Goal: Task Accomplishment & Management: Complete application form

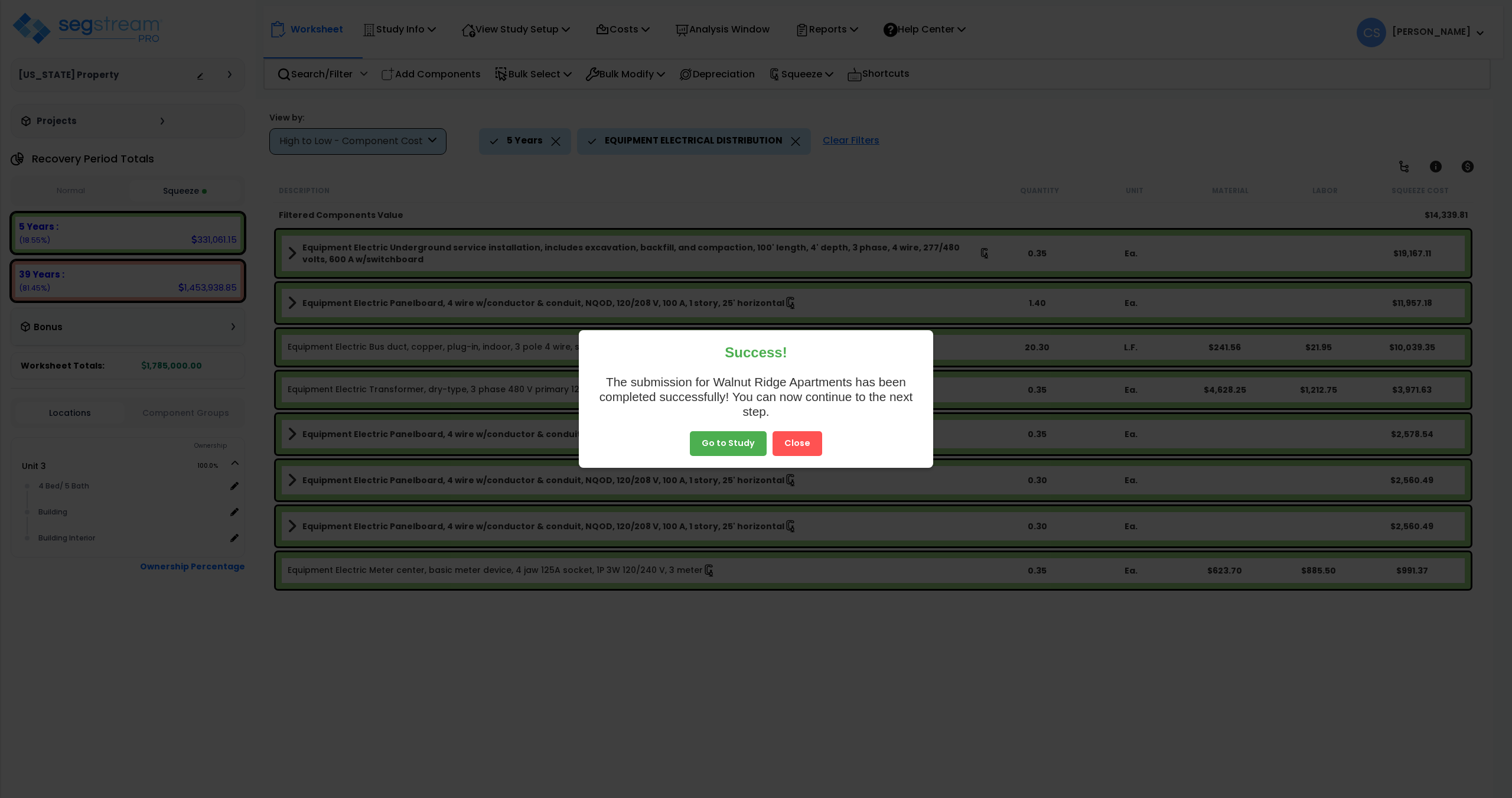
select select "2025"
click at [801, 434] on button "Close" at bounding box center [797, 443] width 49 height 25
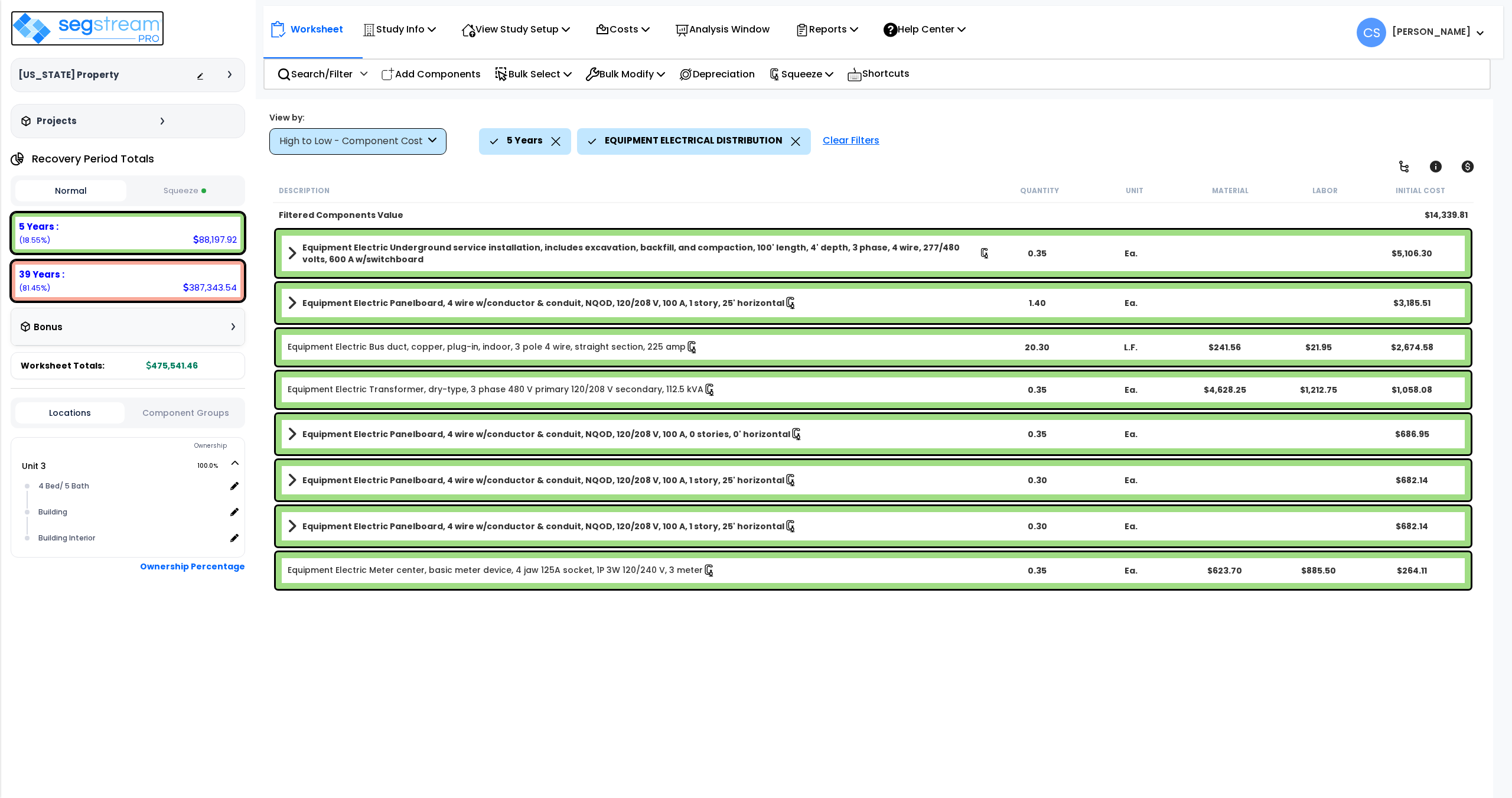
click at [69, 28] on img at bounding box center [87, 28] width 154 height 35
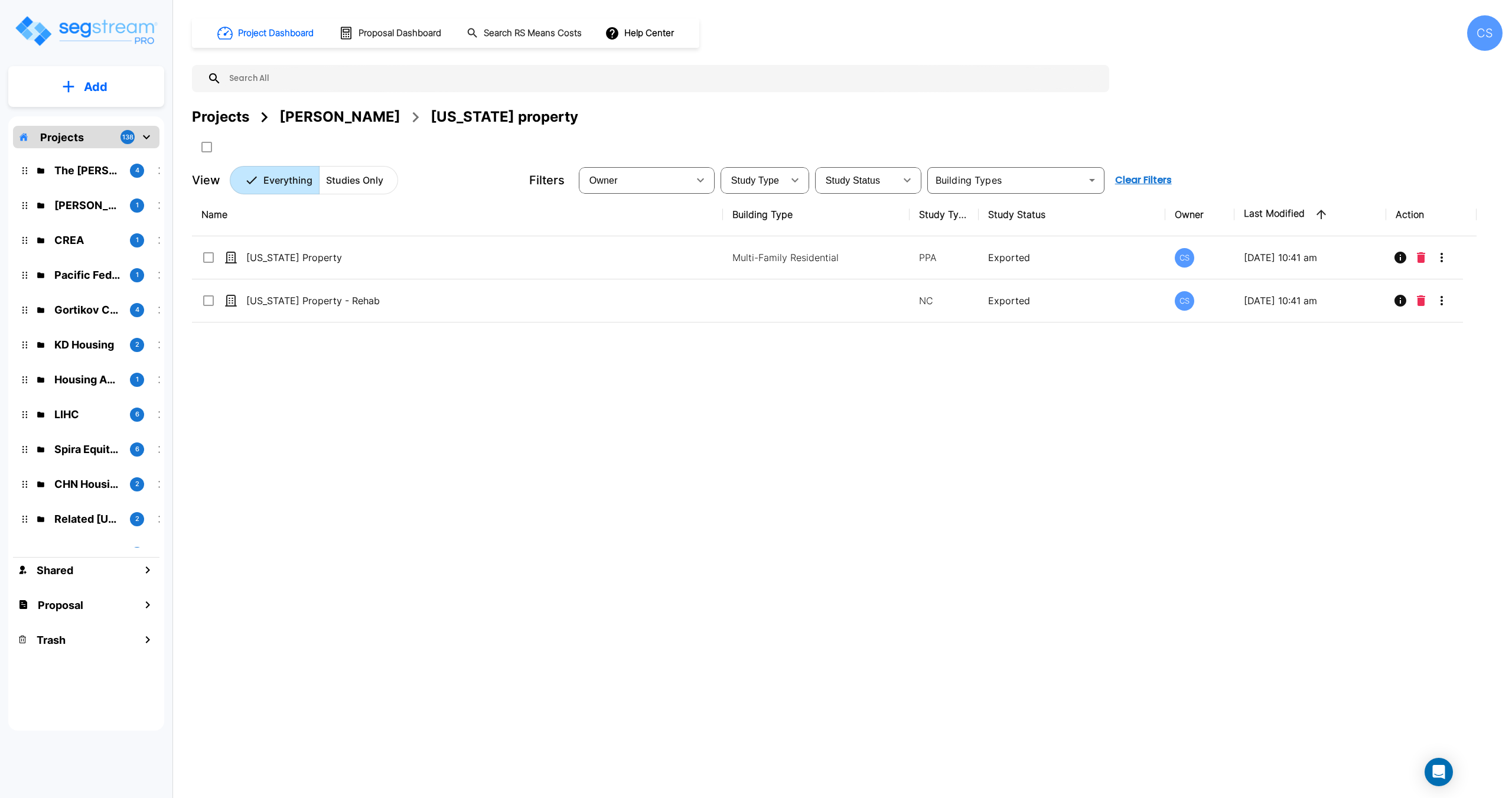
click at [288, 120] on div "Schuyler Hewes" at bounding box center [339, 117] width 121 height 21
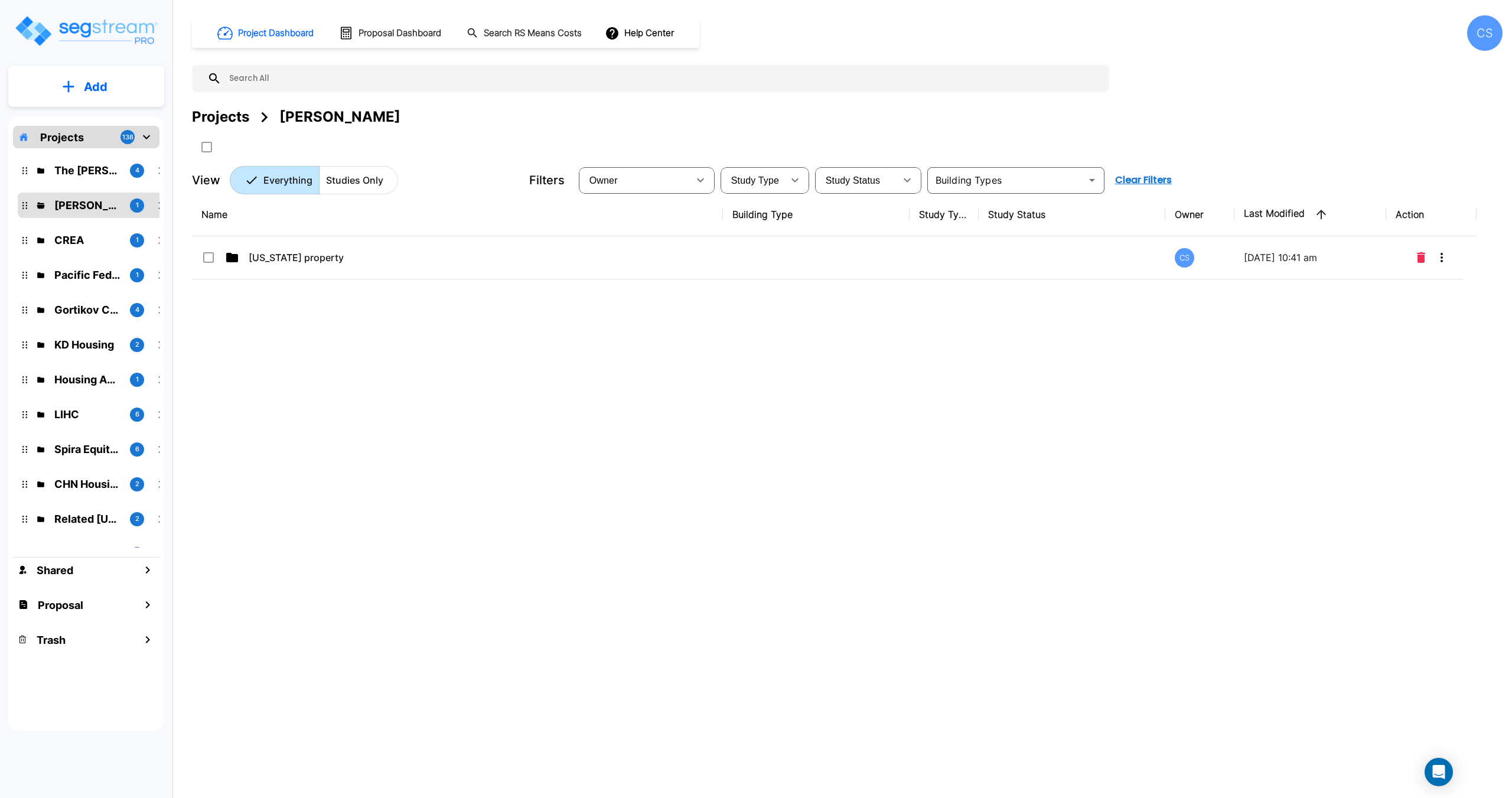
click at [213, 120] on div "Projects" at bounding box center [220, 117] width 57 height 21
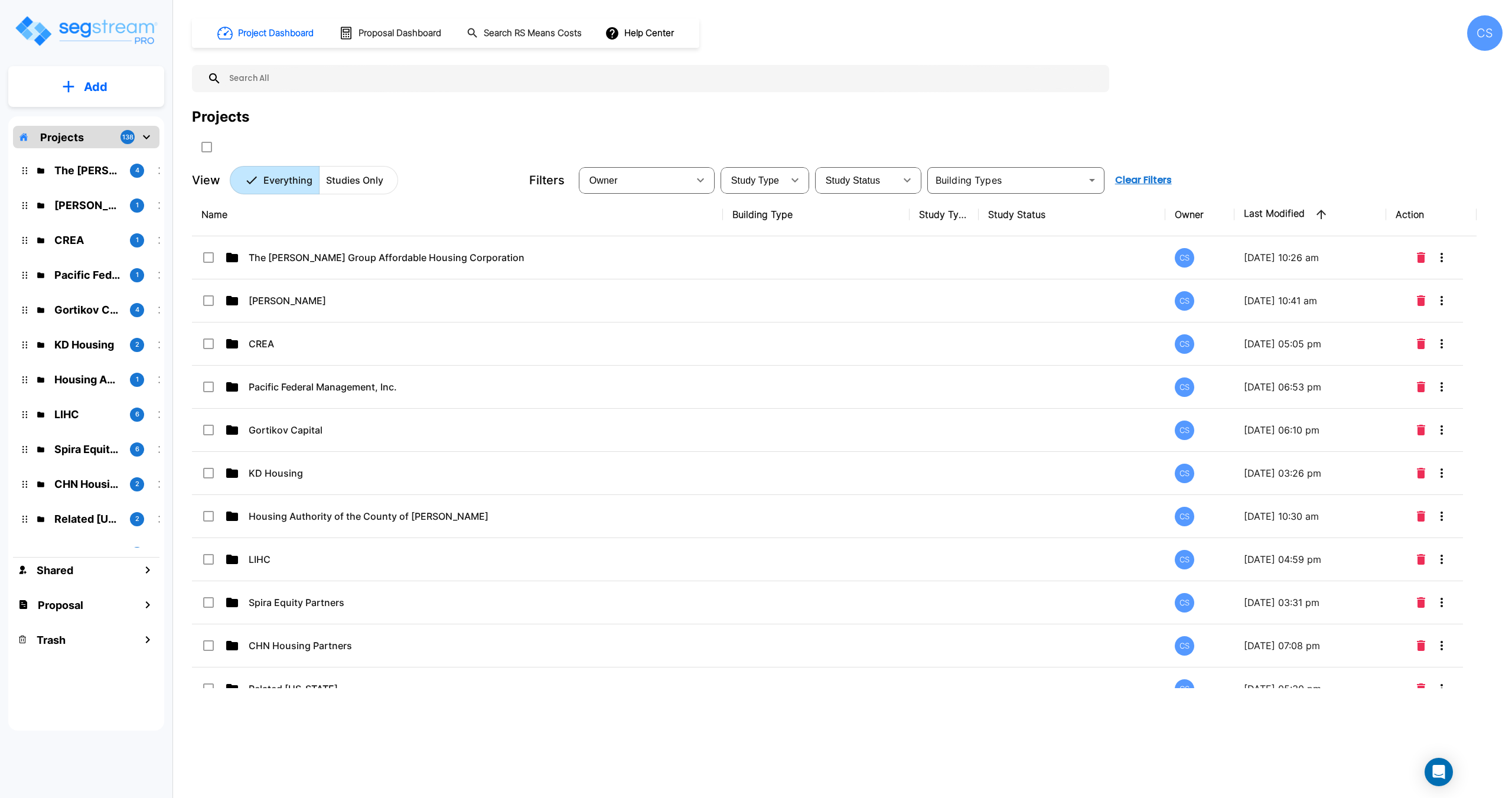
click at [336, 79] on input "text" at bounding box center [662, 79] width 882 height 27
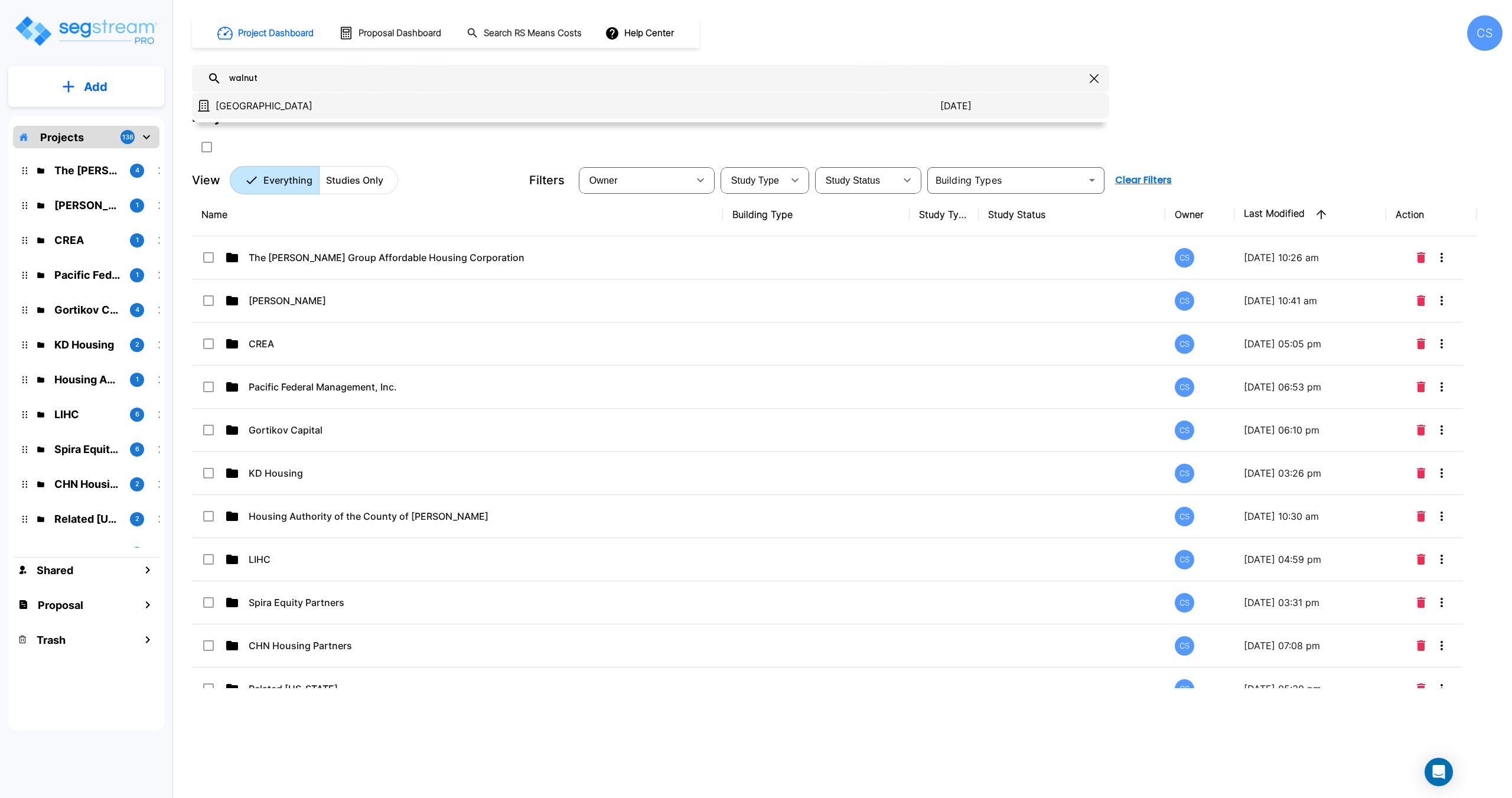
type input "walnut"
click at [320, 102] on p "Walnut Ridge Apartments" at bounding box center [577, 106] width 725 height 14
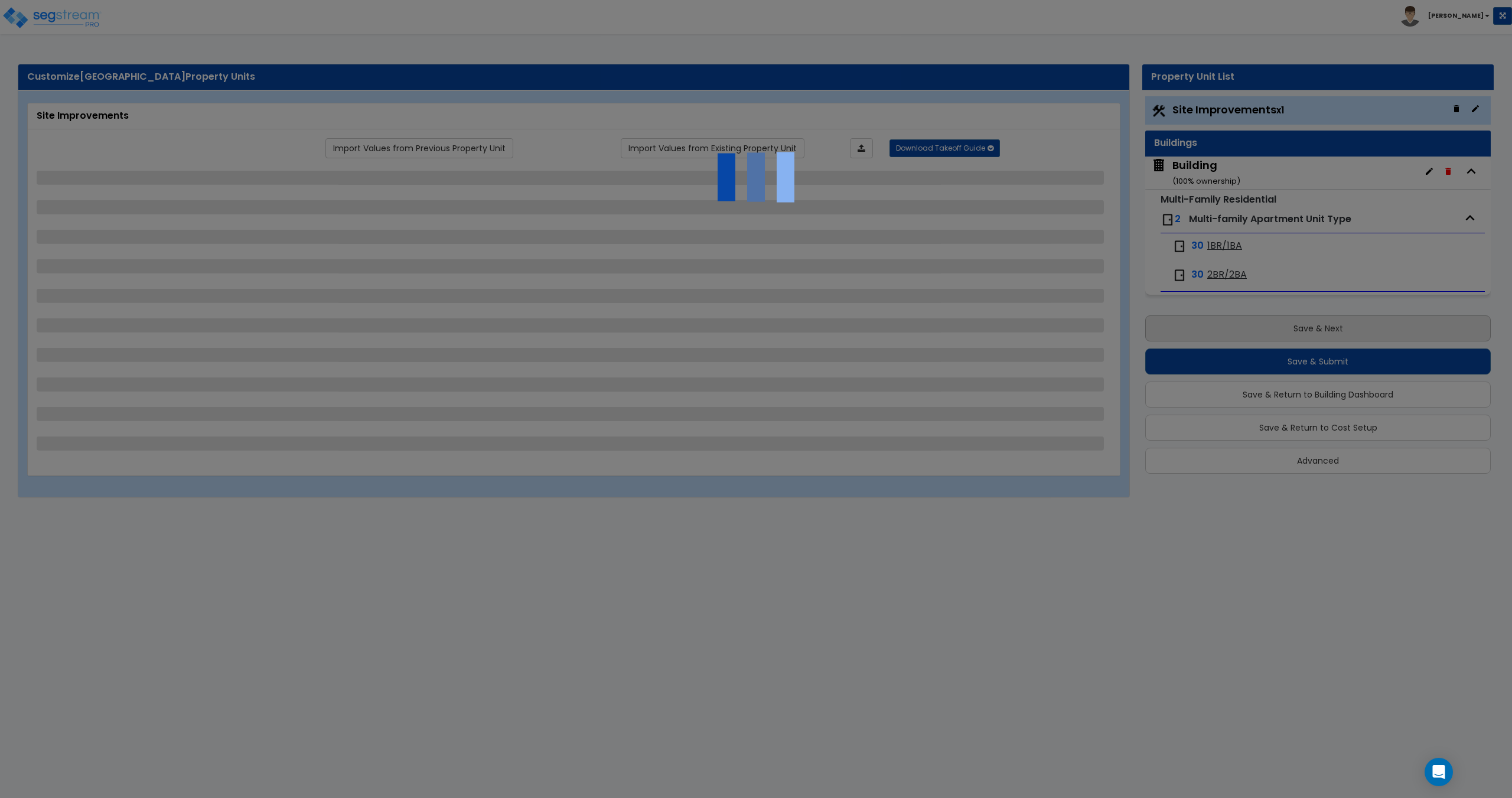
select select "1"
select select "2"
select select "1"
select select "3"
select select "2"
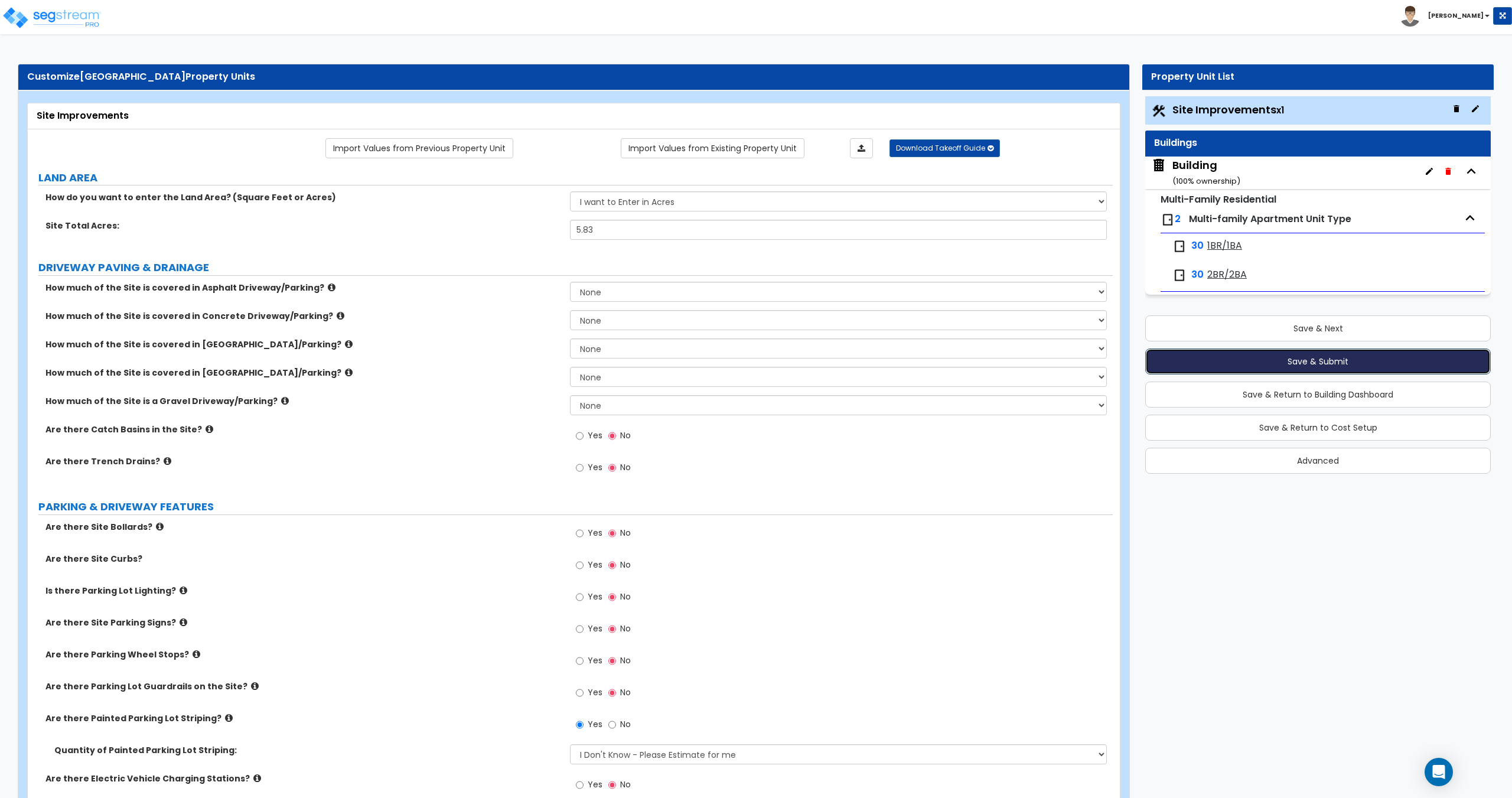
click at [1303, 362] on button "Save & Submit" at bounding box center [1317, 361] width 345 height 26
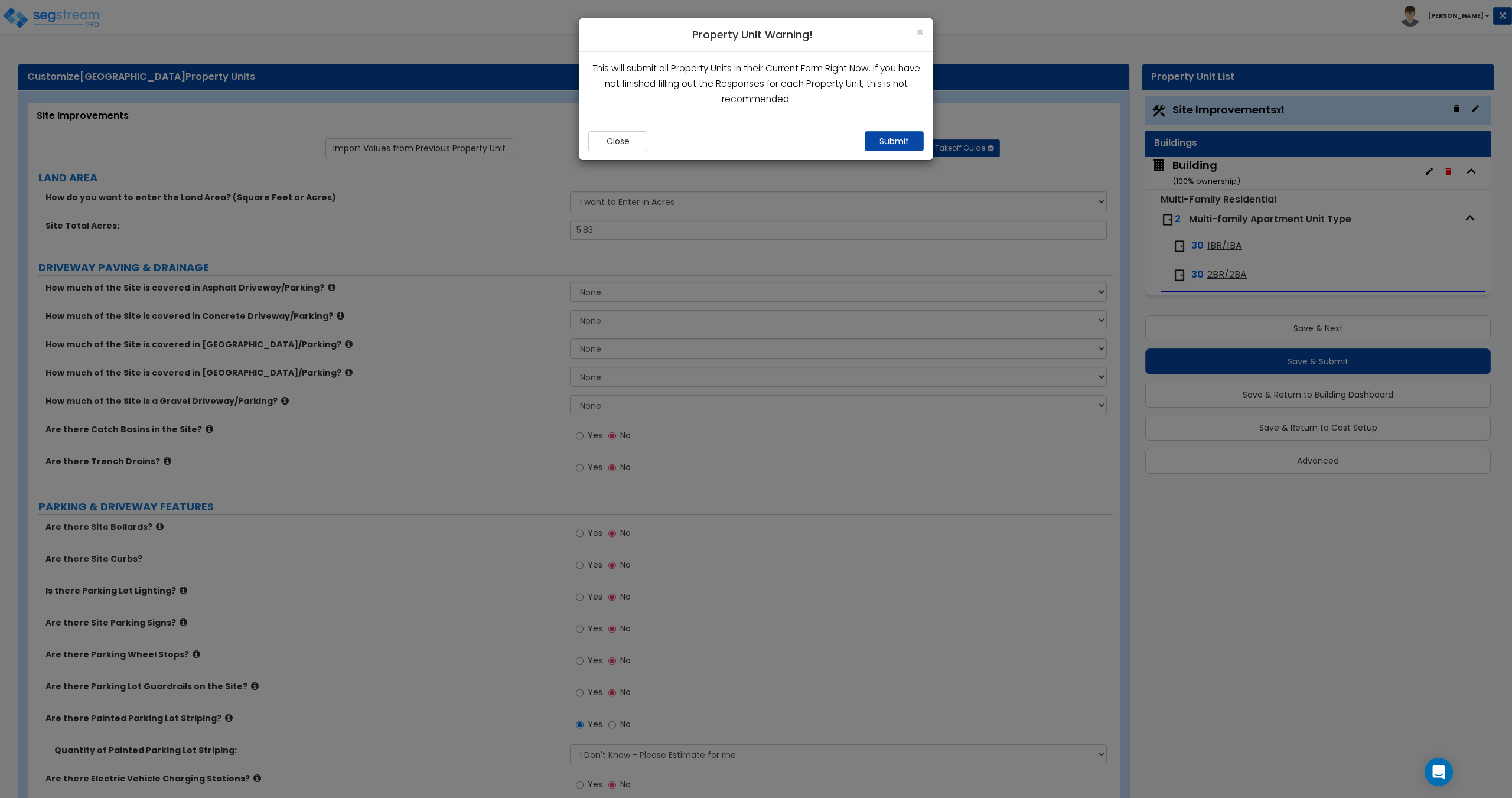
click at [928, 146] on div "Close Submit" at bounding box center [756, 140] width 353 height 38
click at [912, 139] on button "Submit" at bounding box center [893, 141] width 59 height 20
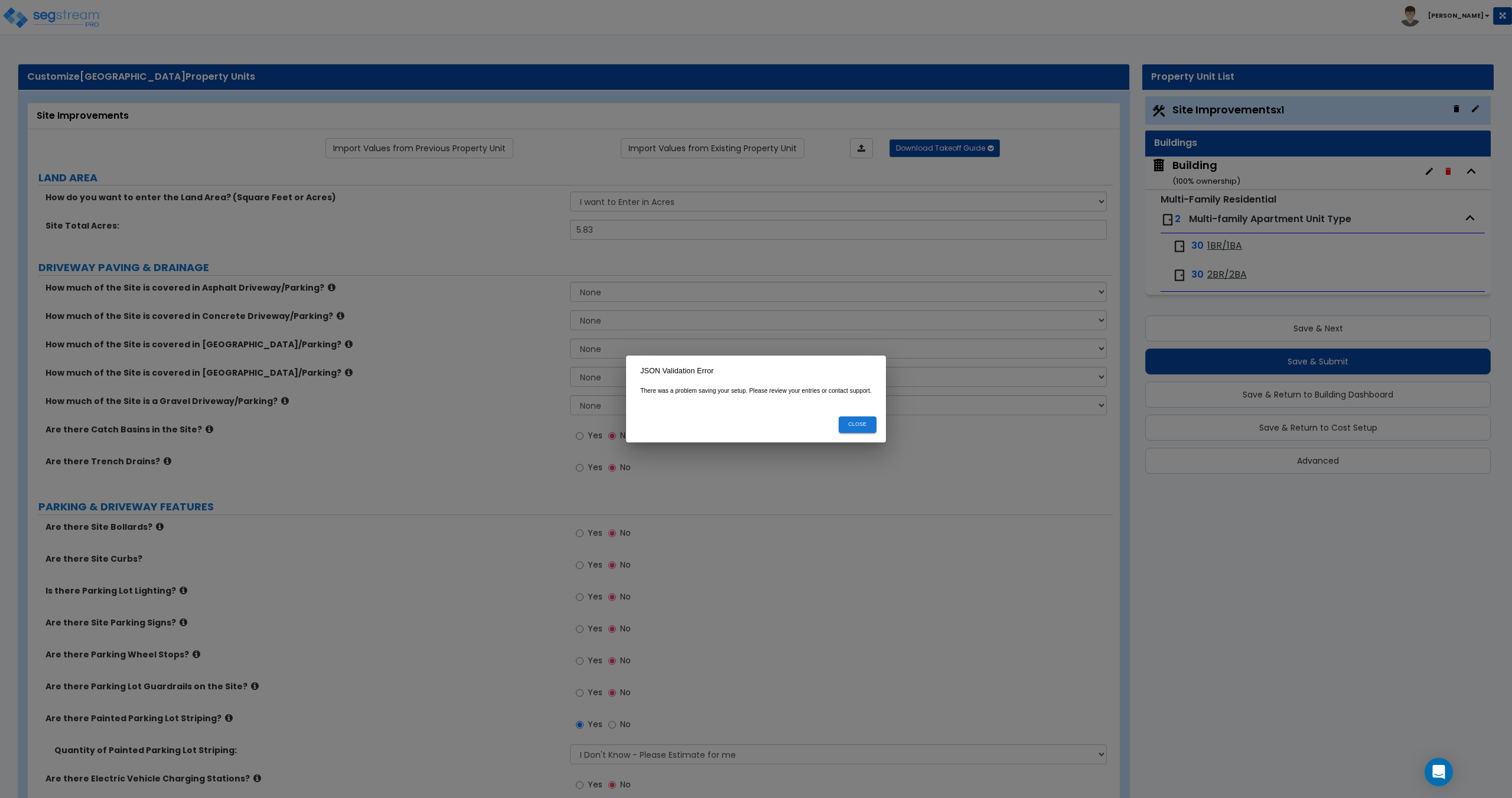
click at [857, 424] on button "Close" at bounding box center [857, 425] width 38 height 16
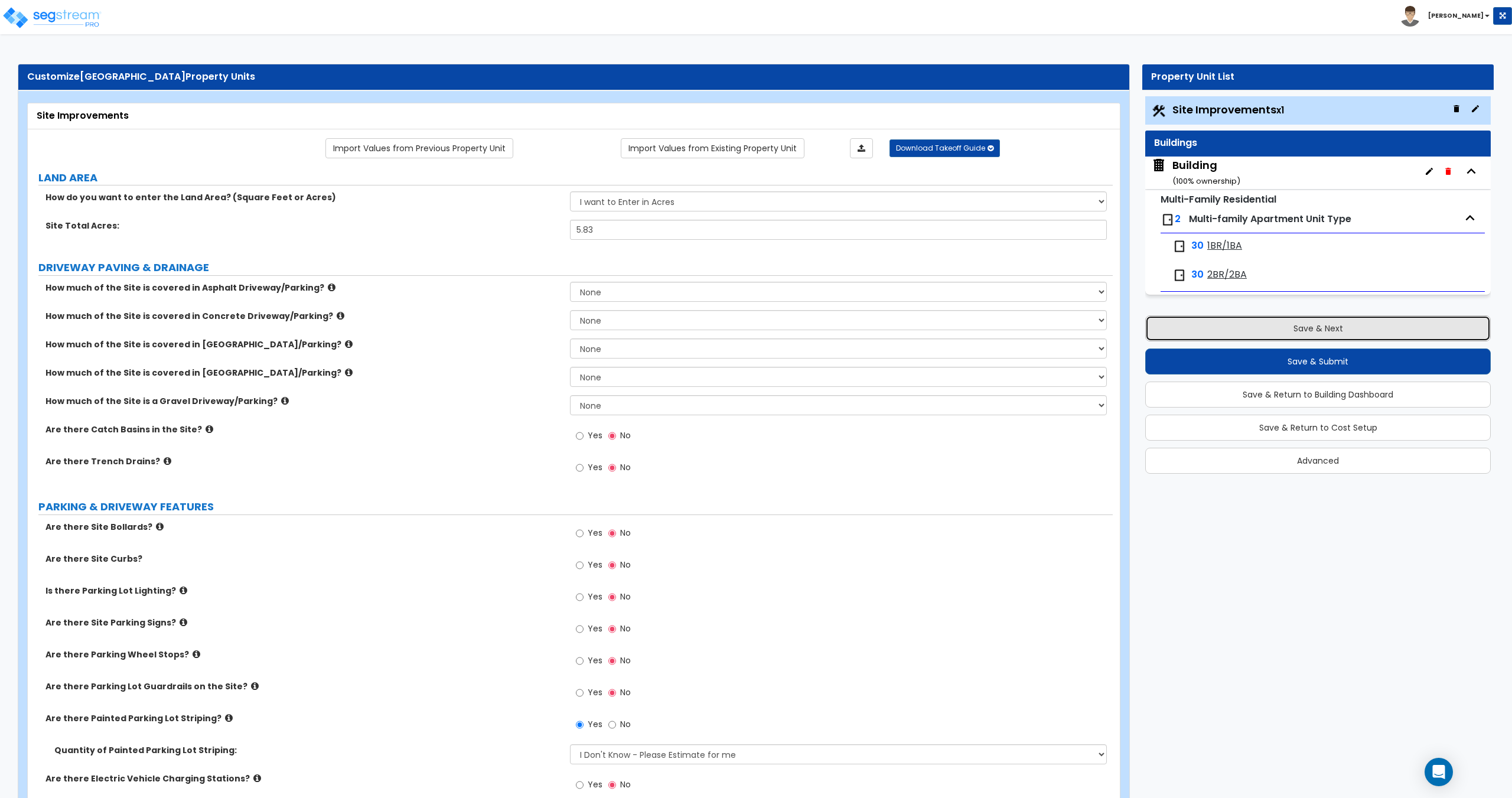
click at [1304, 328] on button "Save & Next" at bounding box center [1317, 327] width 345 height 26
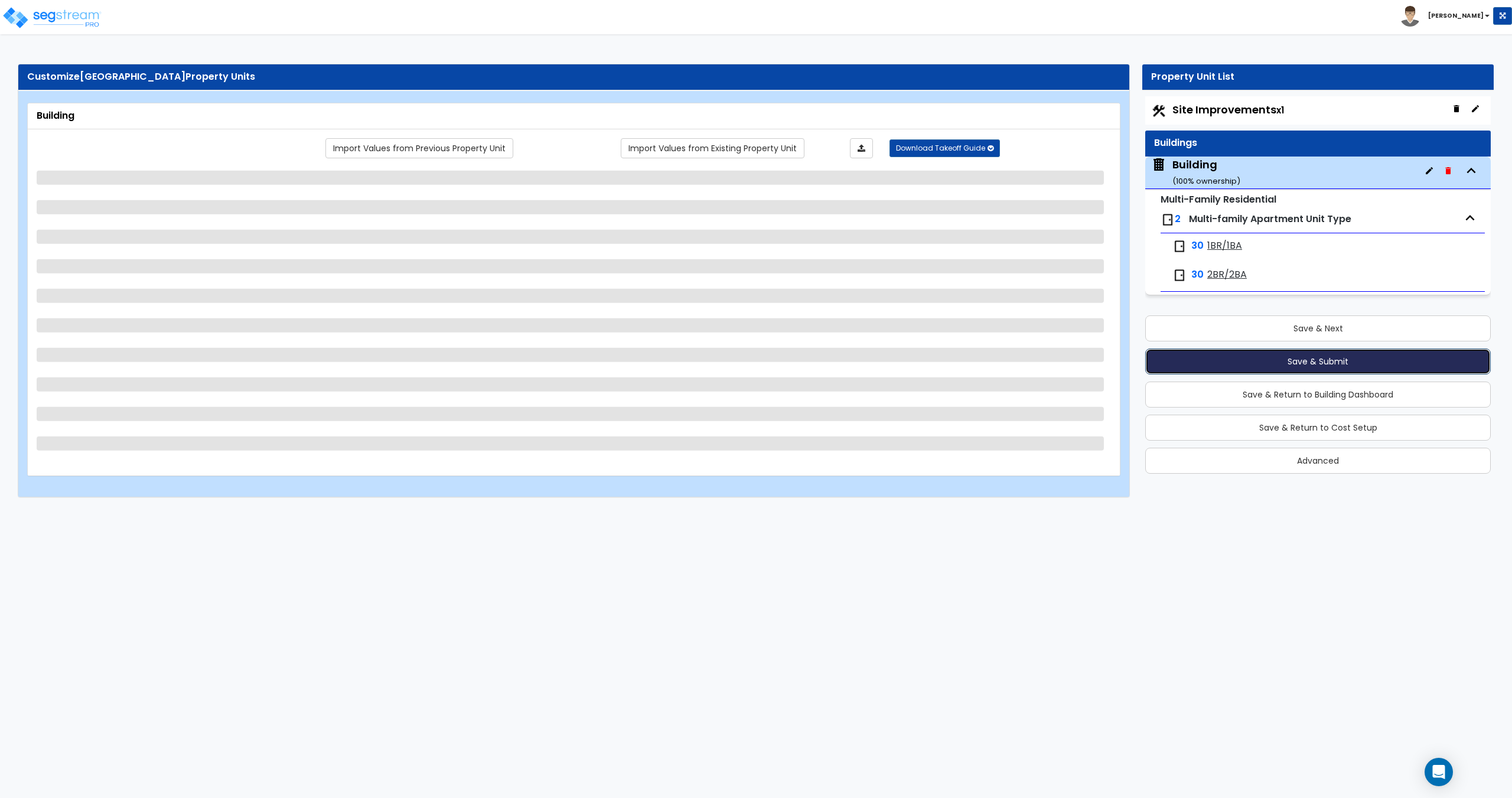
click at [1296, 361] on button "Save & Submit" at bounding box center [1317, 361] width 345 height 26
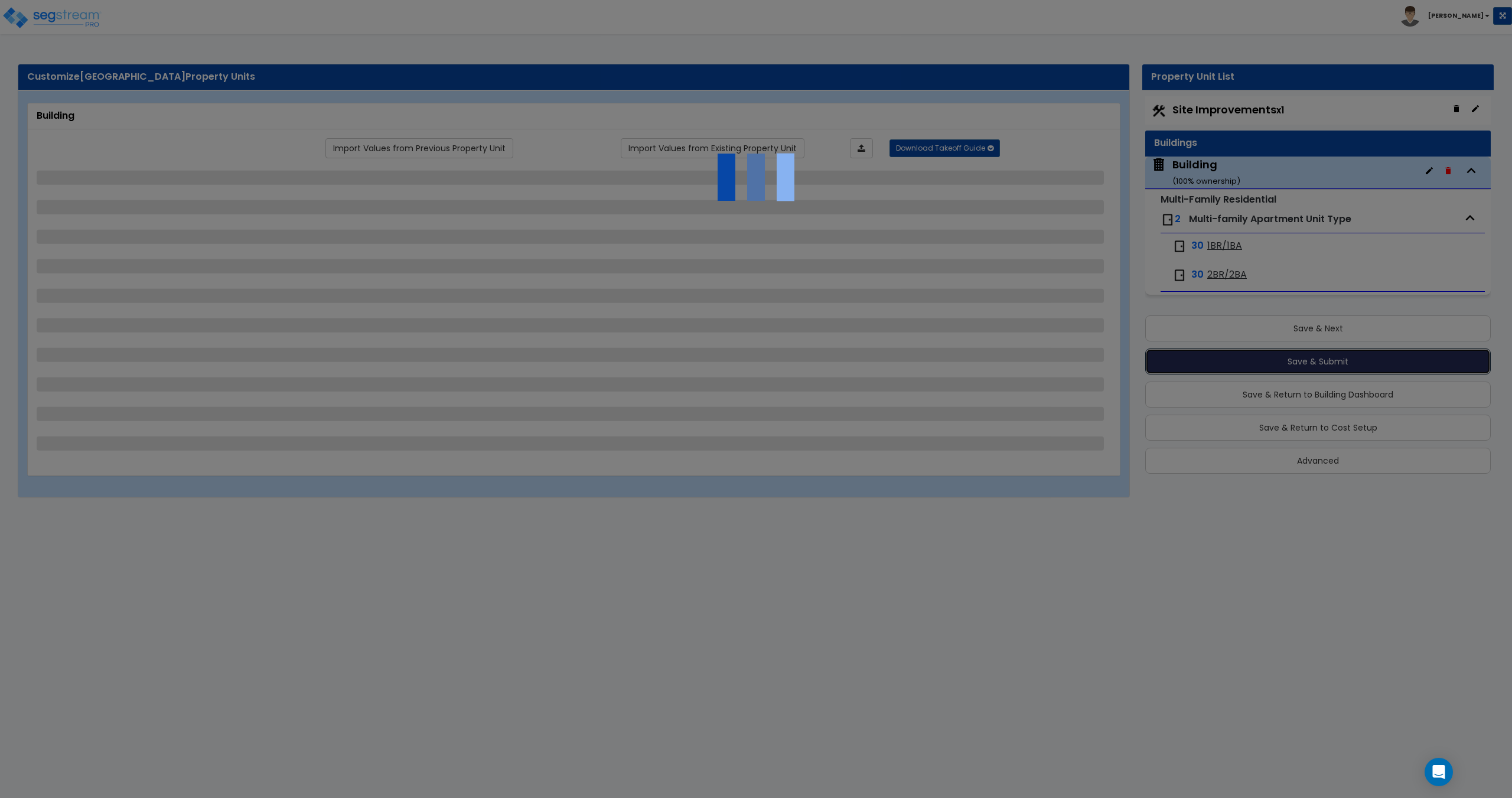
select select "3"
select select "1"
select select "4"
select select "1"
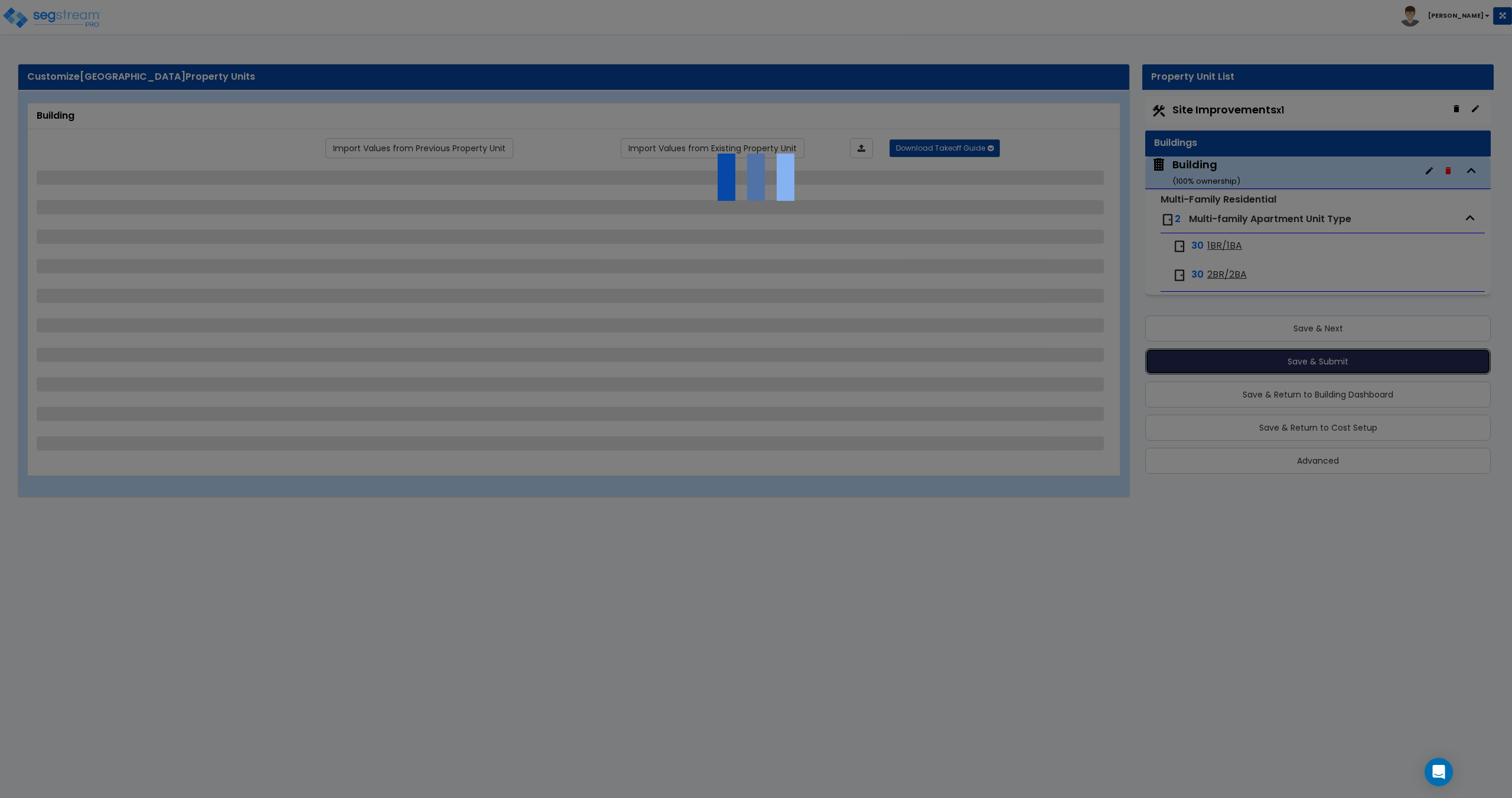
select select "1"
select select "7"
select select "1"
select select "10"
select select "1"
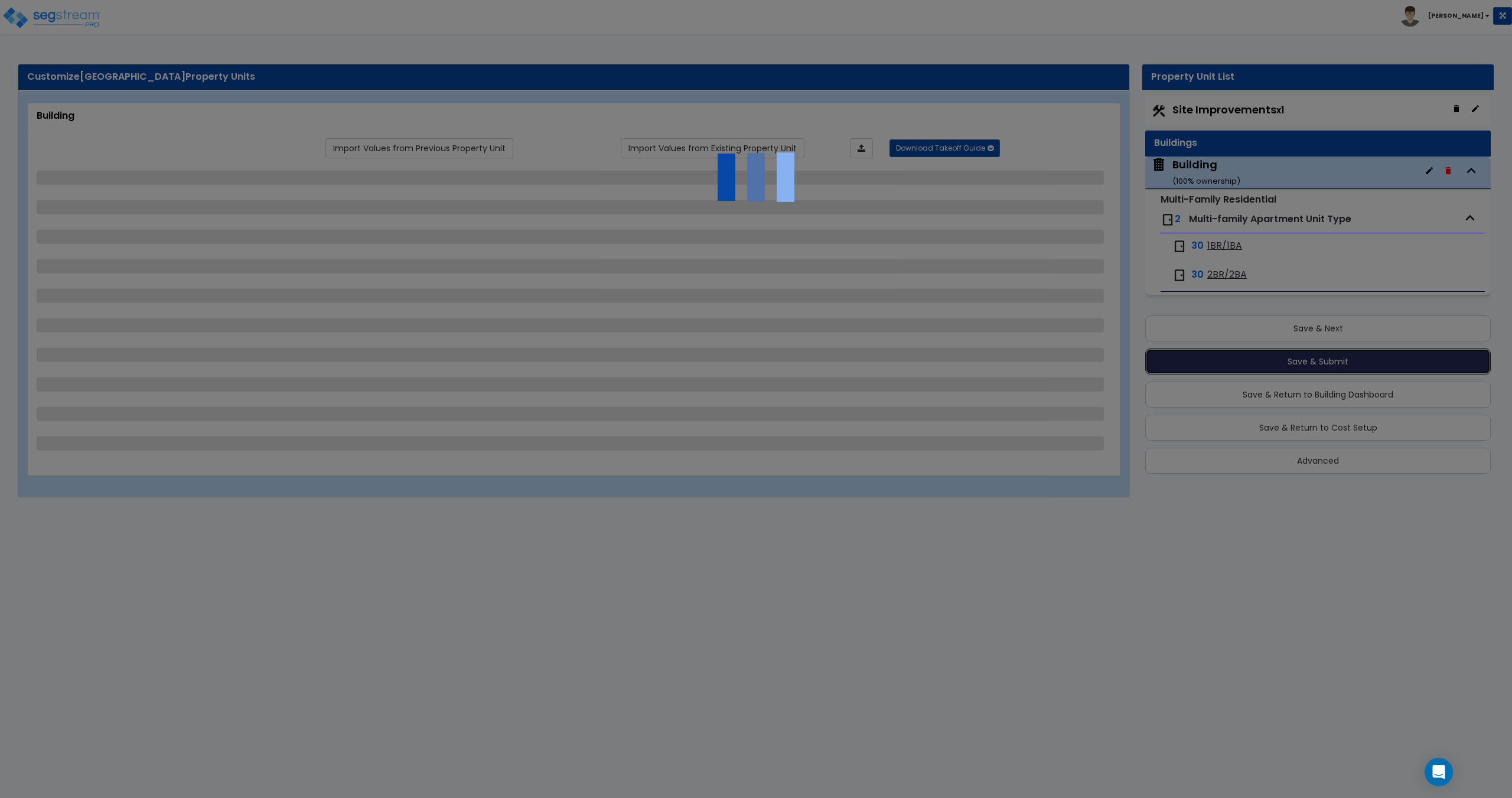
select select "1"
select select "2"
select select "3"
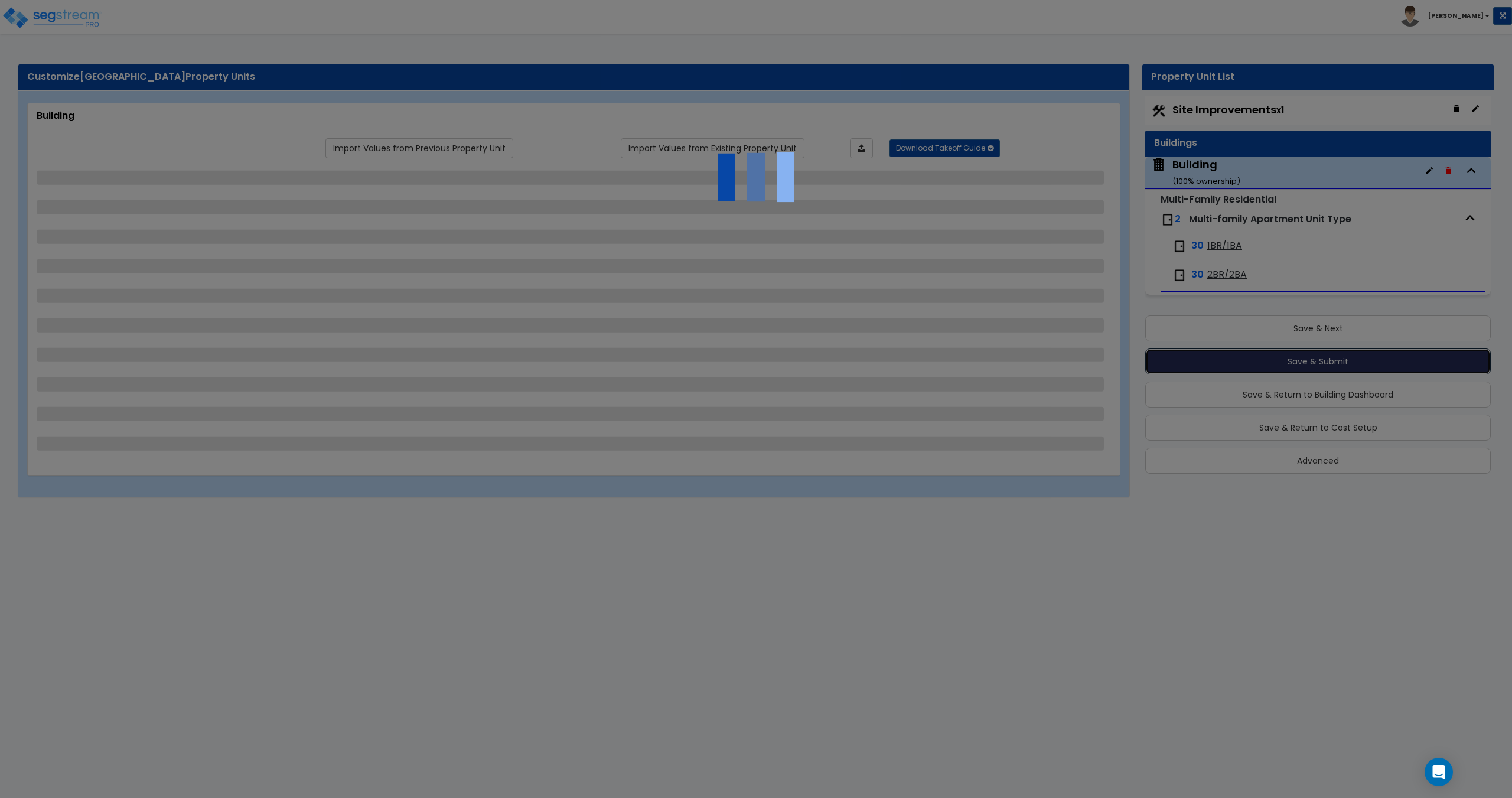
select select "2"
select select "1"
select select "2"
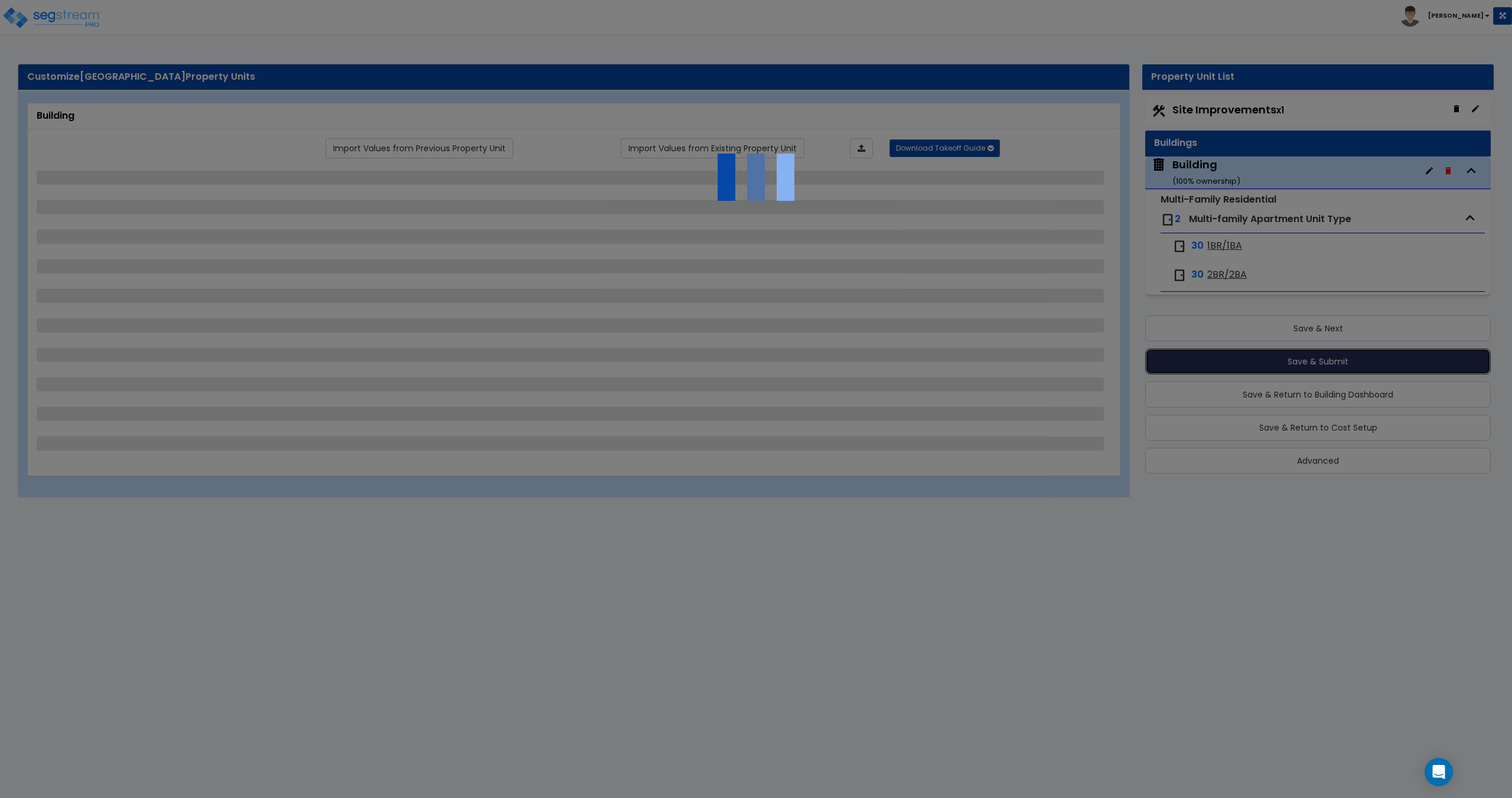
select select "1"
select select "4"
select select "1"
select select "4"
select select "1"
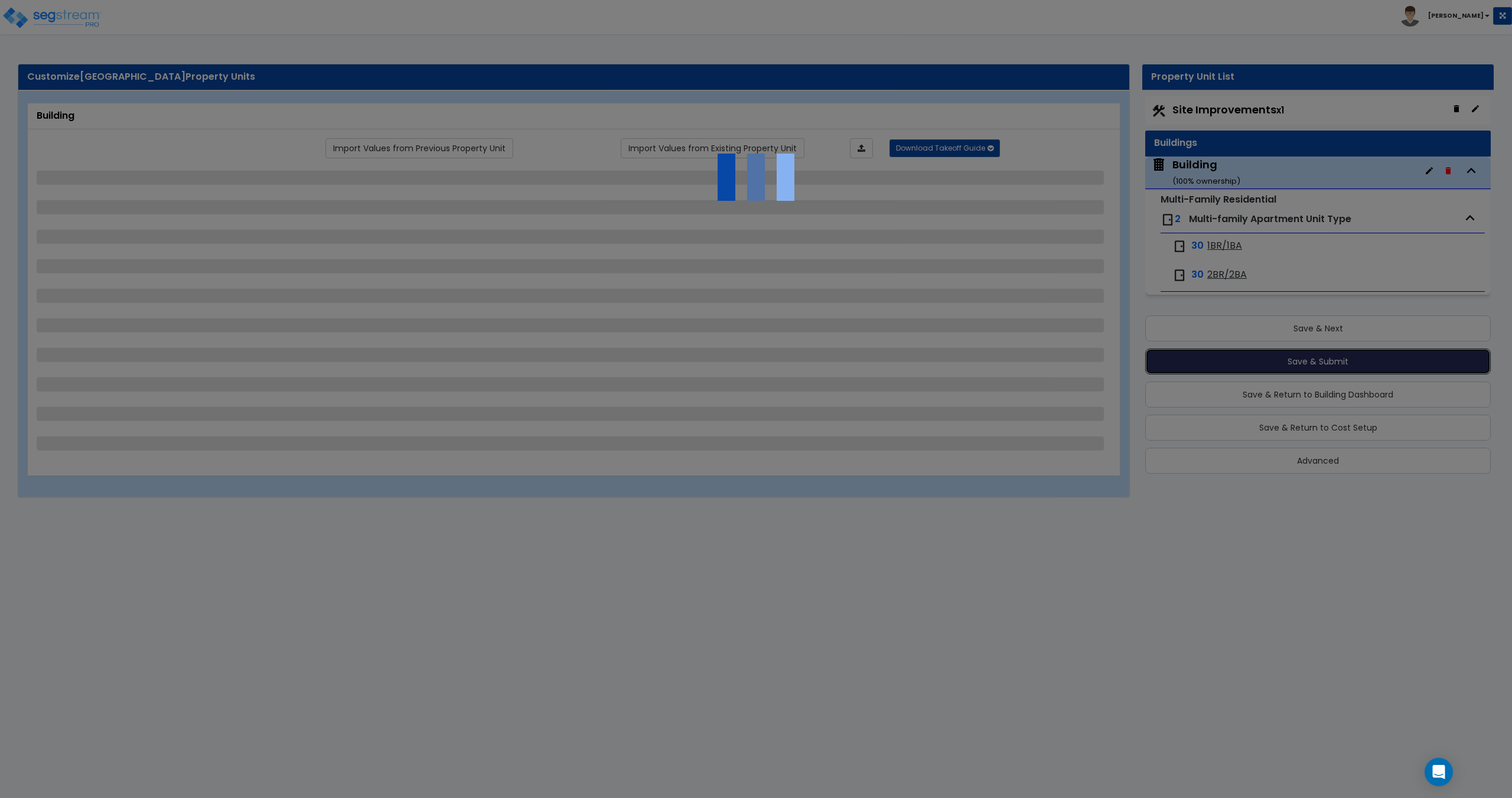
select select "2"
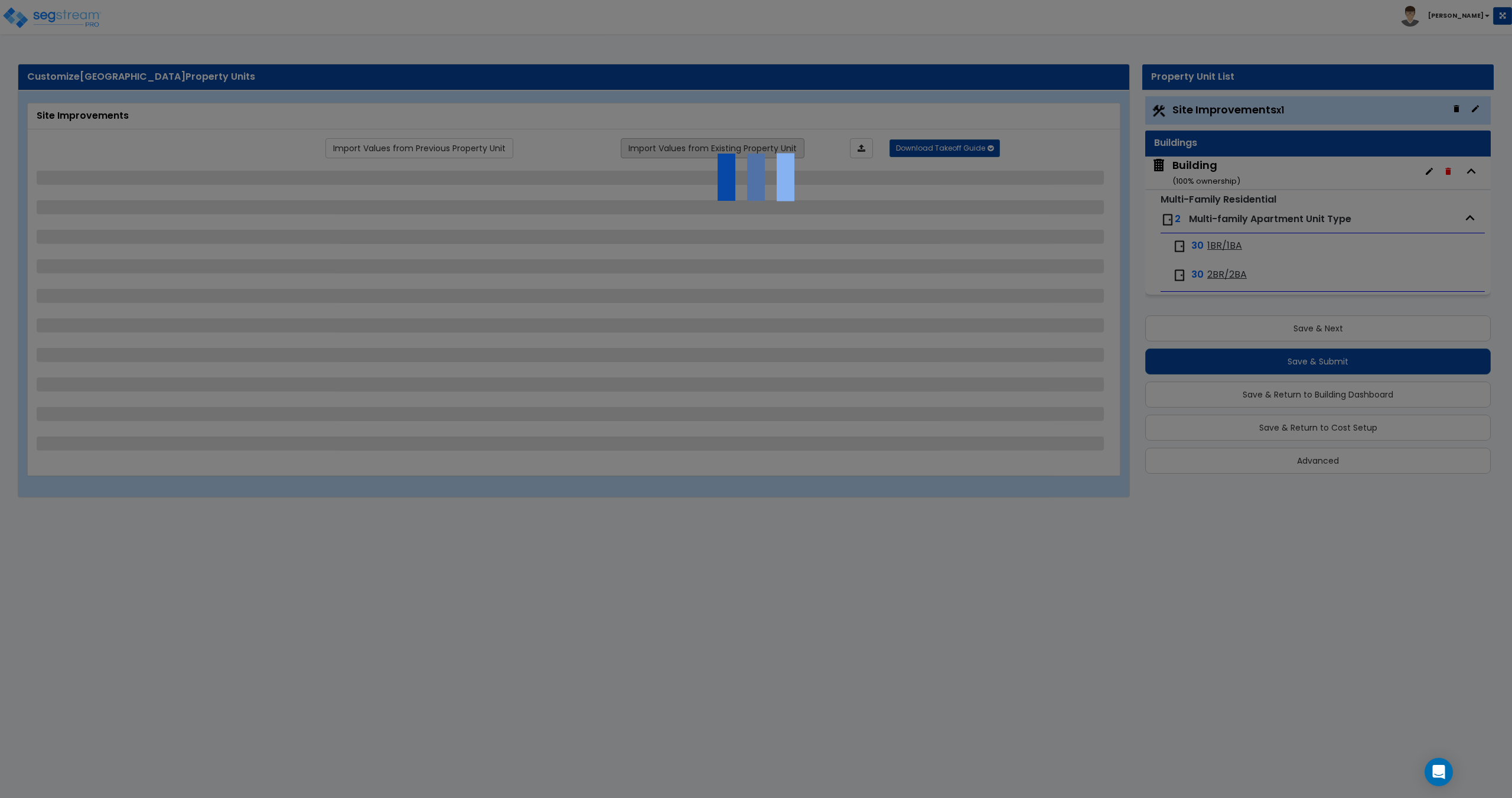
select select "1"
select select "2"
select select "1"
select select "3"
select select "2"
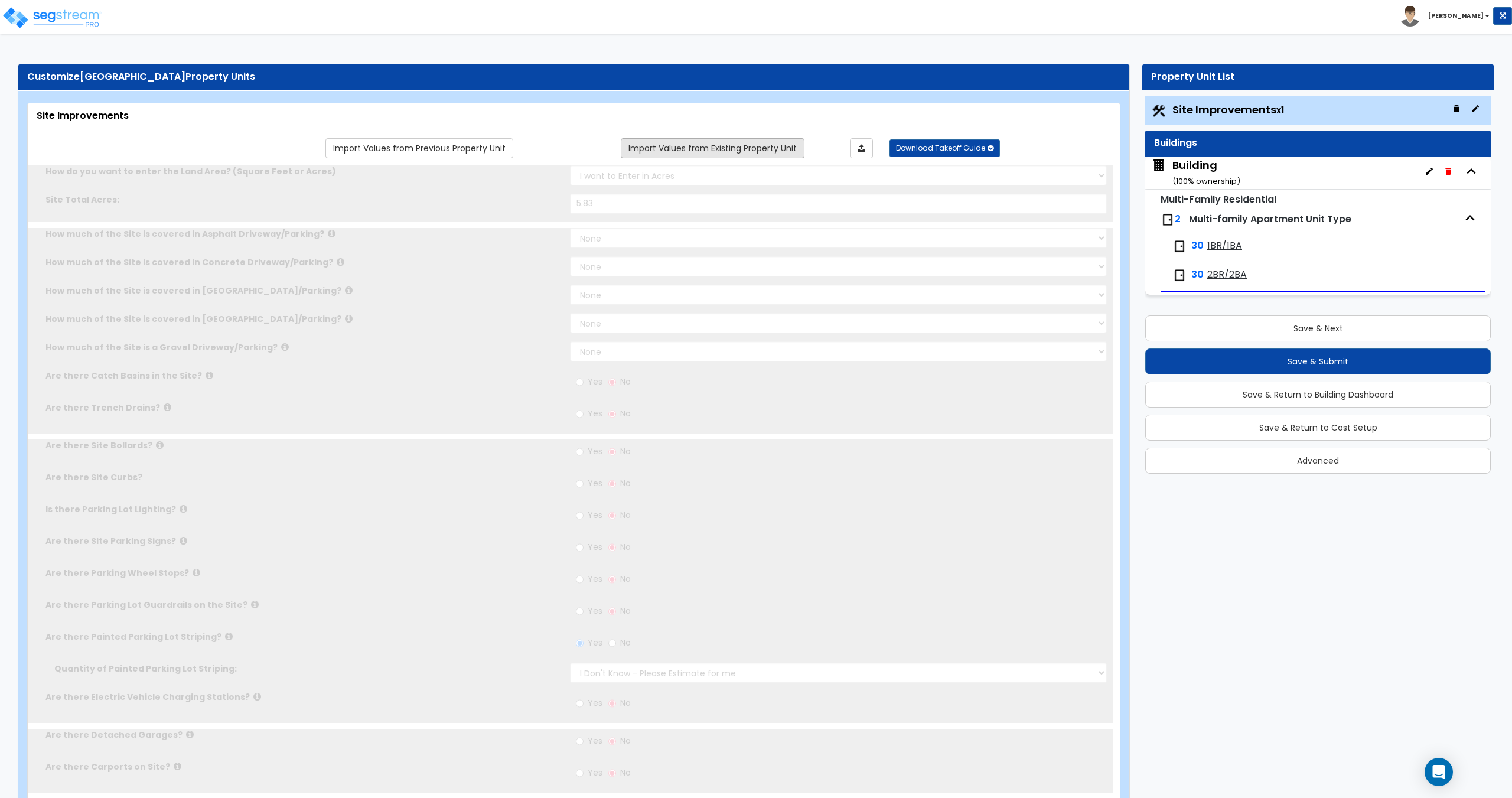
click at [733, 151] on link "Import Values from Existing Property Unit" at bounding box center [712, 148] width 184 height 20
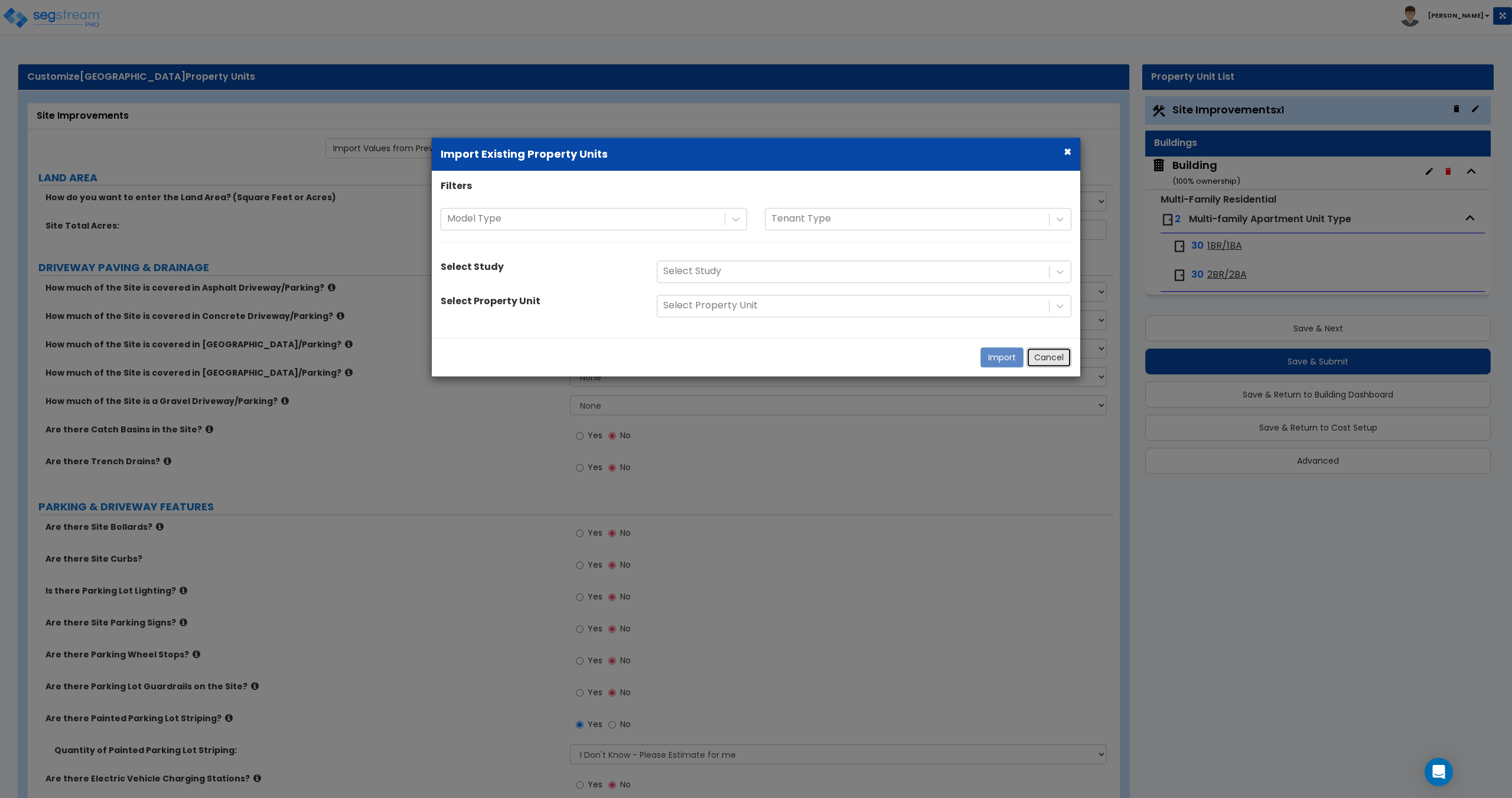
click at [1062, 354] on button "Cancel" at bounding box center [1049, 357] width 45 height 20
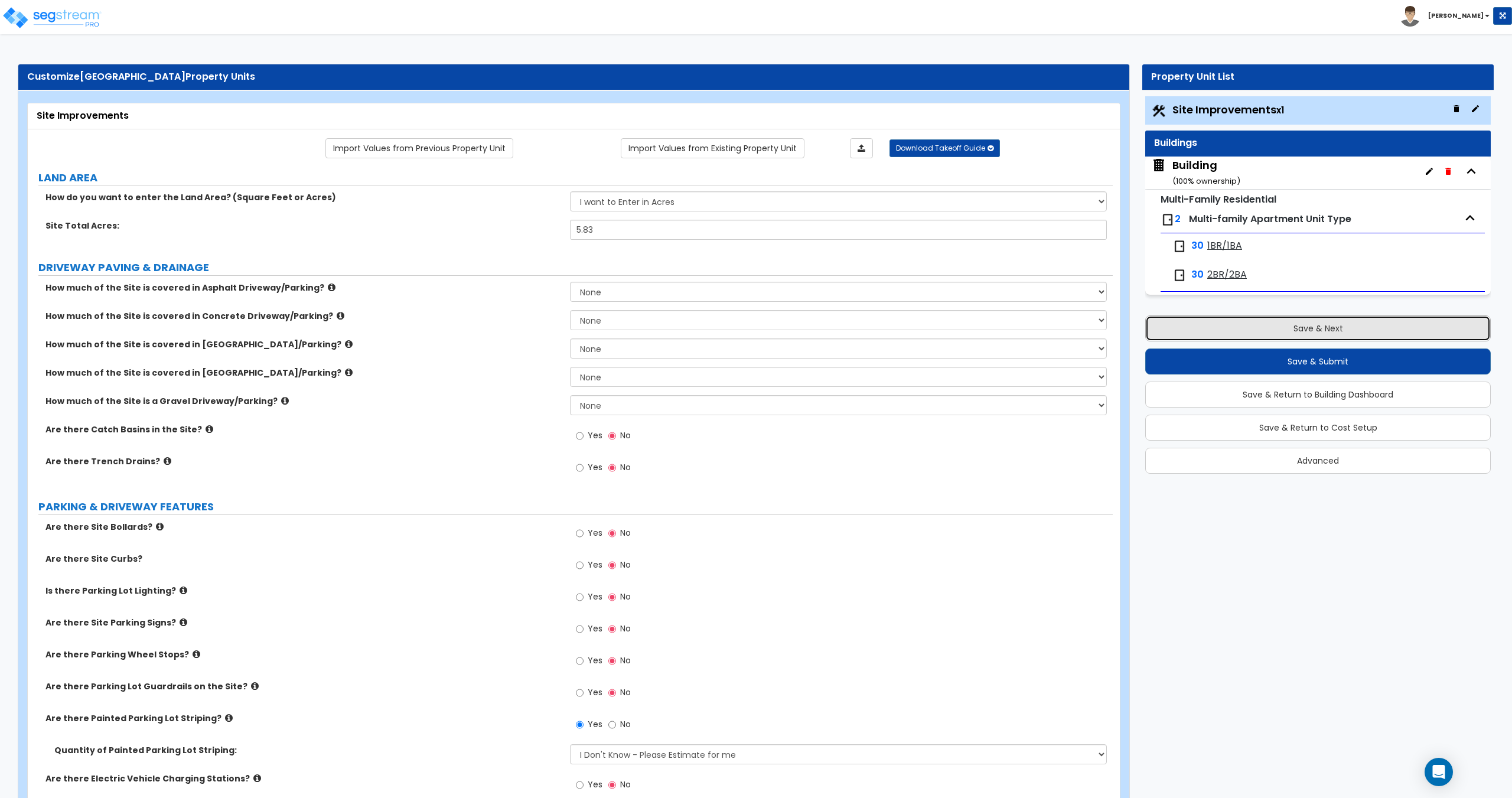
click at [1294, 337] on button "Save & Next" at bounding box center [1317, 327] width 345 height 26
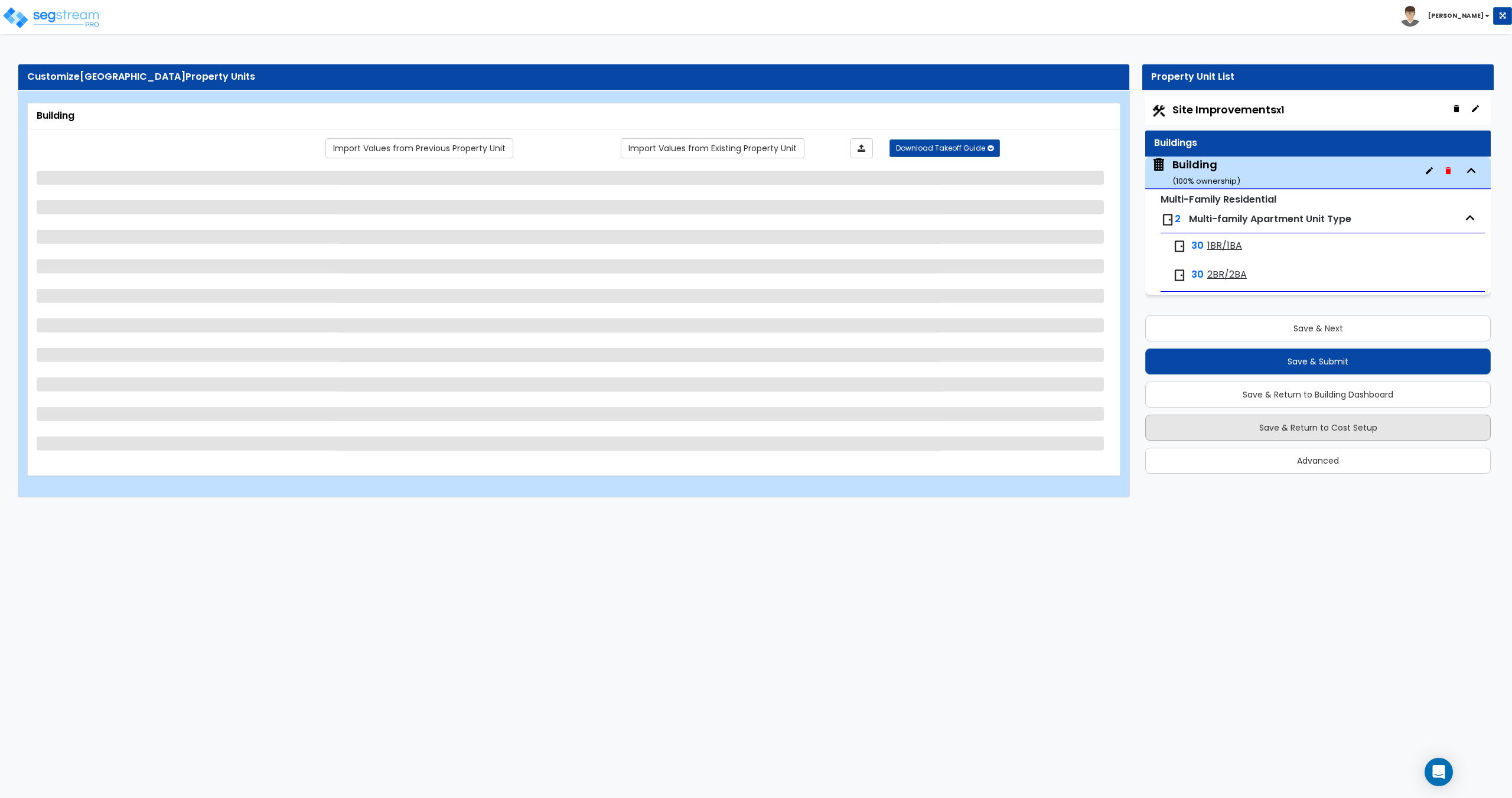
select select "3"
select select "1"
select select "4"
select select "1"
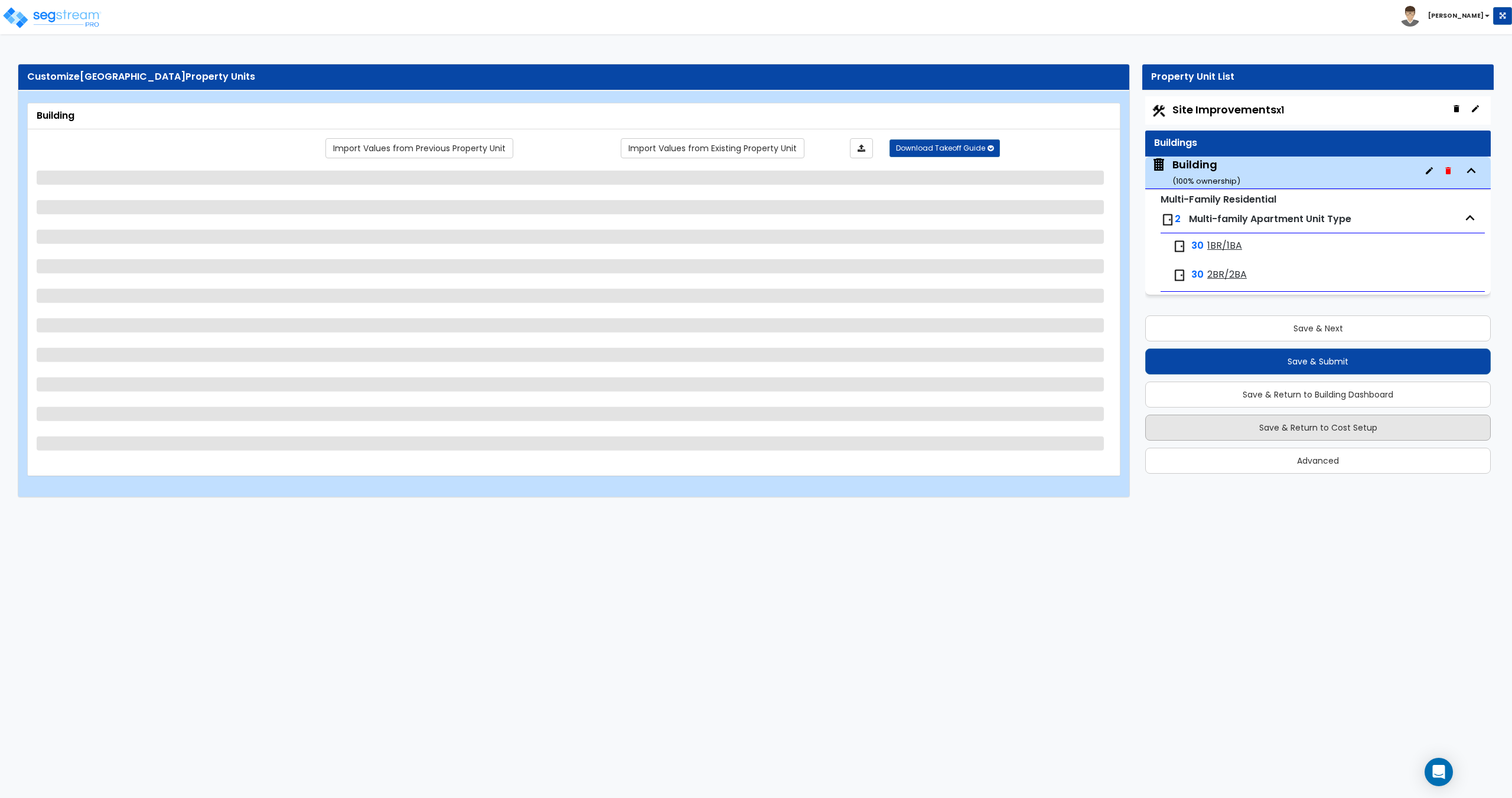
select select "1"
select select "7"
select select "1"
select select "10"
select select "1"
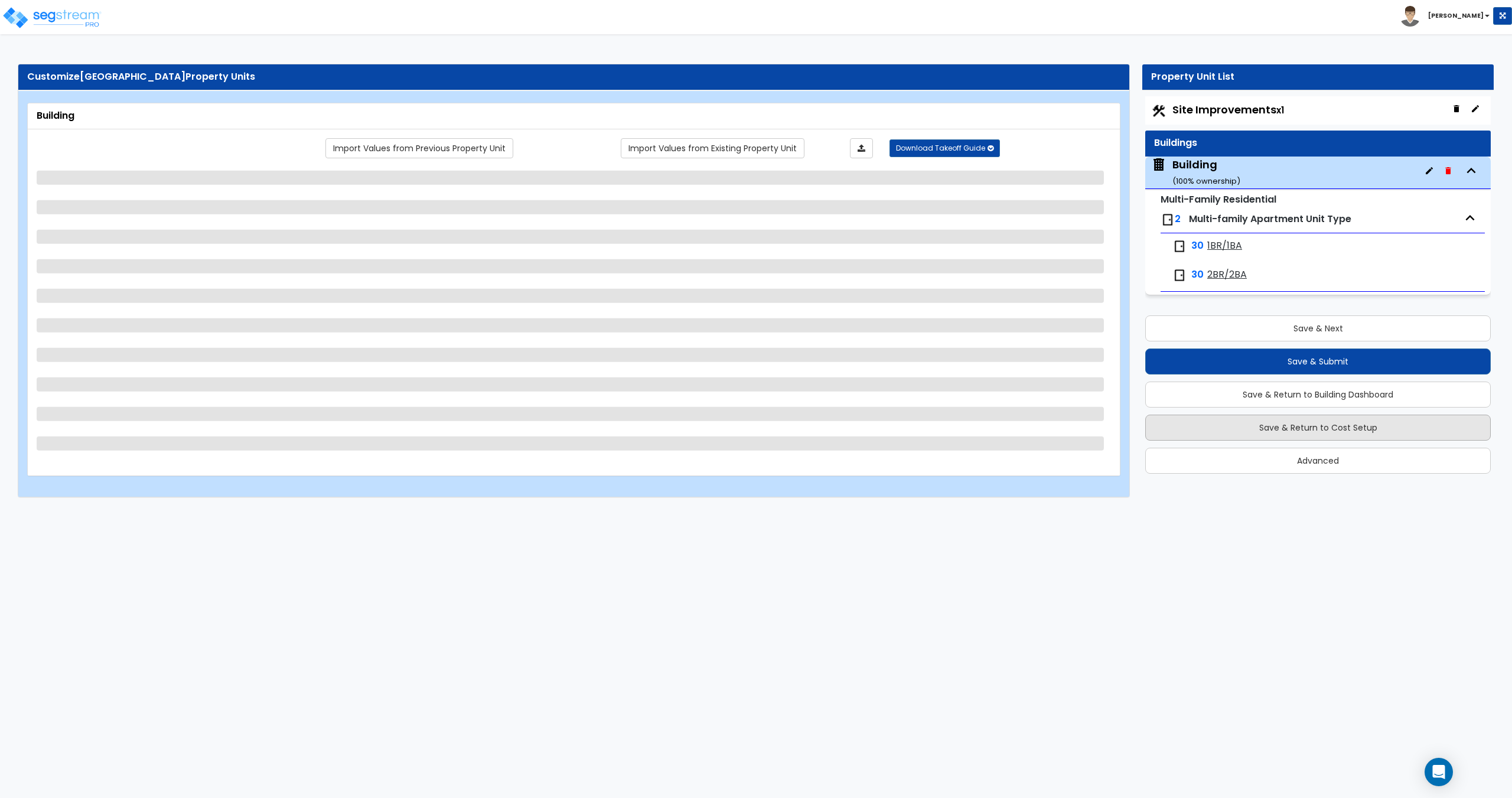
select select "1"
select select "2"
select select "3"
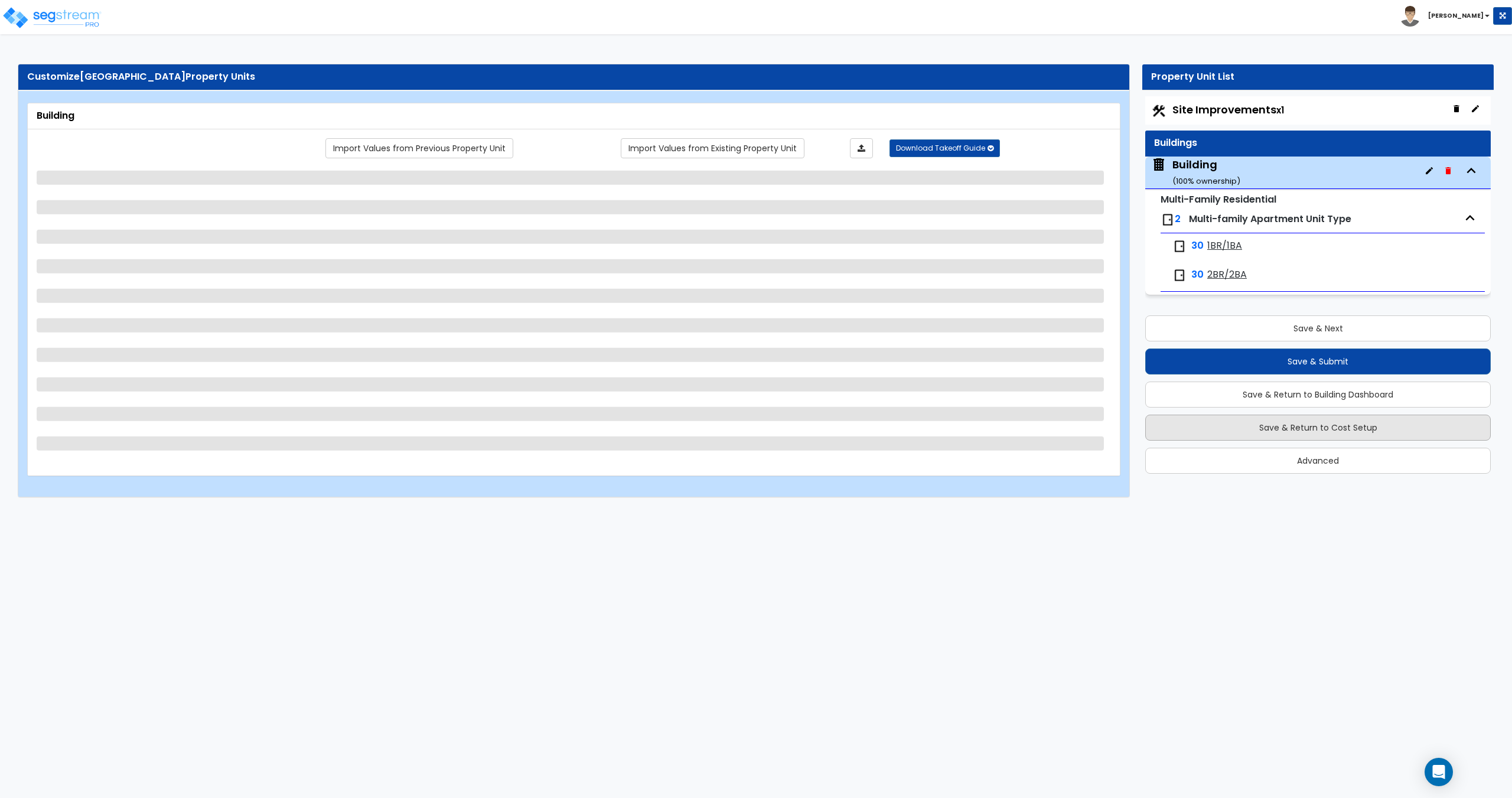
select select "2"
select select "1"
select select "2"
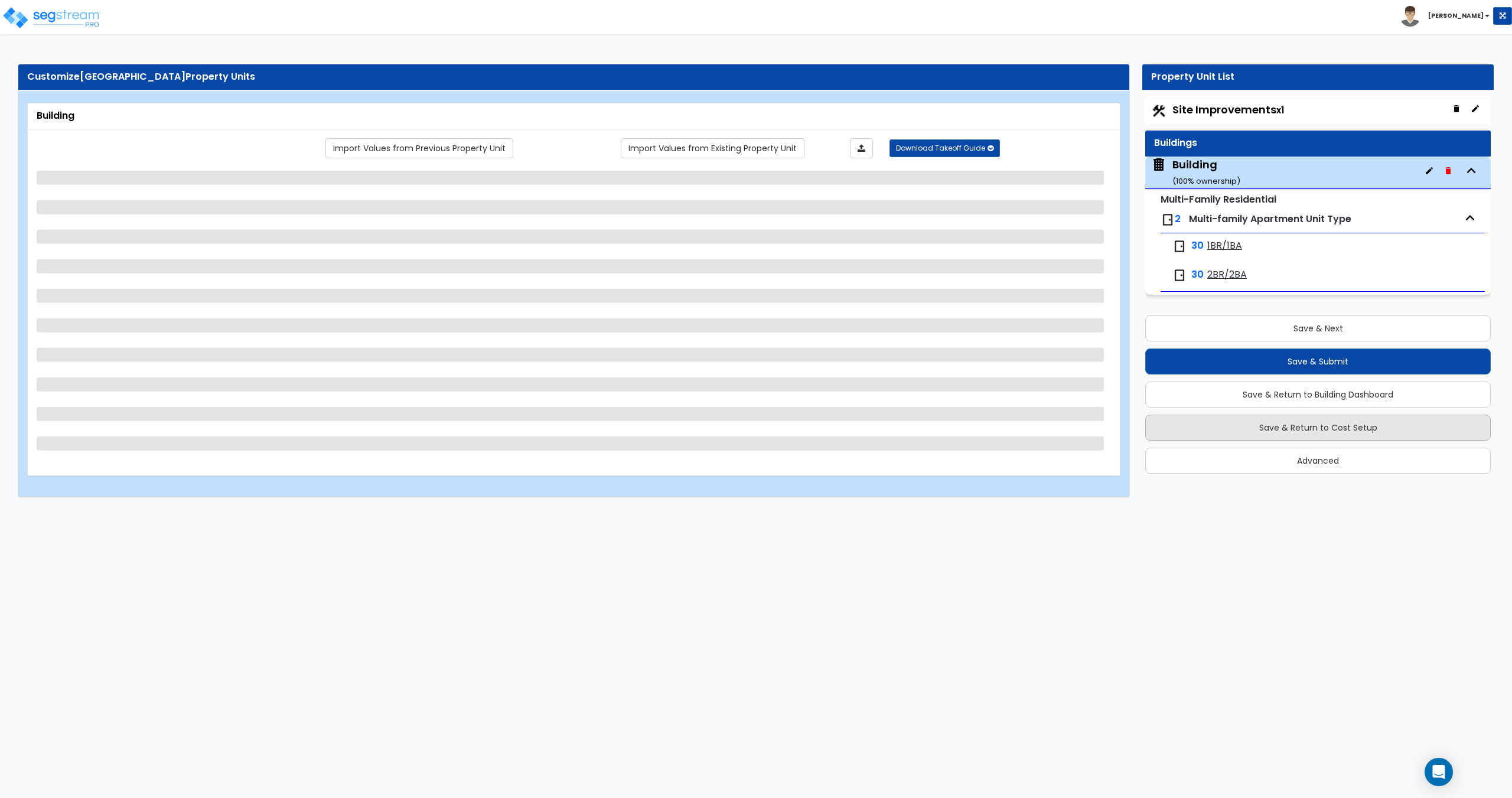
select select "1"
select select "4"
select select "1"
select select "4"
select select "1"
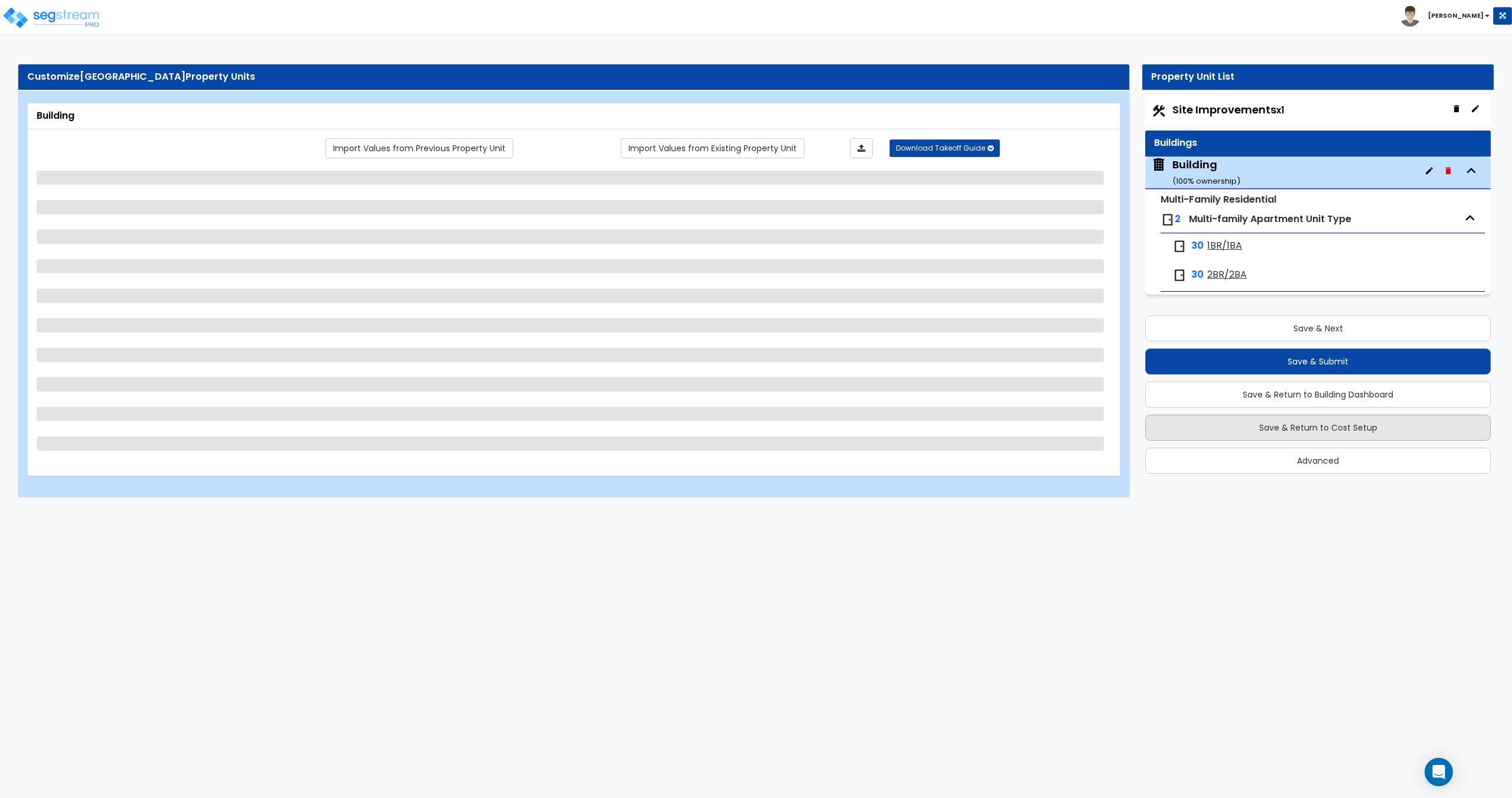
select select "2"
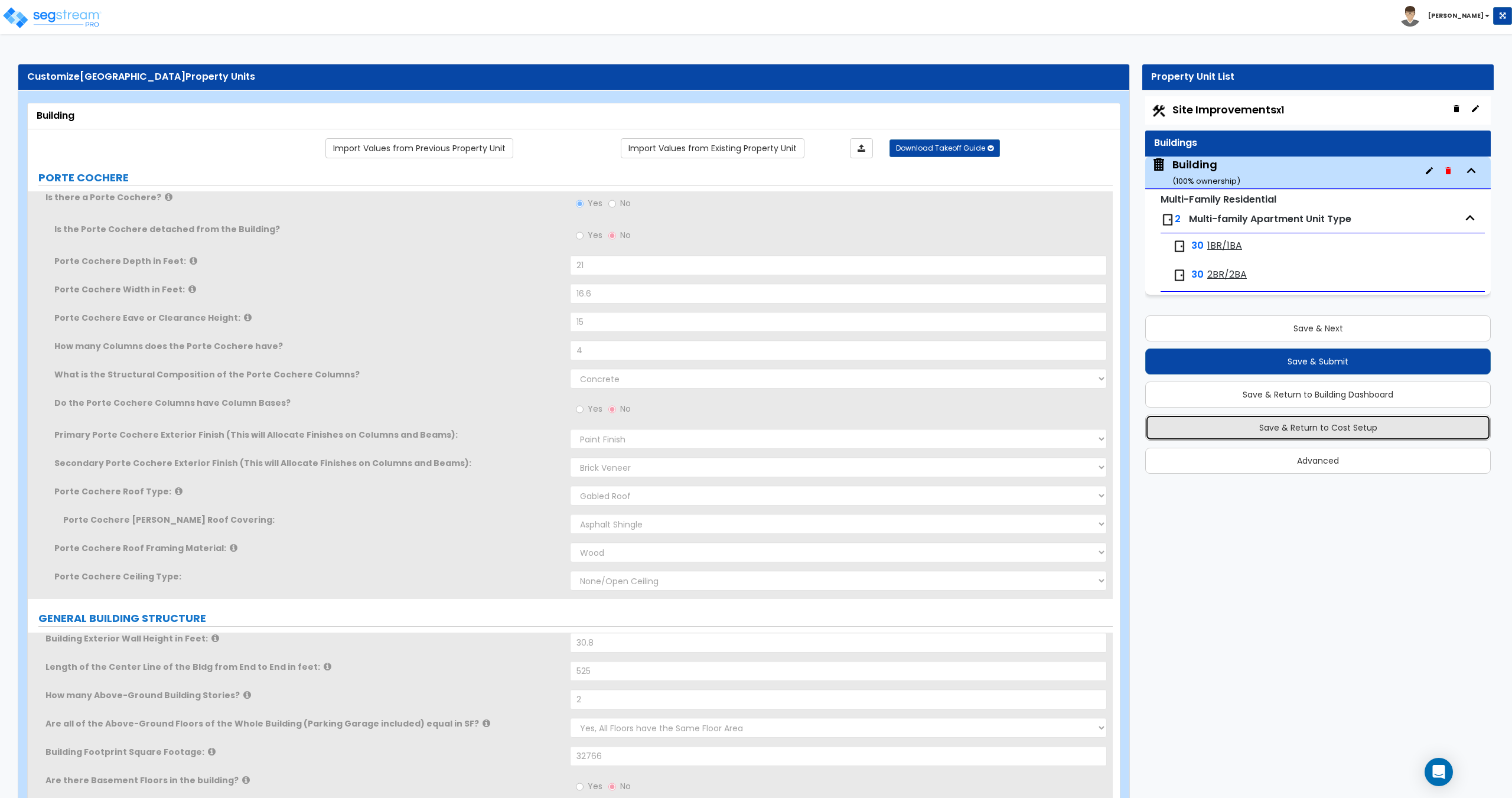
click at [1298, 421] on button "Save & Return to Cost Setup" at bounding box center [1317, 427] width 345 height 26
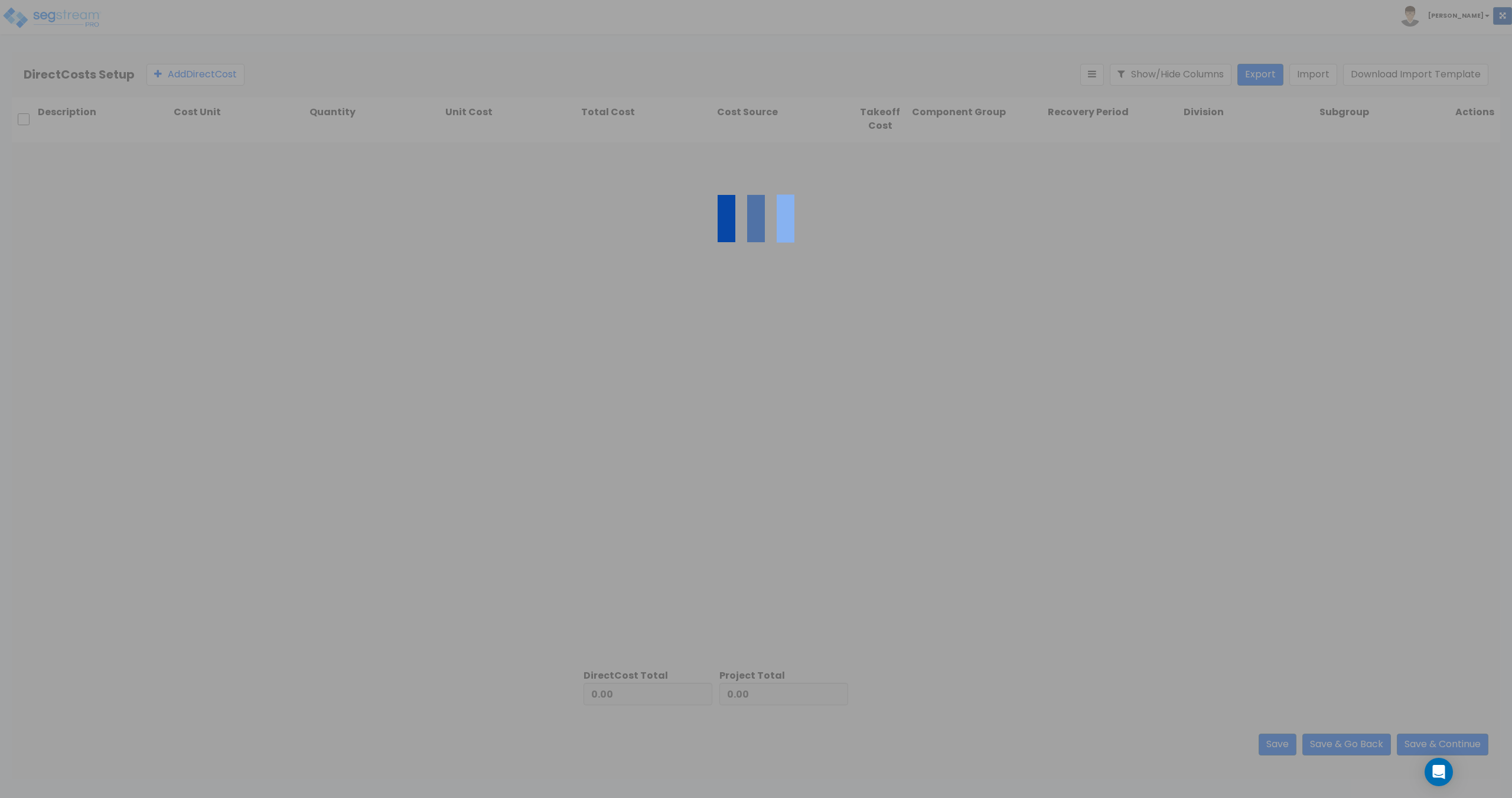
type input "3,808,599.00"
type input "8,603,776.00"
type input "12,412,375.00"
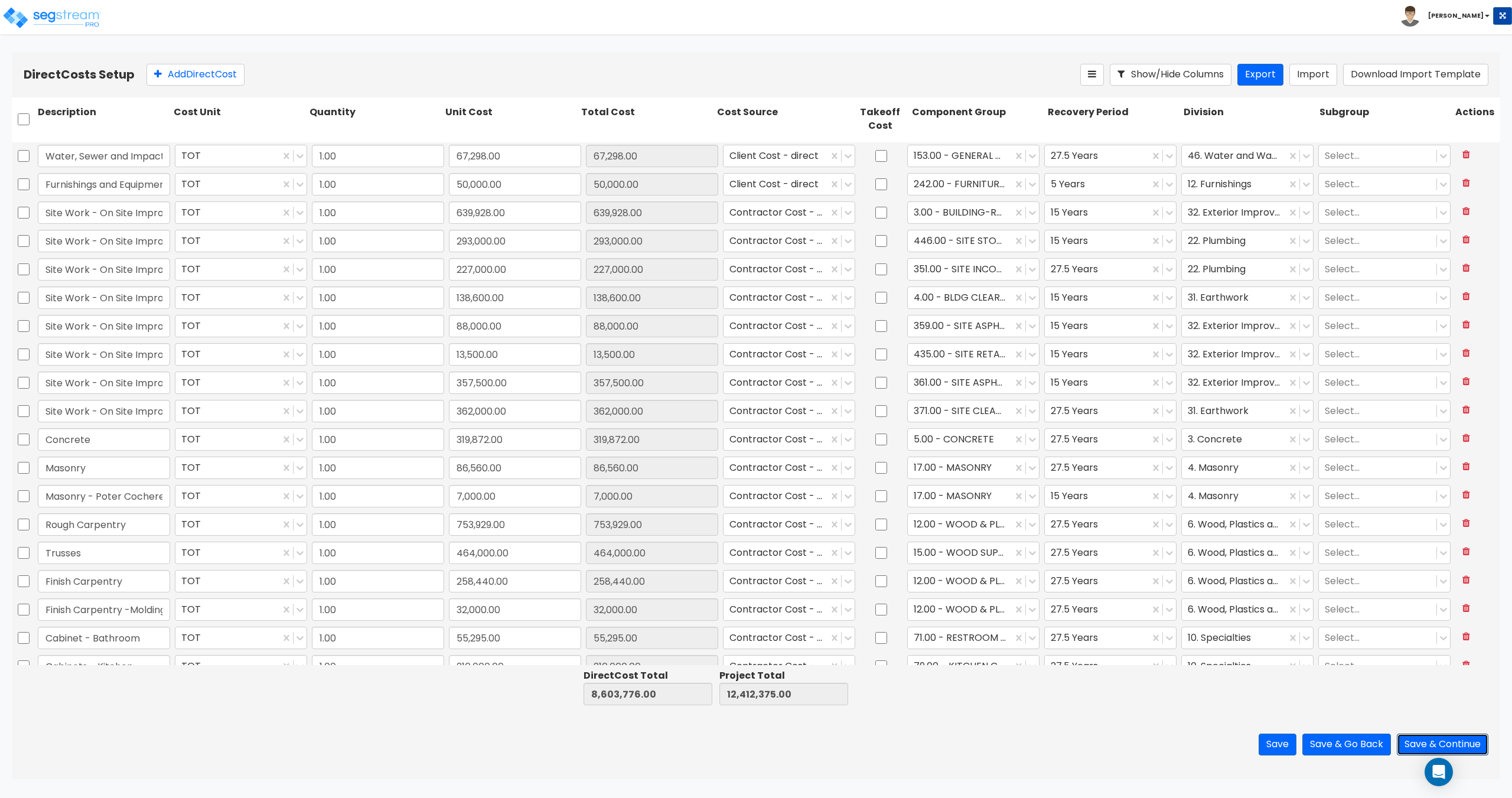
click at [1446, 743] on button "Save & Continue" at bounding box center [1442, 744] width 92 height 22
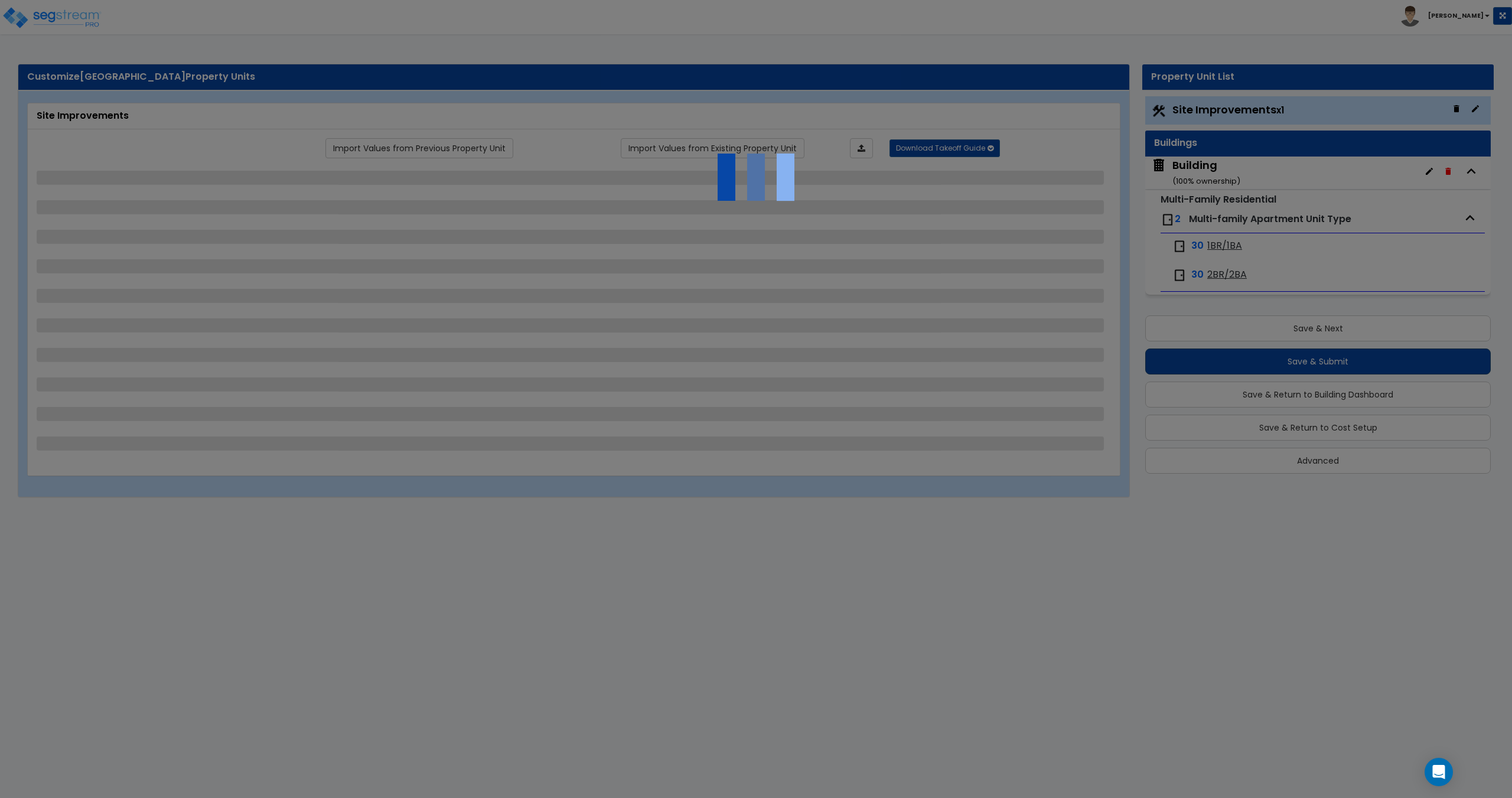
select select "1"
select select "2"
select select "1"
select select "3"
select select "2"
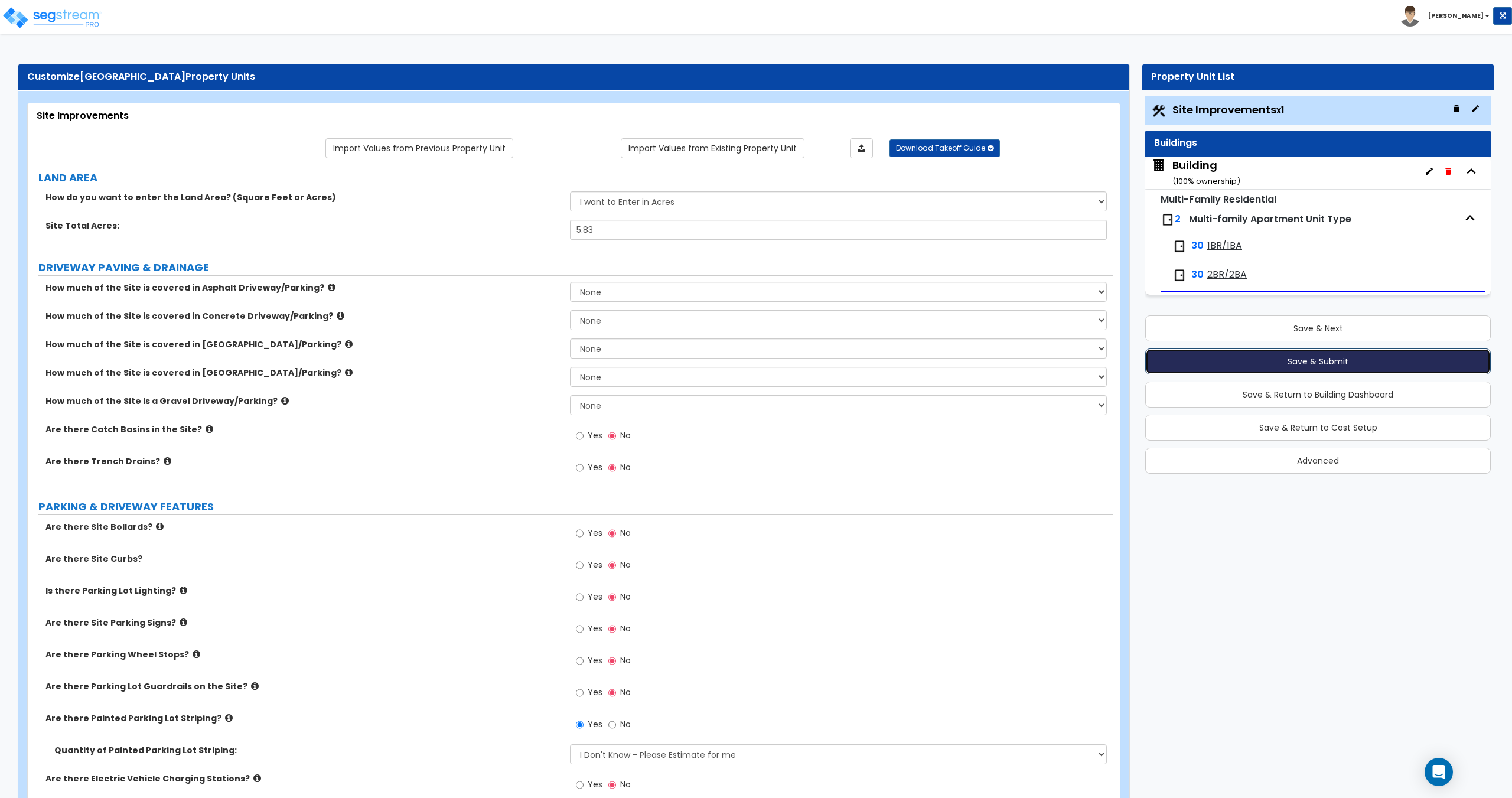
click at [1227, 367] on button "Save & Submit" at bounding box center [1317, 361] width 345 height 26
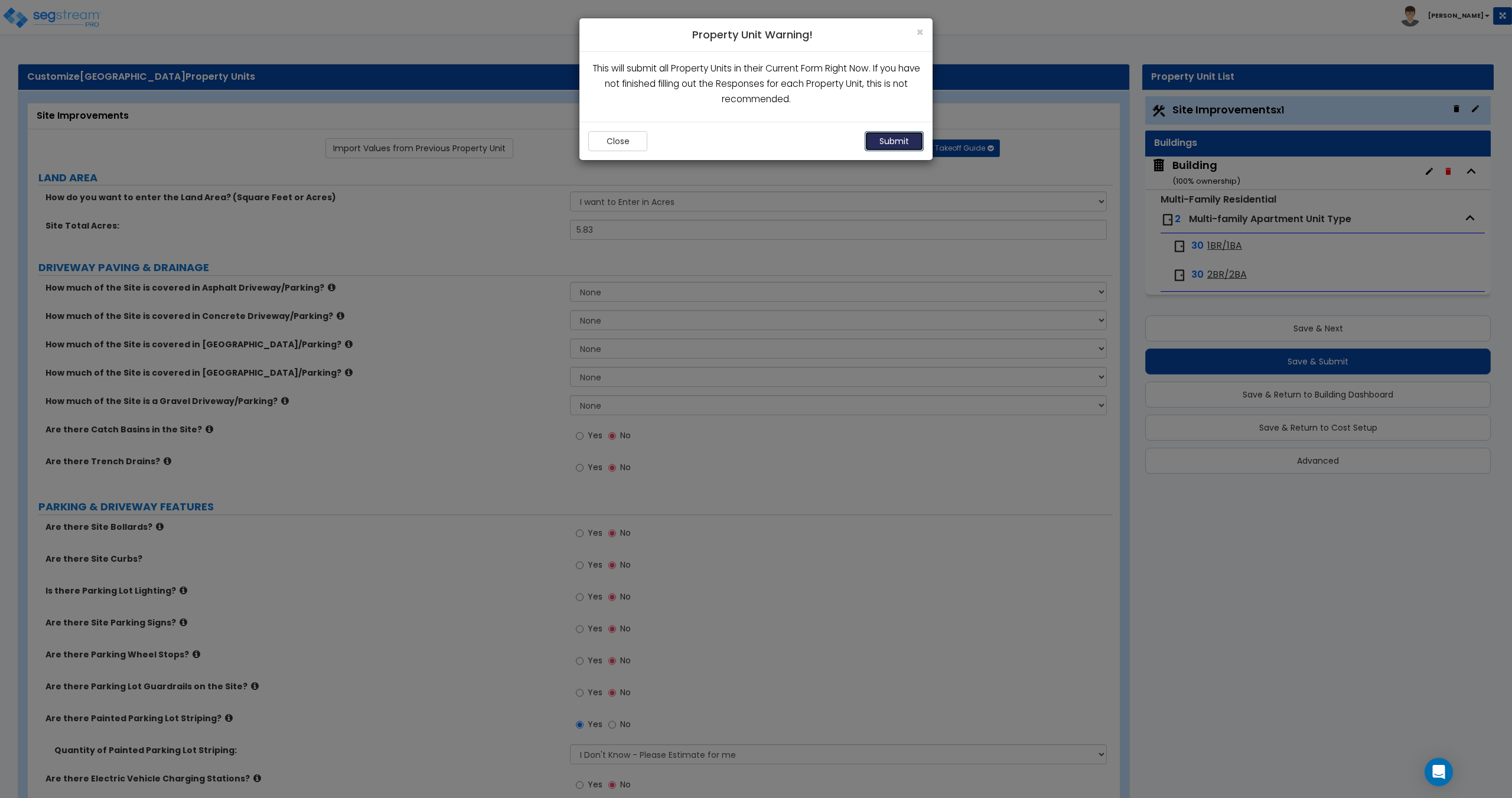
click at [880, 141] on button "Submit" at bounding box center [893, 141] width 59 height 20
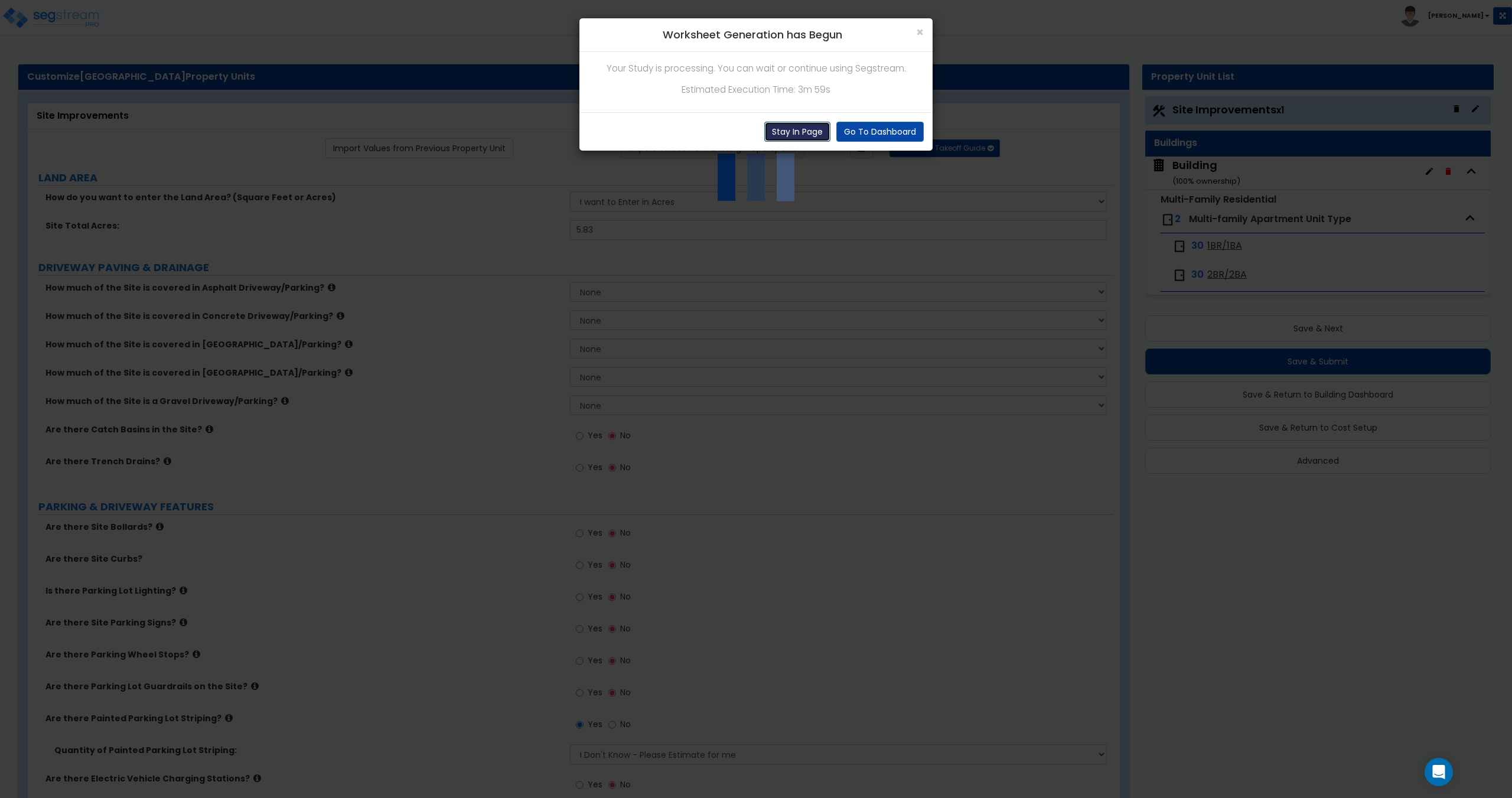
click at [770, 129] on button "Stay In Page" at bounding box center [797, 132] width 66 height 20
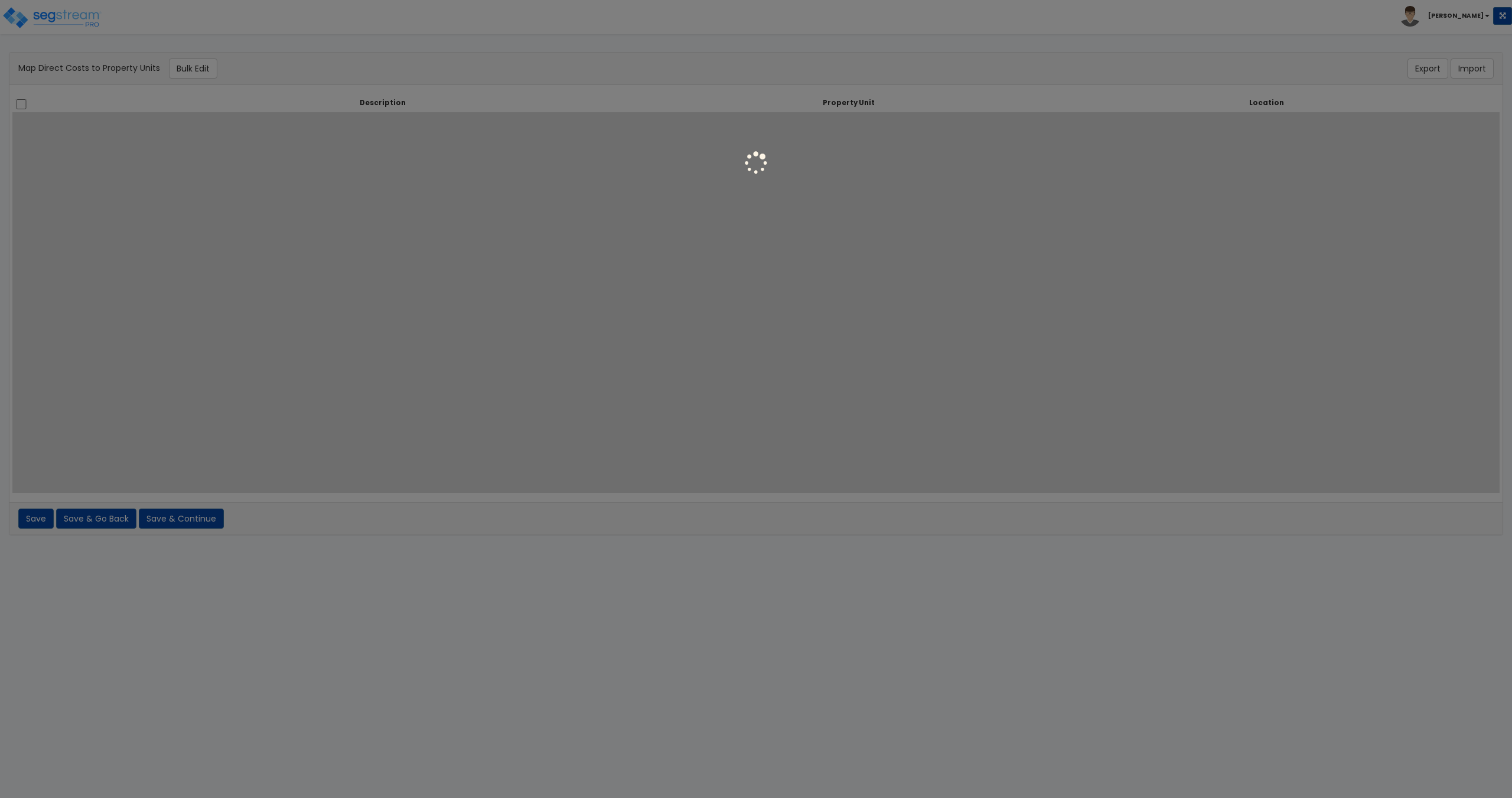
select select
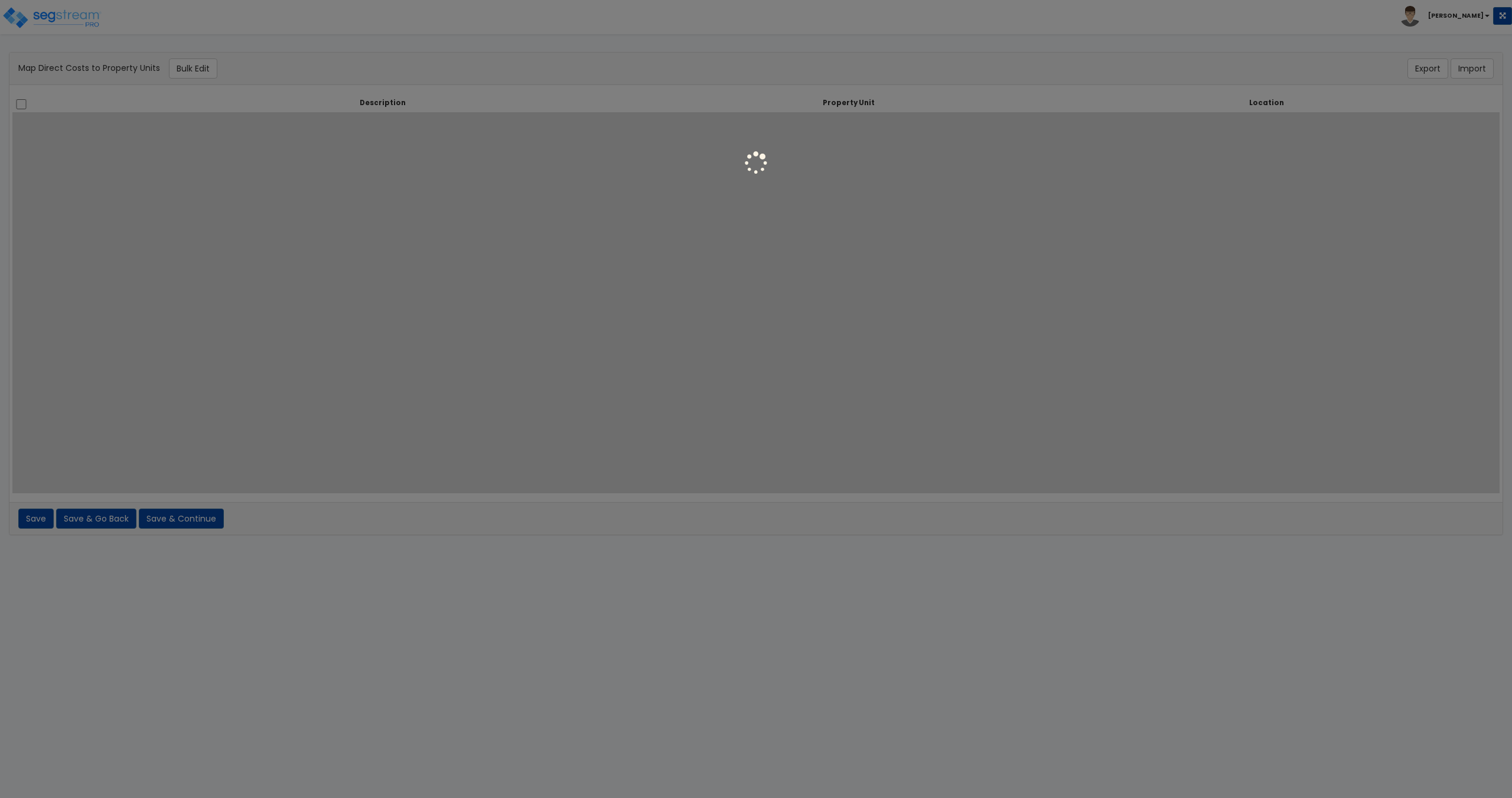
select select
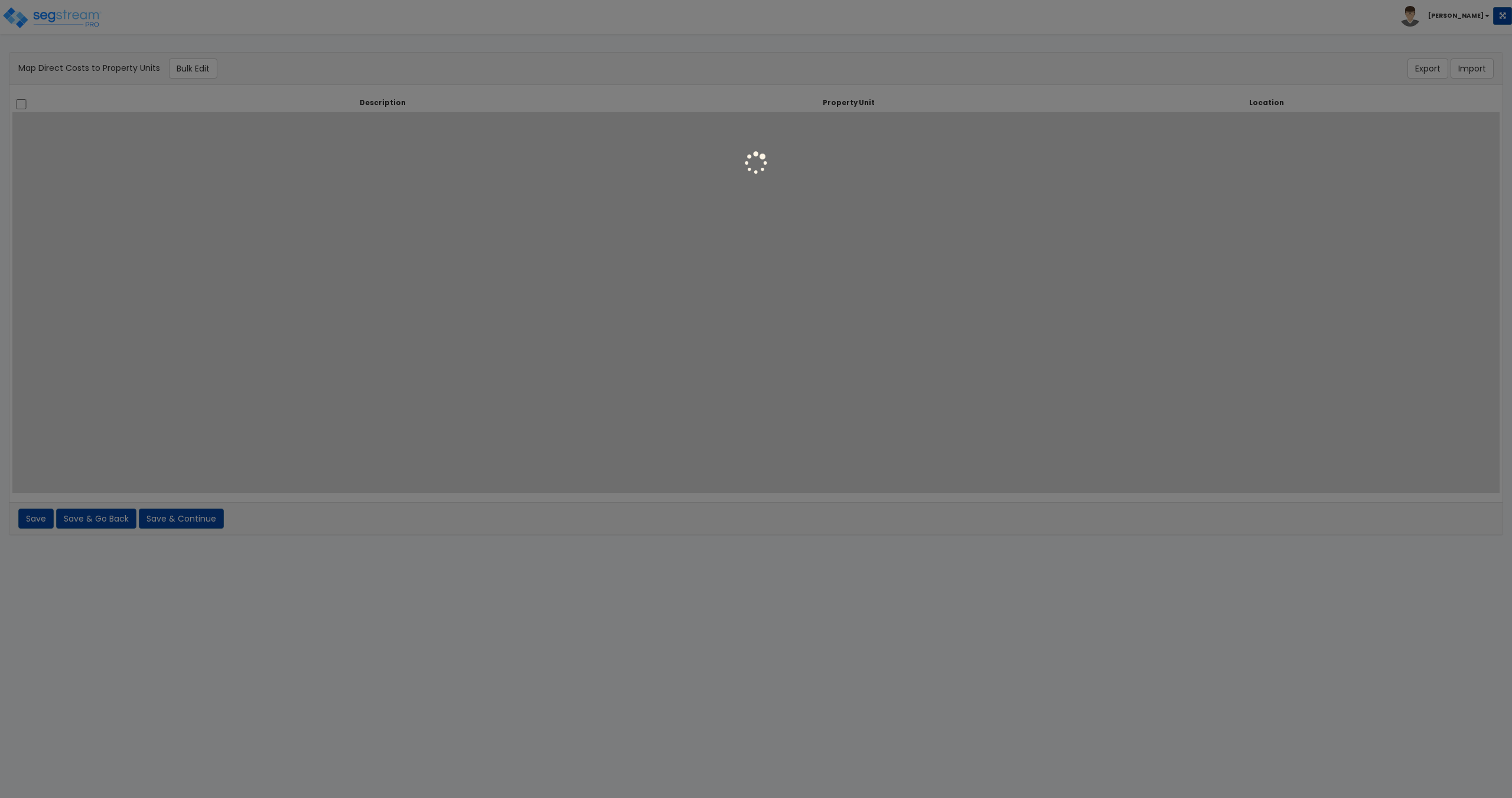
select select
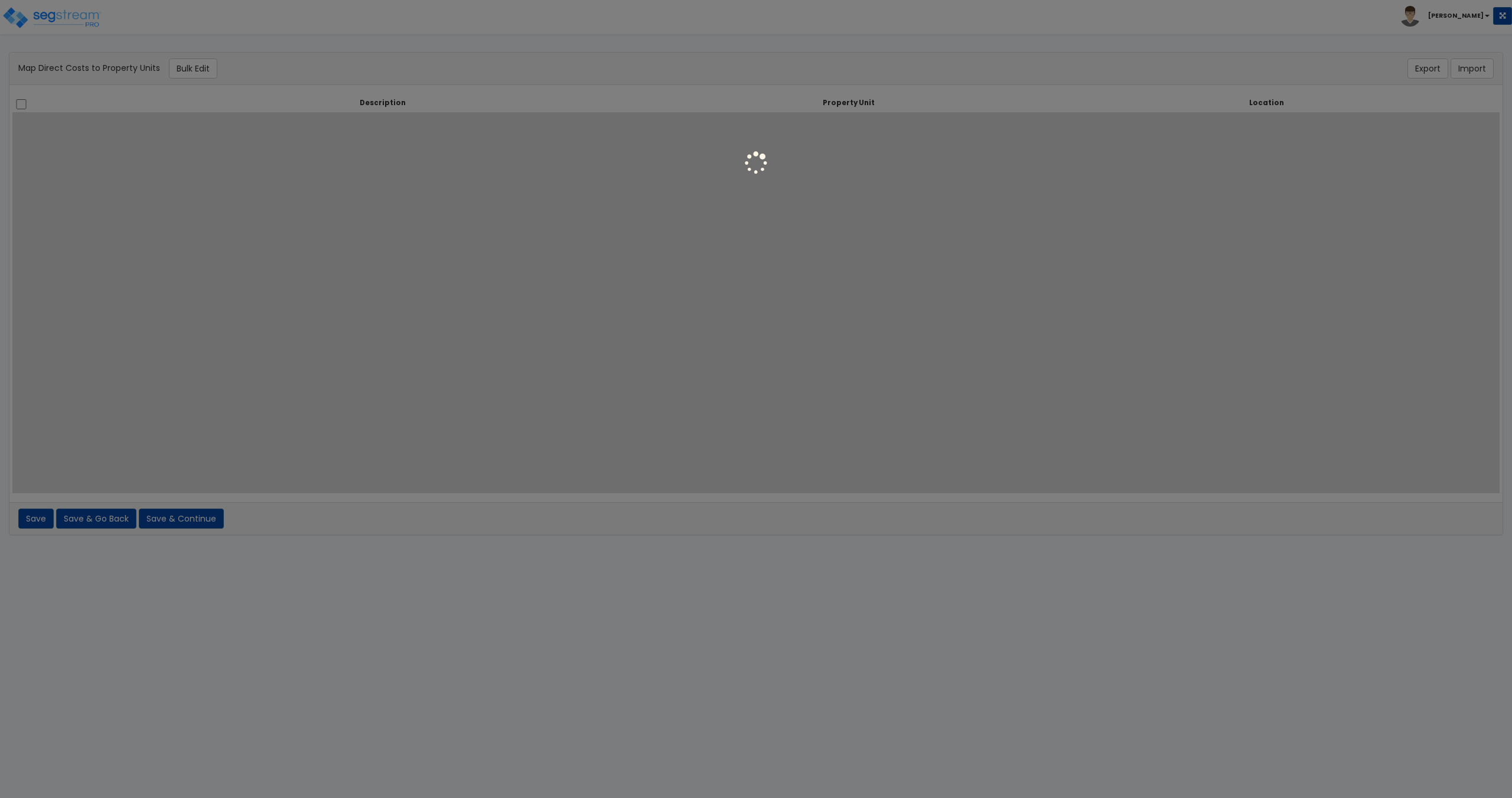
select select
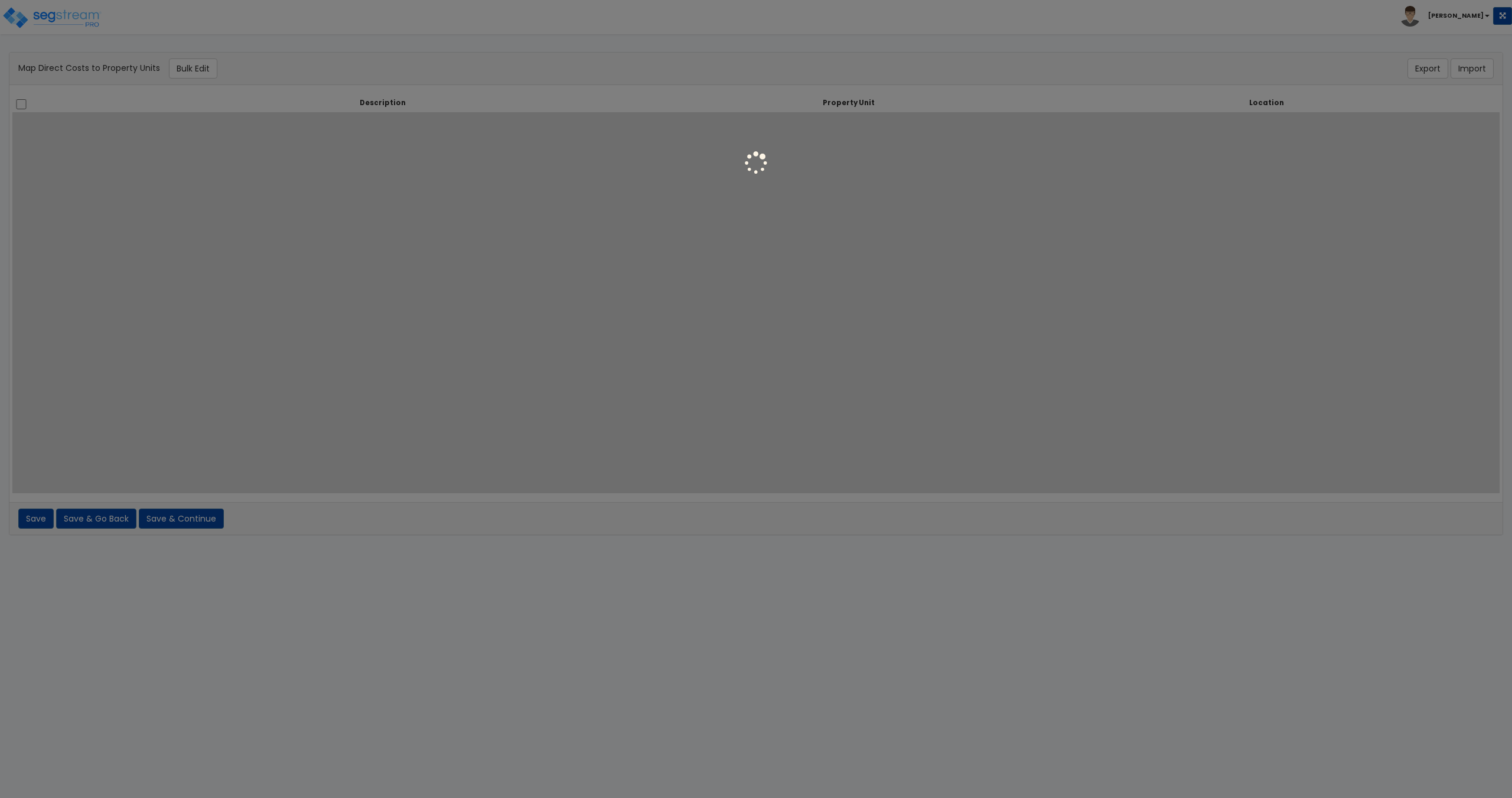
select select
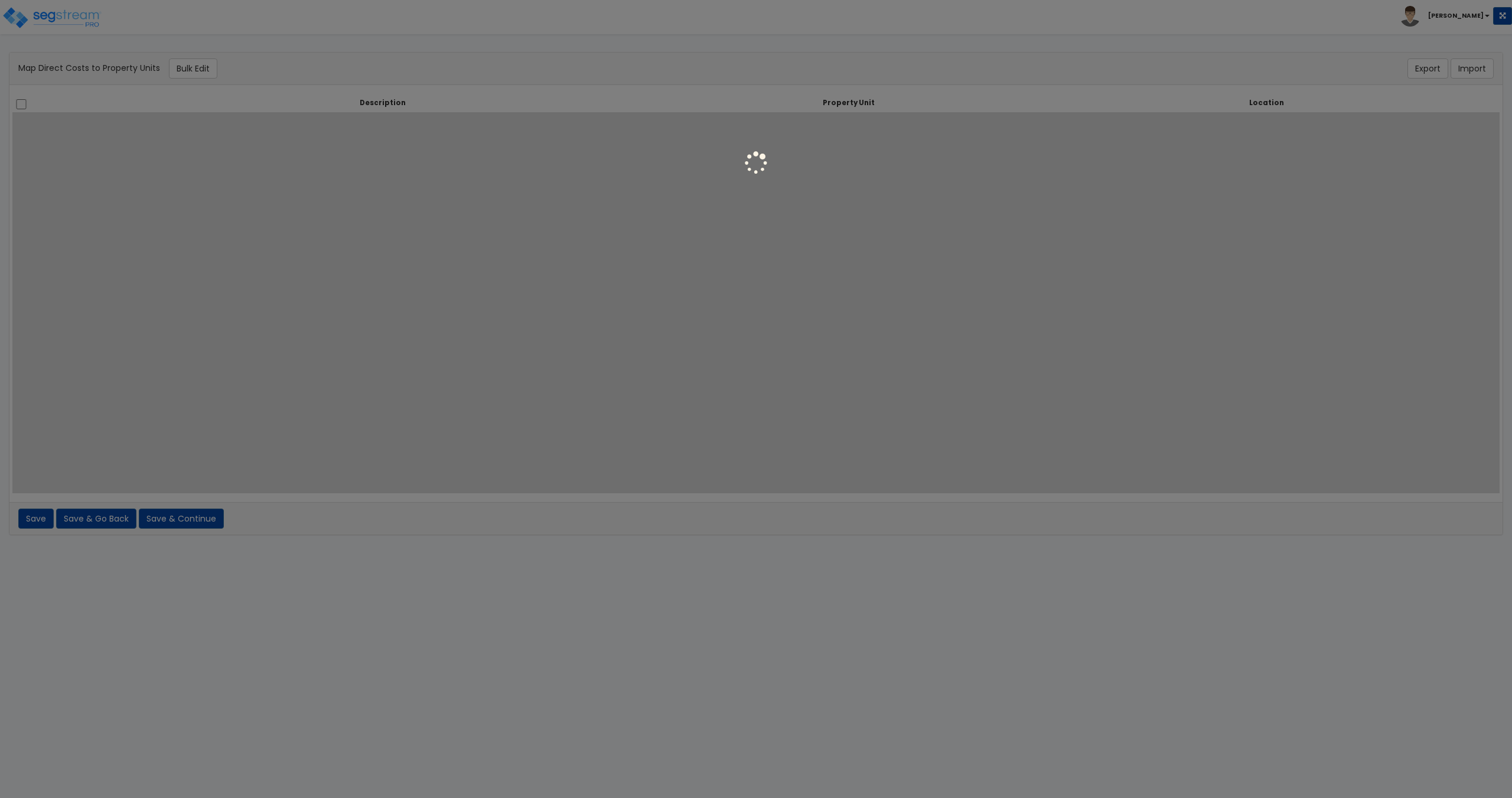
select select
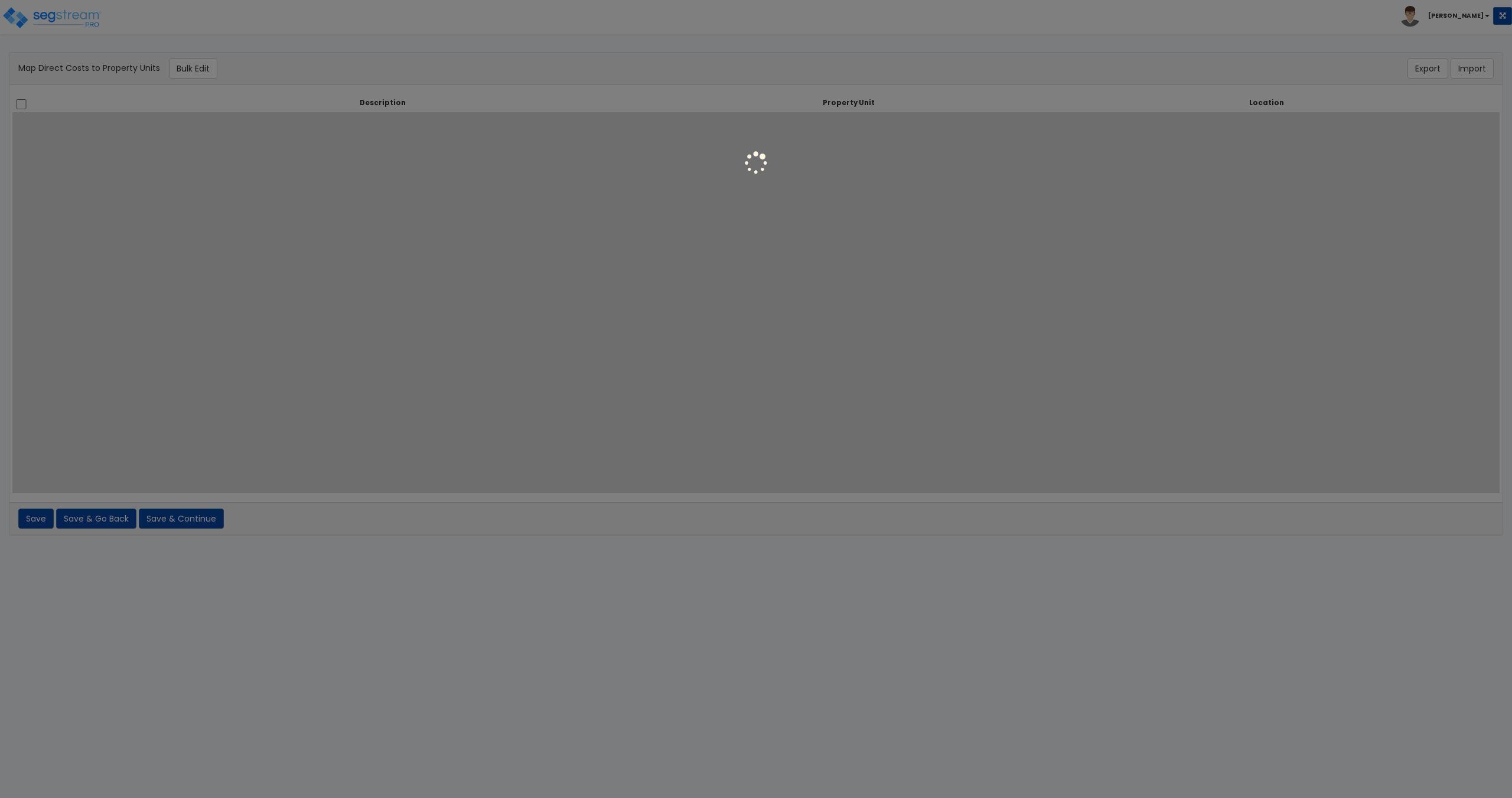
select select
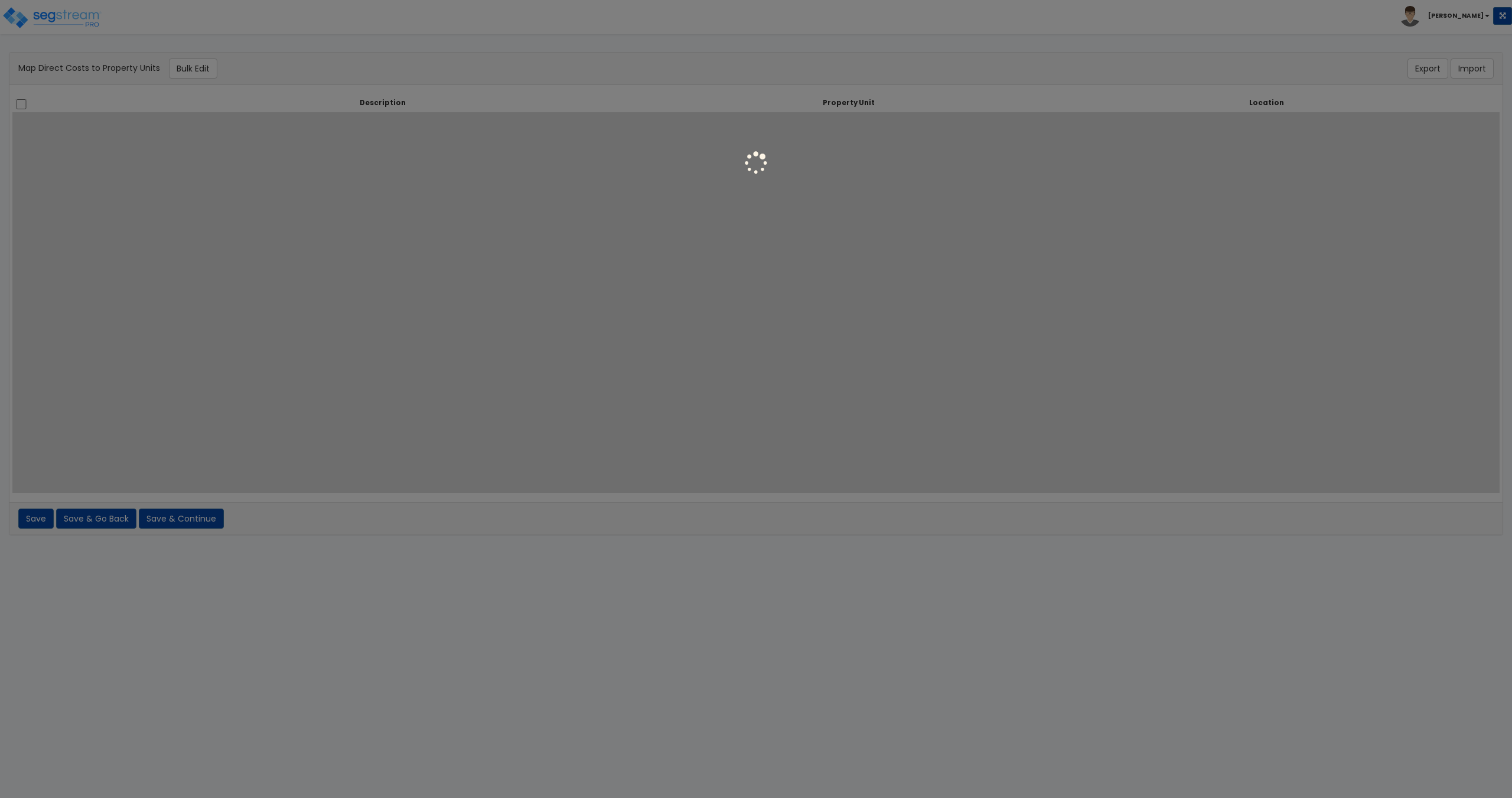
select select
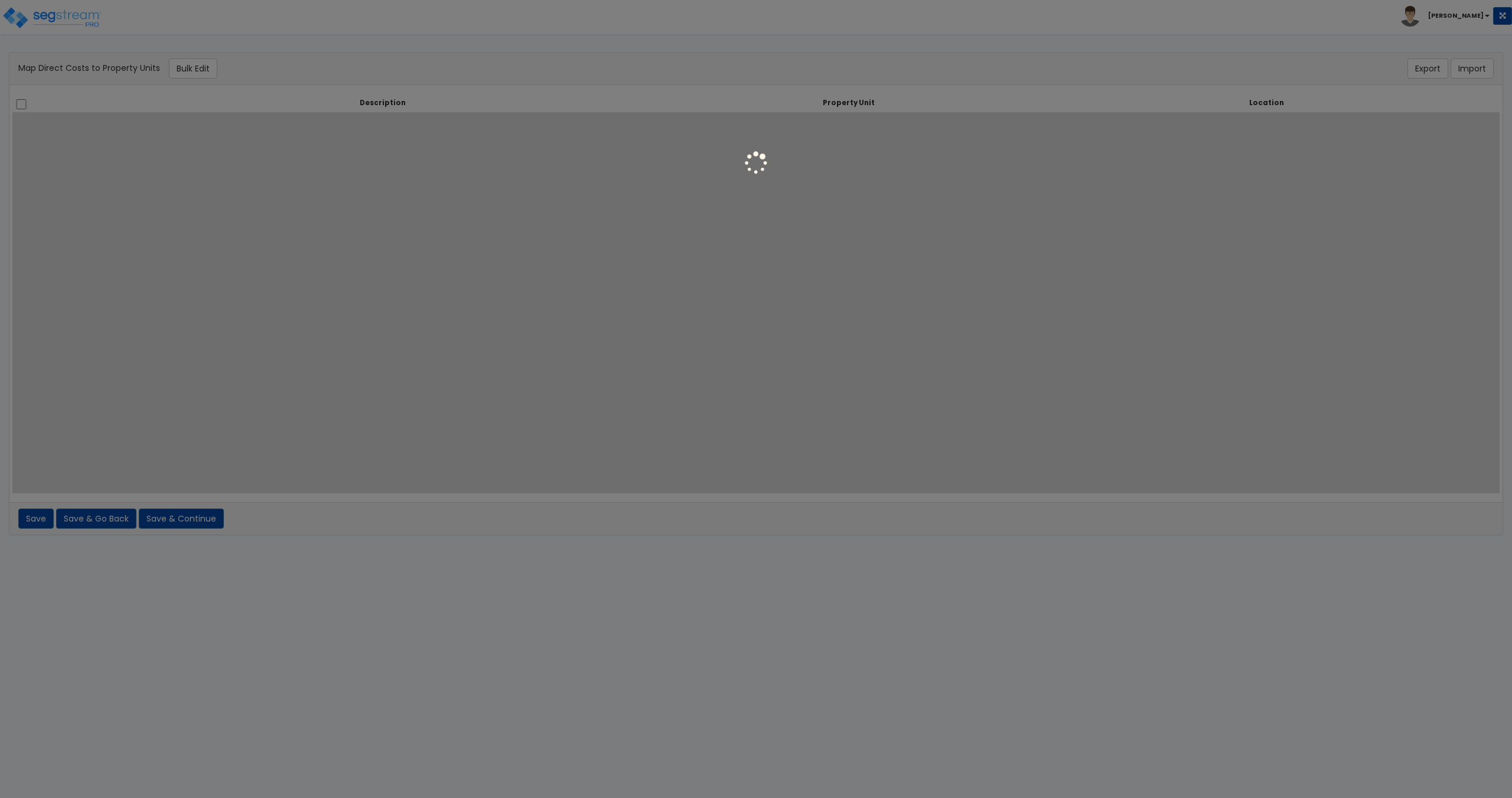
select select
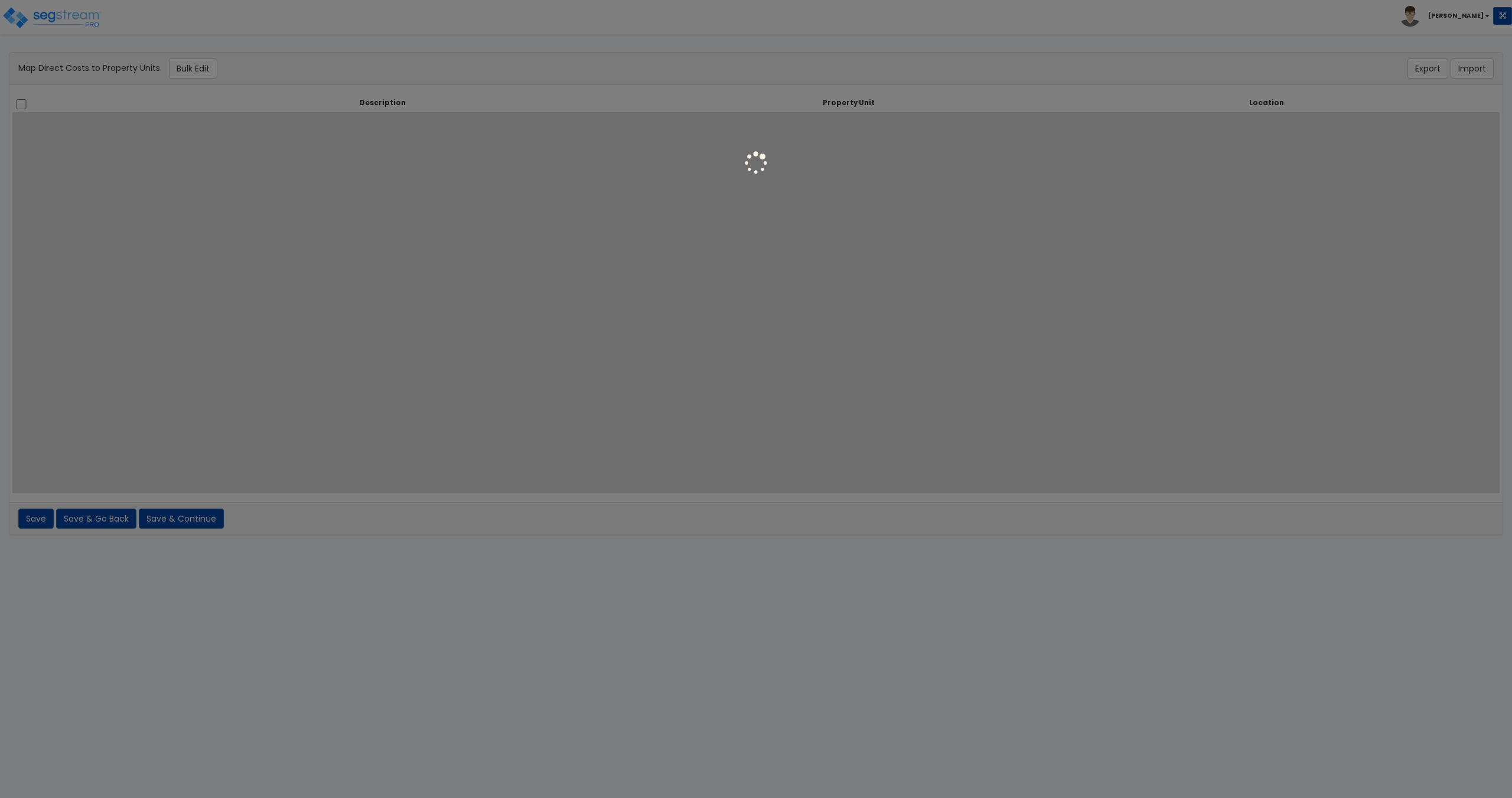
select select
select select "6"
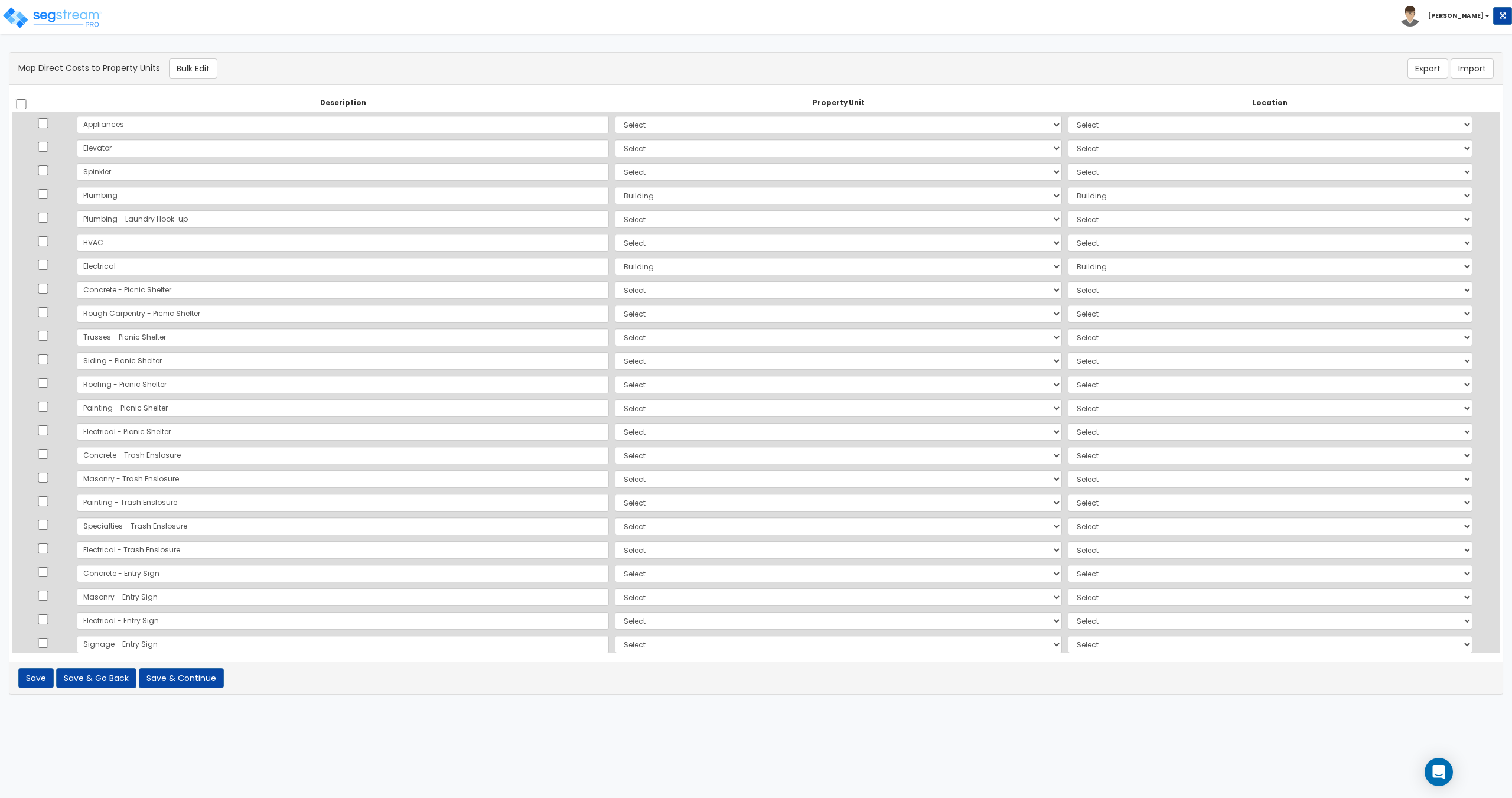
scroll to position [630, 0]
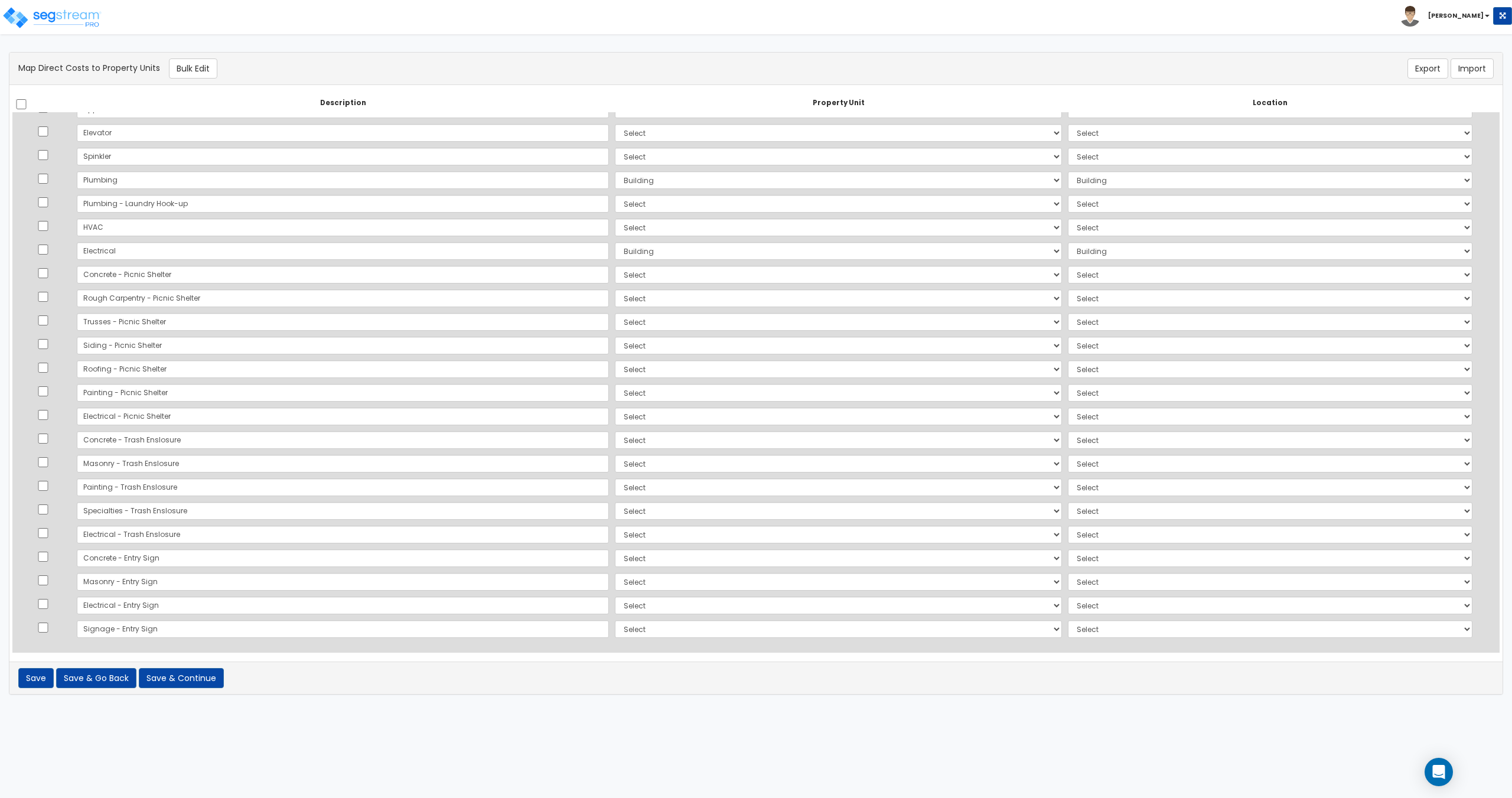
click at [26, 92] on div "Description Property Unit Location Do nothing Building Site Improvements Add Ad…" at bounding box center [756, 373] width 1493 height 576
click at [34, 102] on th at bounding box center [43, 102] width 62 height 19
click at [23, 102] on input "checkbox" at bounding box center [20, 103] width 11 height 10
checkbox input "true"
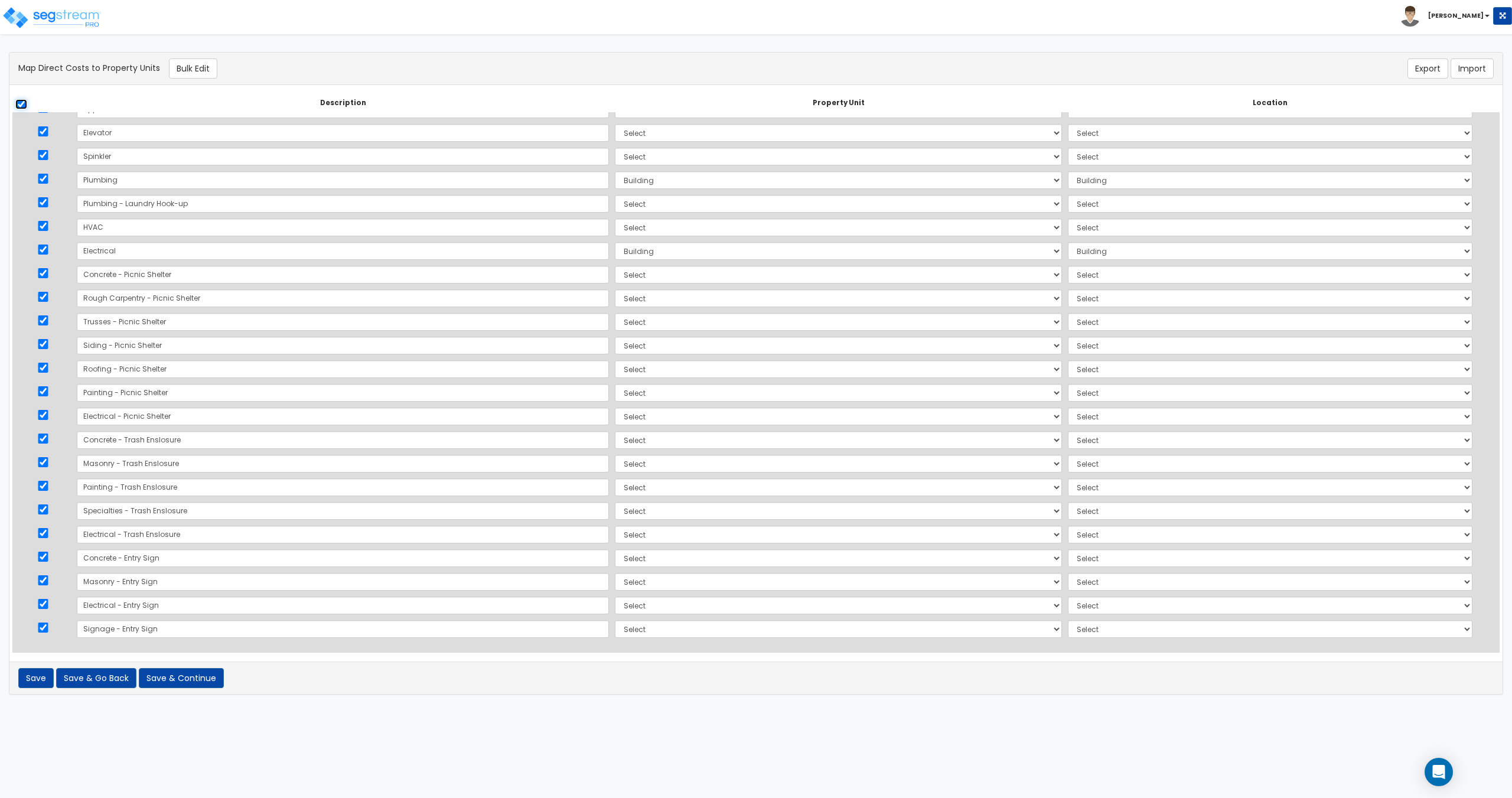
checkbox input "true"
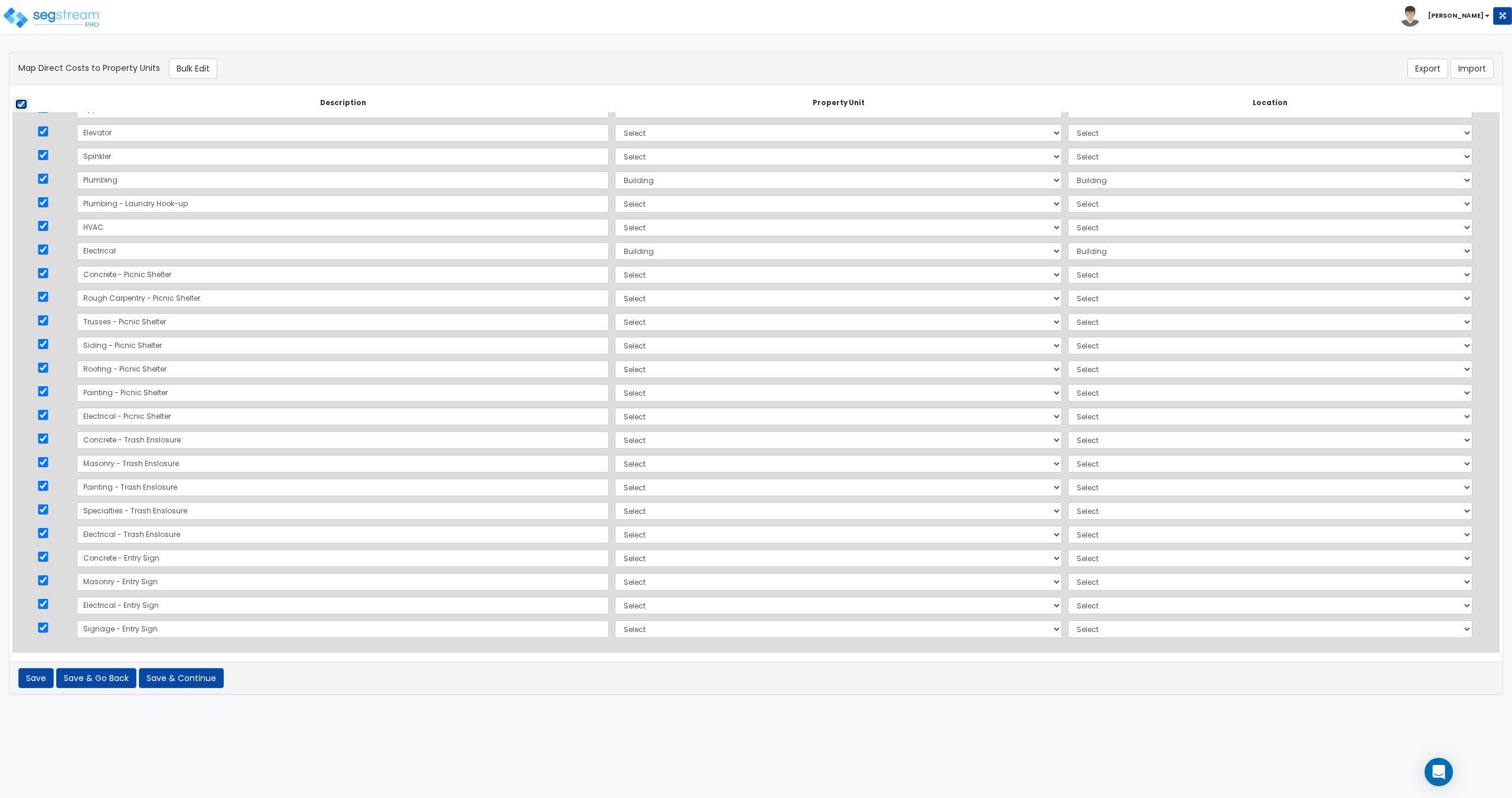
checkbox input "true"
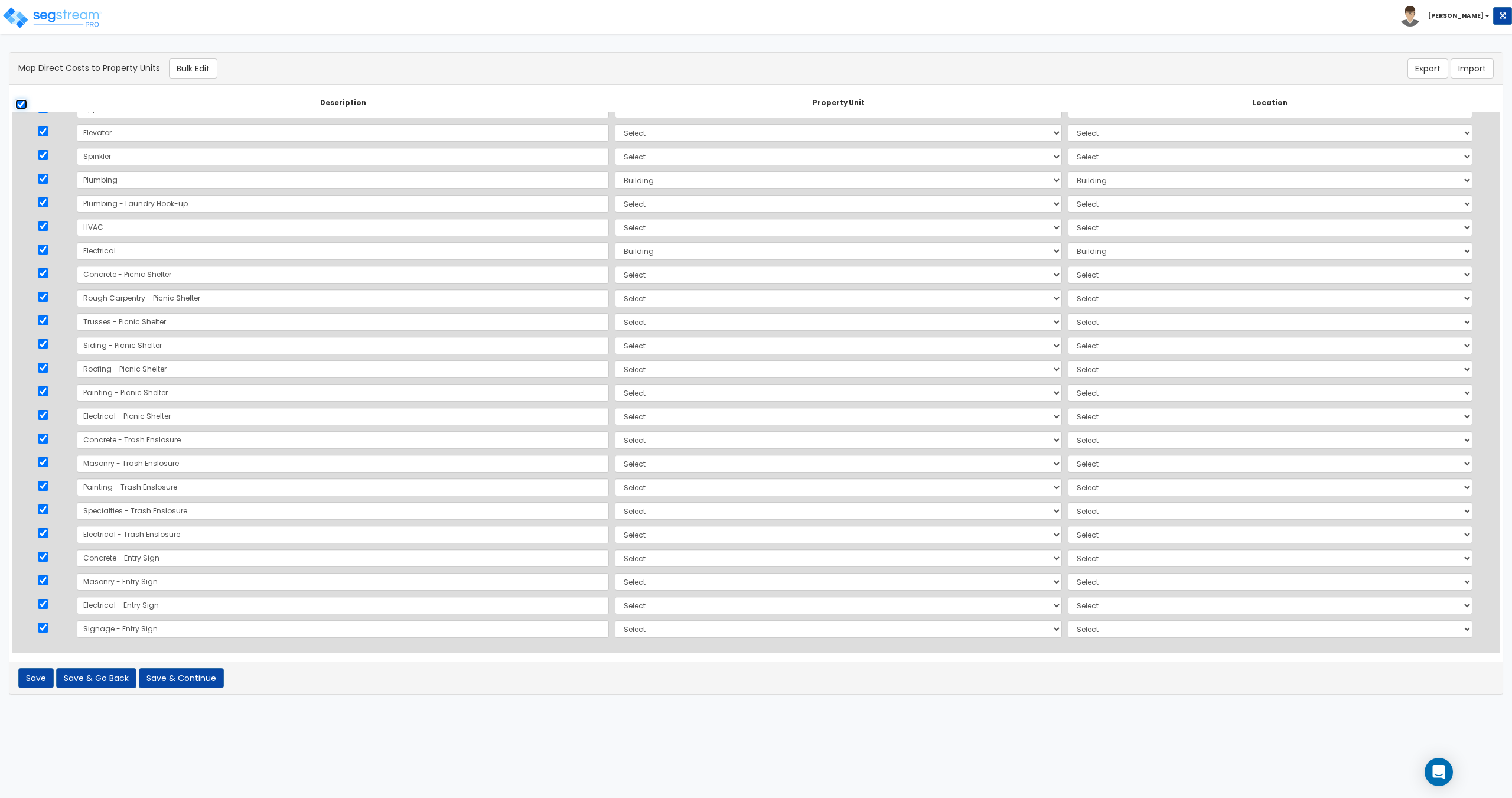
checkbox input "true"
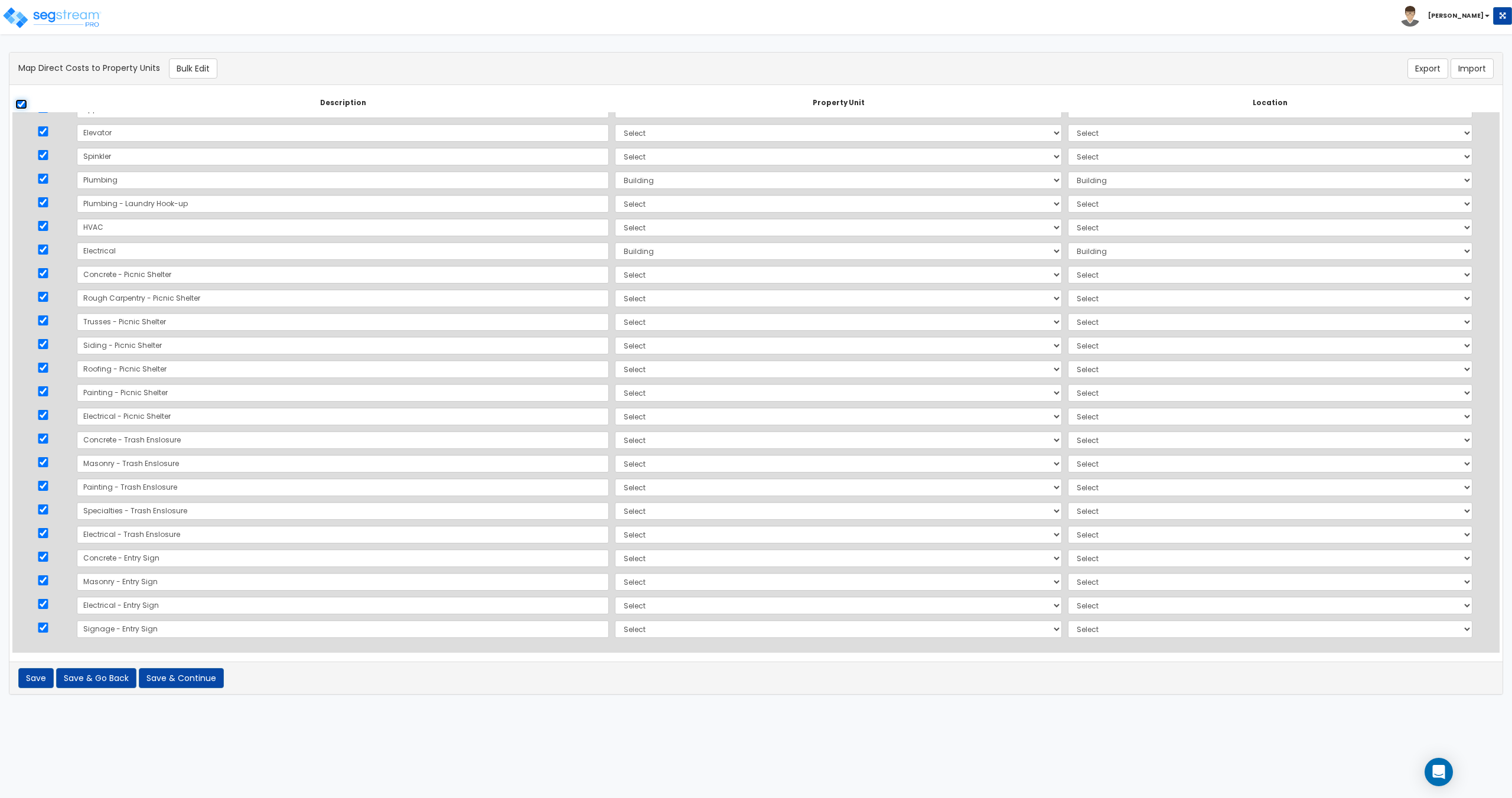
checkbox input "true"
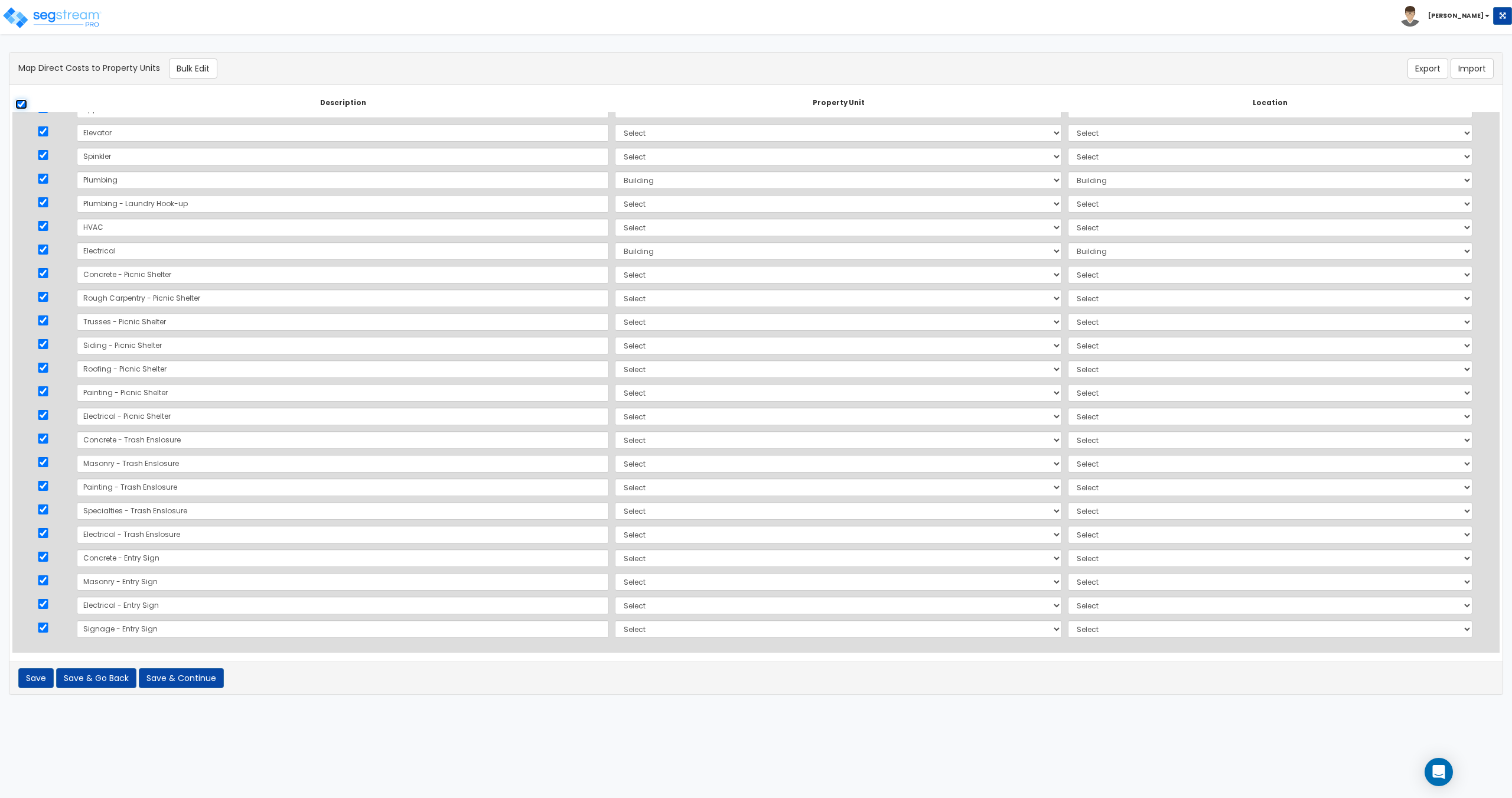
checkbox input "true"
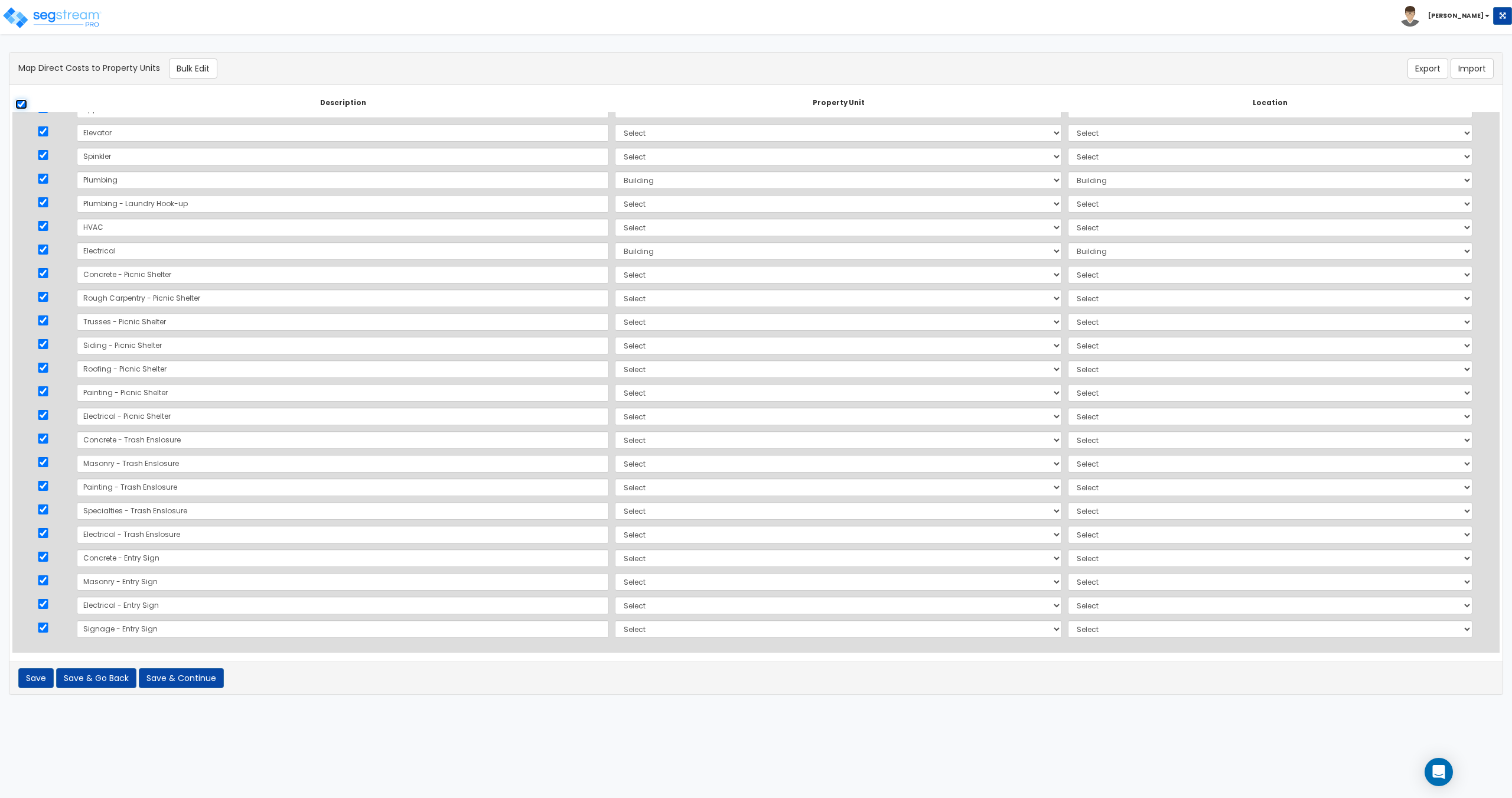
checkbox input "true"
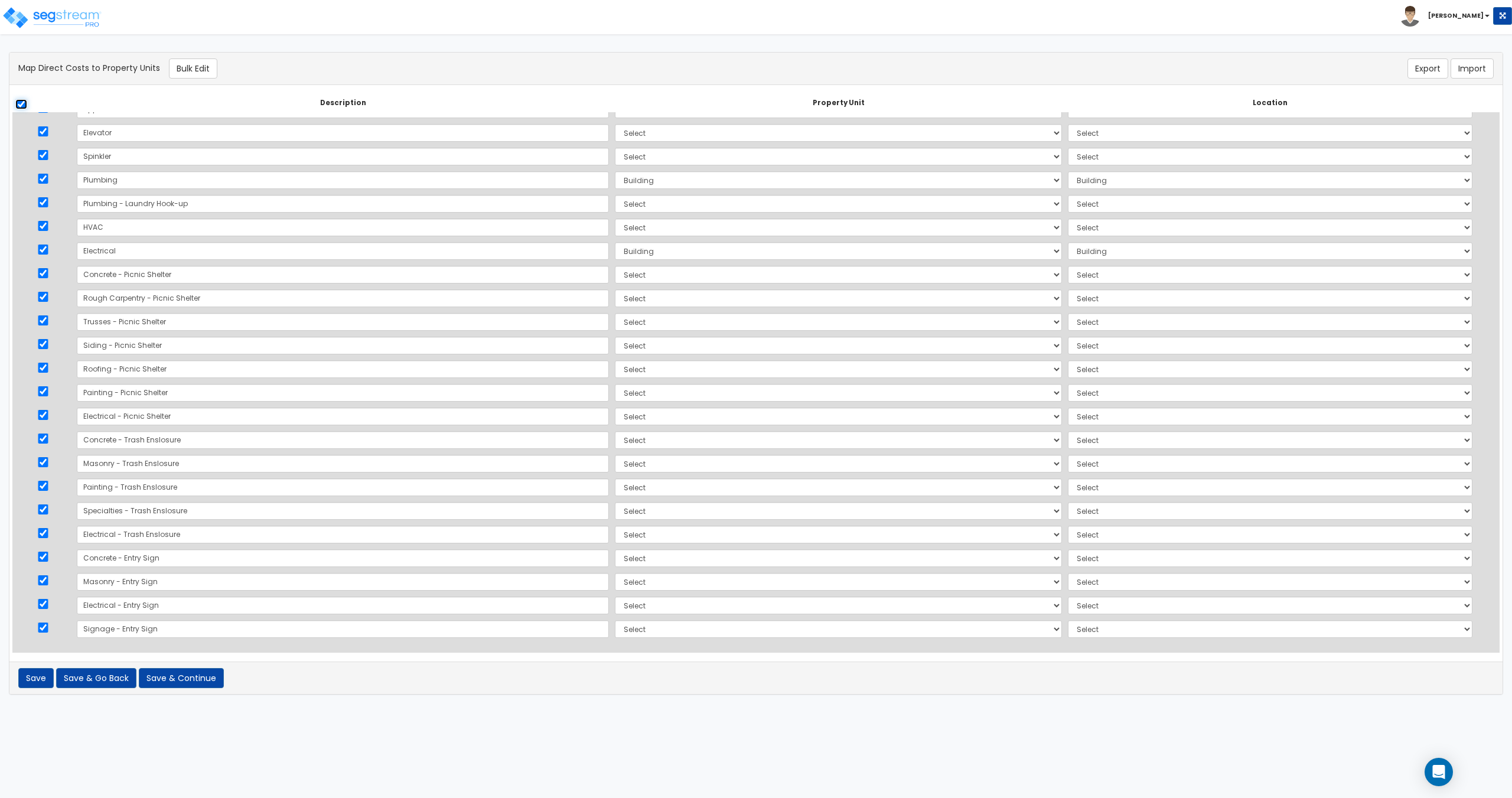
checkbox input "true"
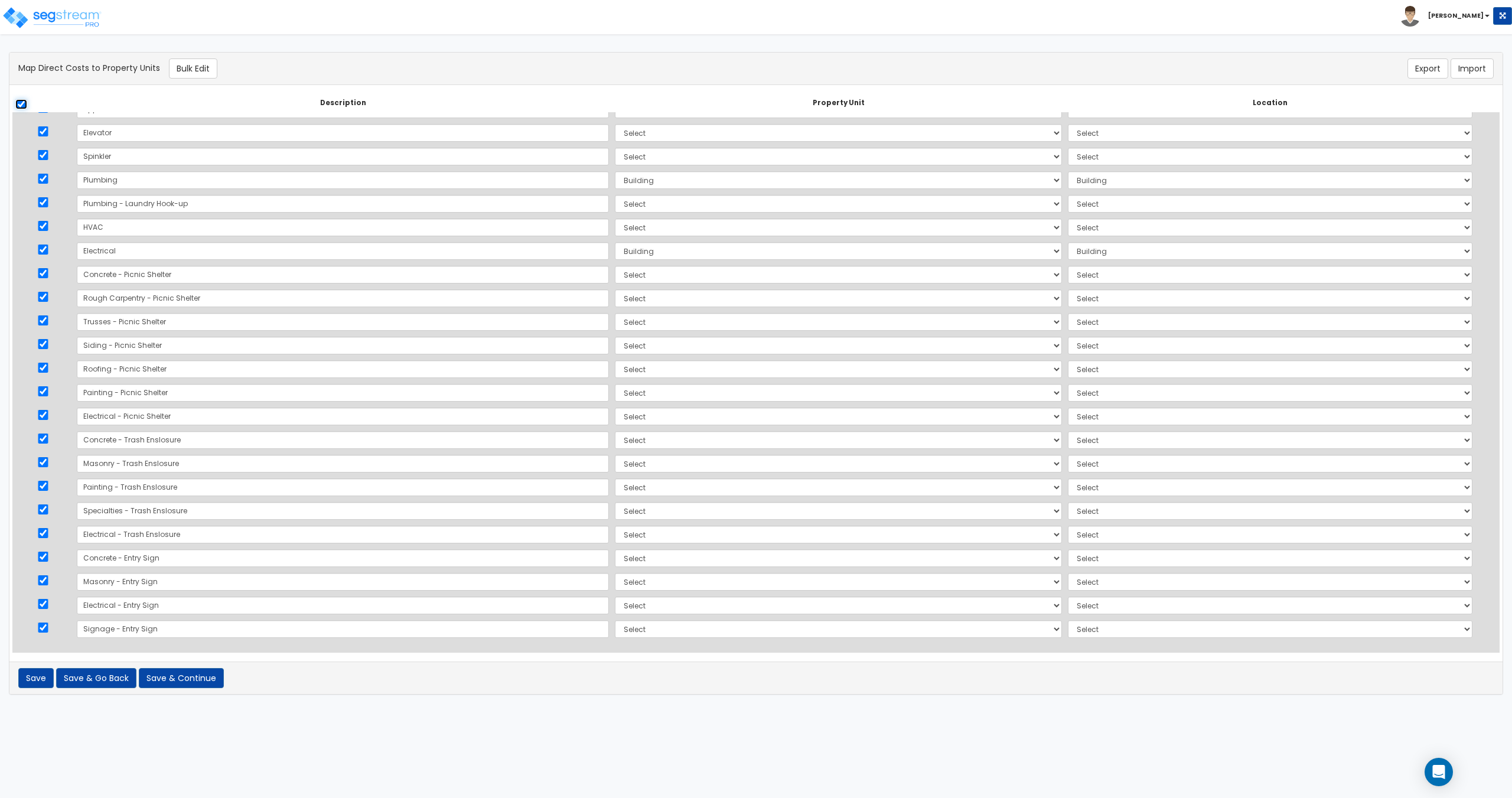
checkbox input "true"
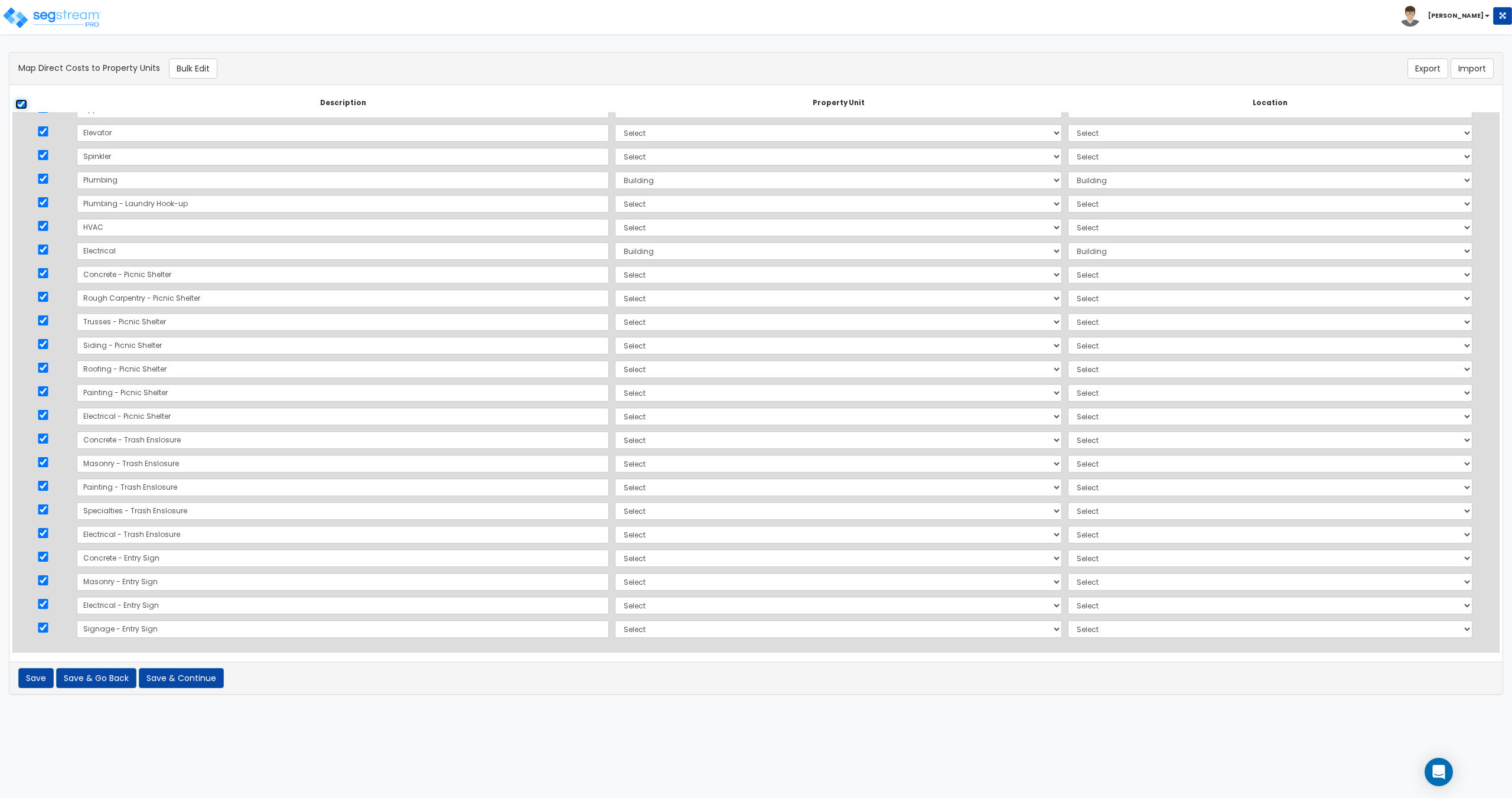
checkbox input "true"
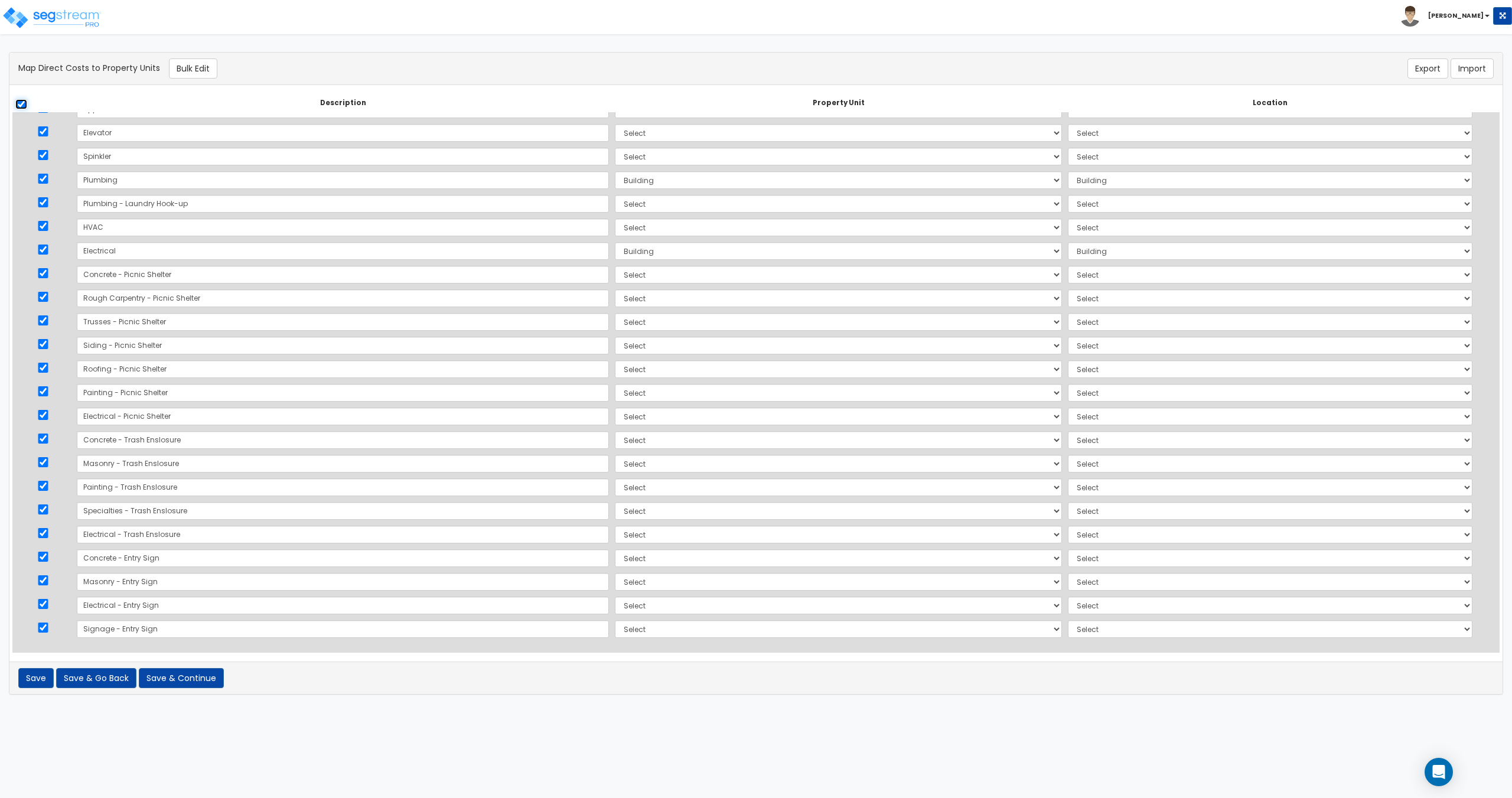
checkbox input "true"
click at [172, 61] on button "Bulk Edit" at bounding box center [192, 68] width 49 height 20
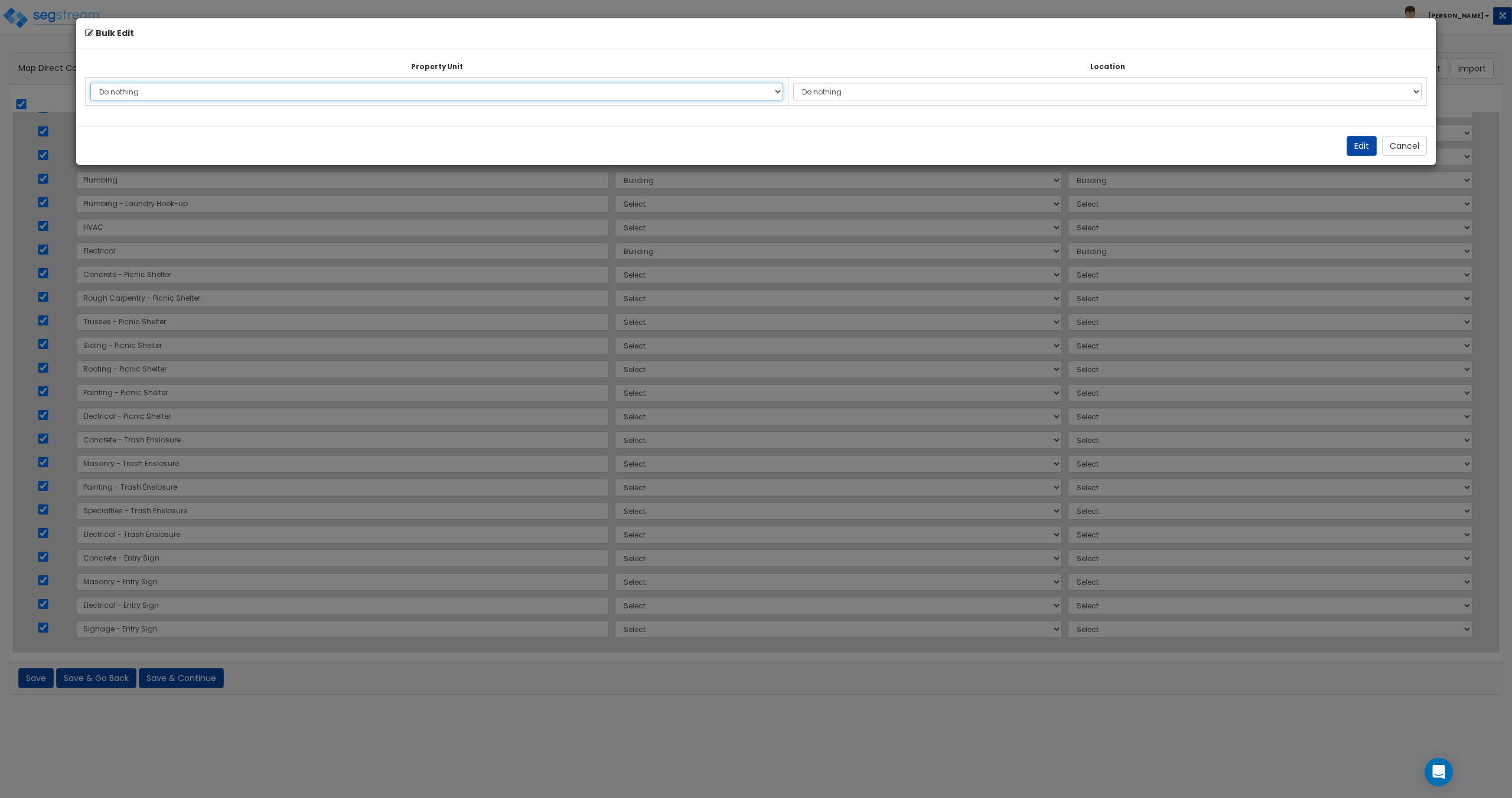
click at [224, 86] on select "Do nothing Building Site Improvements Add Additional Property Unit" at bounding box center [436, 92] width 693 height 18
select select "177111"
click at [90, 83] on select "Do nothing Building Site Improvements Add Additional Property Unit" at bounding box center [436, 92] width 693 height 18
click at [853, 97] on select "Do nothing Add Additional Location Building Building Interior Building Porte Co…" at bounding box center [1107, 92] width 628 height 18
select select "6"
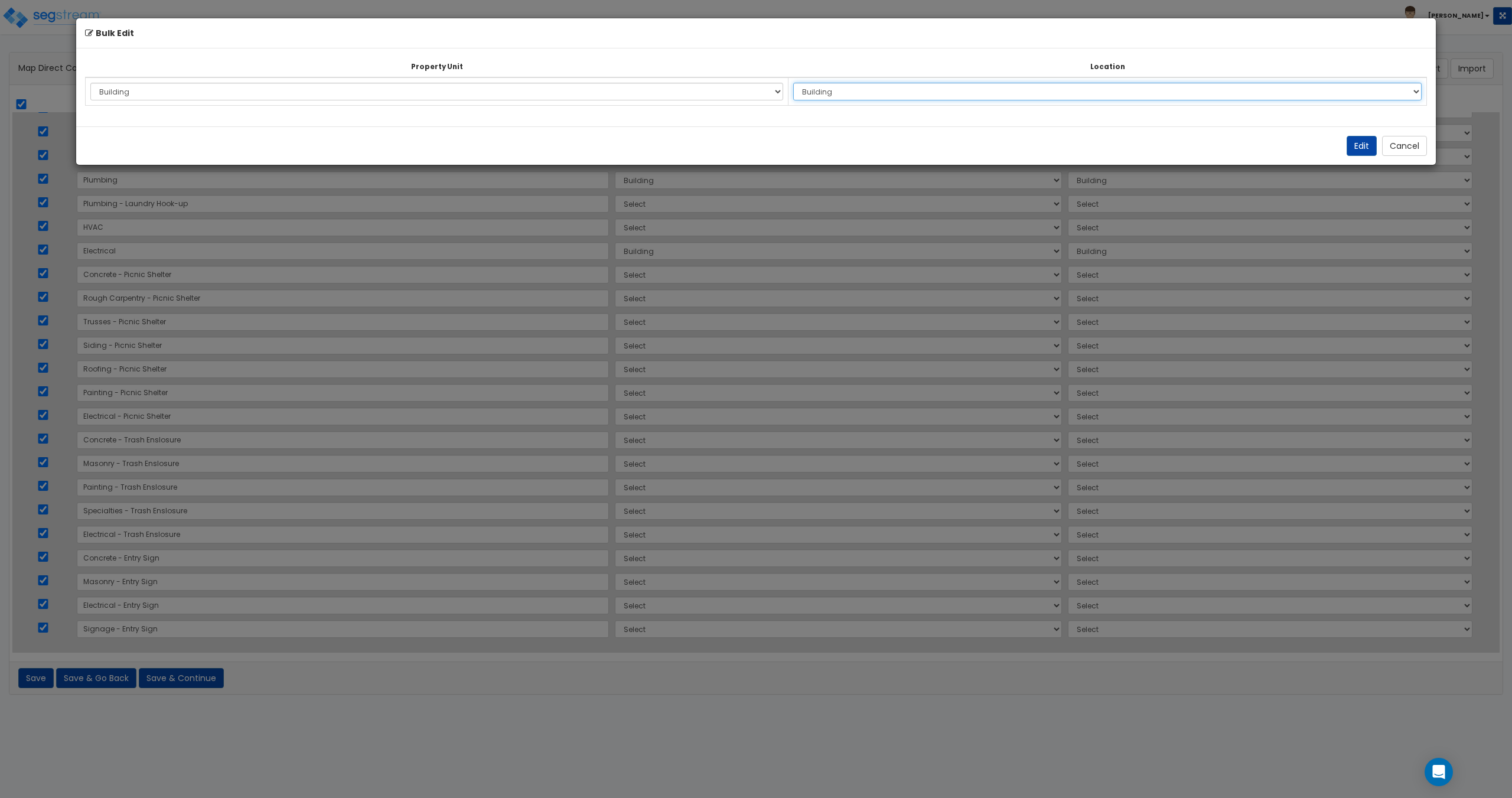
click at [801, 83] on select "Do nothing Add Additional Location Building Building Interior Building Porte Co…" at bounding box center [1107, 92] width 628 height 18
click at [1358, 154] on button "Edit" at bounding box center [1361, 146] width 30 height 20
select select "177111"
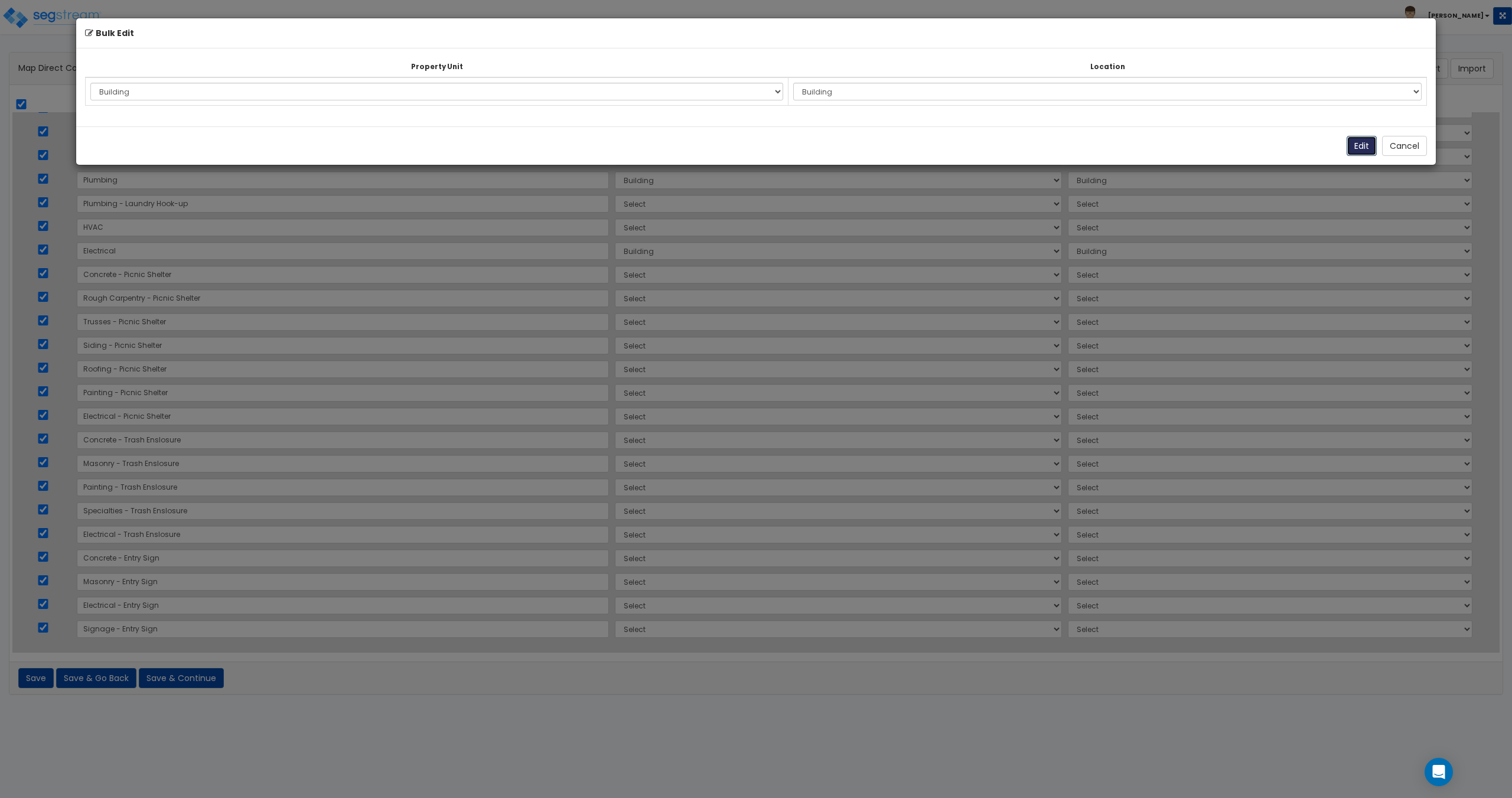
select select "177111"
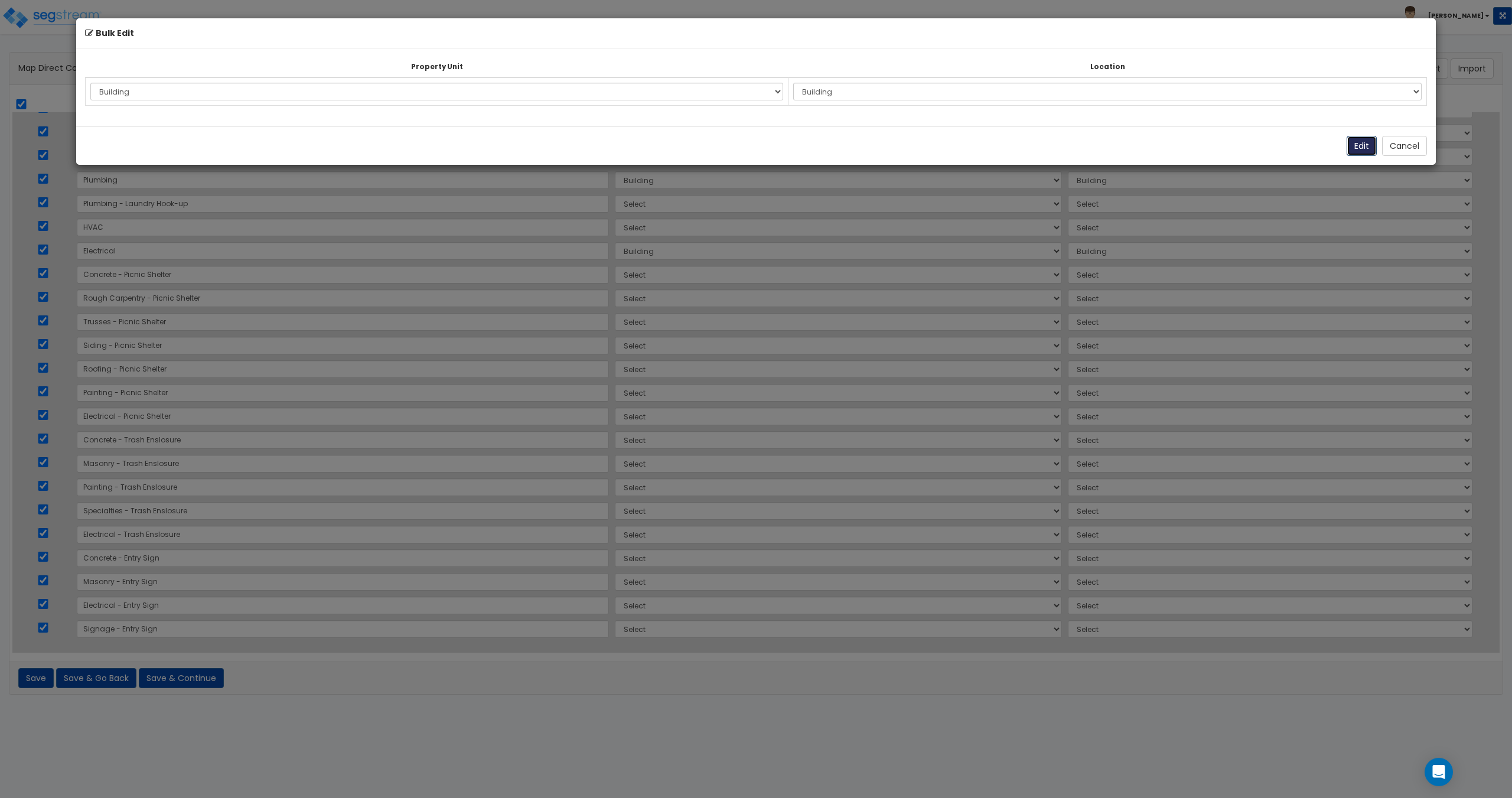
select select "177111"
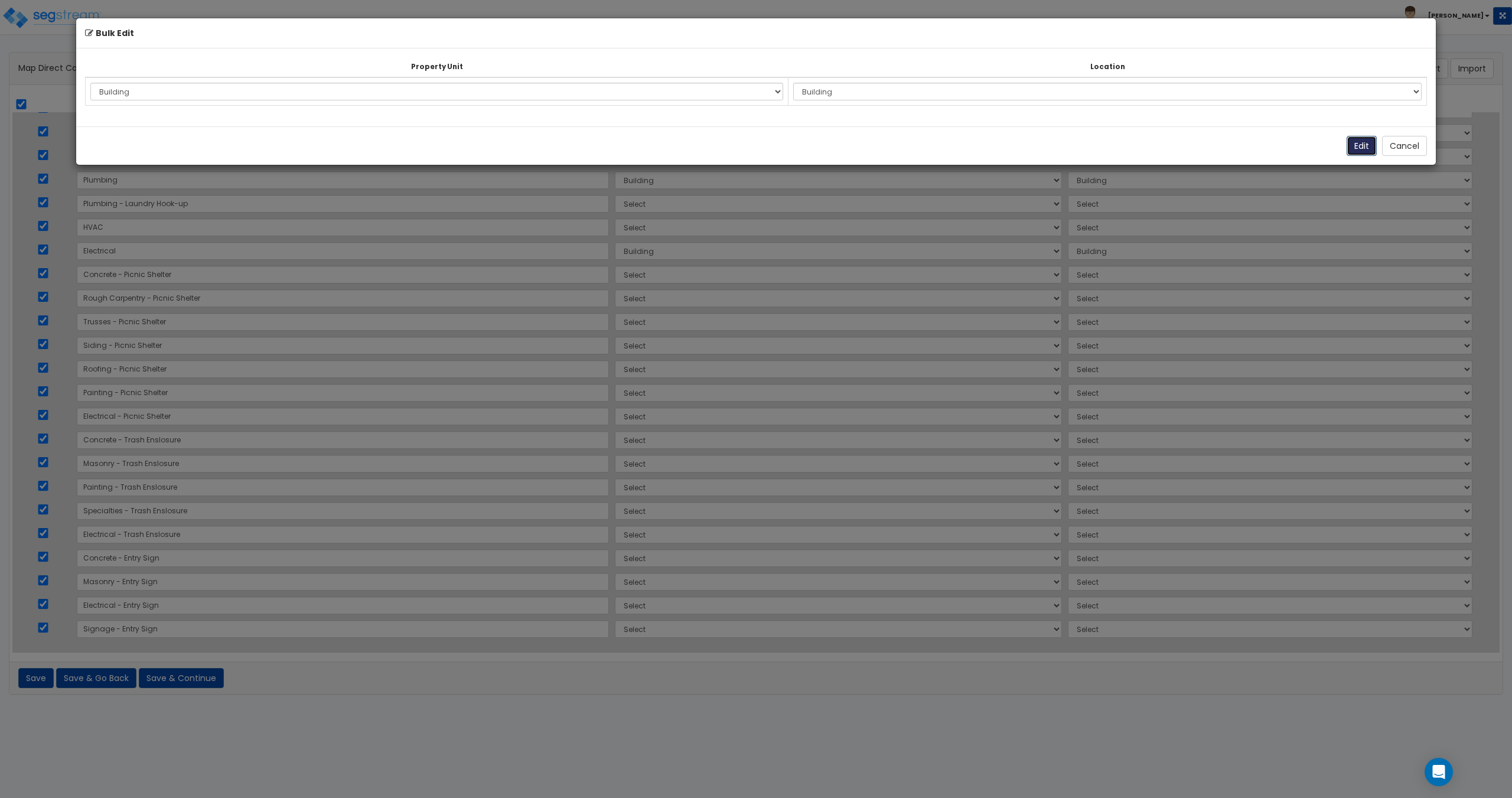
select select "177111"
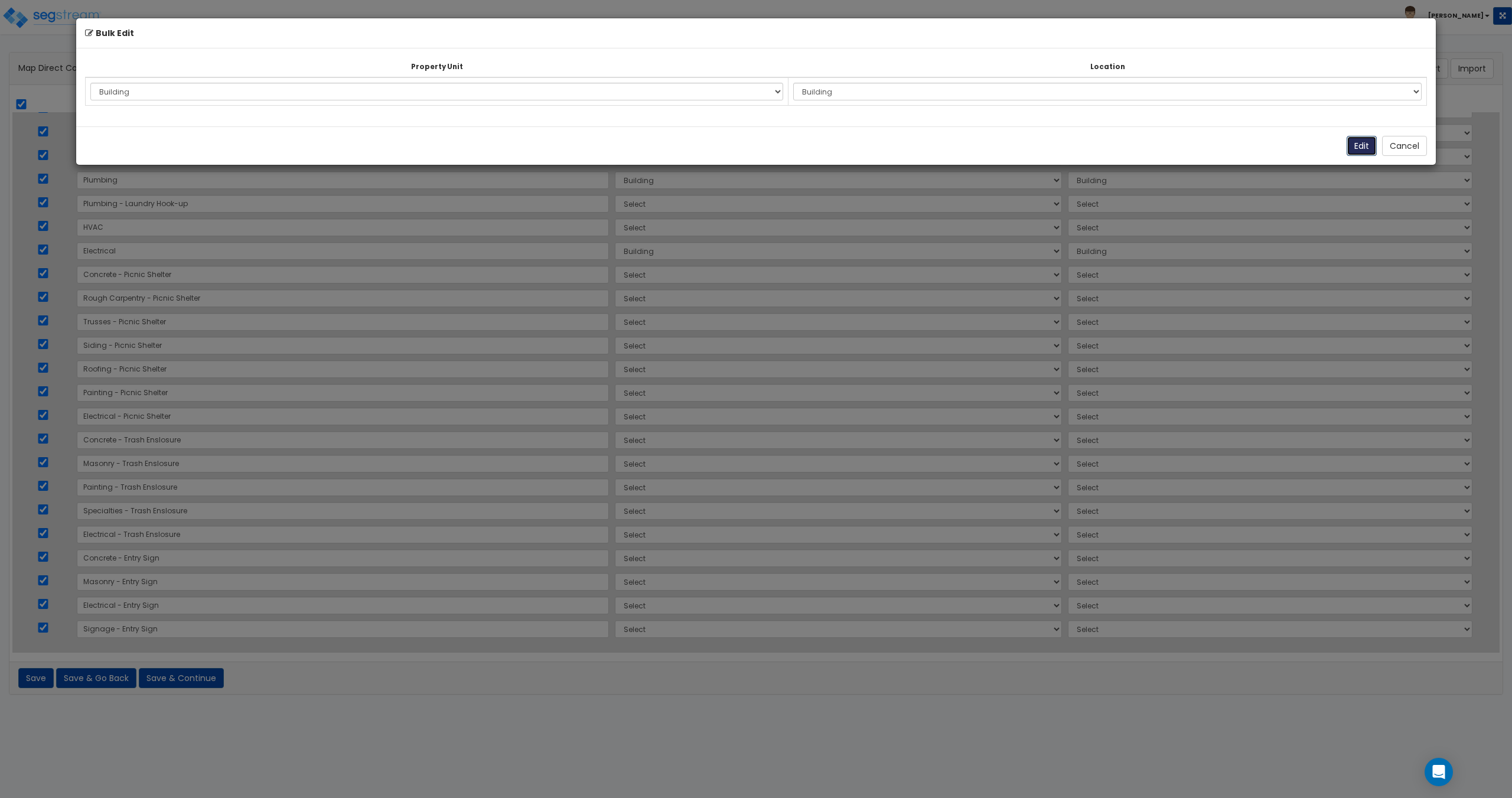
select select "177111"
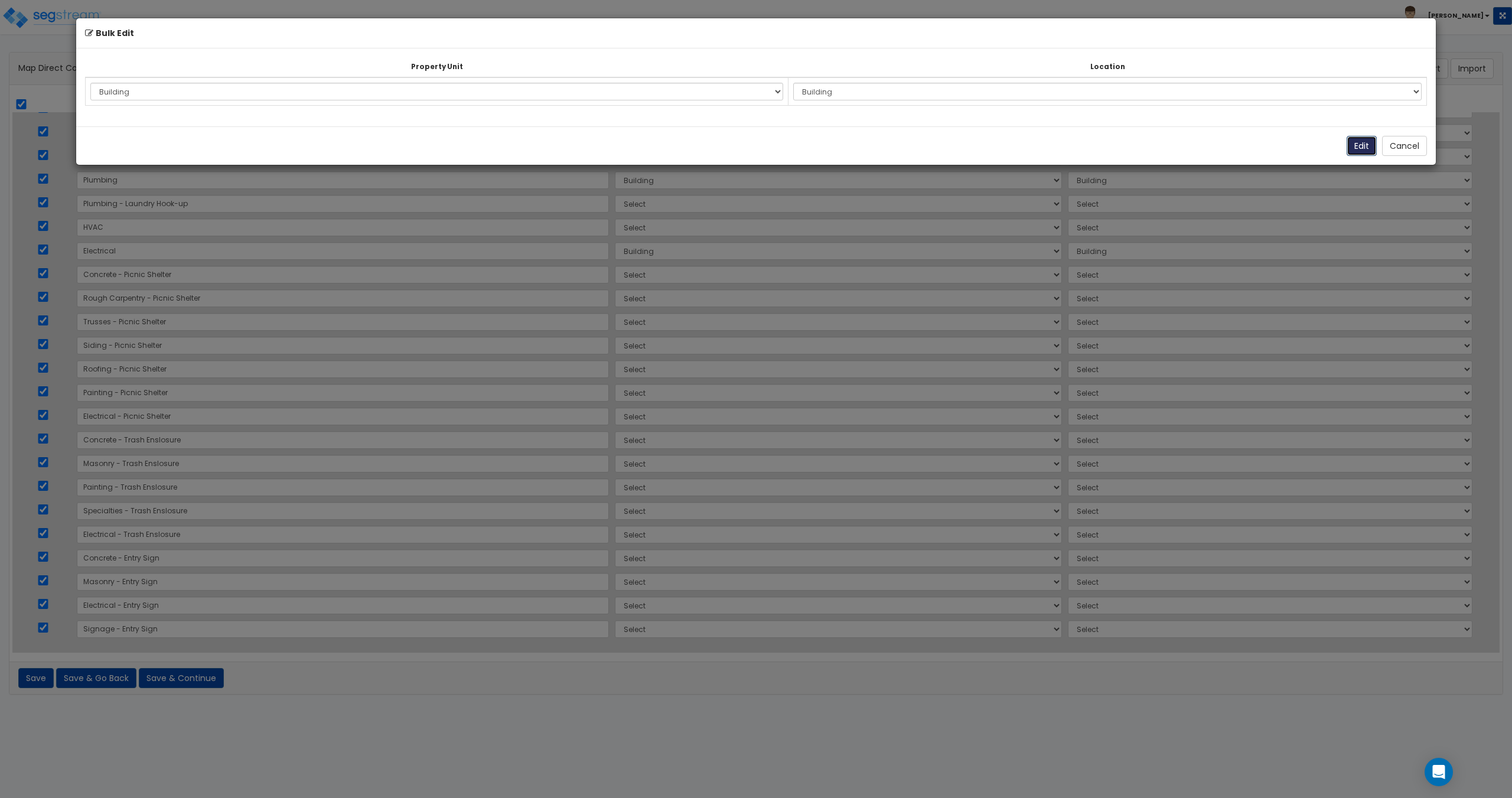
select select "177111"
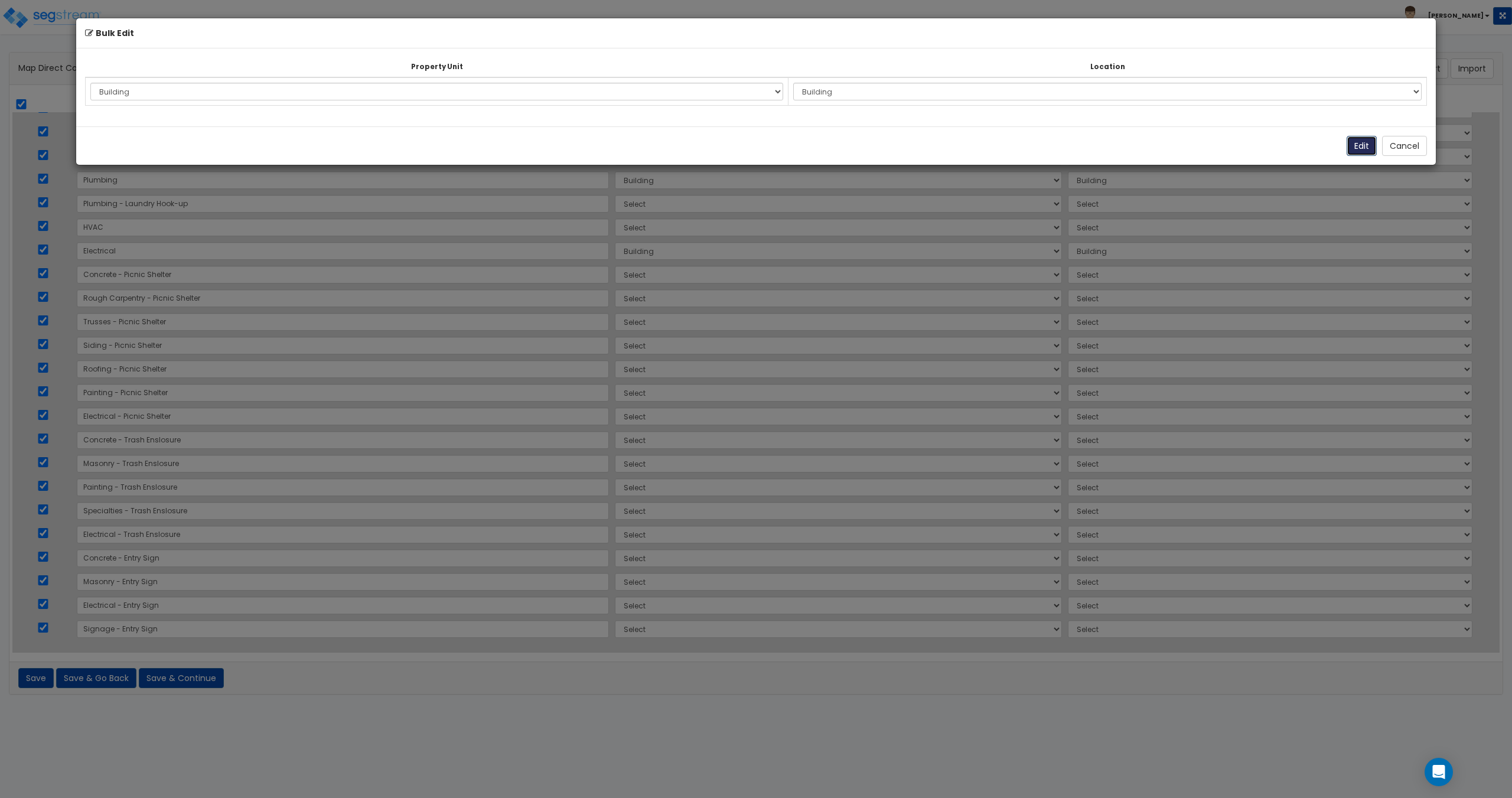
select select "177111"
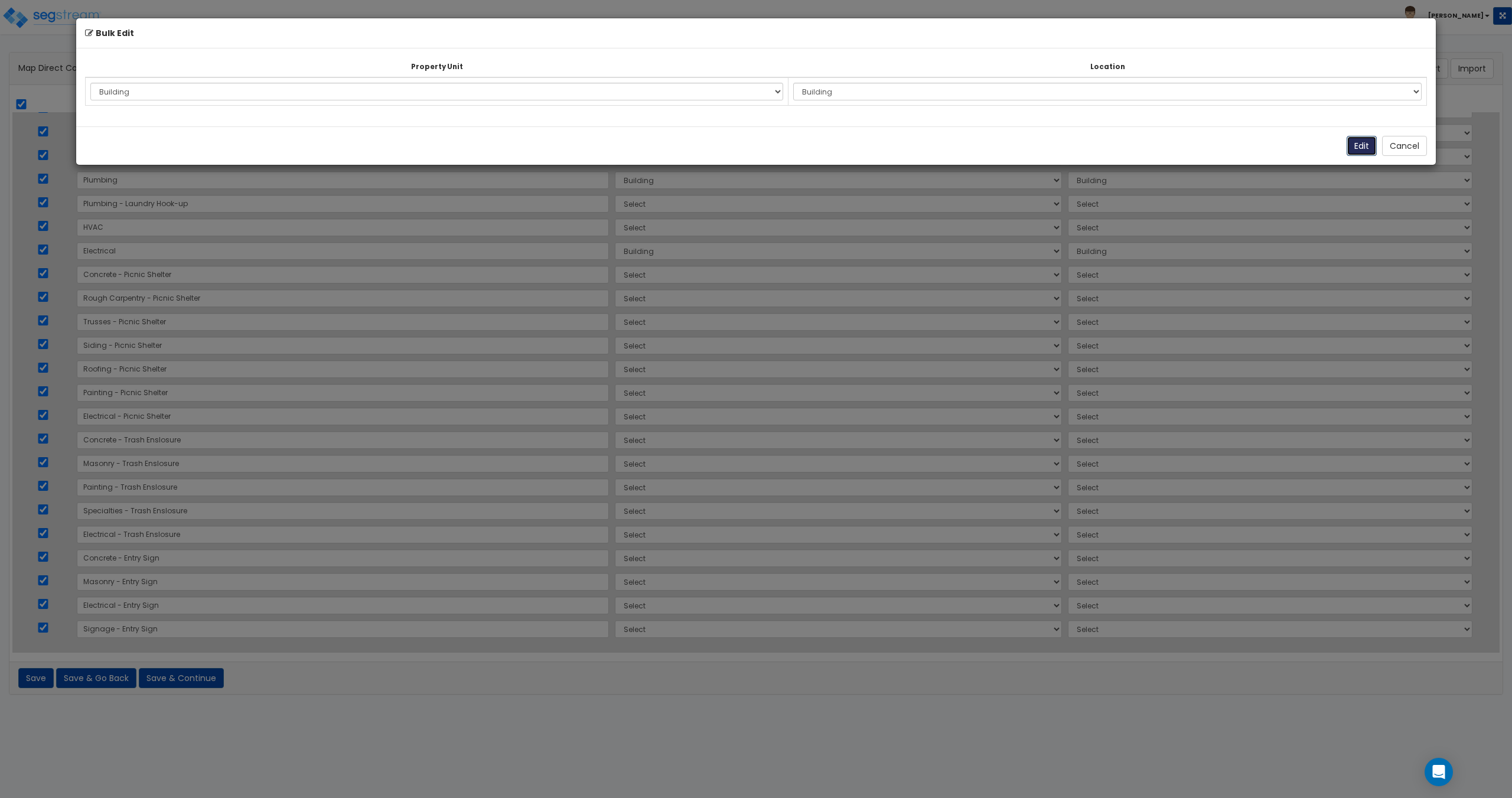
select select "177111"
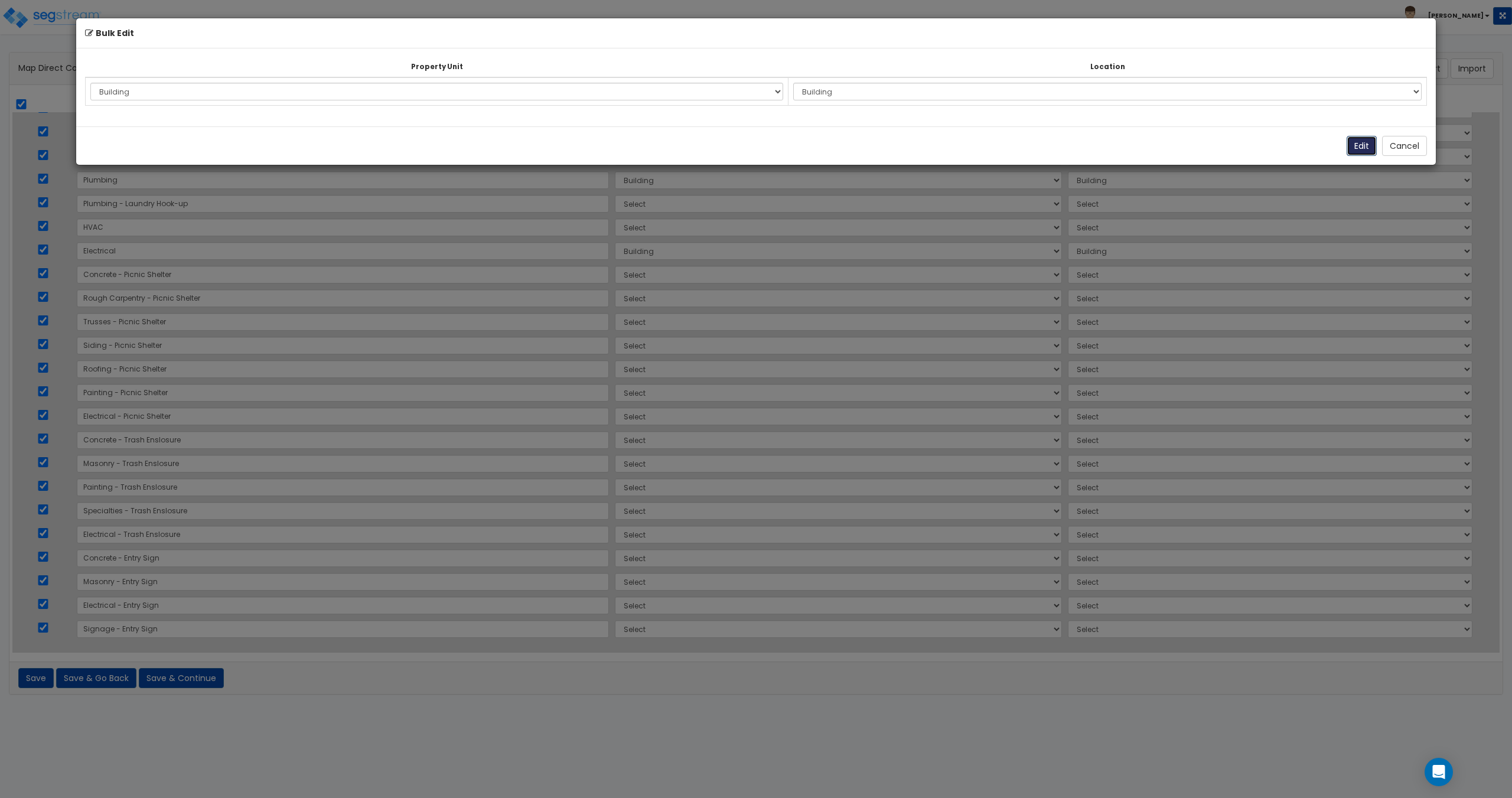
select select "177111"
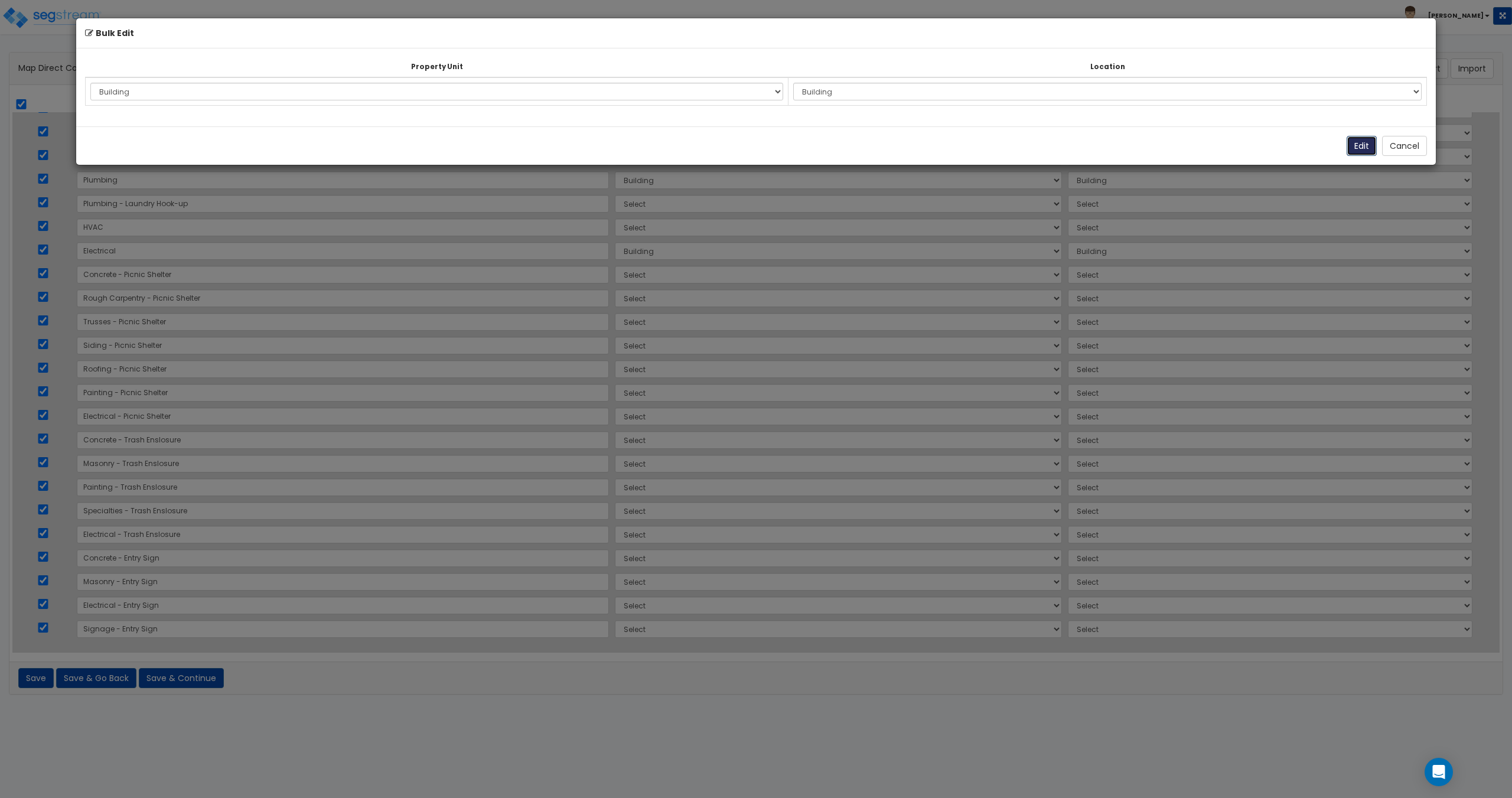
select select "177111"
select select "6"
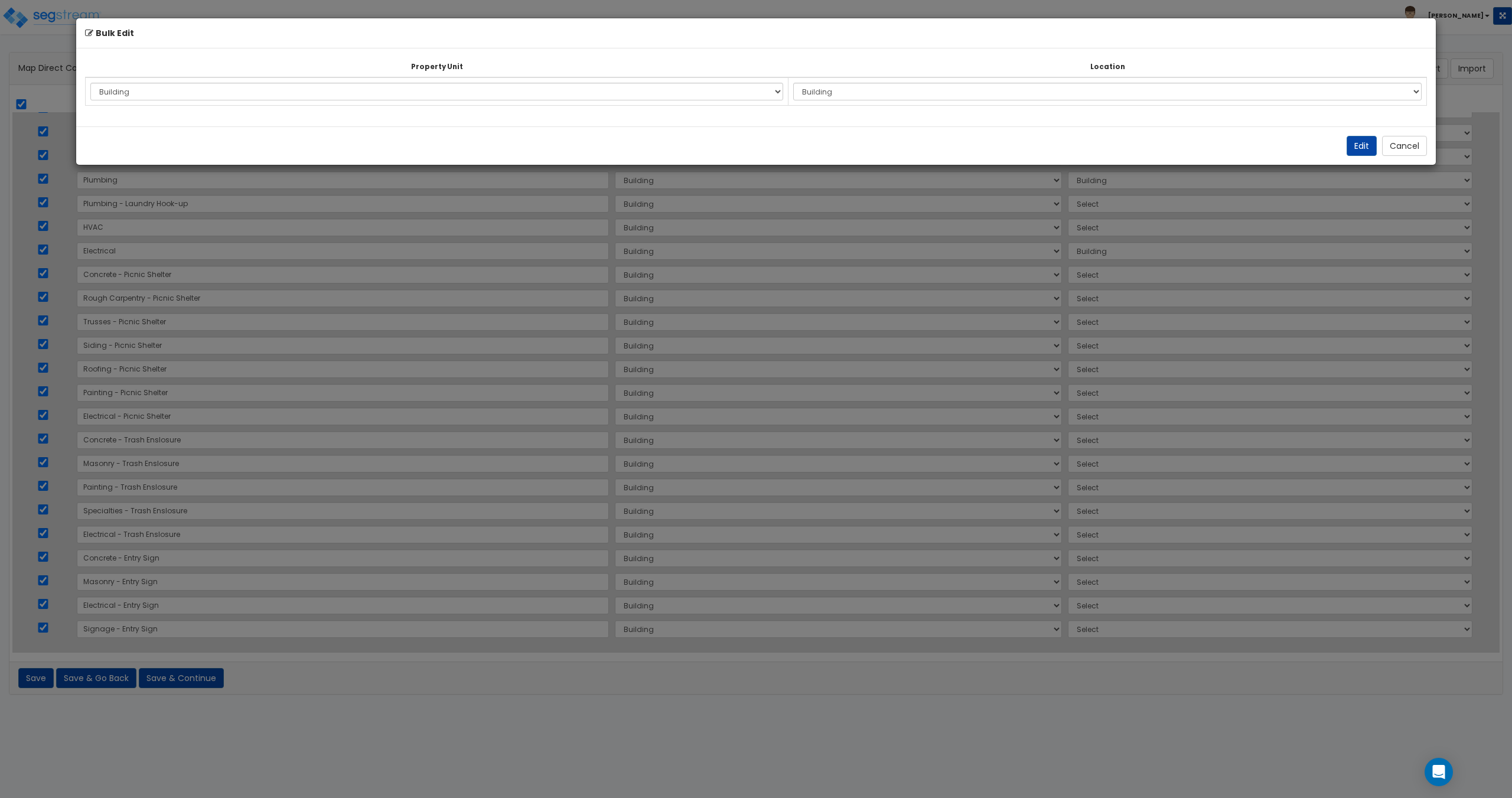
select select "6"
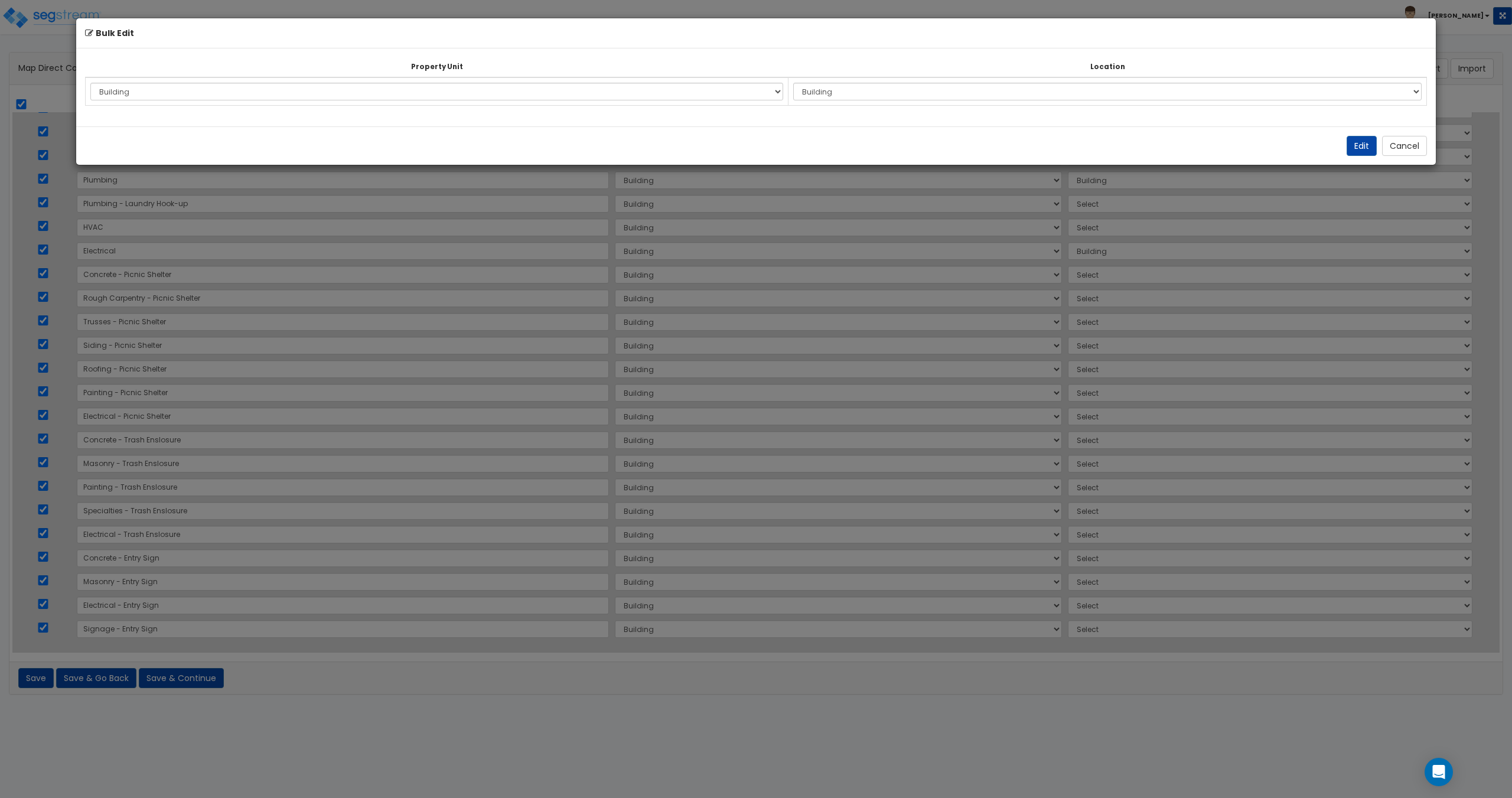
select select "6"
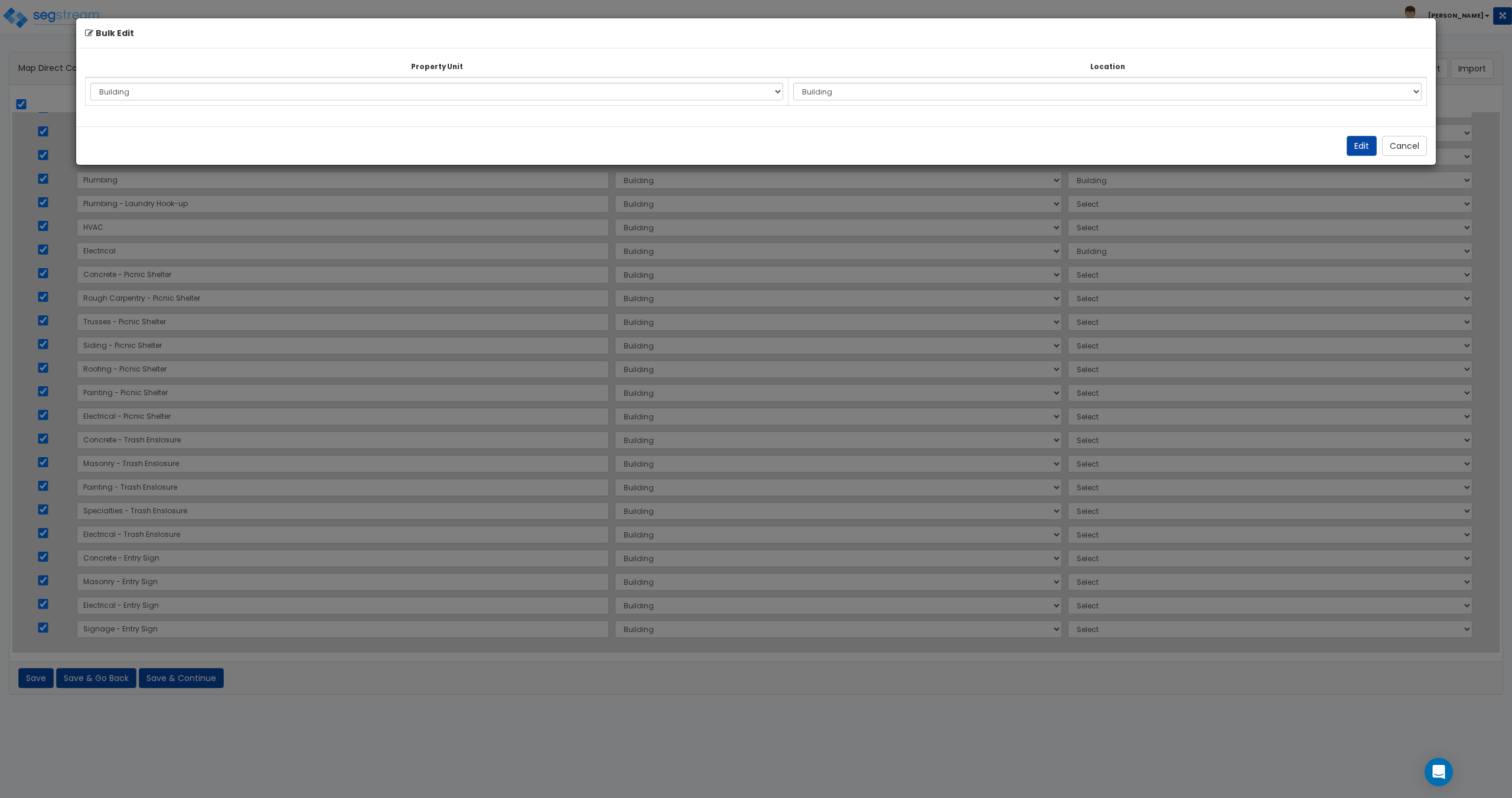
select select "6"
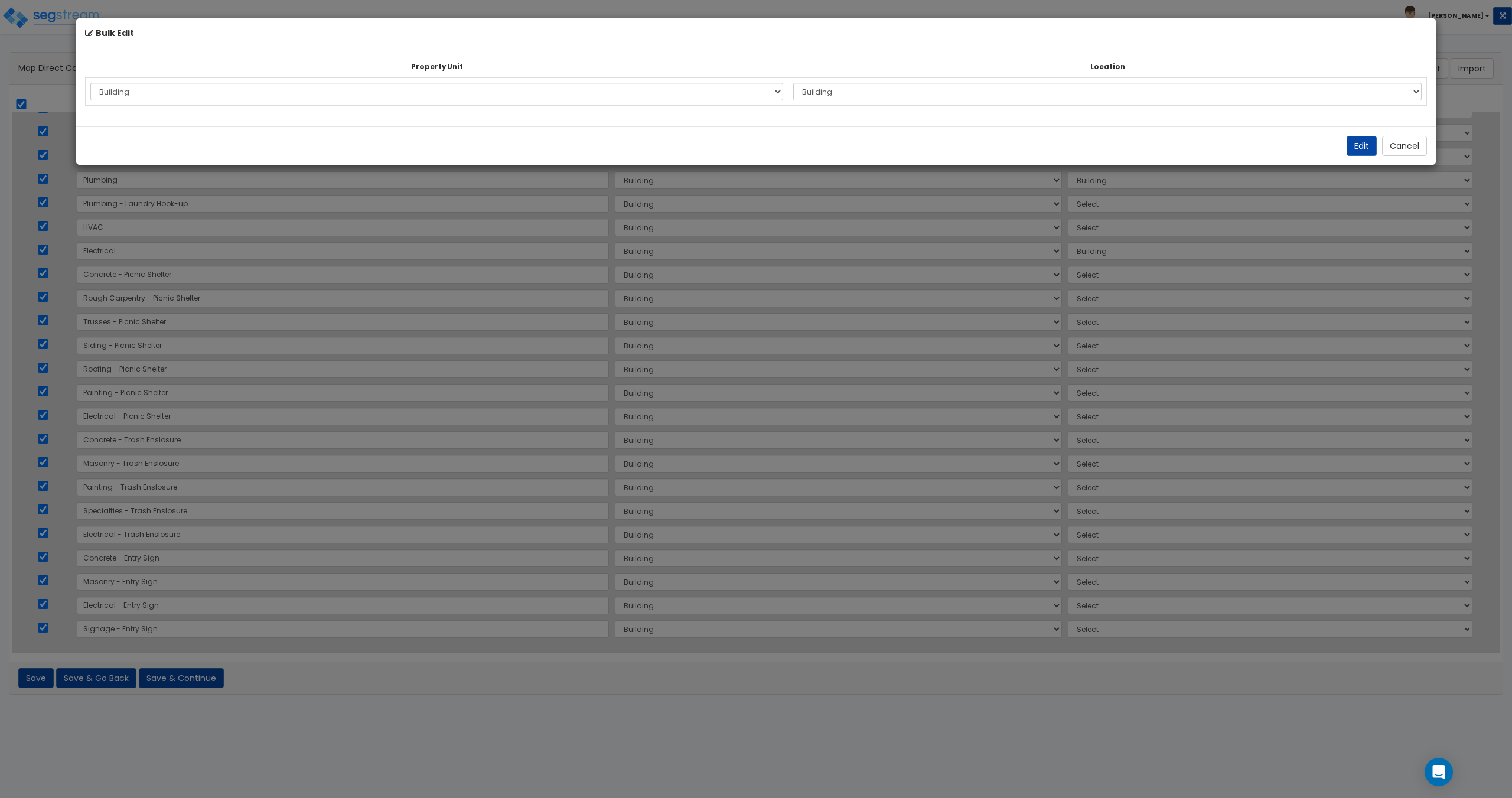
select select "6"
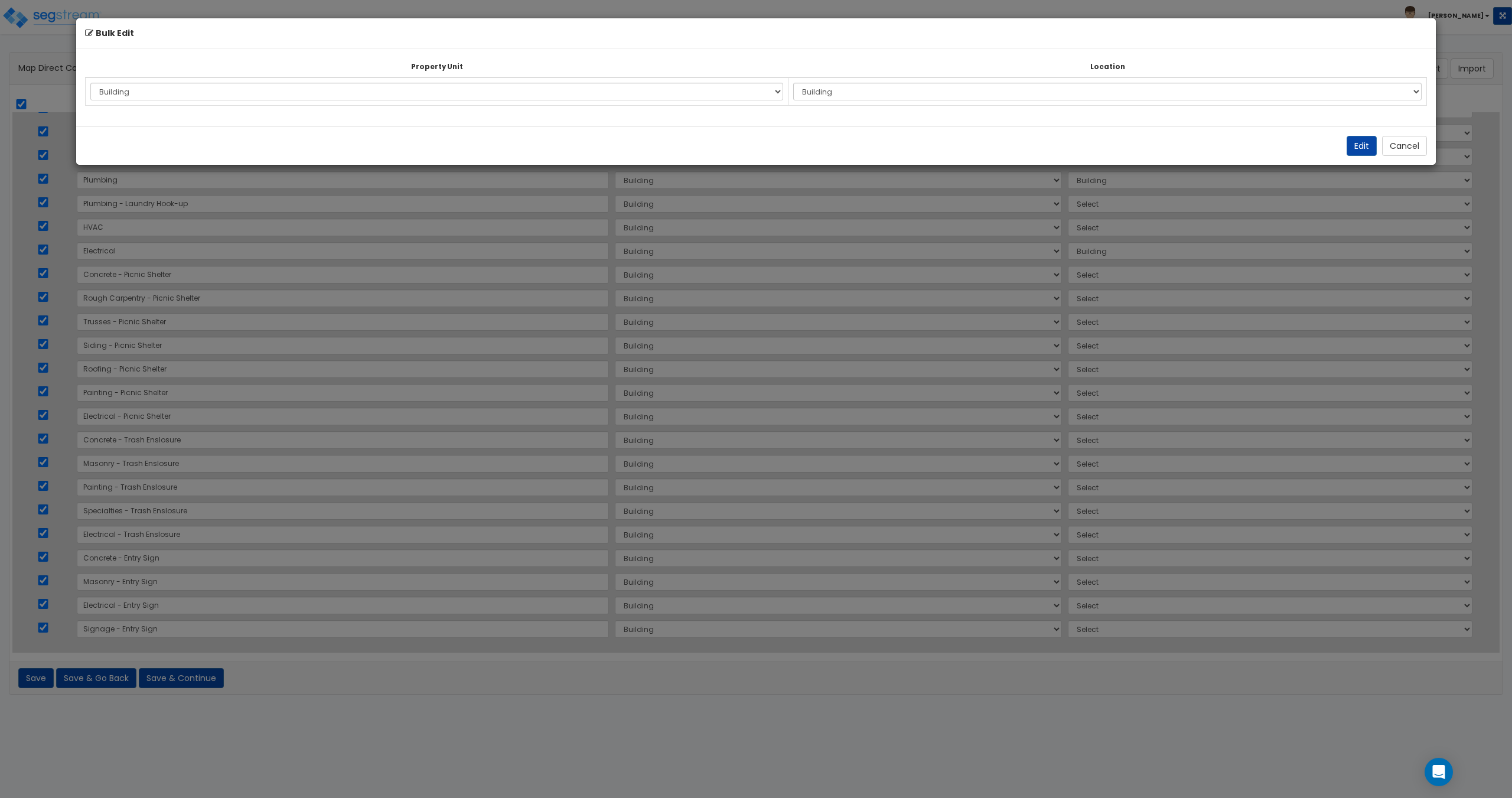
select select "6"
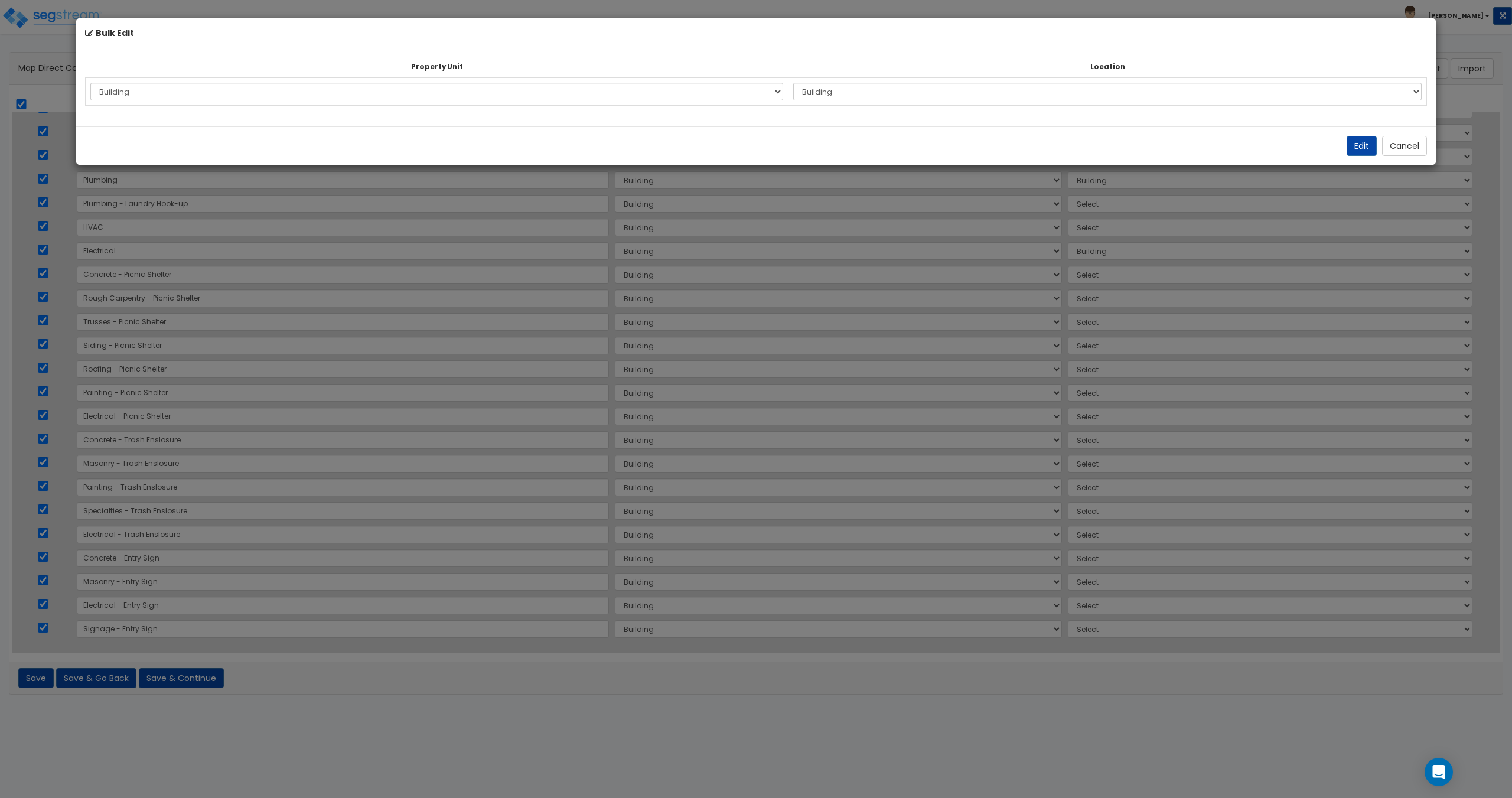
select select "6"
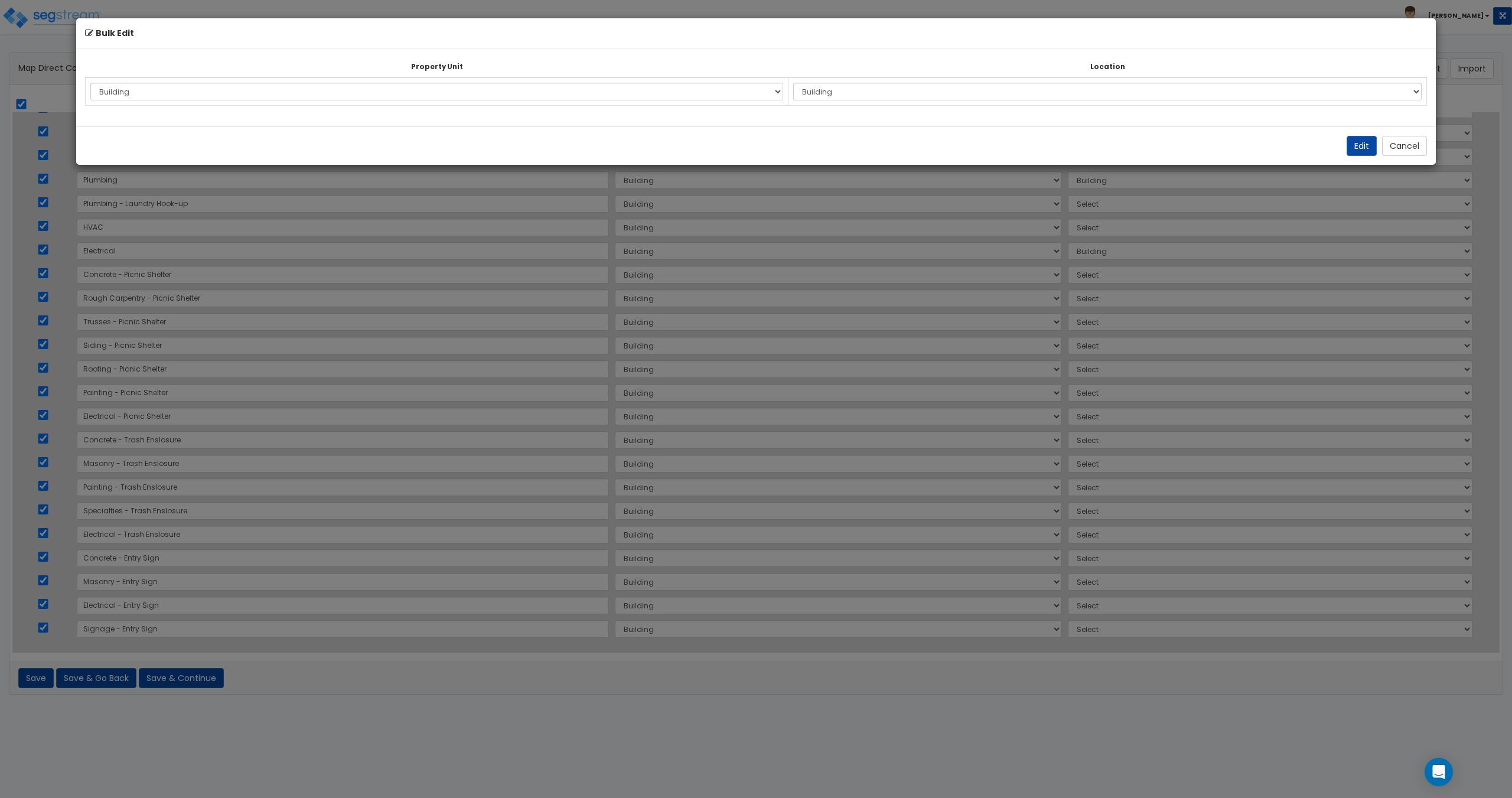
select select "6"
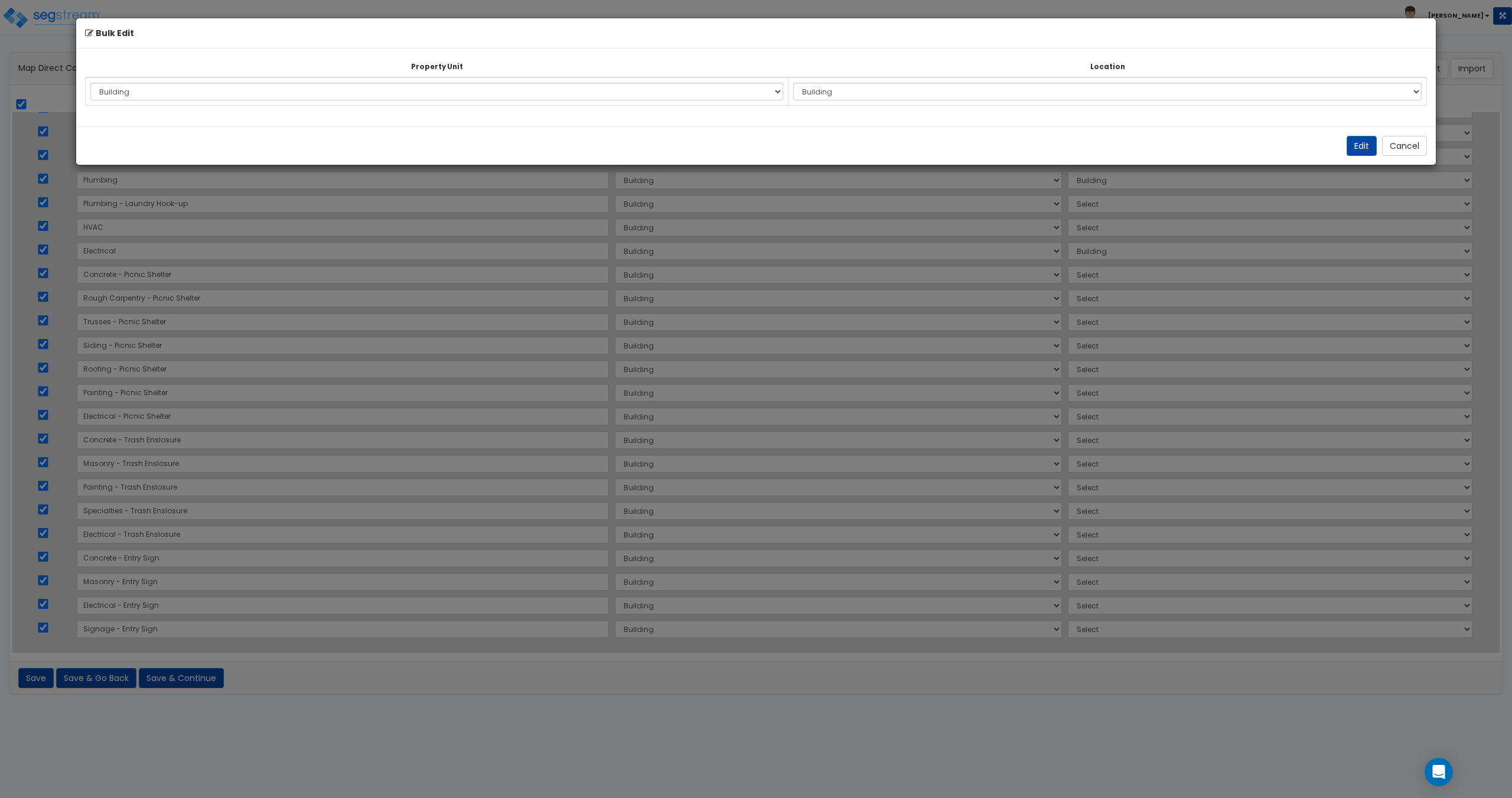
select select "6"
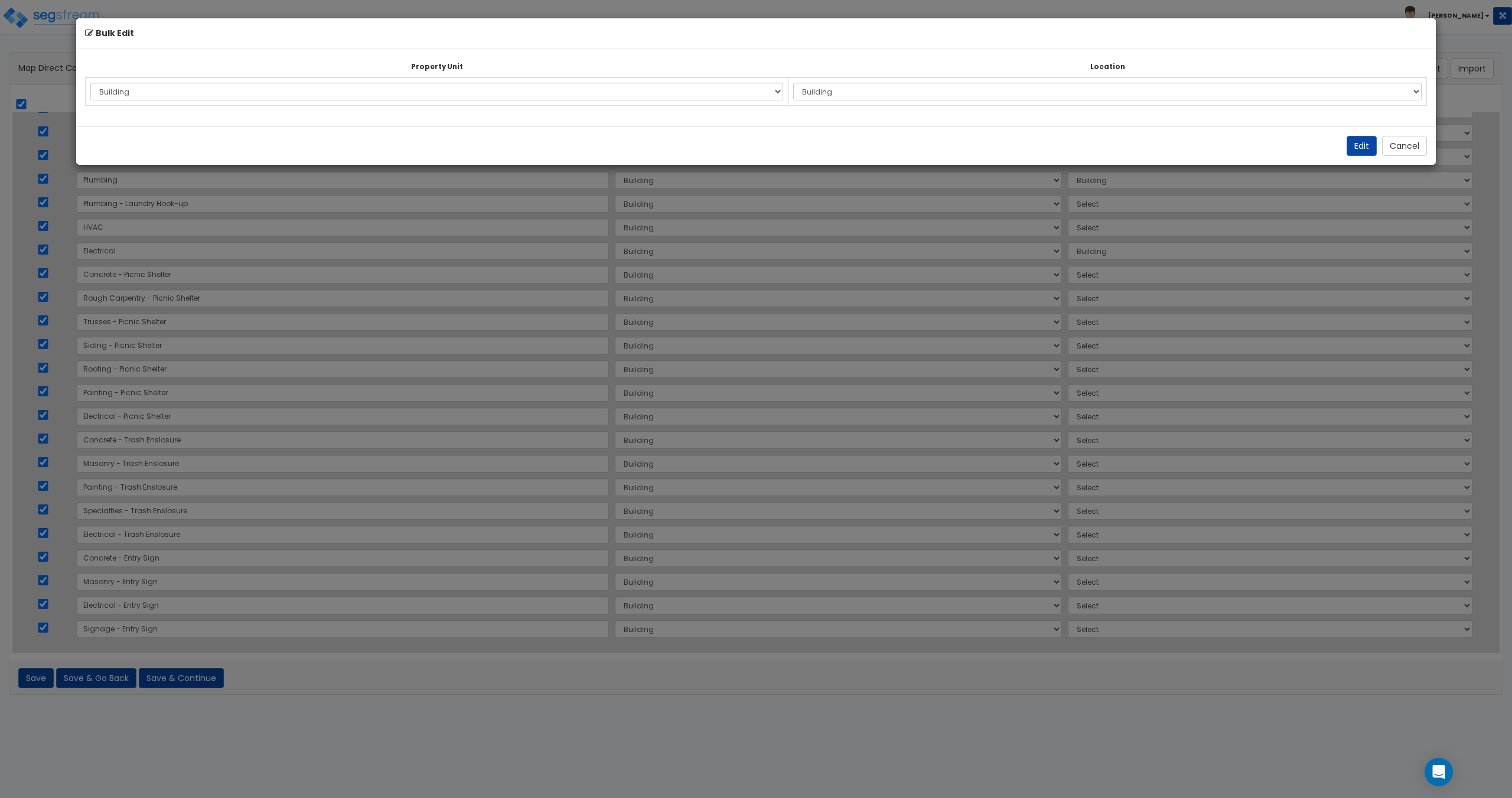
select select "6"
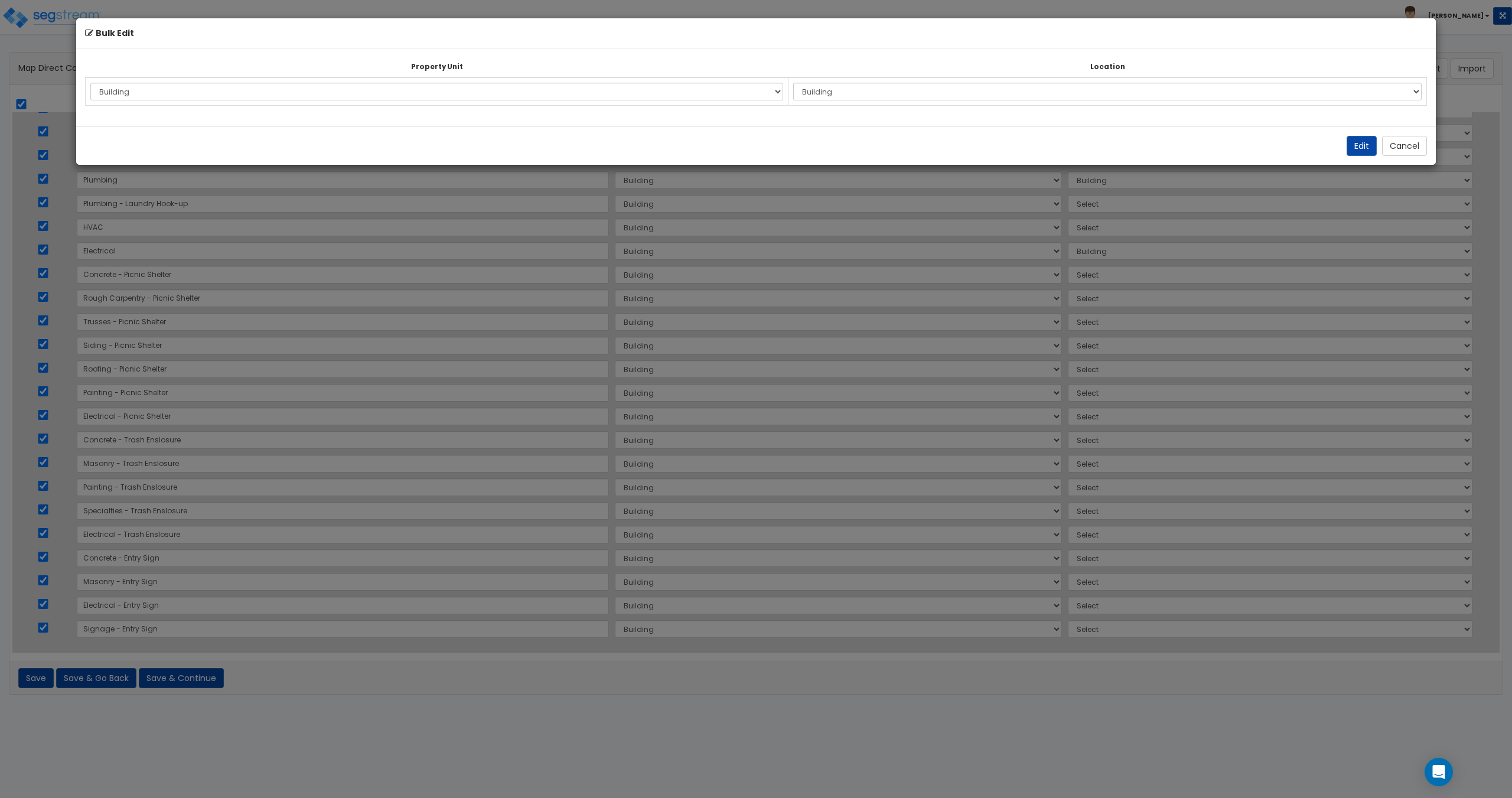
select select "6"
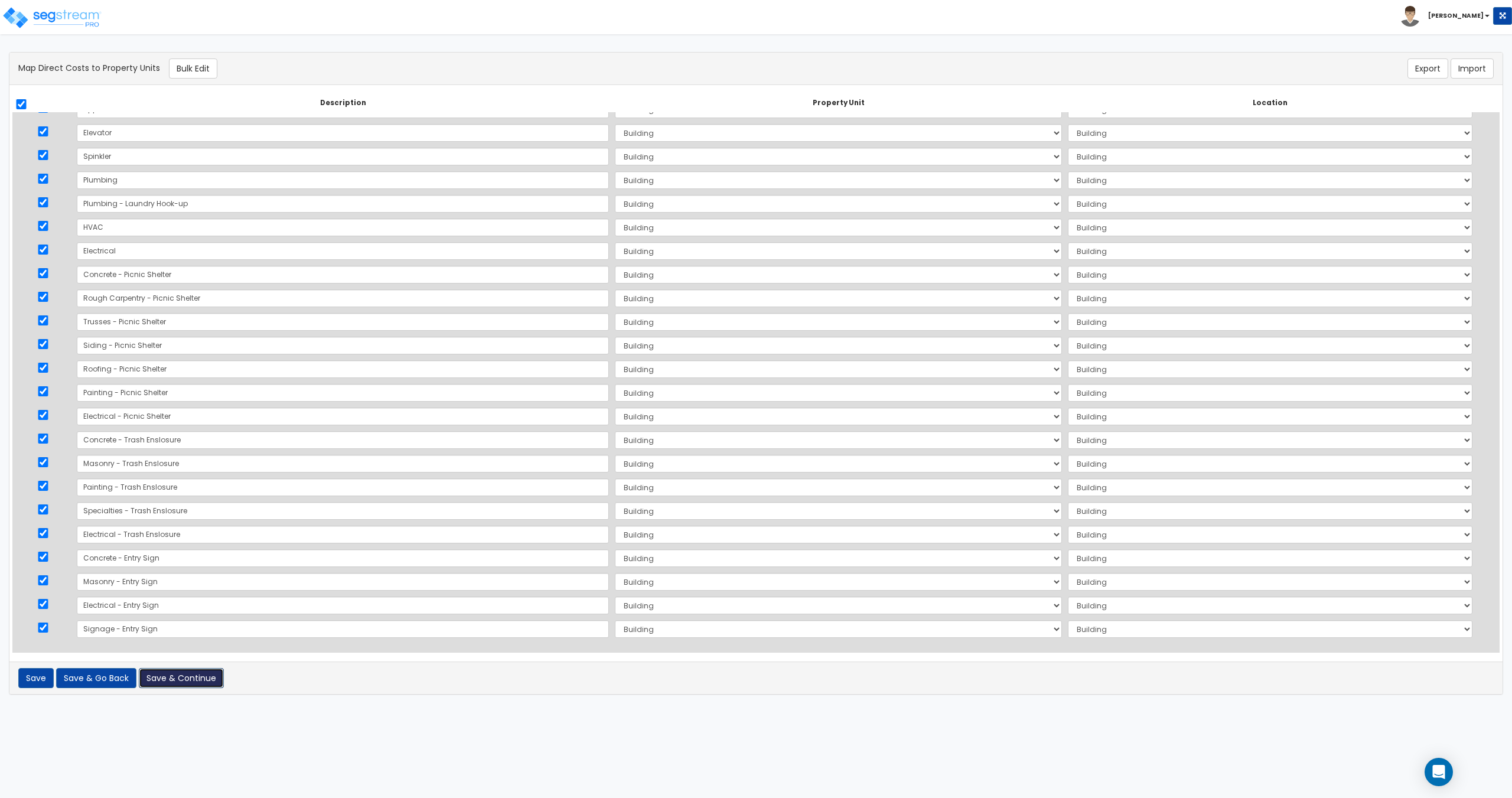
click at [184, 675] on button "Save & Continue" at bounding box center [181, 678] width 85 height 20
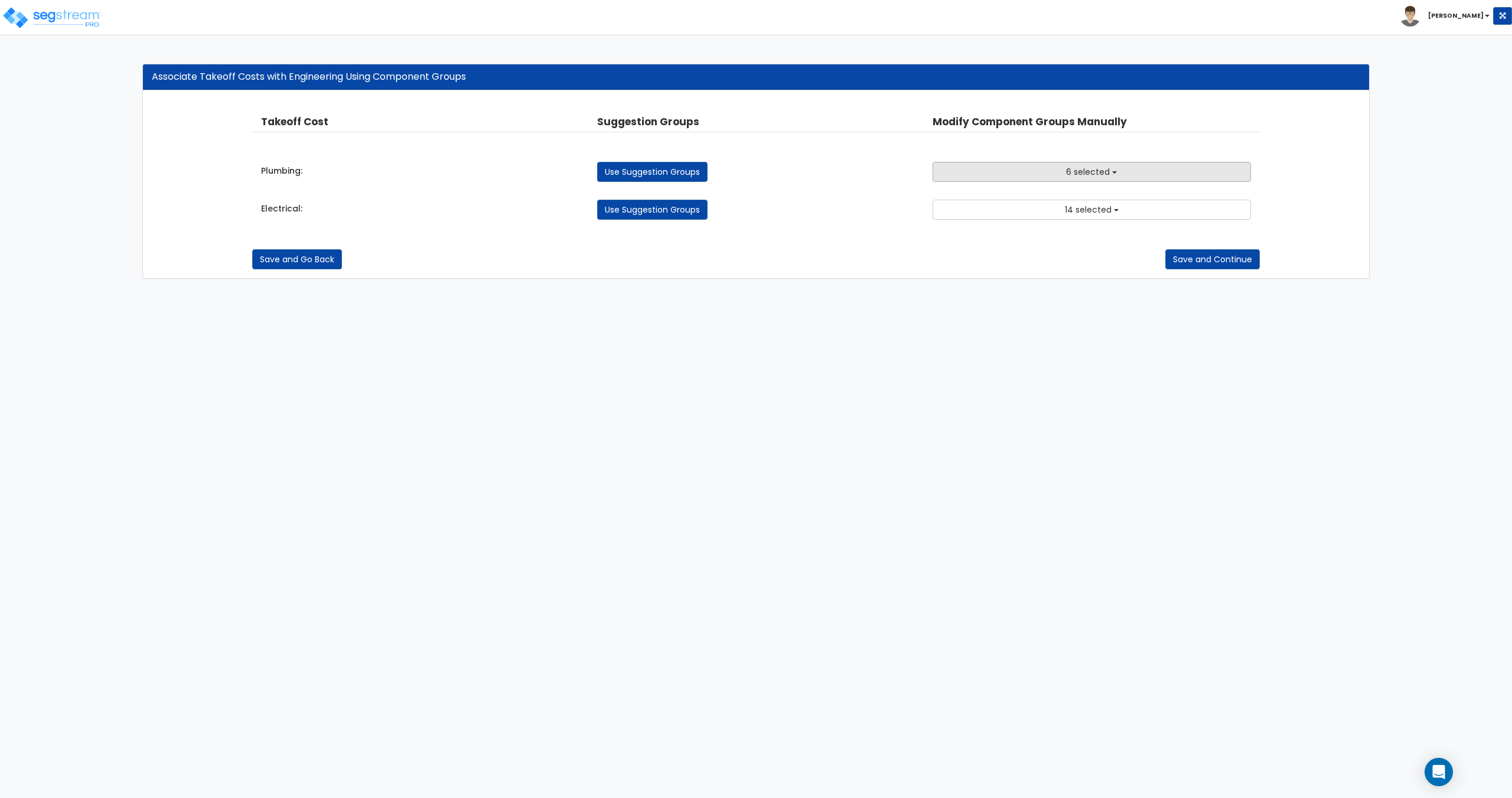
click at [1121, 174] on button "6 selected" at bounding box center [1091, 171] width 318 height 20
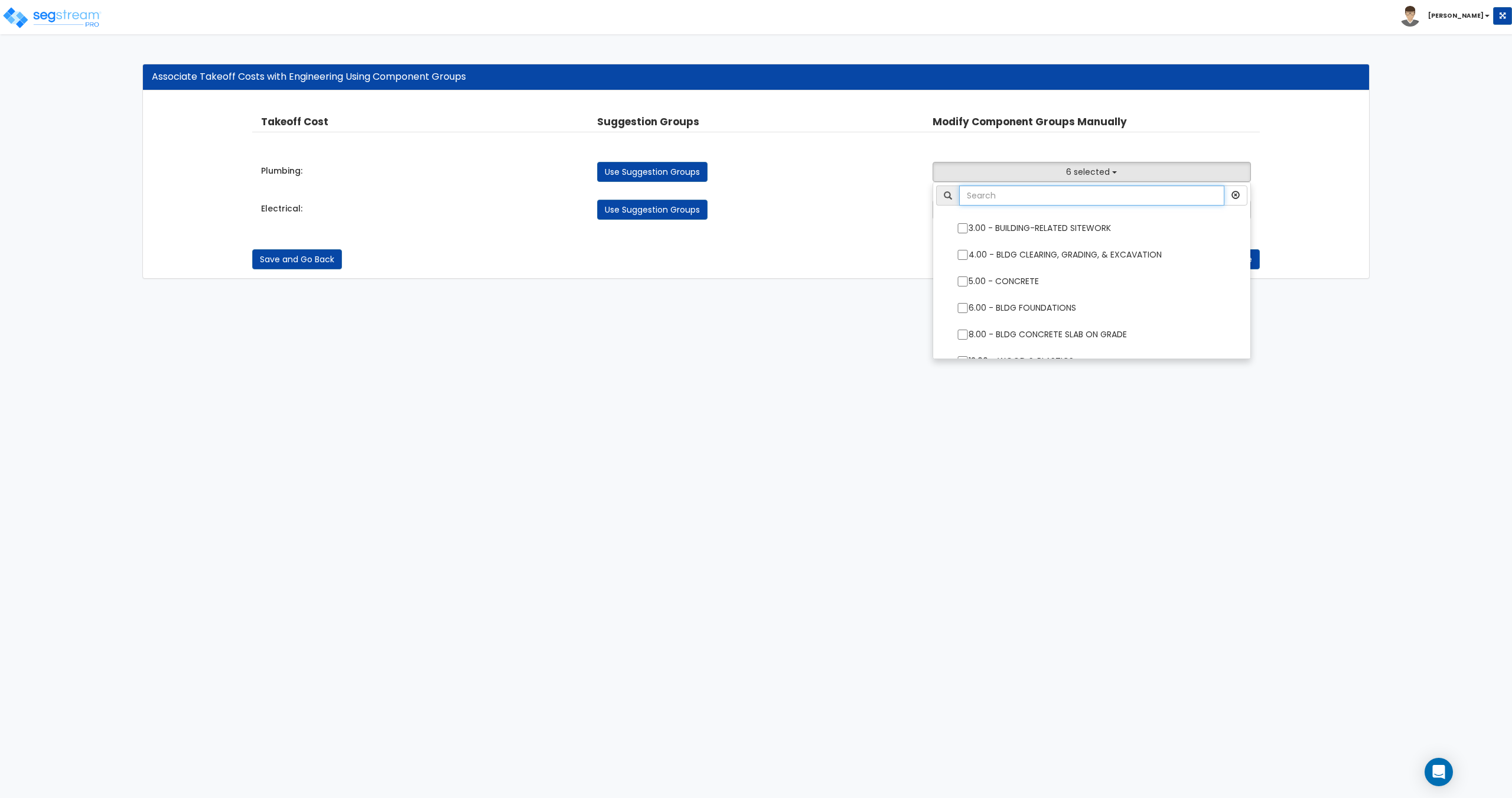
click at [1087, 200] on input "text" at bounding box center [1091, 195] width 265 height 20
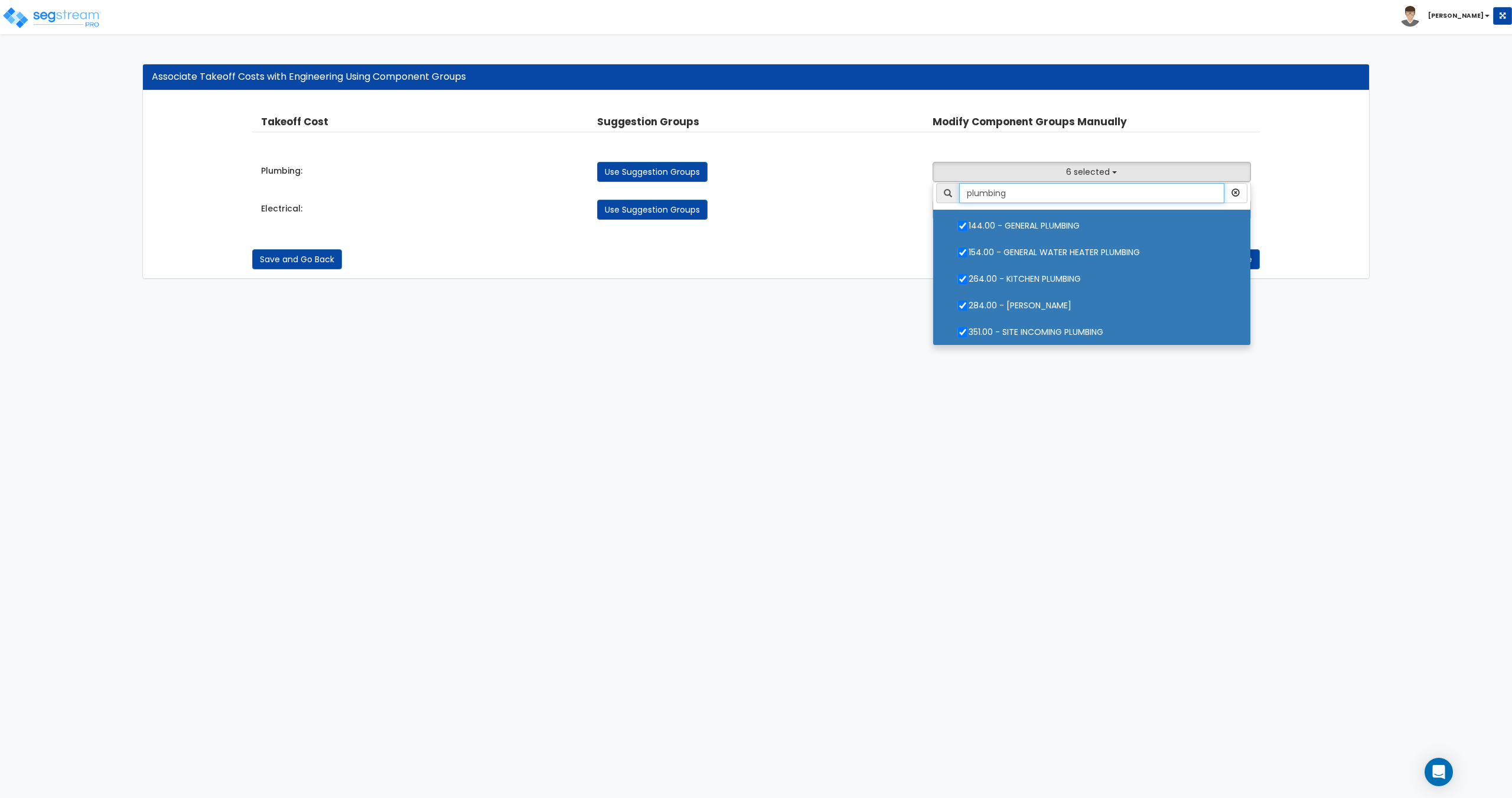
scroll to position [3, 0]
type input "plumbing"
click at [1005, 325] on label "351.00 - SITE INCOMING PLUMBING" at bounding box center [1091, 330] width 293 height 27
click at [968, 327] on input "351.00 - SITE INCOMING PLUMBING" at bounding box center [962, 331] width 11 height 10
checkbox input "false"
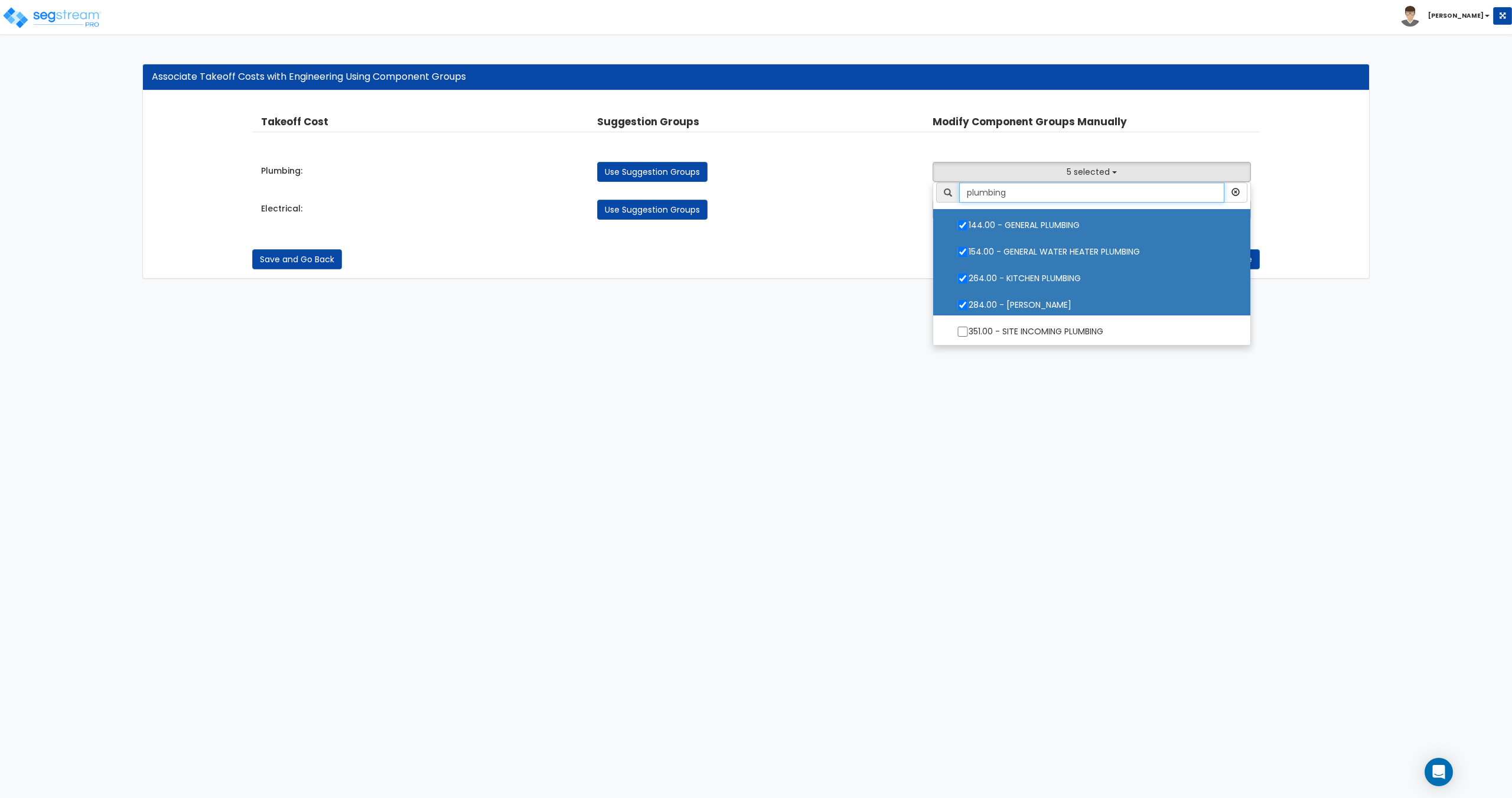
click at [1077, 183] on input "plumbing" at bounding box center [1091, 192] width 265 height 20
click at [1079, 175] on span "5 selected" at bounding box center [1087, 171] width 43 height 11
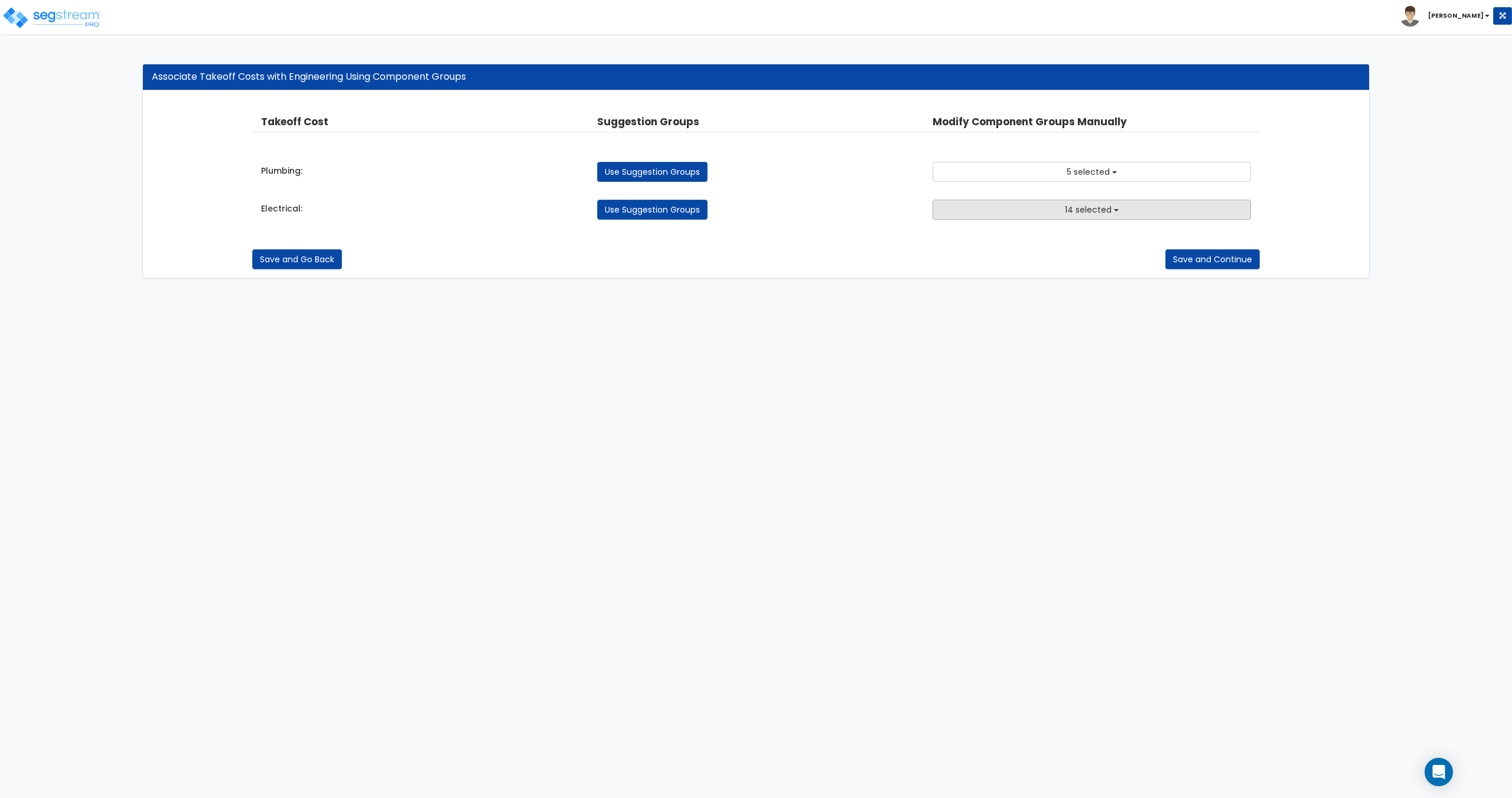
click at [1067, 207] on span "14 selected" at bounding box center [1087, 209] width 47 height 11
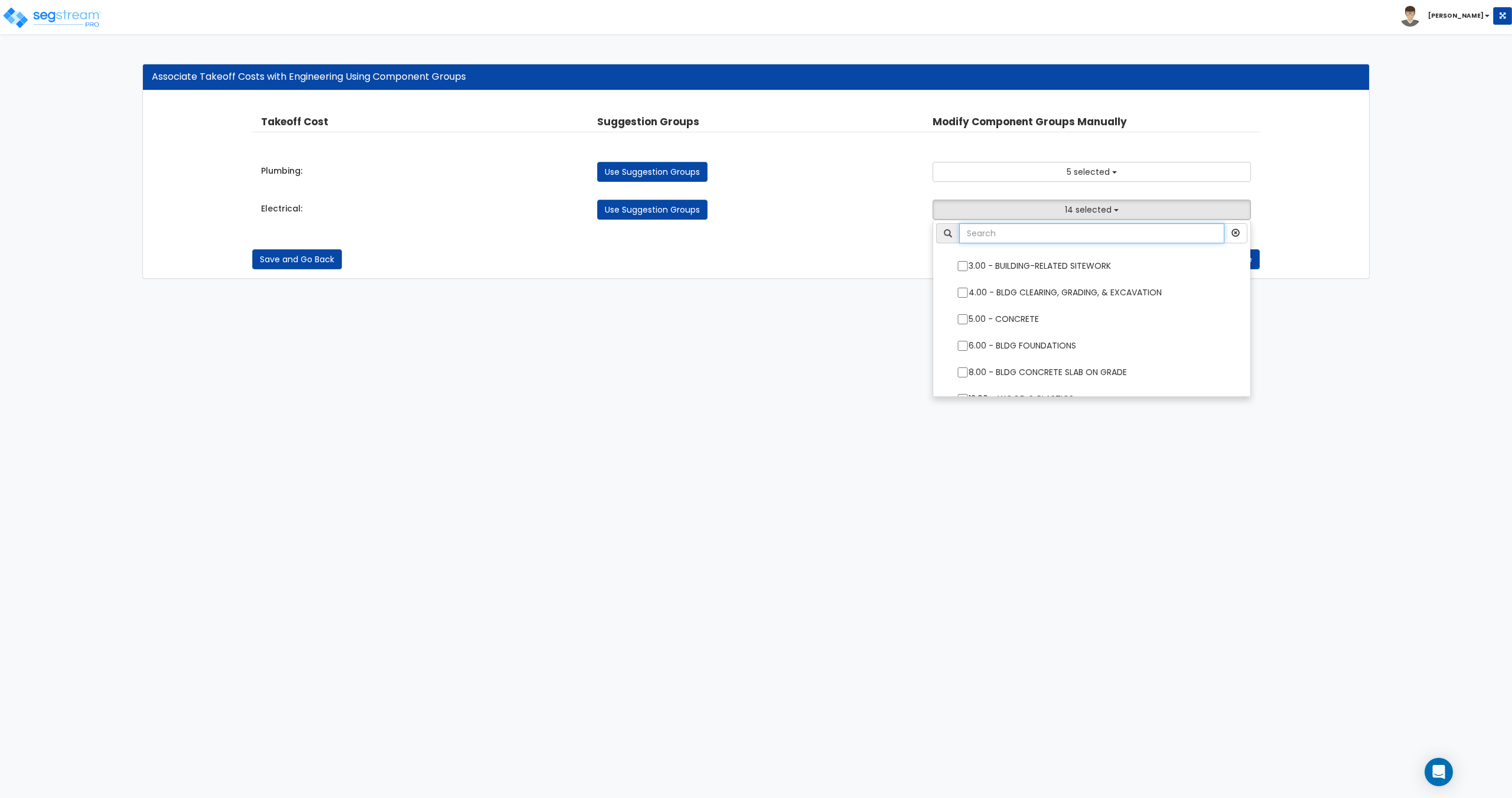
click at [1062, 233] on input "text" at bounding box center [1091, 233] width 265 height 20
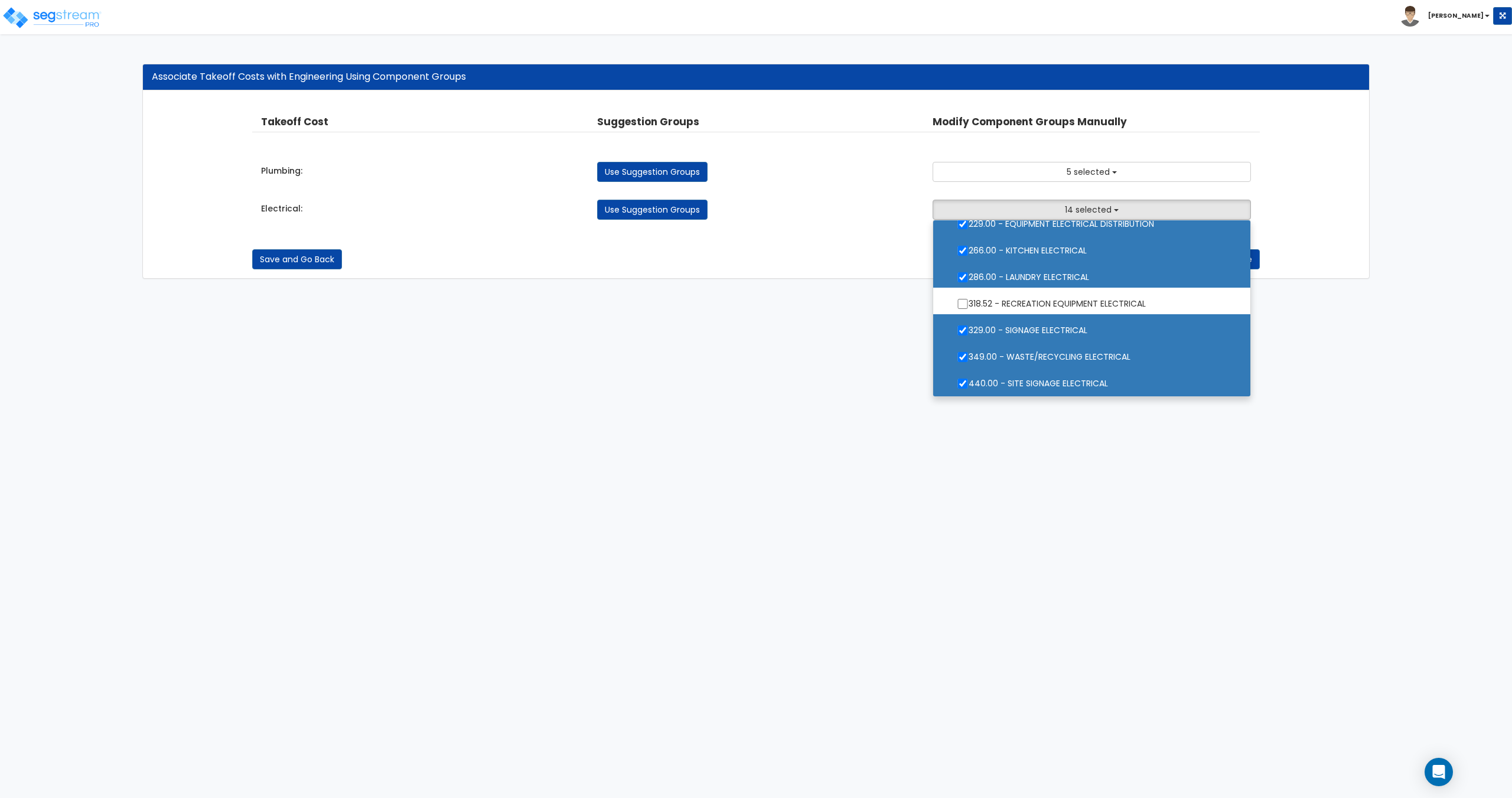
scroll to position [229, 0]
type input "electrical"
click at [1039, 386] on label "440.00 - SITE SIGNAGE ELECTRICAL" at bounding box center [1091, 381] width 293 height 27
click at [968, 386] on input "440.00 - SITE SIGNAGE ELECTRICAL" at bounding box center [962, 382] width 11 height 10
checkbox input "false"
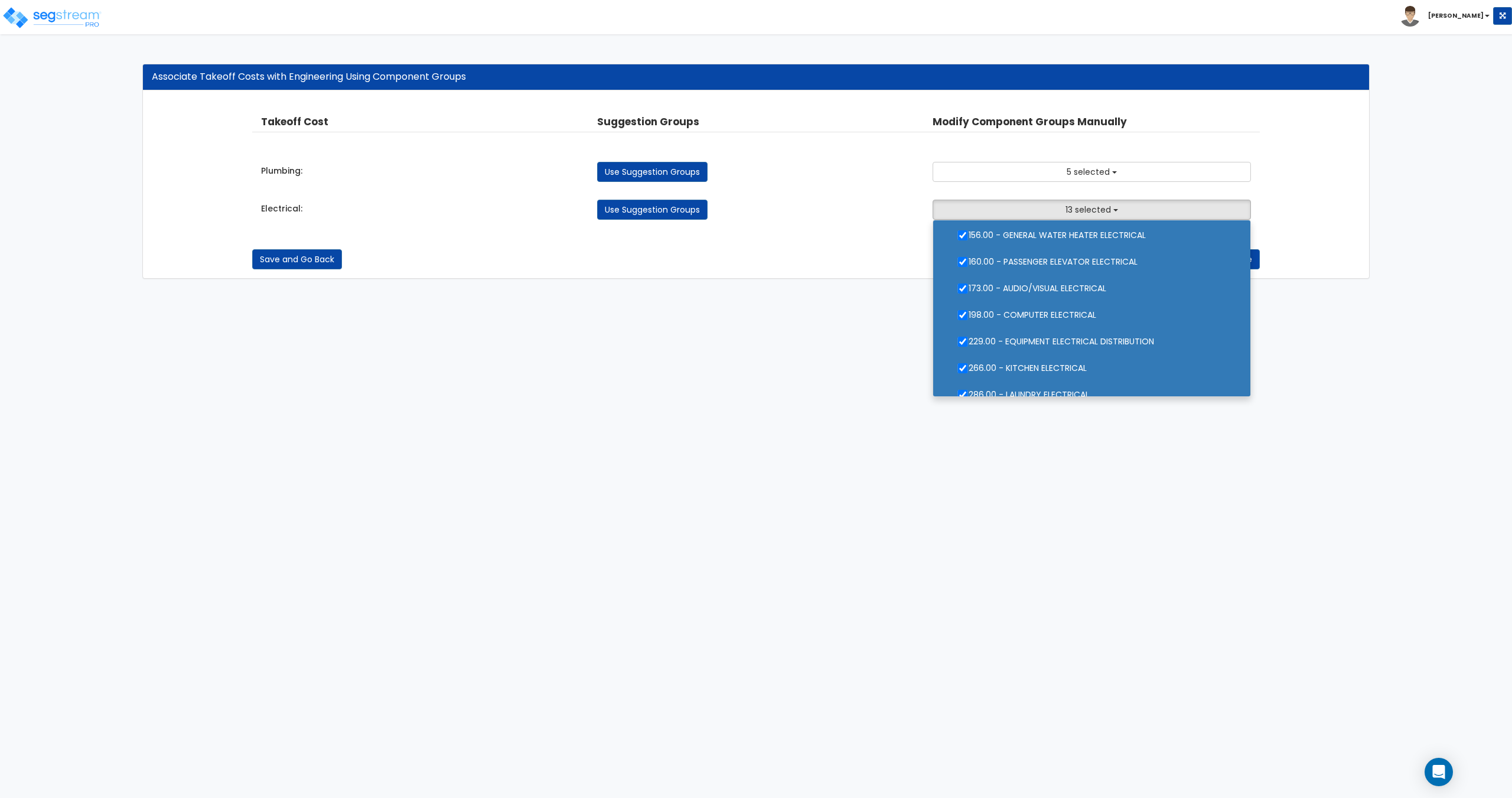
click at [1105, 346] on label "229.00 - EQUIPMENT ELECTRICAL DISTRIBUTION" at bounding box center [1091, 340] width 293 height 27
click at [968, 346] on input "229.00 - EQUIPMENT ELECTRICAL DISTRIBUTION" at bounding box center [962, 341] width 11 height 10
checkbox input "false"
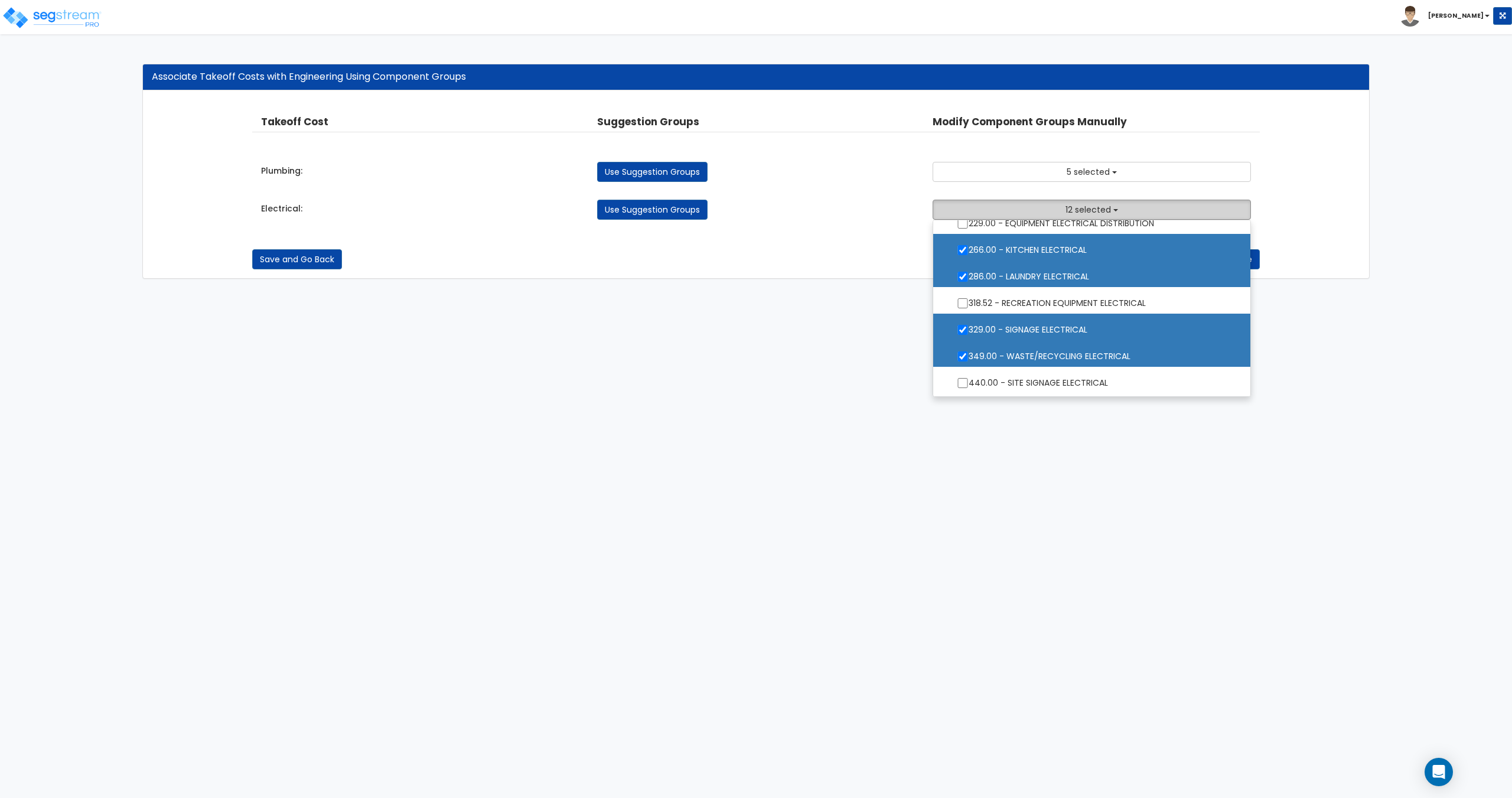
click at [1111, 210] on button "12 selected" at bounding box center [1091, 209] width 318 height 20
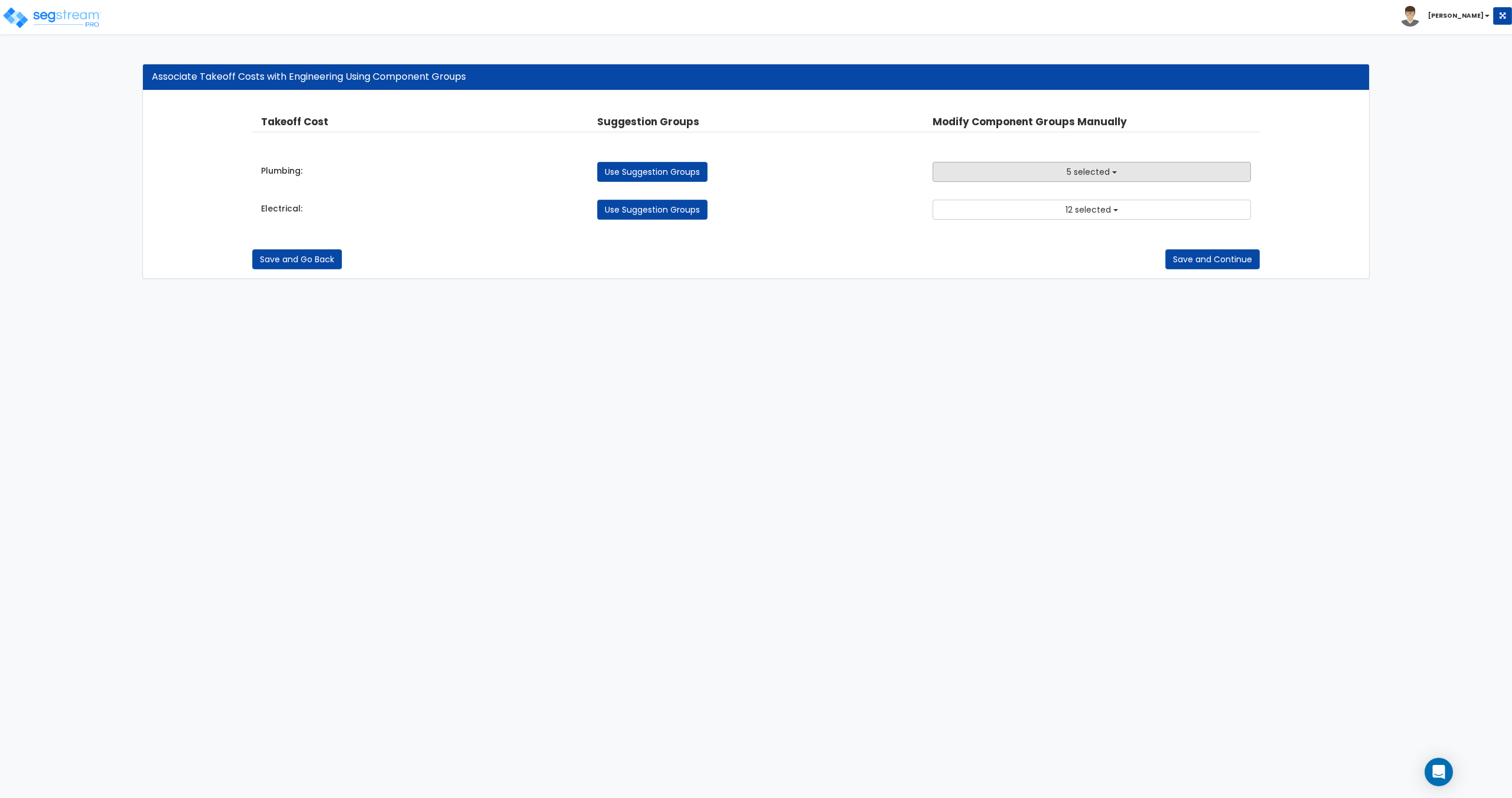
click at [1085, 168] on span "5 selected" at bounding box center [1087, 171] width 43 height 11
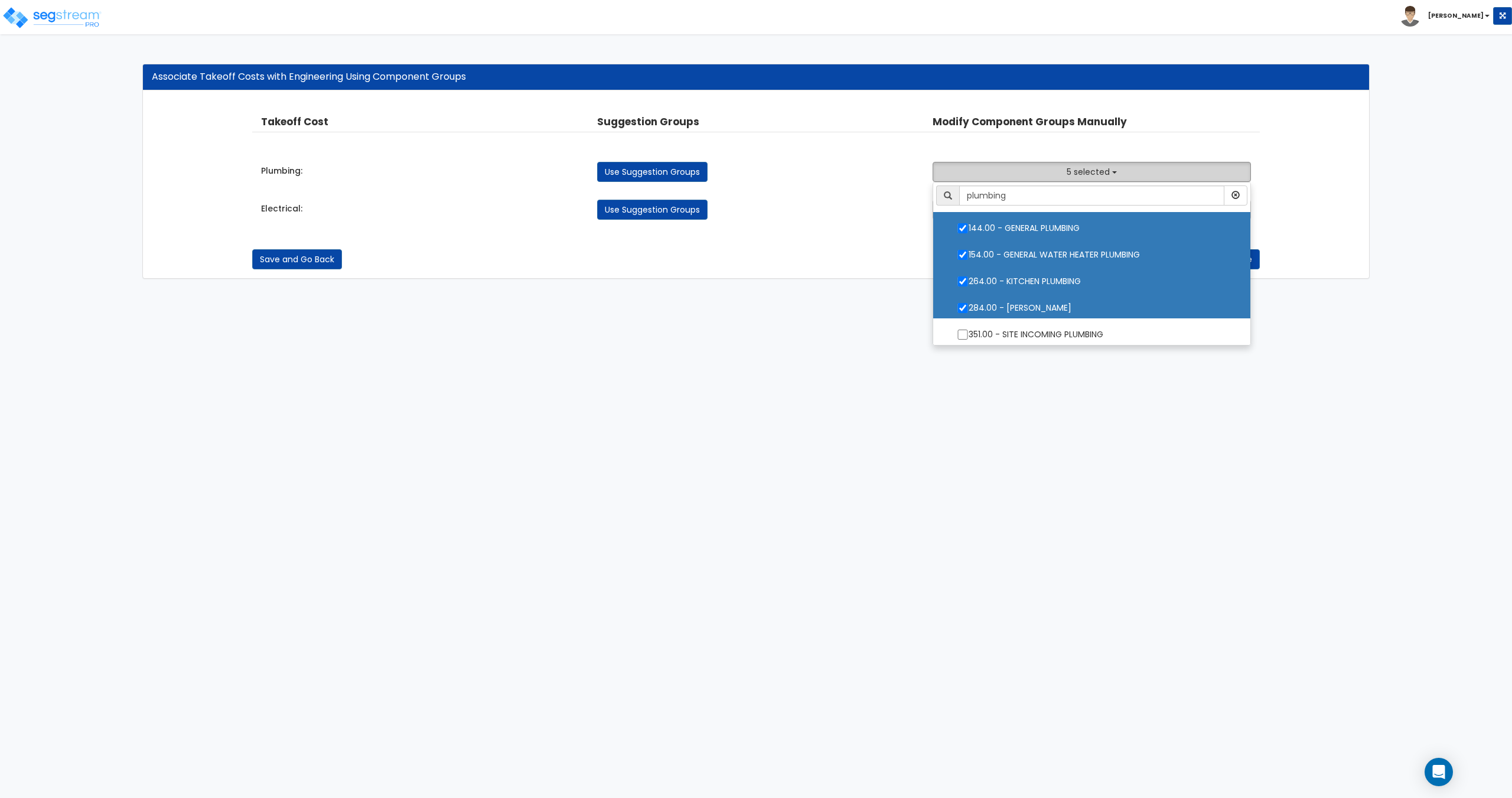
scroll to position [3, 0]
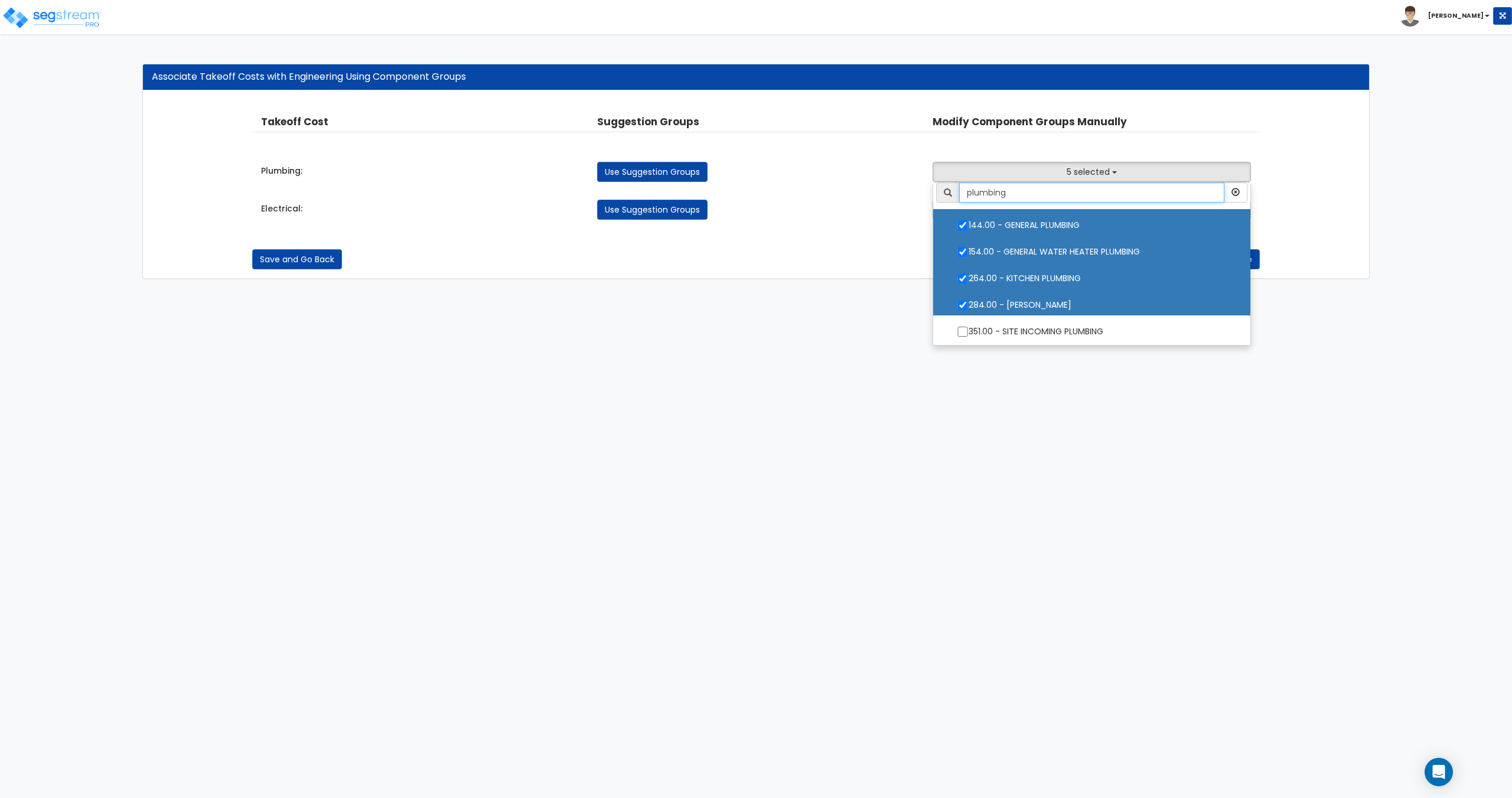
click at [1020, 199] on input "plumbing" at bounding box center [1091, 192] width 265 height 20
drag, startPoint x: 1027, startPoint y: 190, endPoint x: 898, endPoint y: 184, distance: 129.1
click at [914, 184] on div "Takeoff Cost Suggestion Groups Modify Component Groups Manually Plumbing: Use S…" at bounding box center [756, 167] width 1007 height 129
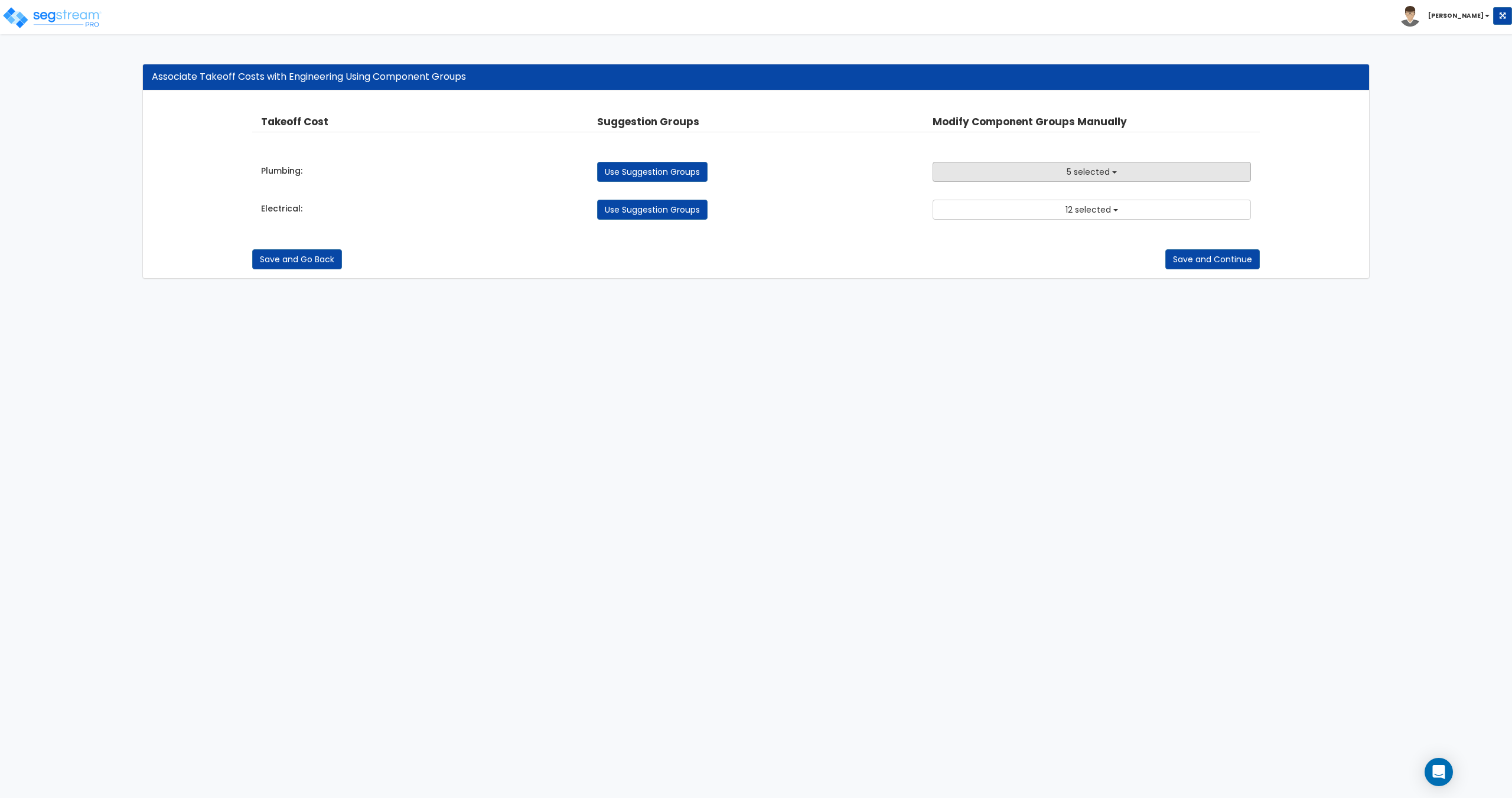
click at [994, 163] on button "5 selected" at bounding box center [1091, 171] width 318 height 20
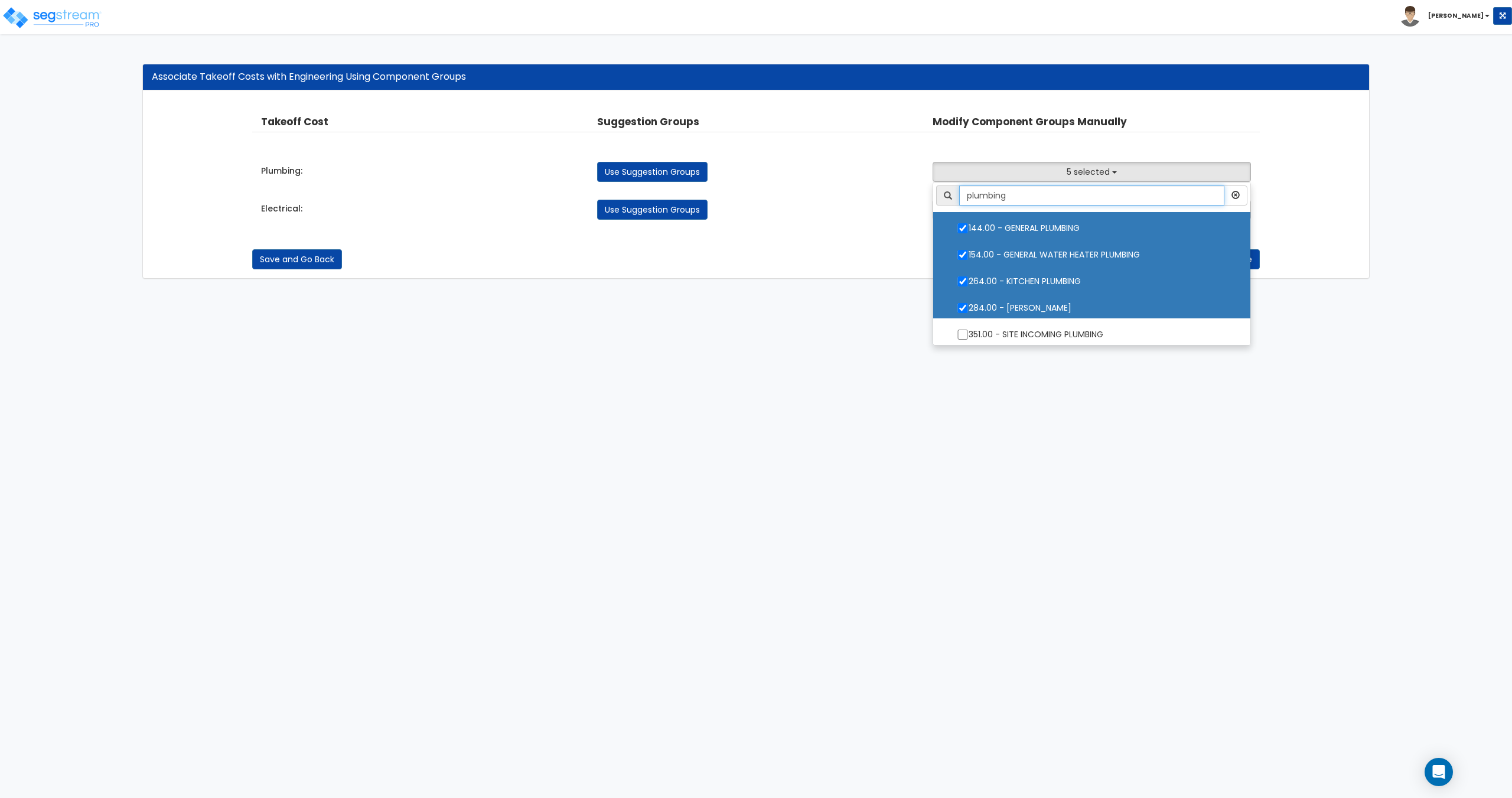
click at [1025, 193] on input "plumbing" at bounding box center [1091, 195] width 265 height 20
type input "p"
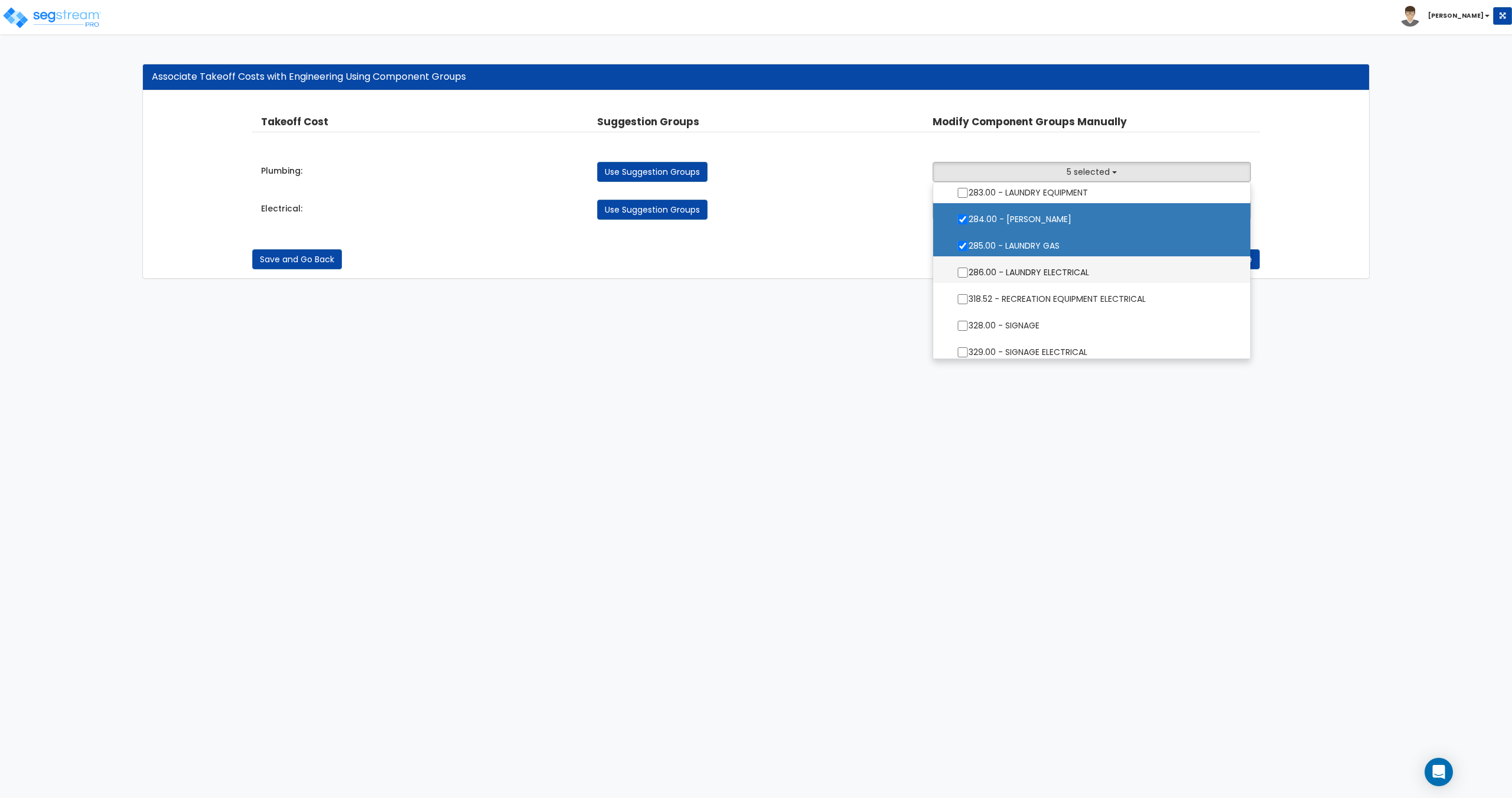
scroll to position [1359, 0]
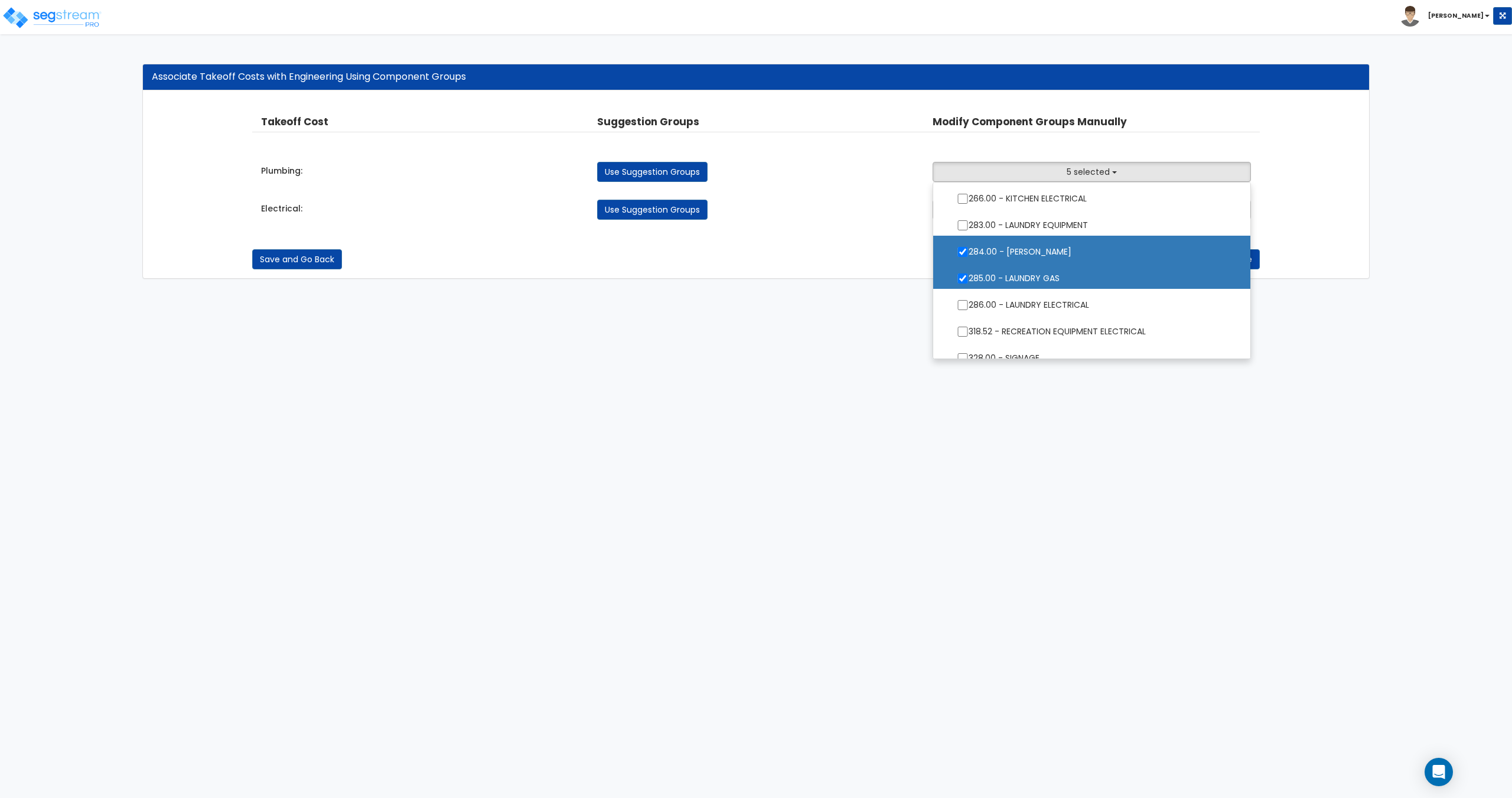
click at [1020, 279] on label "285.00 - LAUNDRY GAS" at bounding box center [1091, 276] width 293 height 27
click at [968, 279] on input "285.00 - LAUNDRY GAS" at bounding box center [962, 278] width 11 height 10
checkbox input "false"
click at [1021, 162] on div "Plumbing: Use Suggestion Groups 3.00 - BUILDING-RELATED SITEWORK 4.00 - BLDG CL…" at bounding box center [756, 169] width 1007 height 26
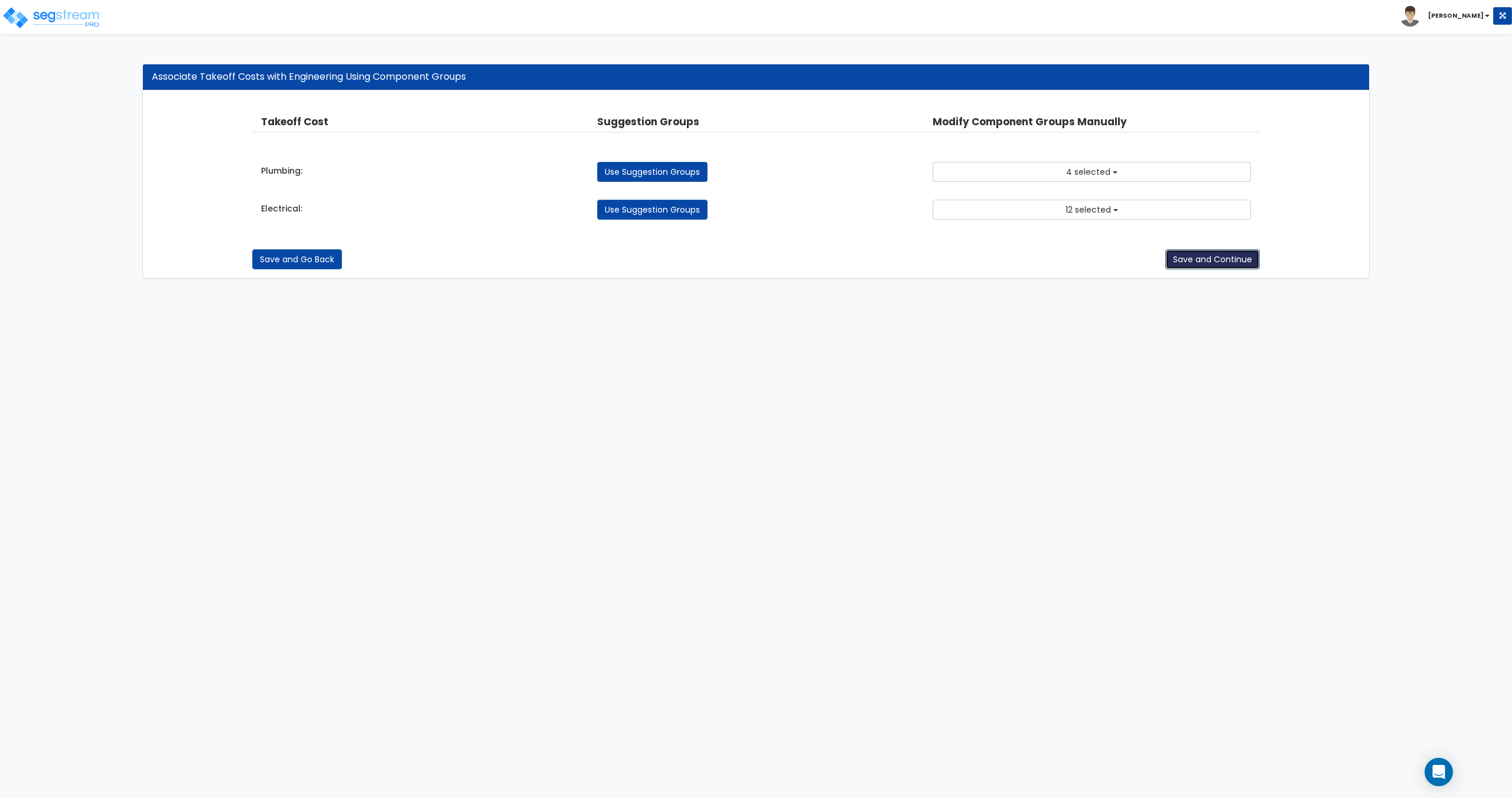
click at [1238, 262] on button "Save and Continue" at bounding box center [1212, 259] width 94 height 20
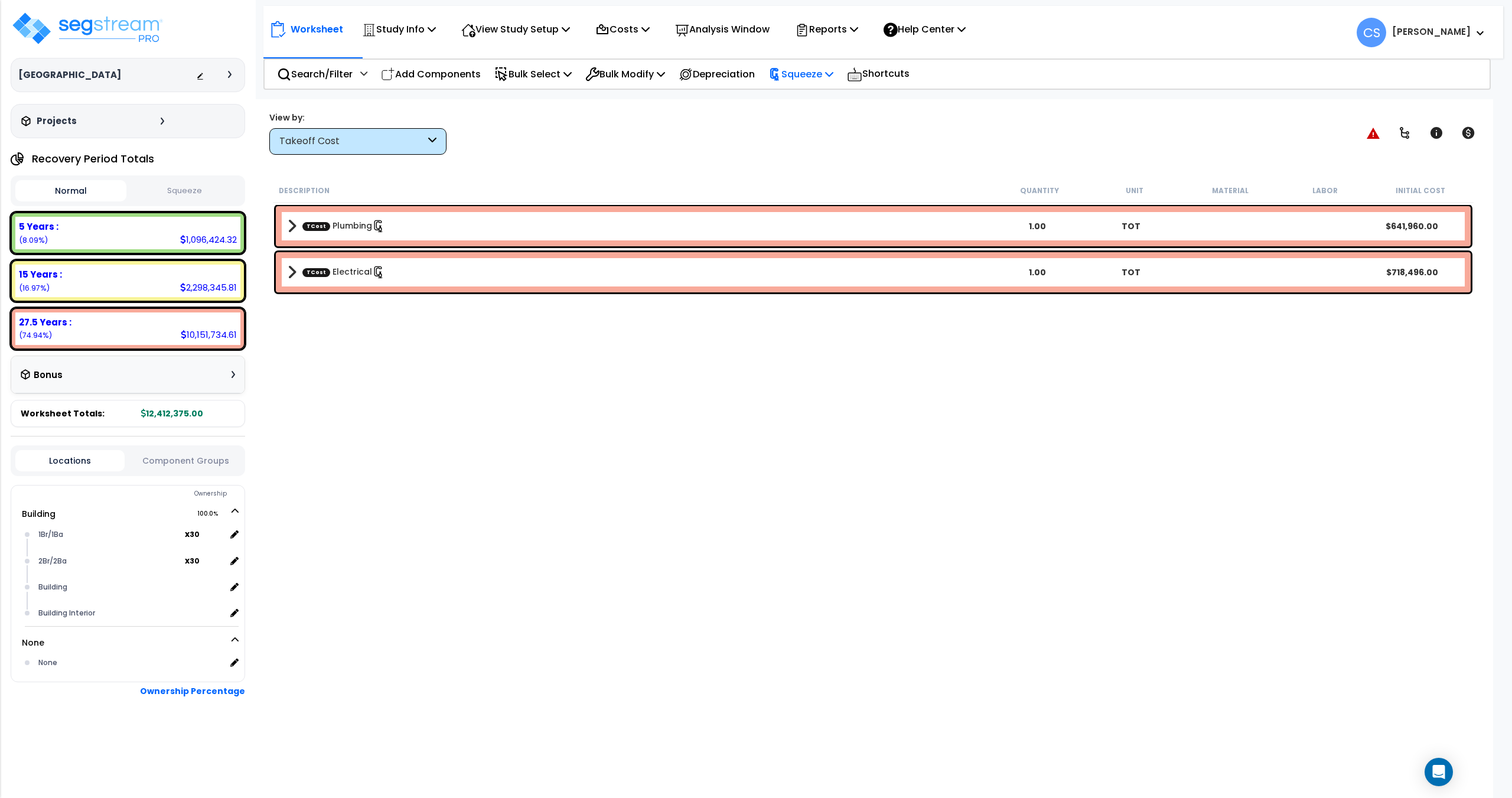
click at [833, 80] on p "Squeeze" at bounding box center [801, 74] width 65 height 16
click at [831, 102] on link "Squeeze" at bounding box center [821, 102] width 117 height 27
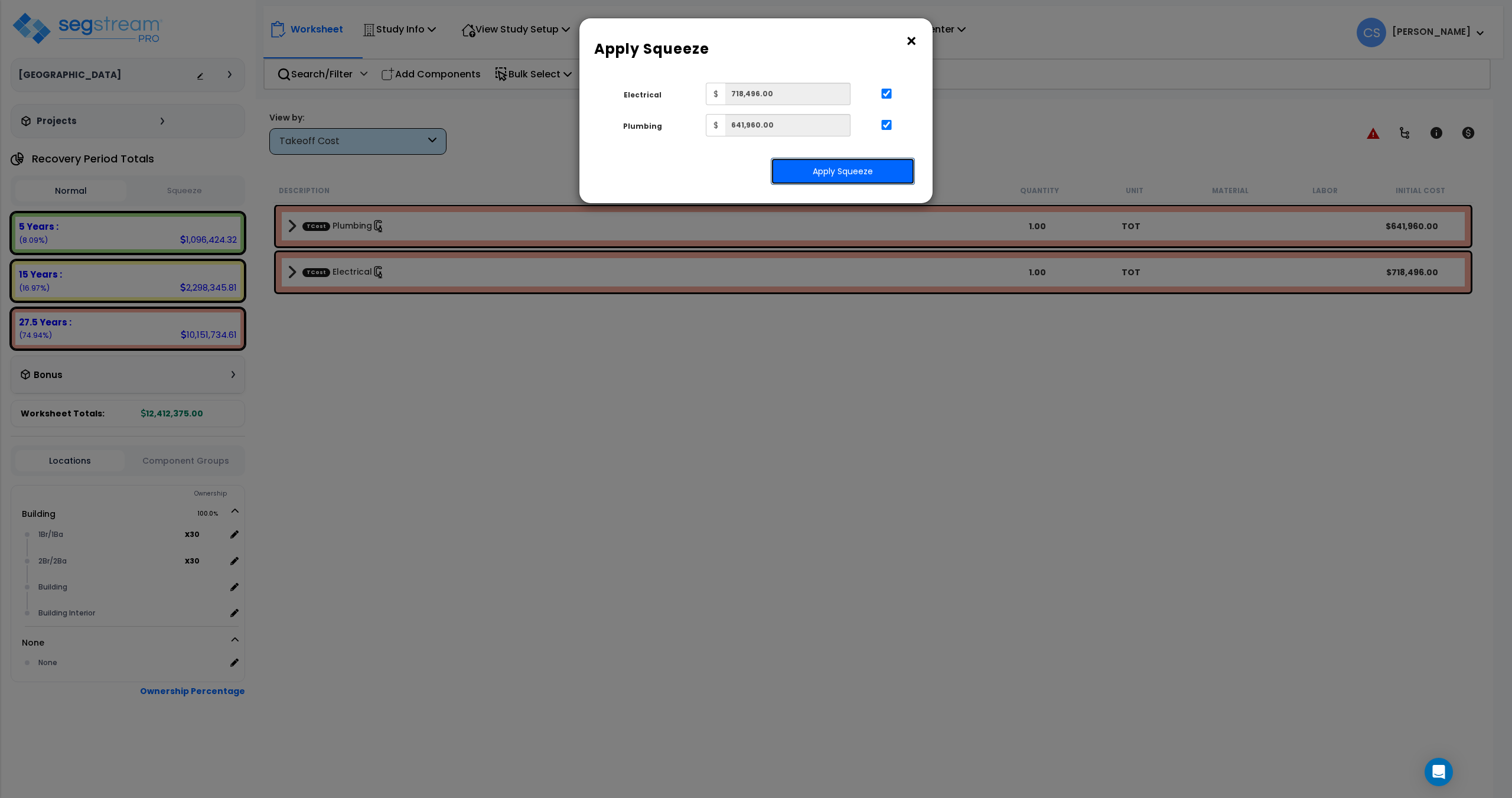
click at [831, 169] on button "Apply Squeeze" at bounding box center [842, 171] width 144 height 27
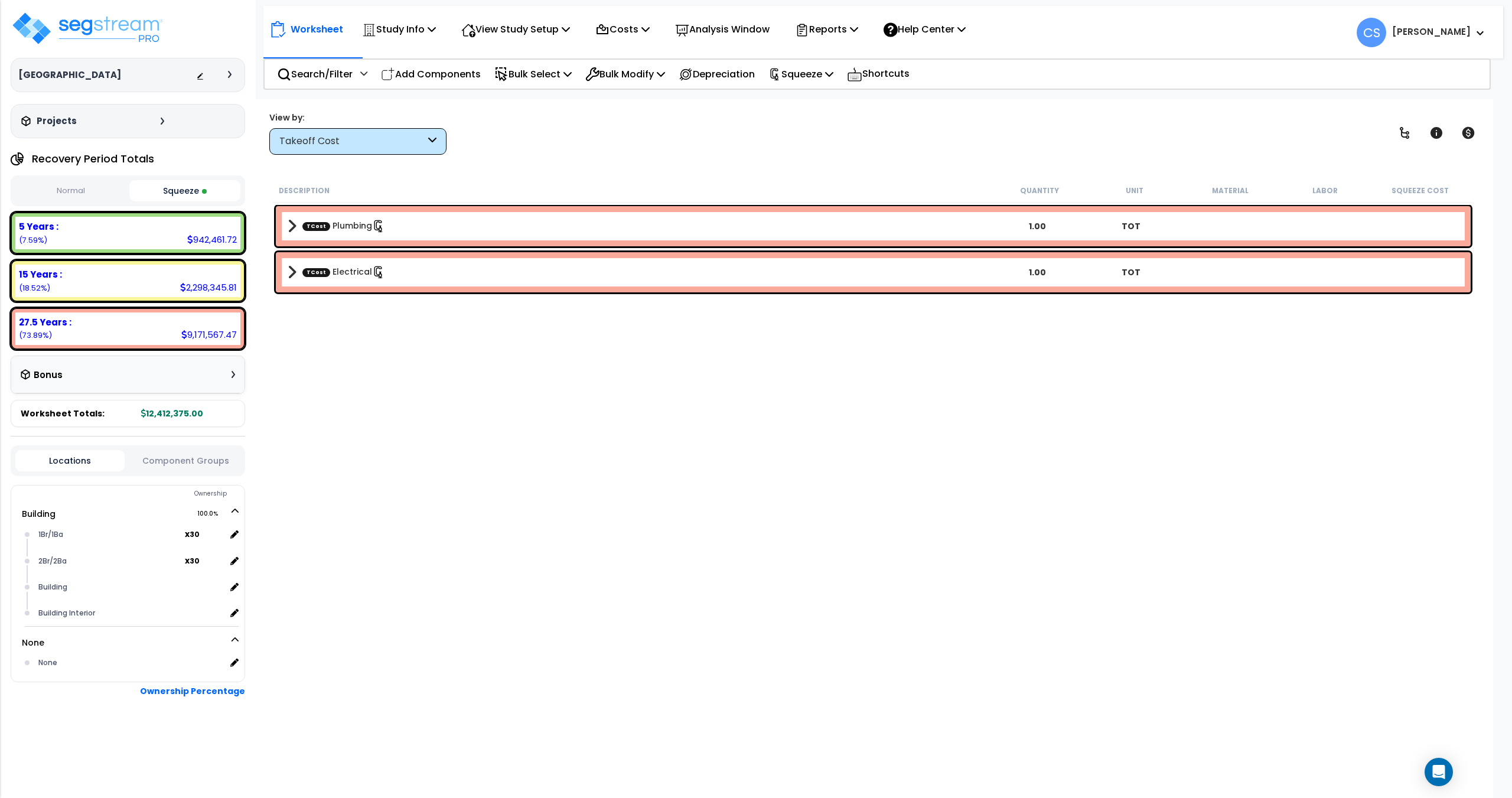
click at [848, 45] on div "Worksheet Study Info Study Setup Add Property Unit Template study Clone study CS" at bounding box center [883, 26] width 1239 height 41
click at [848, 34] on p "Reports" at bounding box center [826, 29] width 64 height 16
click at [839, 51] on link "Get Report" at bounding box center [847, 56] width 117 height 24
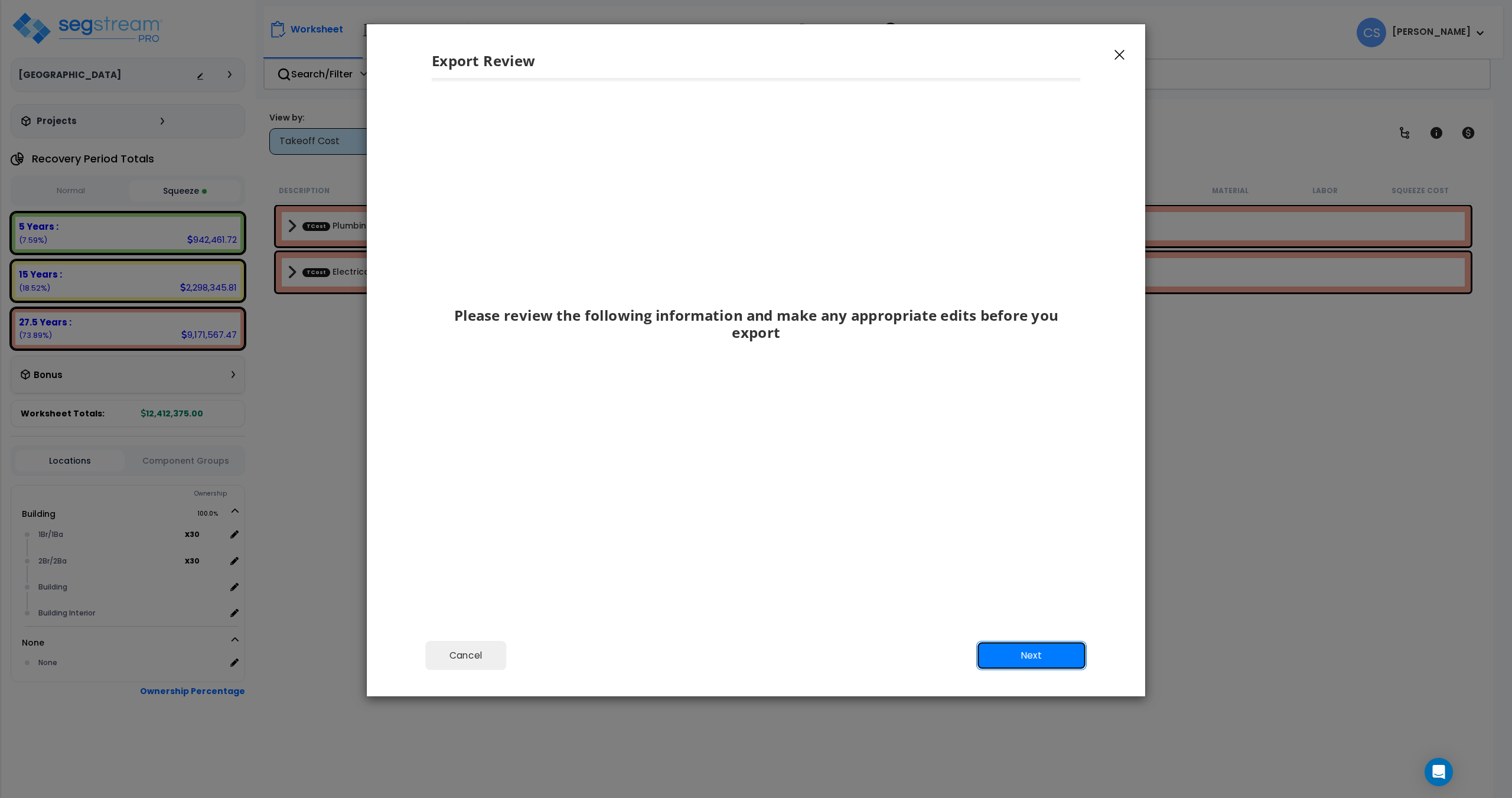
click at [995, 649] on button "Next" at bounding box center [1031, 655] width 110 height 29
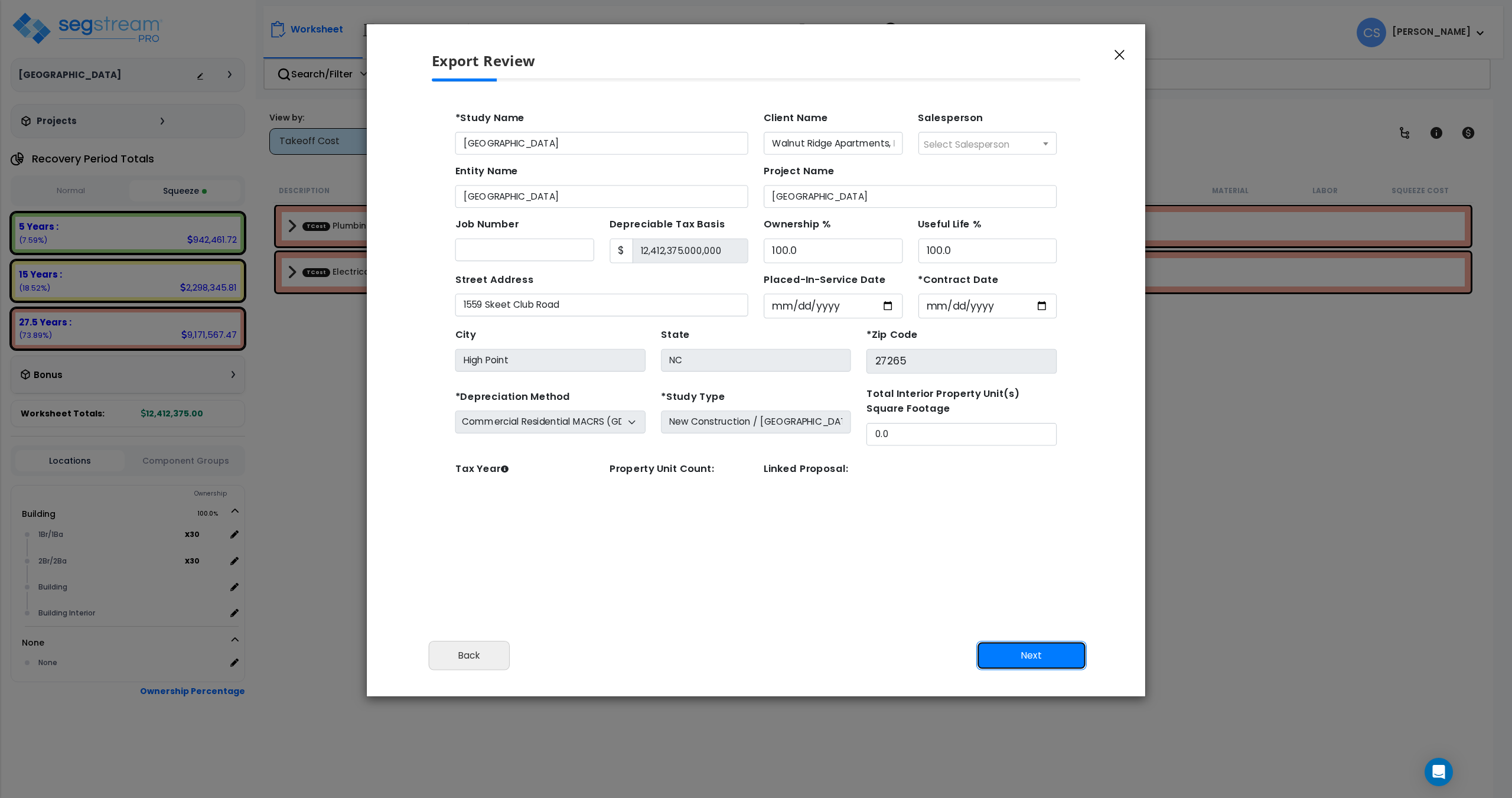
click at [1002, 653] on button "Next" at bounding box center [1031, 655] width 110 height 29
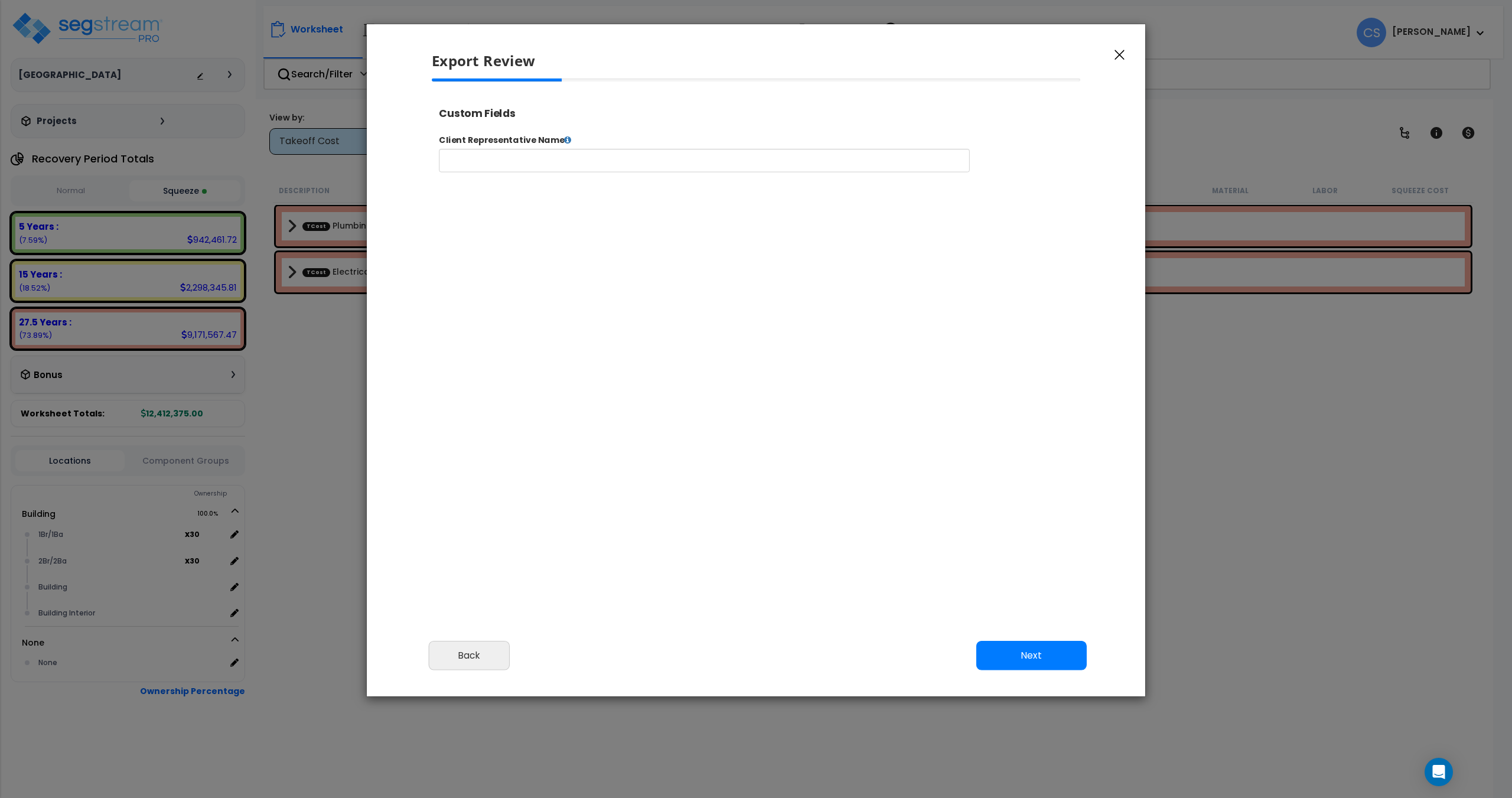
select select
click at [1004, 648] on button "Next" at bounding box center [1031, 655] width 110 height 29
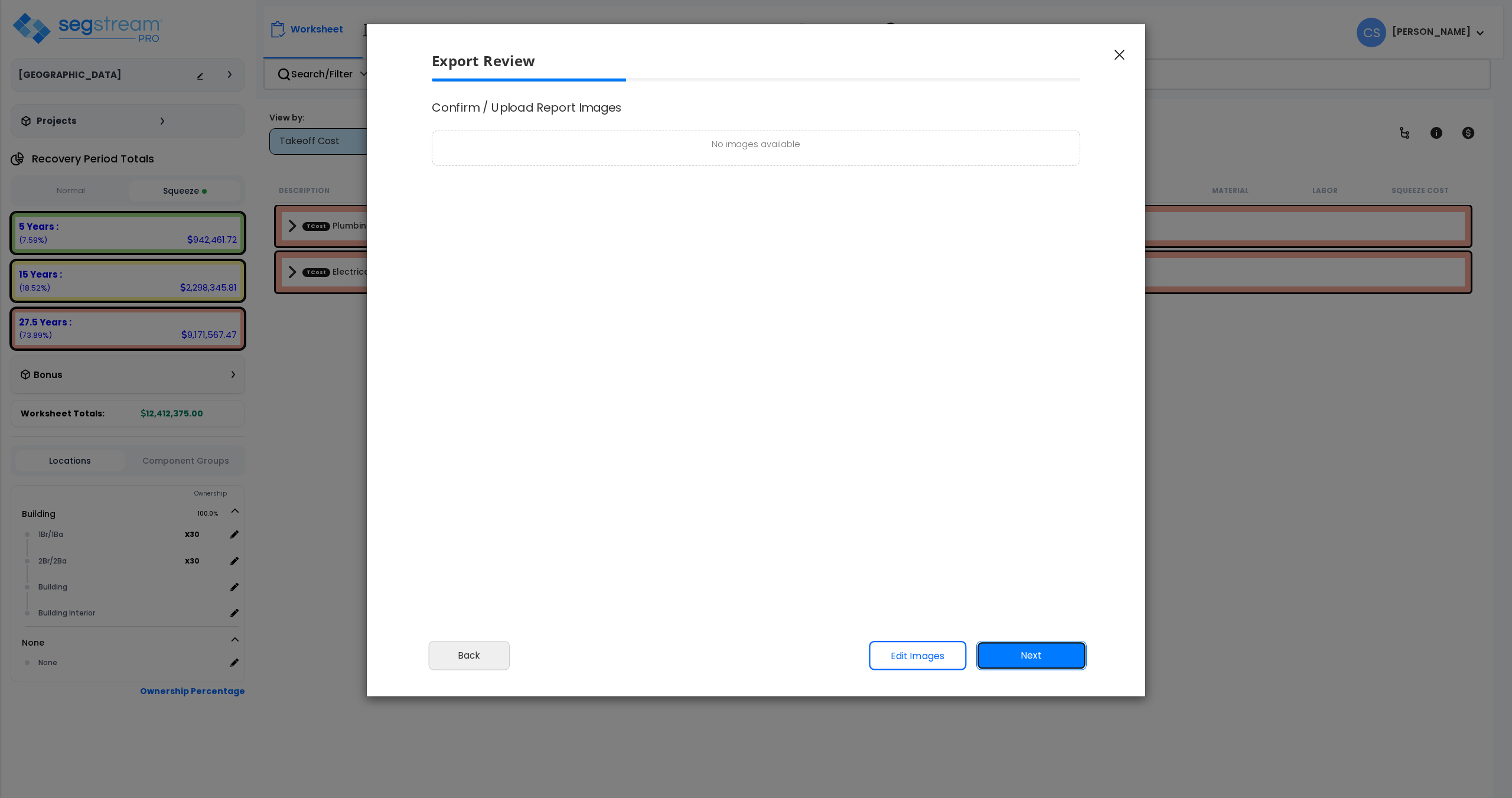
scroll to position [0, 0]
click at [1004, 648] on button "Next" at bounding box center [1031, 655] width 110 height 29
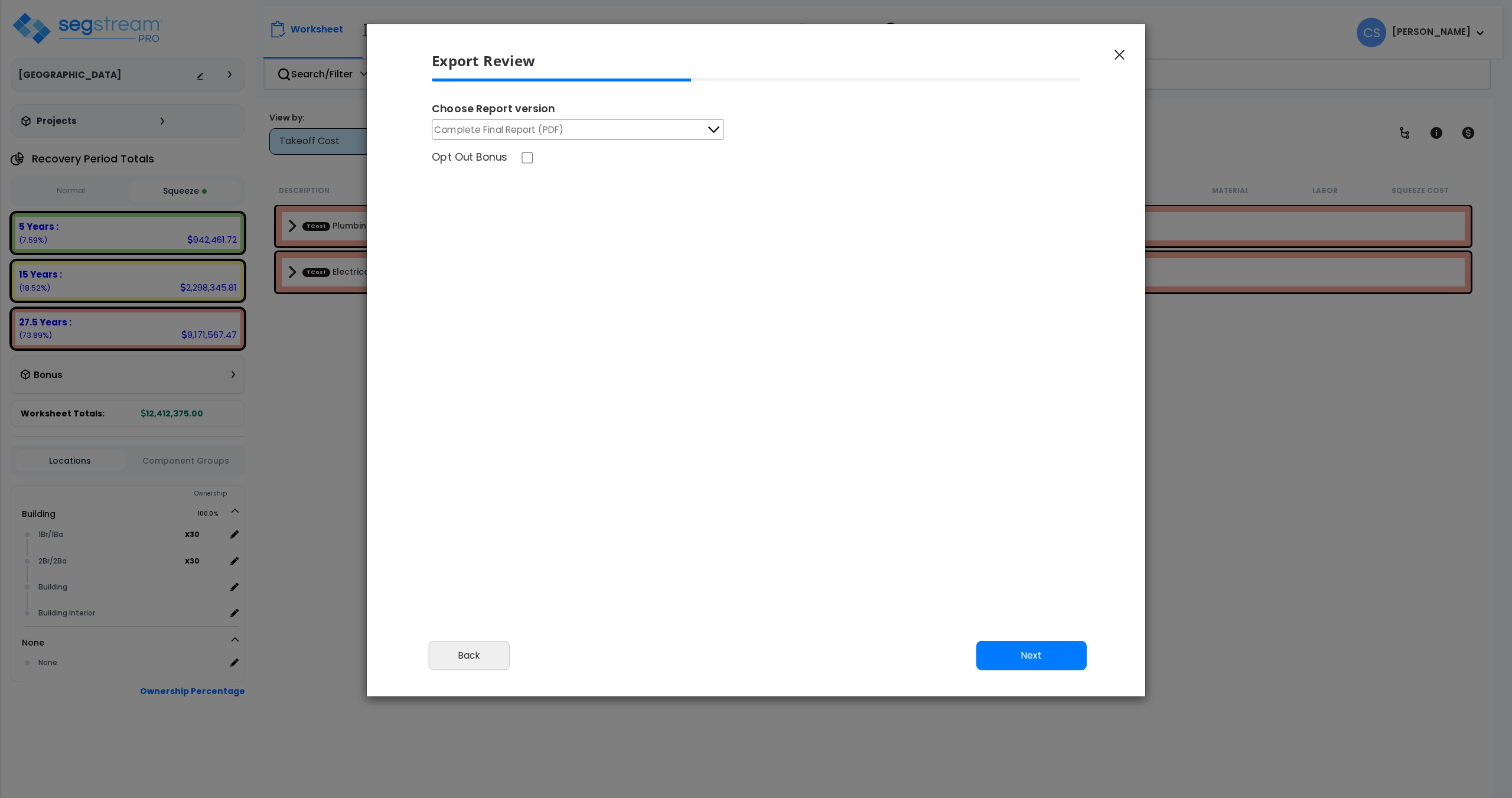
click at [575, 124] on button "Complete Final Report (PDF)" at bounding box center [577, 129] width 292 height 20
click at [521, 188] on li "Complete Final Report (PDF)" at bounding box center [578, 184] width 291 height 29
click at [1027, 654] on button "Next" at bounding box center [1031, 655] width 110 height 29
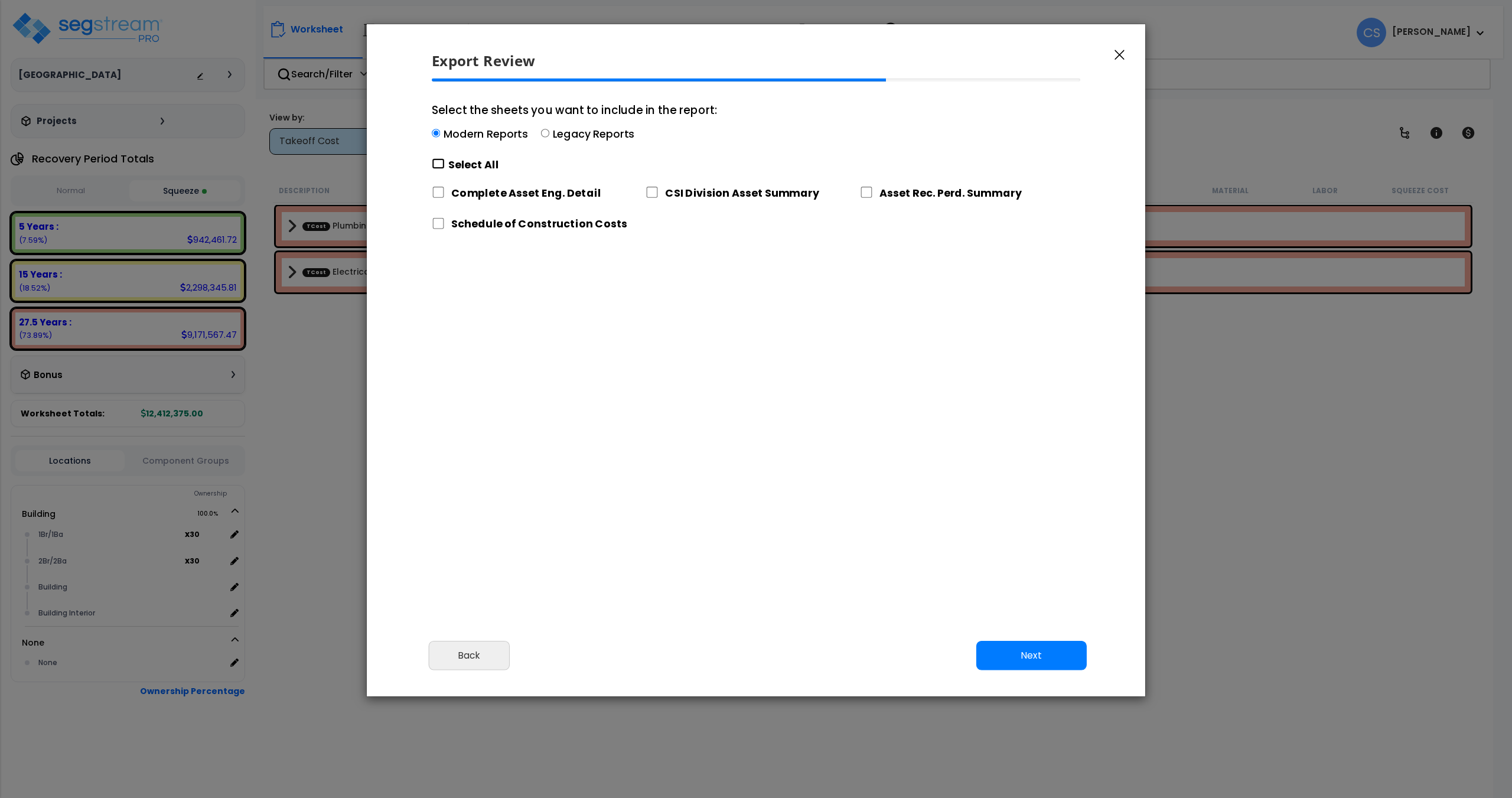
click at [444, 165] on input "Select the sheets you want to include in the report: Modern Reports Legacy Repo…" at bounding box center [438, 163] width 13 height 11
checkbox input "true"
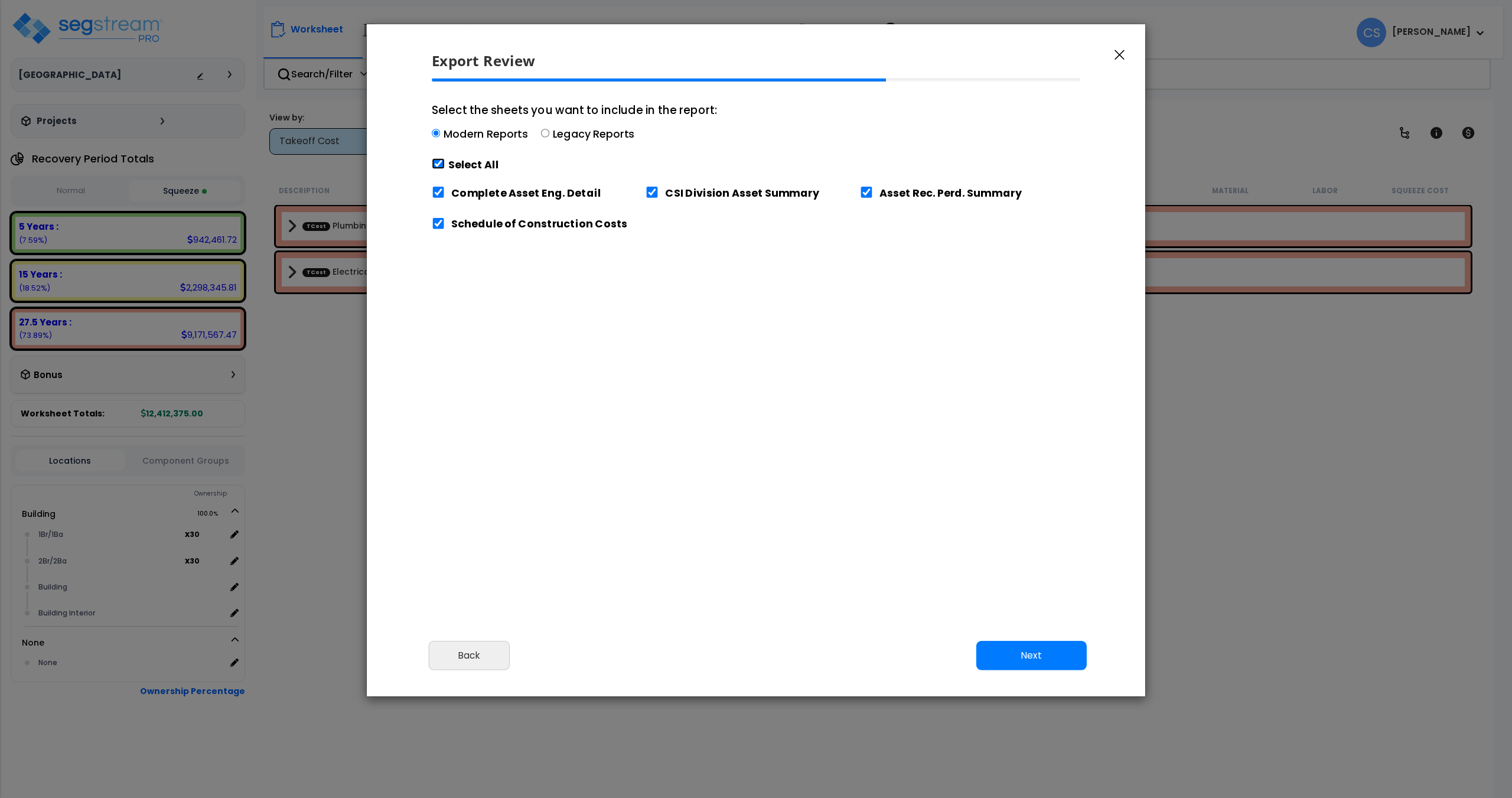
checkbox input "true"
click at [1057, 661] on button "Next" at bounding box center [1031, 655] width 110 height 29
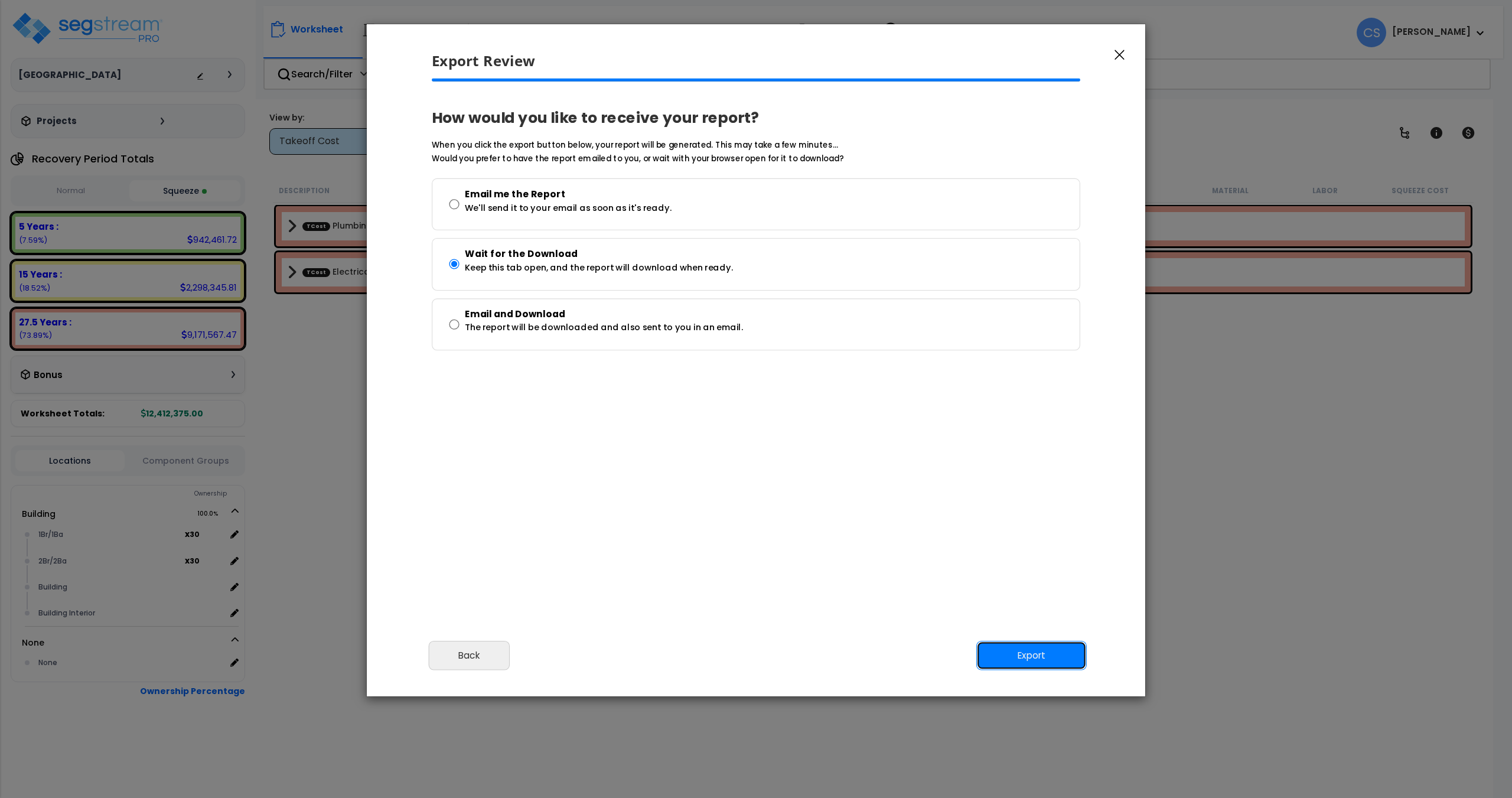
click at [1026, 655] on button "Export" at bounding box center [1031, 655] width 110 height 29
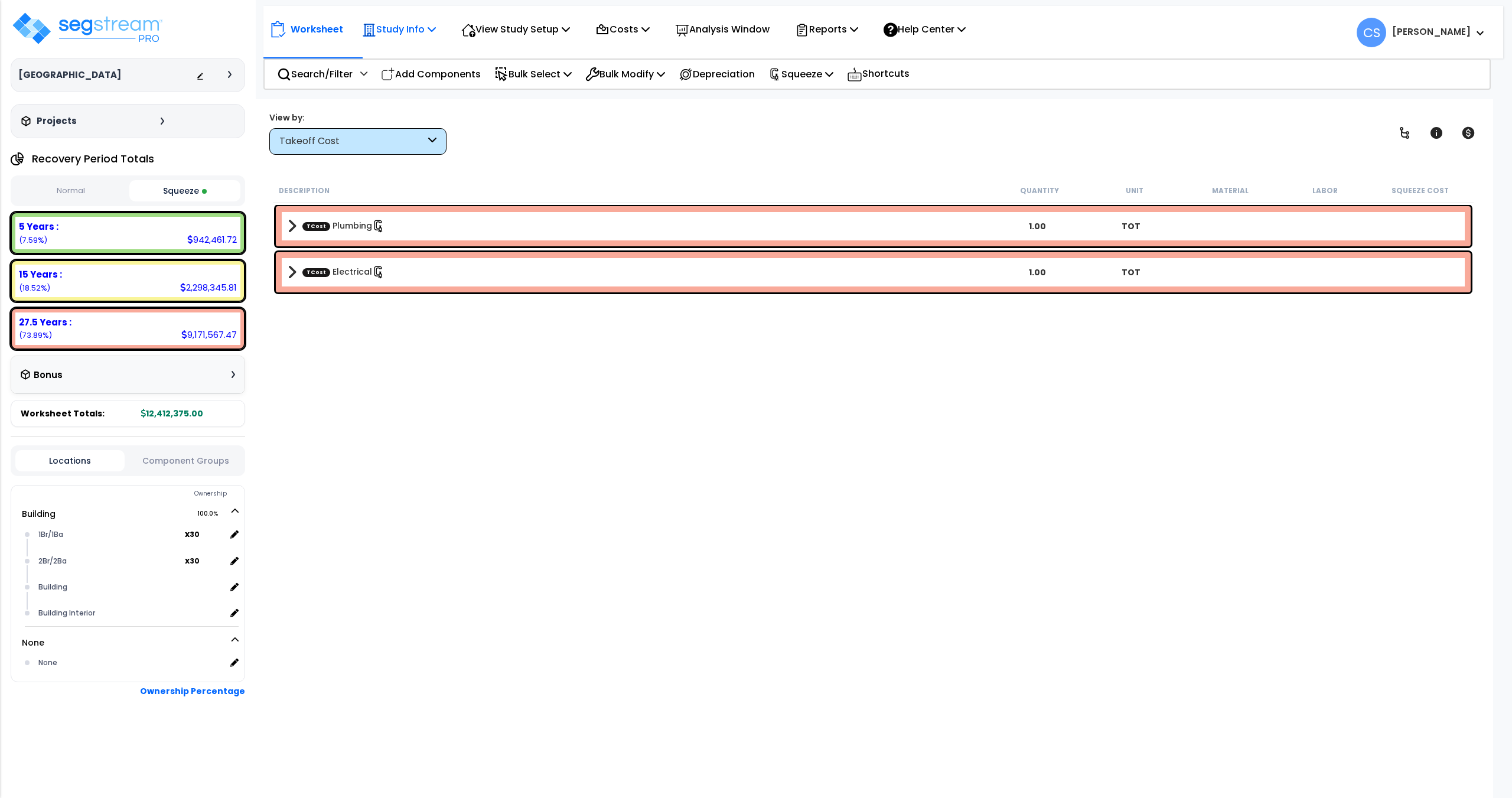
click at [415, 28] on p "Study Info" at bounding box center [399, 29] width 74 height 16
click at [427, 53] on link "Study Setup" at bounding box center [414, 56] width 117 height 24
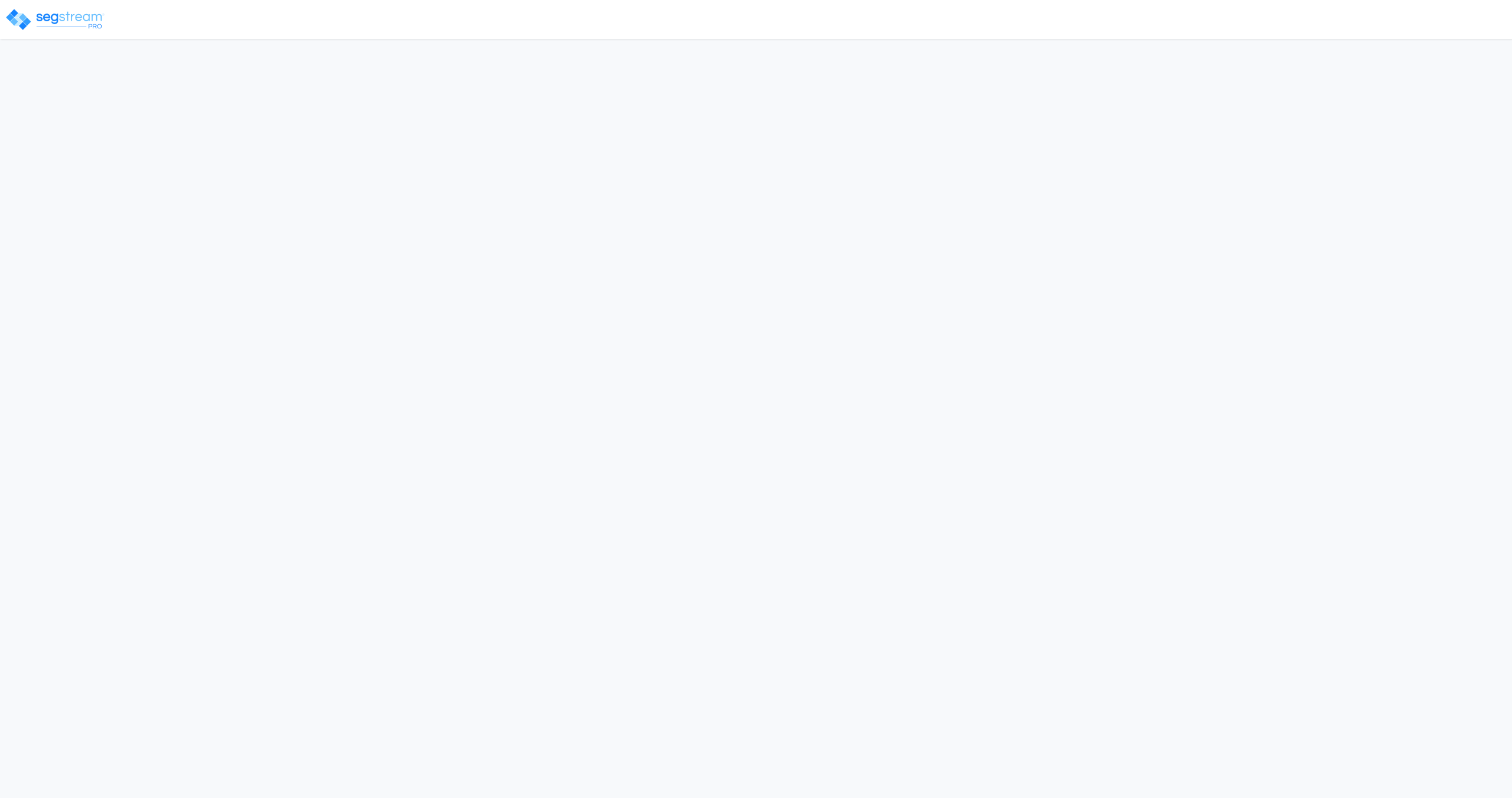
select select
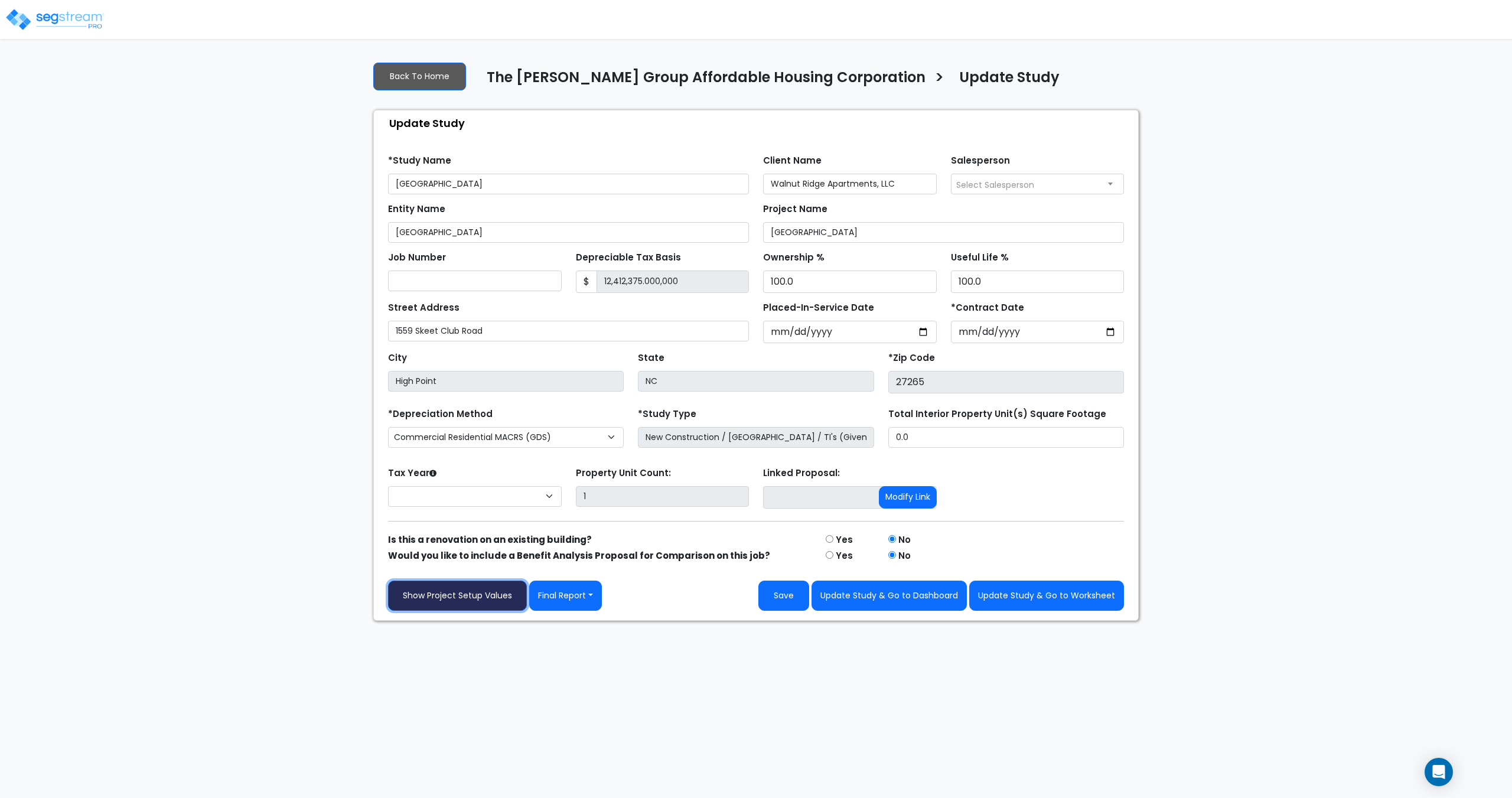
click at [478, 591] on link "Show Project Setup Values" at bounding box center [457, 596] width 139 height 30
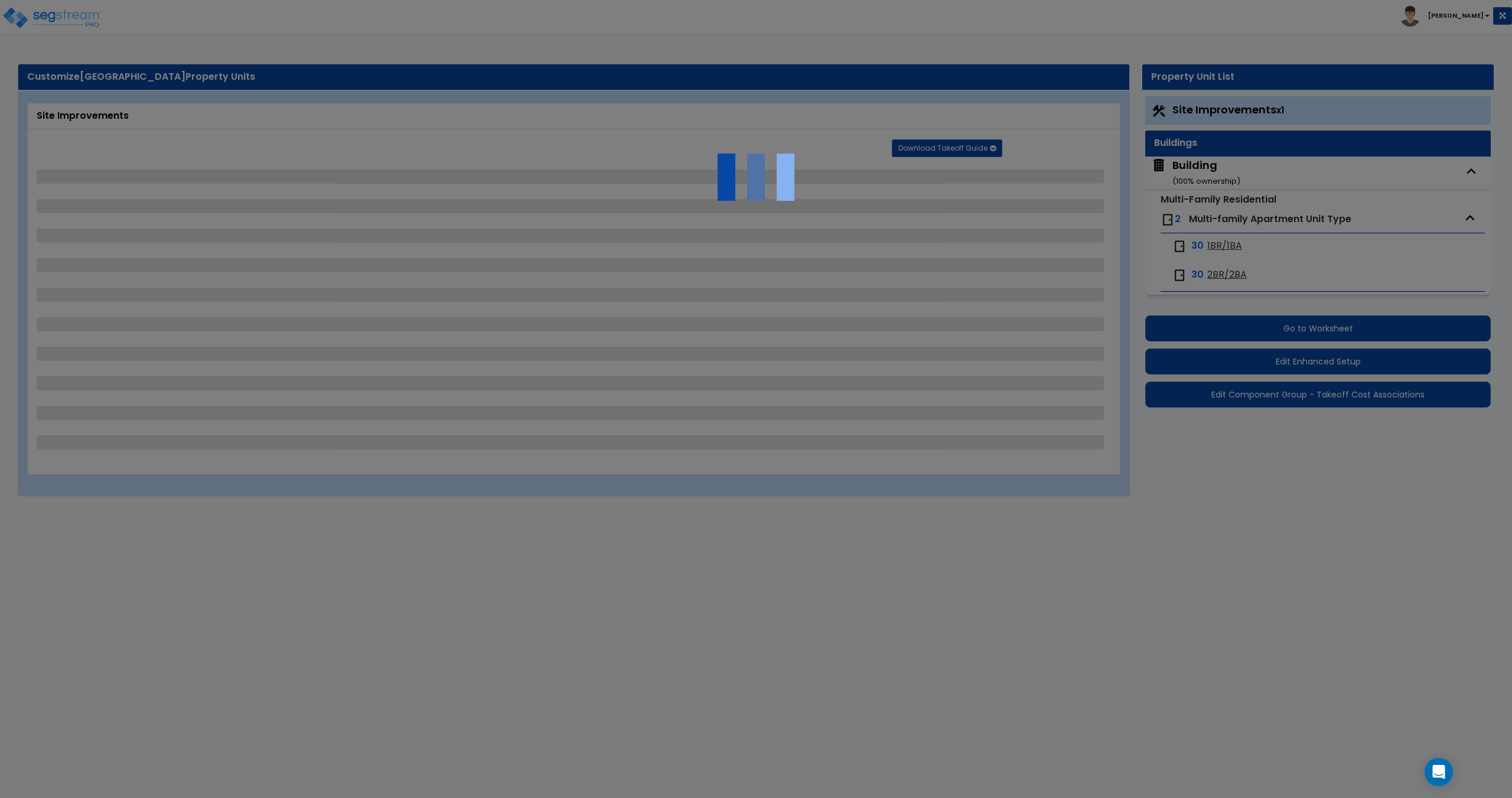
select select "1"
select select "2"
select select "1"
select select "3"
select select "2"
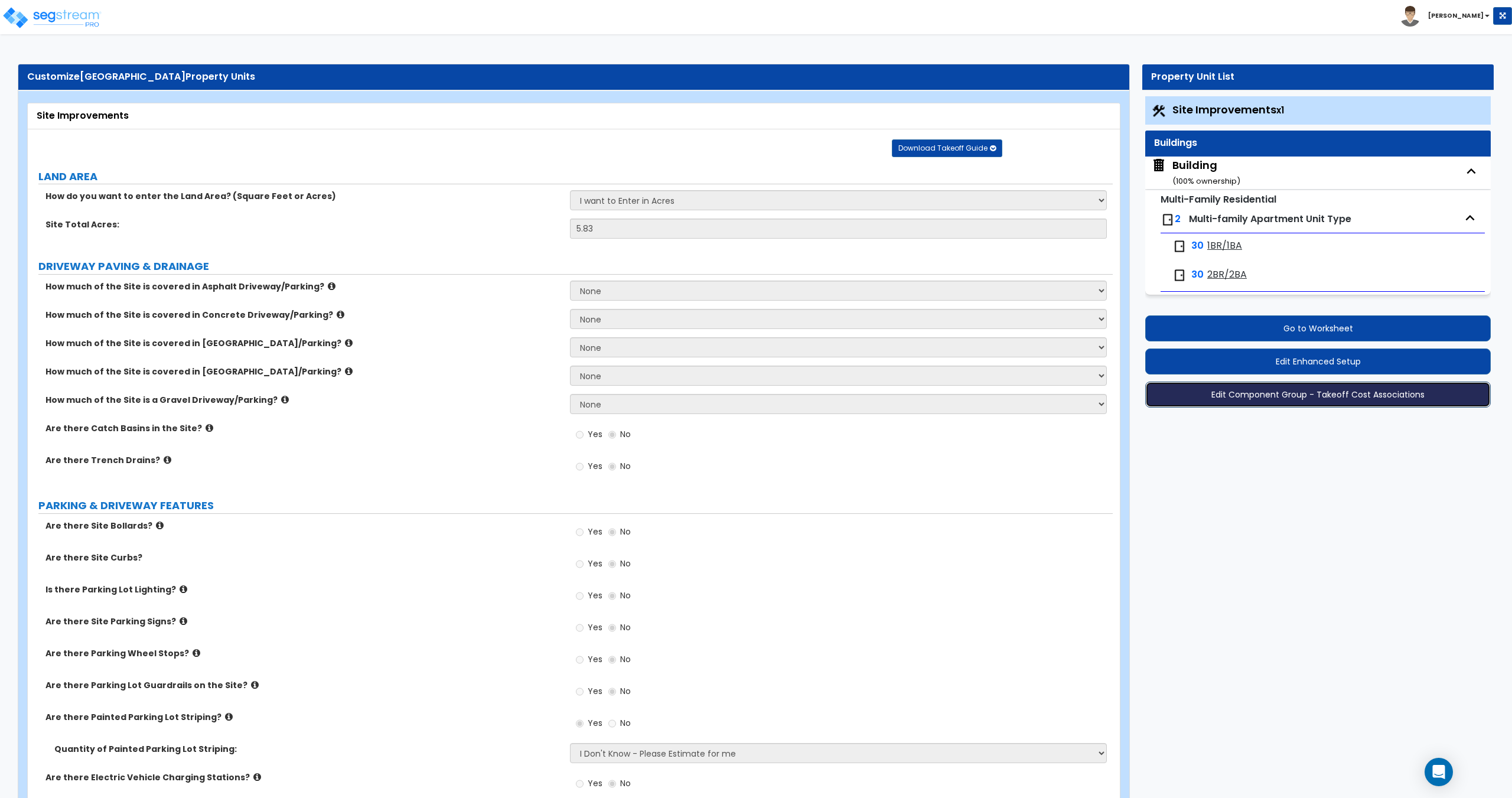
click at [1313, 398] on button "Edit Component Group - Takeoff Cost Associations" at bounding box center [1317, 394] width 345 height 26
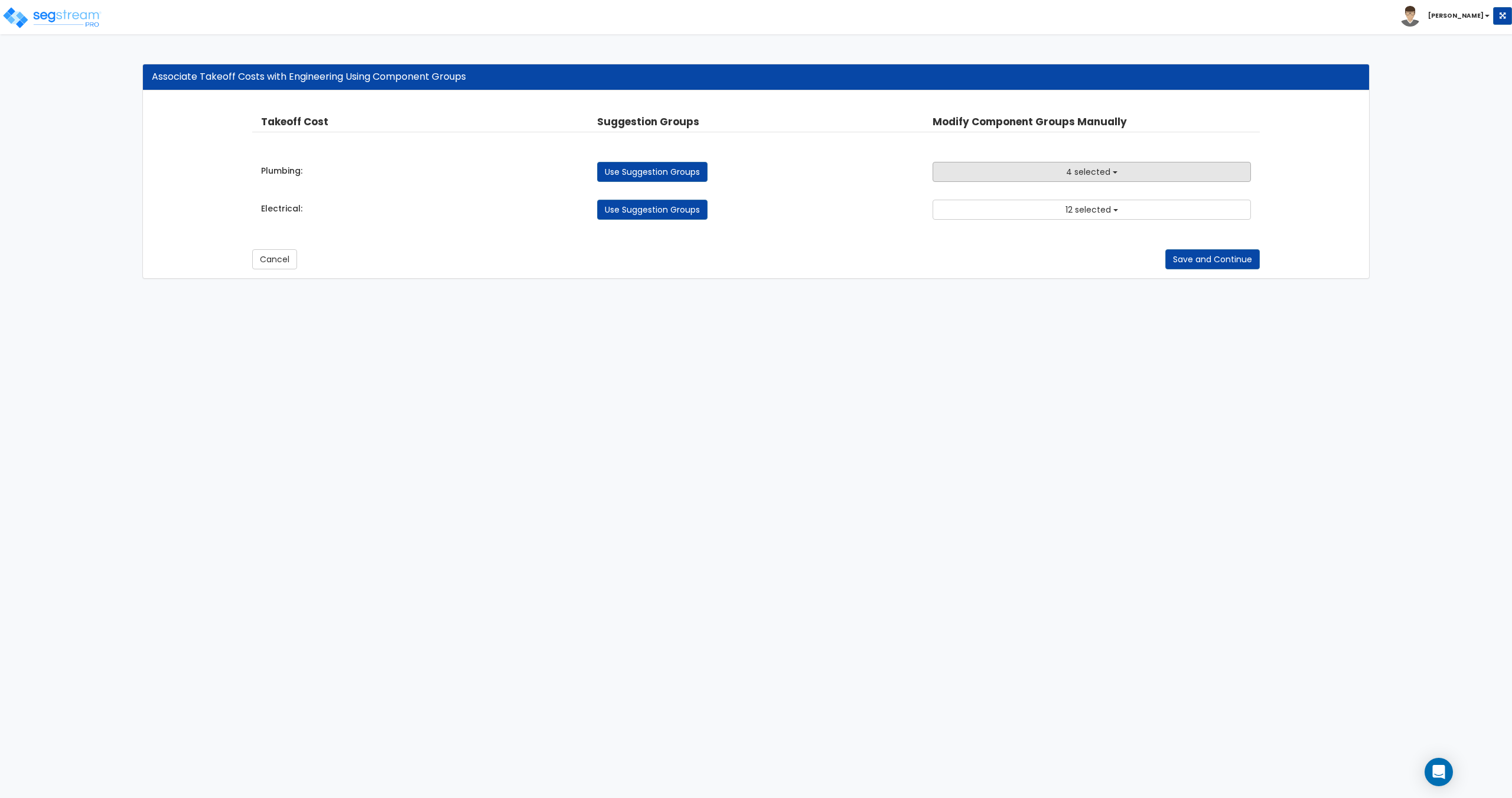
click at [1019, 169] on button "4 selected" at bounding box center [1091, 171] width 318 height 20
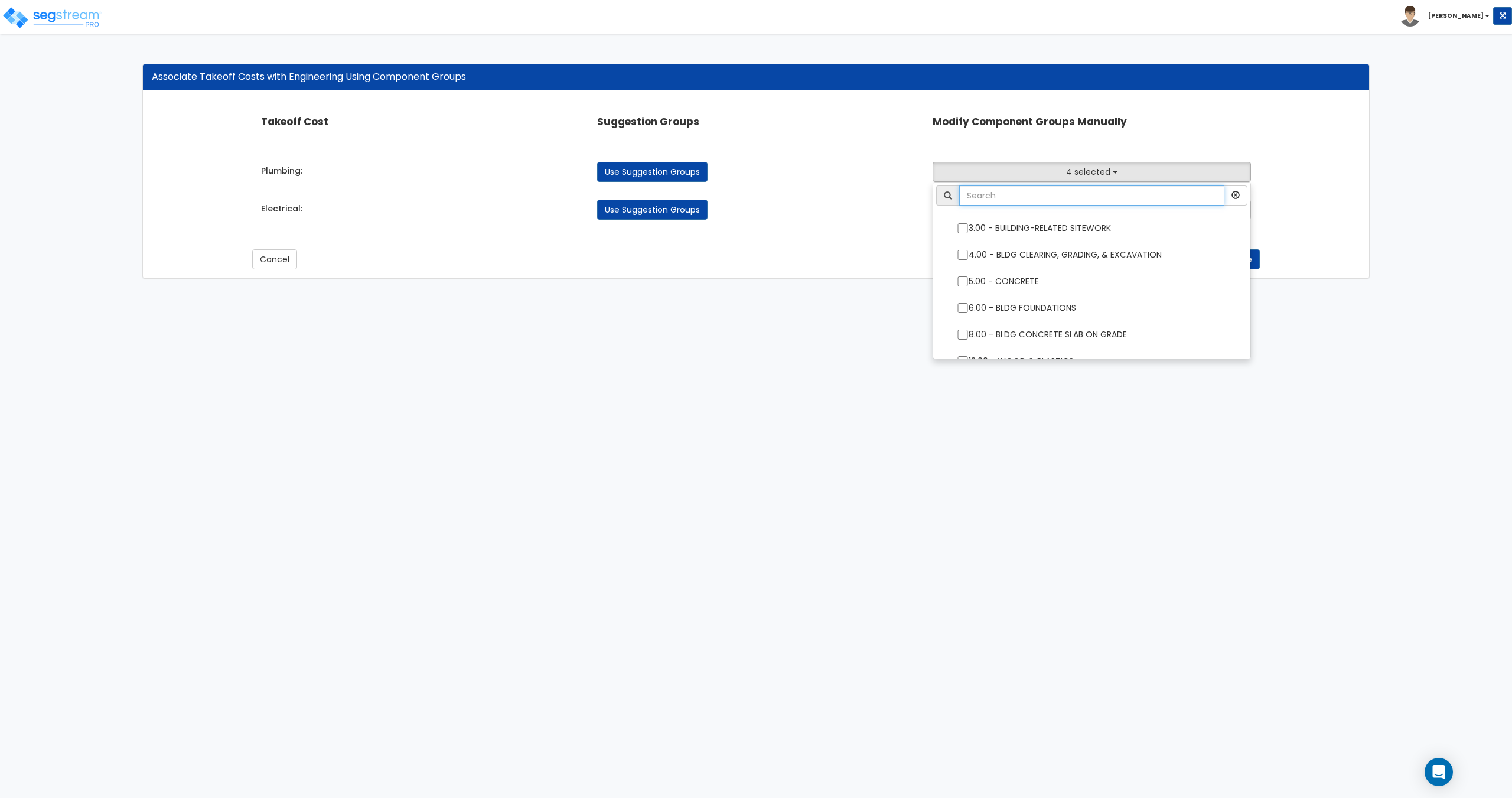
click at [1015, 199] on input "text" at bounding box center [1091, 195] width 265 height 20
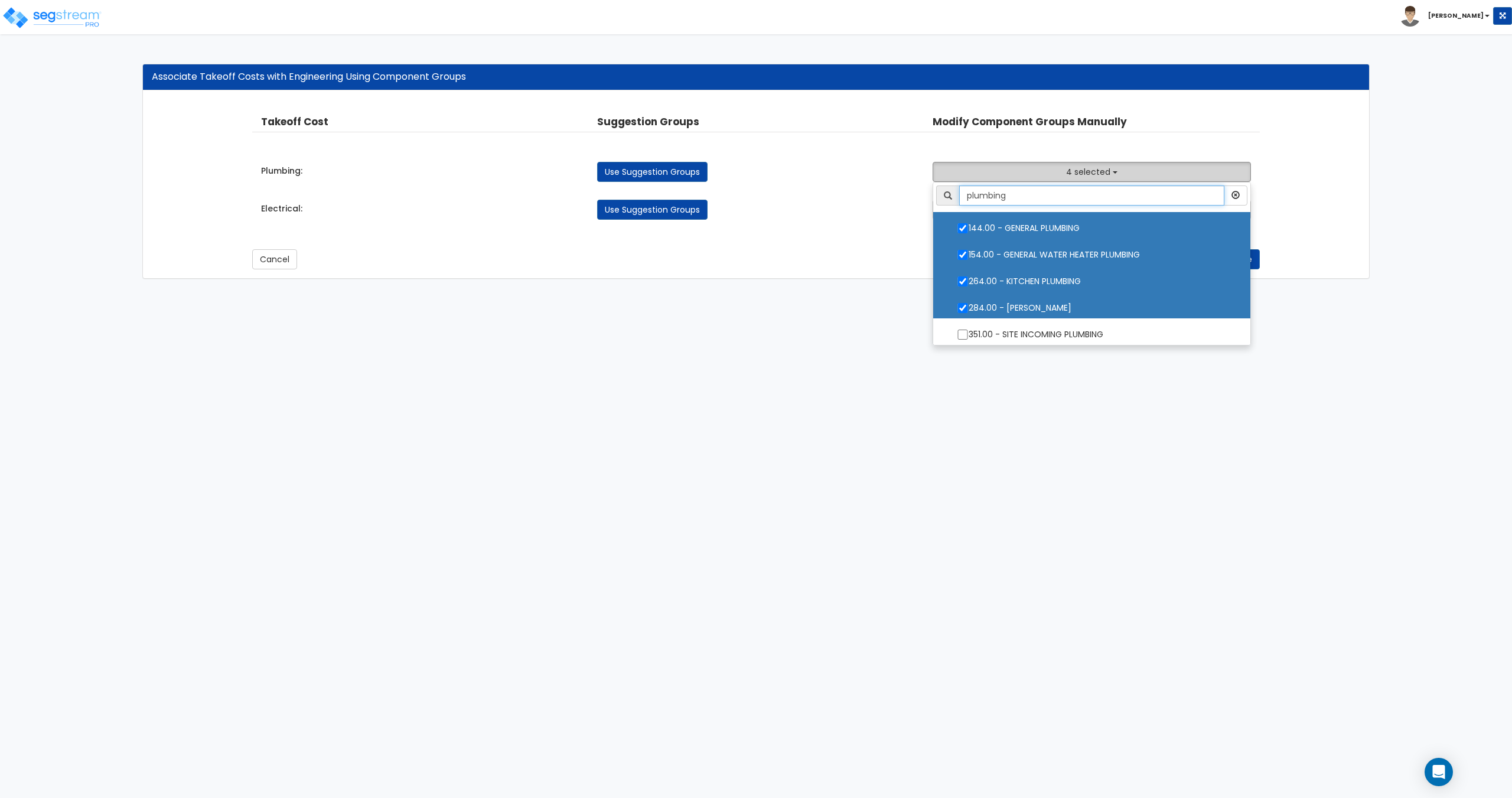
type input "plumbing"
click at [1032, 173] on button "4 selected" at bounding box center [1091, 171] width 318 height 20
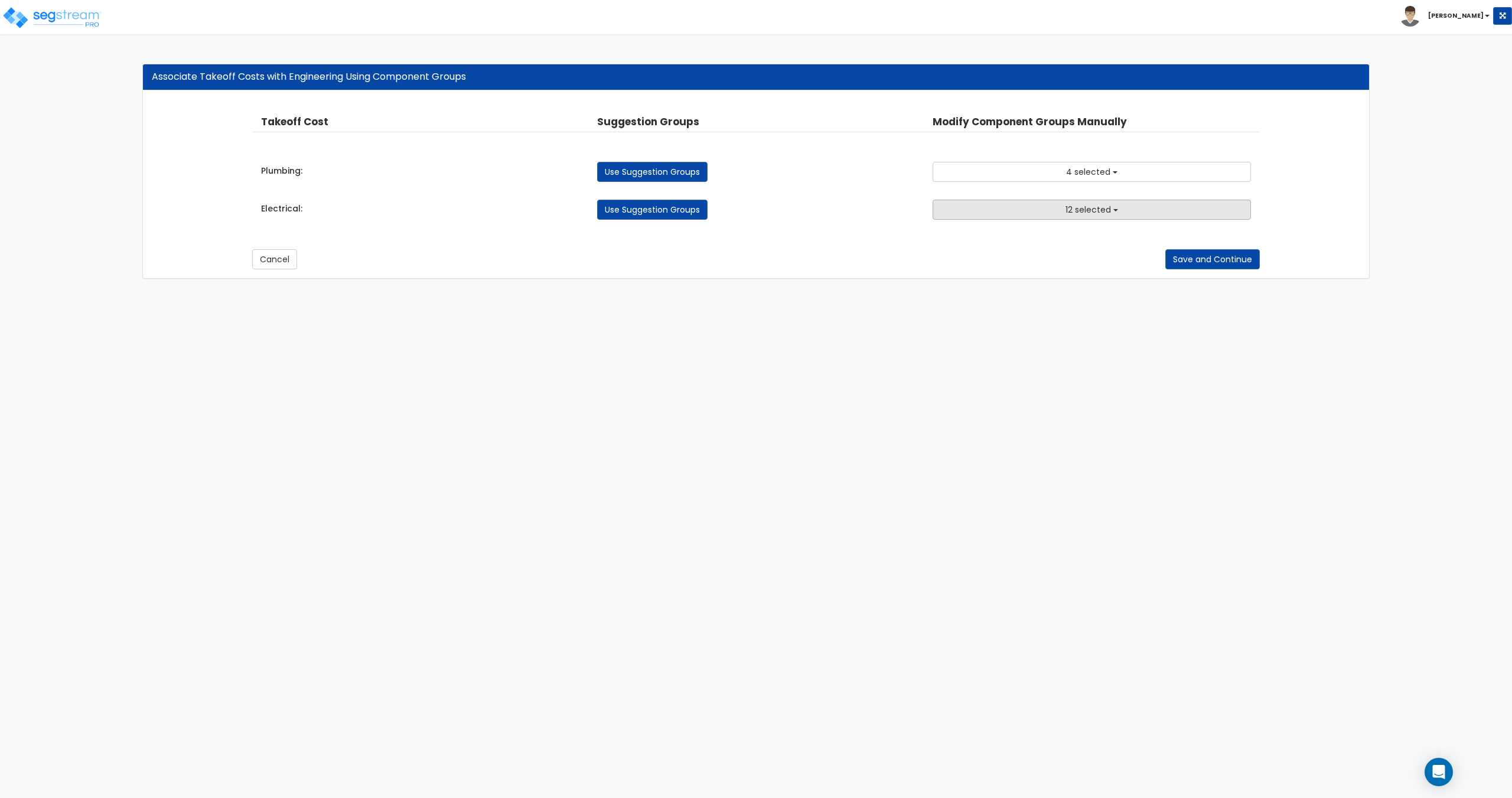
click at [1019, 206] on button "12 selected" at bounding box center [1091, 209] width 318 height 20
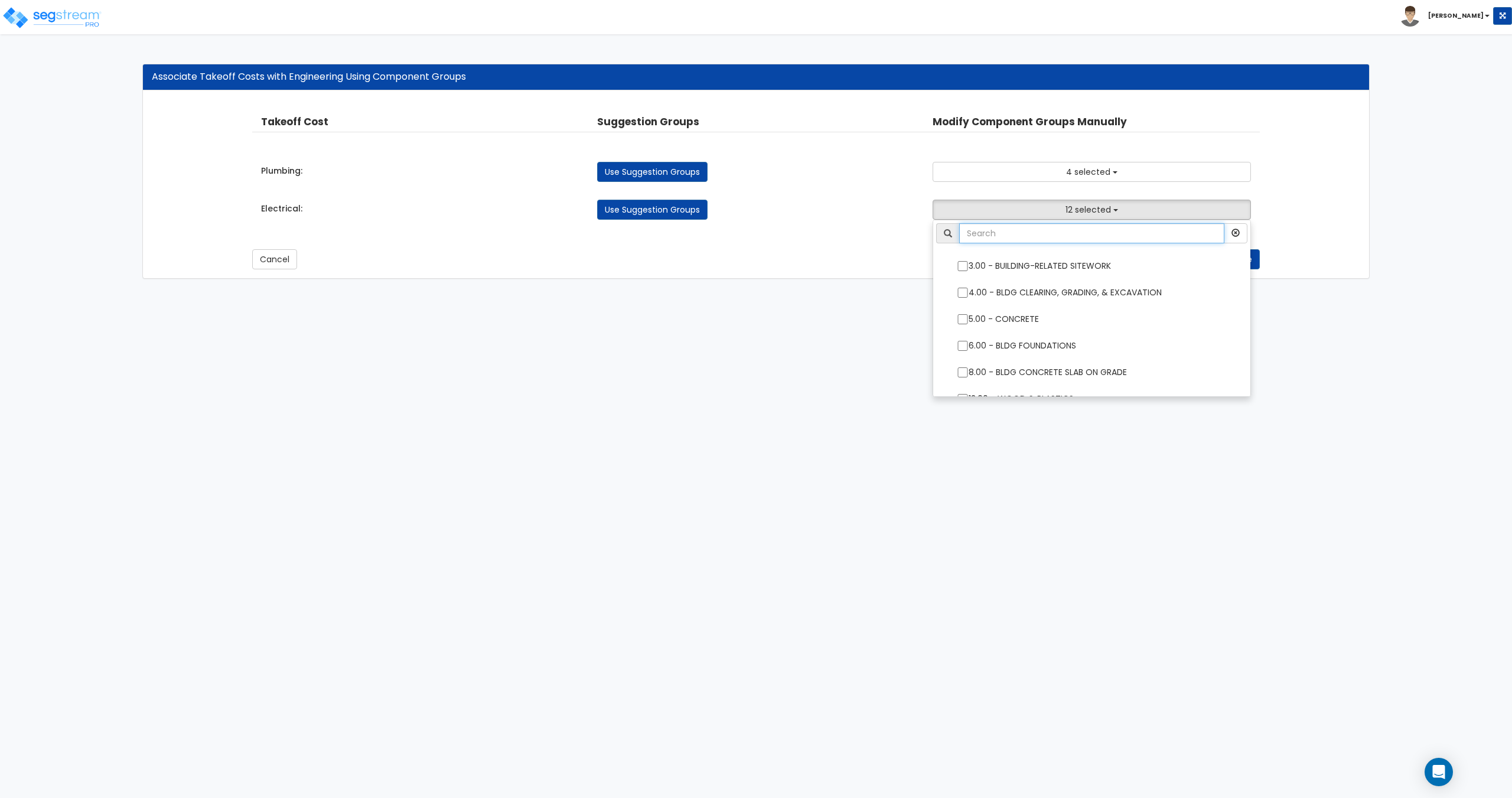
click at [1009, 233] on input "text" at bounding box center [1091, 233] width 265 height 20
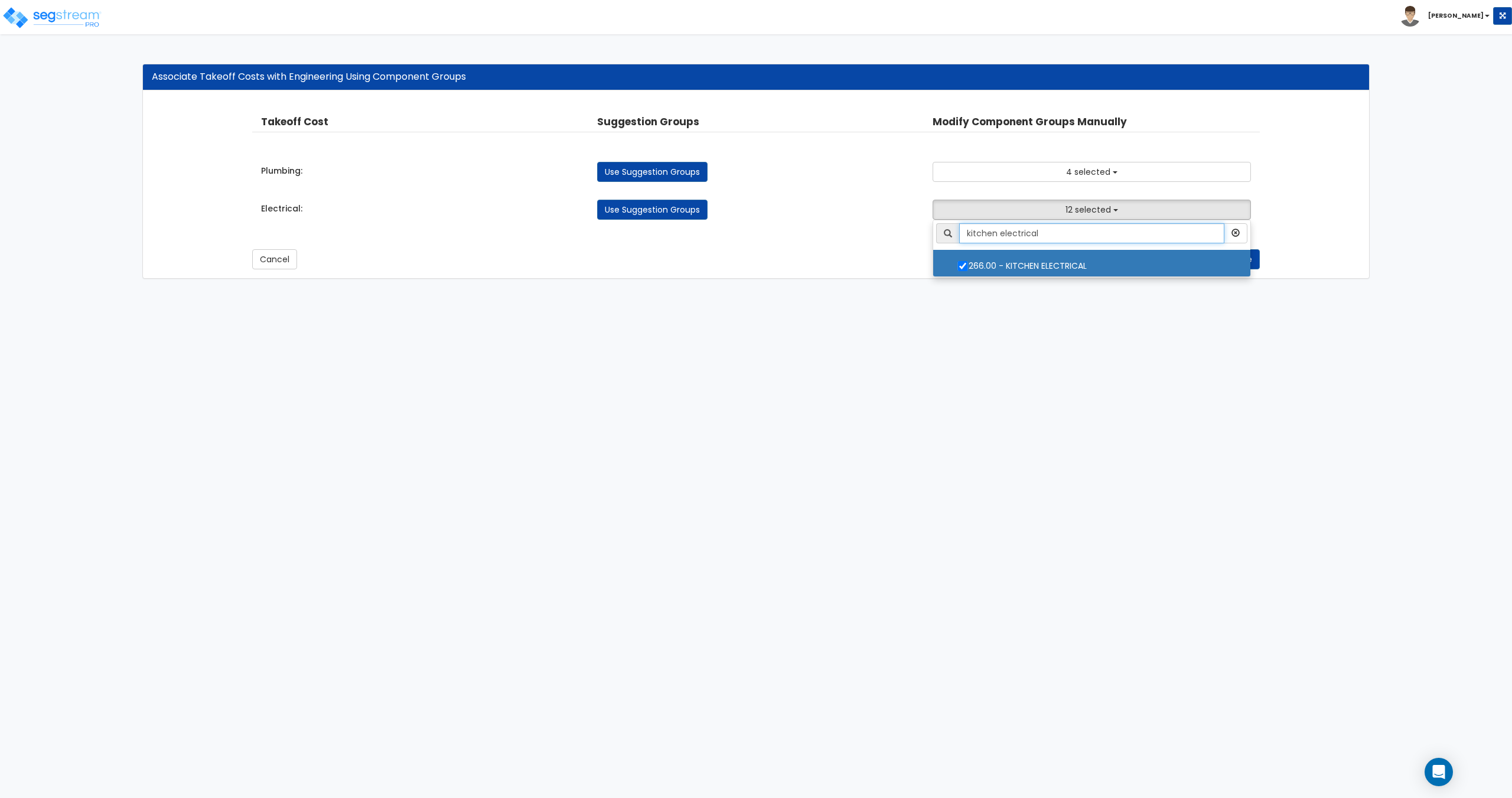
click at [1047, 230] on input "kitchen electrical" at bounding box center [1091, 233] width 265 height 20
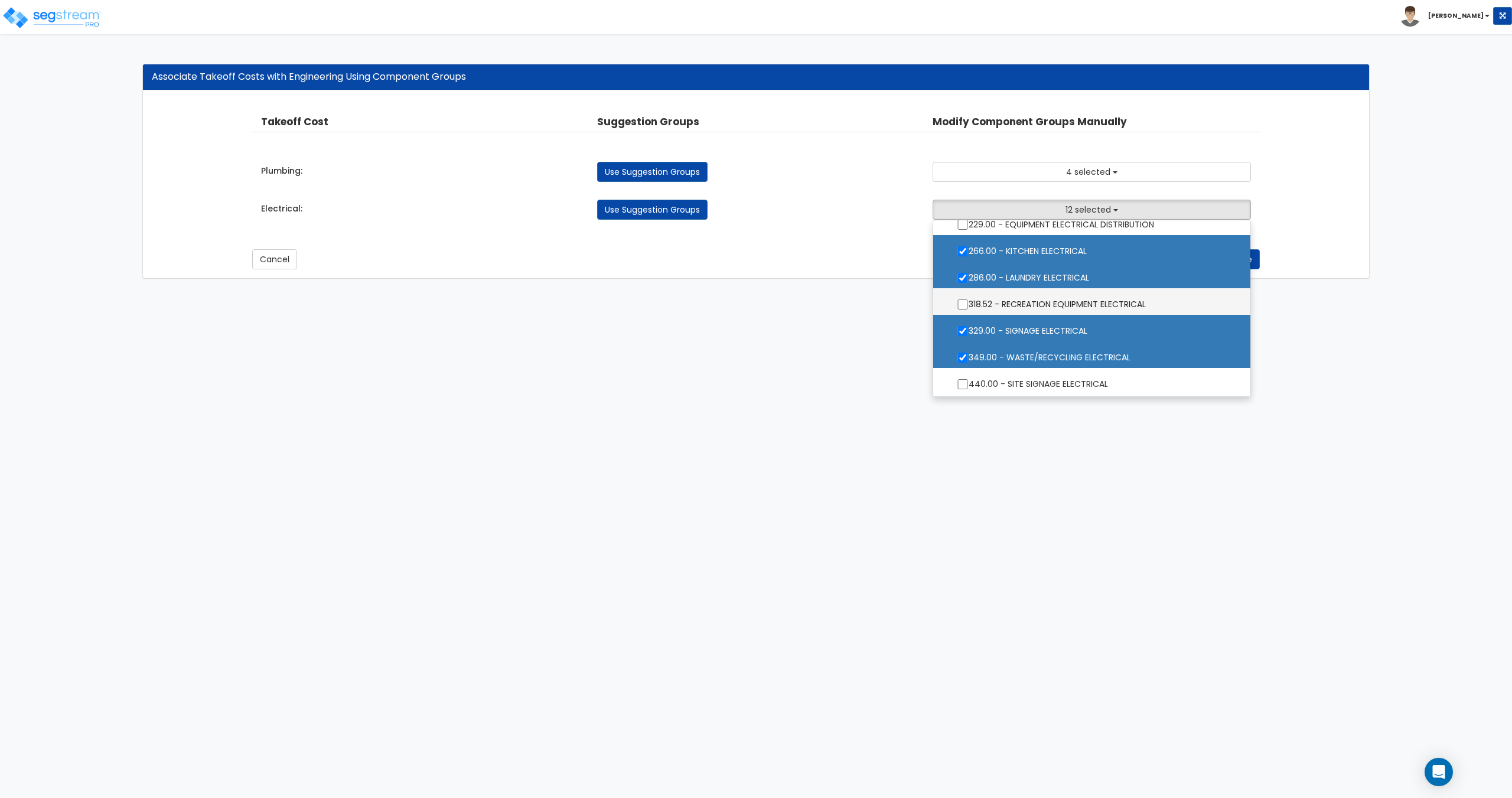
scroll to position [229, 0]
type input "electrical"
click at [1045, 331] on label "329.00 - SIGNAGE ELECTRICAL" at bounding box center [1091, 328] width 293 height 27
click at [968, 331] on input "329.00 - SIGNAGE ELECTRICAL" at bounding box center [962, 329] width 11 height 10
checkbox input "false"
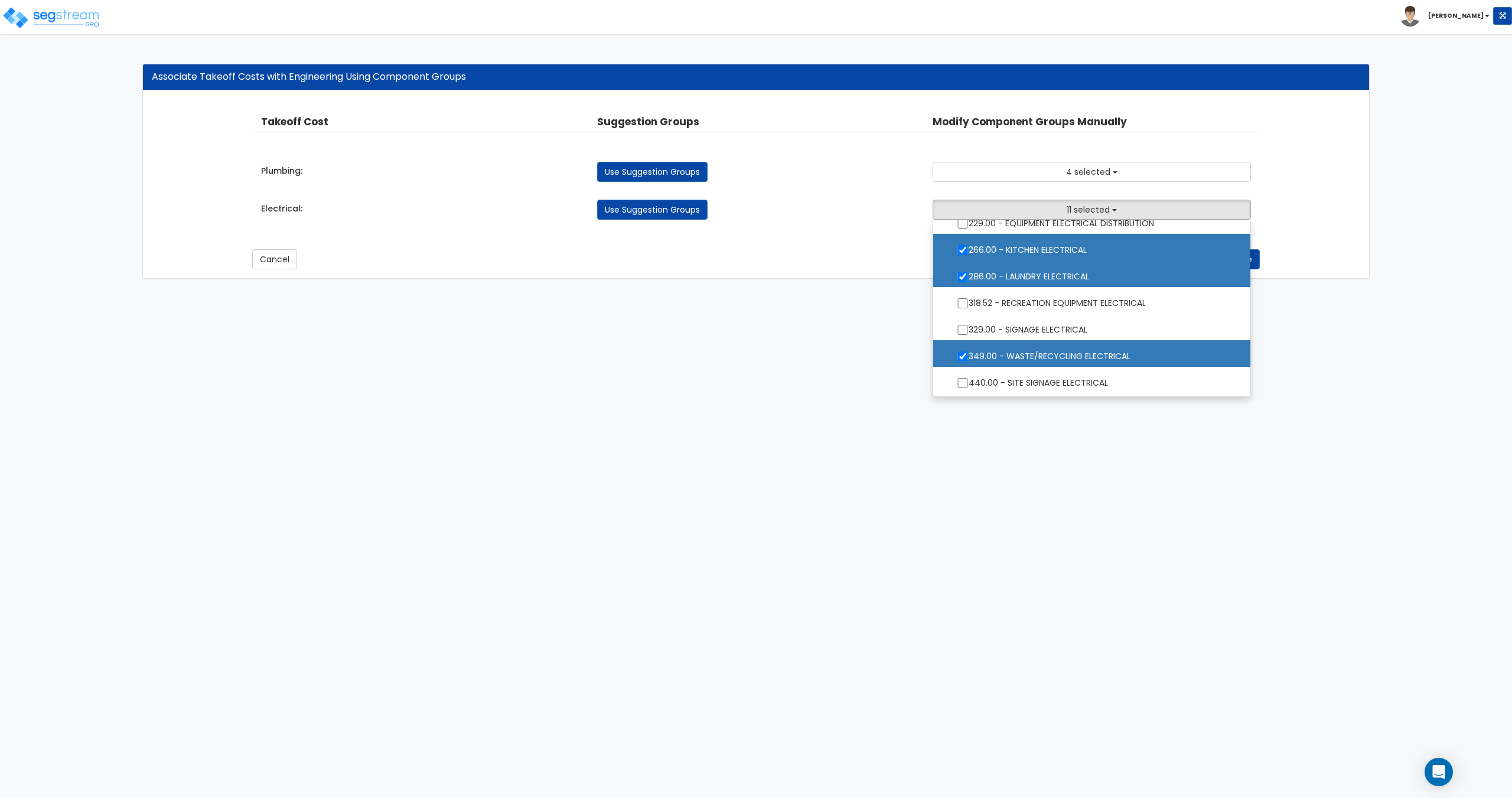
click at [1041, 350] on label "349.00 - WASTE/RECYCLING ELECTRICAL" at bounding box center [1091, 355] width 293 height 27
click at [968, 351] on input "349.00 - WASTE/RECYCLING ELECTRICAL" at bounding box center [962, 356] width 11 height 10
checkbox input "false"
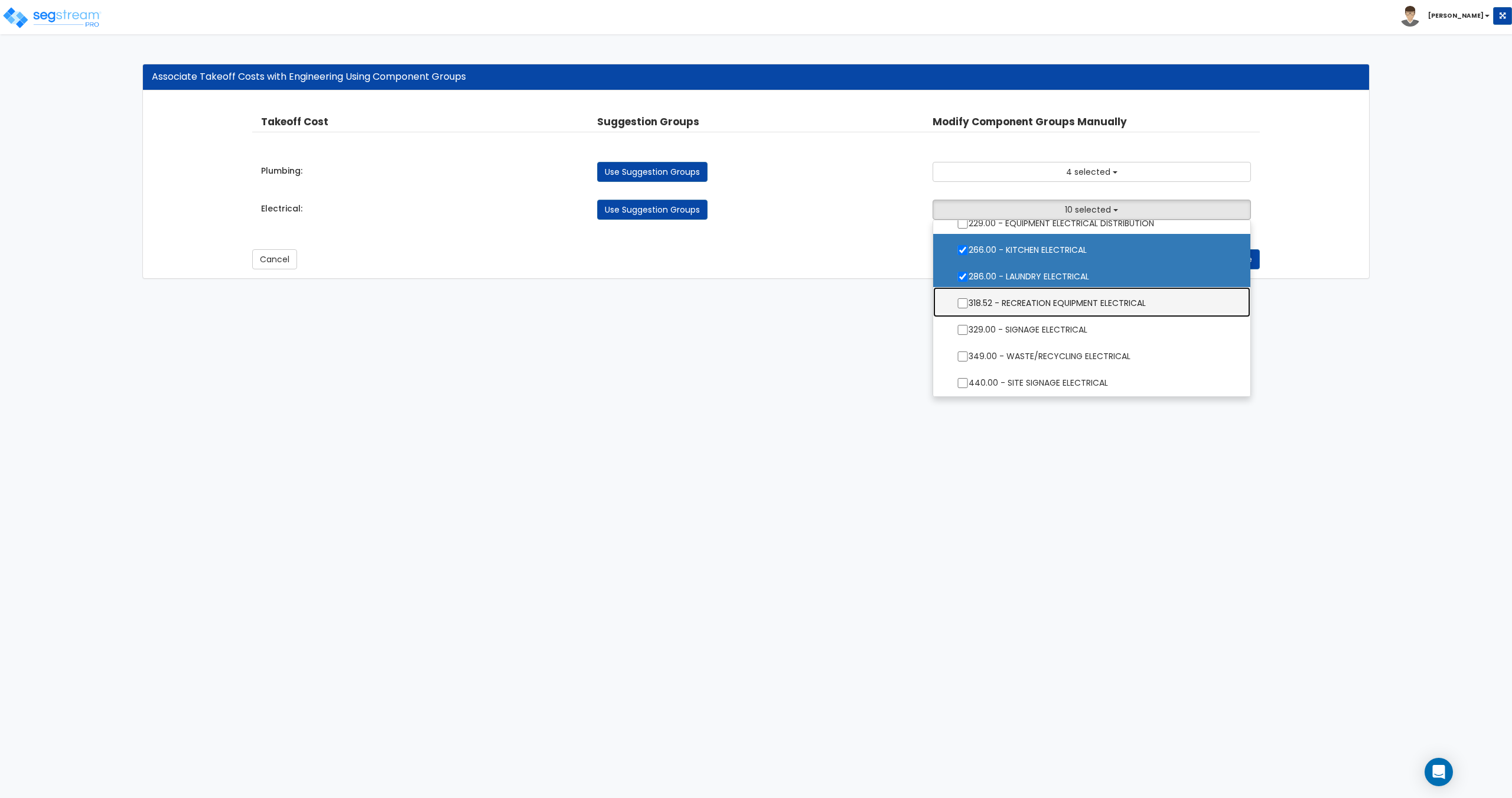
drag, startPoint x: 1048, startPoint y: 300, endPoint x: 1042, endPoint y: 312, distance: 13.4
click at [1048, 300] on label "318.52 - RECREATION EQUIPMENT ELECTRICAL" at bounding box center [1091, 301] width 293 height 27
click at [968, 300] on input "318.52 - RECREATION EQUIPMENT ELECTRICAL" at bounding box center [962, 303] width 11 height 10
checkbox input "true"
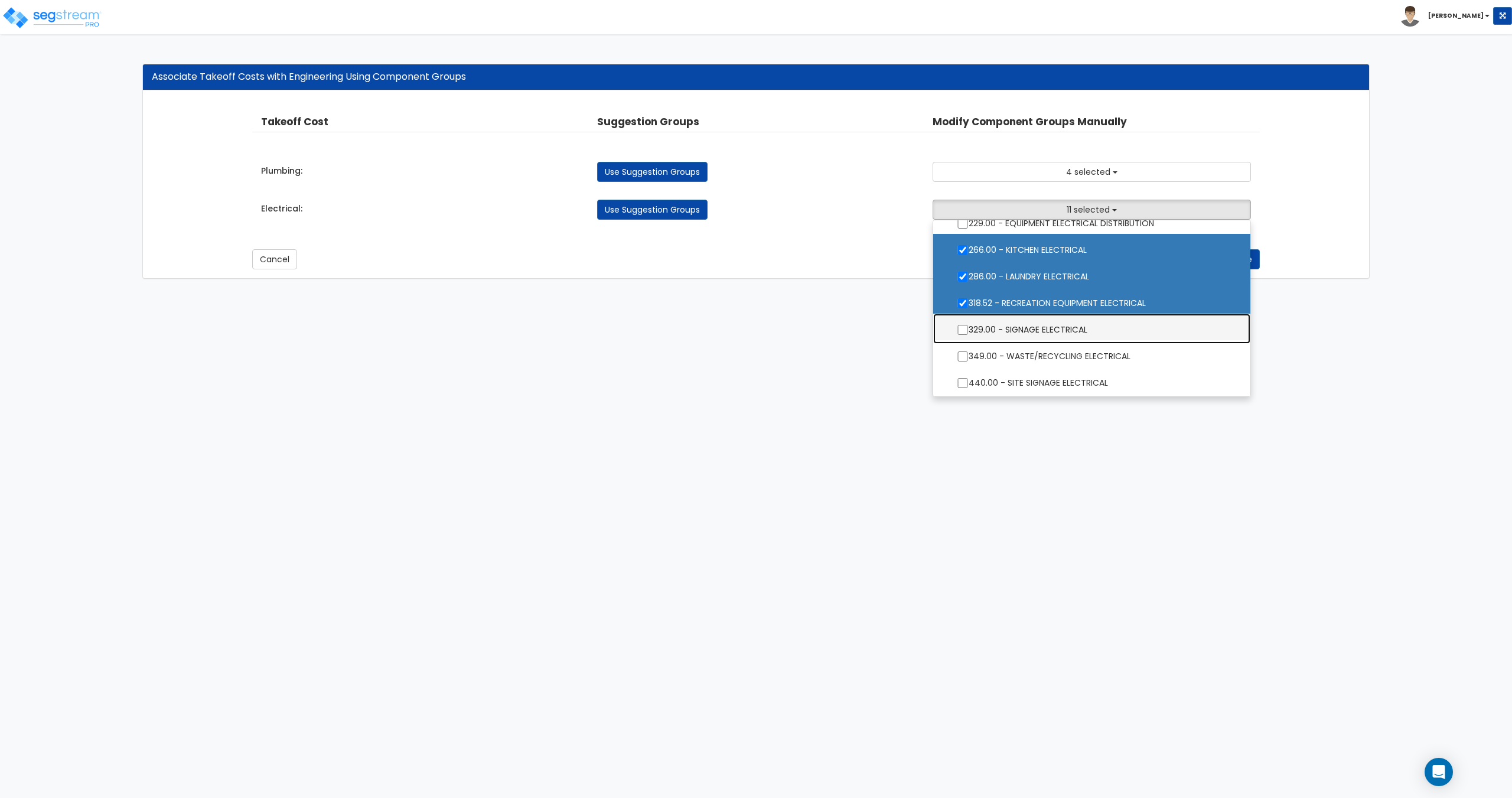
click at [1039, 319] on label "329.00 - SIGNAGE ELECTRICAL" at bounding box center [1091, 328] width 293 height 27
click at [968, 325] on input "329.00 - SIGNAGE ELECTRICAL" at bounding box center [962, 329] width 11 height 10
checkbox input "true"
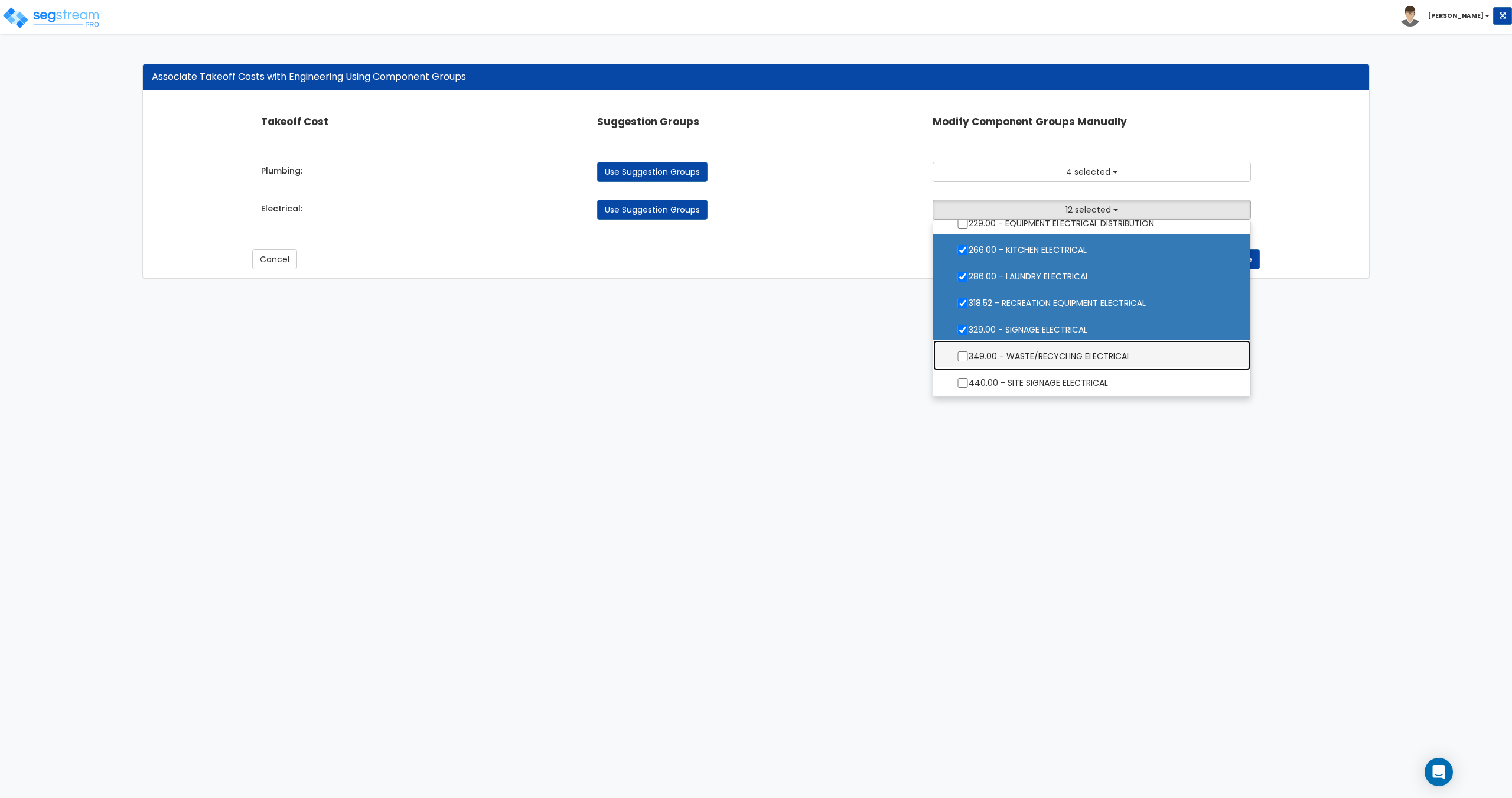
click at [1041, 352] on label "349.00 - WASTE/RECYCLING ELECTRICAL" at bounding box center [1091, 355] width 293 height 27
click at [968, 352] on input "349.00 - WASTE/RECYCLING ELECTRICAL" at bounding box center [962, 356] width 11 height 10
checkbox input "true"
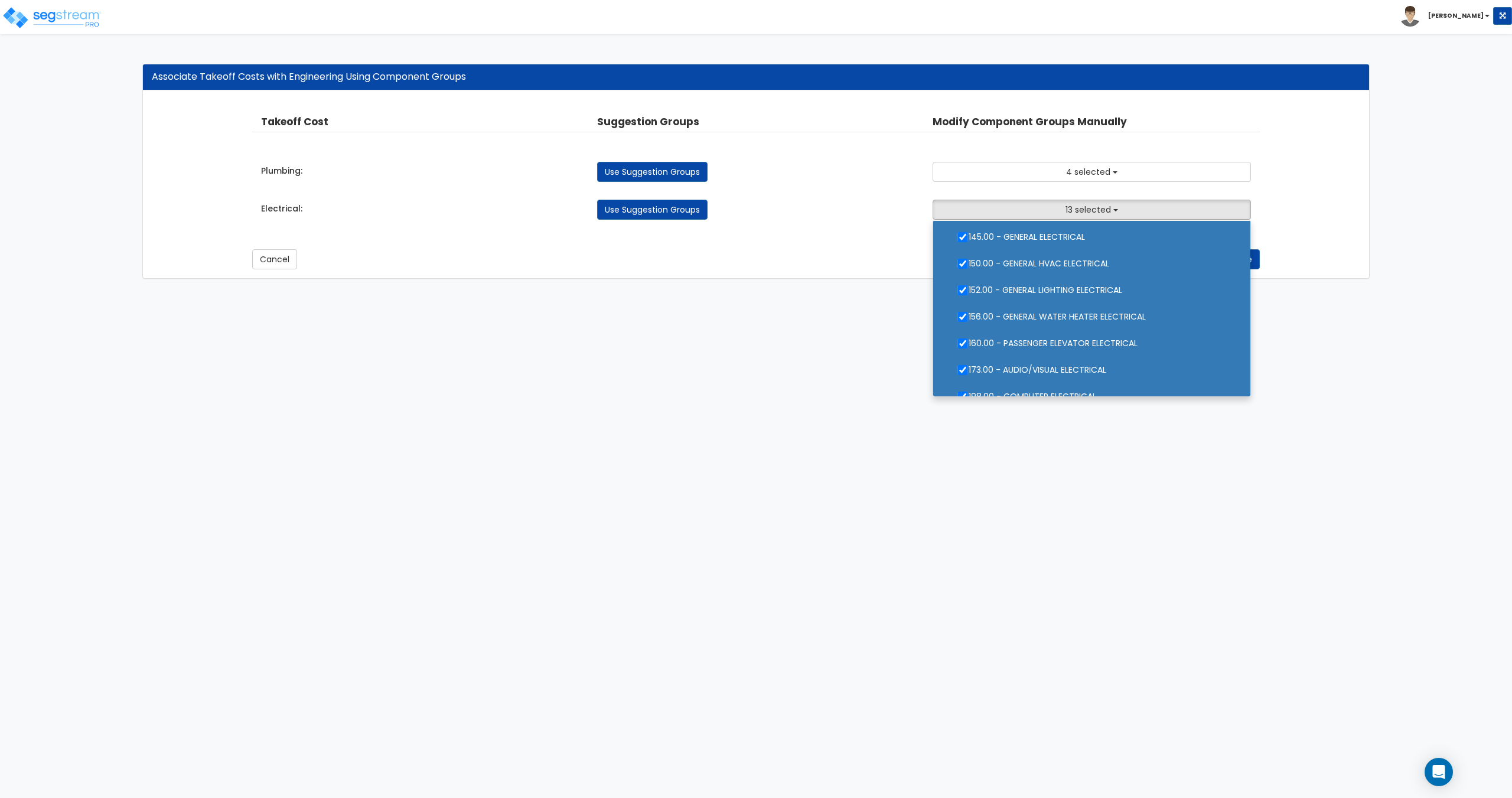
scroll to position [0, 0]
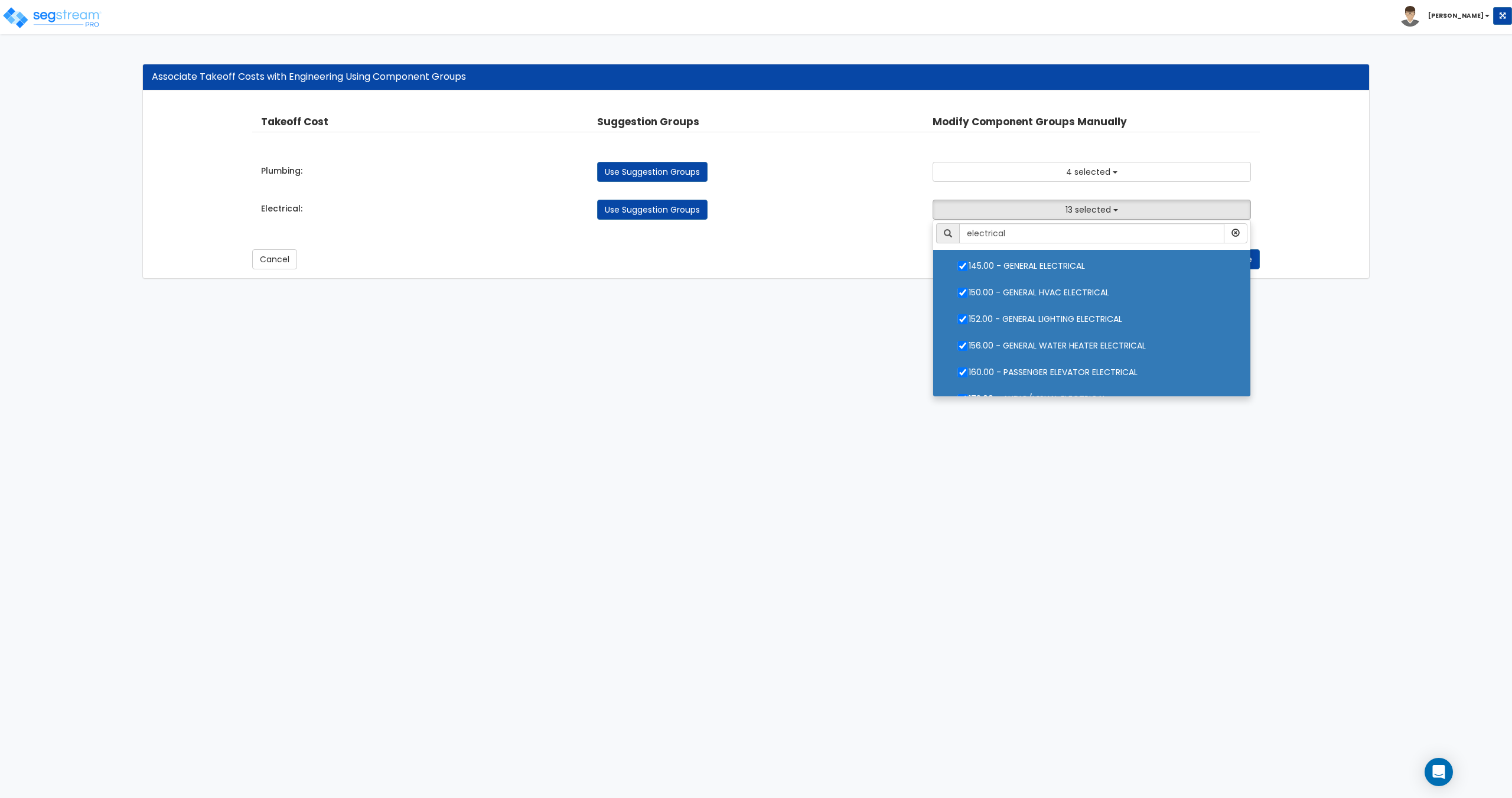
click at [1040, 315] on label "152.00 - GENERAL LIGHTING ELECTRICAL" at bounding box center [1091, 318] width 293 height 27
click at [968, 315] on input "152.00 - GENERAL LIGHTING ELECTRICAL" at bounding box center [962, 319] width 11 height 10
checkbox input "false"
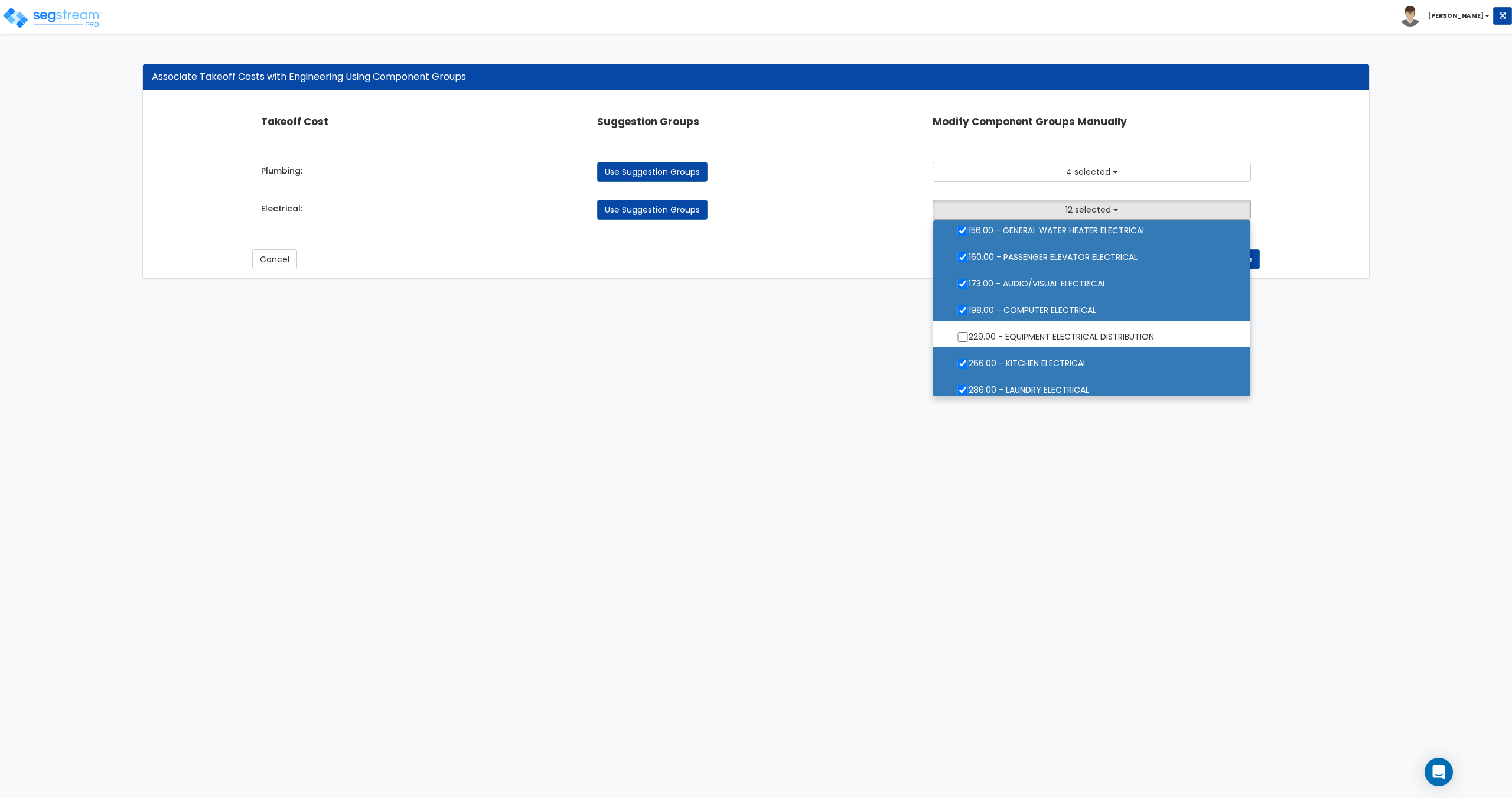
scroll to position [118, 0]
click at [1082, 160] on div "Plumbing: Use Suggestion Groups 3.00 - BUILDING-RELATED SITEWORK 4.00 - BLDG CL…" at bounding box center [756, 169] width 1007 height 26
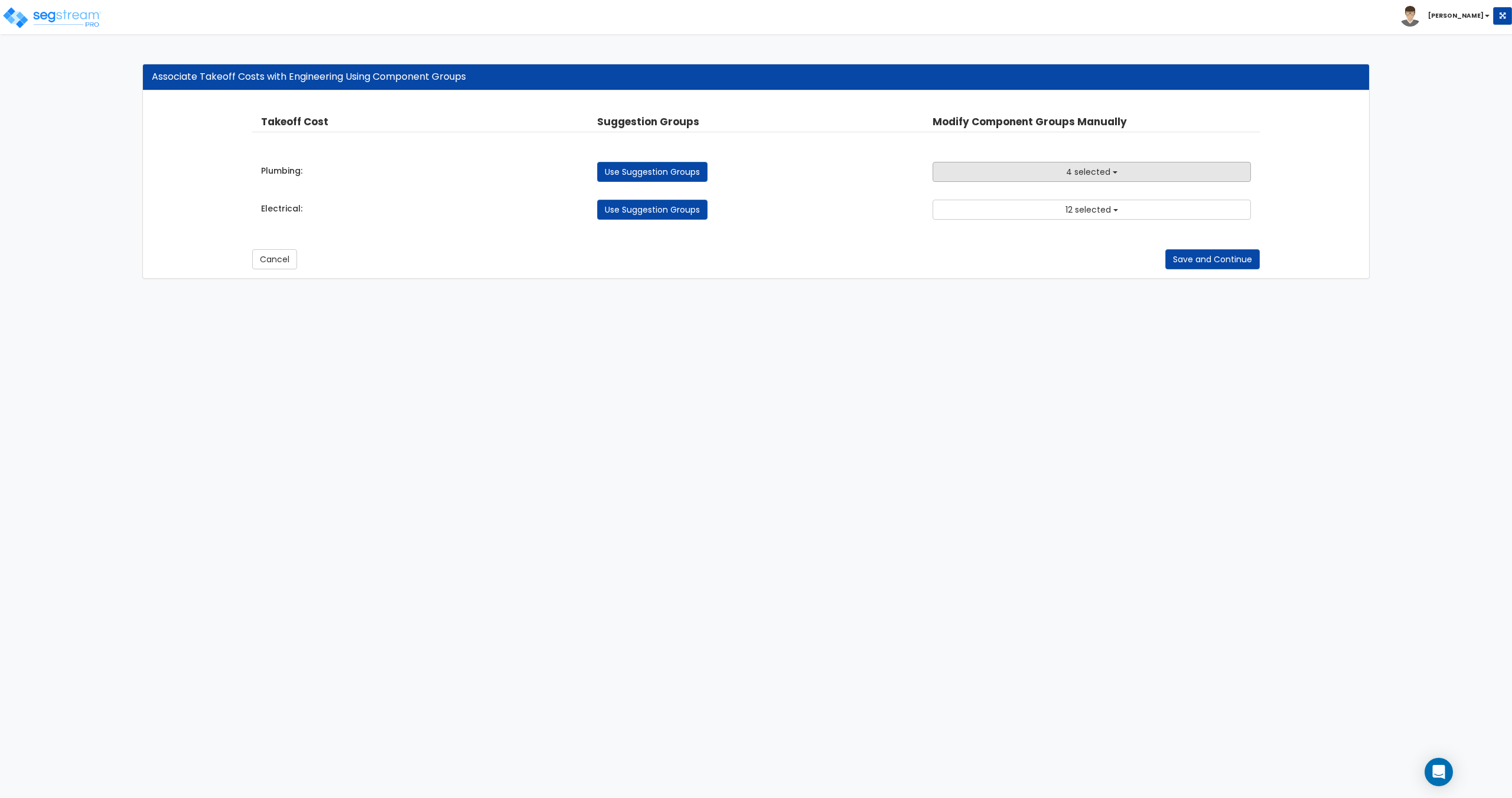
click at [1082, 167] on span "4 selected" at bounding box center [1087, 171] width 44 height 11
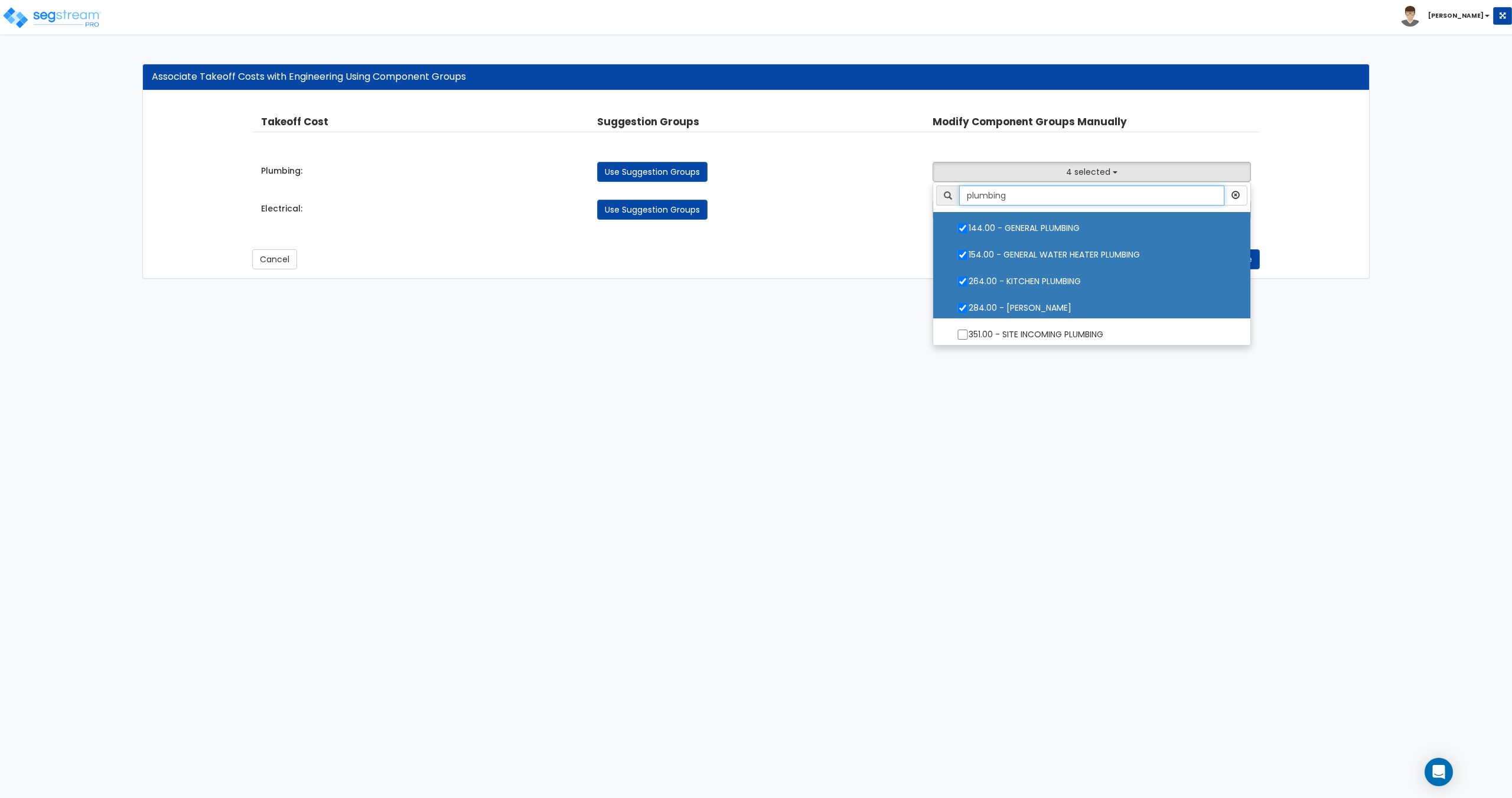
click at [1055, 196] on input "plumbing" at bounding box center [1091, 195] width 265 height 20
click at [1063, 173] on button "4 selected" at bounding box center [1091, 171] width 318 height 20
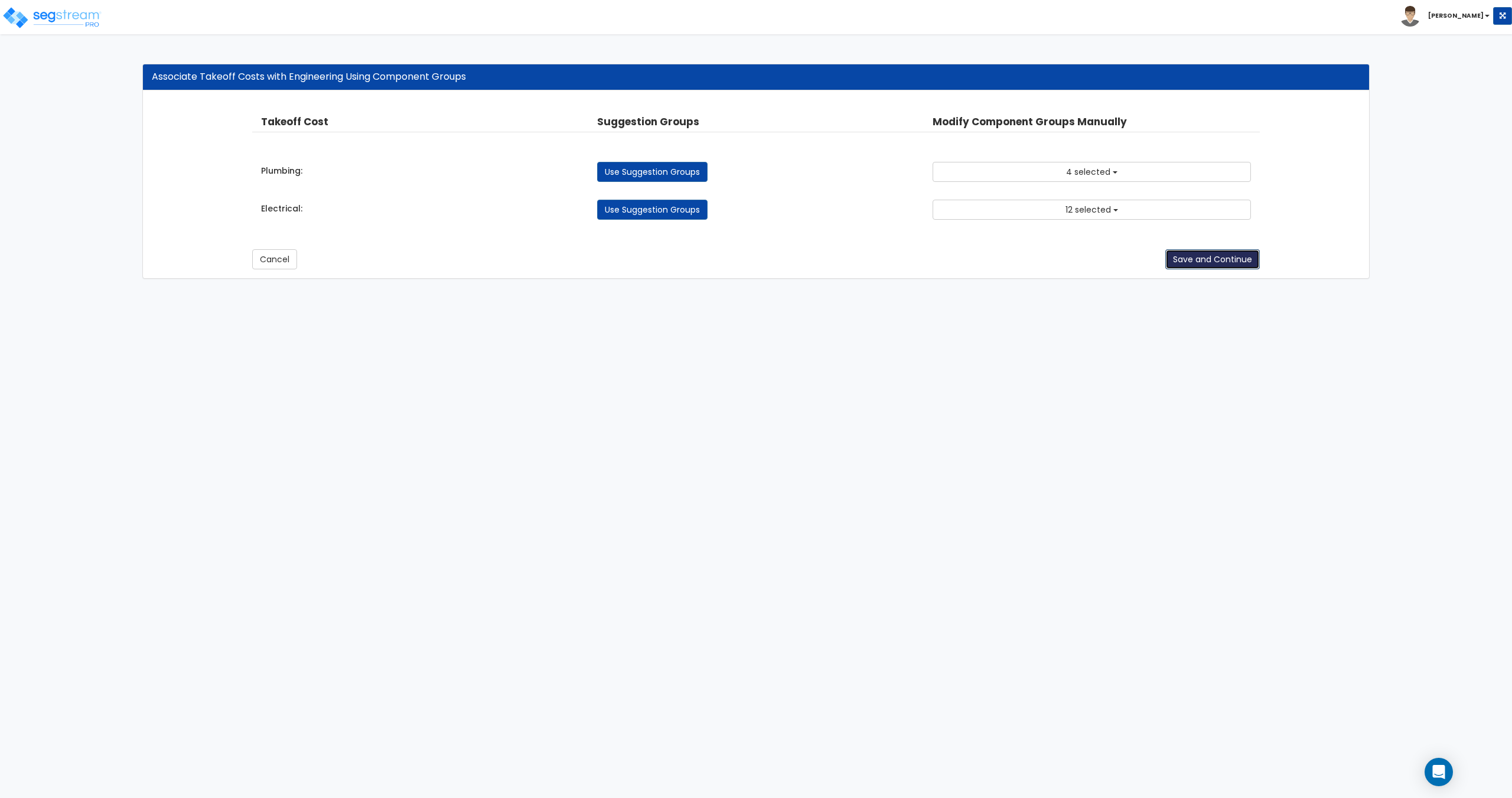
click at [1194, 260] on button "Save and Continue" at bounding box center [1212, 259] width 94 height 20
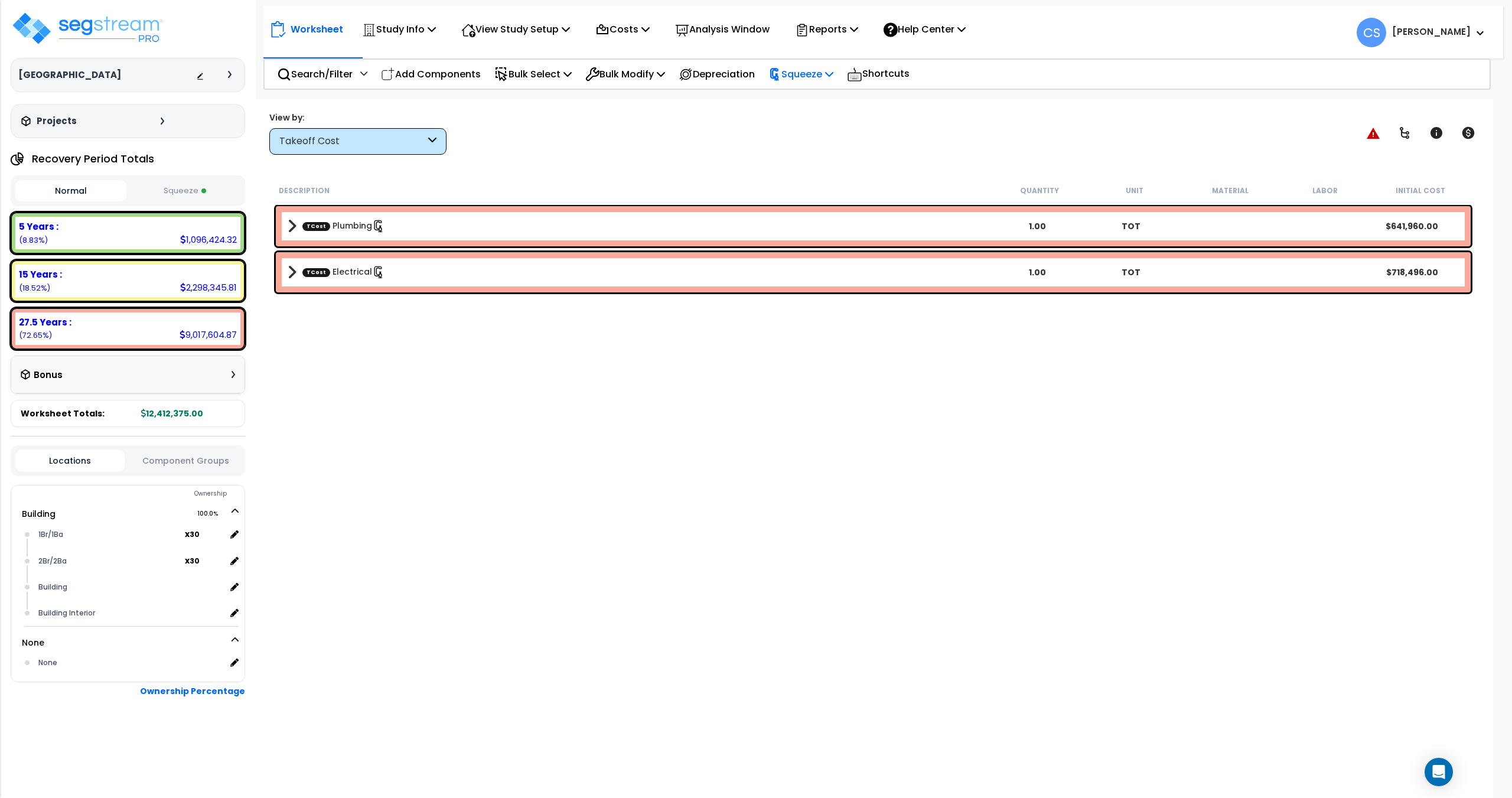
click at [833, 68] on p "Squeeze" at bounding box center [801, 74] width 65 height 16
click at [853, 101] on link "Re-squeeze" at bounding box center [821, 102] width 117 height 27
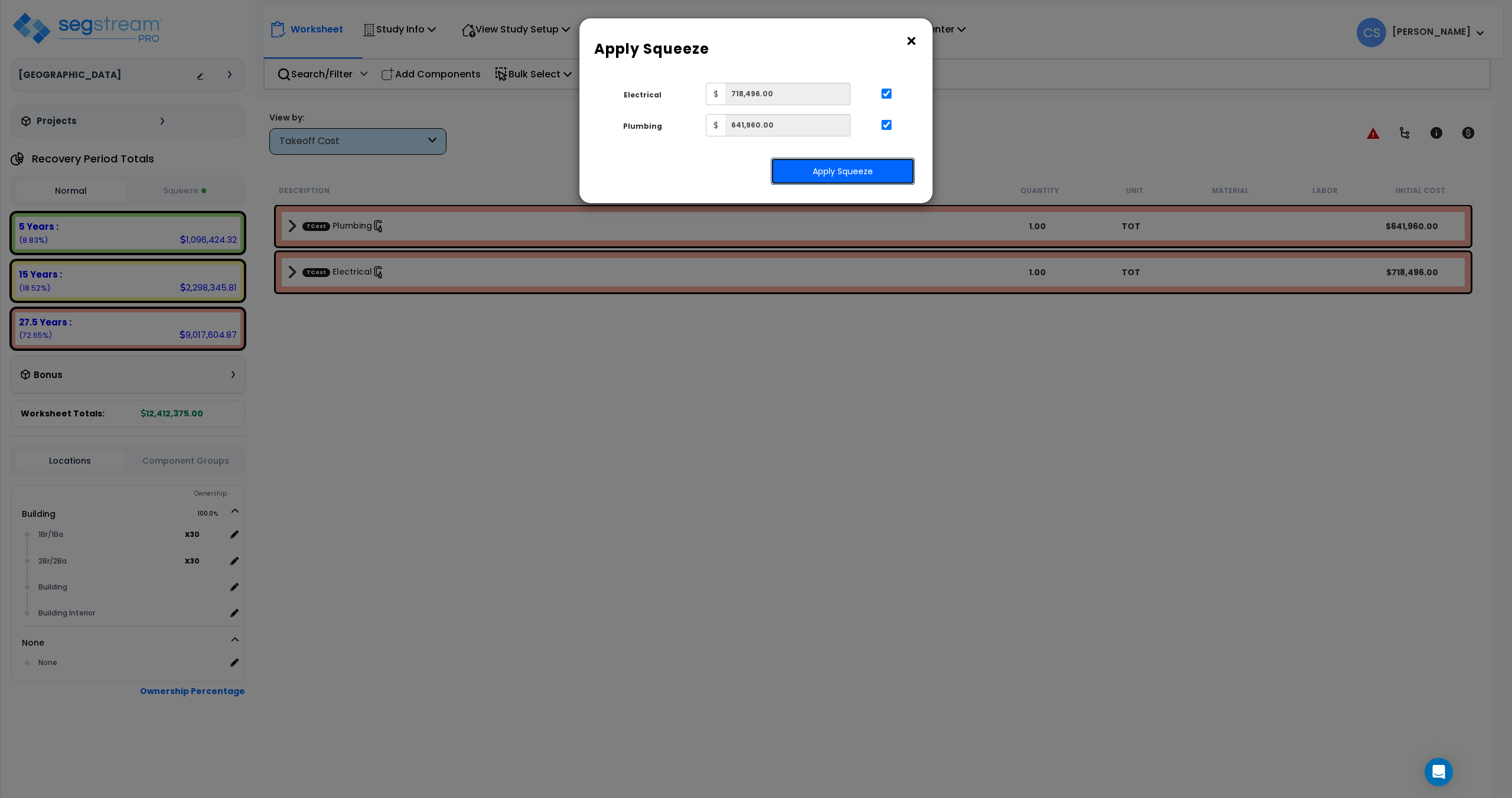
click at [850, 177] on button "Apply Squeeze" at bounding box center [842, 171] width 144 height 27
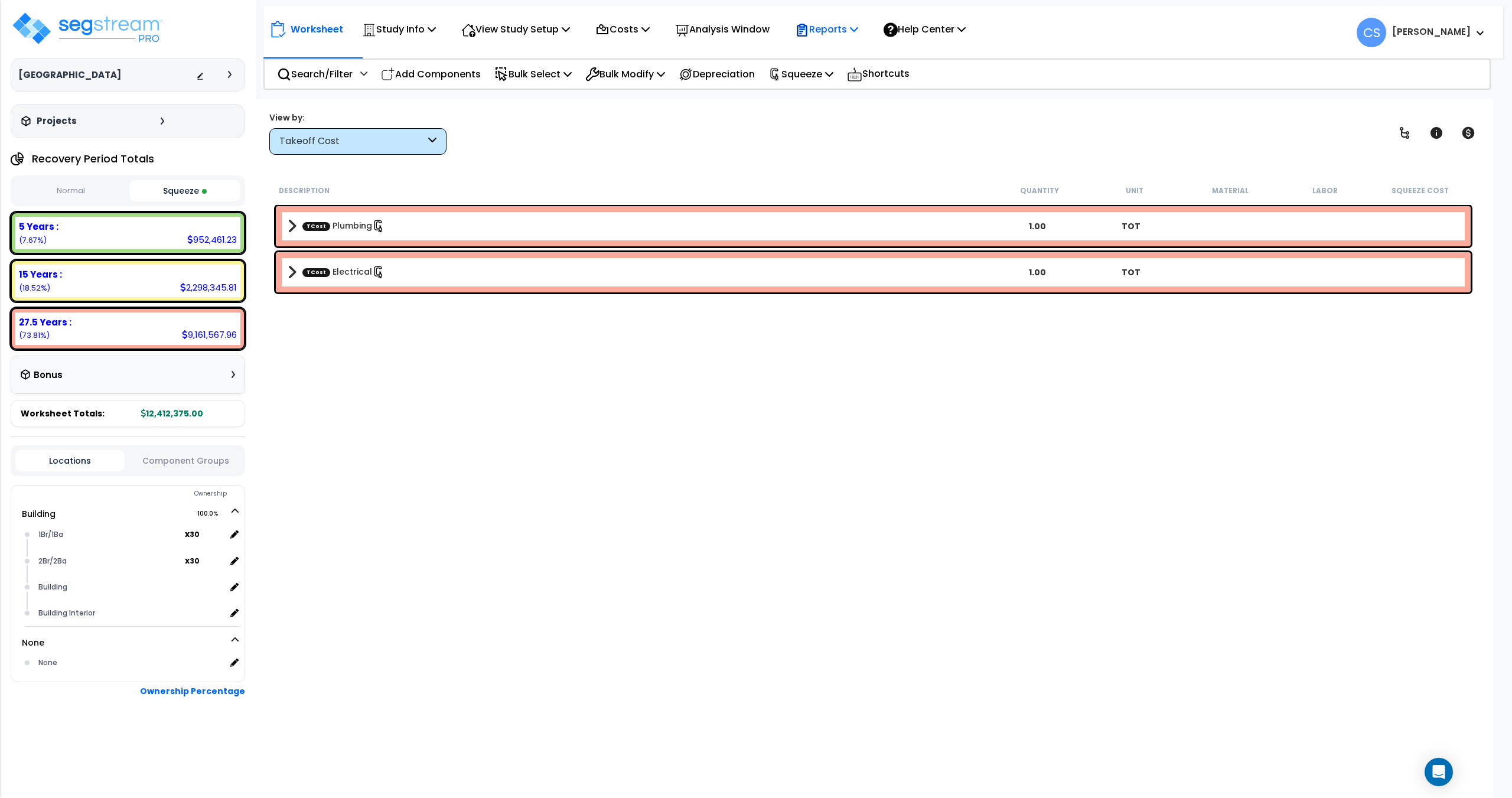
click at [858, 33] on p "Reports" at bounding box center [826, 29] width 64 height 16
click at [555, 114] on div "View by: Takeoff Cost Takeoff Cost" at bounding box center [872, 133] width 1215 height 44
click at [181, 189] on button "Squeeze" at bounding box center [185, 191] width 111 height 21
click at [828, 66] on p "Squeeze" at bounding box center [801, 74] width 65 height 16
click at [818, 92] on link "Re-squeeze" at bounding box center [821, 100] width 117 height 24
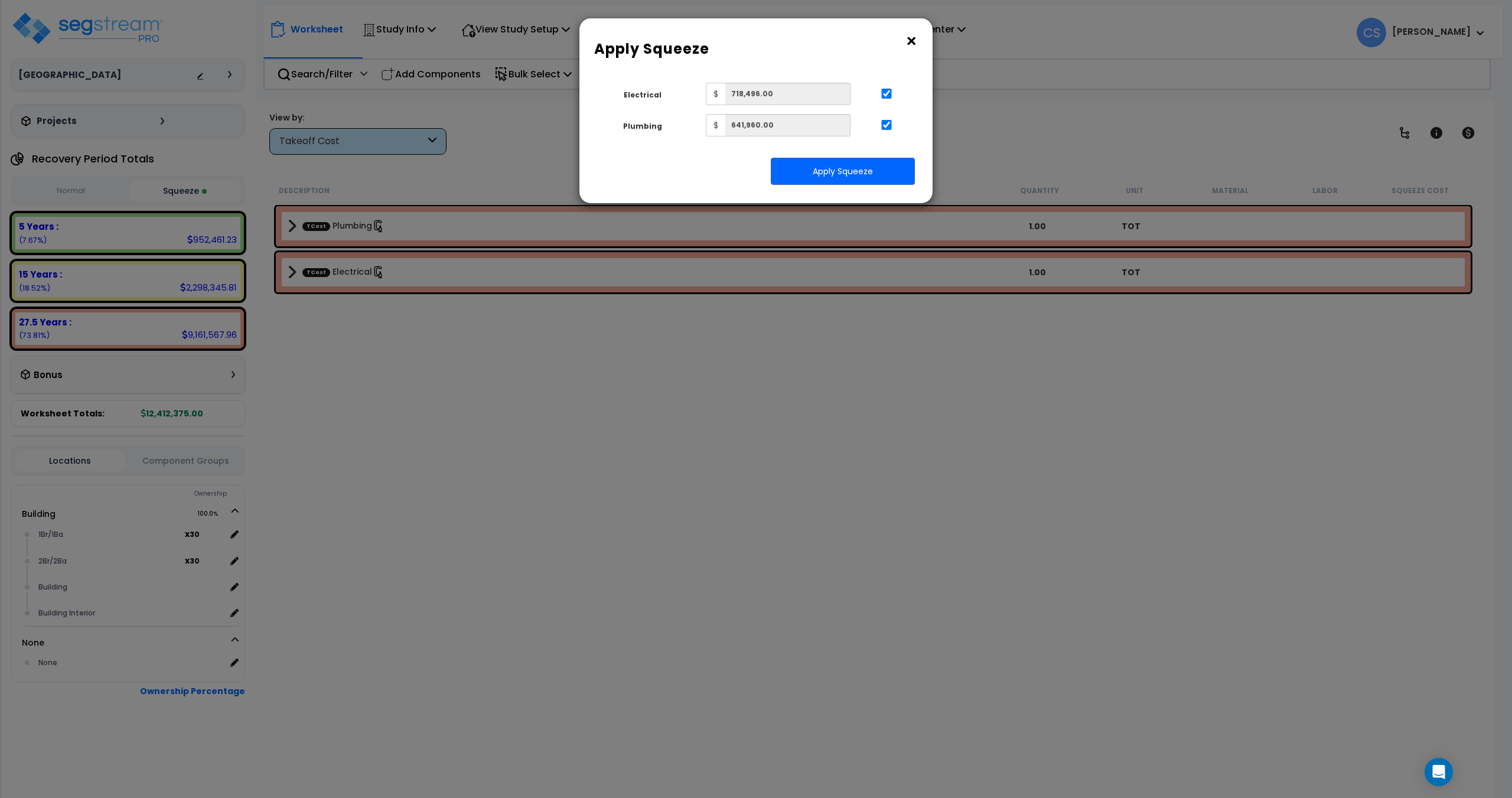
click at [906, 38] on button "×" at bounding box center [911, 41] width 13 height 19
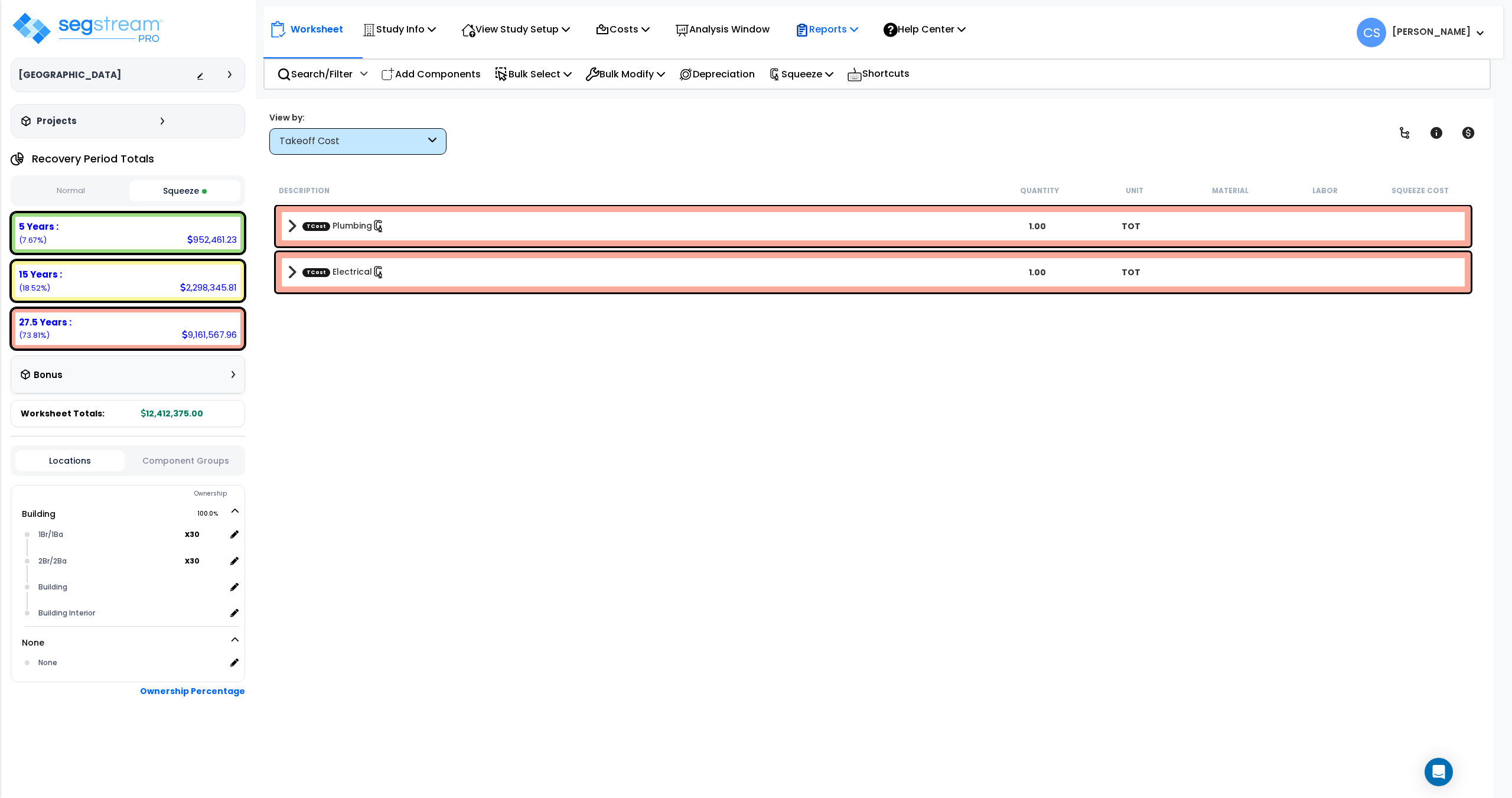
click at [858, 40] on div "Reports" at bounding box center [826, 28] width 64 height 27
click at [850, 54] on link "Get Report" at bounding box center [847, 56] width 117 height 24
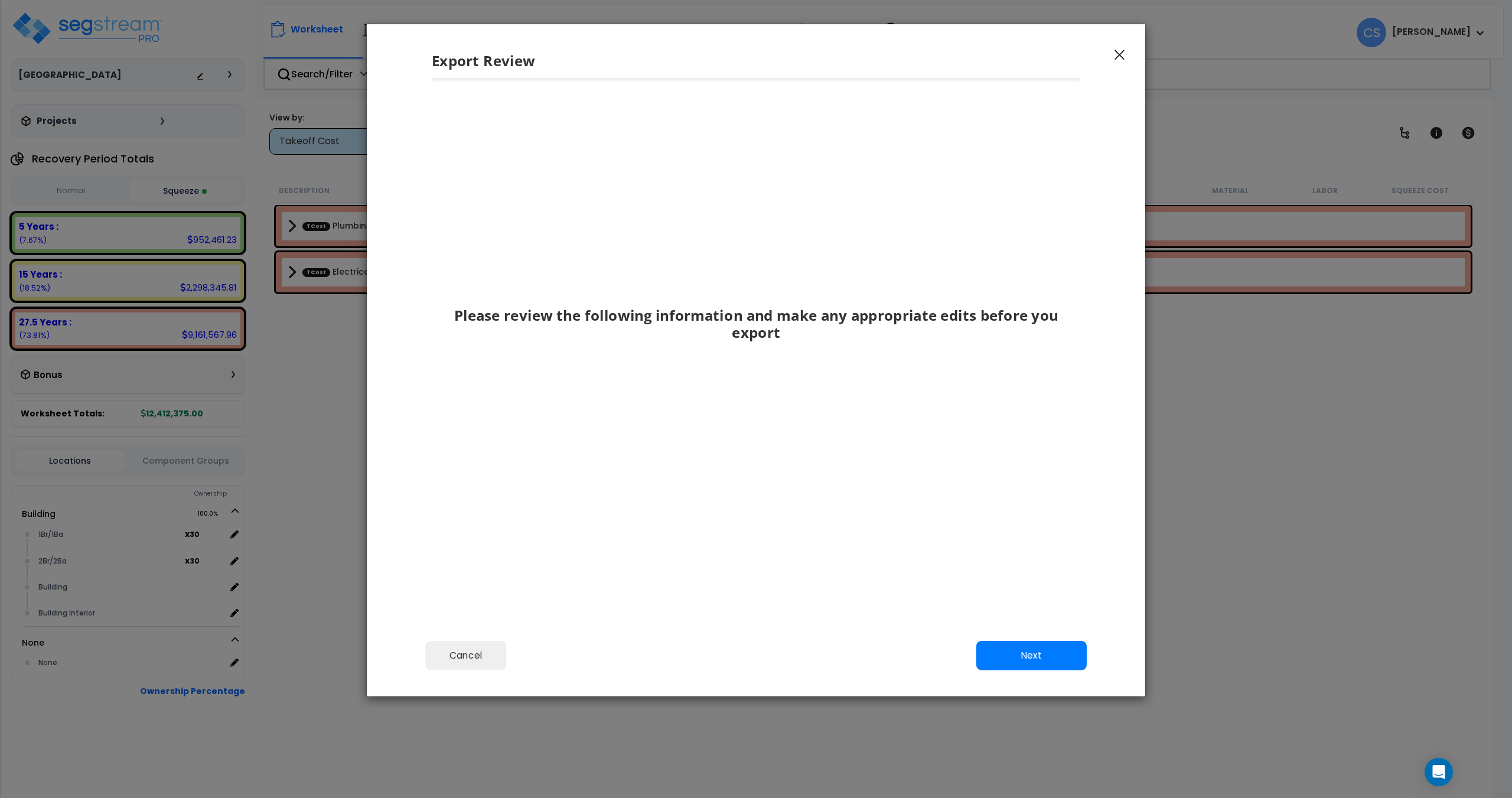
drag, startPoint x: 964, startPoint y: 637, endPoint x: 1027, endPoint y: 656, distance: 65.8
click at [997, 649] on div "Cancel Back Next Export Edit Images" at bounding box center [756, 663] width 779 height 64
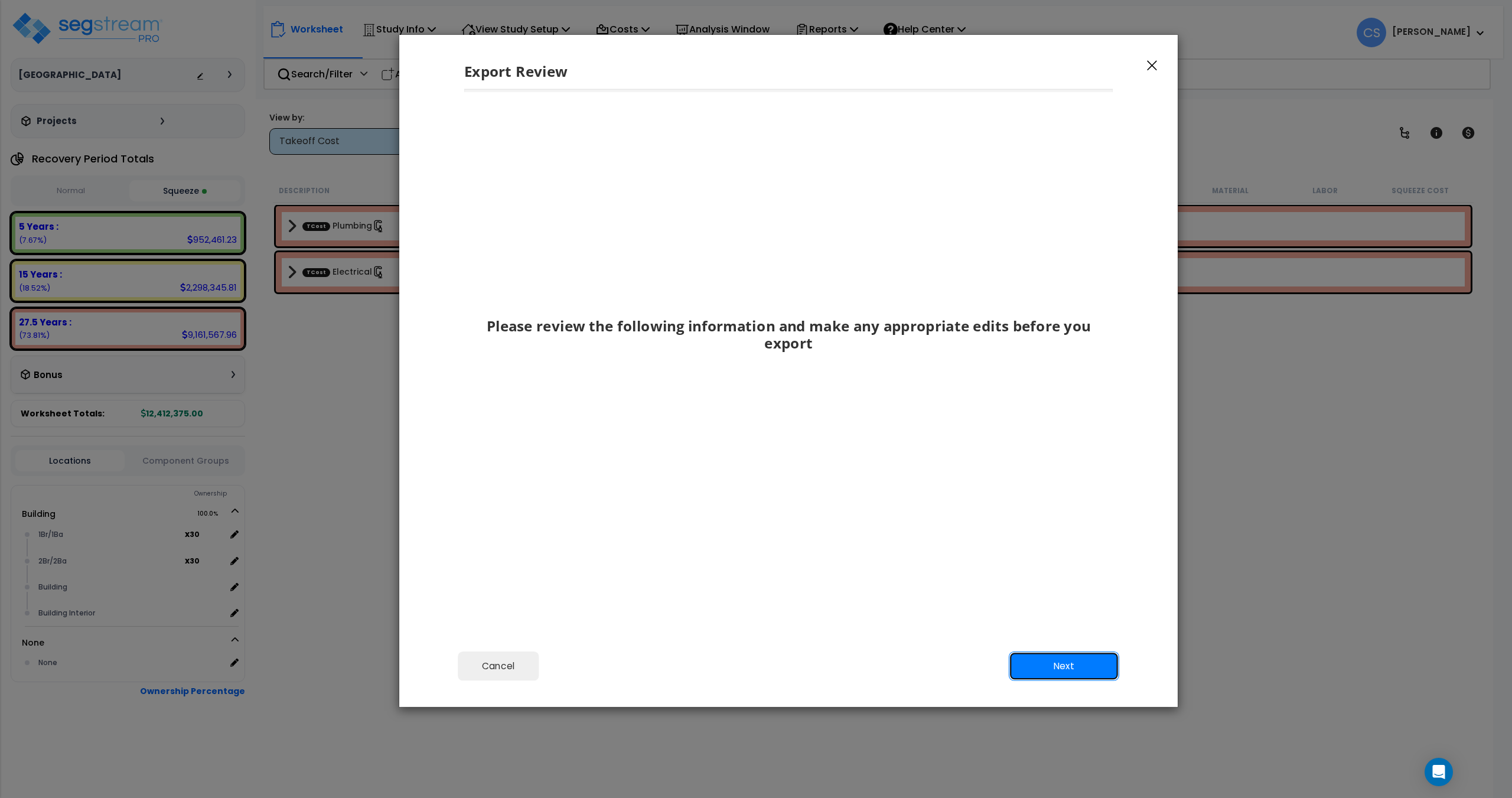
click at [1027, 658] on button "Next" at bounding box center [1064, 666] width 110 height 29
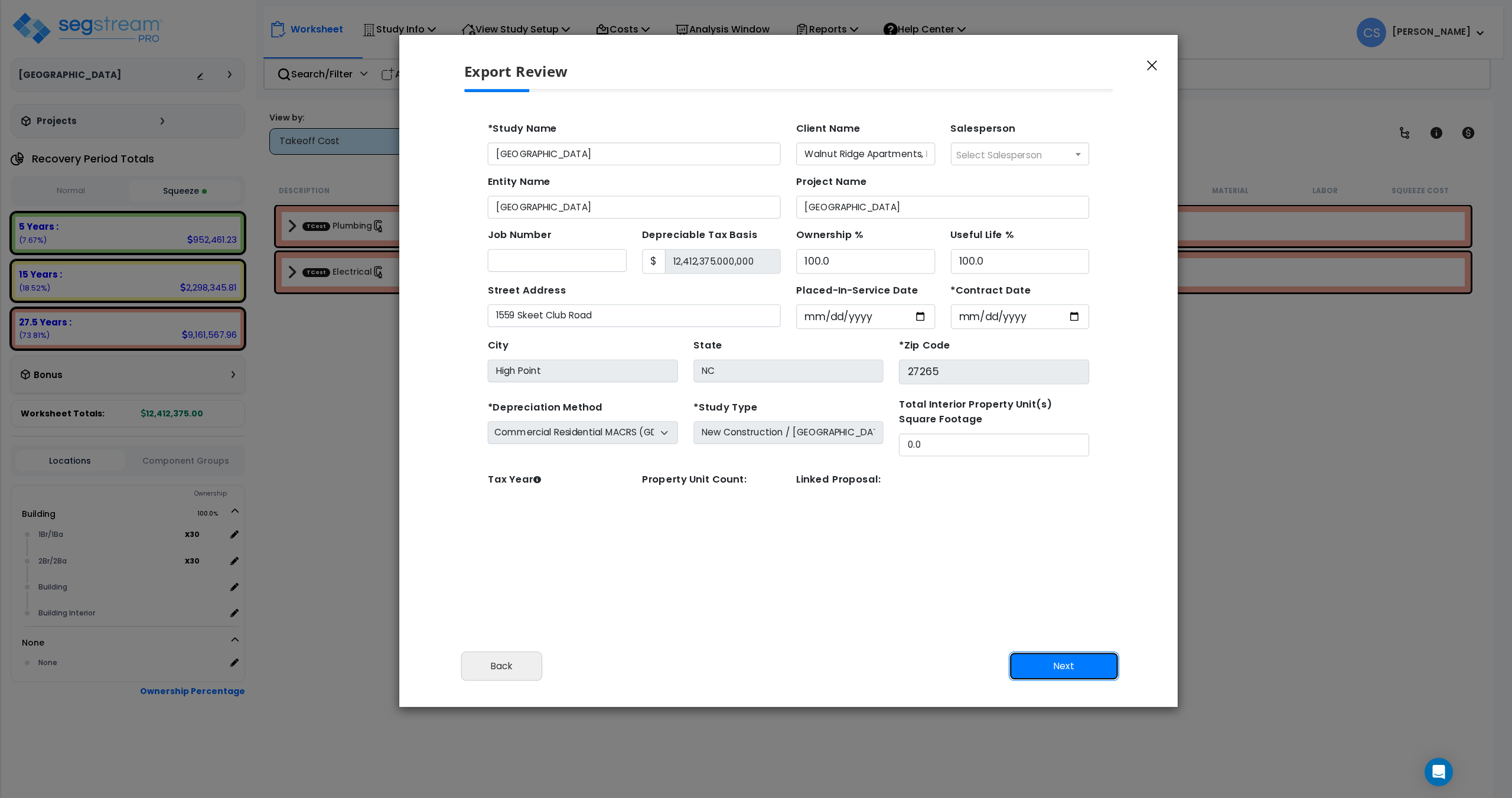
click at [1065, 663] on button "Next" at bounding box center [1064, 666] width 110 height 29
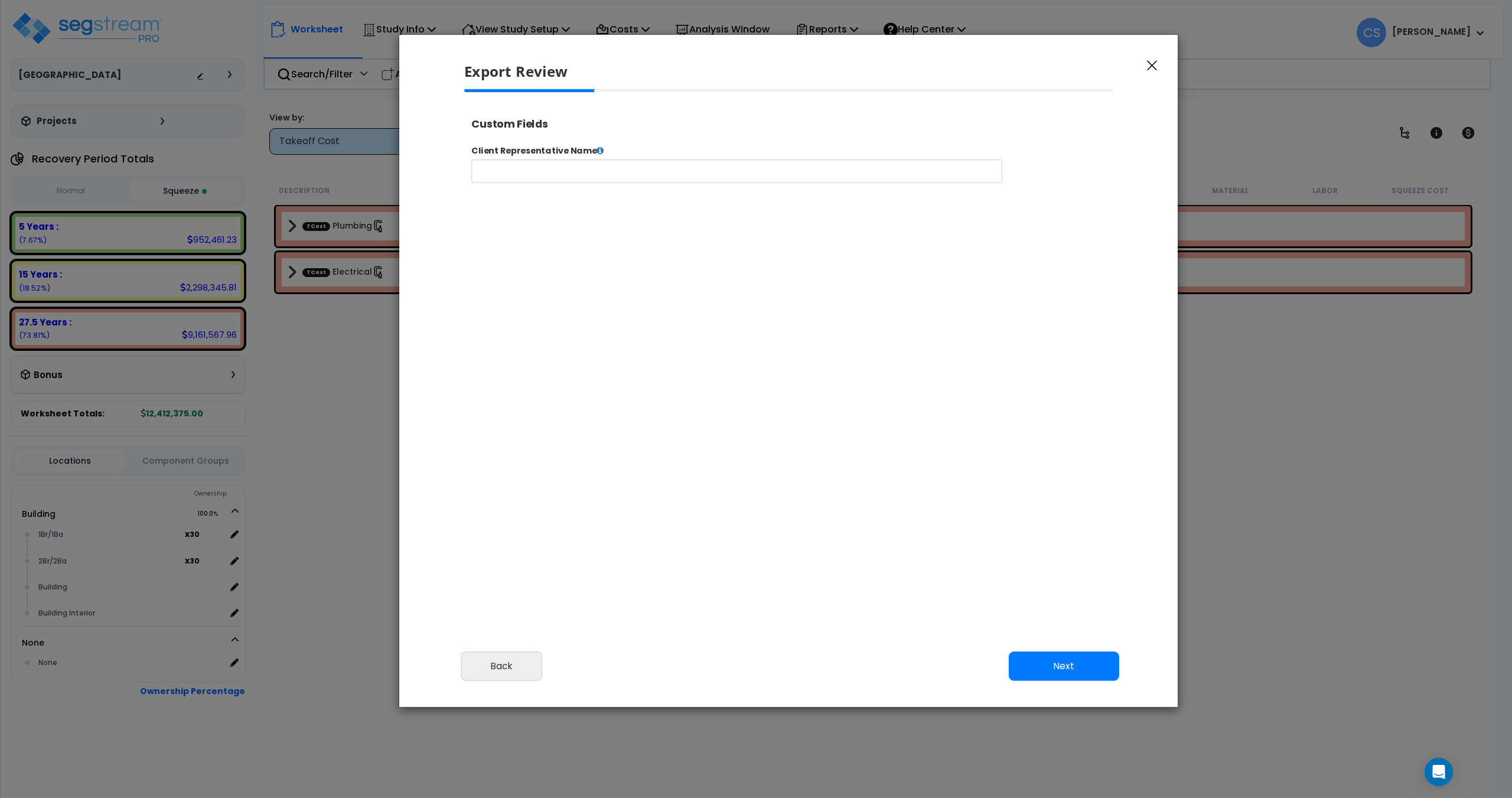
select select
click at [1065, 663] on button "Next" at bounding box center [1064, 666] width 110 height 29
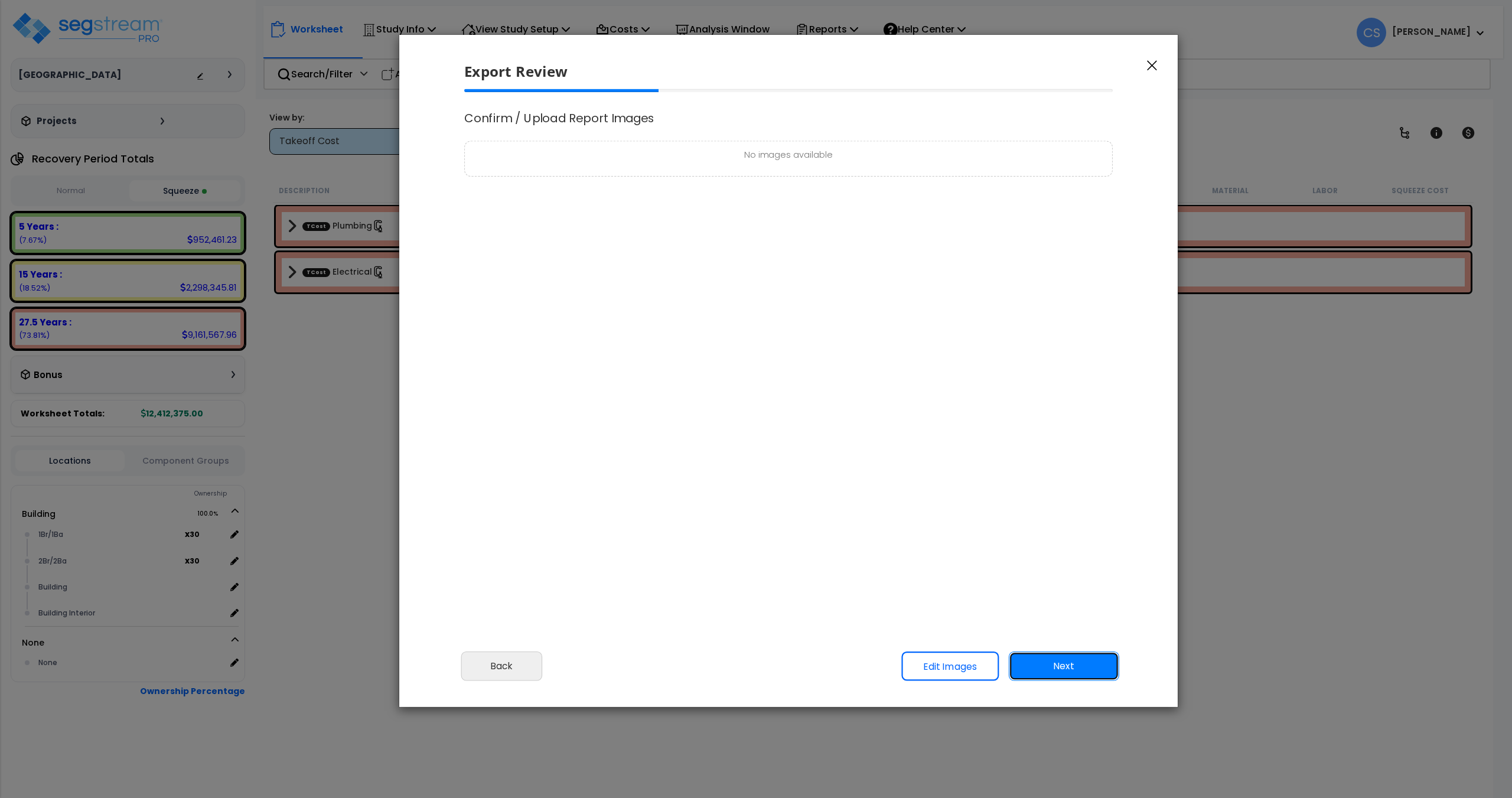
click at [1065, 663] on button "Next" at bounding box center [1064, 666] width 110 height 29
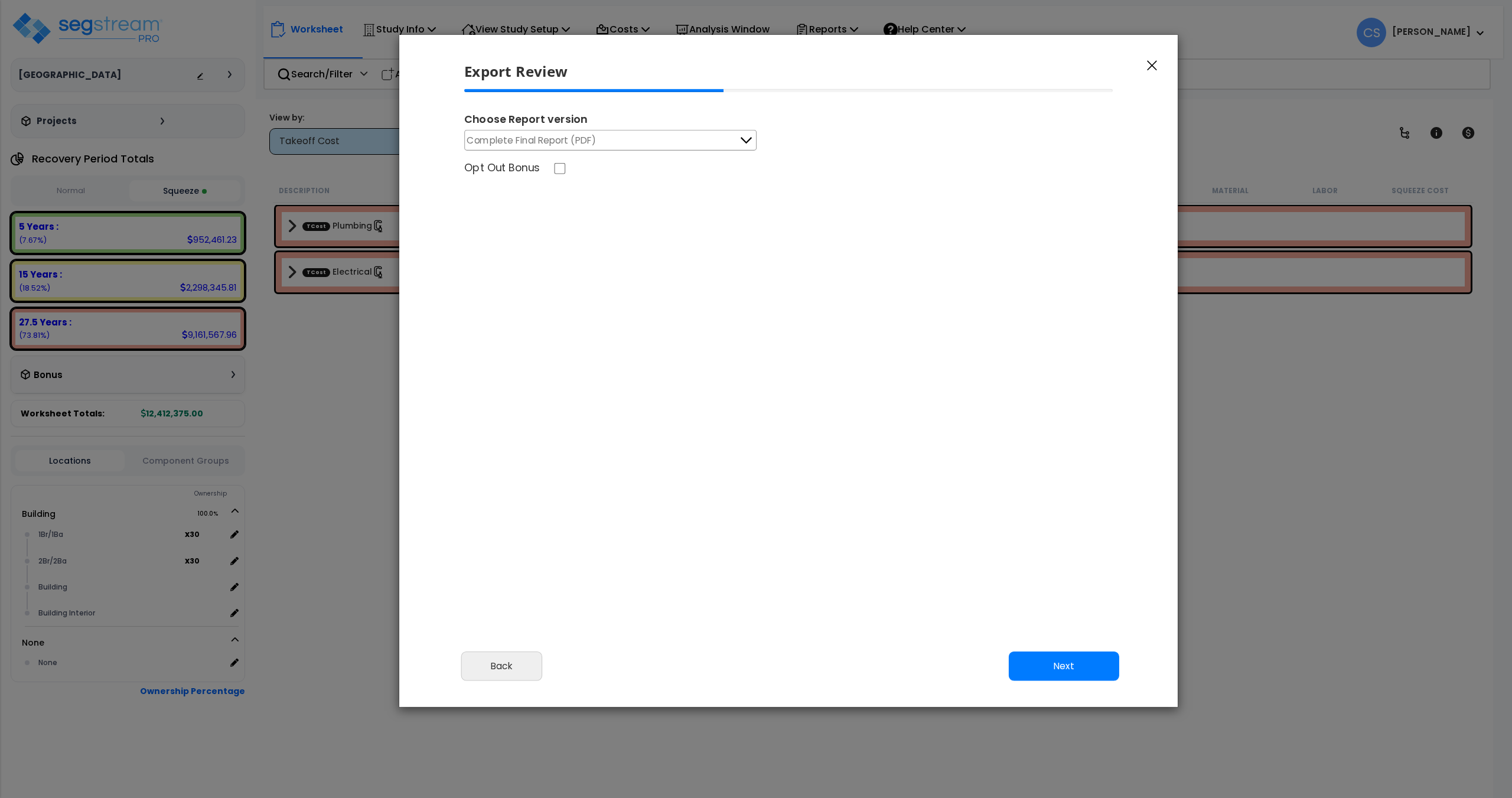
click at [643, 132] on button "Complete Final Report (PDF)" at bounding box center [610, 139] width 292 height 20
click at [1063, 677] on button "Next" at bounding box center [1064, 666] width 110 height 29
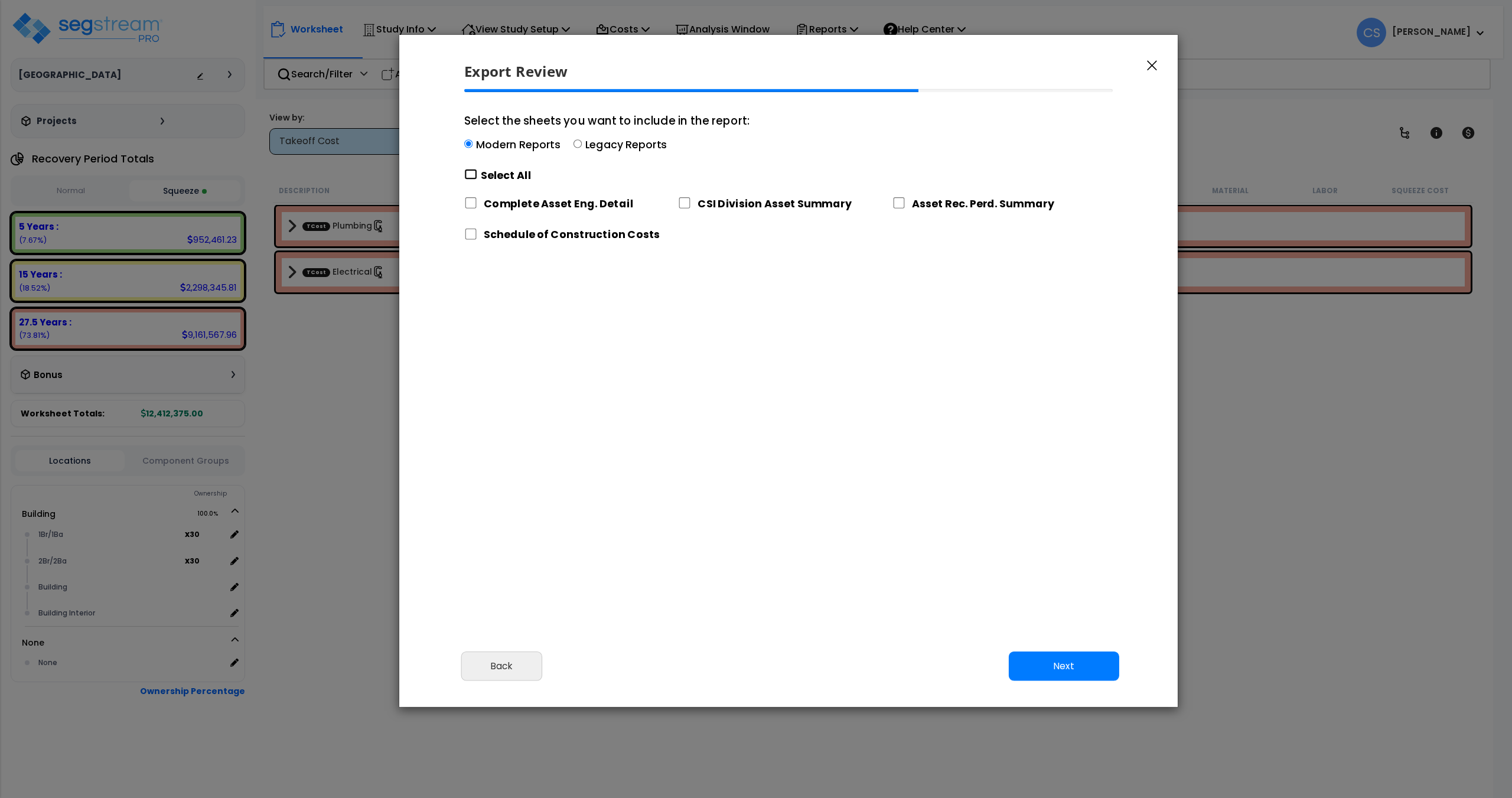
click at [472, 170] on input "Select the sheets you want to include in the report: Modern Reports Legacy Repo…" at bounding box center [470, 174] width 13 height 11
checkbox input "true"
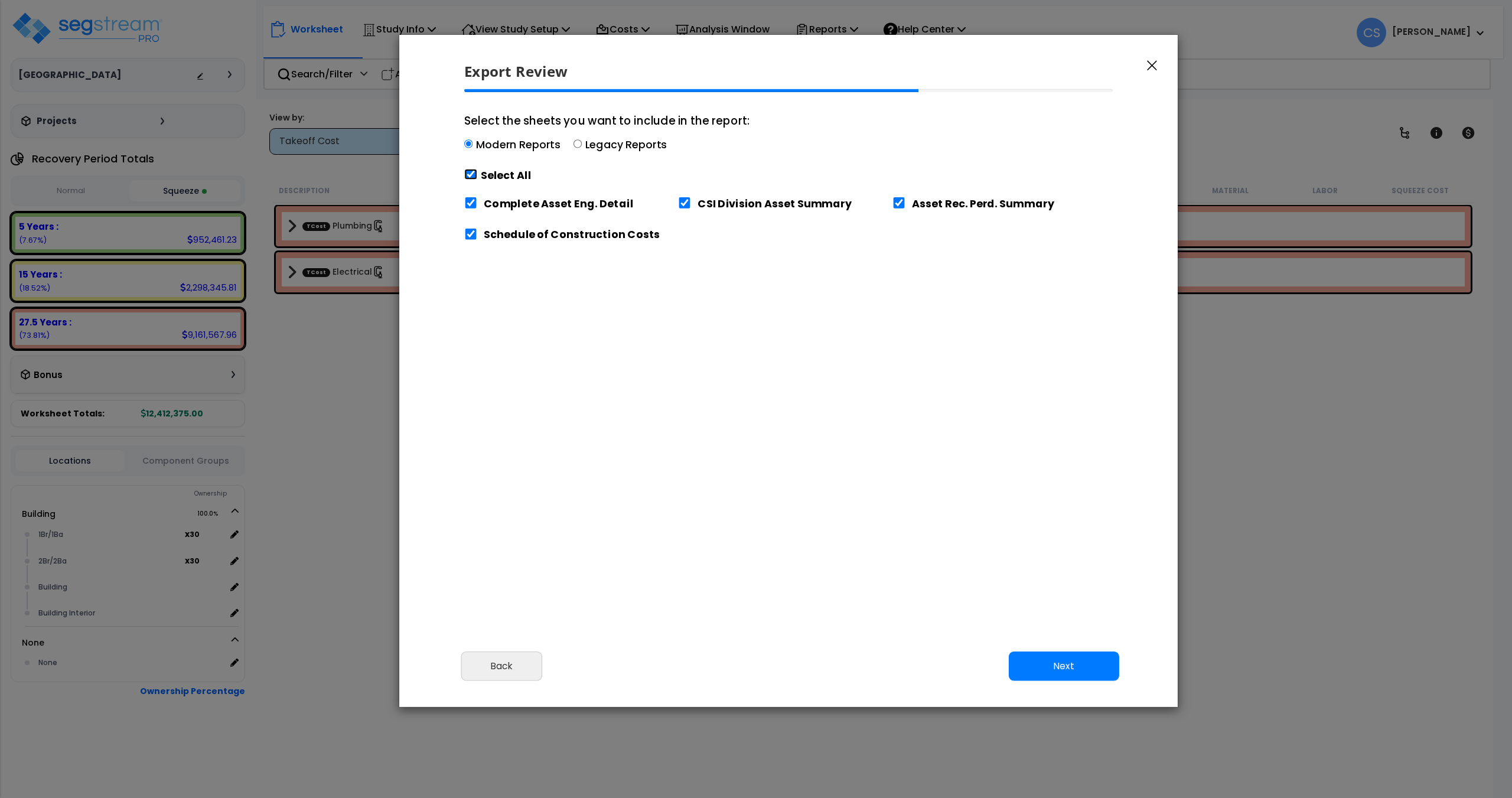
checkbox input "true"
click at [1102, 669] on button "Next" at bounding box center [1064, 666] width 110 height 29
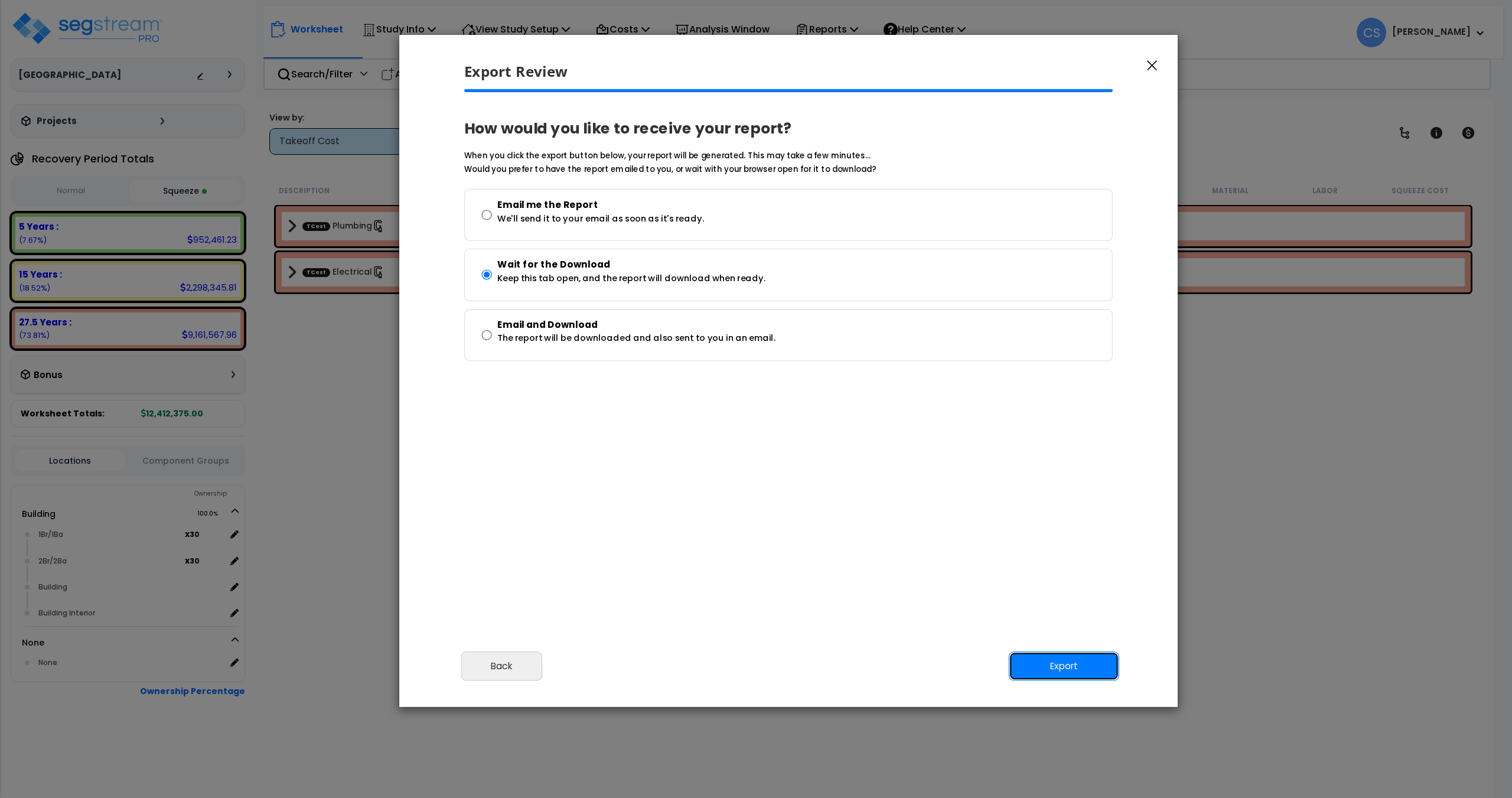
click at [1076, 664] on button "Export" at bounding box center [1064, 666] width 110 height 29
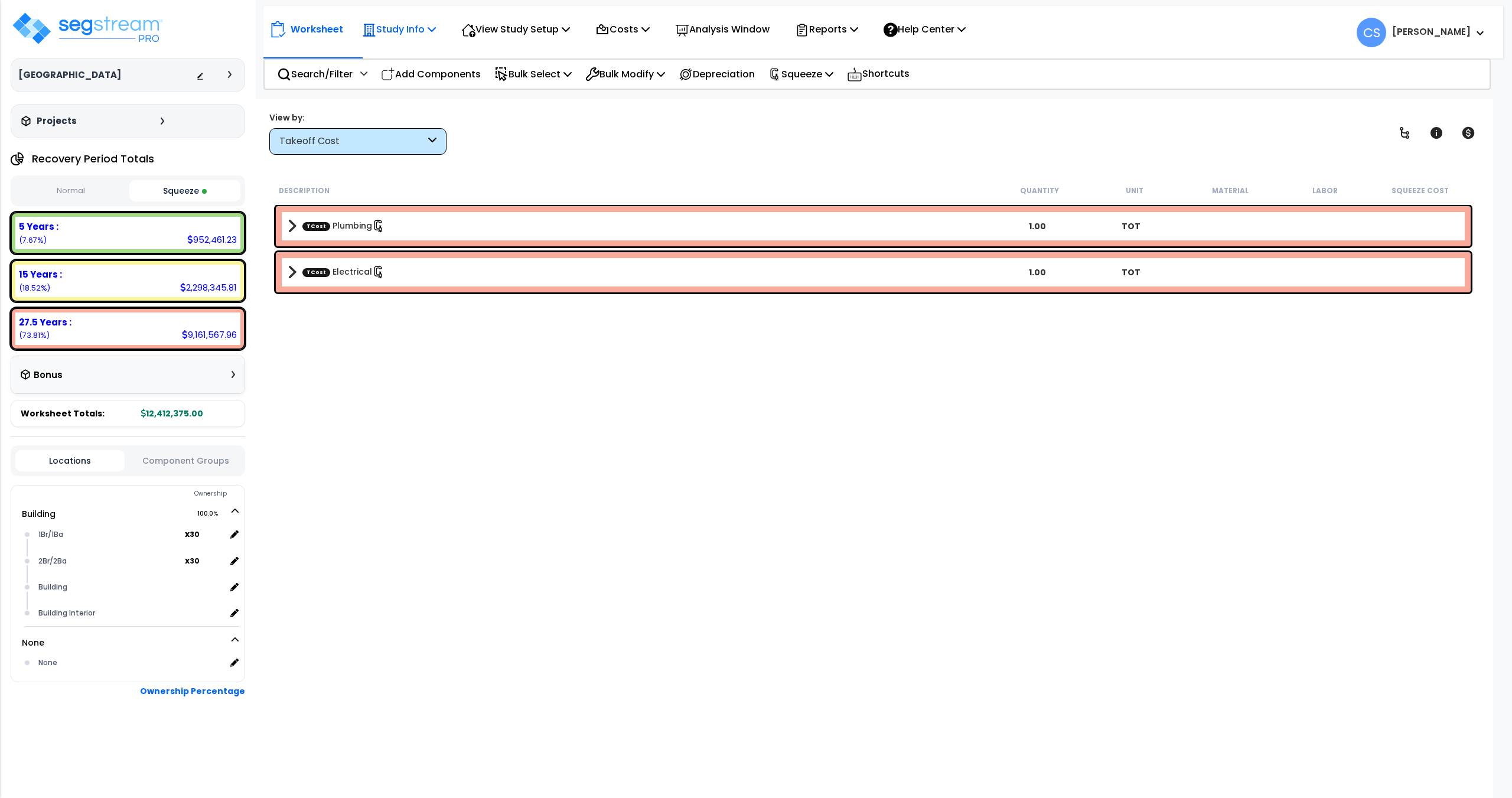
click at [434, 31] on icon at bounding box center [431, 28] width 8 height 10
click at [556, 35] on p "View Study Setup" at bounding box center [515, 29] width 109 height 16
click at [452, 33] on div "Worksheet Study Info Study Setup Add Property Unit Template study Clone study B…" at bounding box center [621, 28] width 703 height 27
click at [530, 27] on p "View Study Setup" at bounding box center [515, 29] width 109 height 16
click at [511, 79] on link "View Questionnaire" at bounding box center [514, 80] width 117 height 24
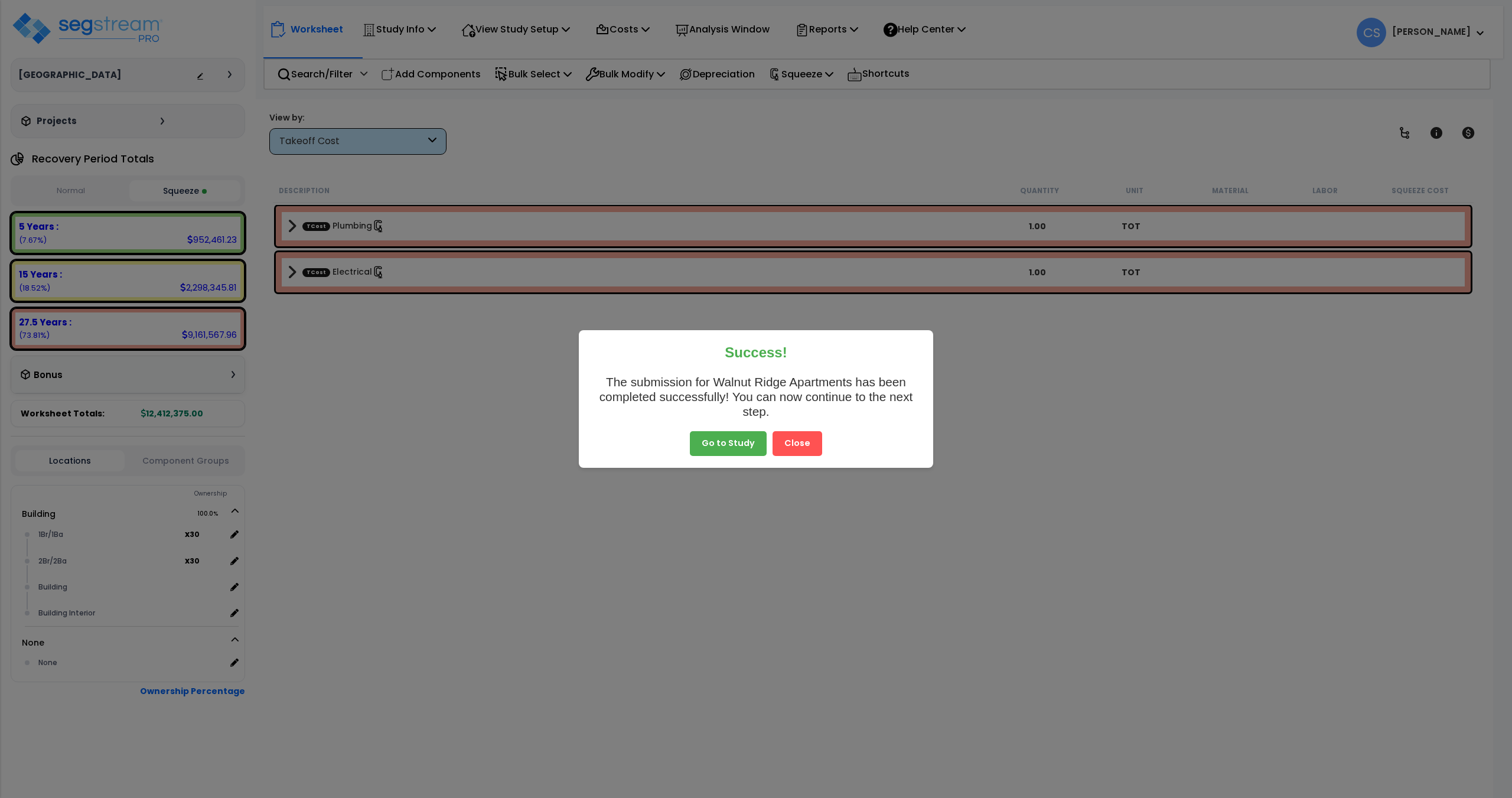
click at [784, 440] on button "Close" at bounding box center [797, 443] width 49 height 25
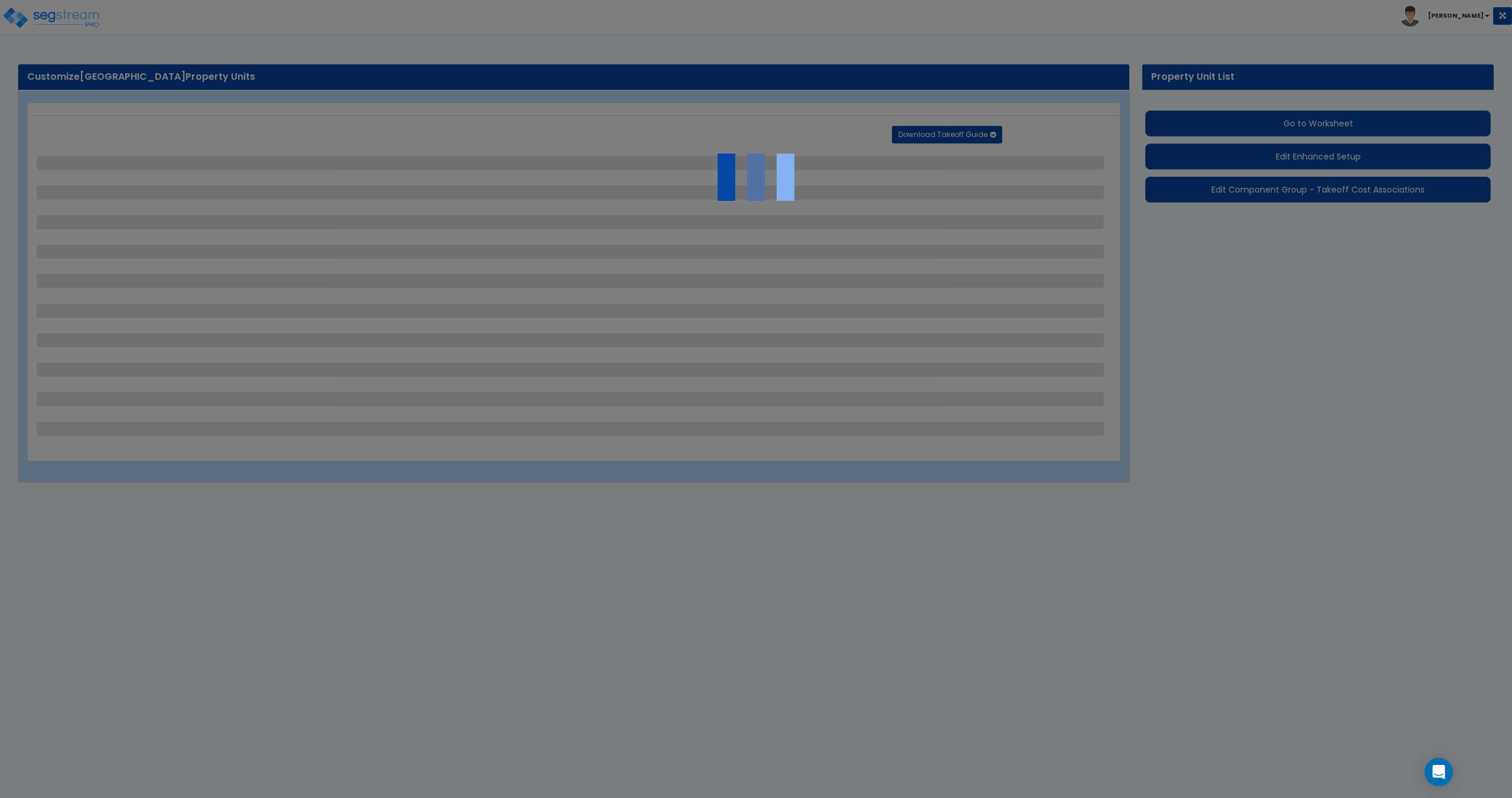
select select "1"
select select "2"
select select "1"
select select "3"
select select "2"
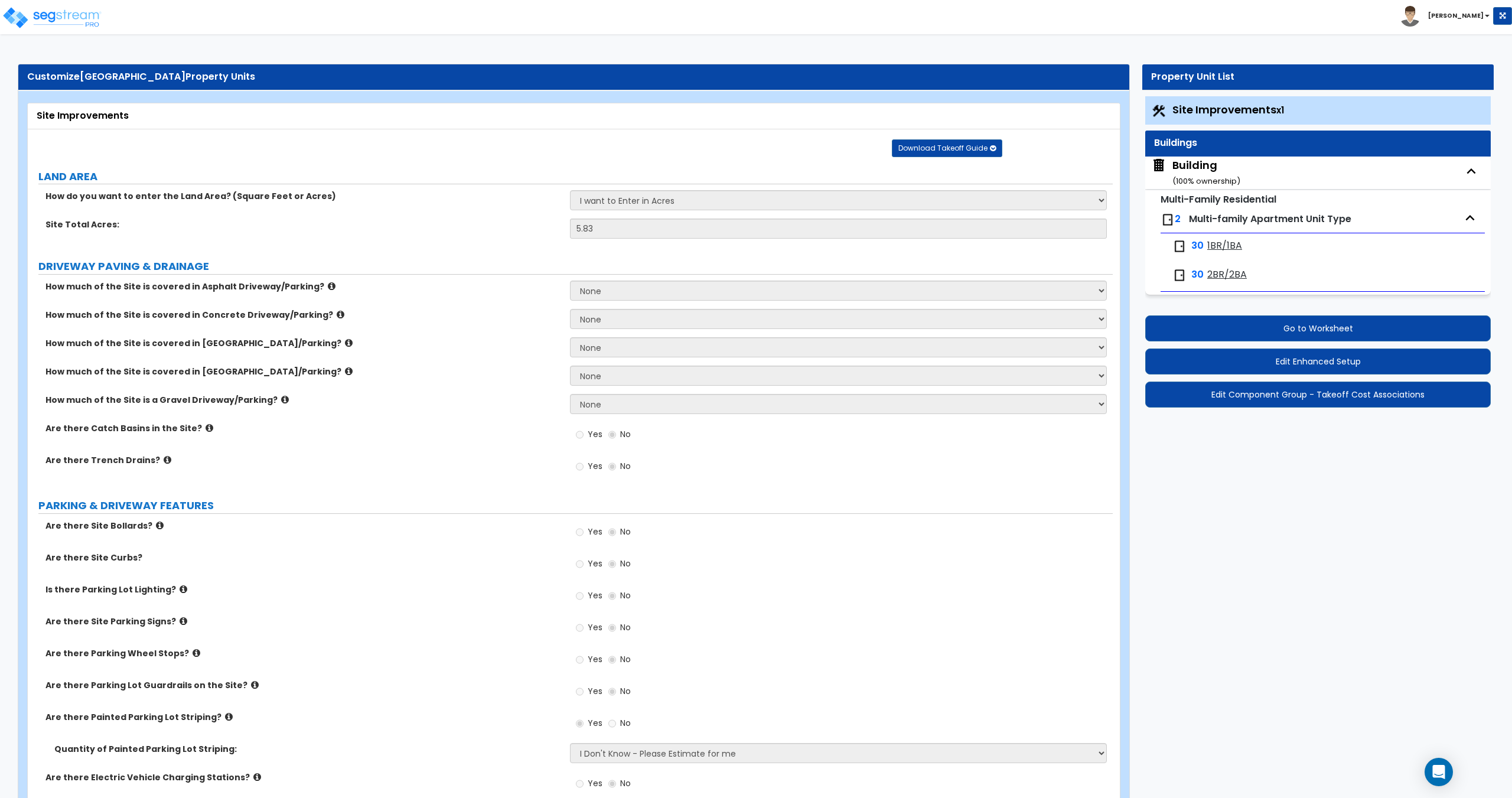
click at [1221, 244] on span "1BR/1BA" at bounding box center [1223, 245] width 34 height 13
select select "4"
select select "1"
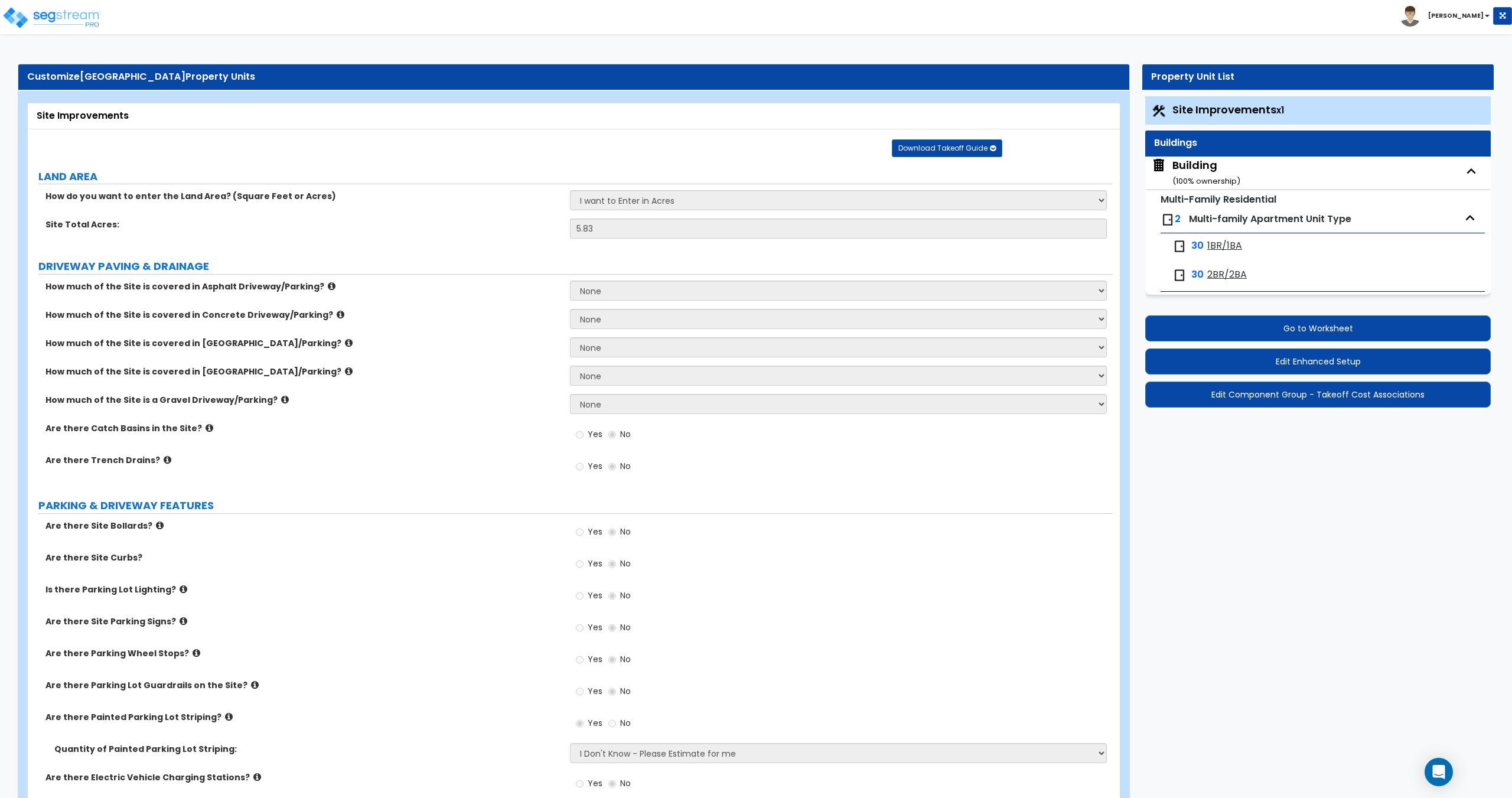
select select "3"
select select "1"
select select "4"
select select "2"
select select "1"
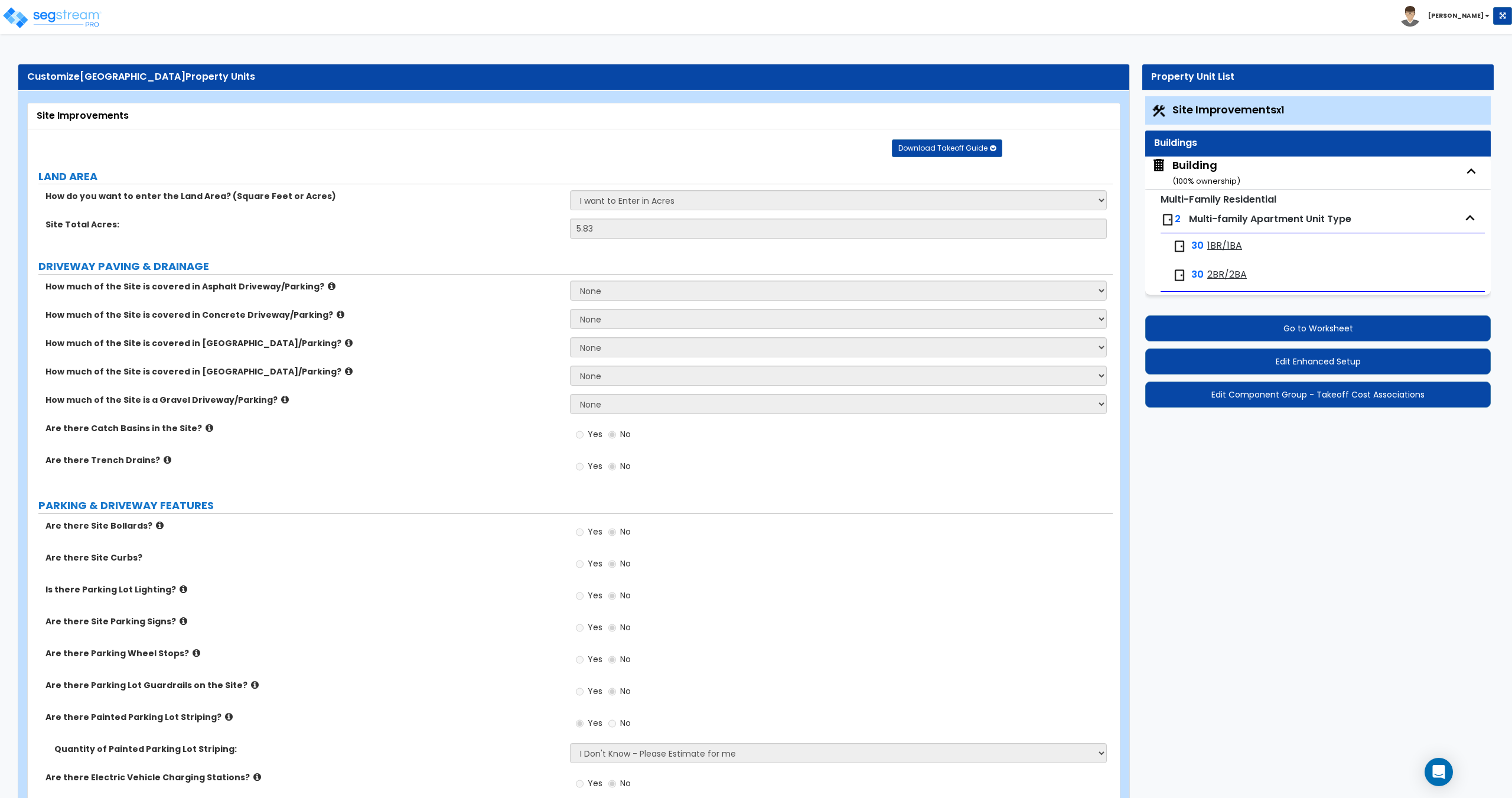
select select "1"
select select "2"
select select "1"
select select "2"
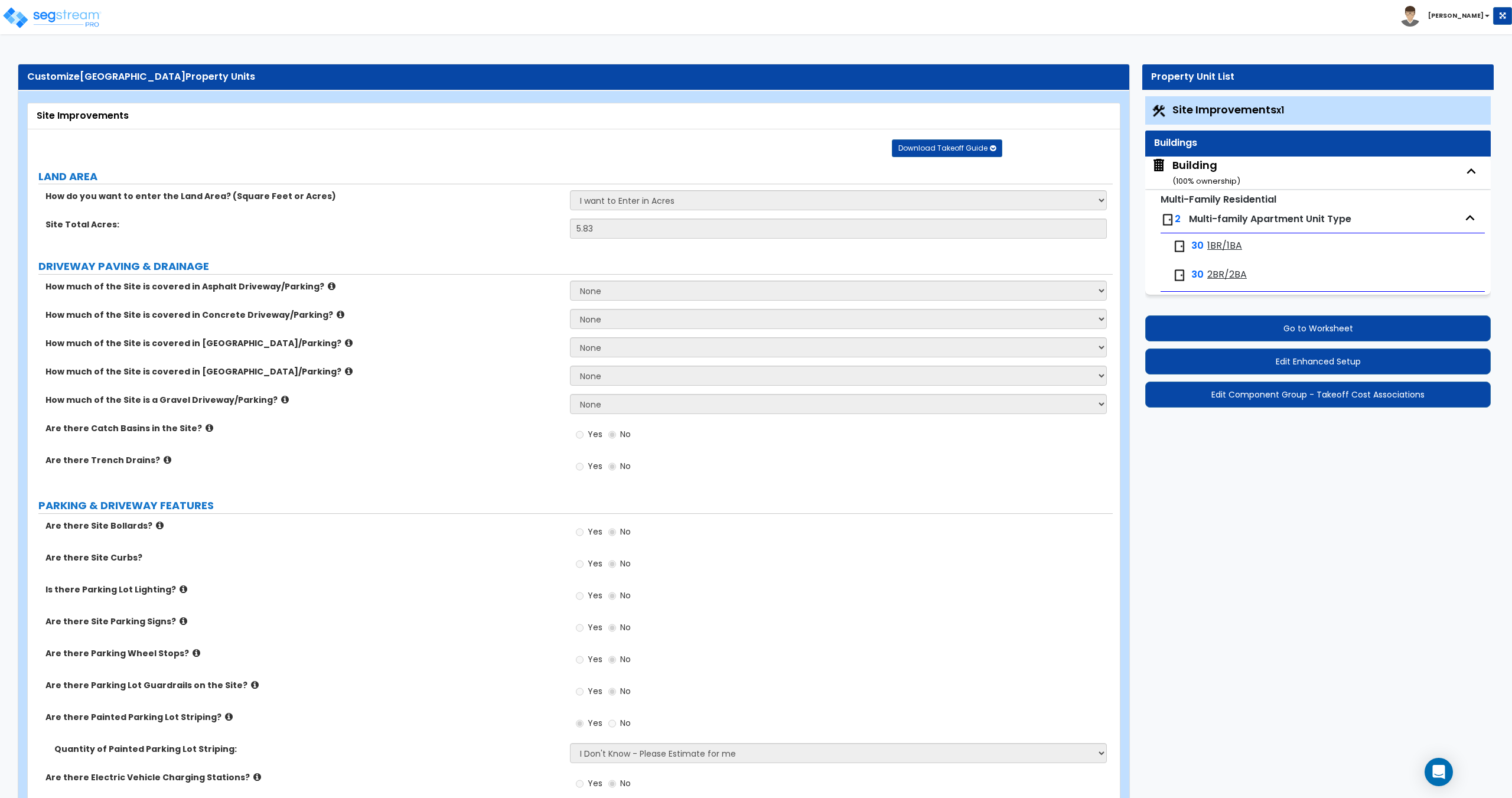
select select "1"
select select "2"
select select "1"
select select "2"
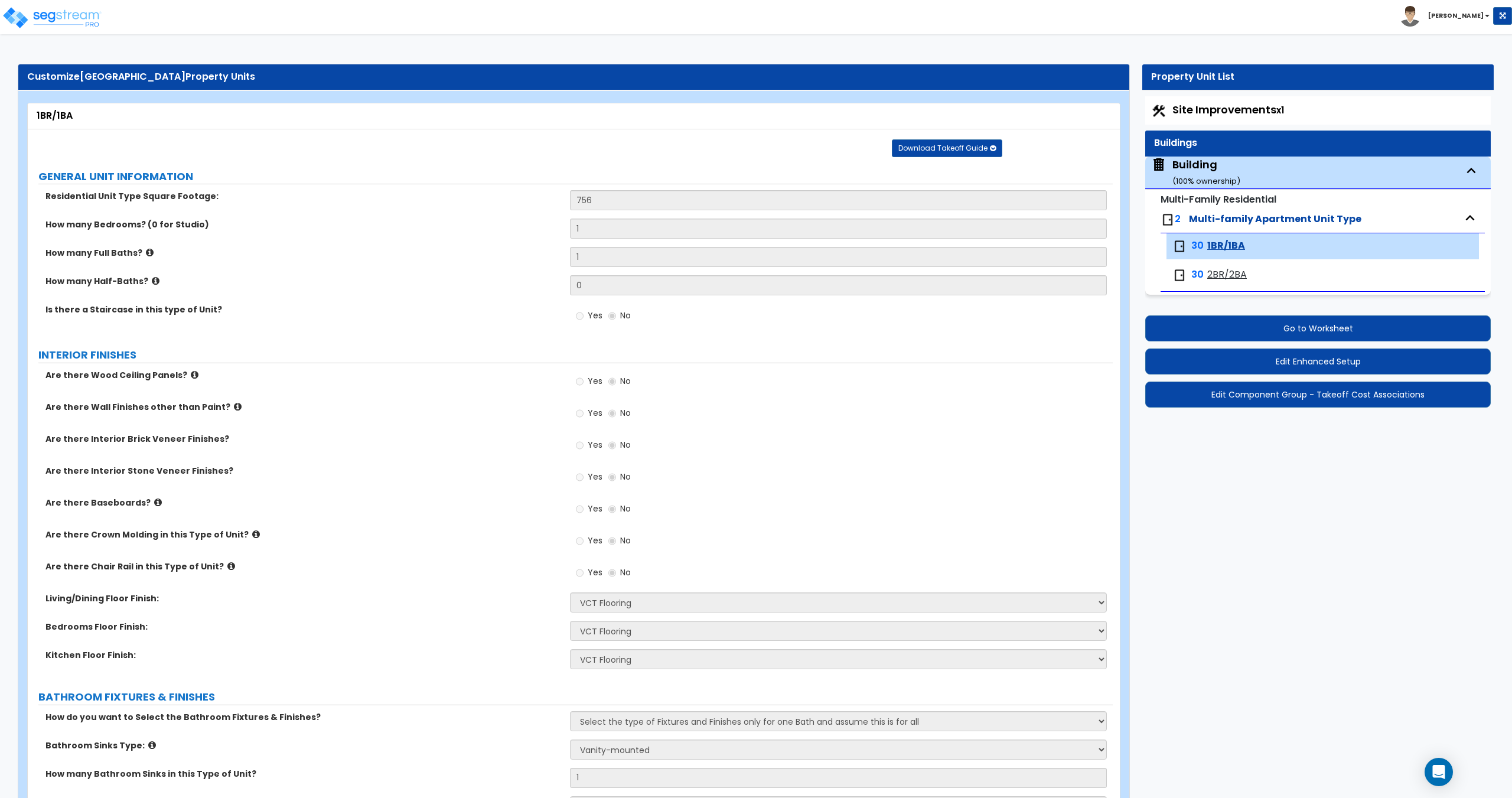
drag, startPoint x: 459, startPoint y: 322, endPoint x: 463, endPoint y: 341, distance: 19.4
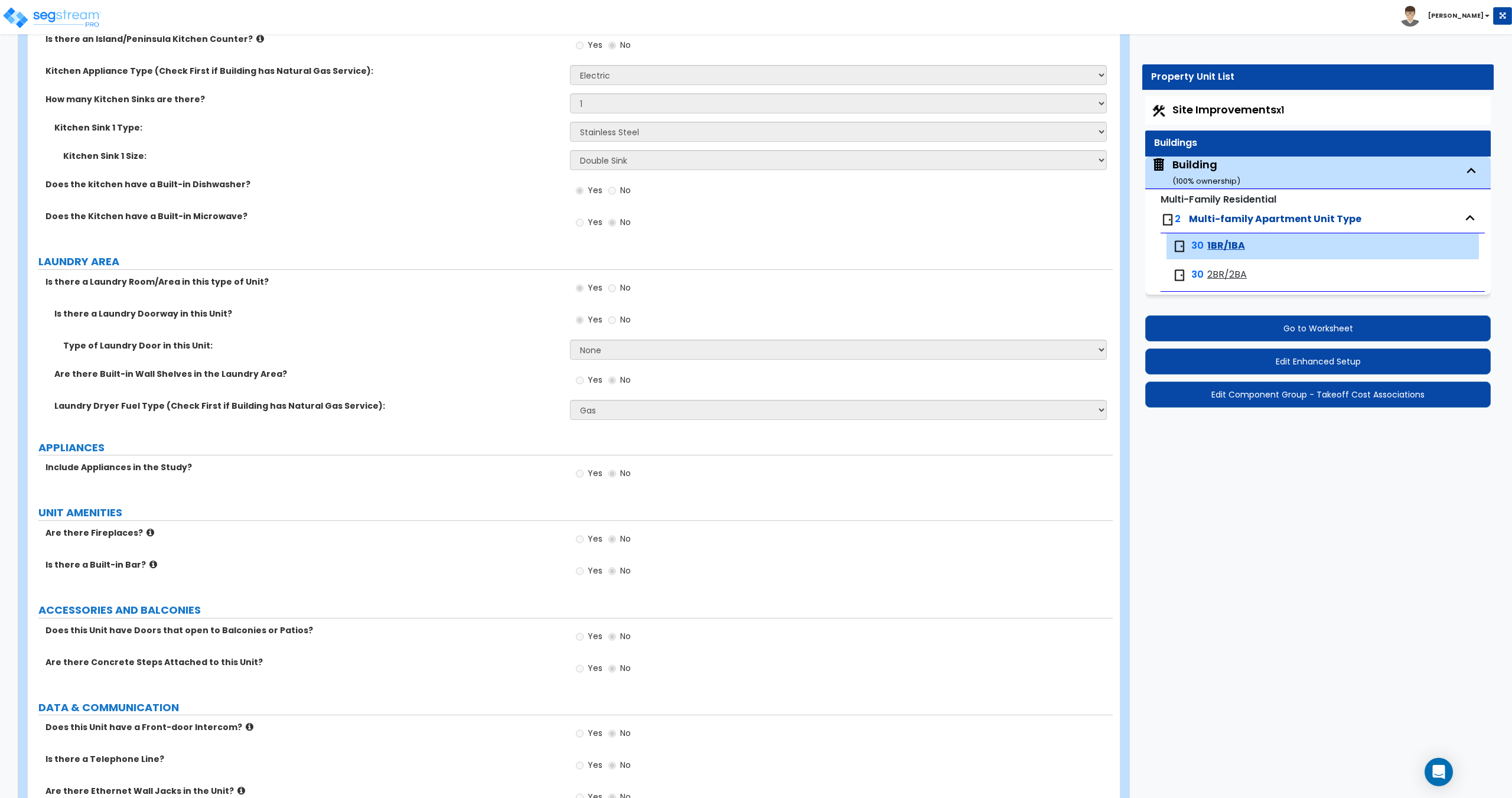
scroll to position [1411, 0]
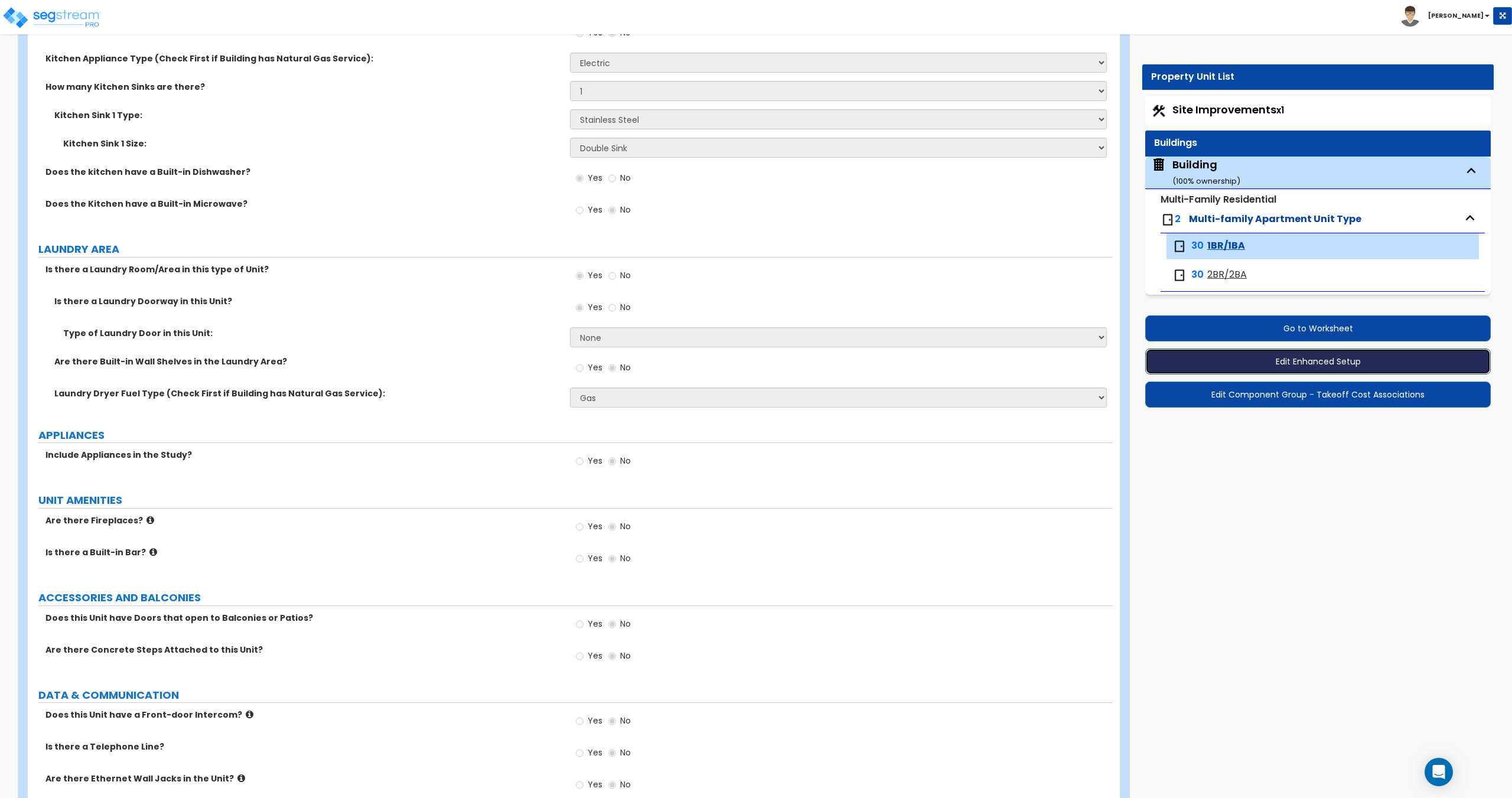
click at [1275, 363] on button "Edit Enhanced Setup" at bounding box center [1317, 361] width 345 height 26
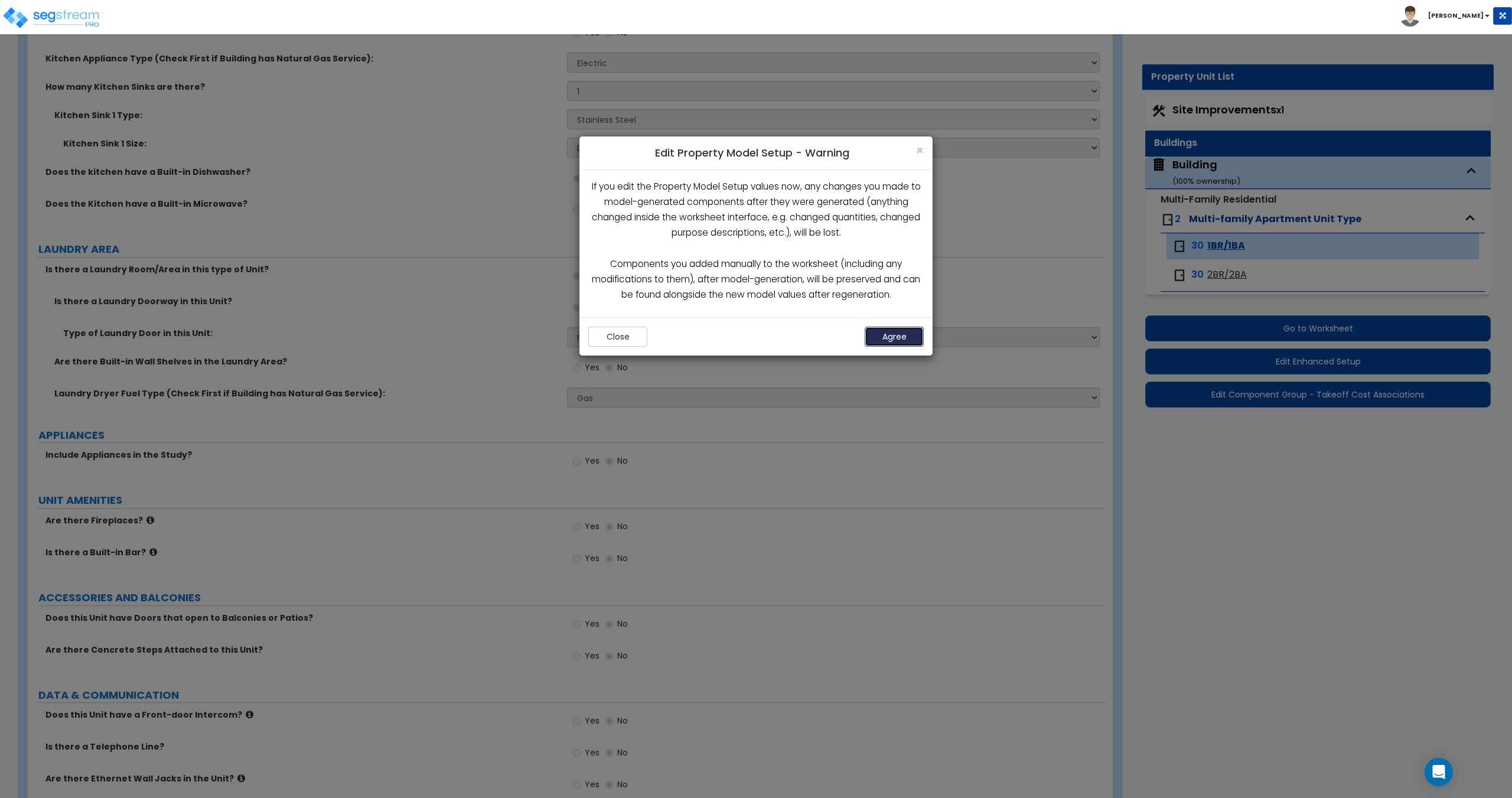
click at [906, 332] on button "Agree" at bounding box center [893, 336] width 59 height 20
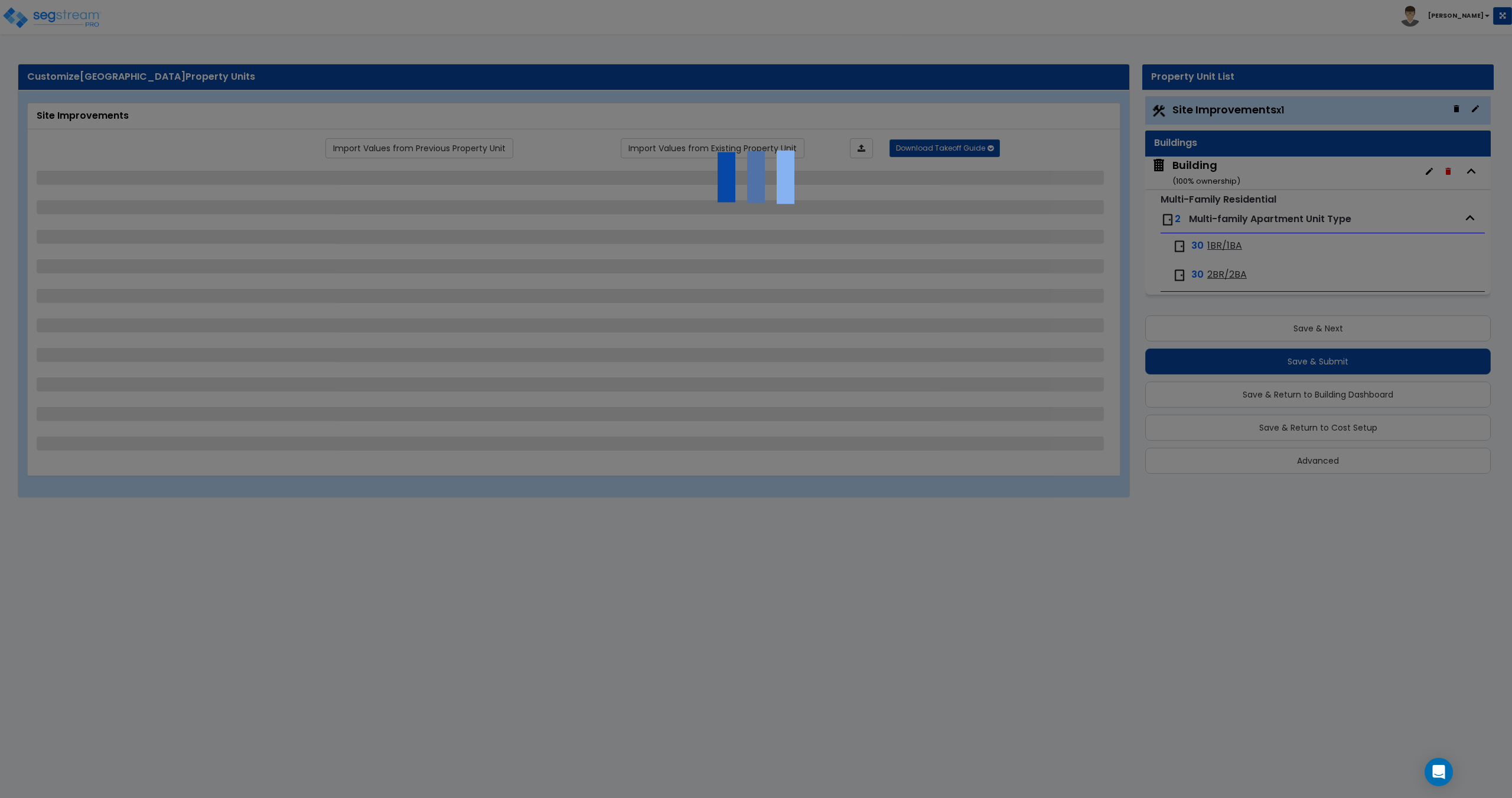
select select "1"
select select "2"
select select "1"
select select "3"
select select "2"
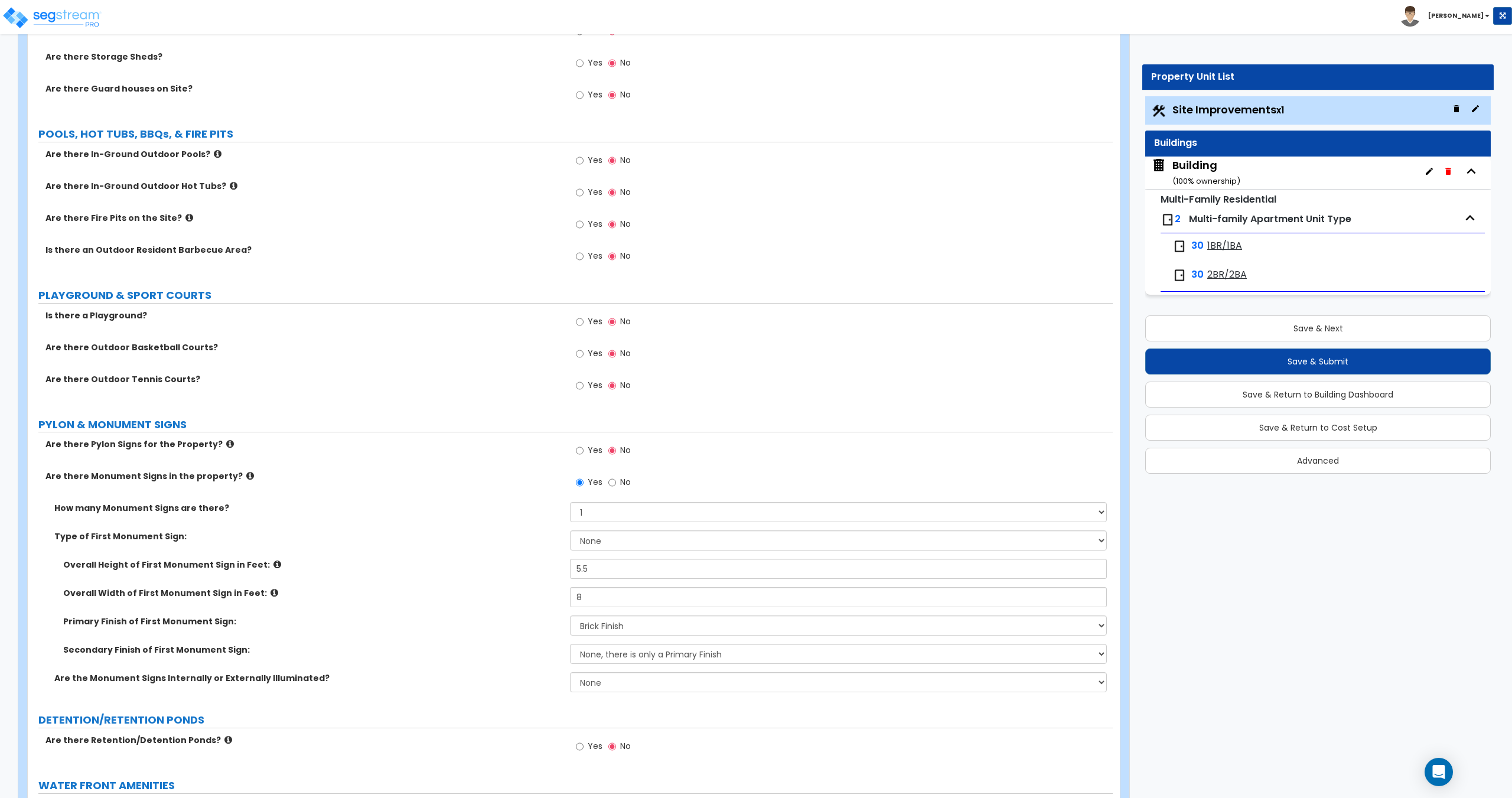
scroll to position [1725, 0]
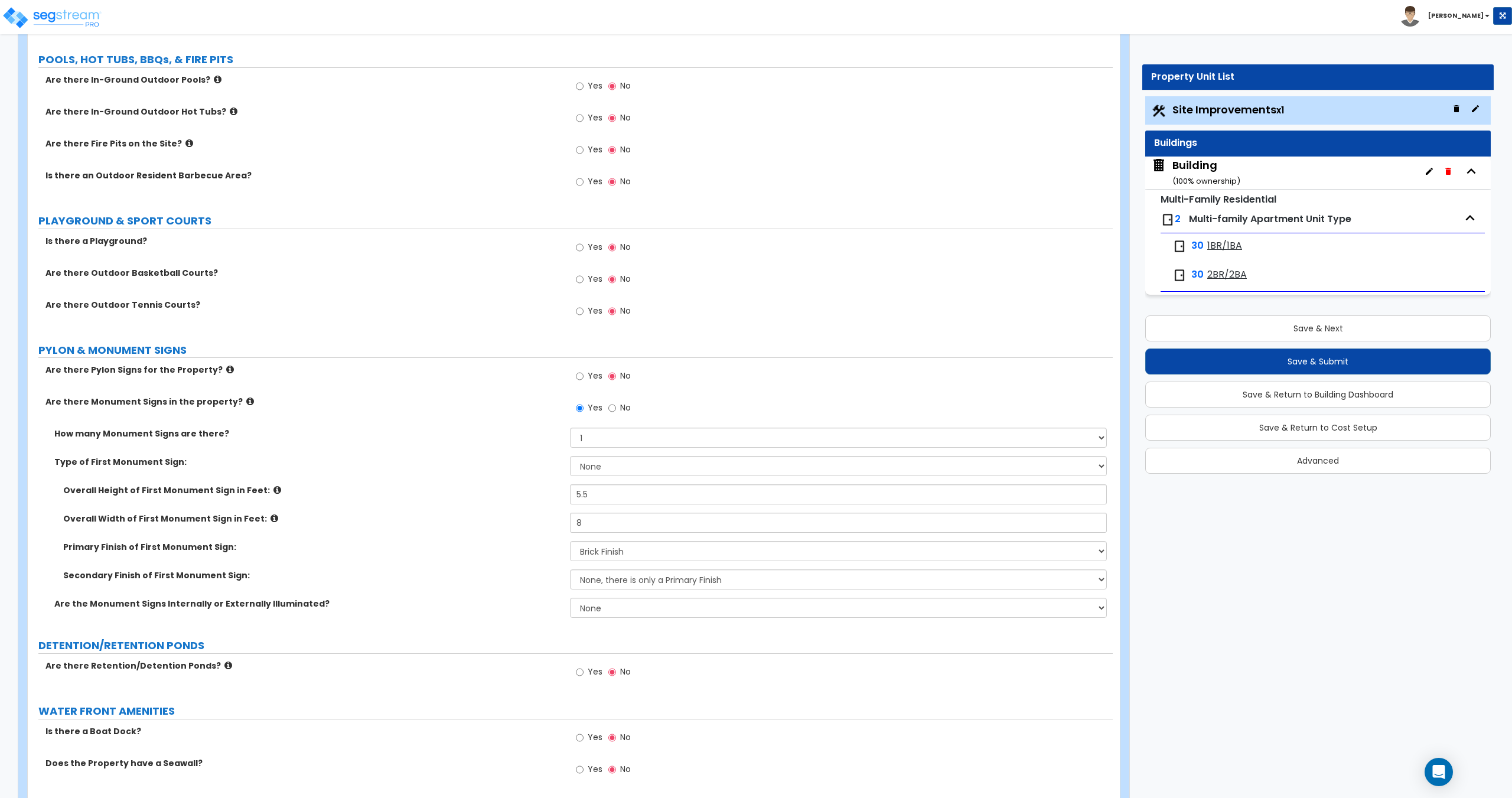
drag, startPoint x: 506, startPoint y: 288, endPoint x: 502, endPoint y: 300, distance: 12.6
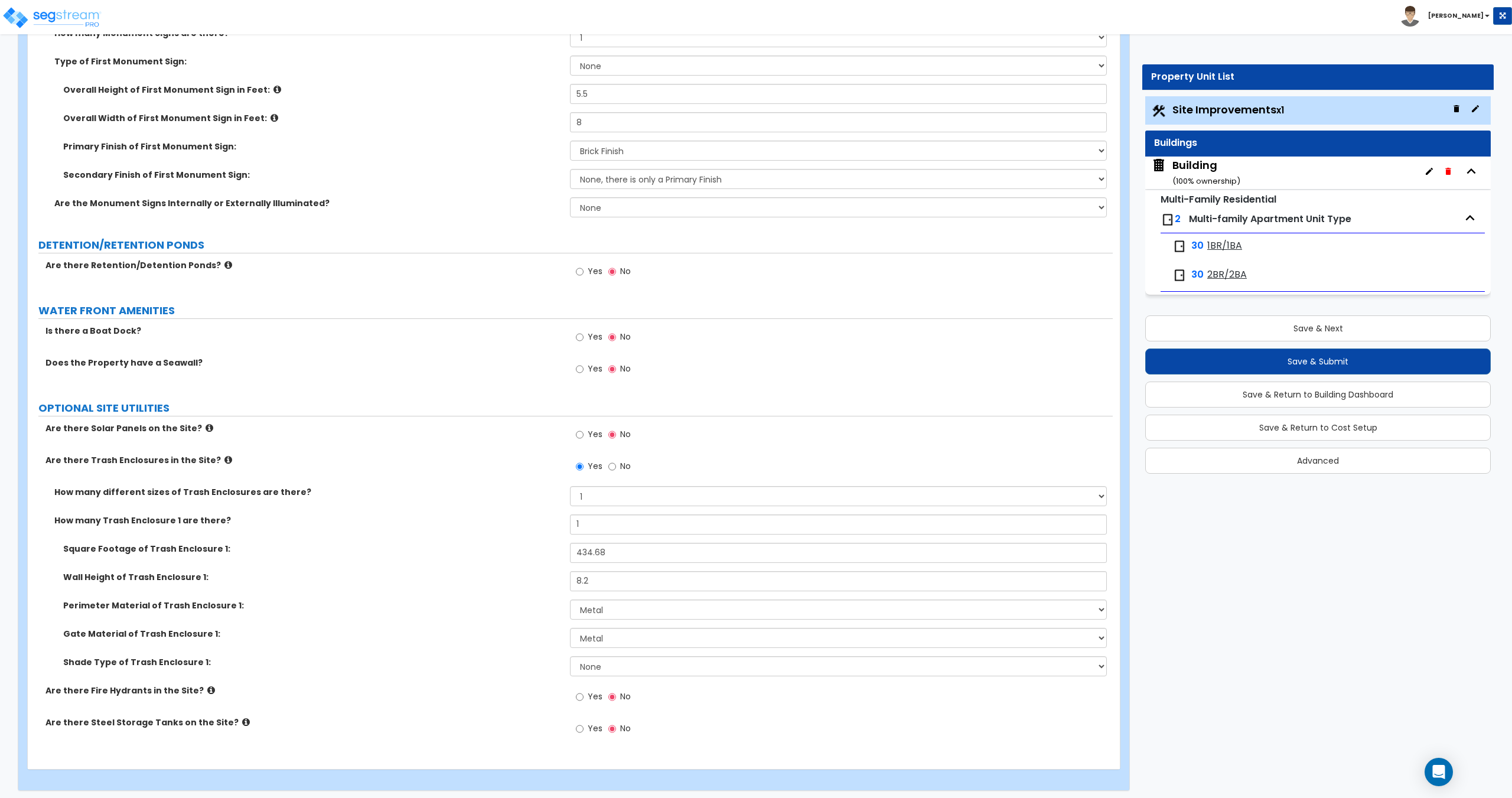
scroll to position [2130, 0]
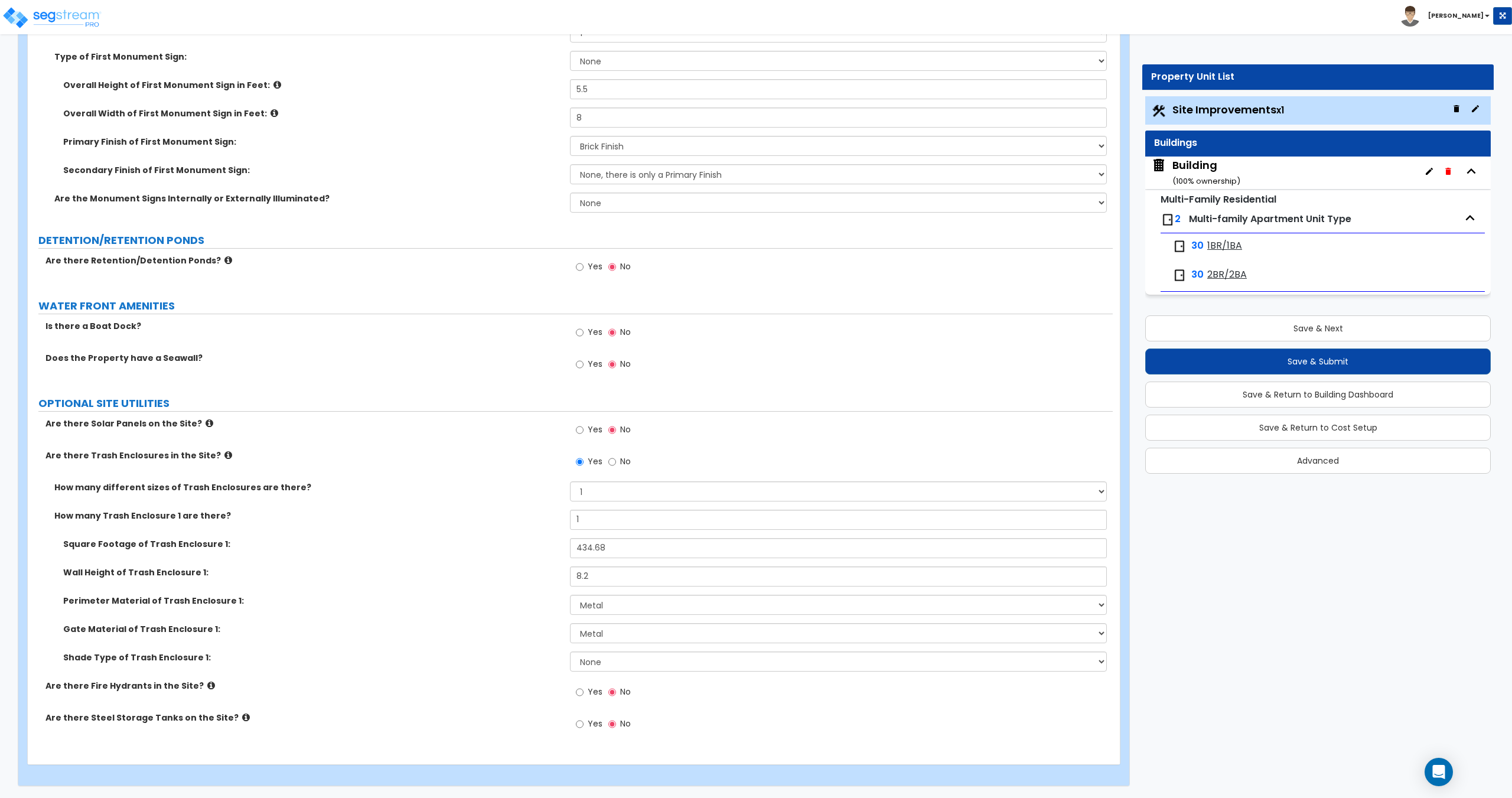
drag, startPoint x: 506, startPoint y: 517, endPoint x: 515, endPoint y: 478, distance: 40.0
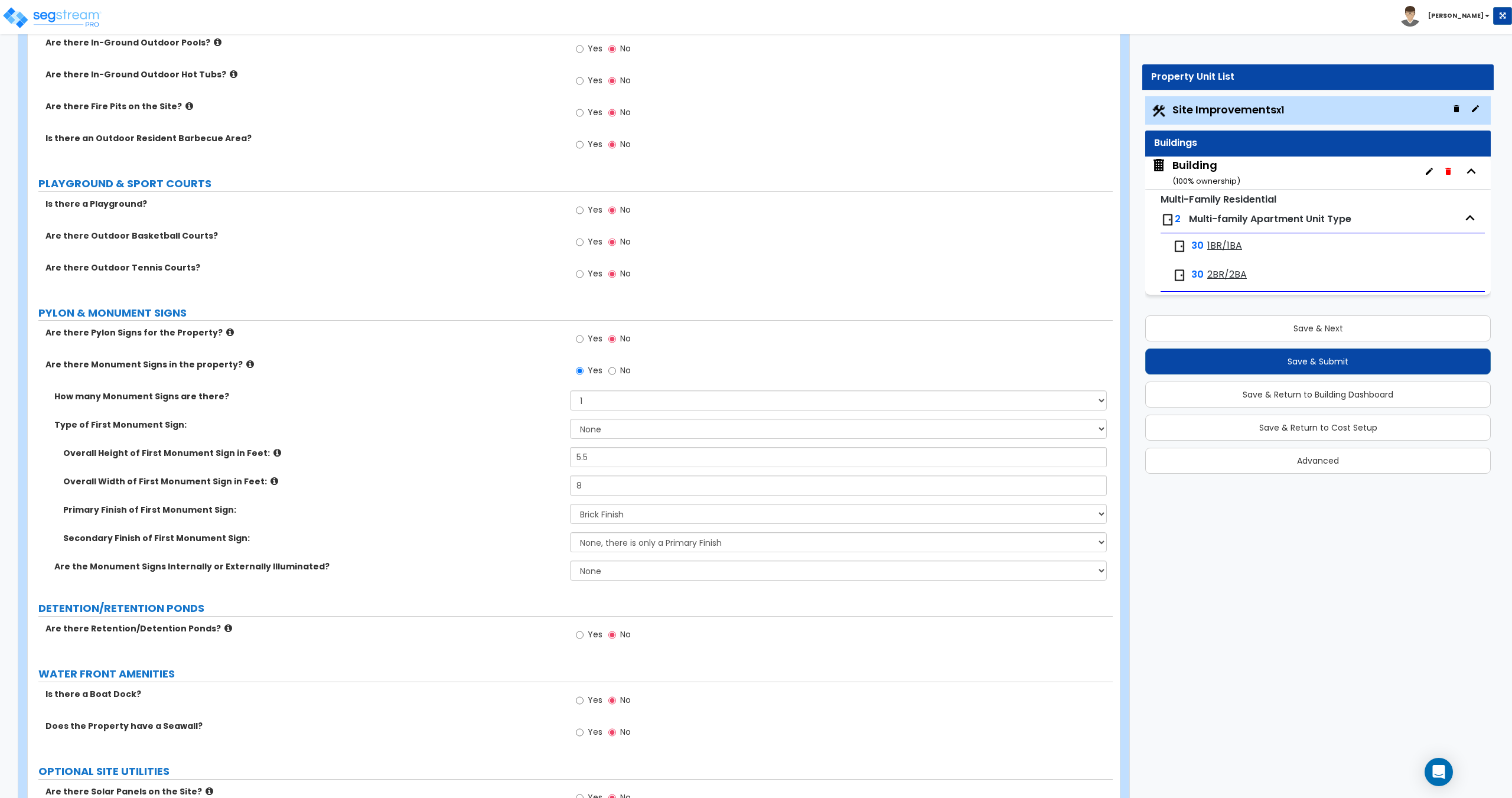
scroll to position [1639, 0]
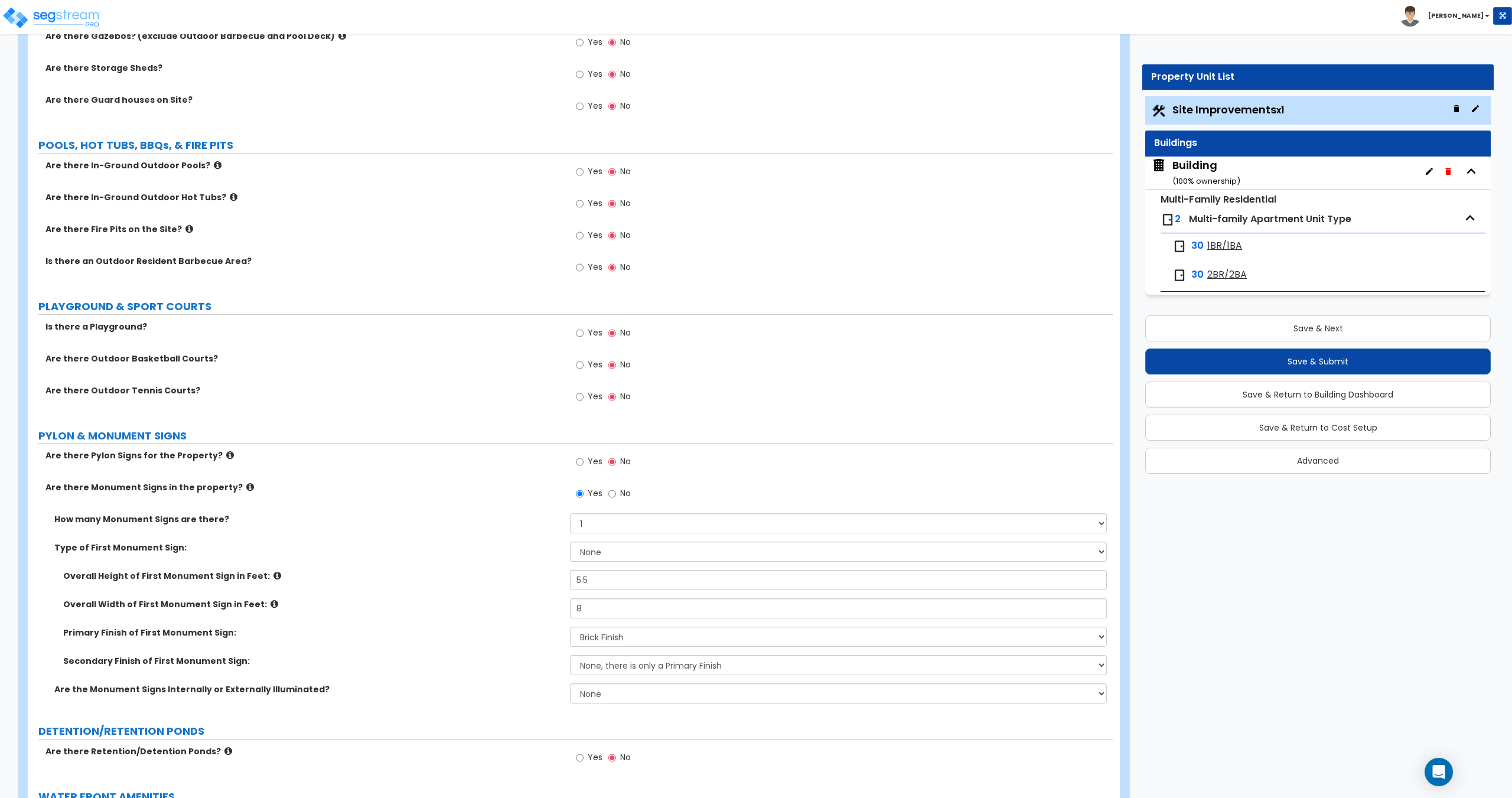
click at [1222, 242] on span "1BR/1BA" at bounding box center [1223, 245] width 34 height 13
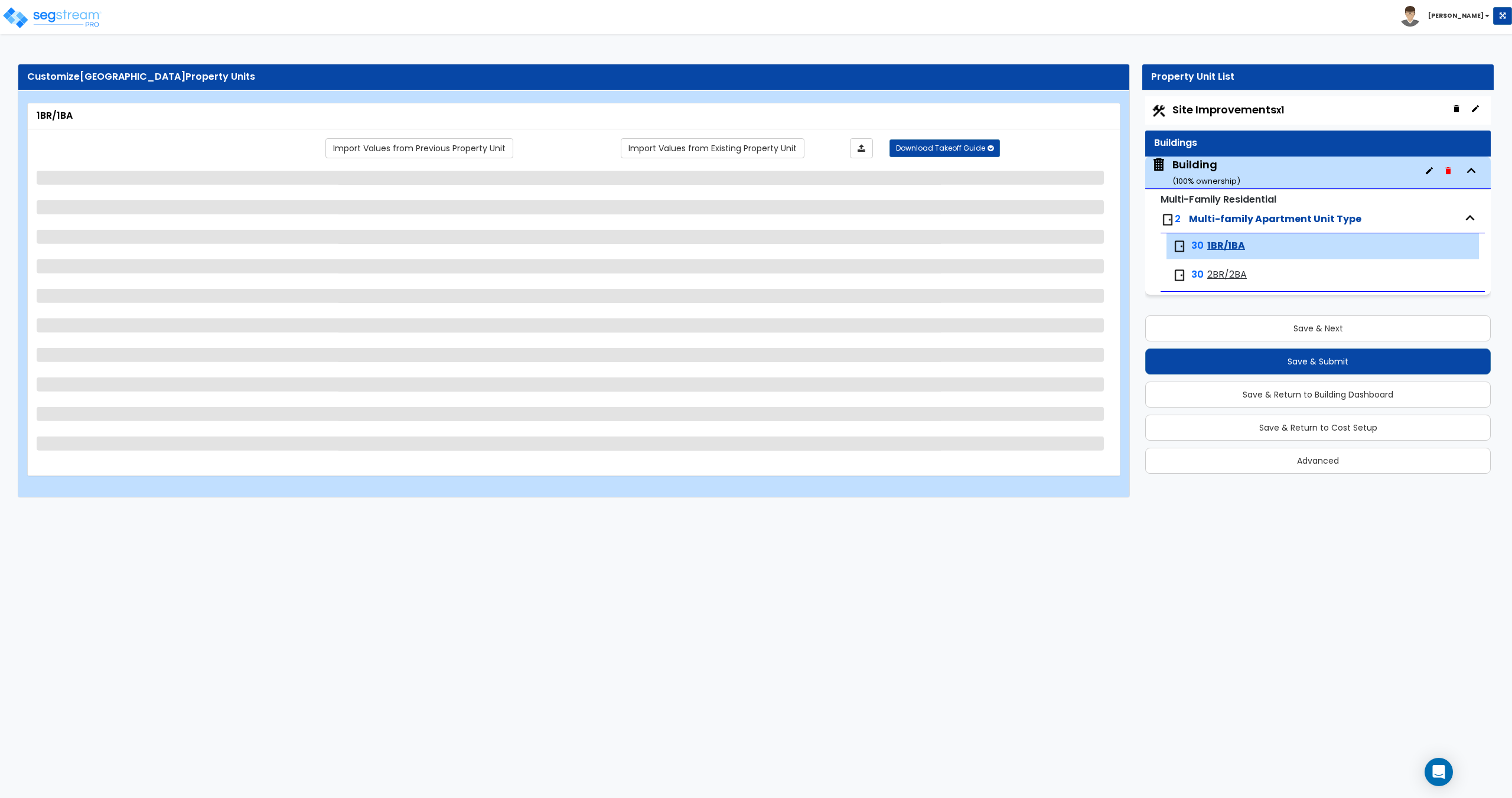
scroll to position [0, 0]
select select "4"
select select "1"
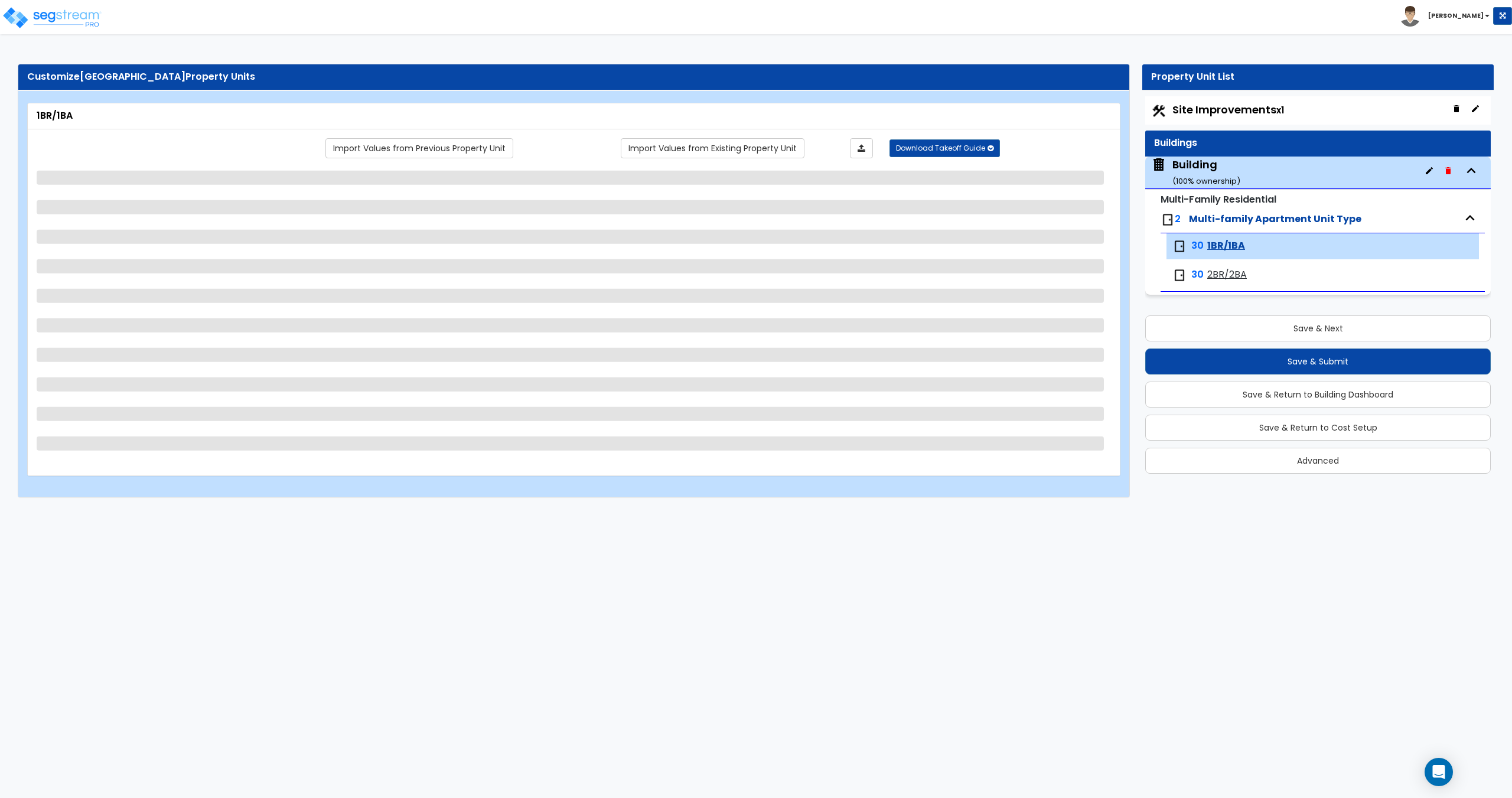
select select "3"
select select "1"
select select "4"
select select "2"
select select "1"
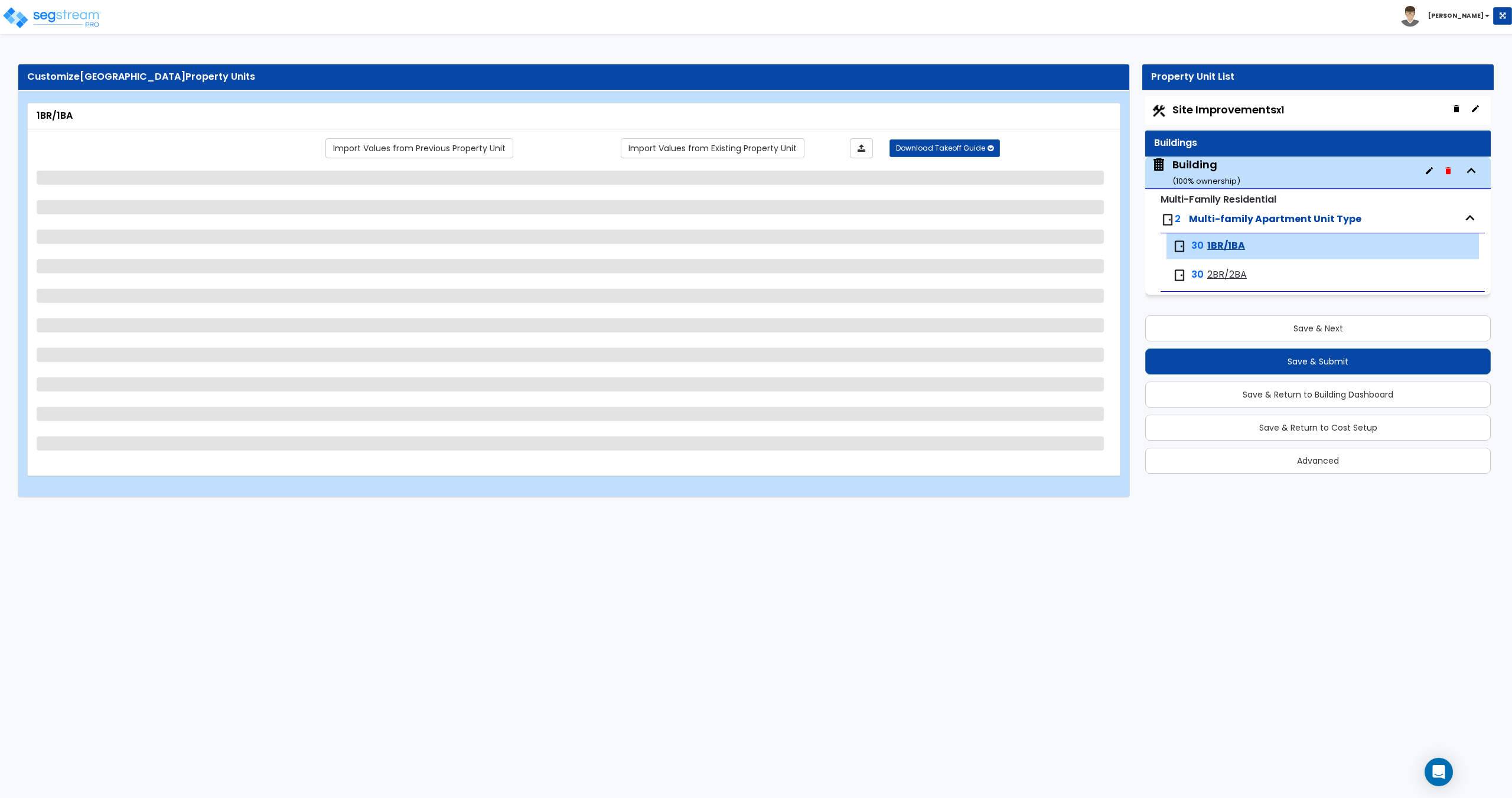
select select "1"
select select "2"
select select "1"
select select "2"
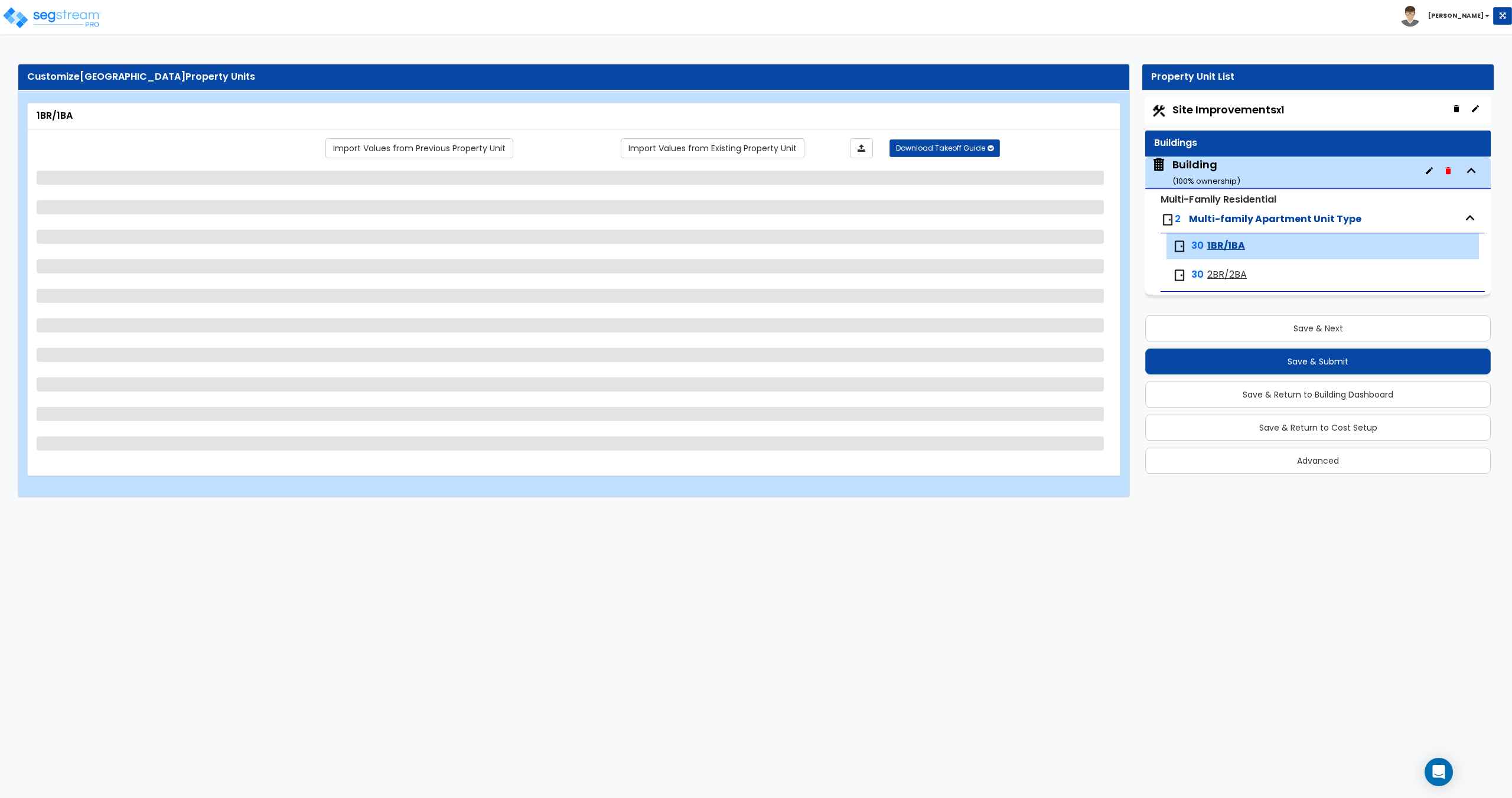
select select "1"
select select "2"
select select "1"
select select "2"
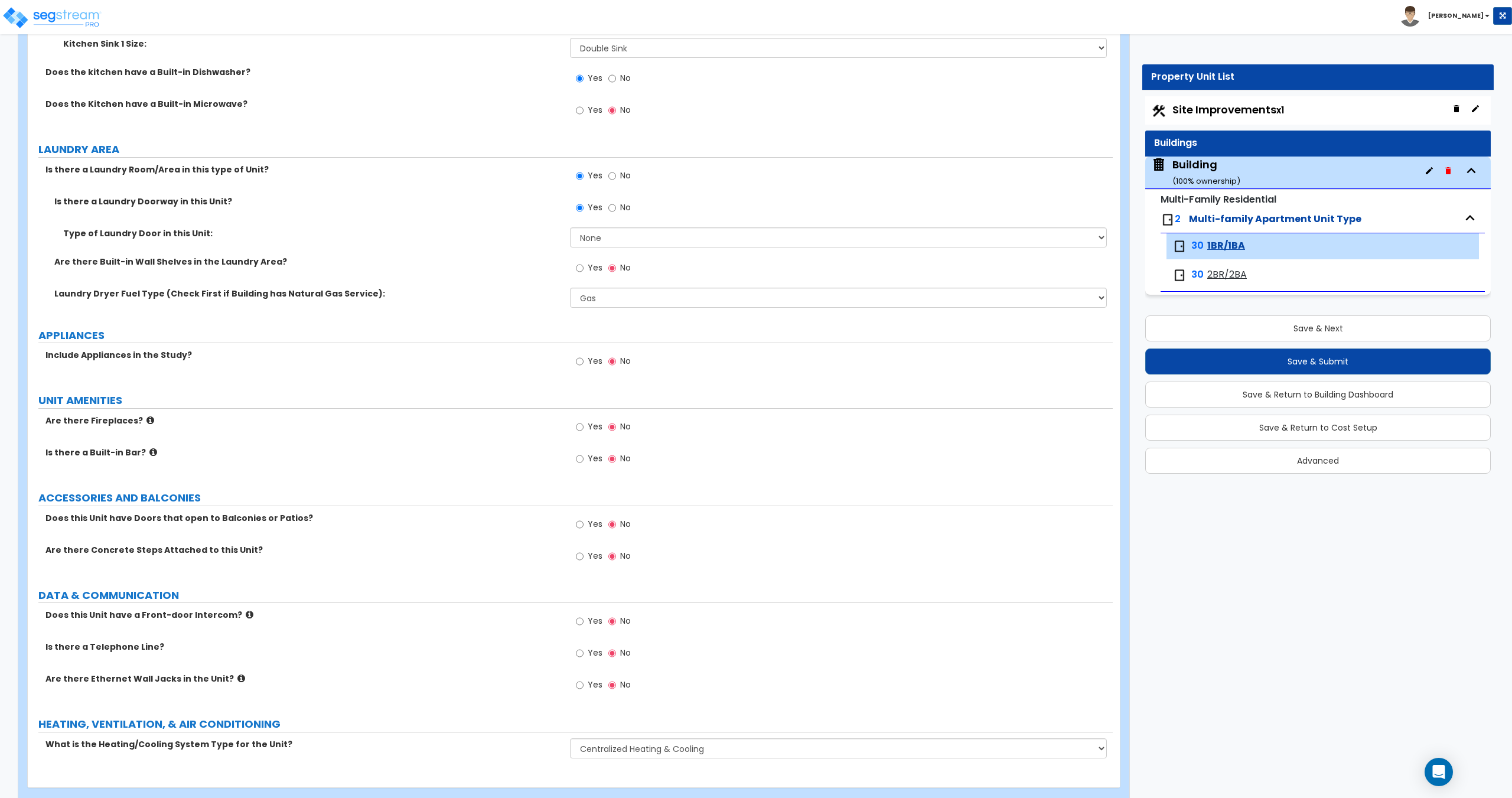
scroll to position [1535, 0]
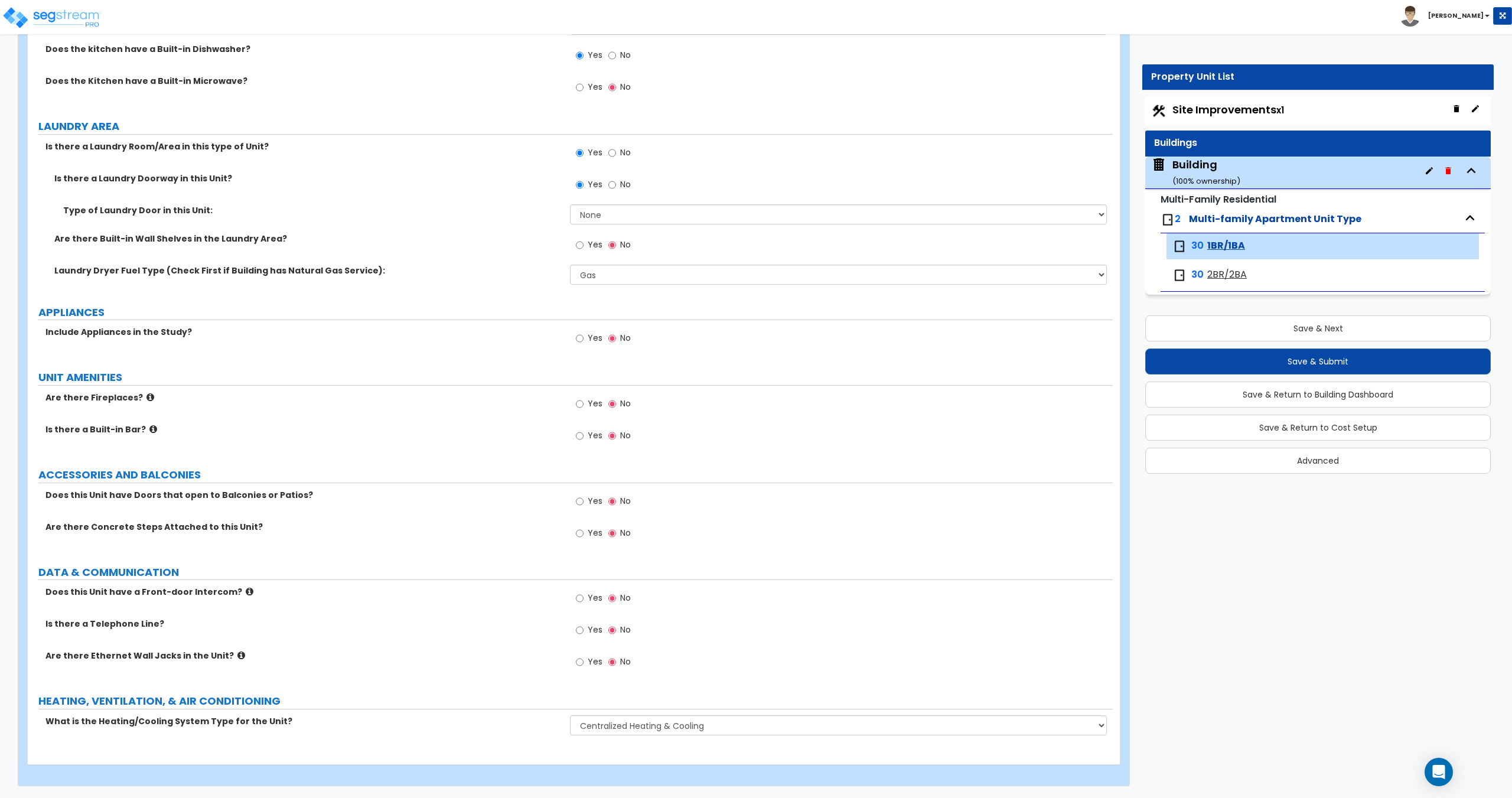
click at [587, 335] on label "Yes" at bounding box center [589, 339] width 26 height 20
click at [583, 335] on input "Yes" at bounding box center [579, 338] width 8 height 13
radio input "true"
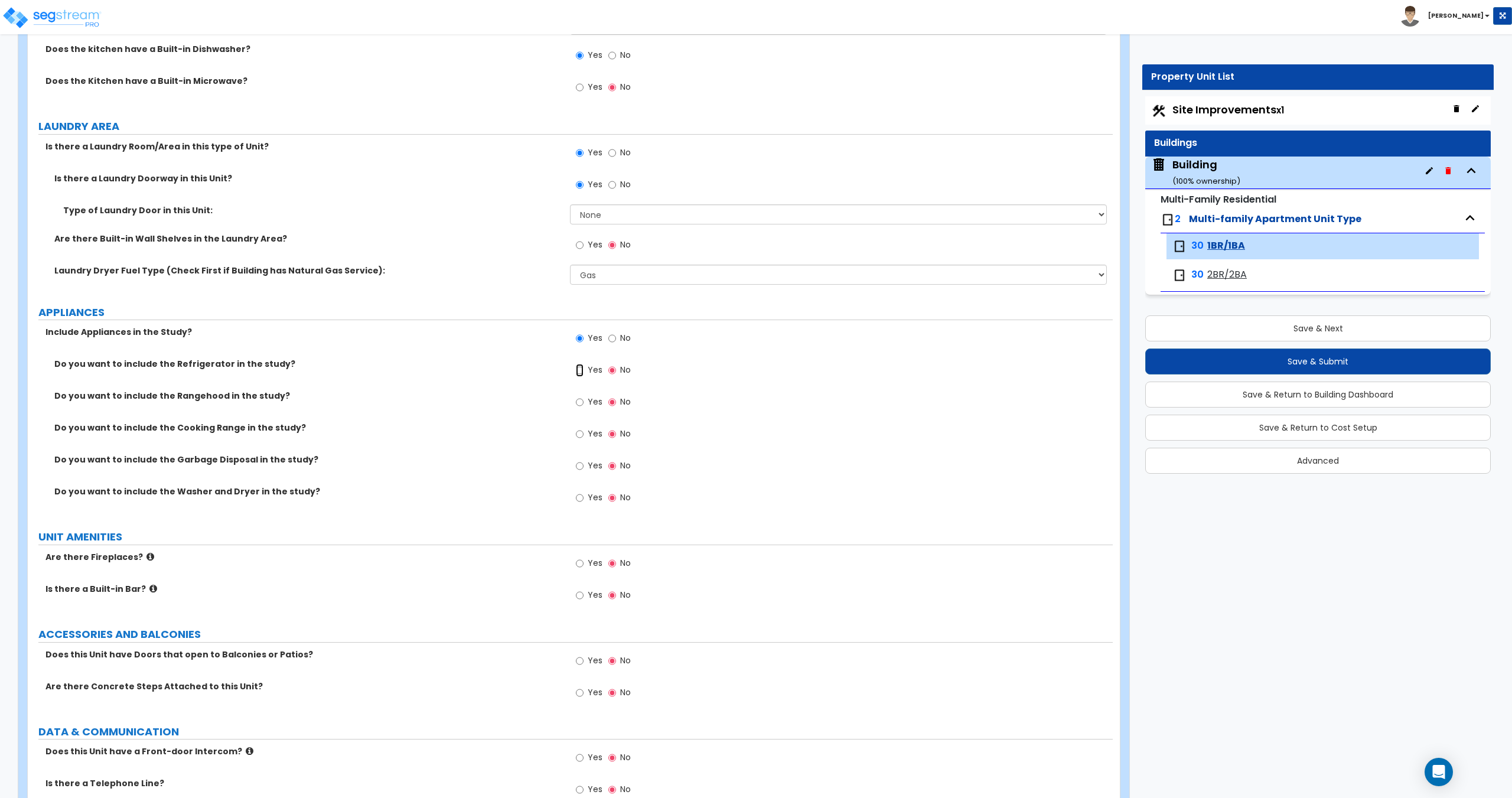
click at [583, 369] on input "Yes" at bounding box center [579, 370] width 8 height 13
radio input "true"
click at [583, 404] on input "Yes" at bounding box center [579, 402] width 8 height 13
radio input "true"
click at [588, 433] on span "Yes" at bounding box center [595, 433] width 15 height 11
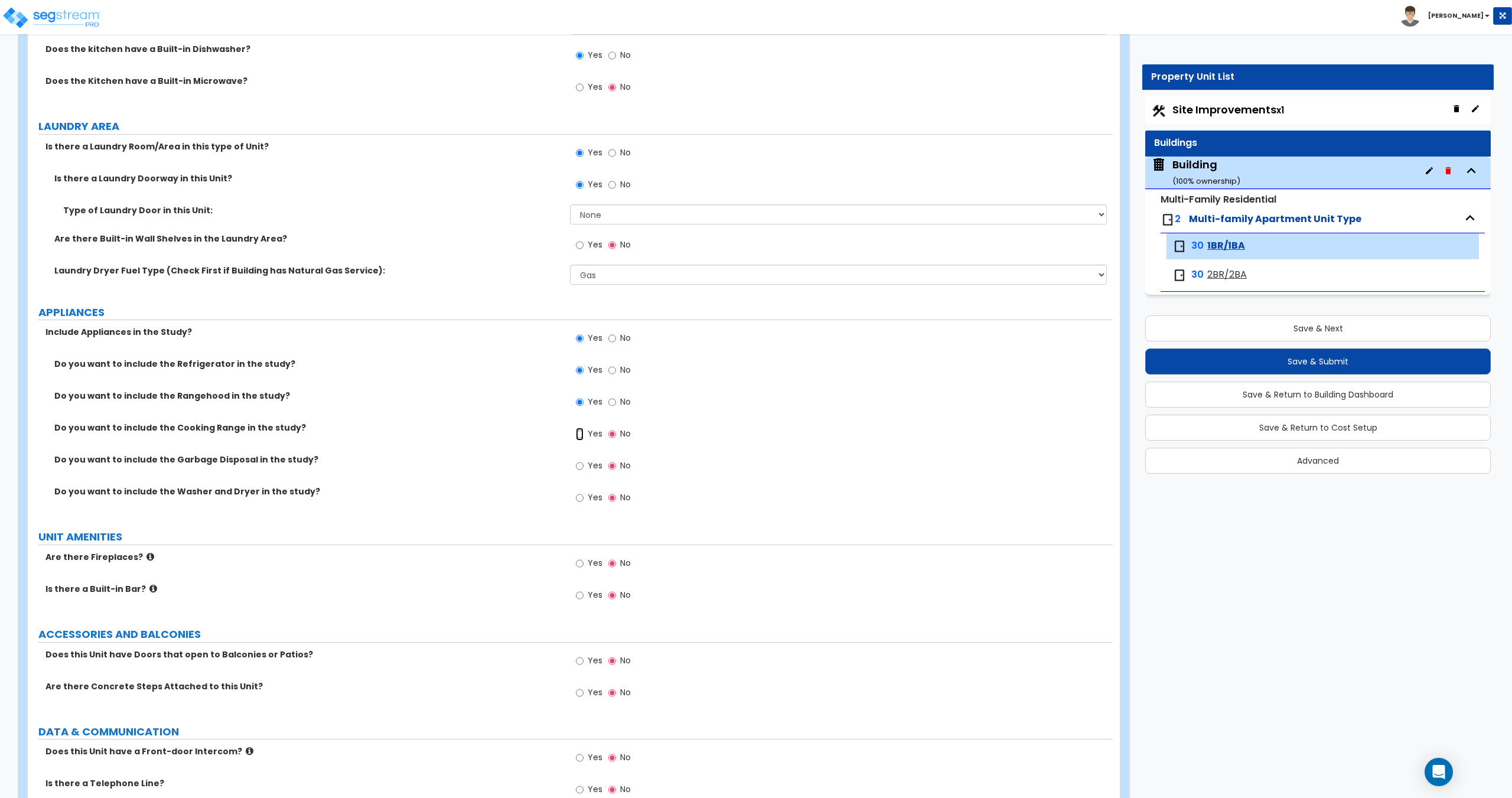
click at [583, 433] on input "Yes" at bounding box center [579, 433] width 8 height 13
radio input "true"
click at [590, 455] on div "Yes No" at bounding box center [604, 467] width 67 height 27
drag, startPoint x: 590, startPoint y: 493, endPoint x: 594, endPoint y: 463, distance: 30.3
click at [590, 492] on span "Yes" at bounding box center [595, 497] width 15 height 11
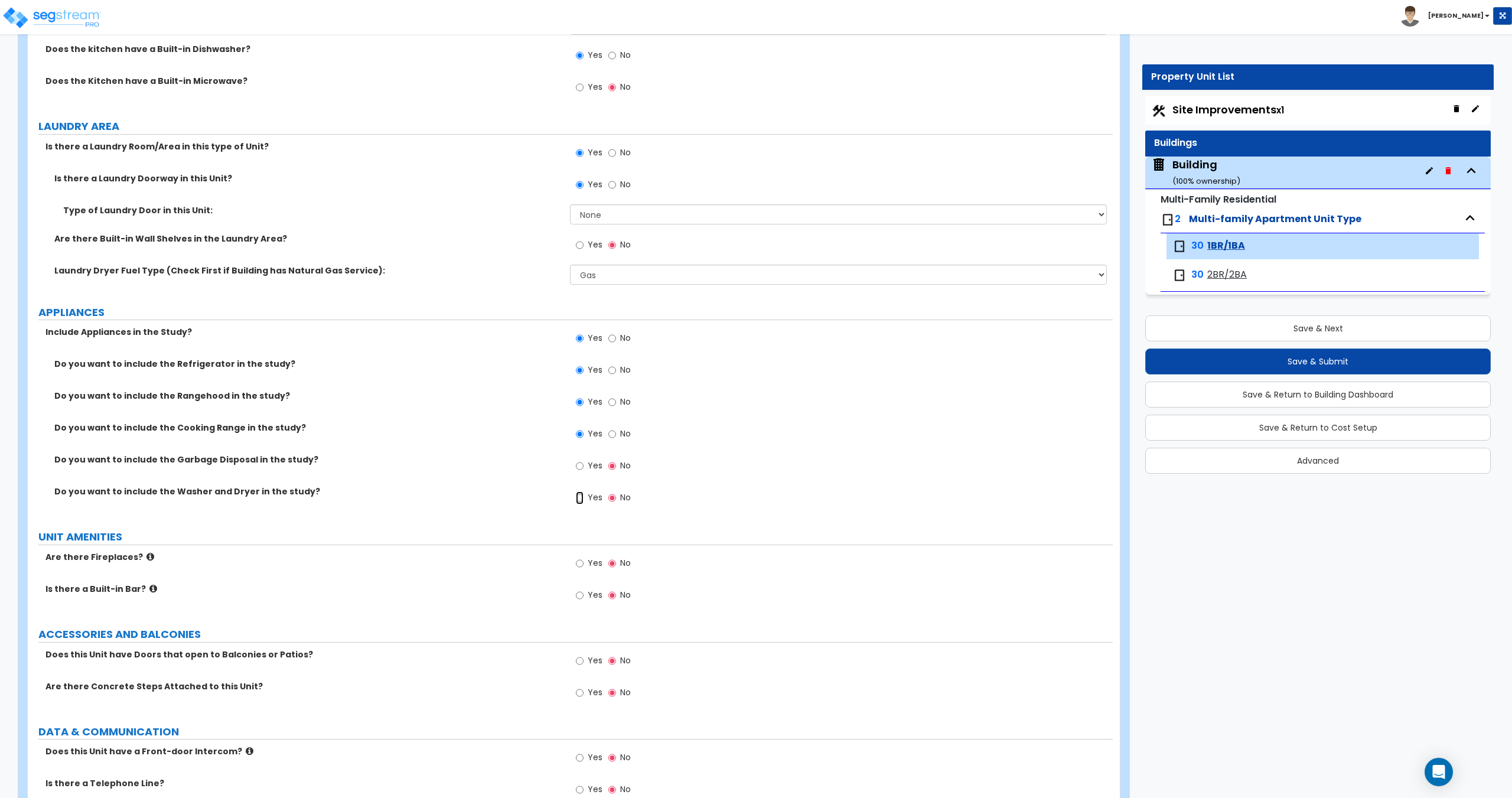
click at [583, 492] on input "Yes" at bounding box center [579, 498] width 8 height 13
radio input "true"
click at [594, 460] on span "Yes" at bounding box center [595, 464] width 15 height 11
click at [583, 460] on input "Yes" at bounding box center [579, 465] width 8 height 13
radio input "true"
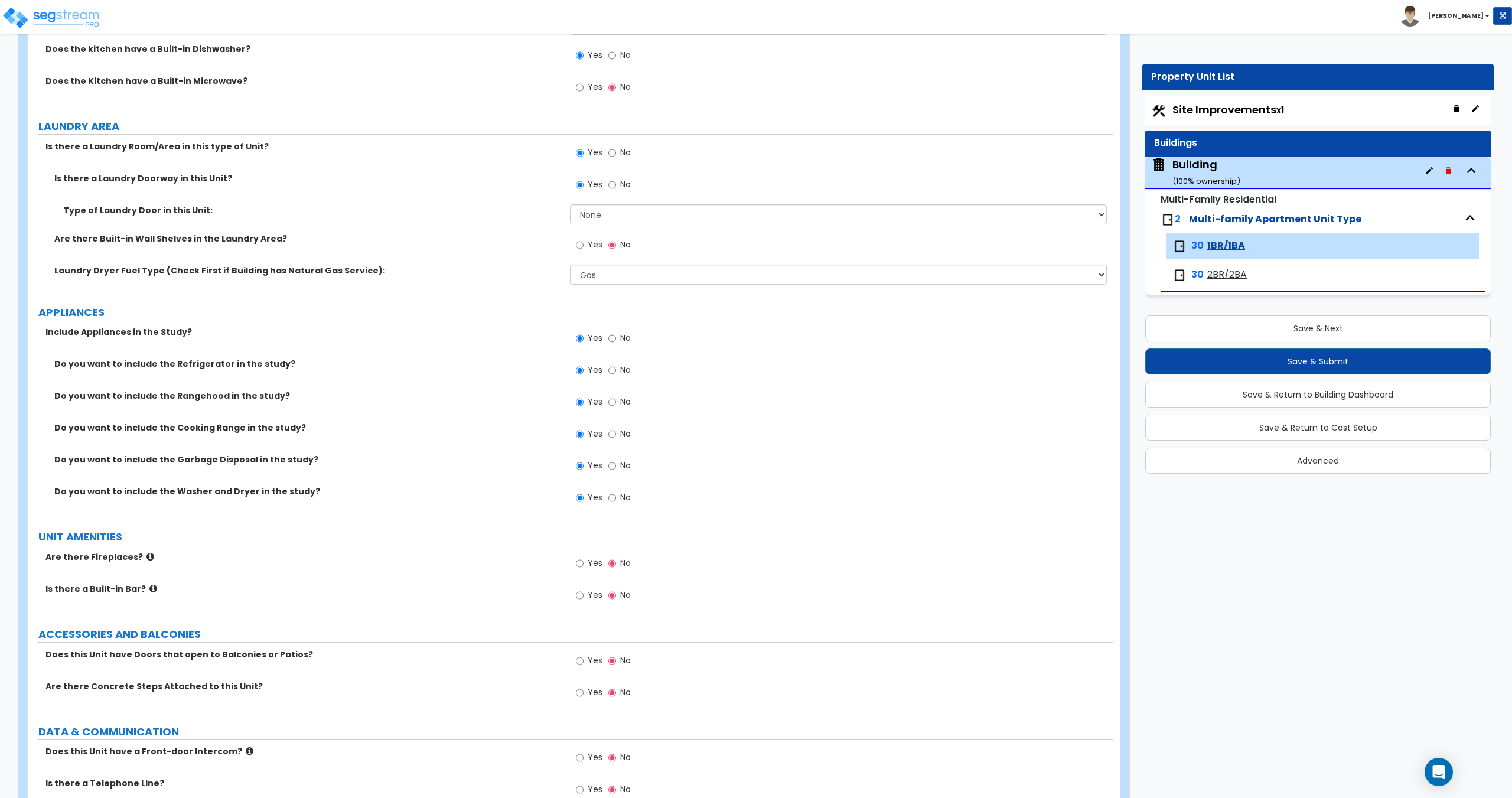
click at [622, 501] on span "No" at bounding box center [625, 497] width 11 height 11
click at [616, 501] on input "No" at bounding box center [612, 498] width 8 height 13
radio input "false"
radio input "true"
click at [1207, 271] on span "2BR/2BA" at bounding box center [1226, 275] width 40 height 13
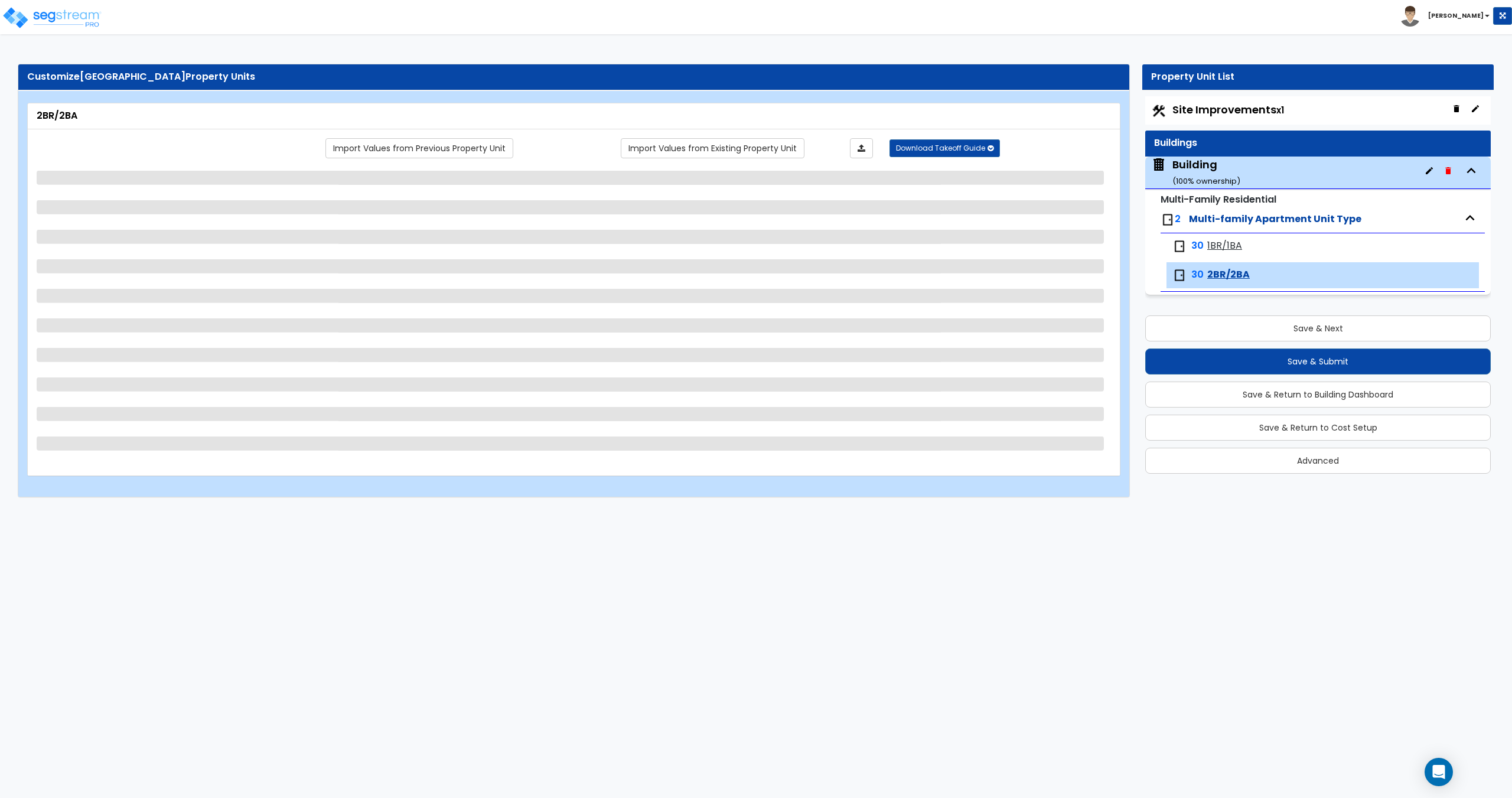
scroll to position [0, 0]
select select "4"
select select "1"
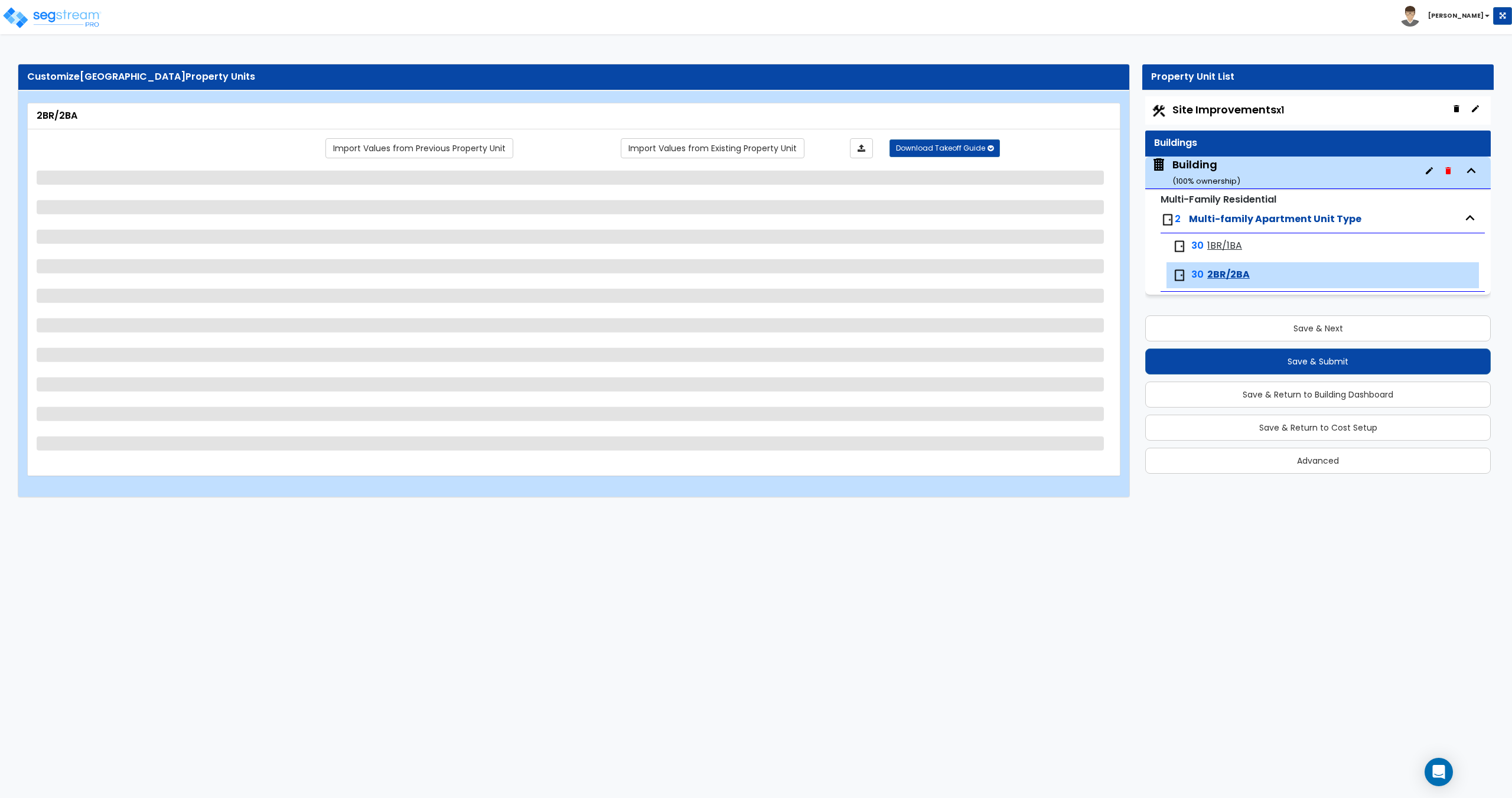
select select "3"
select select "1"
select select "4"
select select "2"
select select "1"
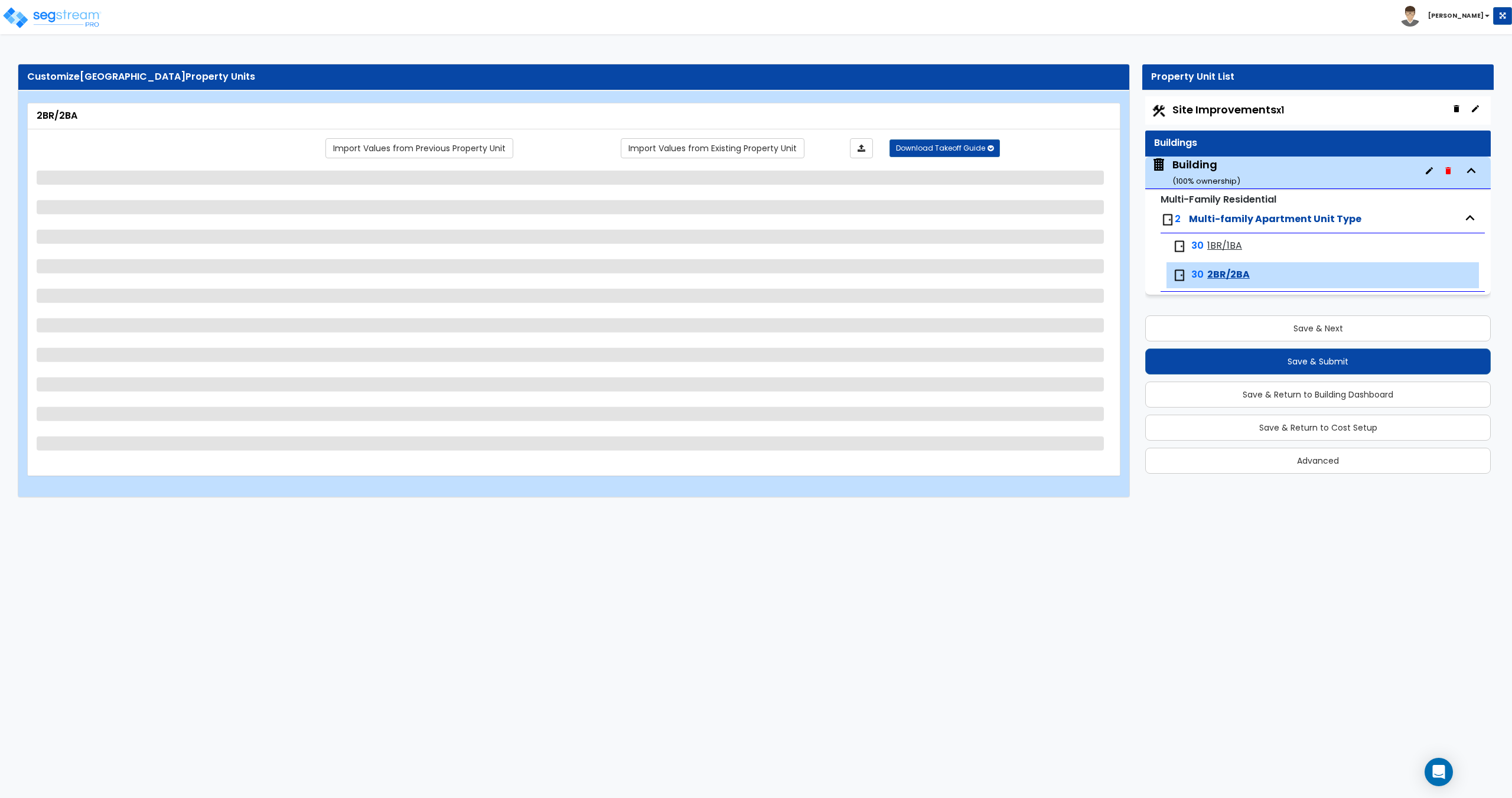
select select "1"
select select "2"
select select "1"
select select "2"
select select "1"
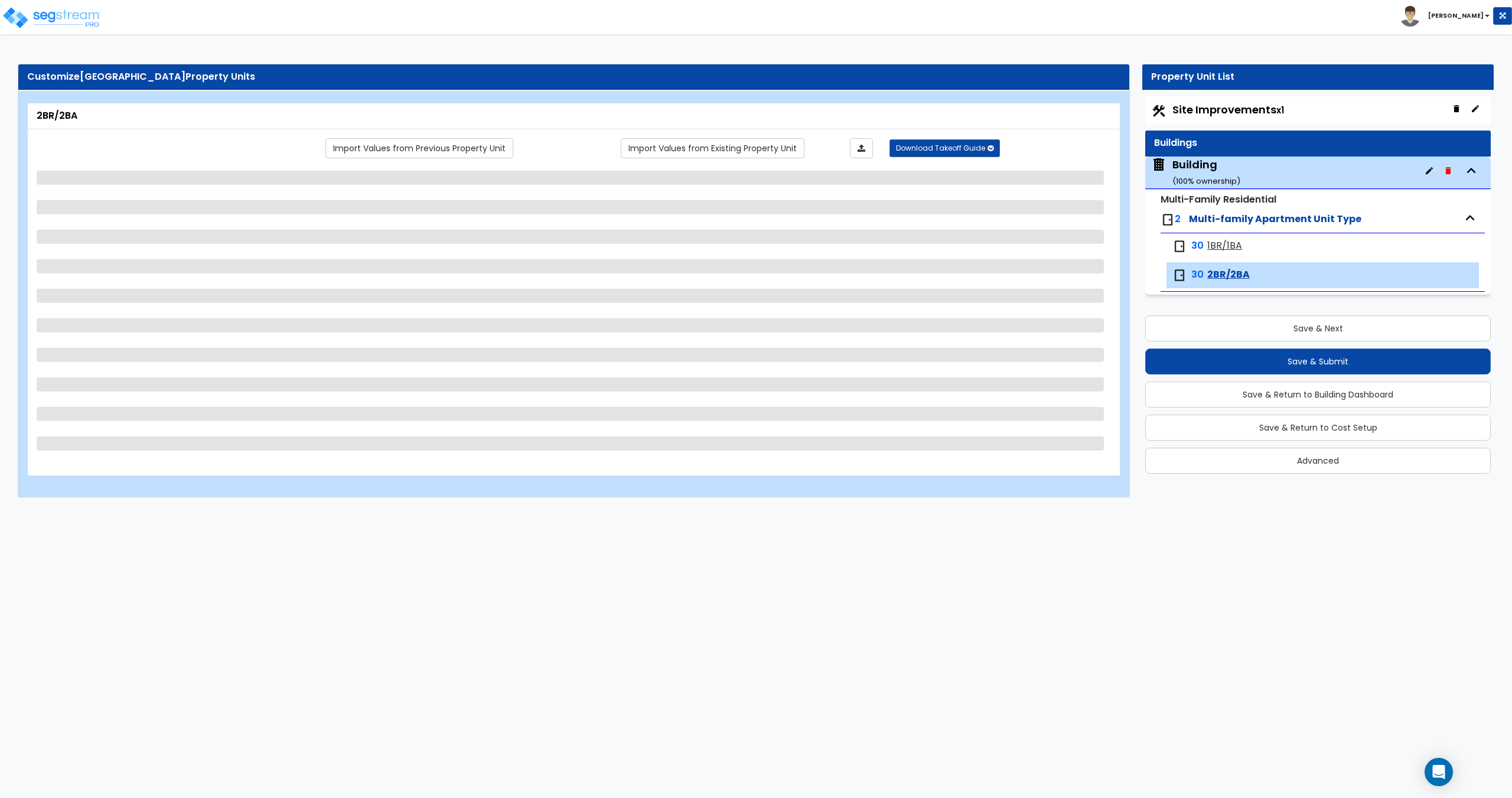
select select "1"
select select "2"
select select "1"
select select "2"
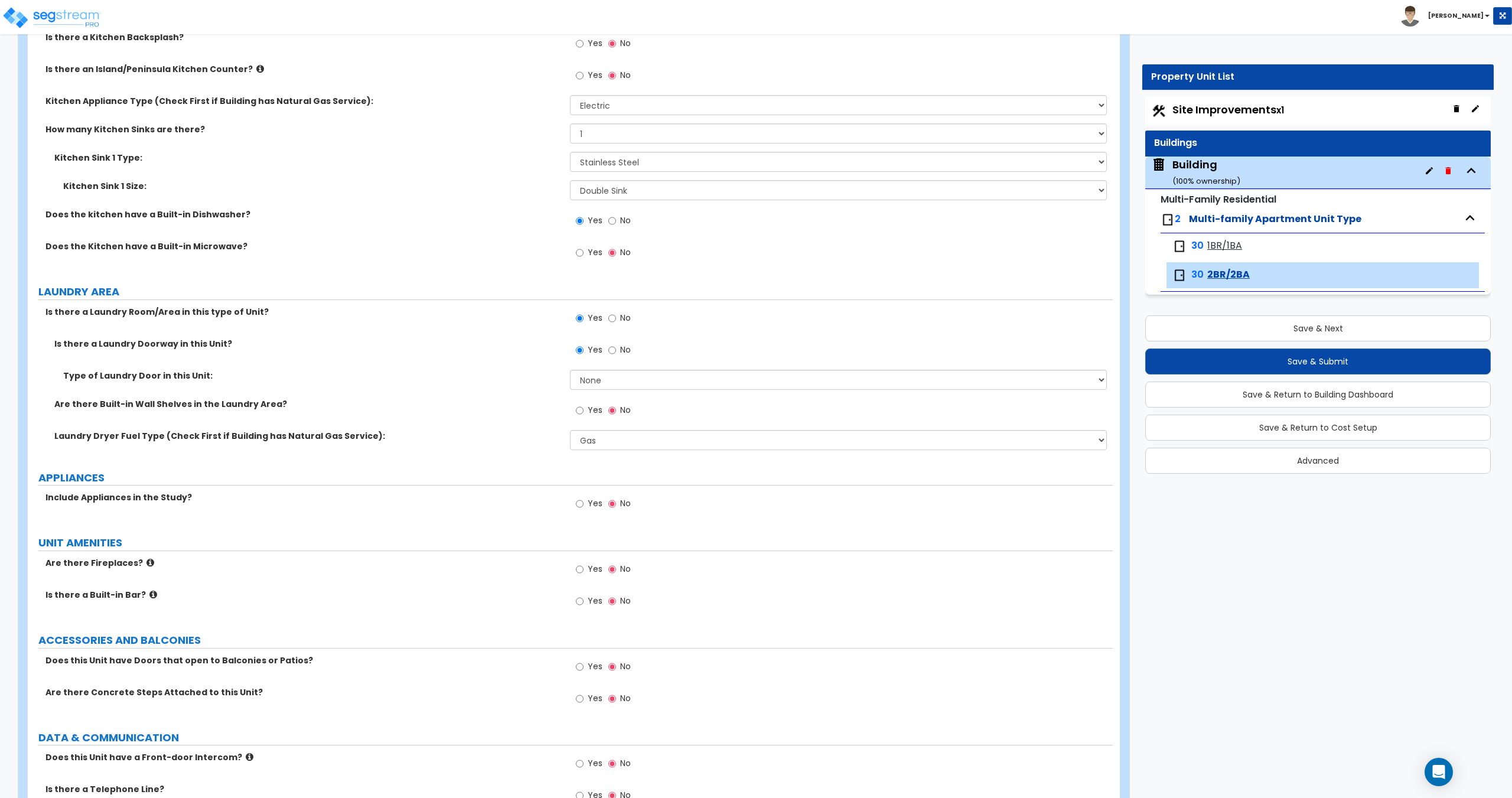
scroll to position [1507, 0]
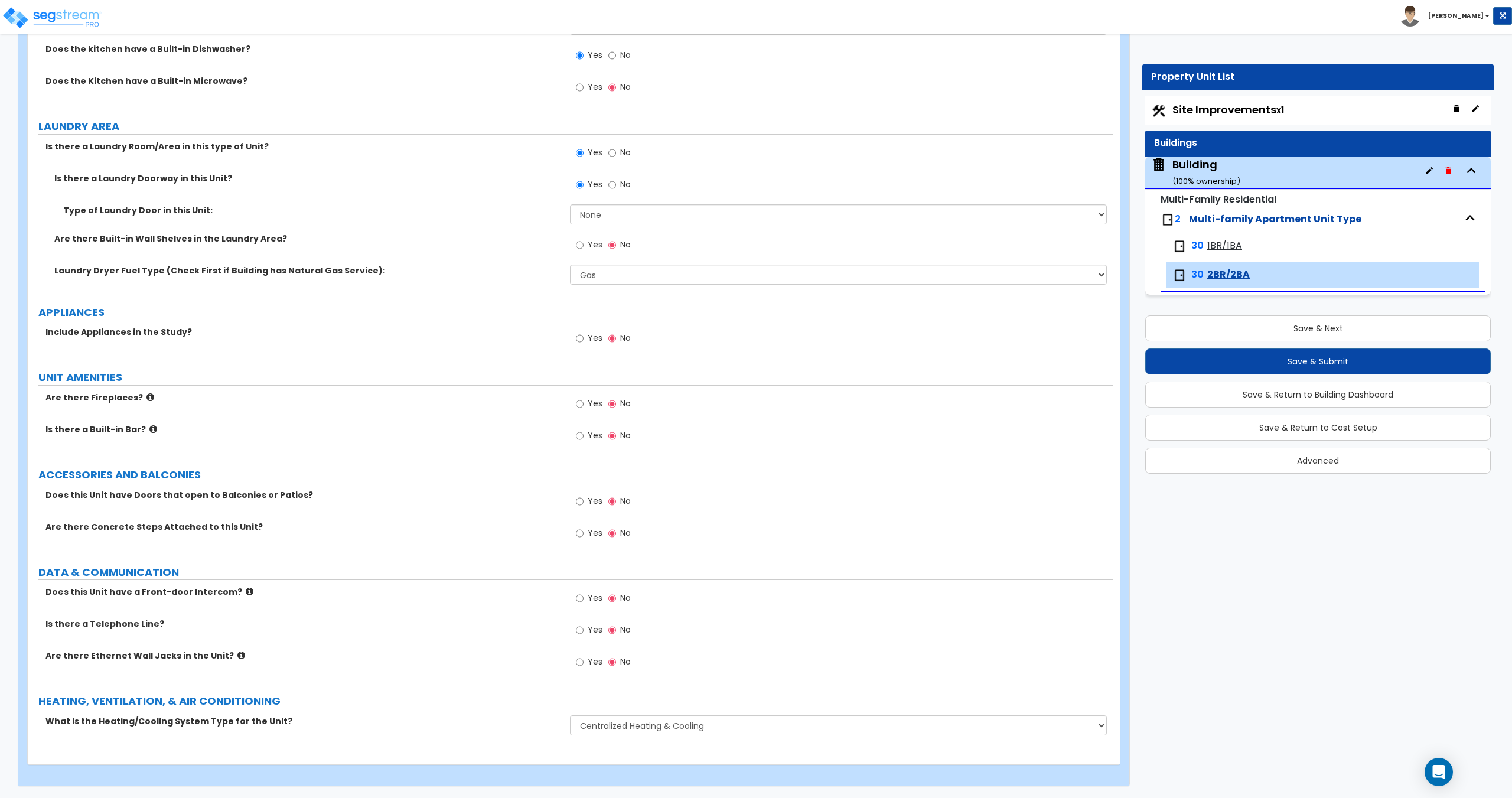
click at [584, 339] on label "Yes" at bounding box center [589, 339] width 26 height 20
click at [583, 339] on input "Yes" at bounding box center [579, 338] width 8 height 13
radio input "true"
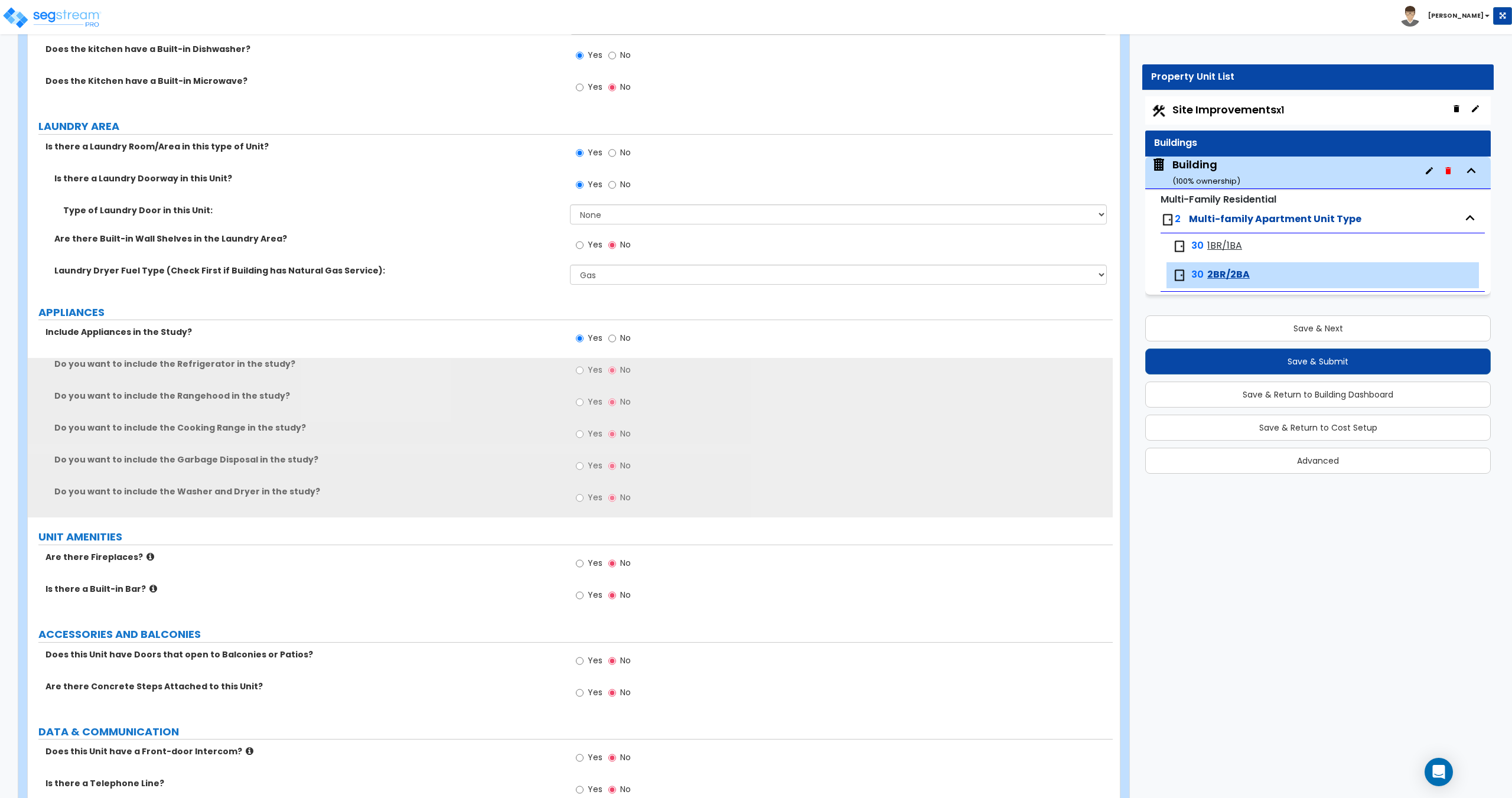
click at [591, 373] on span "Yes" at bounding box center [595, 369] width 15 height 11
click at [583, 373] on input "Yes" at bounding box center [579, 370] width 8 height 13
radio input "true"
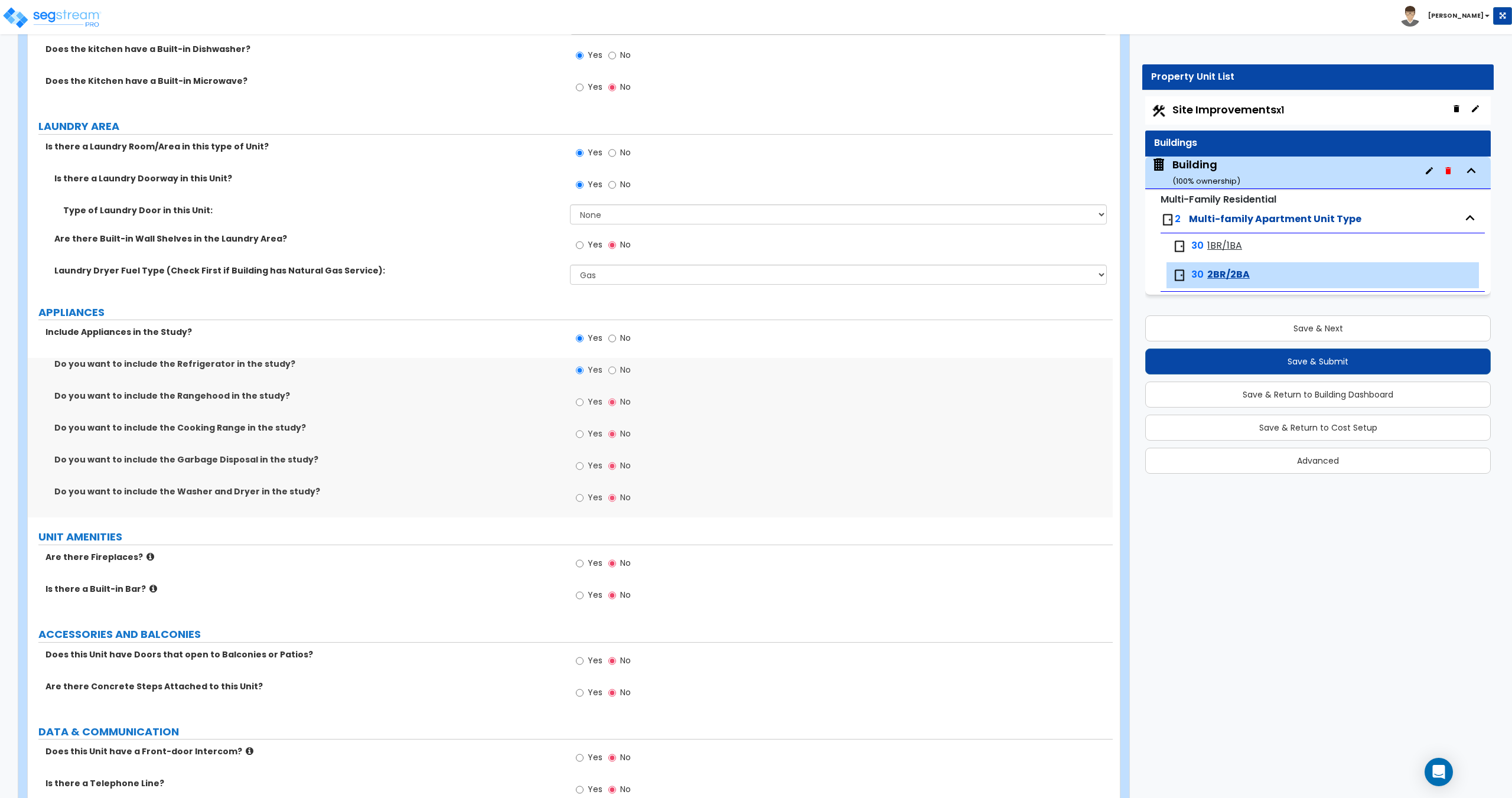
click at [594, 413] on label "Yes" at bounding box center [589, 403] width 26 height 20
click at [583, 409] on input "Yes" at bounding box center [579, 402] width 8 height 13
radio input "true"
click at [586, 451] on div "Yes No" at bounding box center [841, 438] width 542 height 32
click at [589, 437] on span "Yes" at bounding box center [595, 433] width 15 height 11
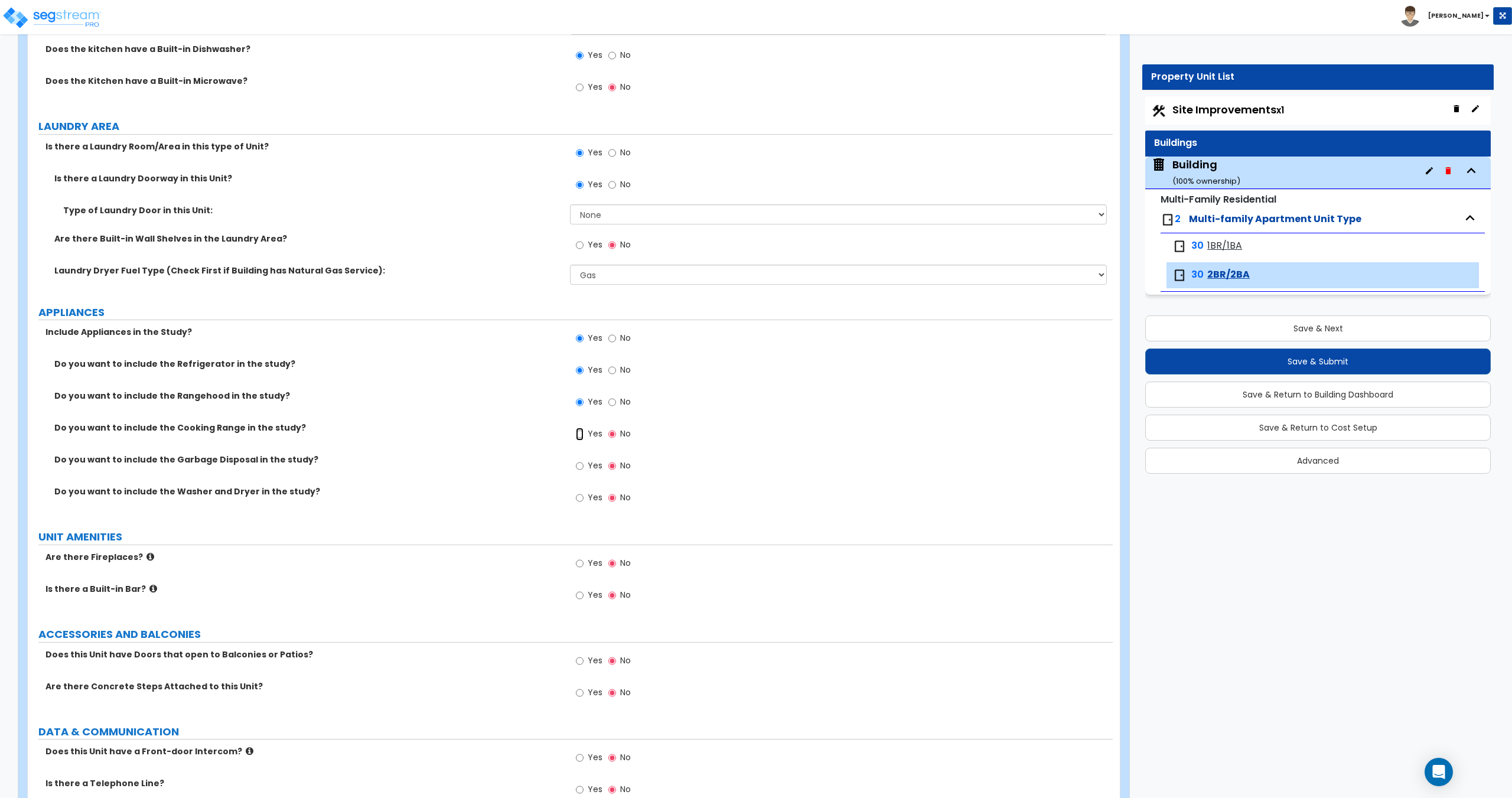
click at [583, 437] on input "Yes" at bounding box center [579, 433] width 8 height 13
radio input "true"
click at [584, 466] on label "Yes" at bounding box center [589, 467] width 26 height 20
click at [583, 466] on input "Yes" at bounding box center [579, 465] width 8 height 13
radio input "true"
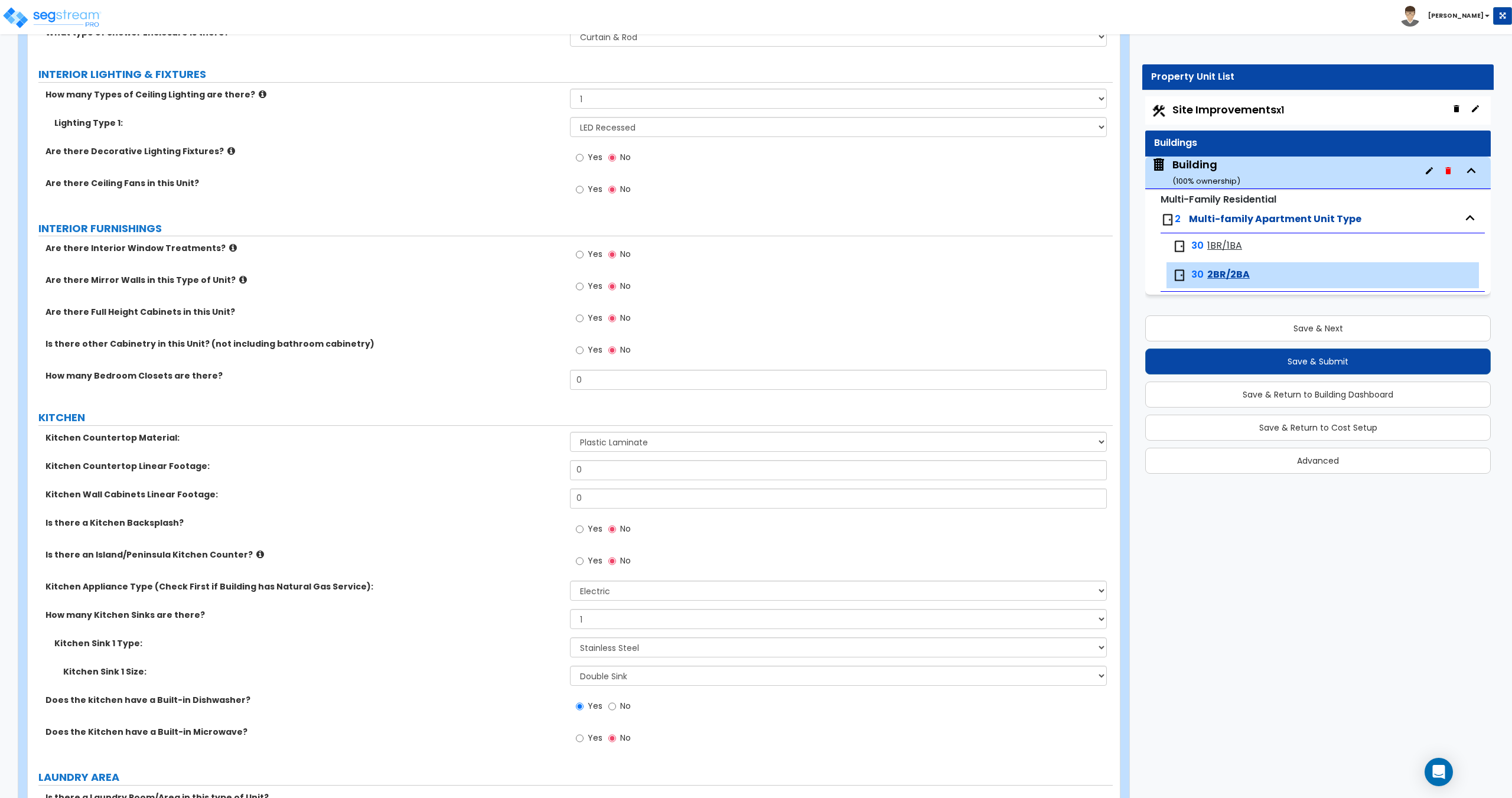
scroll to position [848, 0]
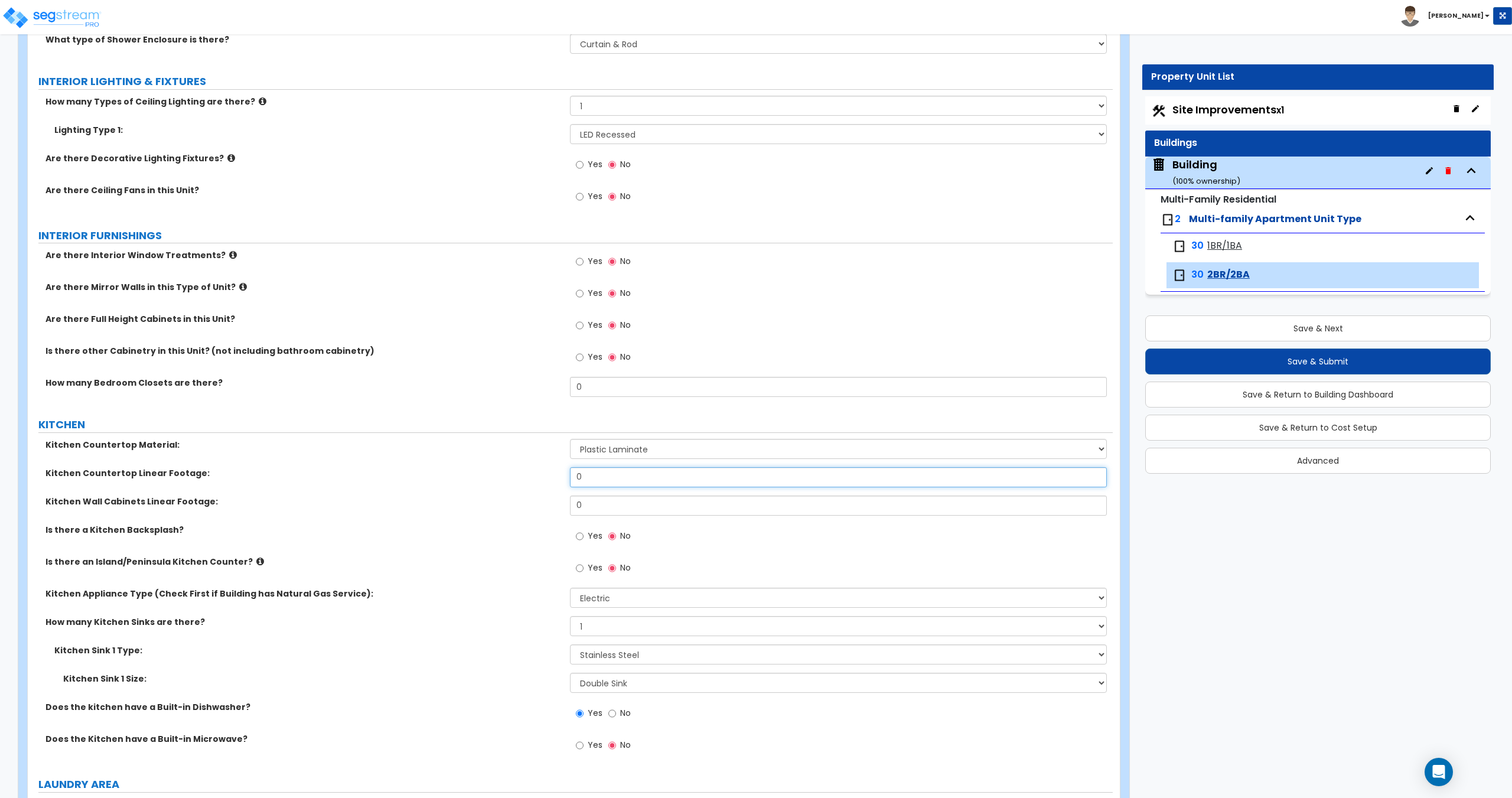
drag, startPoint x: 539, startPoint y: 479, endPoint x: 508, endPoint y: 478, distance: 31.0
click at [523, 478] on div "Kitchen Countertop Linear Footage: 0" at bounding box center [569, 481] width 1085 height 28
type input "12"
drag, startPoint x: 583, startPoint y: 507, endPoint x: 496, endPoint y: 495, distance: 87.8
click at [543, 501] on div "Kitchen Wall Cabinets Linear Footage: 0" at bounding box center [569, 509] width 1085 height 28
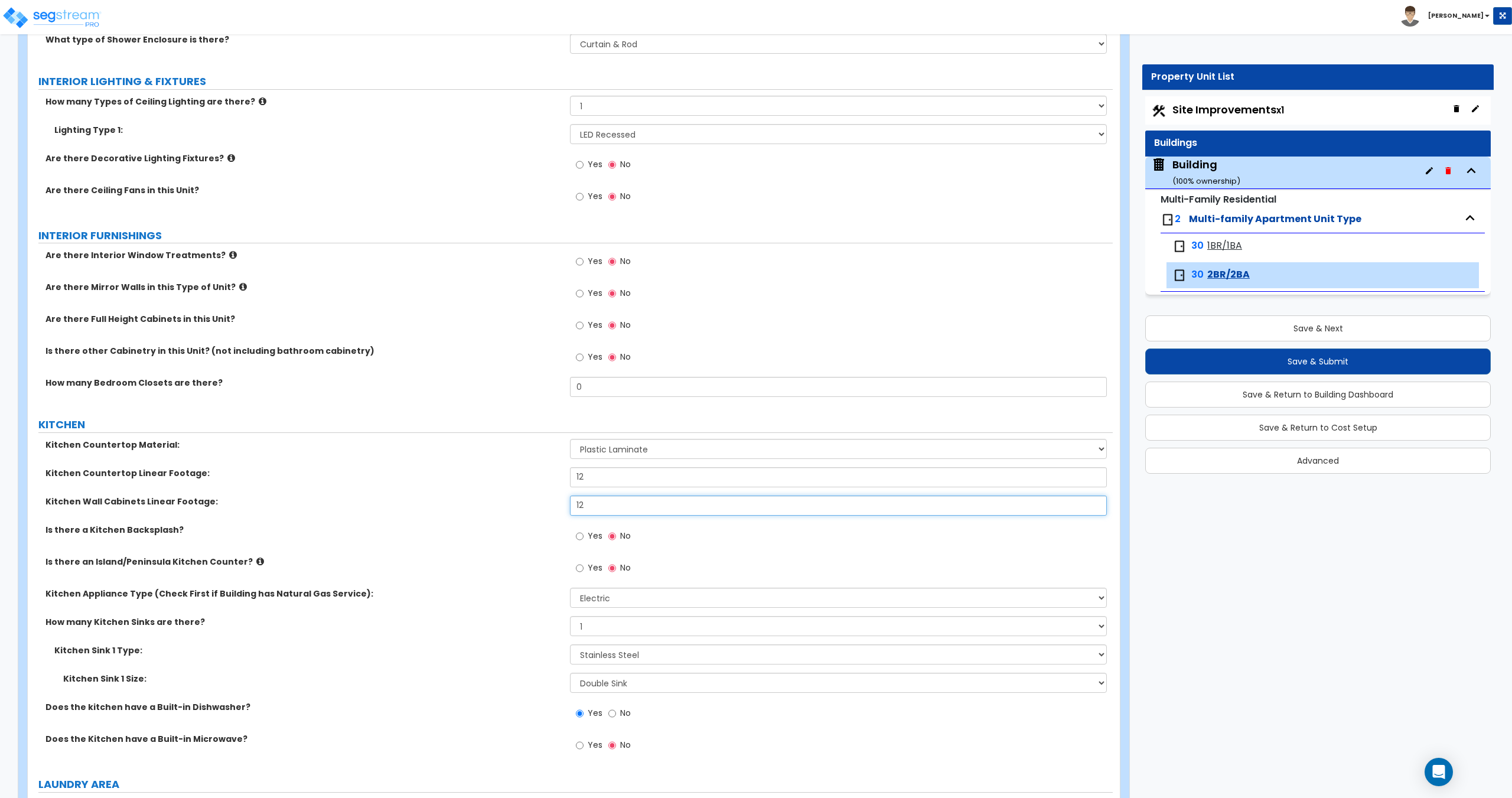
type input "12"
click at [606, 480] on input "12" at bounding box center [838, 477] width 536 height 20
drag, startPoint x: 597, startPoint y: 478, endPoint x: 482, endPoint y: 468, distance: 115.4
click at [504, 467] on div "Kitchen Countertop Linear Footage: 12" at bounding box center [569, 481] width 1085 height 28
type input "8"
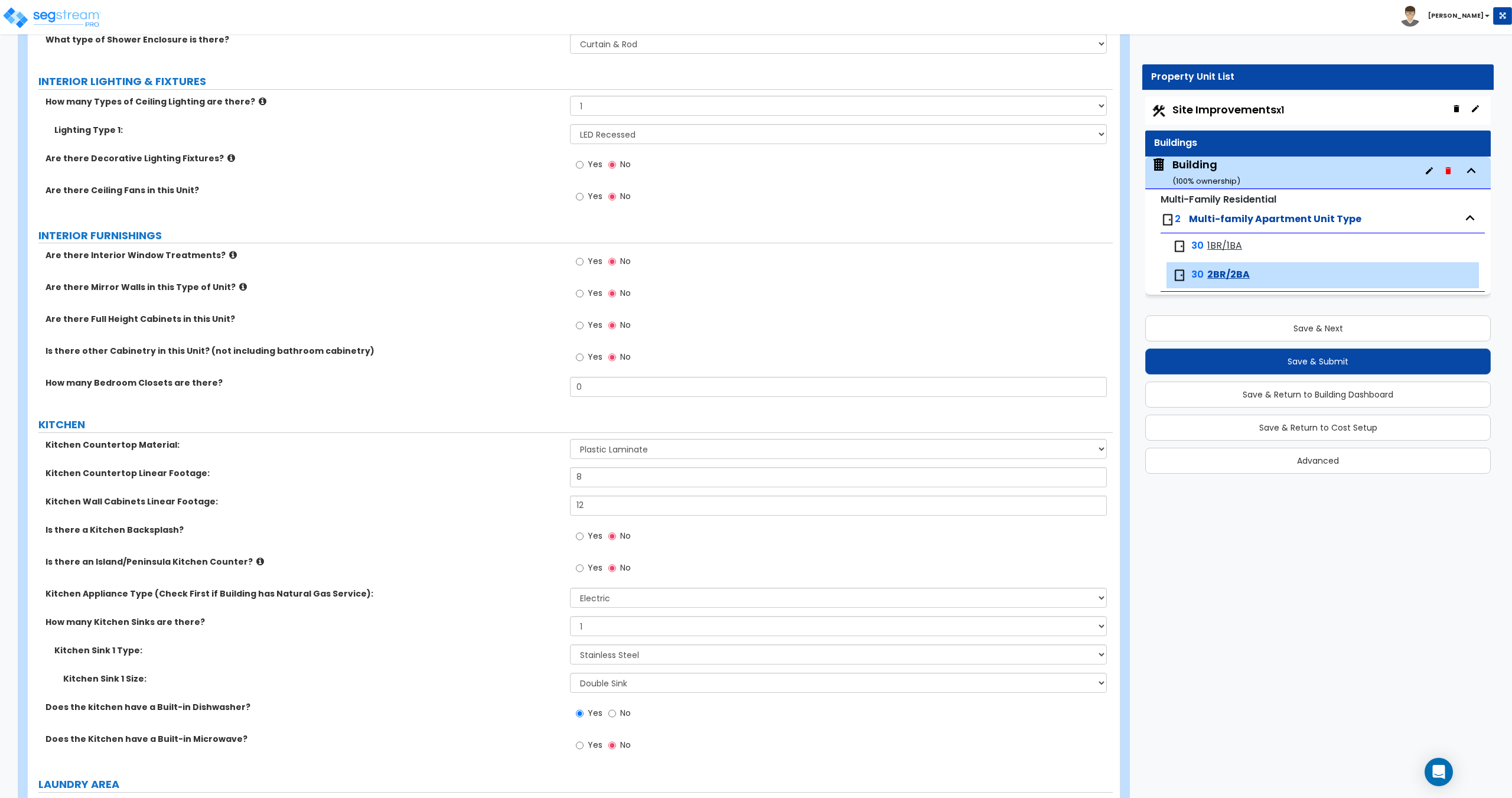
click at [1217, 242] on span "1BR/1BA" at bounding box center [1223, 245] width 34 height 13
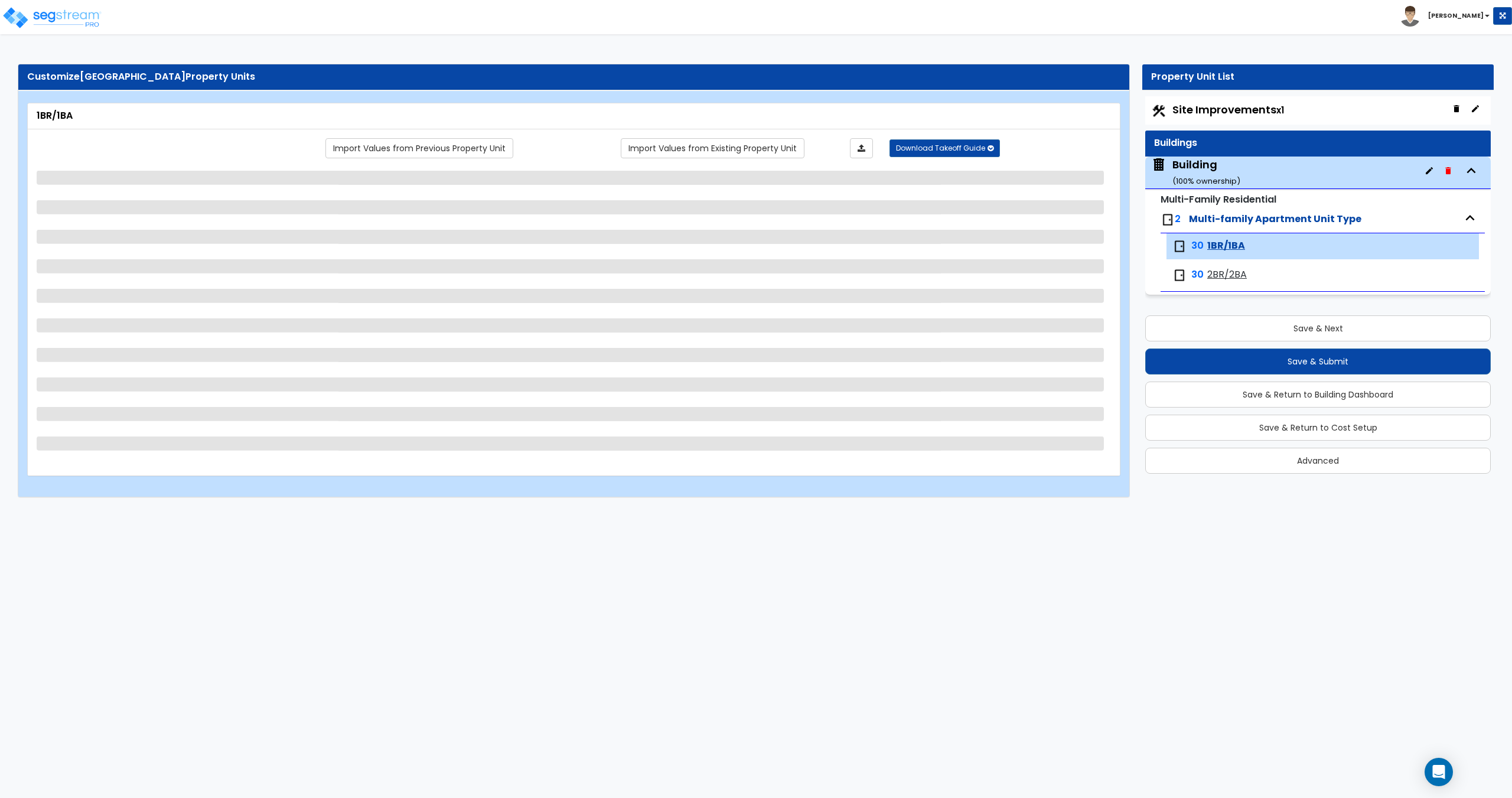
select select "4"
select select "1"
select select "3"
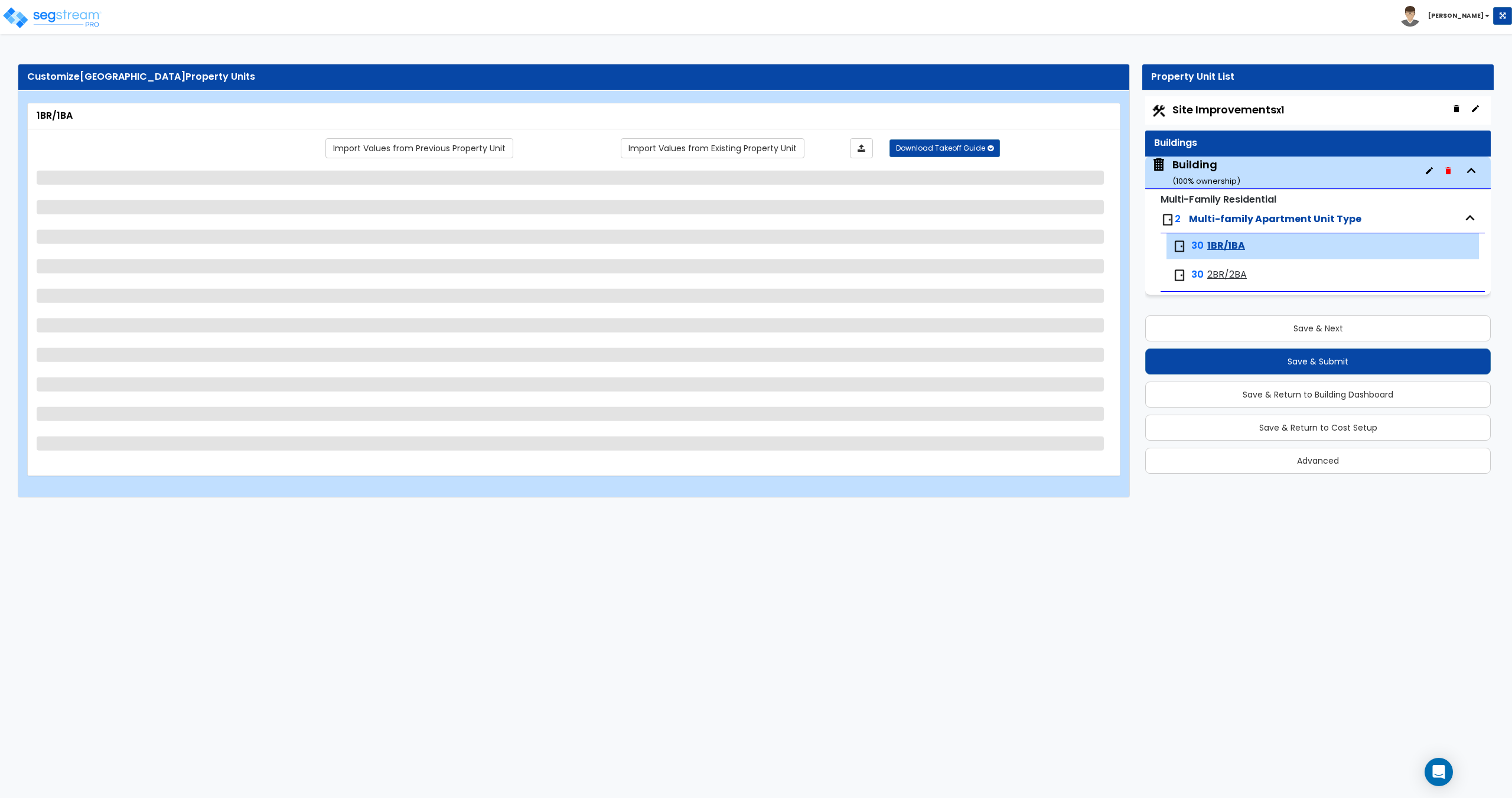
select select "1"
select select "4"
select select "2"
select select "1"
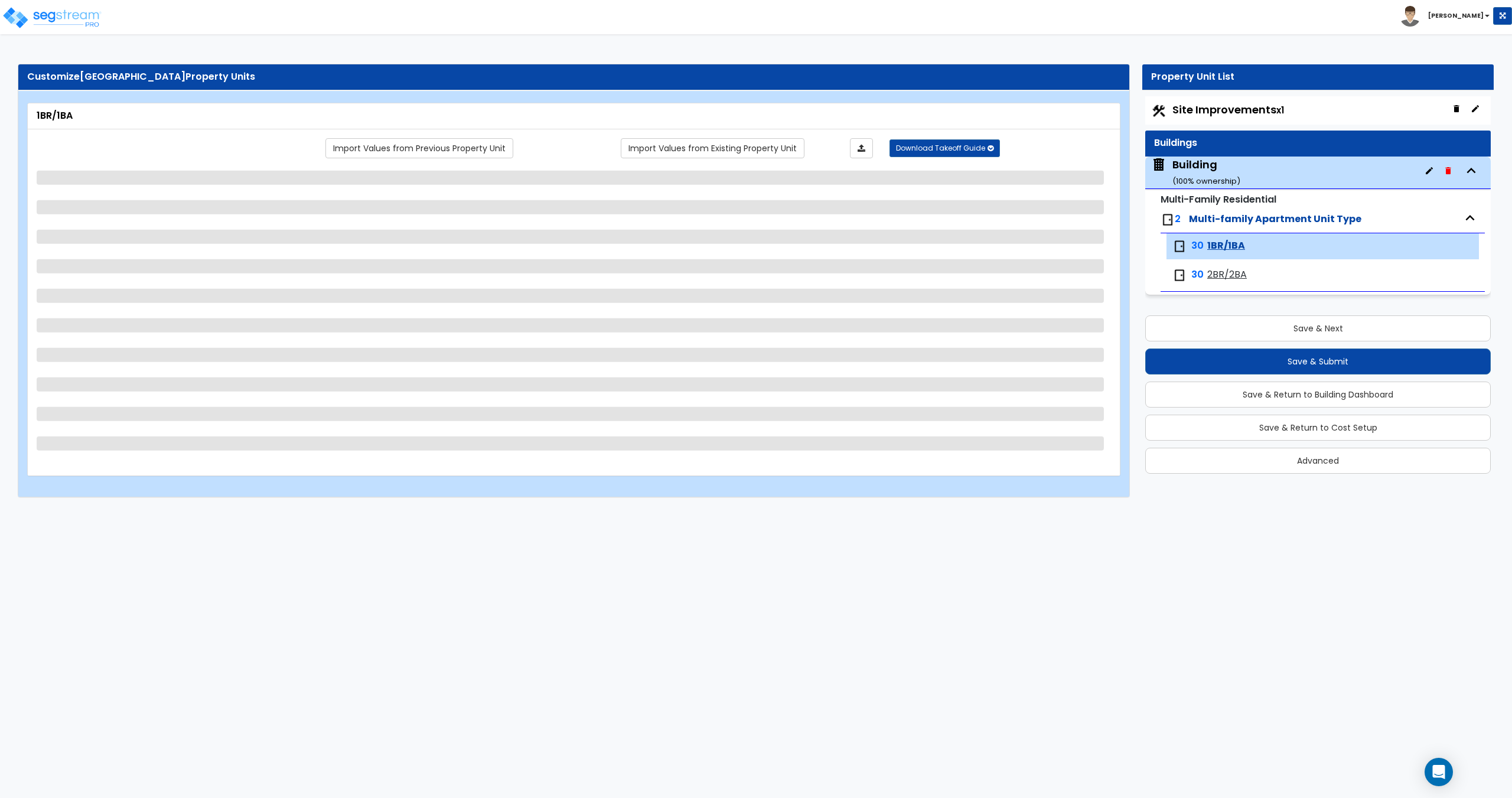
select select "2"
select select "1"
select select "2"
select select "1"
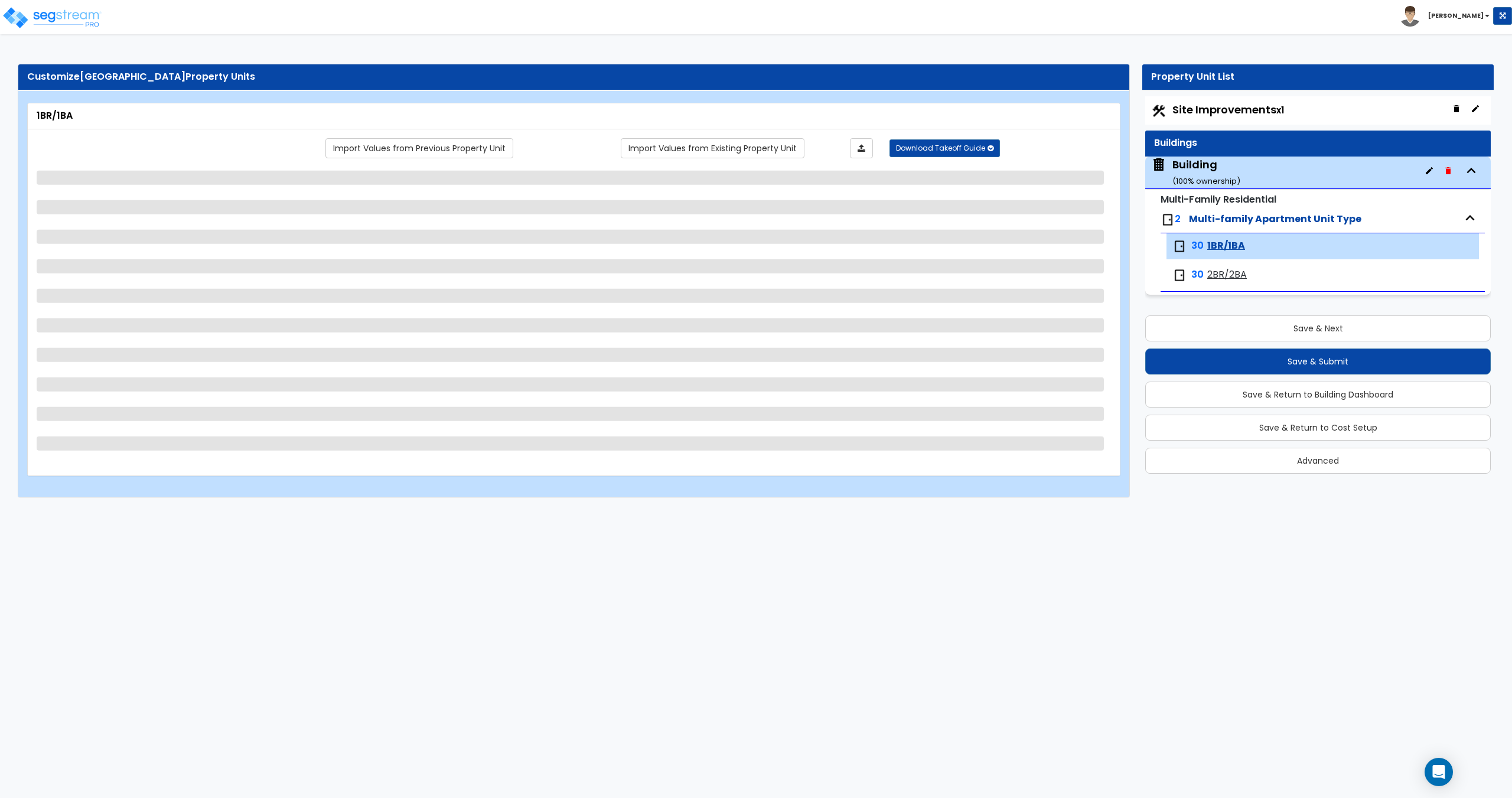
select select "1"
select select "2"
select select "1"
select select "2"
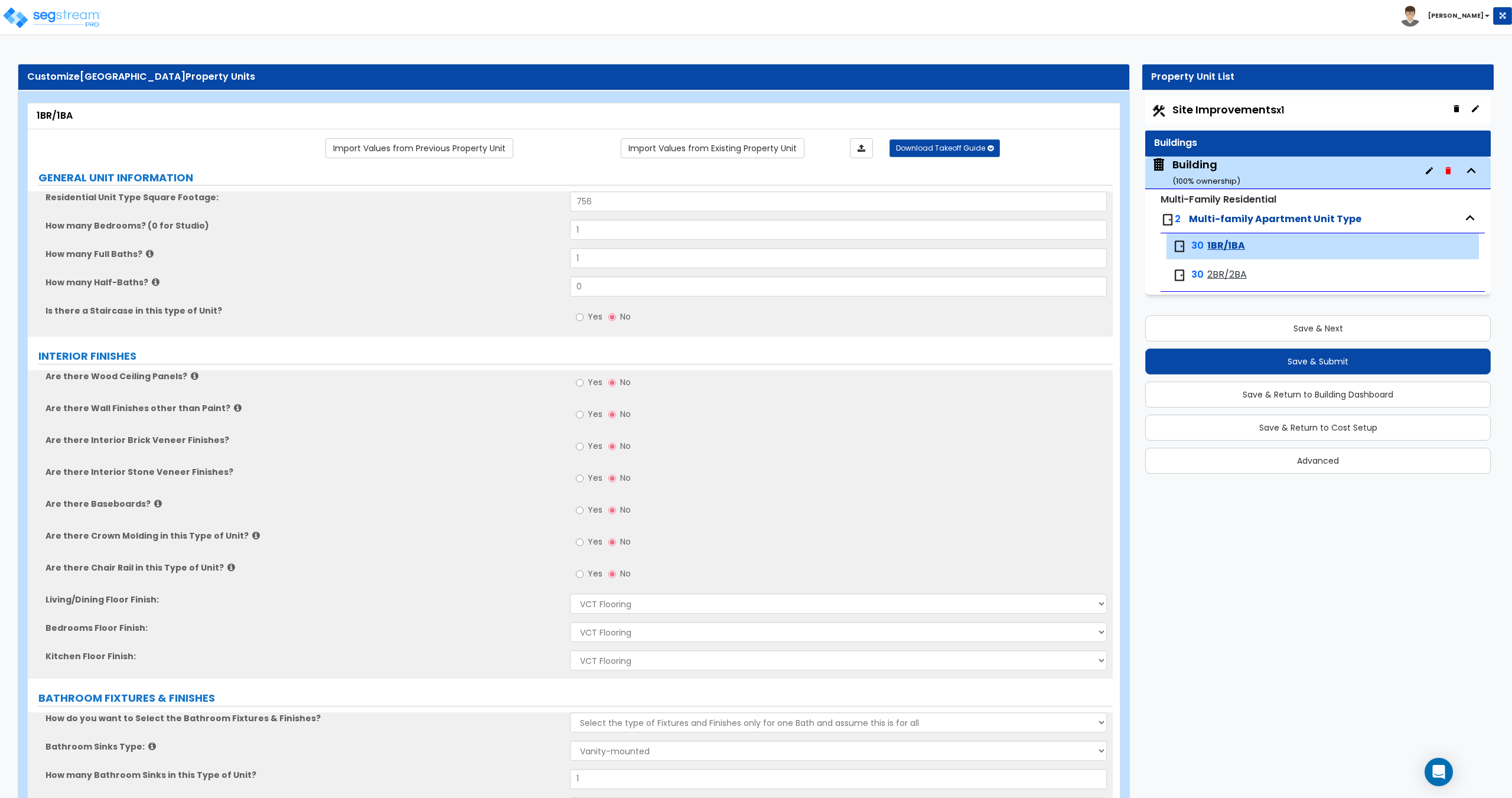
drag, startPoint x: 451, startPoint y: 373, endPoint x: 476, endPoint y: 491, distance: 120.6
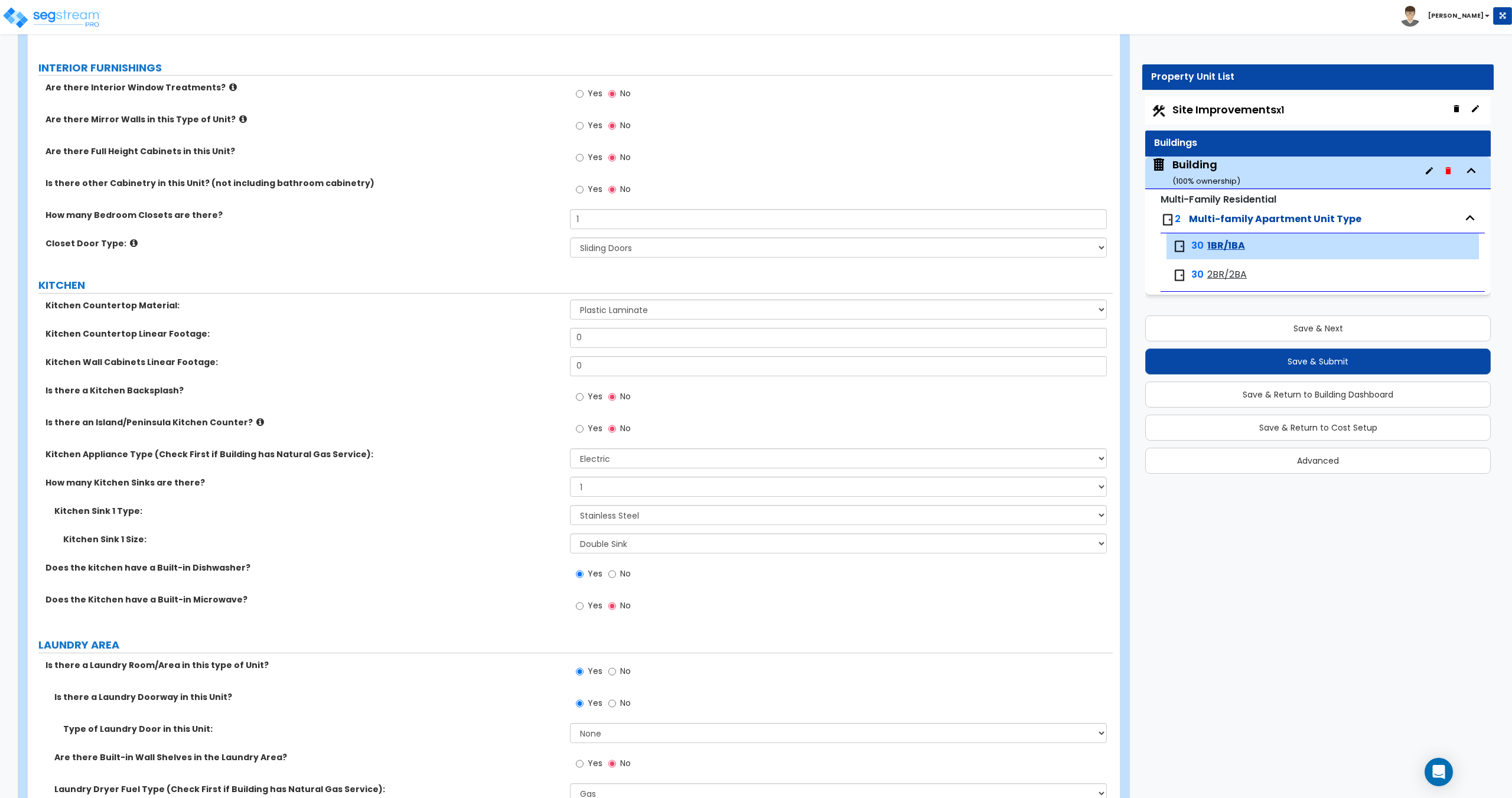
scroll to position [1020, 0]
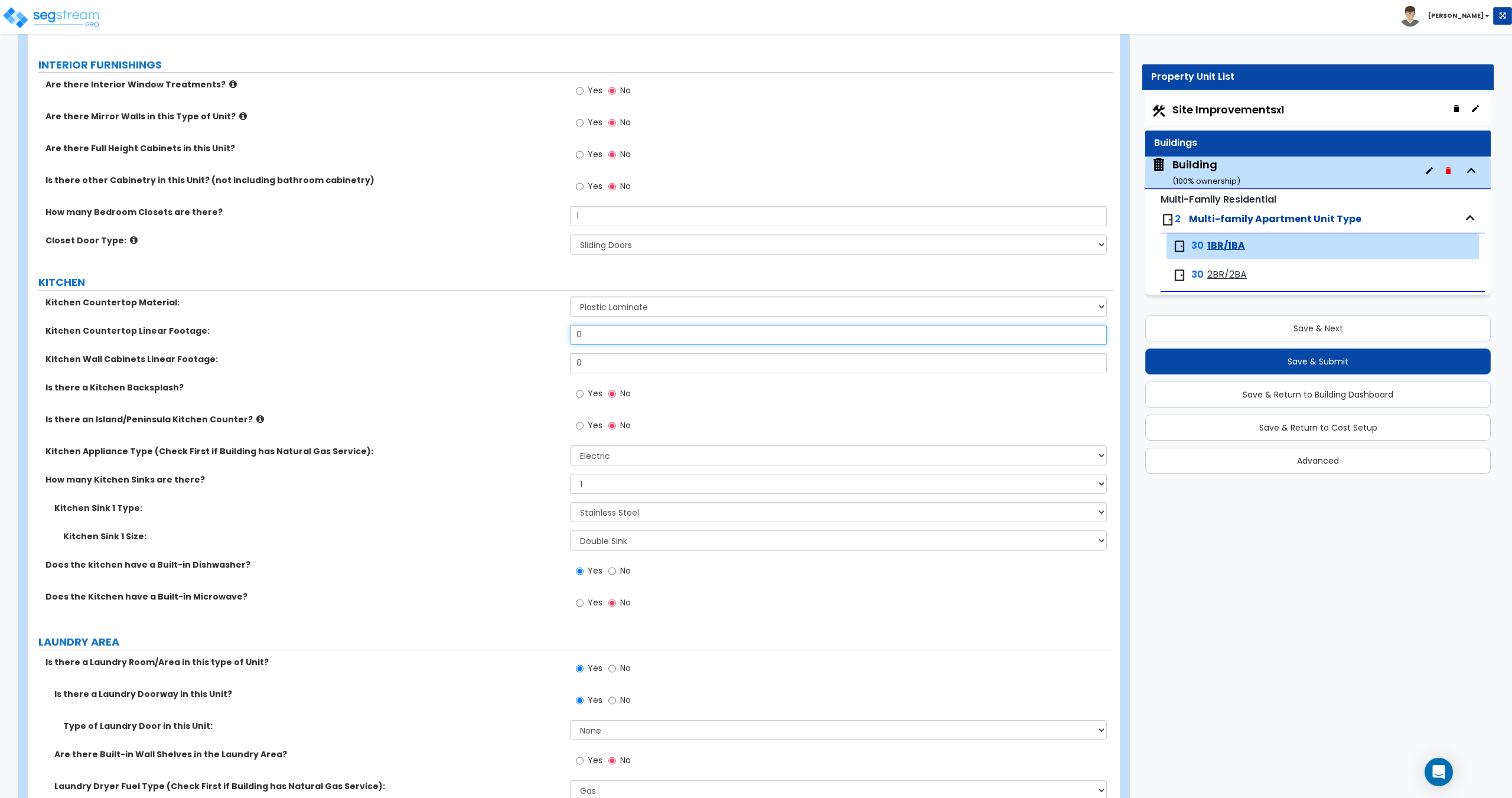
drag, startPoint x: 607, startPoint y: 335, endPoint x: 489, endPoint y: 336, distance: 118.0
click at [493, 336] on div "Kitchen Countertop Linear Footage: 0" at bounding box center [569, 339] width 1085 height 28
type input "6"
drag, startPoint x: 600, startPoint y: 363, endPoint x: 374, endPoint y: 347, distance: 226.6
click at [516, 358] on div "Kitchen Wall Cabinets Linear Footage: 0" at bounding box center [569, 367] width 1085 height 28
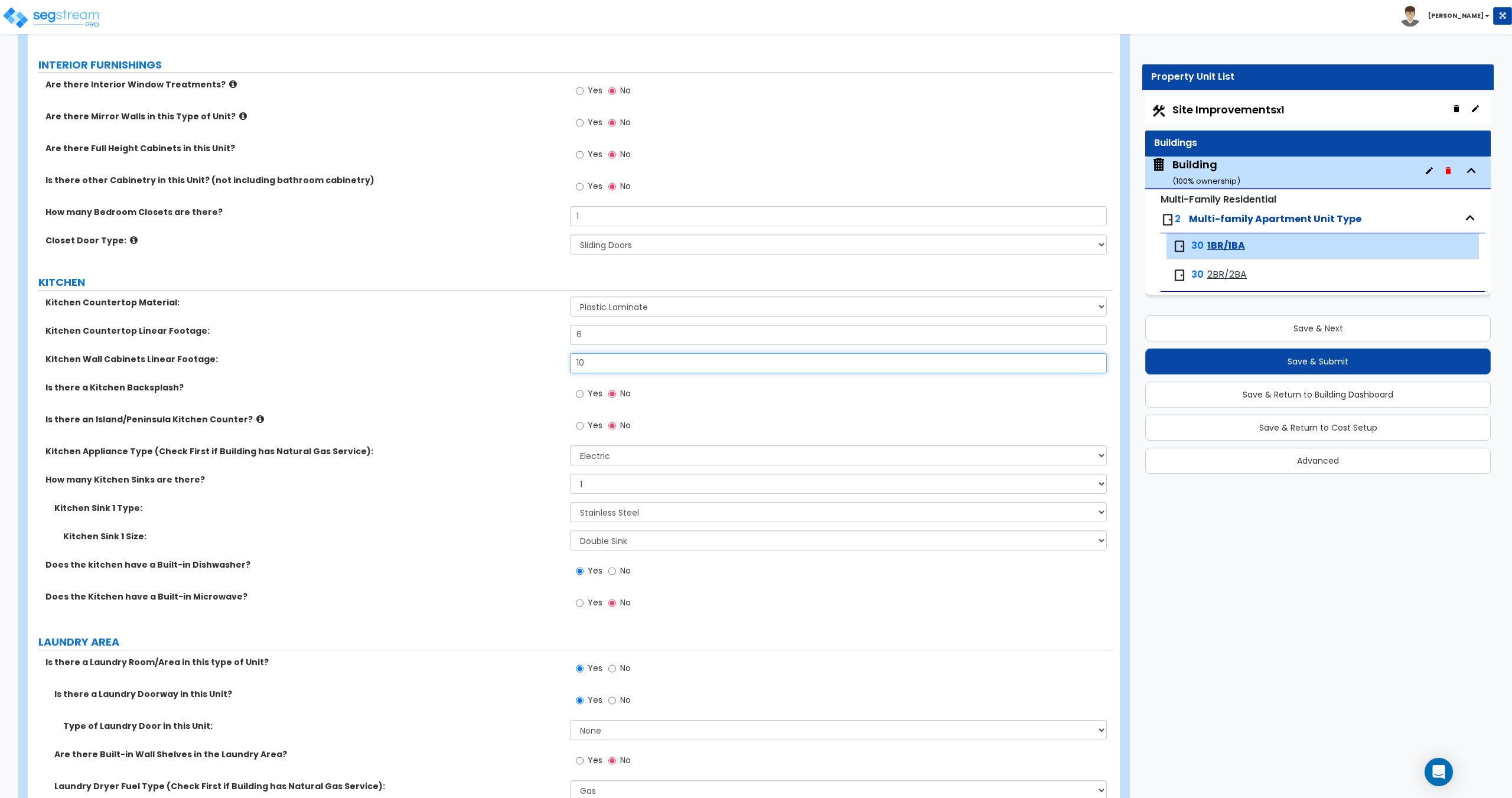
type input "10"
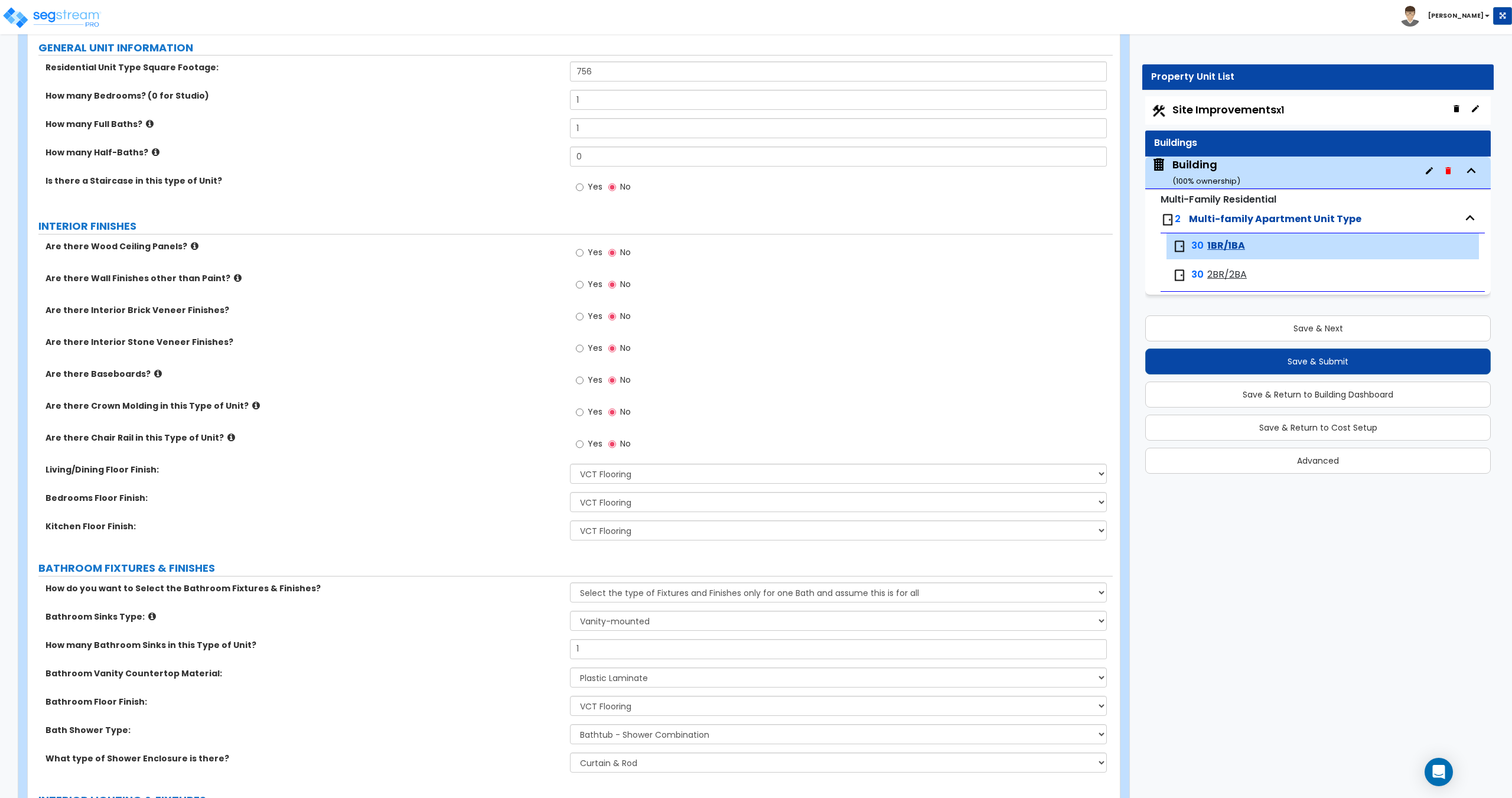
scroll to position [109, 0]
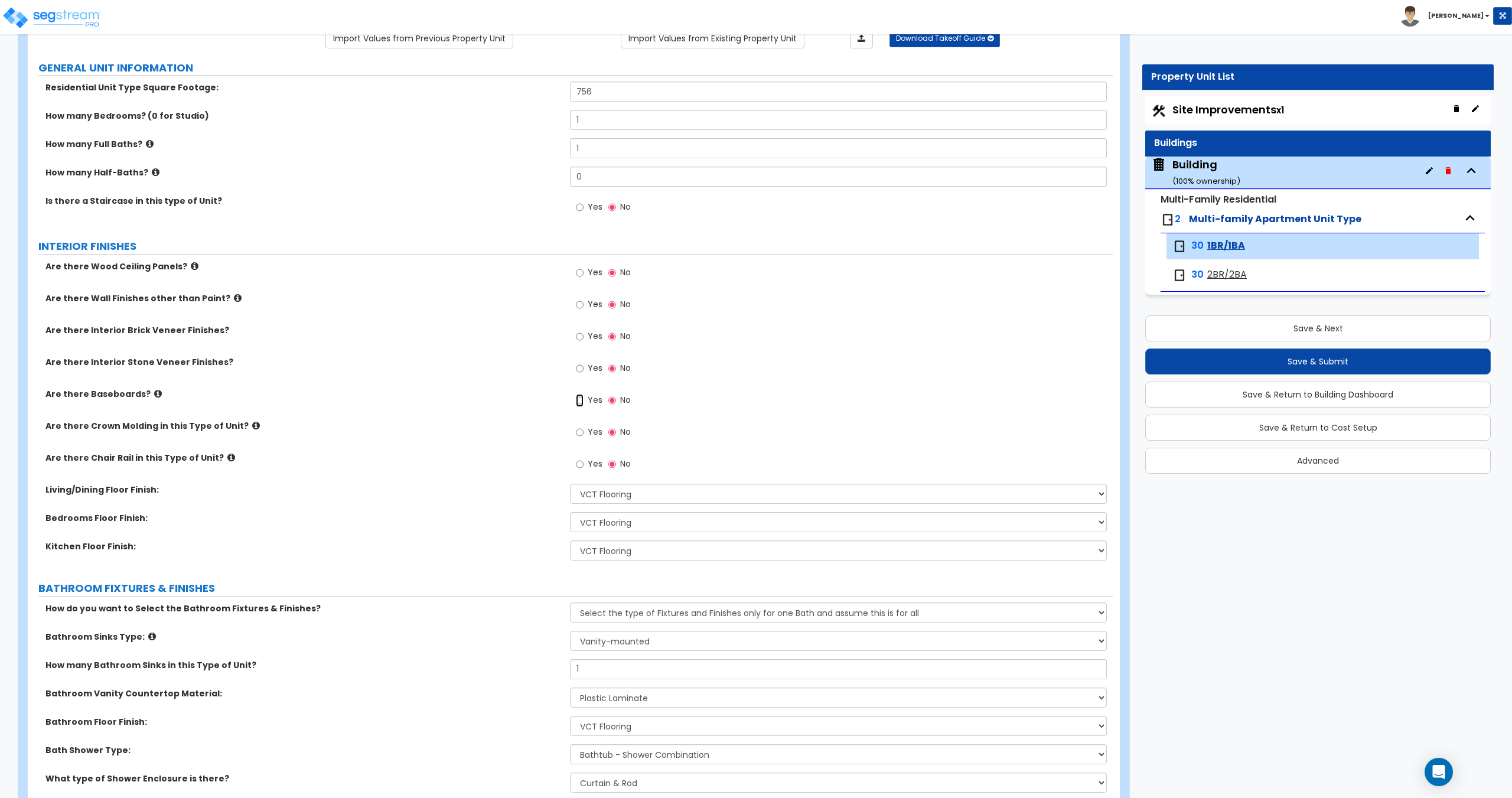
click at [578, 395] on input "Yes" at bounding box center [579, 400] width 8 height 13
radio input "true"
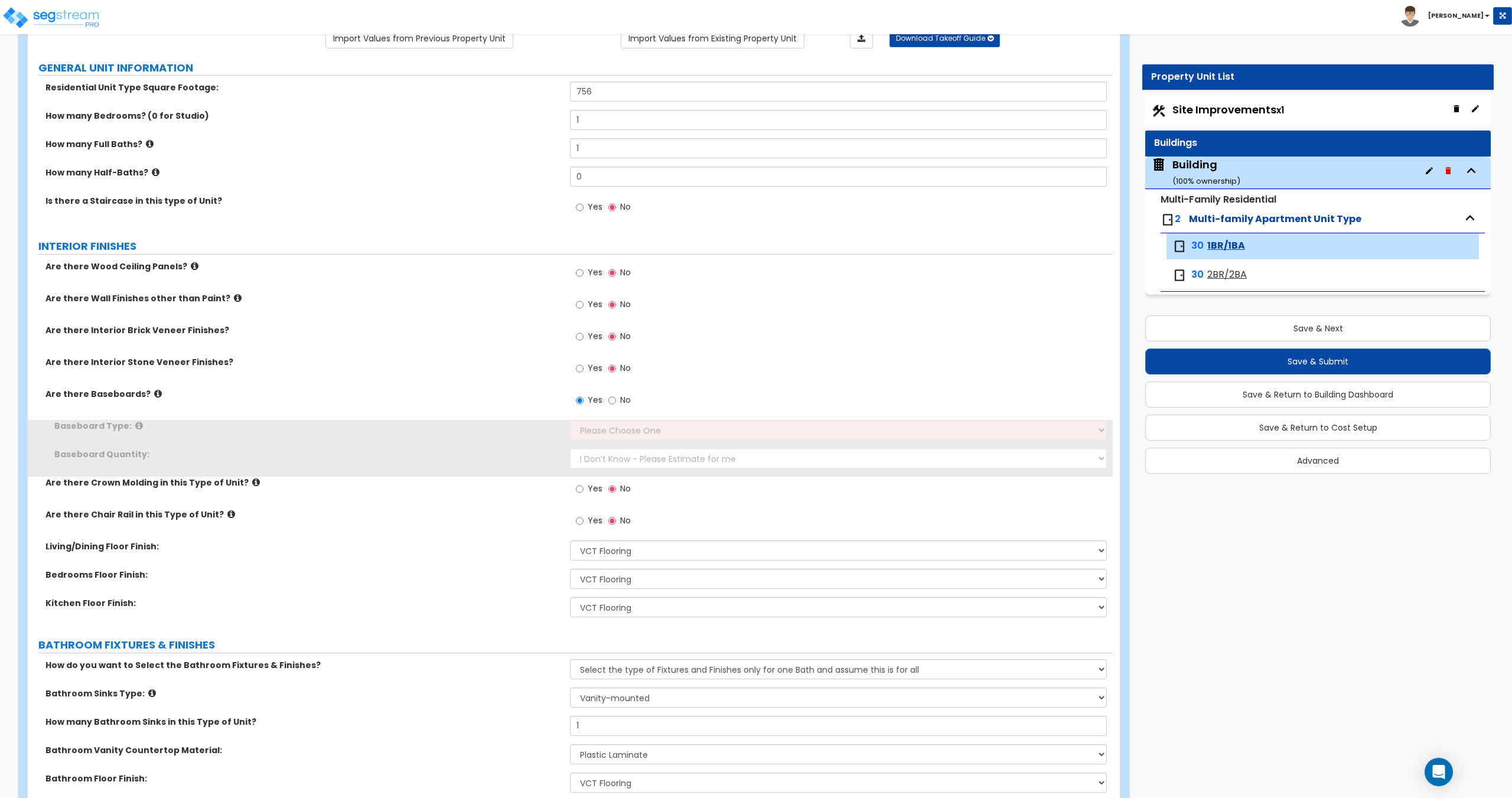
click at [603, 417] on div "Yes No" at bounding box center [841, 404] width 542 height 32
click at [611, 433] on select "Please Choose One Wood Vinyl Carpet Tile" at bounding box center [838, 430] width 536 height 20
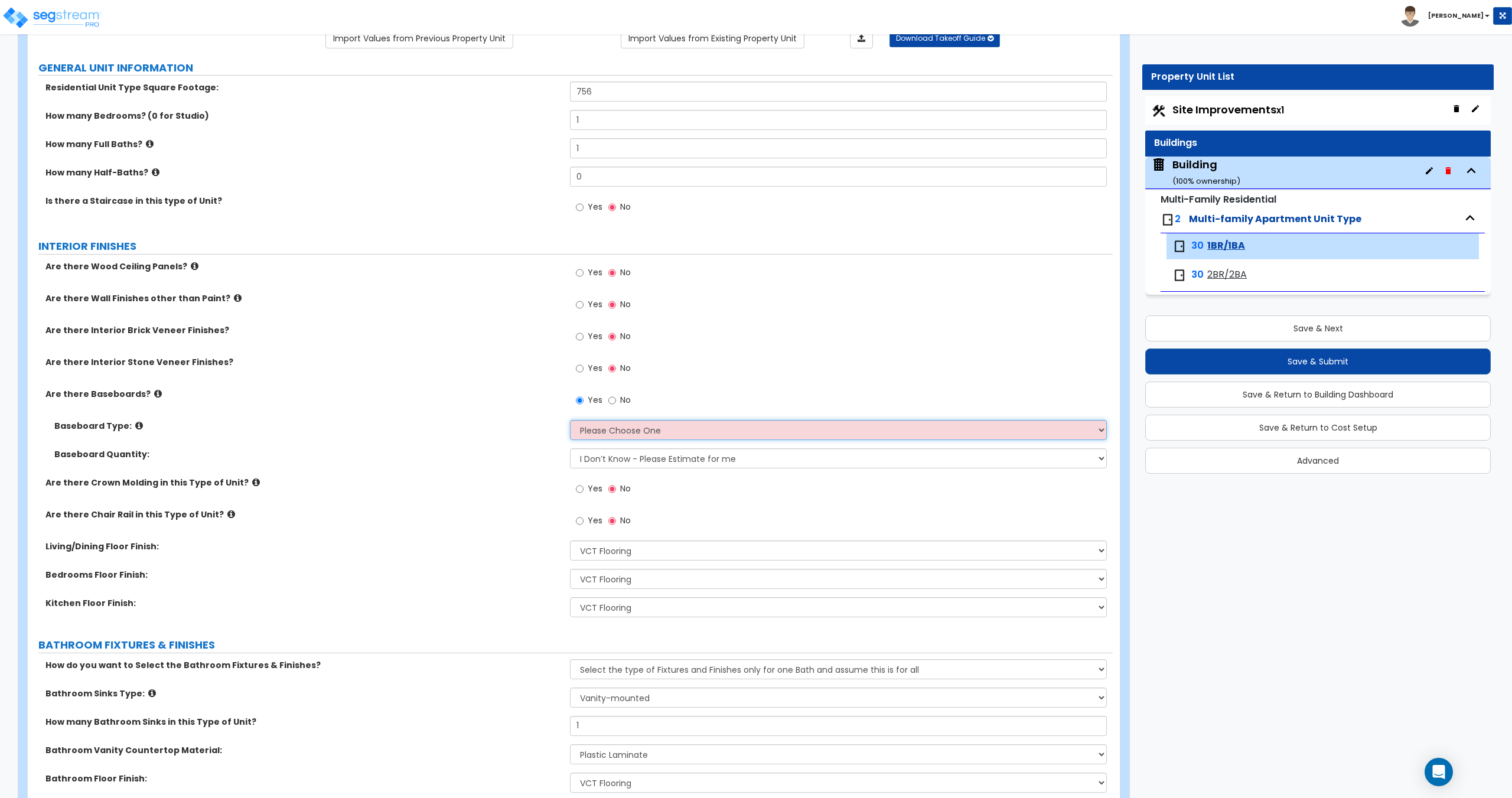
select select "2"
click at [570, 420] on select "Please Choose One Wood Vinyl Carpet Tile" at bounding box center [838, 430] width 536 height 20
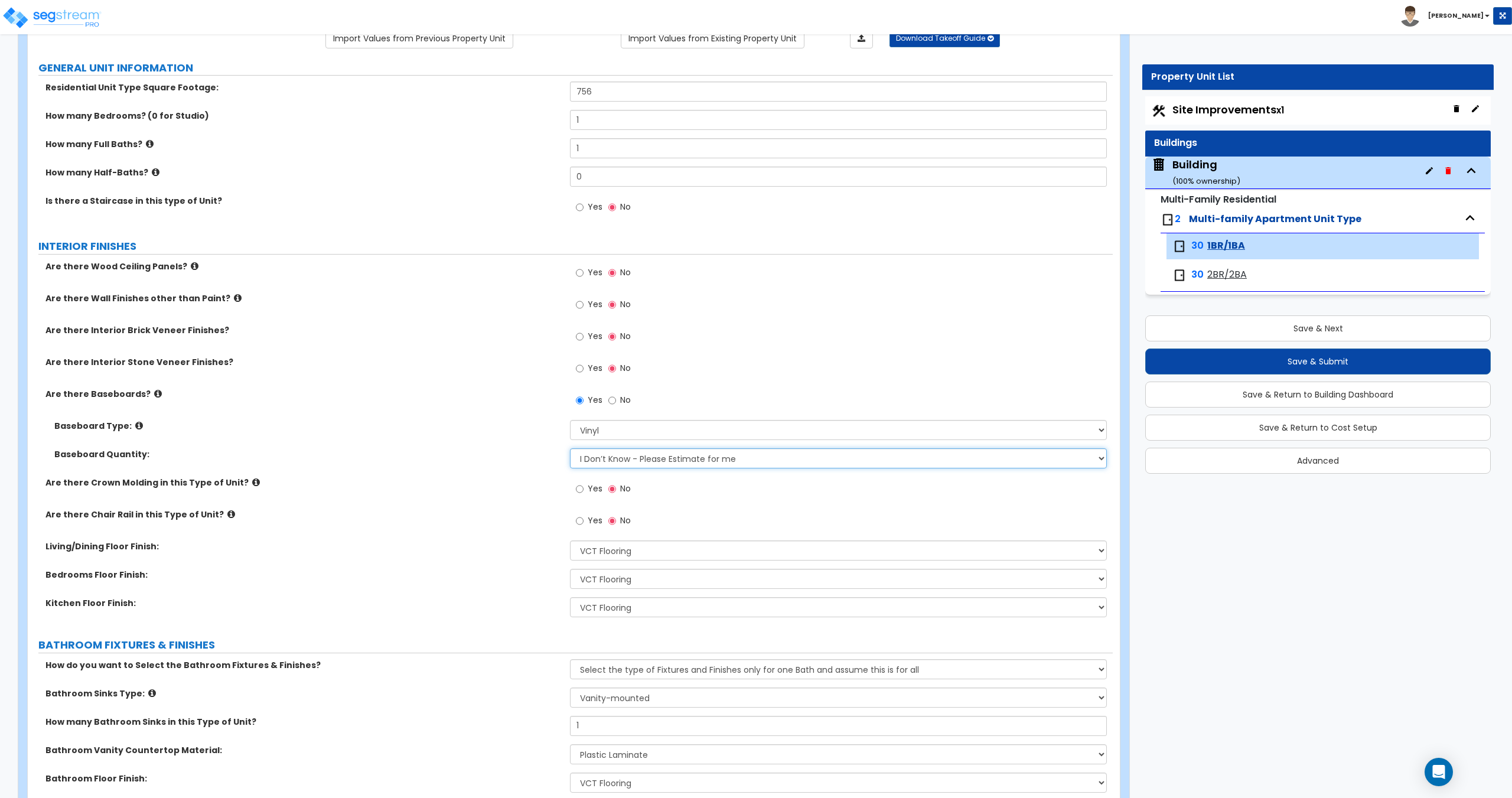
click at [612, 457] on select "I Don’t Know - Please Estimate for me I want to Enter the Linear Footage" at bounding box center [838, 458] width 536 height 20
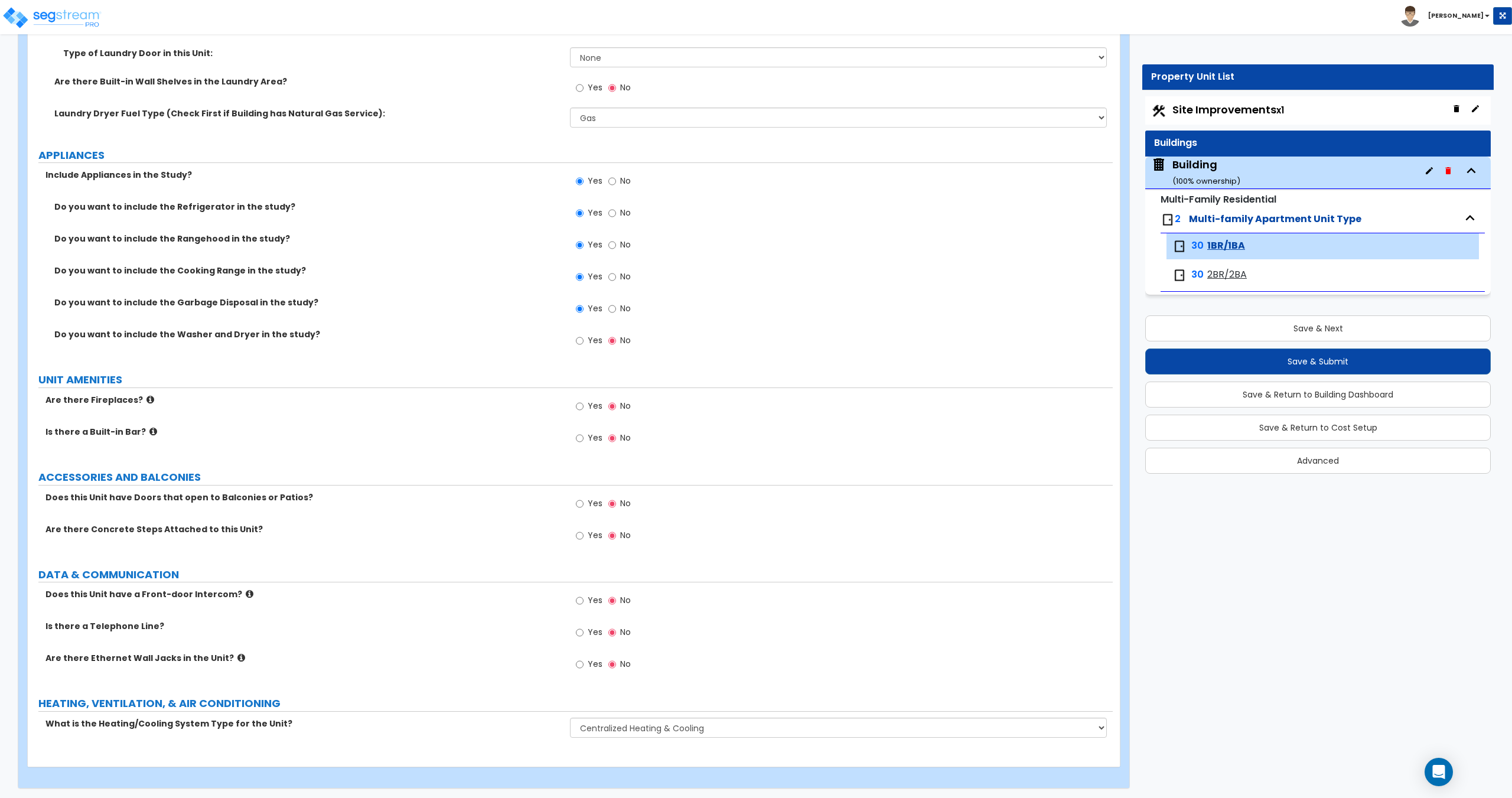
scroll to position [1750, 0]
click at [1217, 279] on span "2BR/2BA" at bounding box center [1226, 275] width 40 height 13
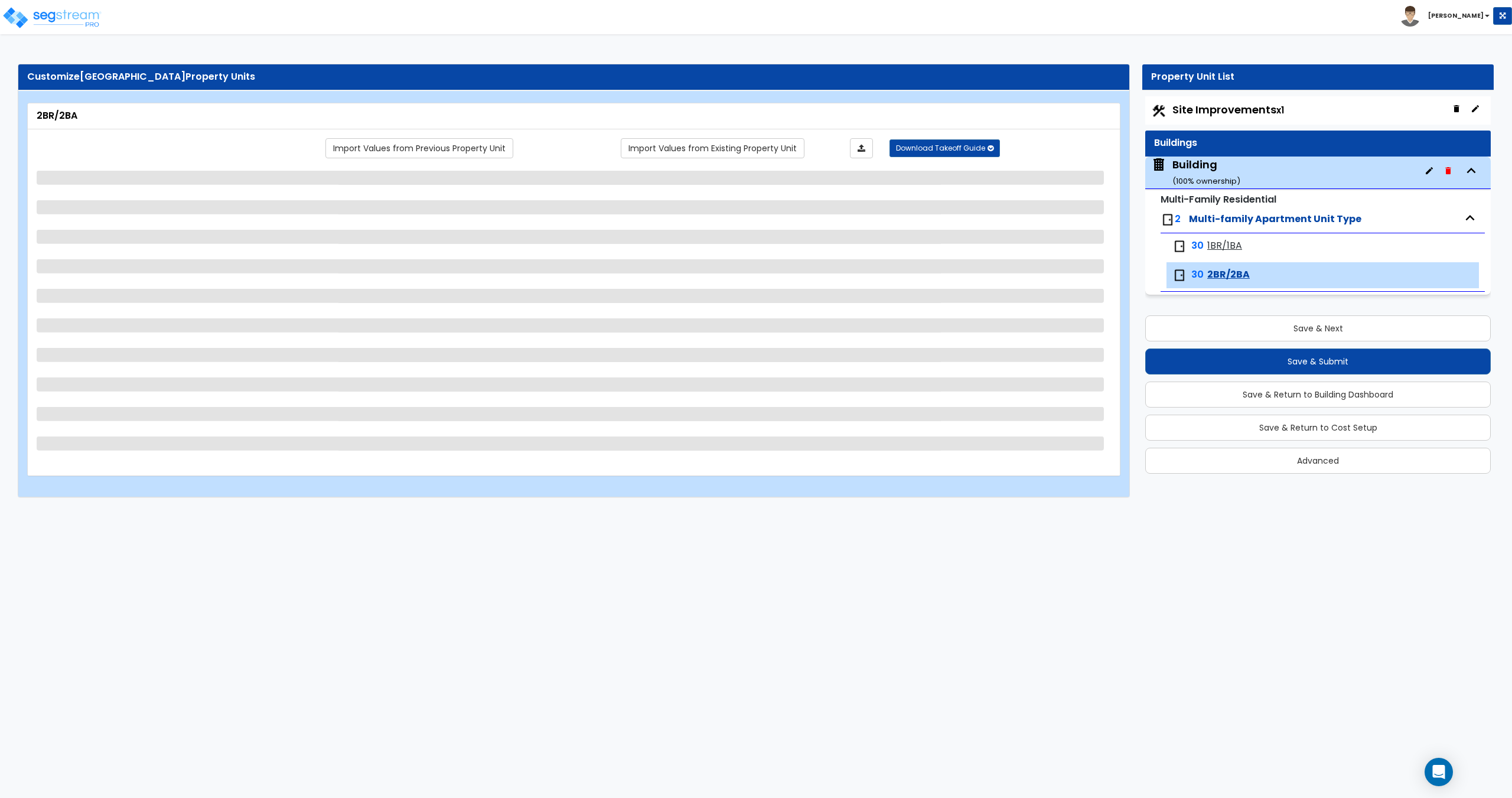
scroll to position [0, 0]
select select "4"
select select "1"
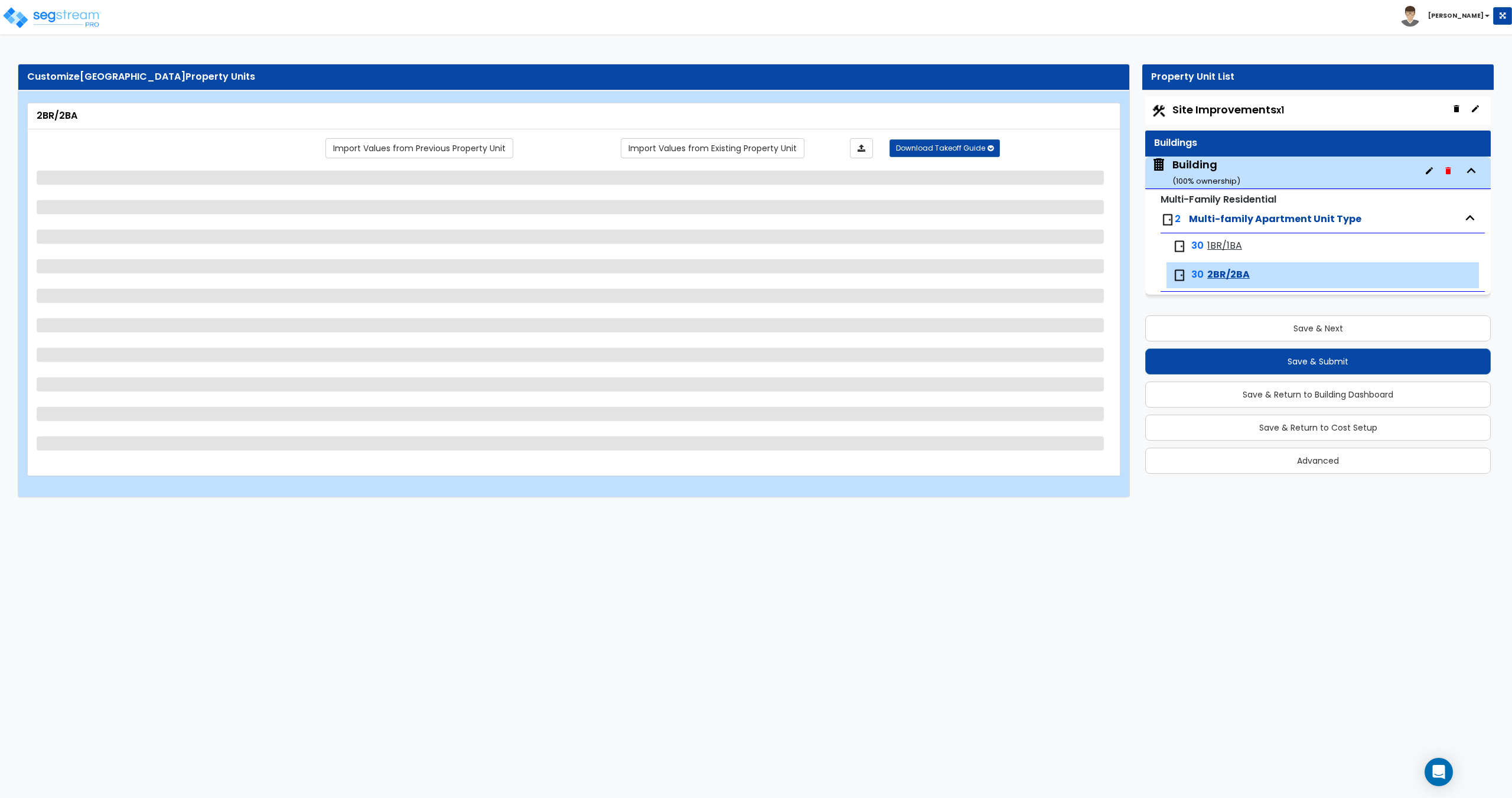
select select "3"
select select "1"
select select "4"
select select "2"
select select "1"
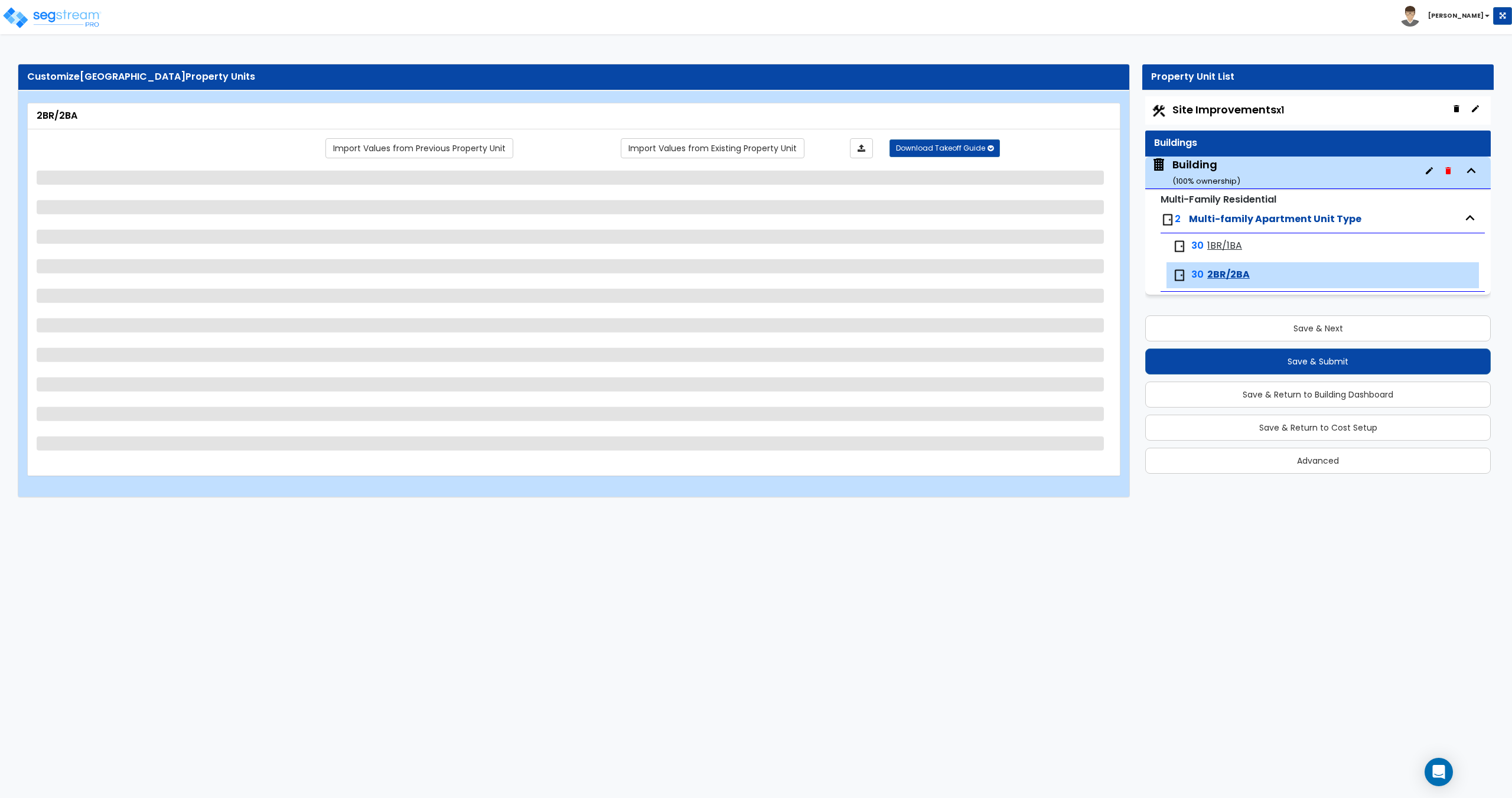
select select "1"
select select "2"
select select "1"
select select "2"
select select "1"
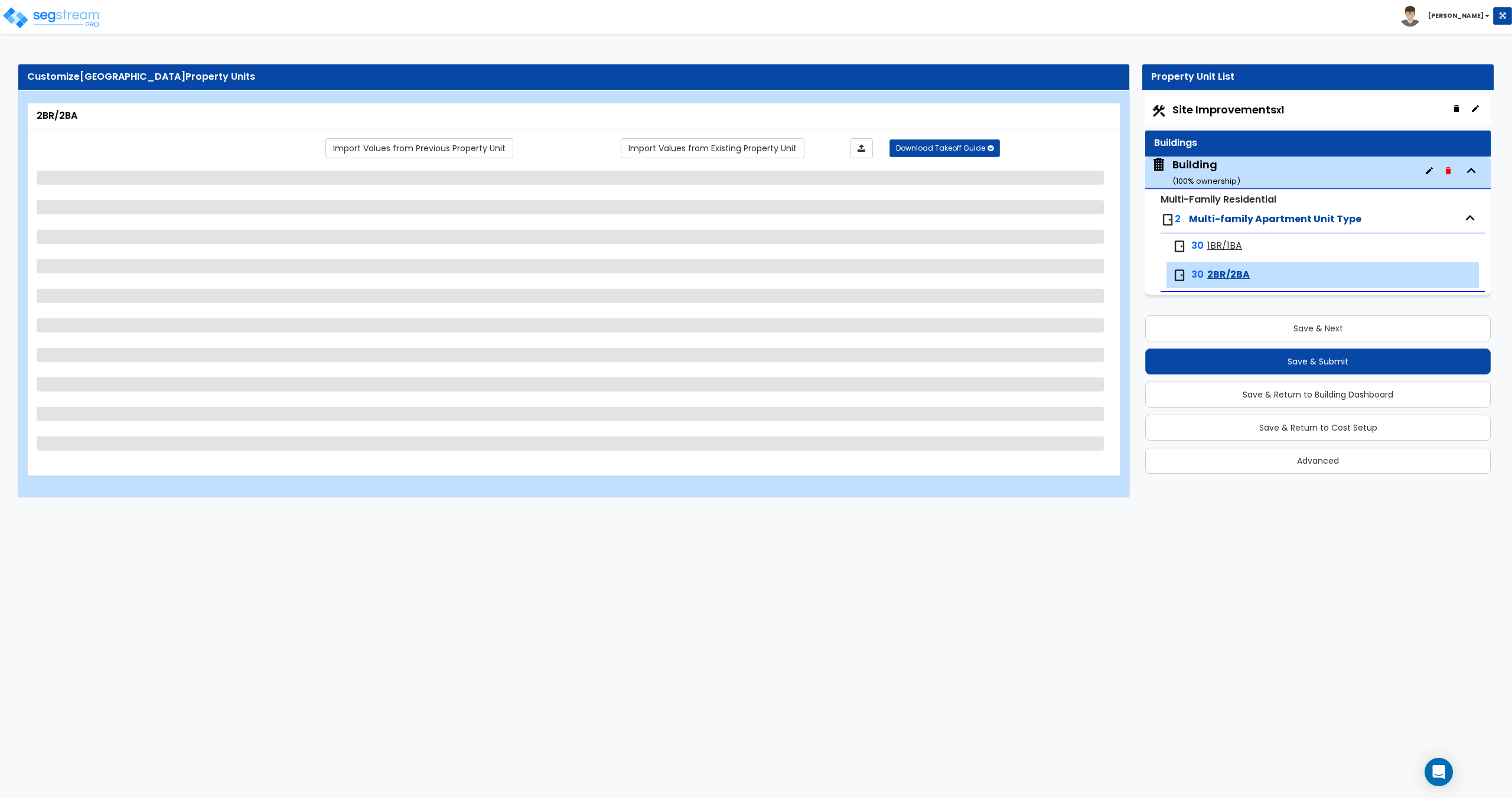
select select "1"
select select "2"
select select "1"
select select "2"
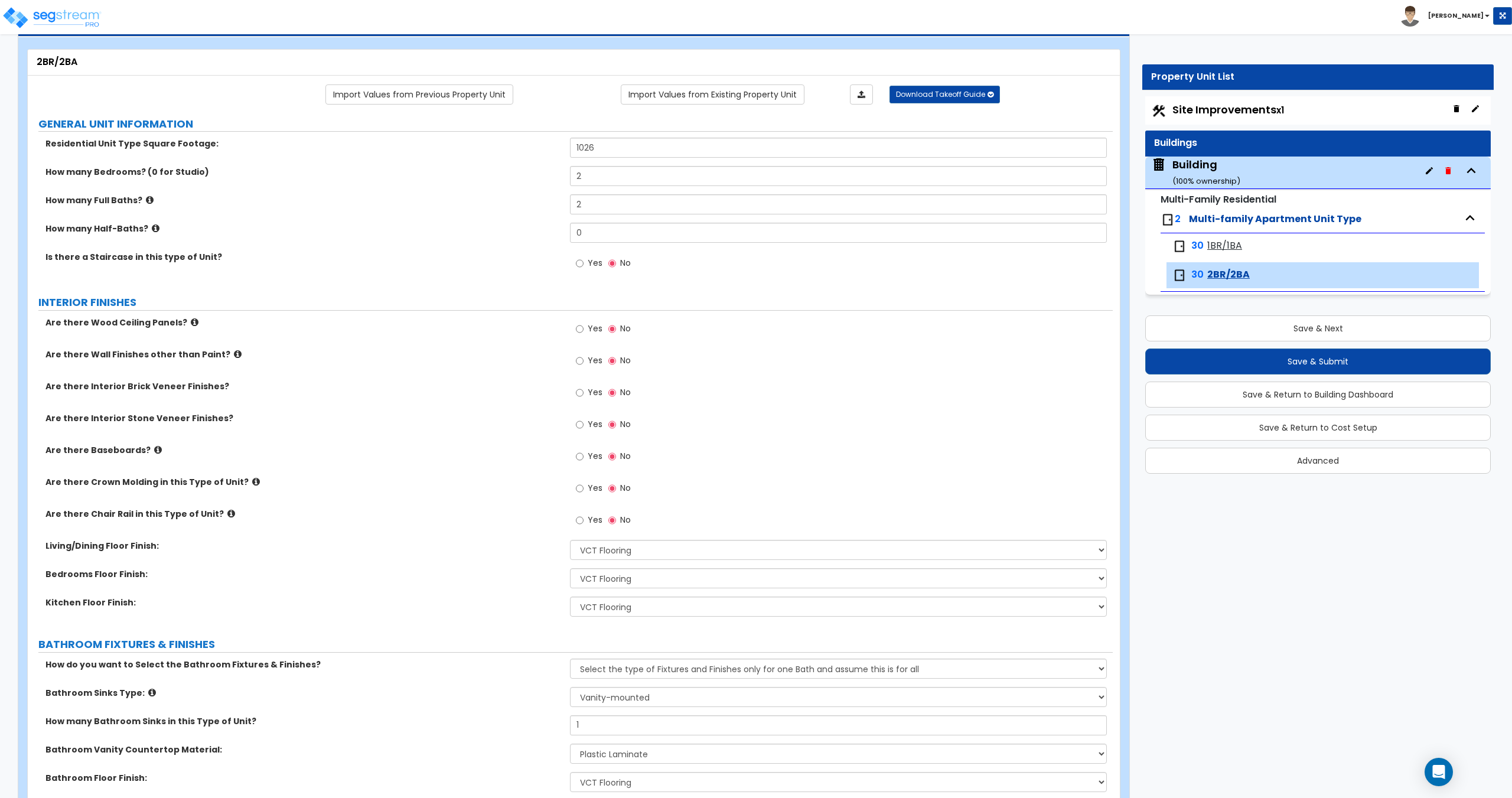
scroll to position [65, 0]
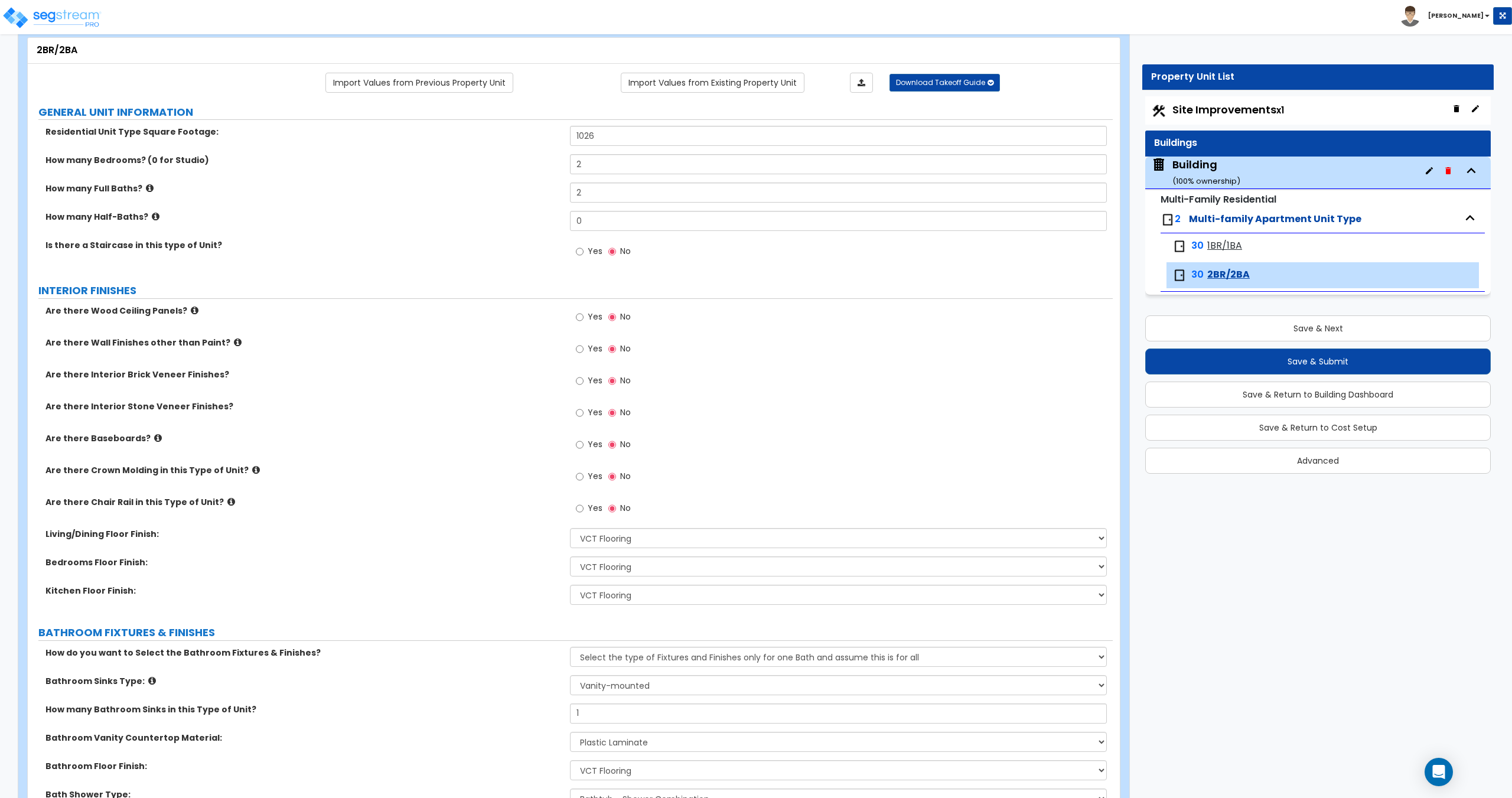
click at [593, 448] on span "Yes" at bounding box center [595, 443] width 15 height 11
click at [583, 448] on input "Yes" at bounding box center [579, 444] width 8 height 13
radio input "true"
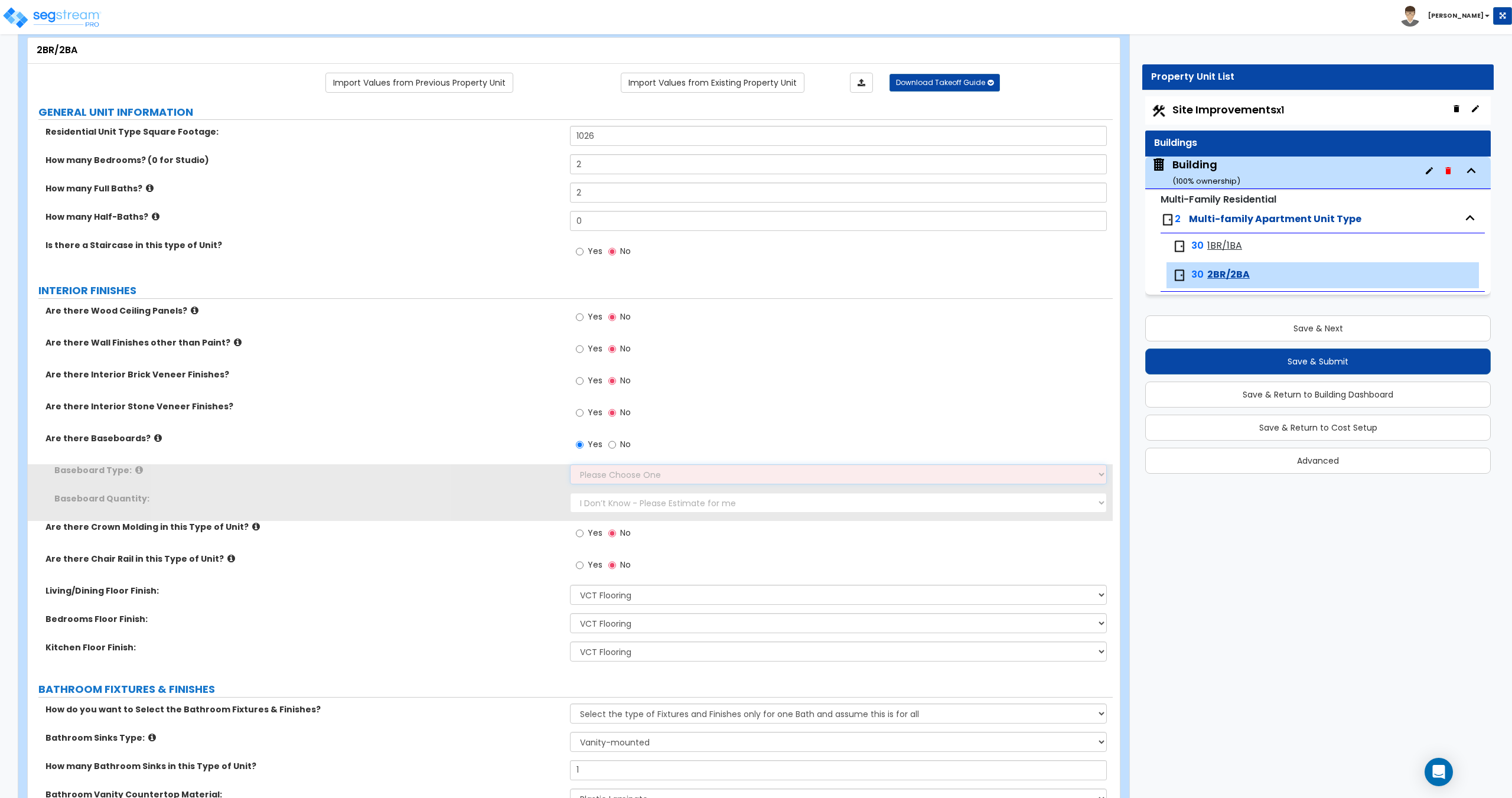
drag, startPoint x: 654, startPoint y: 477, endPoint x: 653, endPoint y: 483, distance: 6.1
click at [654, 477] on select "Please Choose One Wood Vinyl Carpet Tile" at bounding box center [838, 474] width 536 height 20
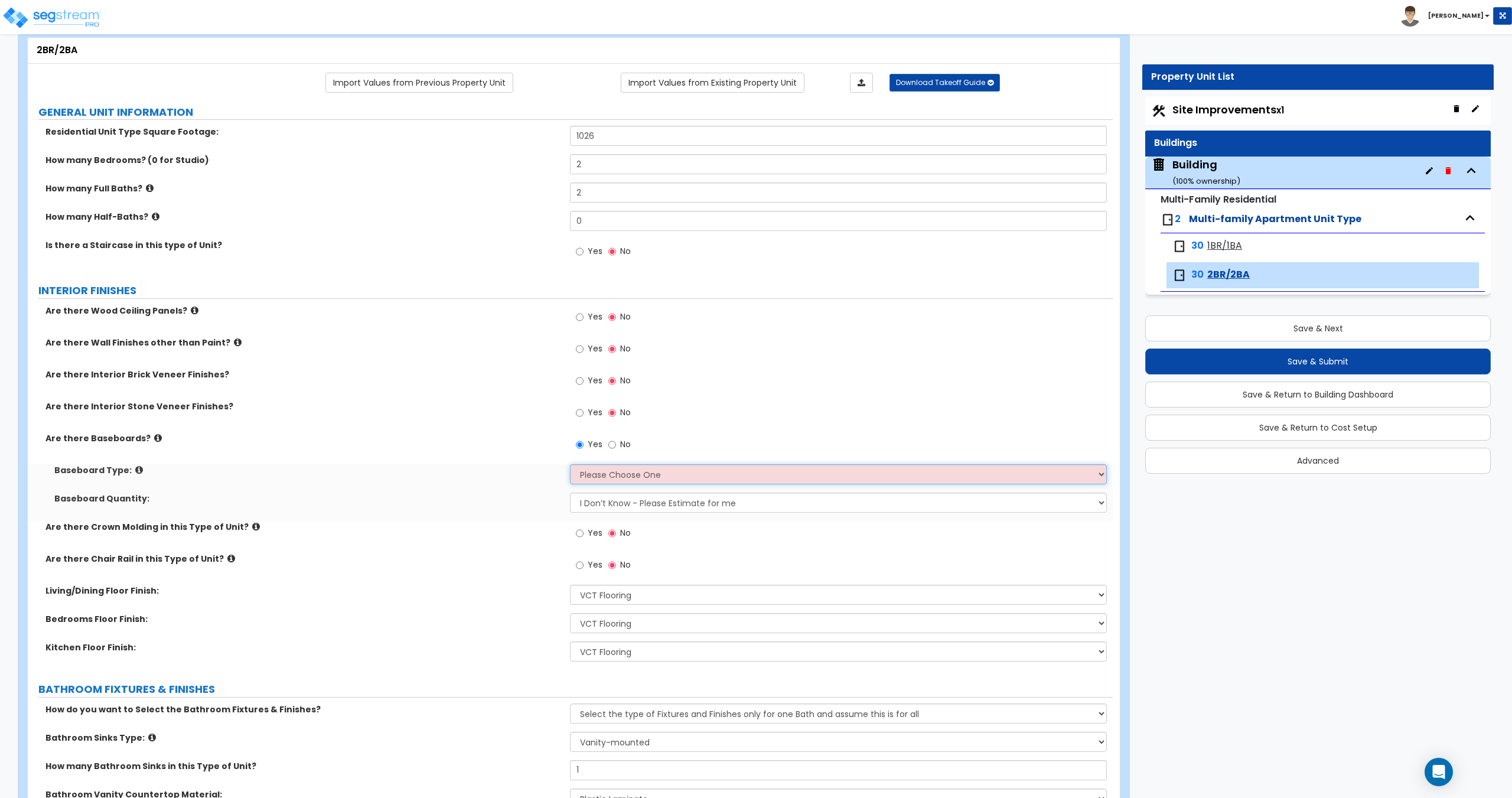
select select "2"
click at [570, 464] on select "Please Choose One Wood Vinyl Carpet Tile" at bounding box center [838, 474] width 536 height 20
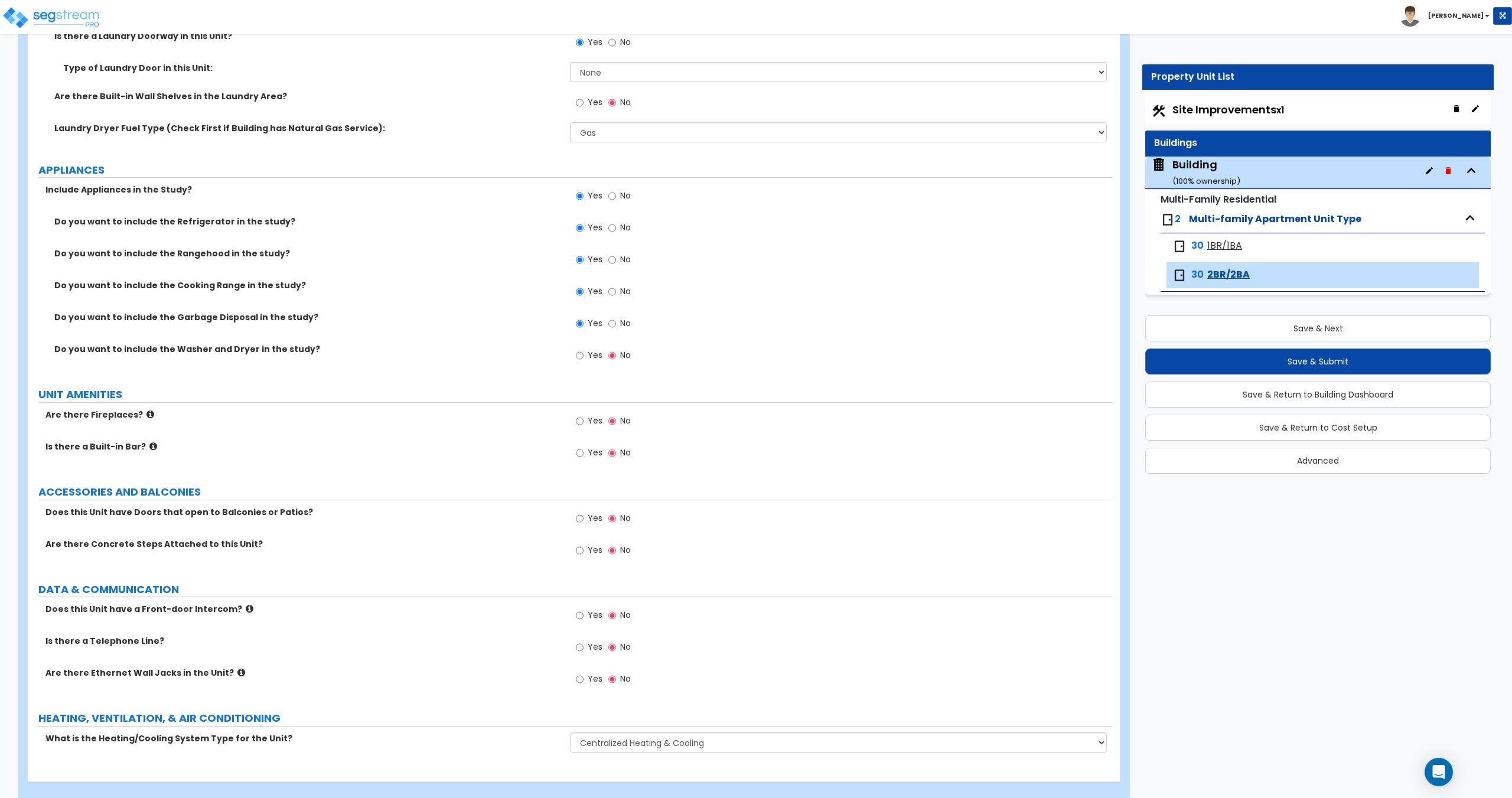
scroll to position [1722, 0]
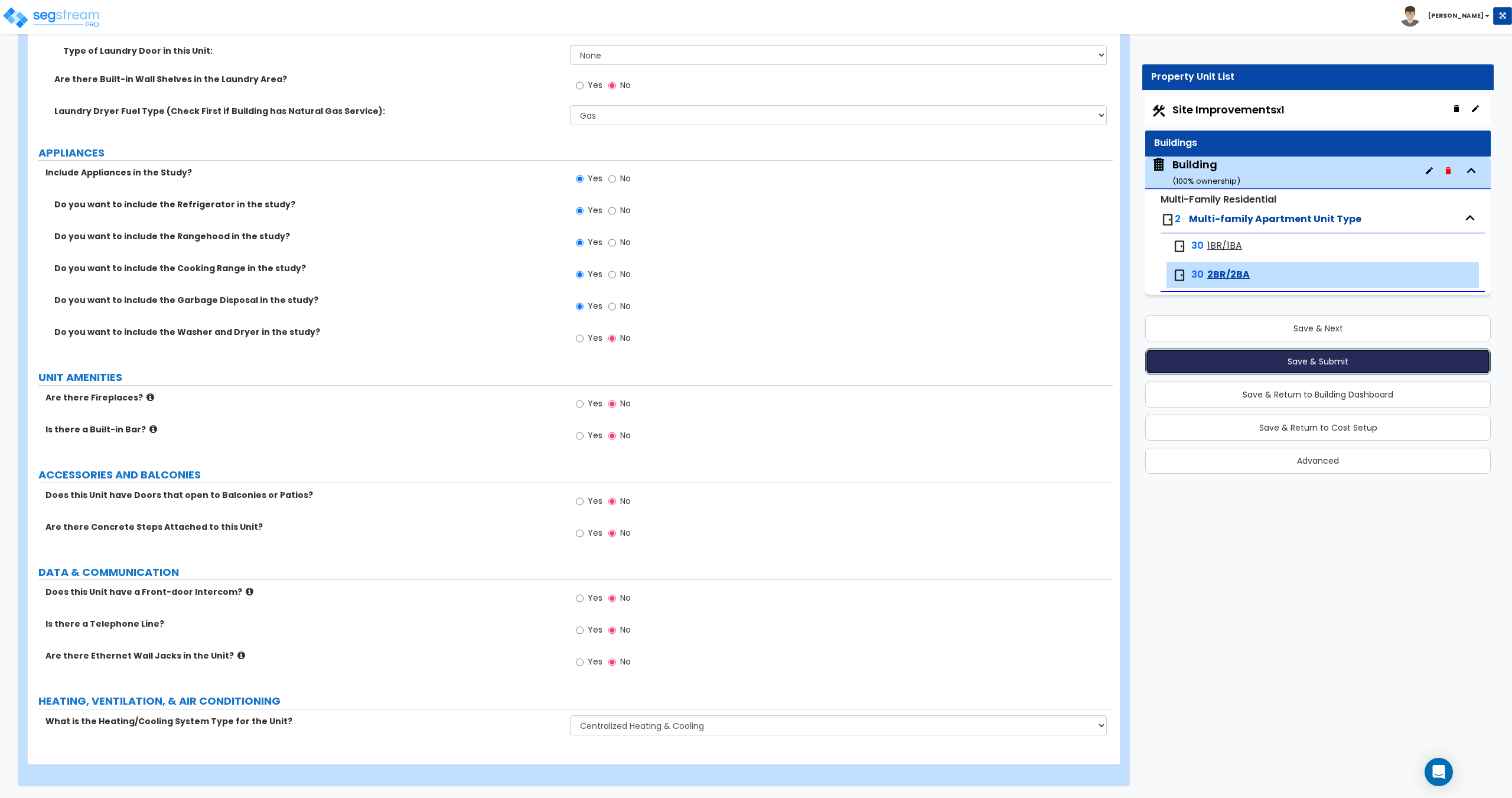
click at [1257, 368] on button "Save & Submit" at bounding box center [1317, 361] width 345 height 26
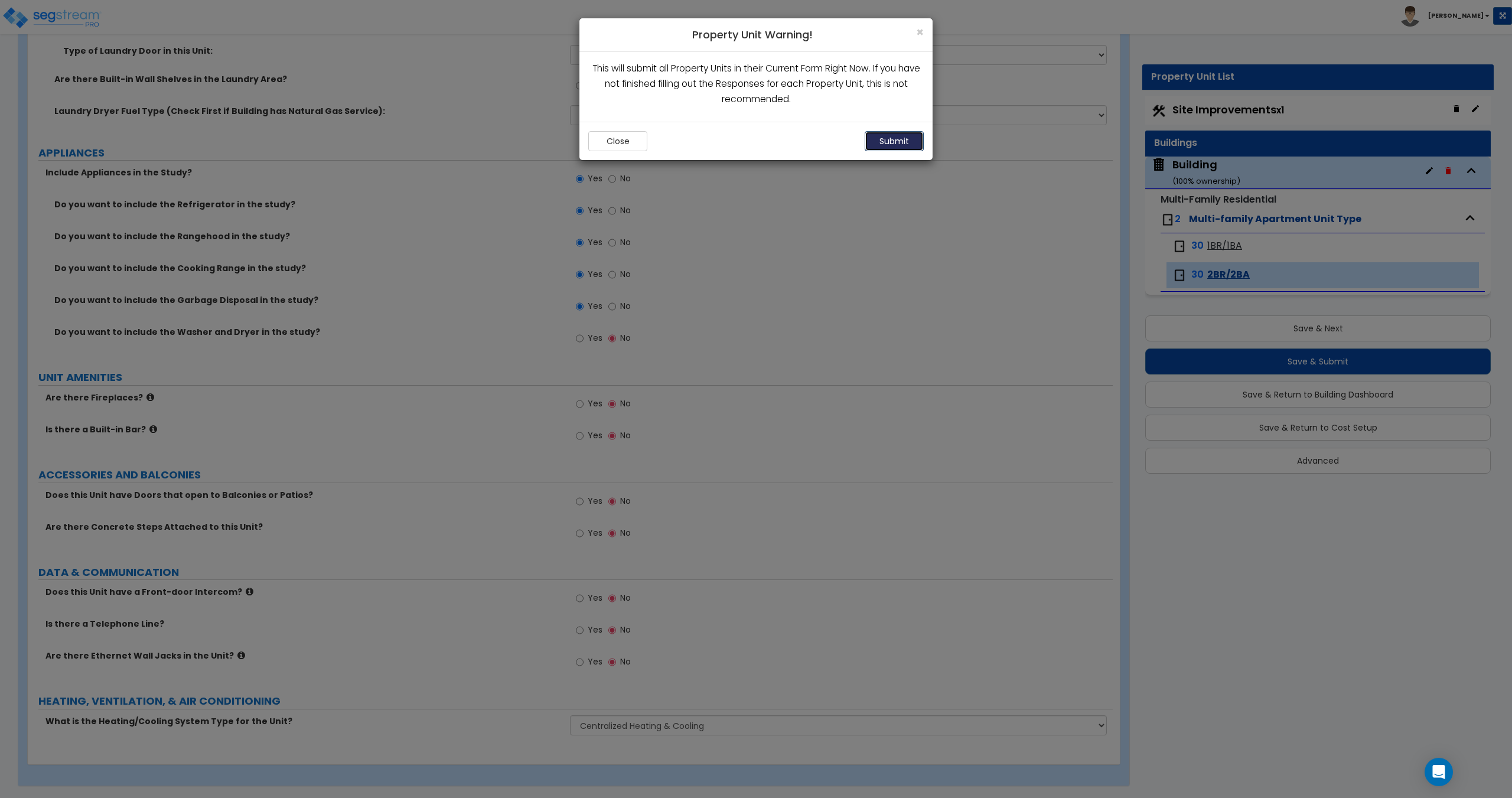
click at [891, 140] on button "Submit" at bounding box center [893, 141] width 59 height 20
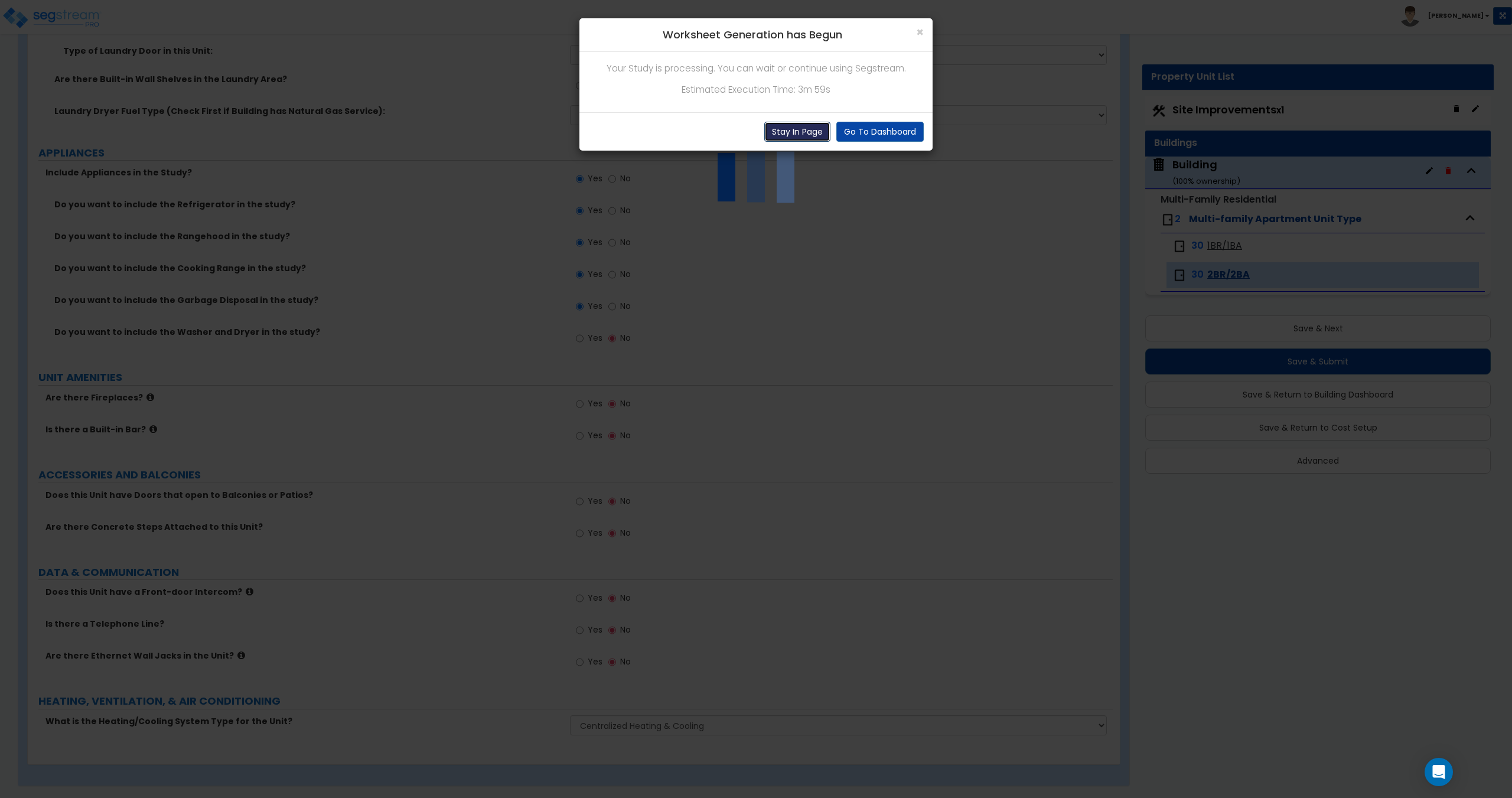
click at [798, 136] on button "Stay In Page" at bounding box center [797, 132] width 66 height 20
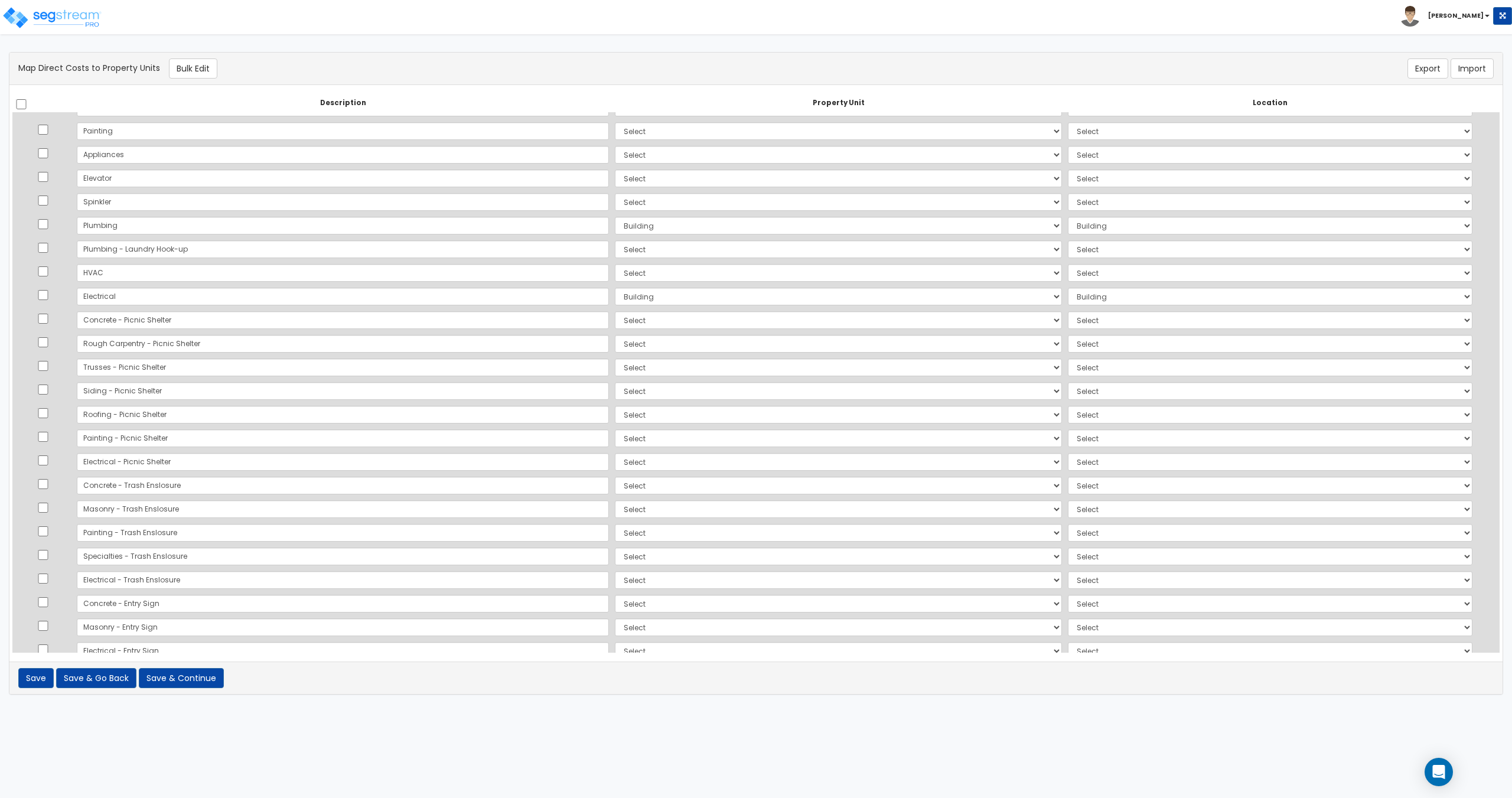
scroll to position [630, 0]
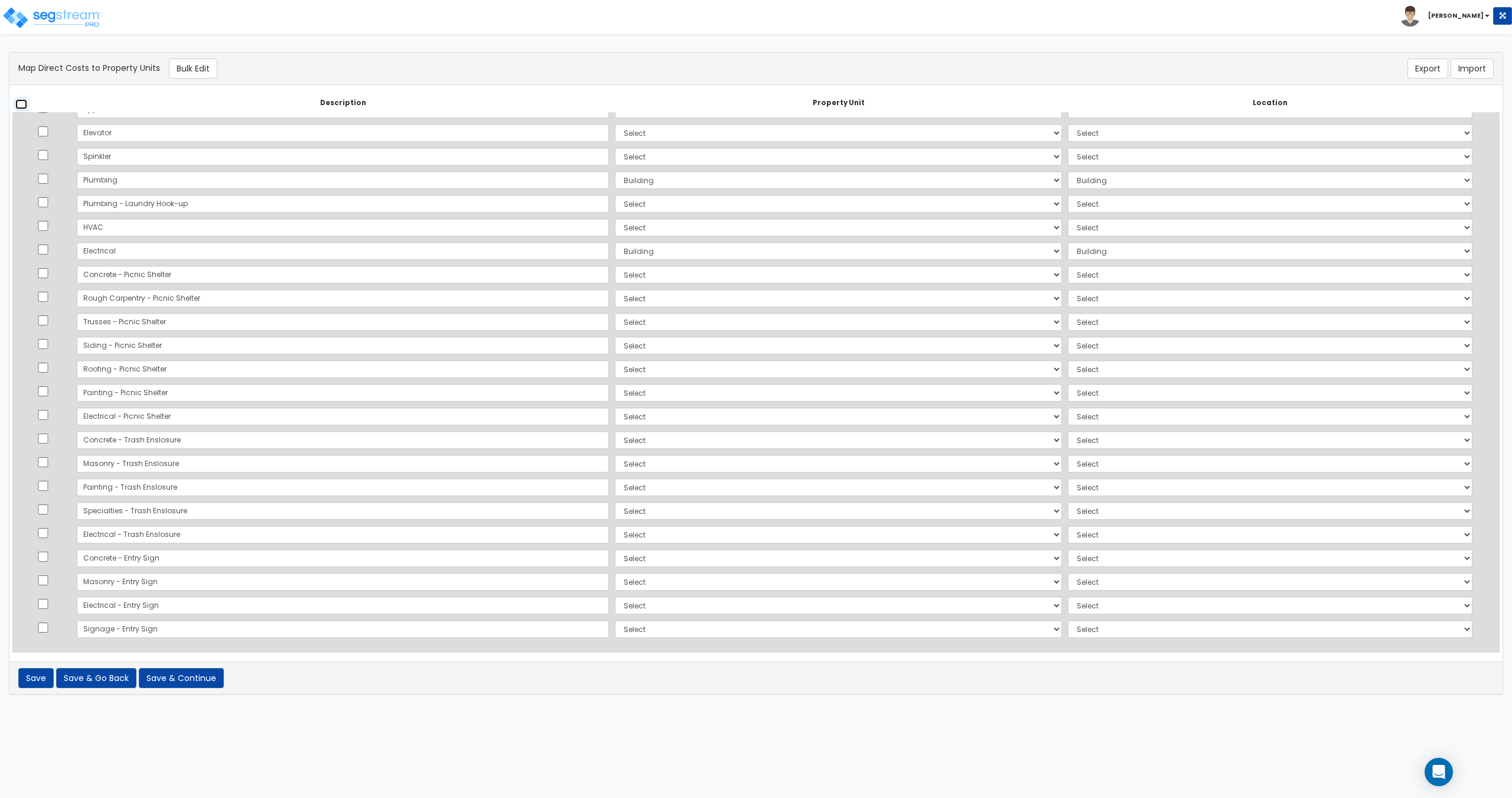
click at [17, 100] on input "checkbox" at bounding box center [20, 103] width 11 height 10
checkbox input "true"
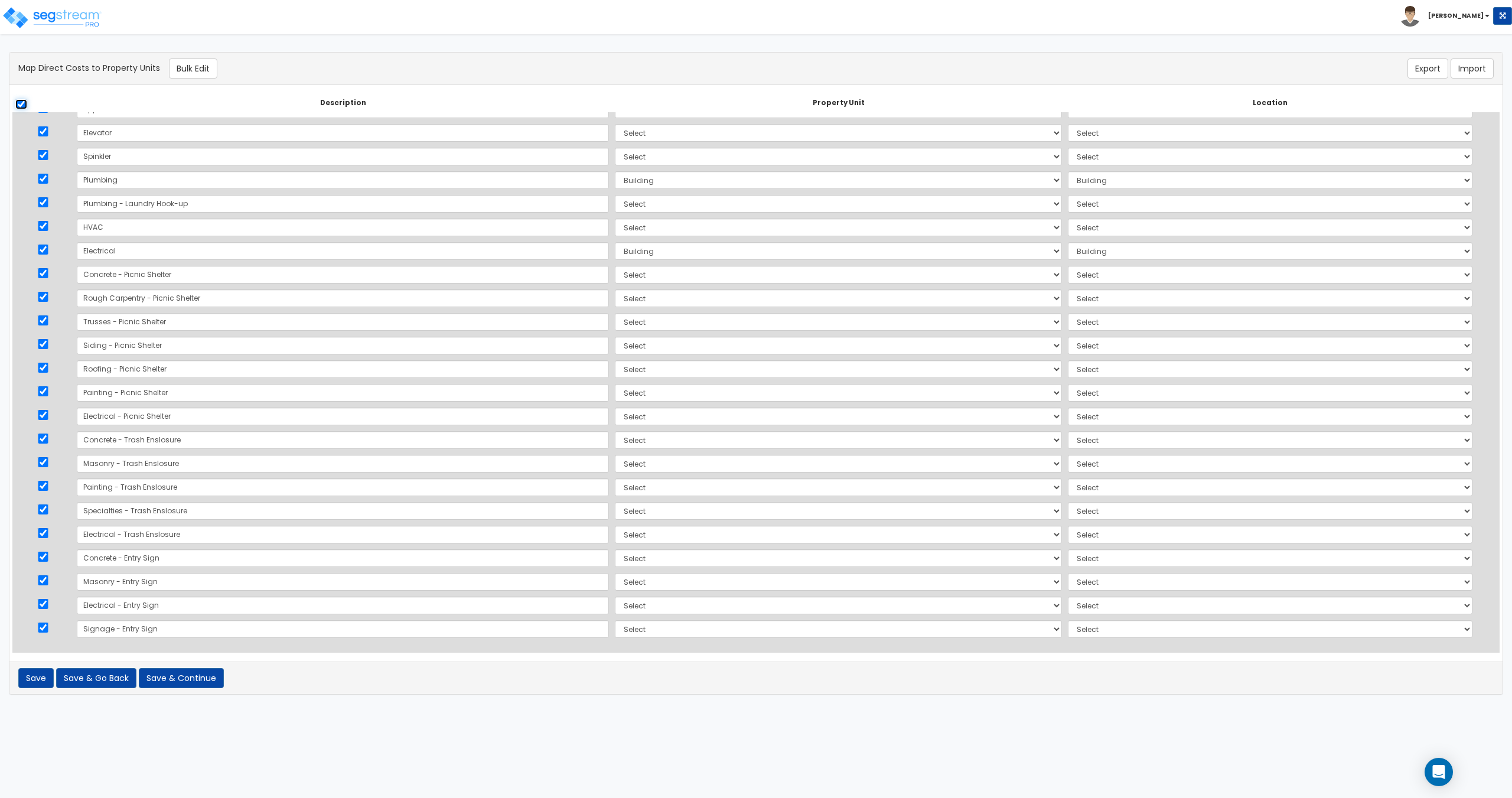
checkbox input "true"
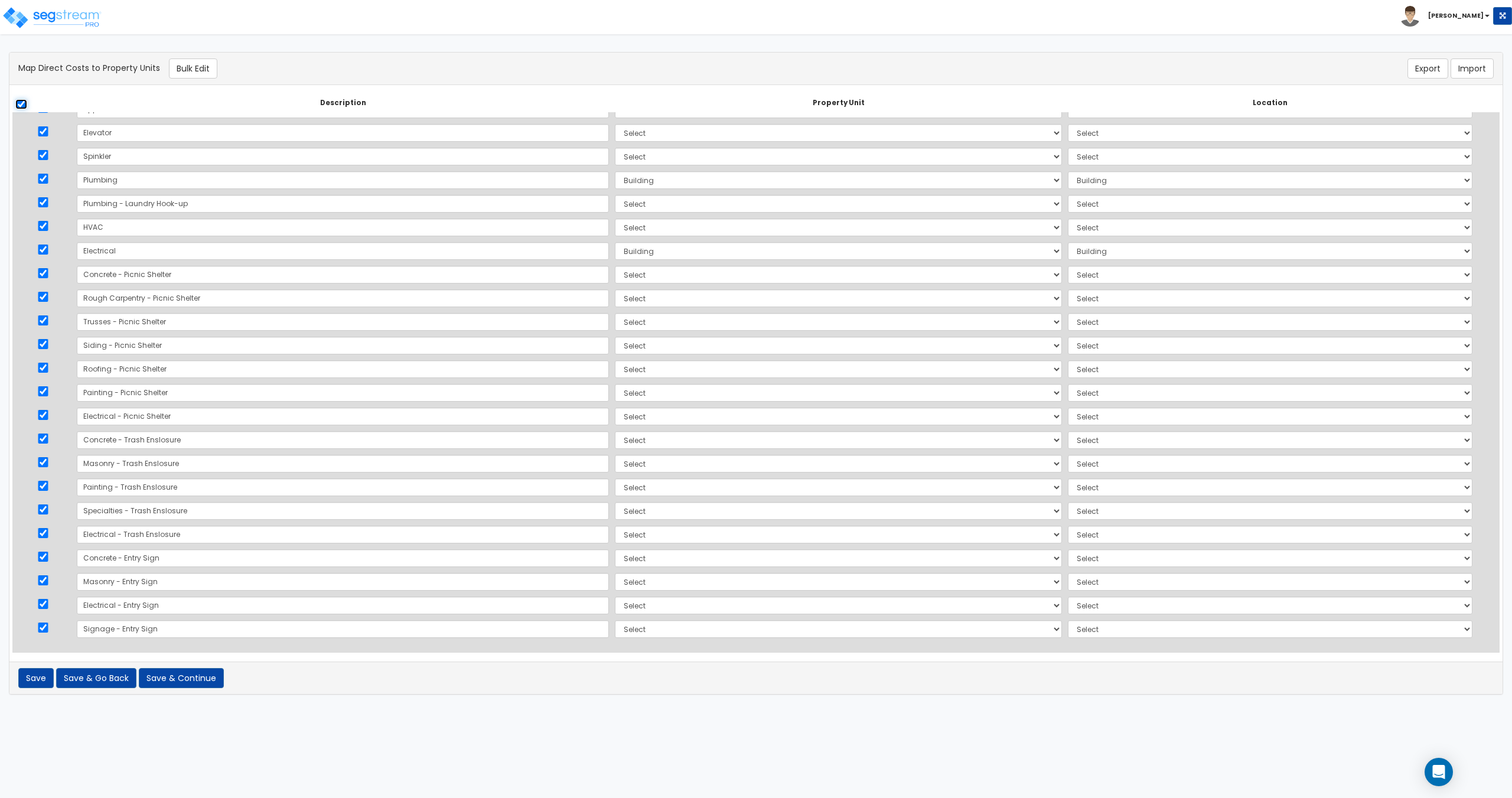
checkbox input "true"
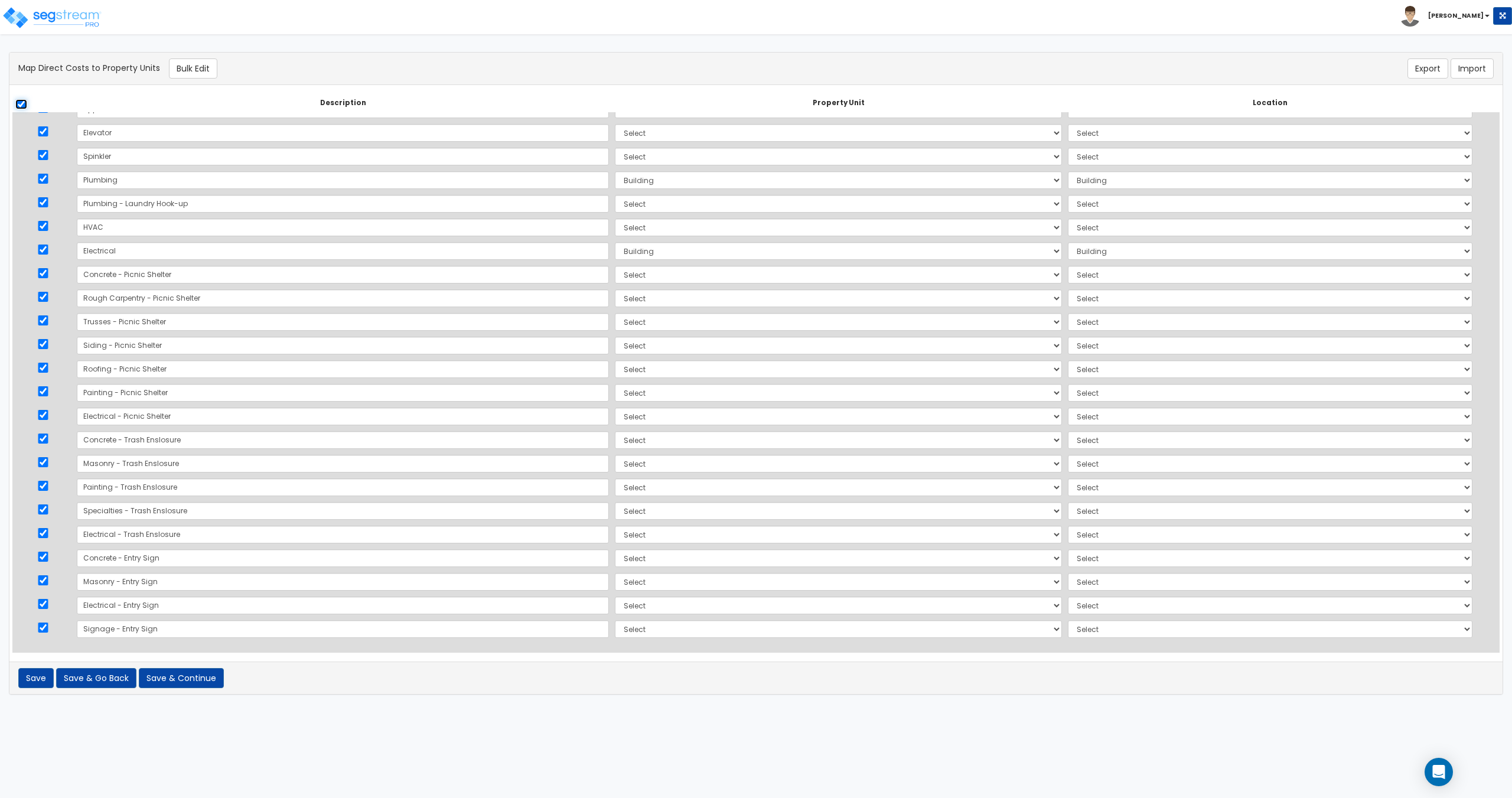
checkbox input "true"
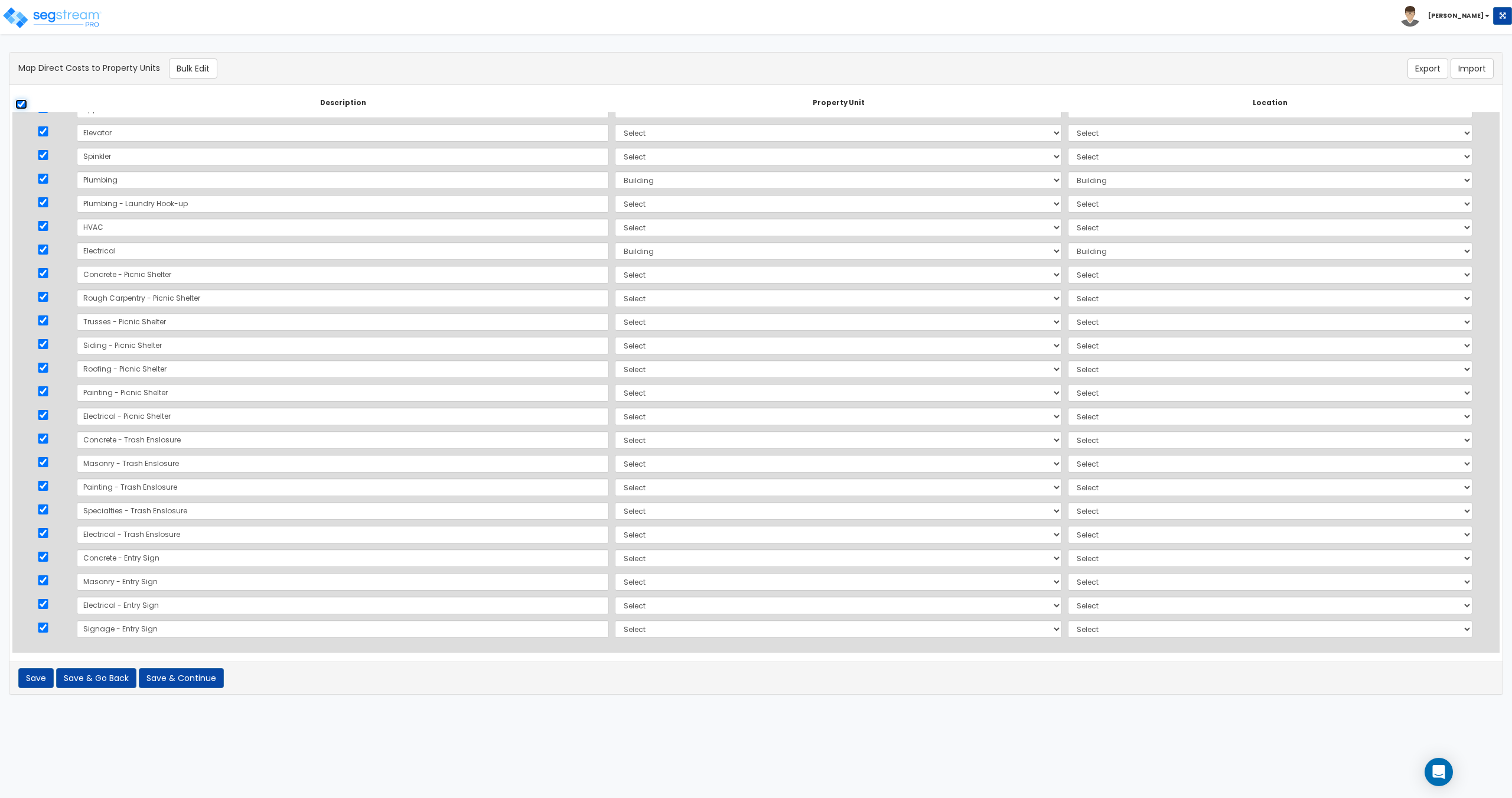
checkbox input "true"
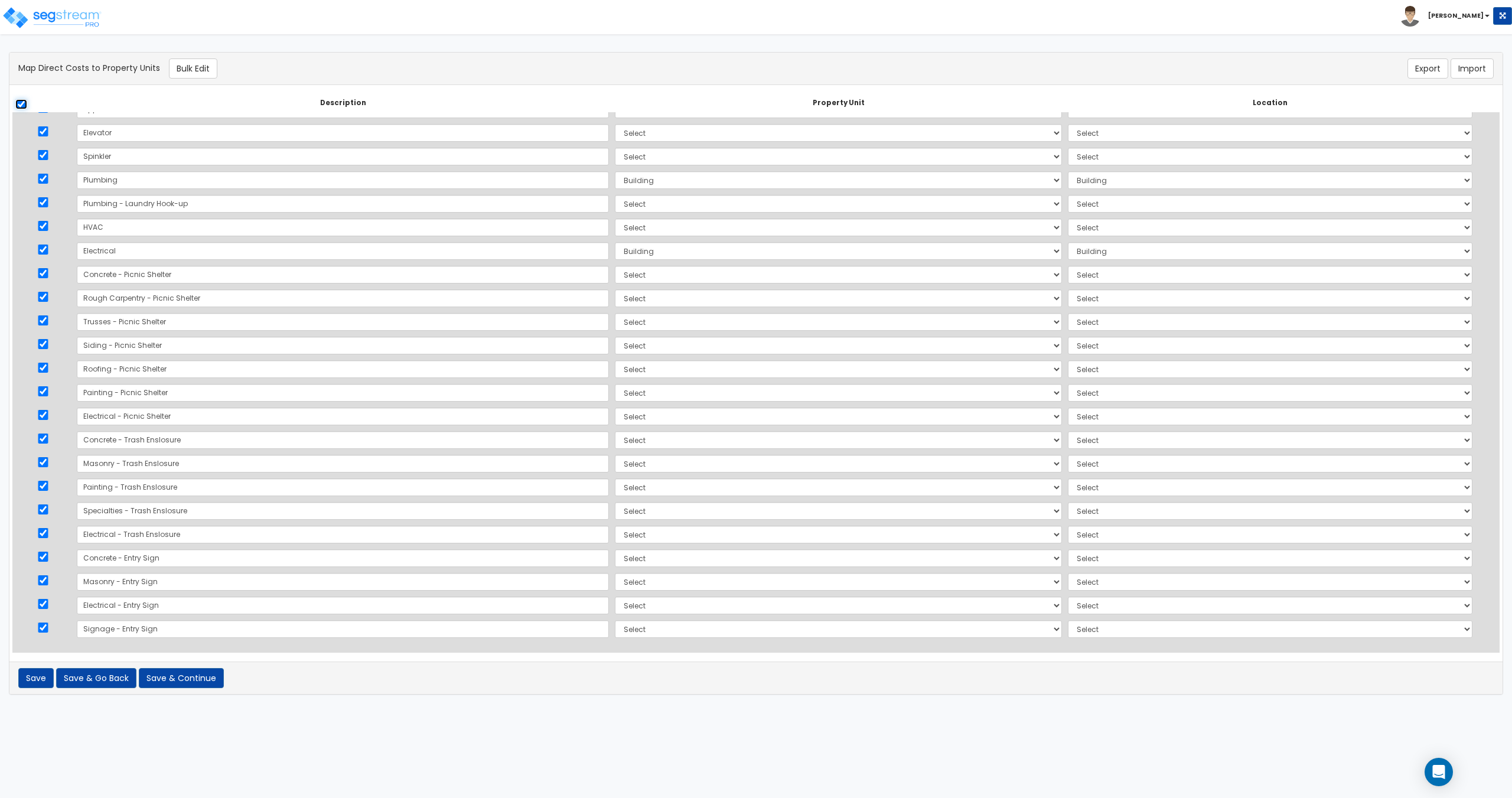
checkbox input "true"
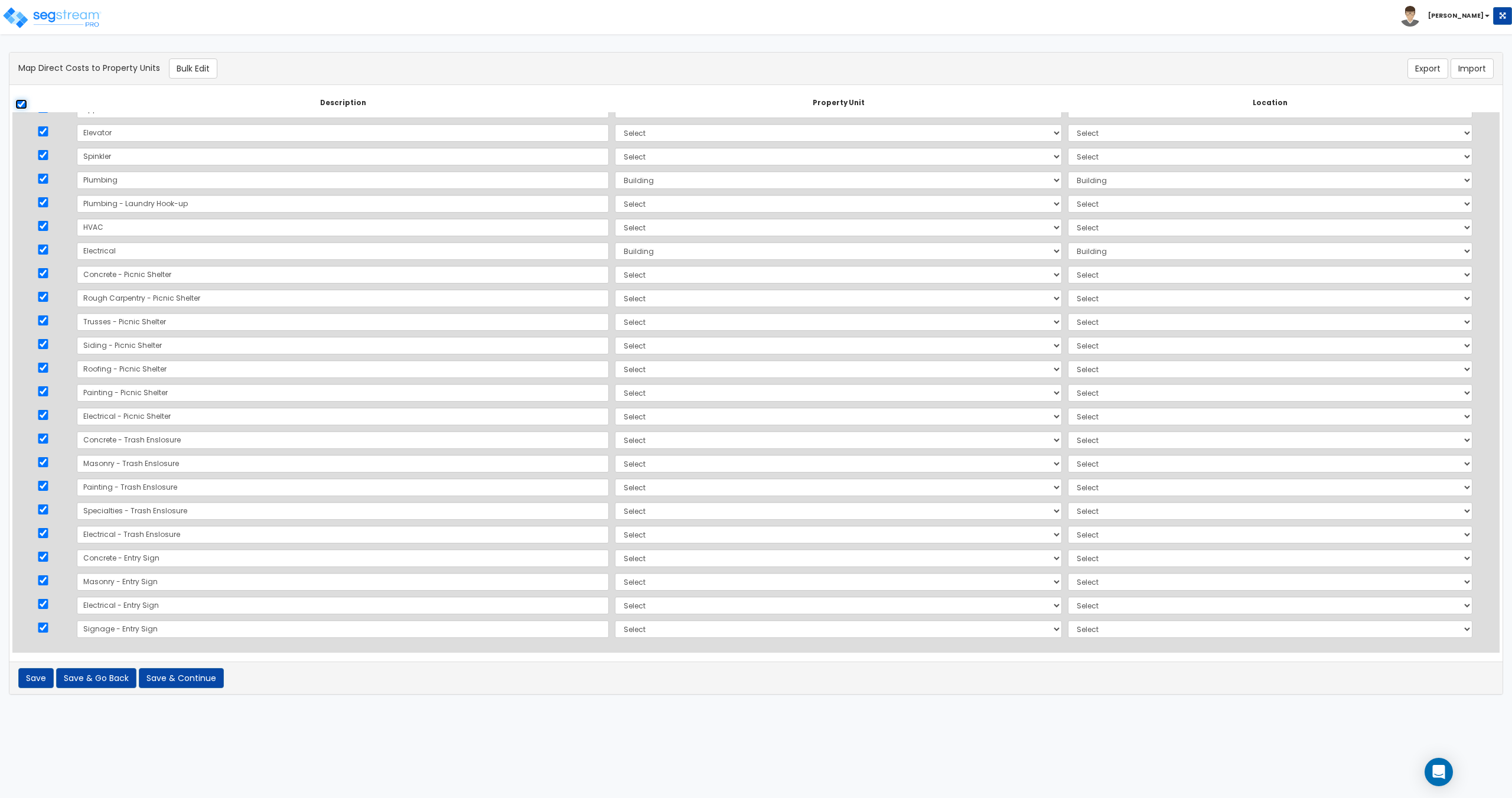
checkbox input "true"
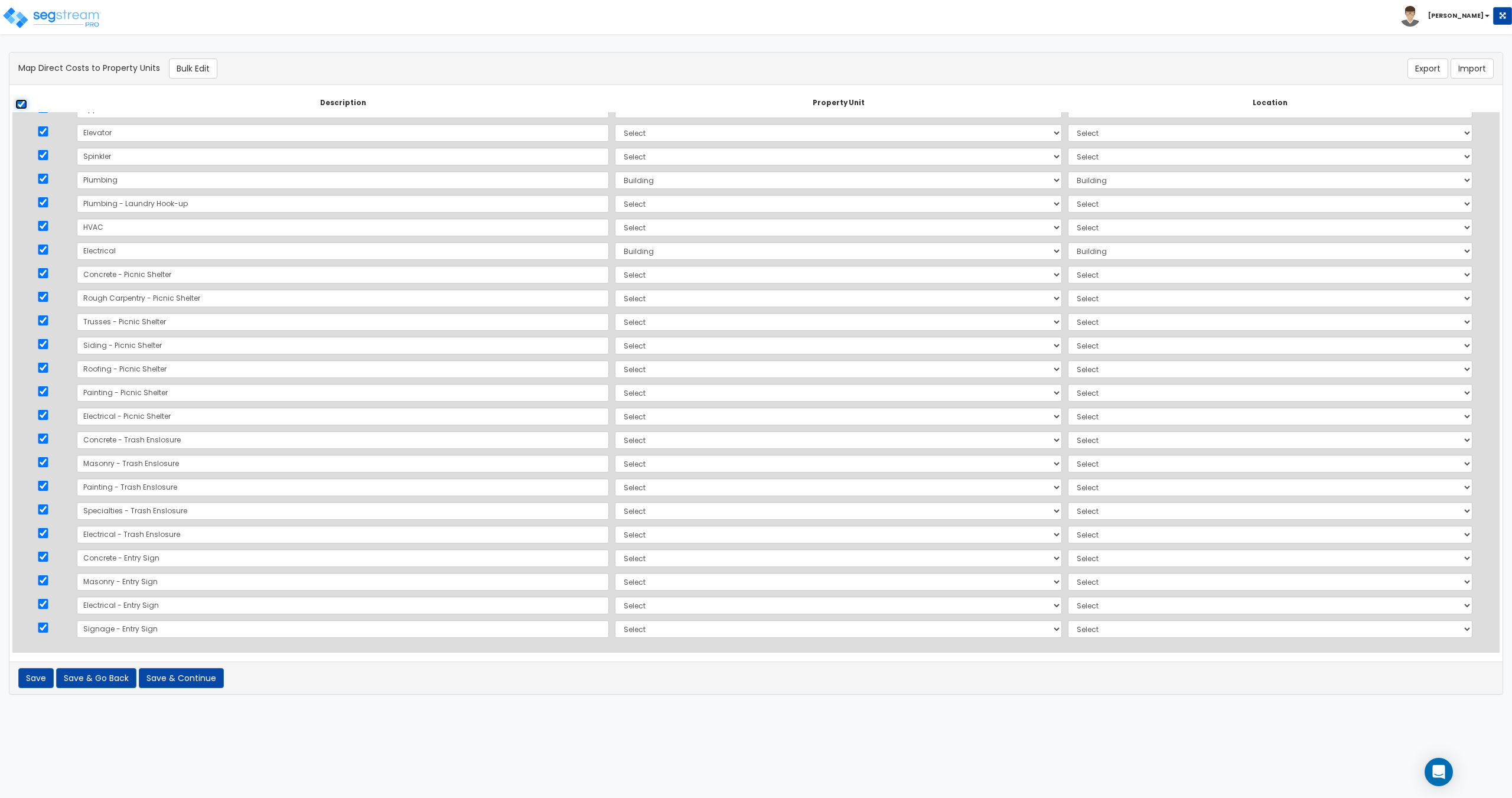
checkbox input "true"
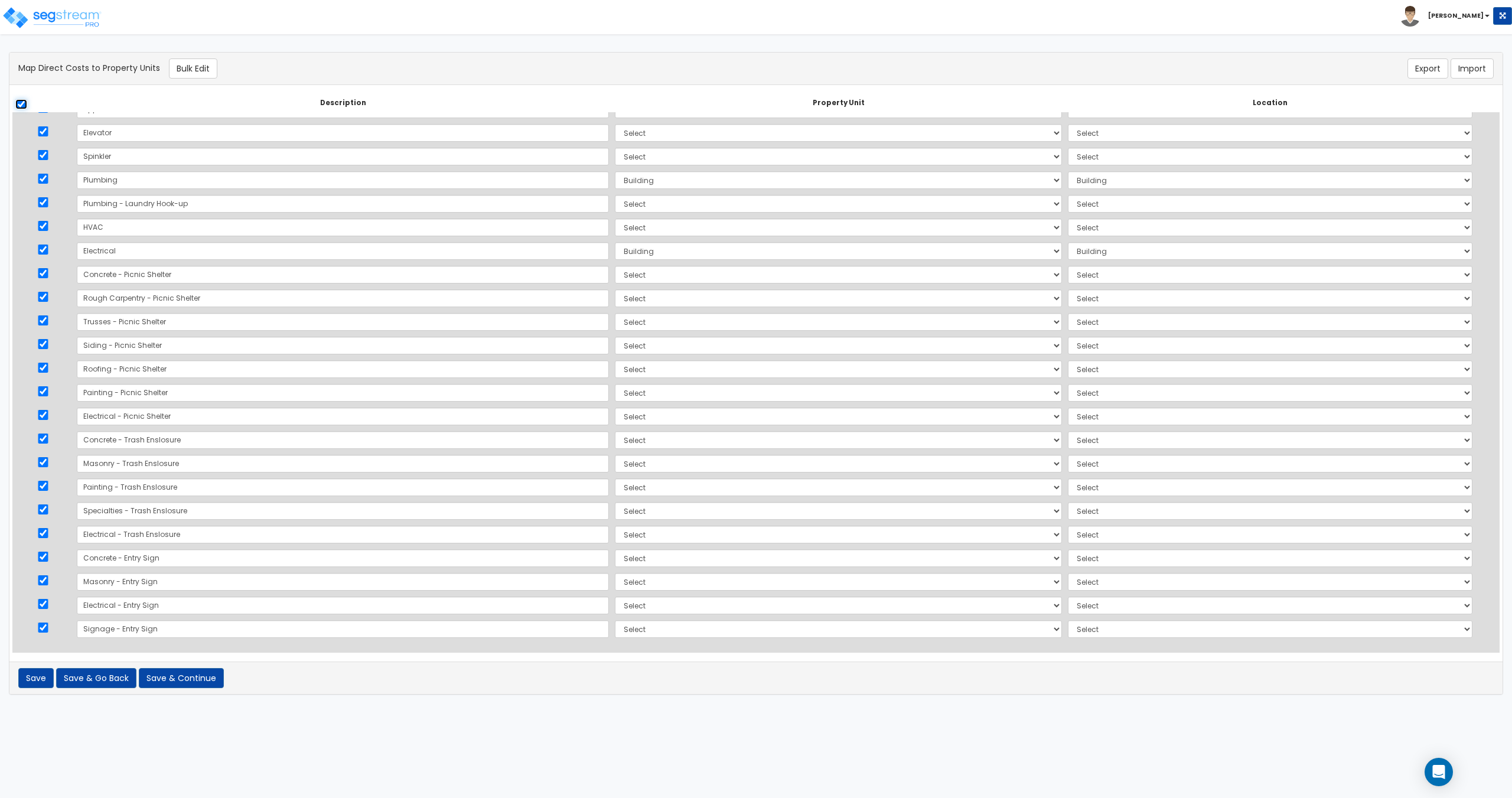
checkbox input "true"
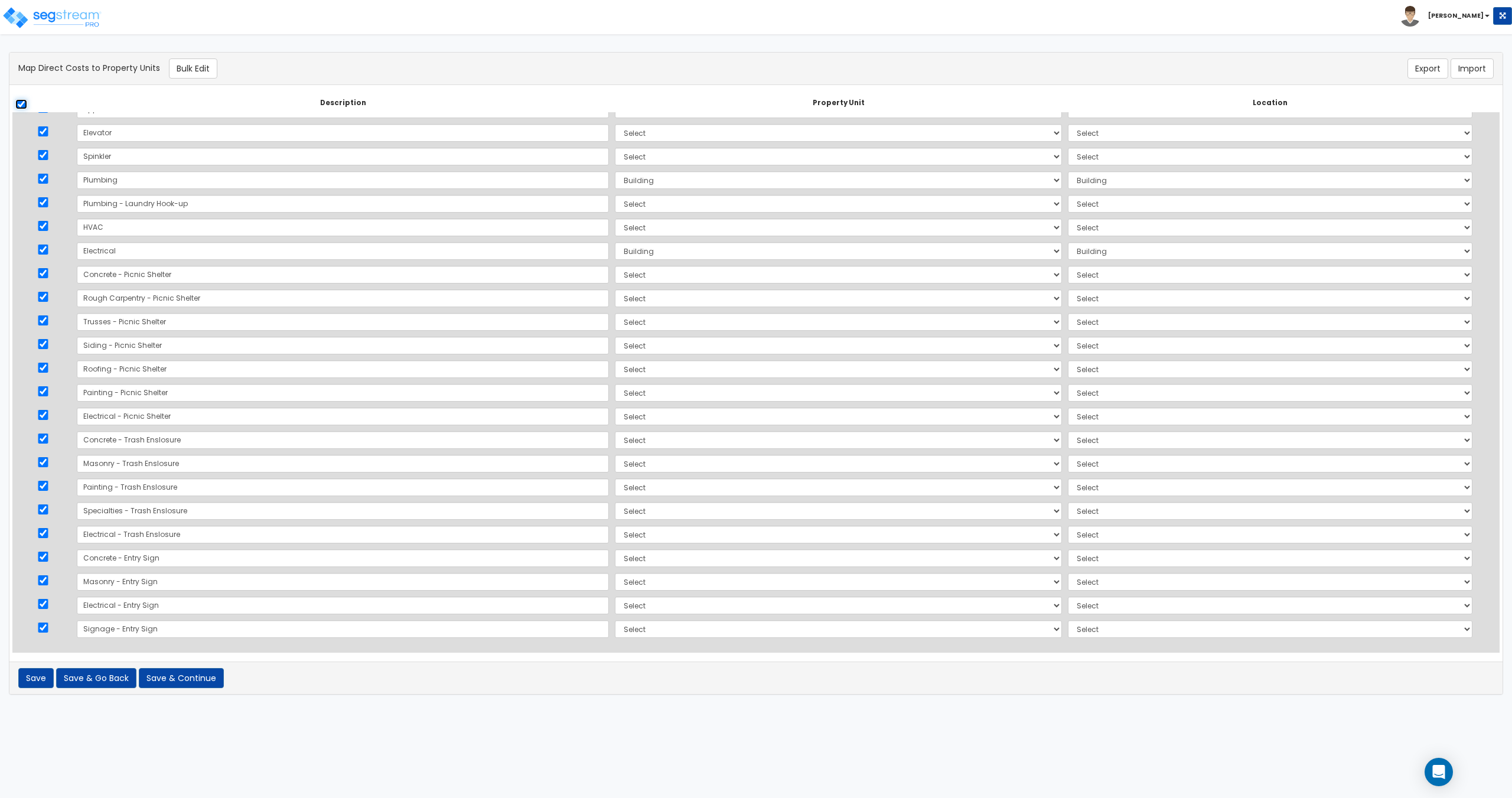
checkbox input "true"
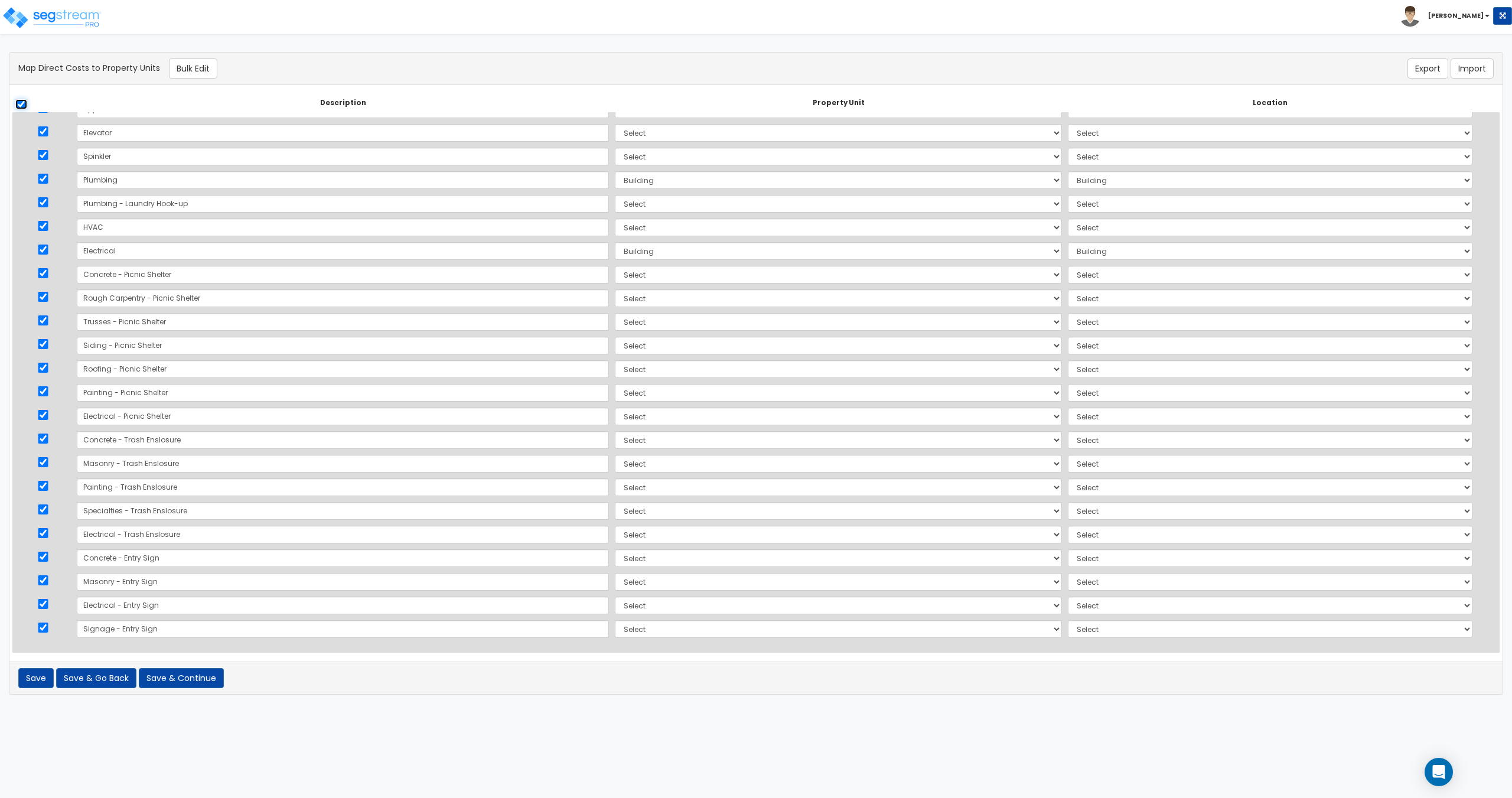
checkbox input "true"
click at [199, 67] on button "Bulk Edit" at bounding box center [192, 68] width 49 height 20
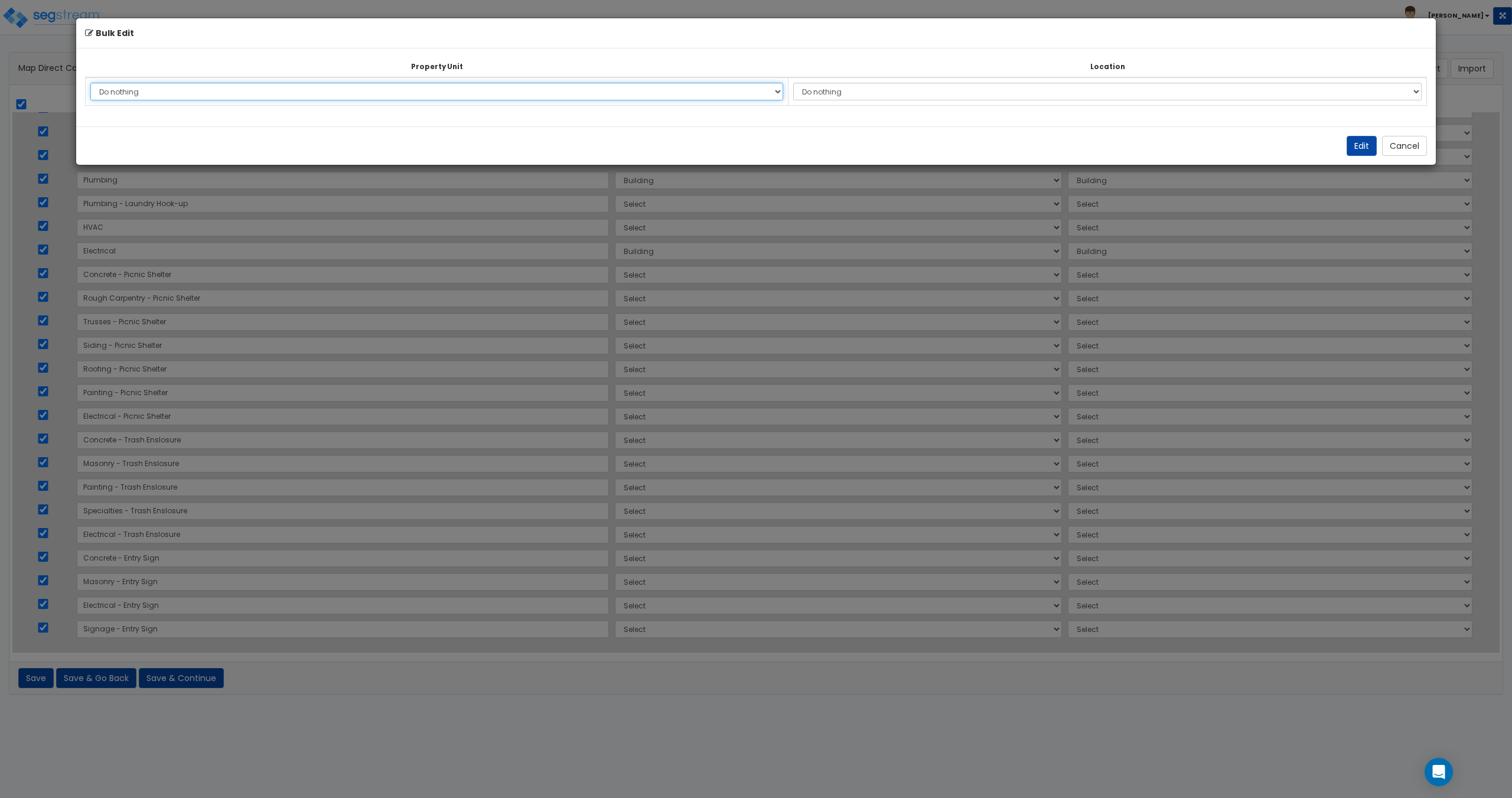
drag, startPoint x: 220, startPoint y: 92, endPoint x: 221, endPoint y: 99, distance: 7.1
click at [220, 92] on select "Do nothing Building Site Improvements Add Additional Property Unit" at bounding box center [436, 92] width 693 height 18
select select "177124"
click at [90, 83] on select "Do nothing Building Site Improvements Add Additional Property Unit" at bounding box center [436, 92] width 693 height 18
drag, startPoint x: 886, startPoint y: 91, endPoint x: 884, endPoint y: 100, distance: 9.2
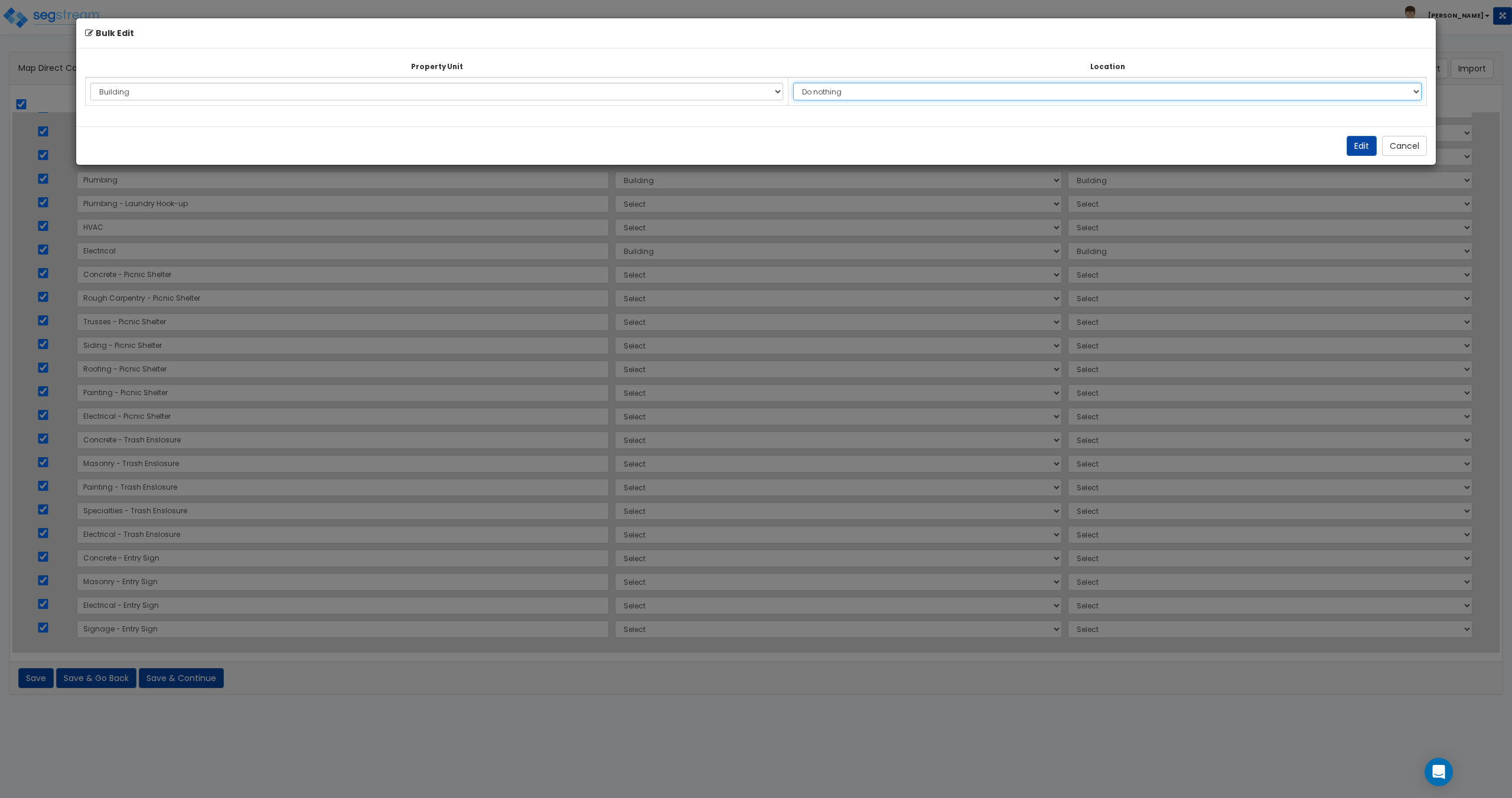
click at [886, 91] on select "Do nothing Add Additional Location Building Building Interior Building [GEOGRAP…" at bounding box center [1107, 92] width 628 height 18
select select "6"
click at [801, 83] on select "Do nothing Add Additional Location Building Building Interior Building [GEOGRAP…" at bounding box center [1107, 92] width 628 height 18
click at [1367, 147] on button "Edit" at bounding box center [1361, 146] width 30 height 20
select select "177124"
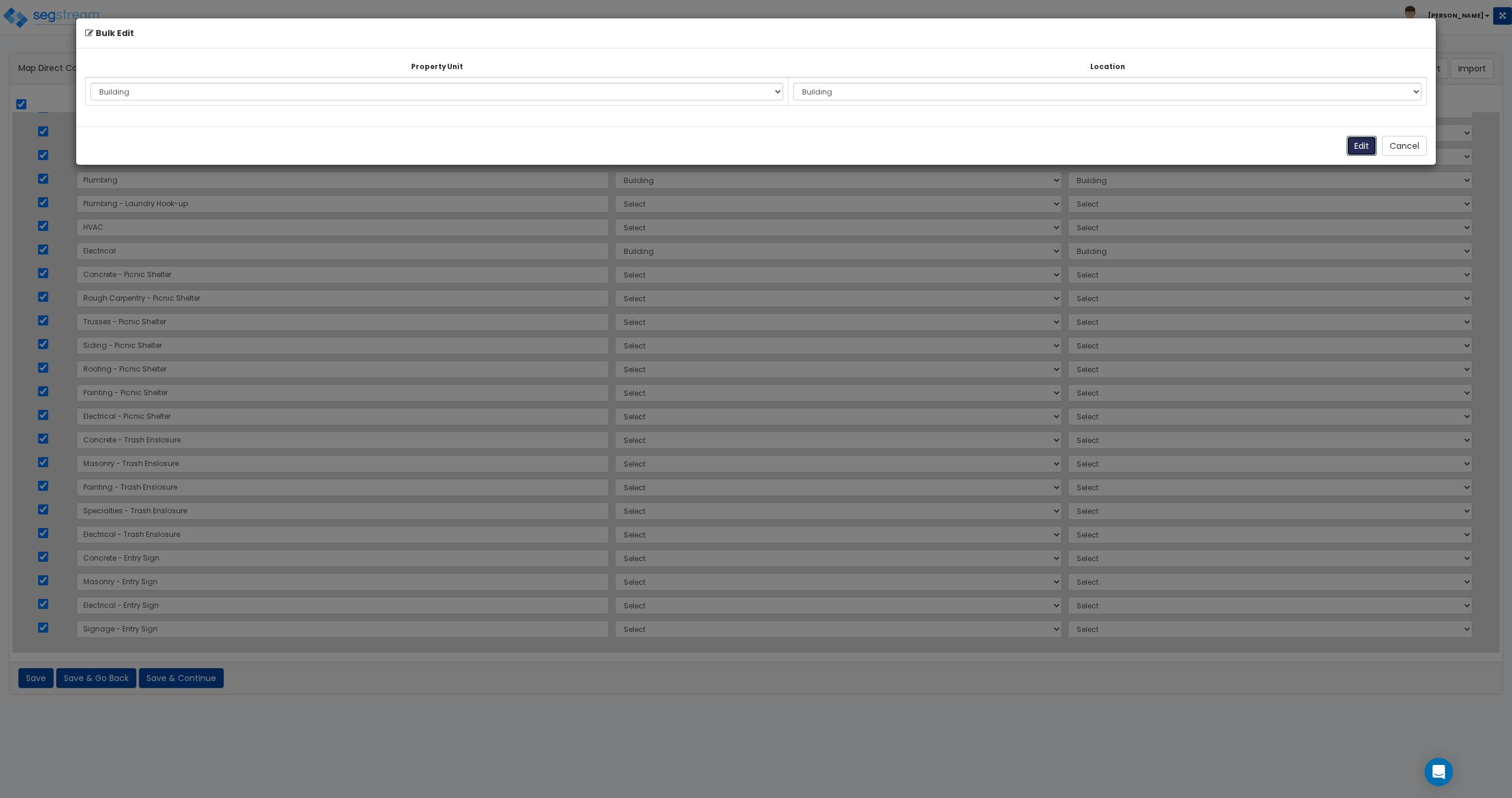
select select "177124"
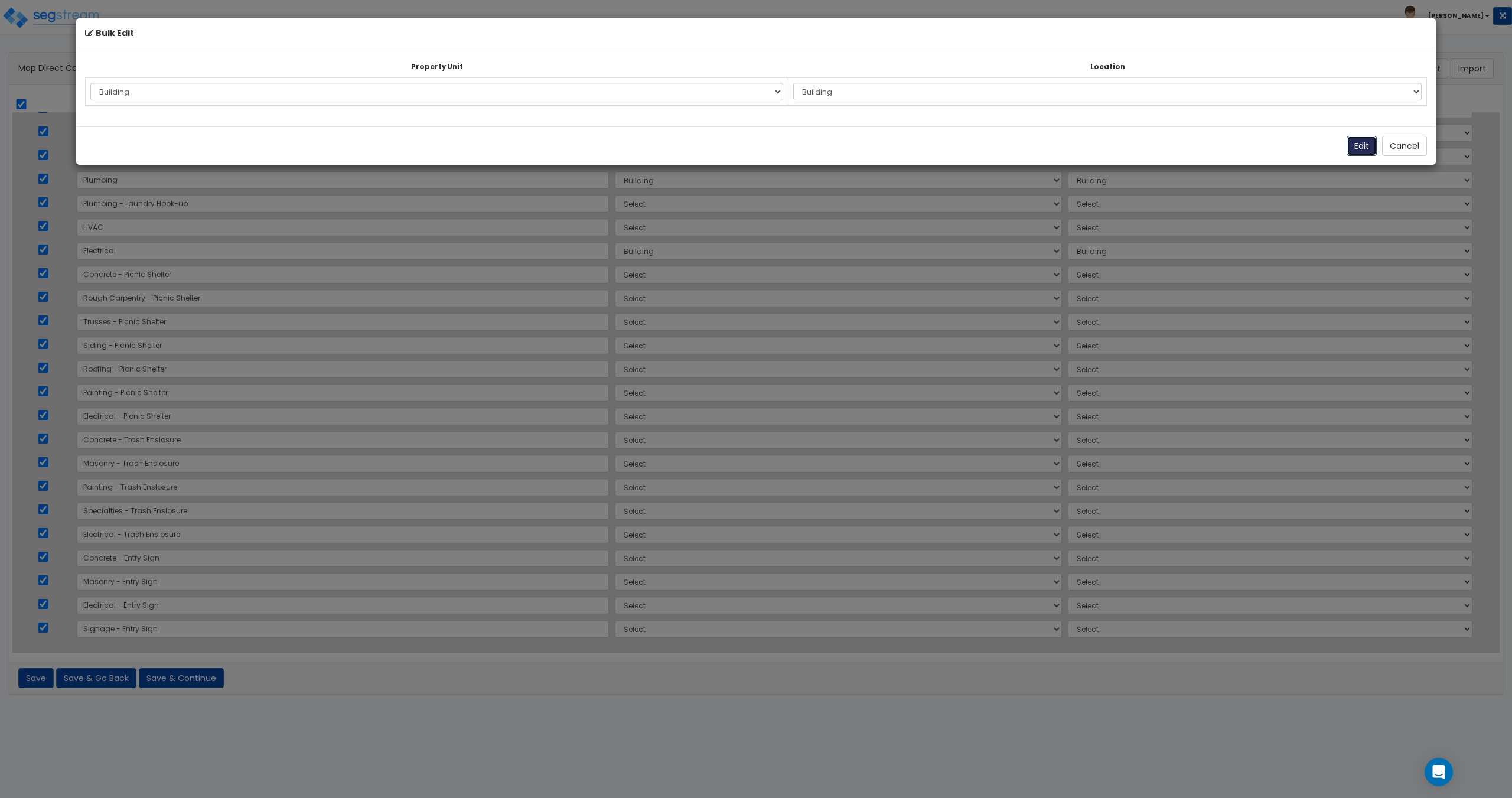
select select "177124"
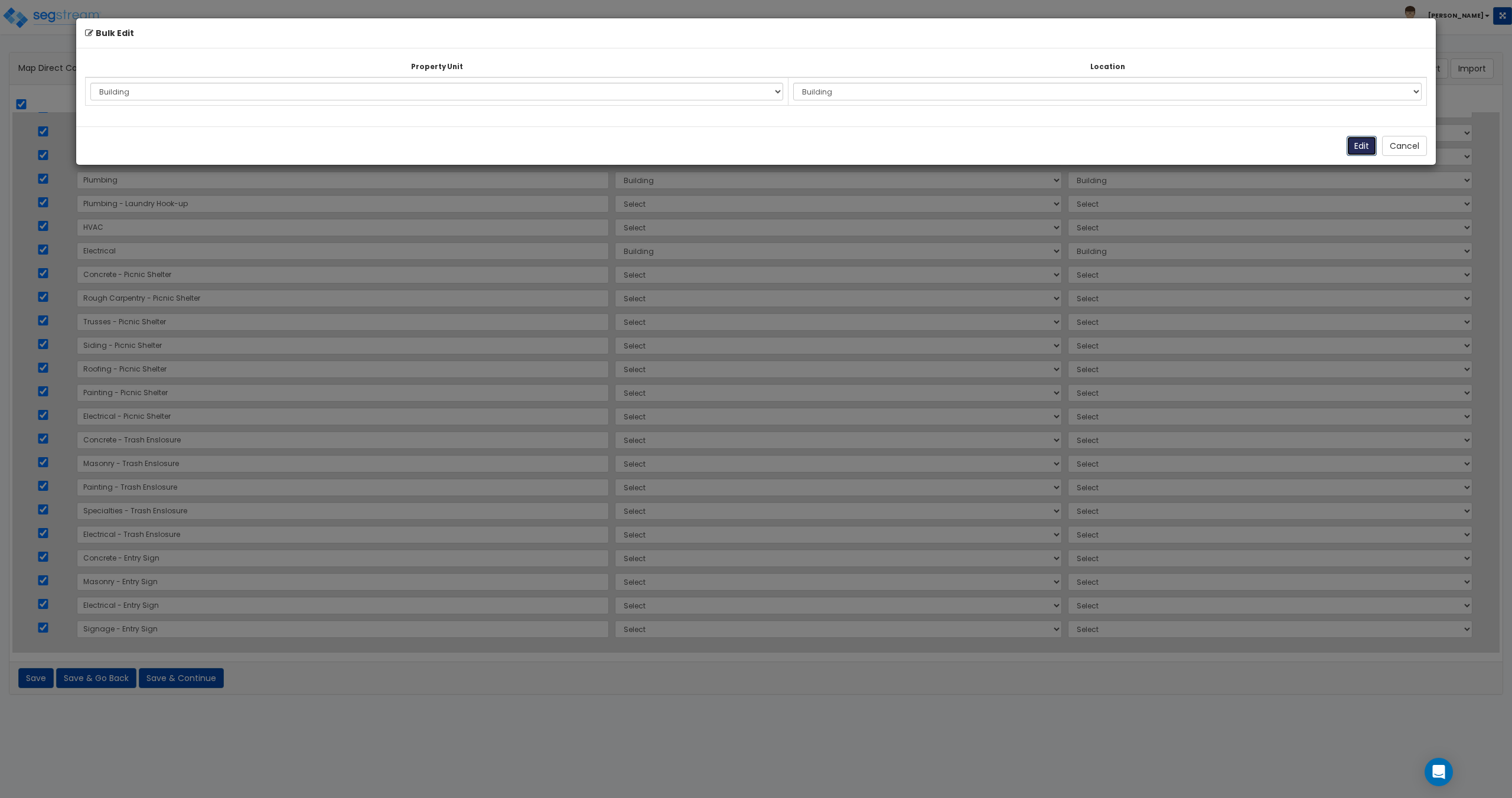
select select "177124"
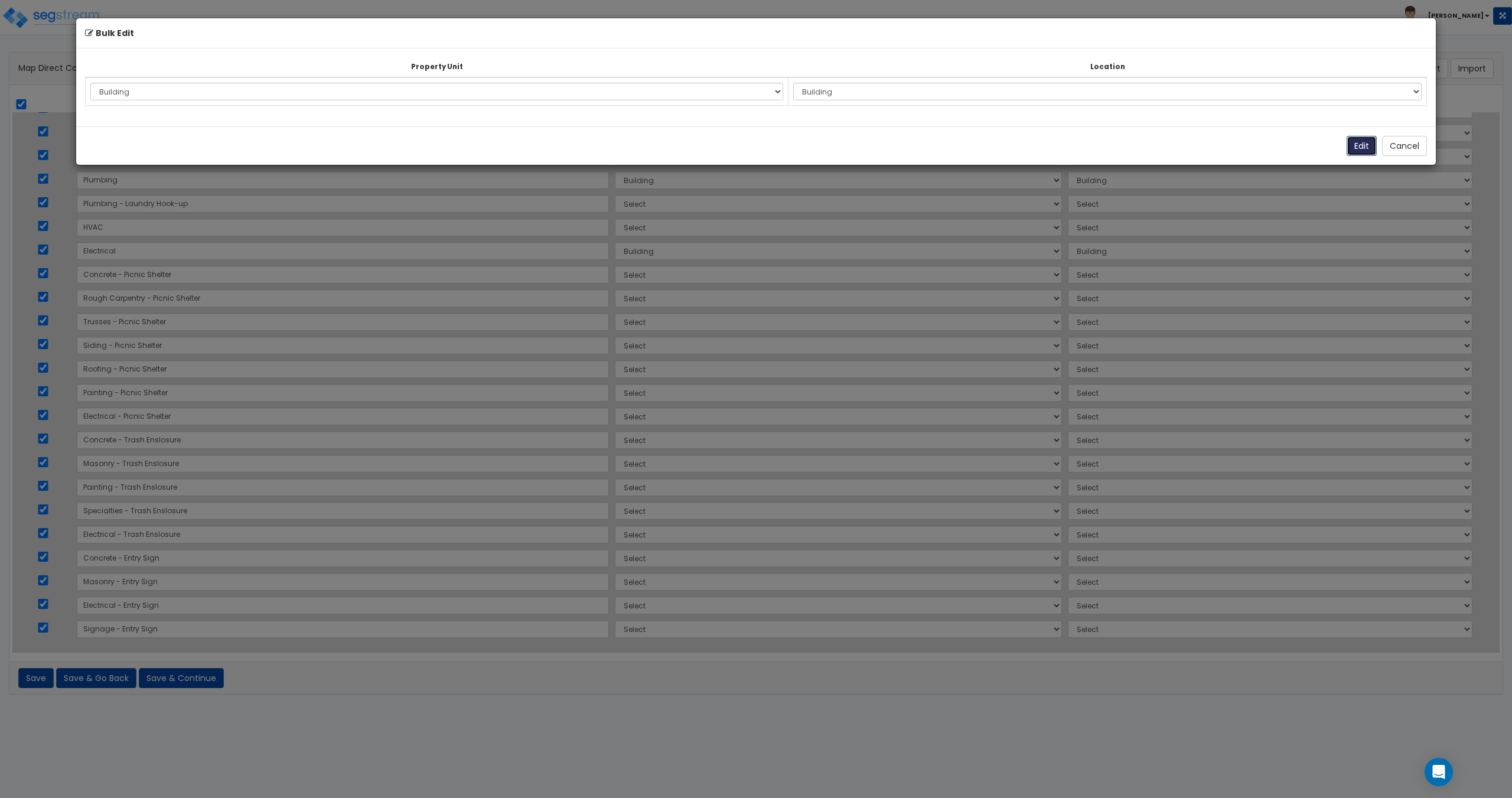
select select "177124"
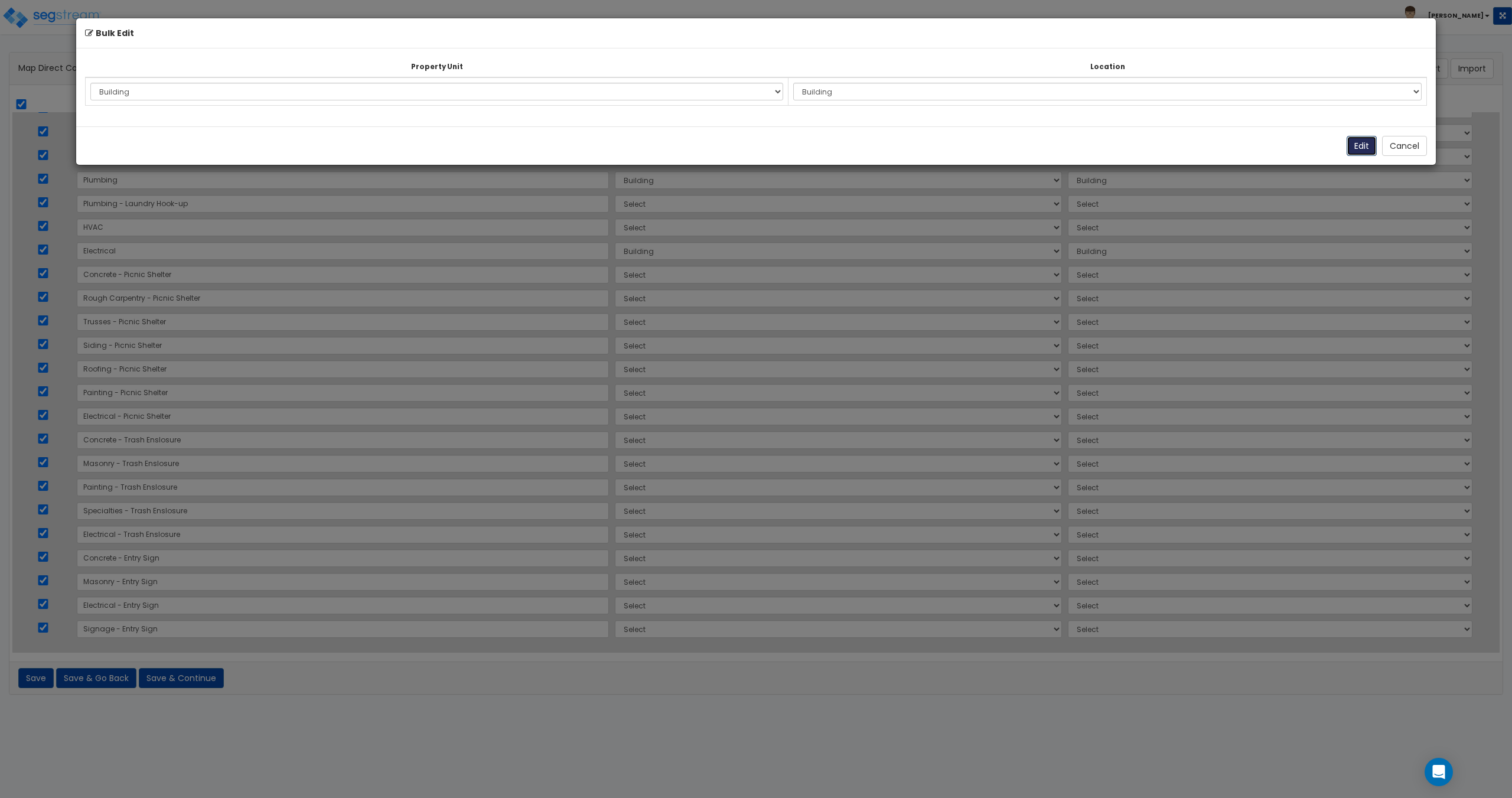
select select "177124"
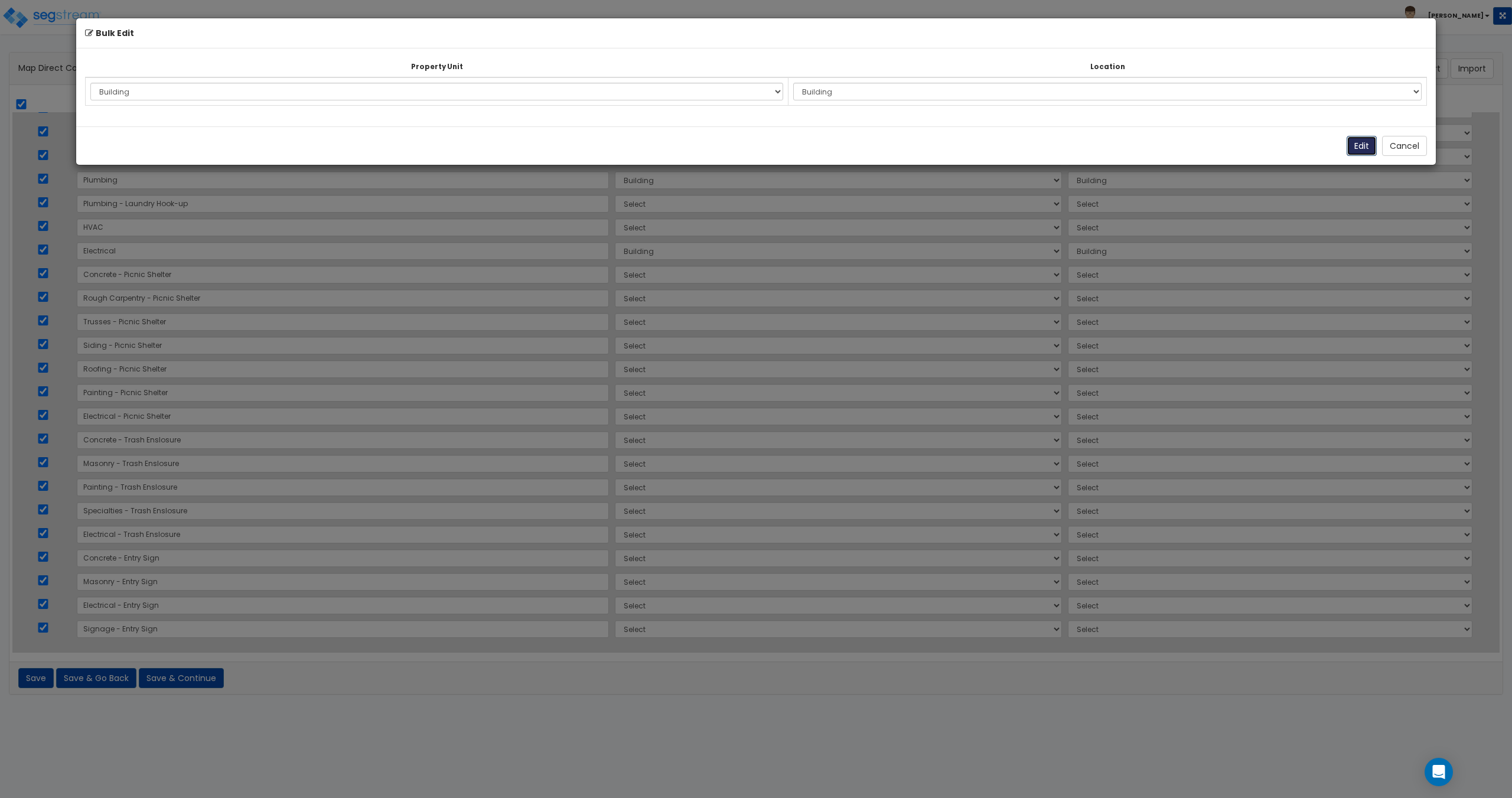
select select "177124"
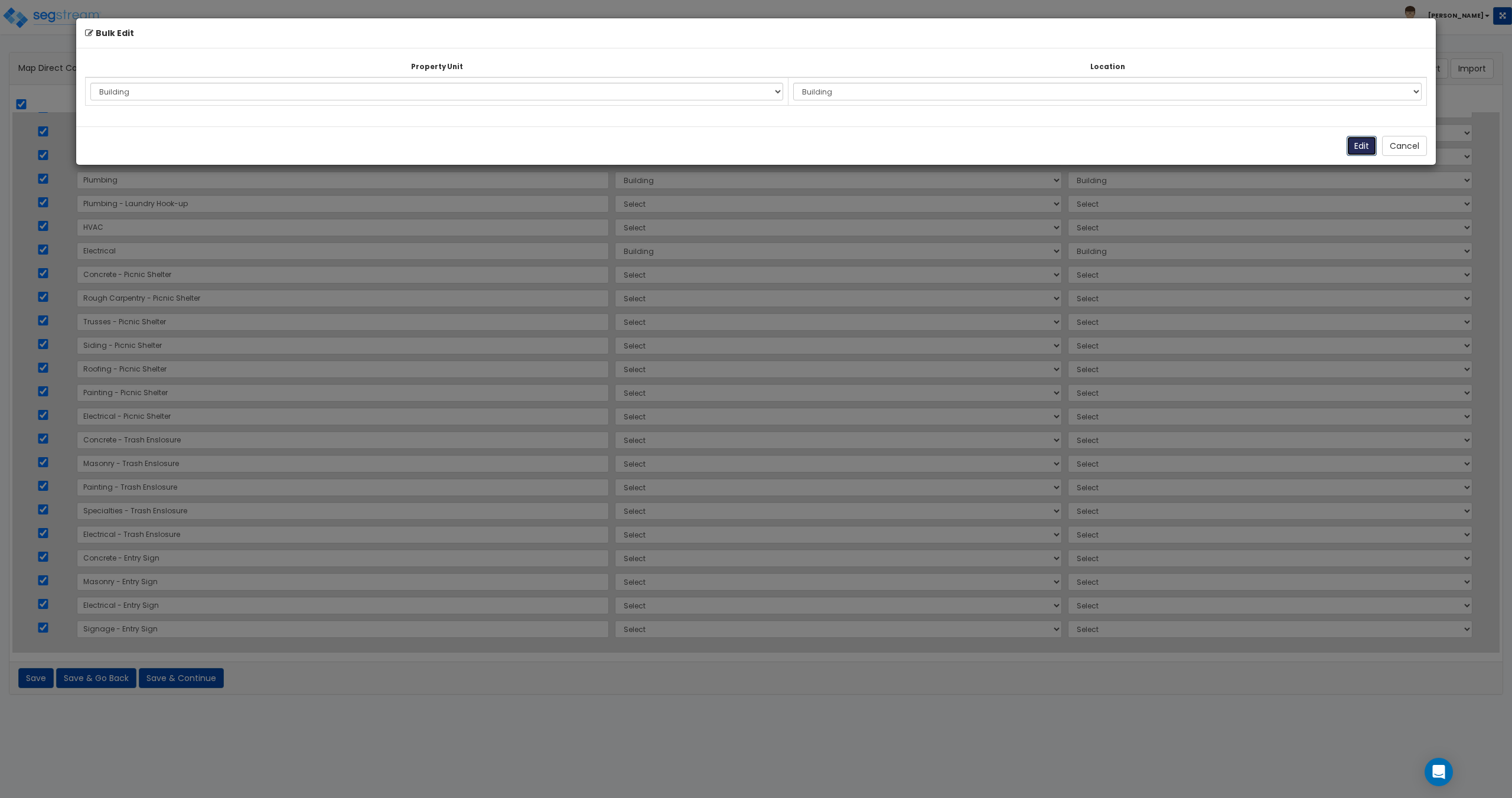
select select "177124"
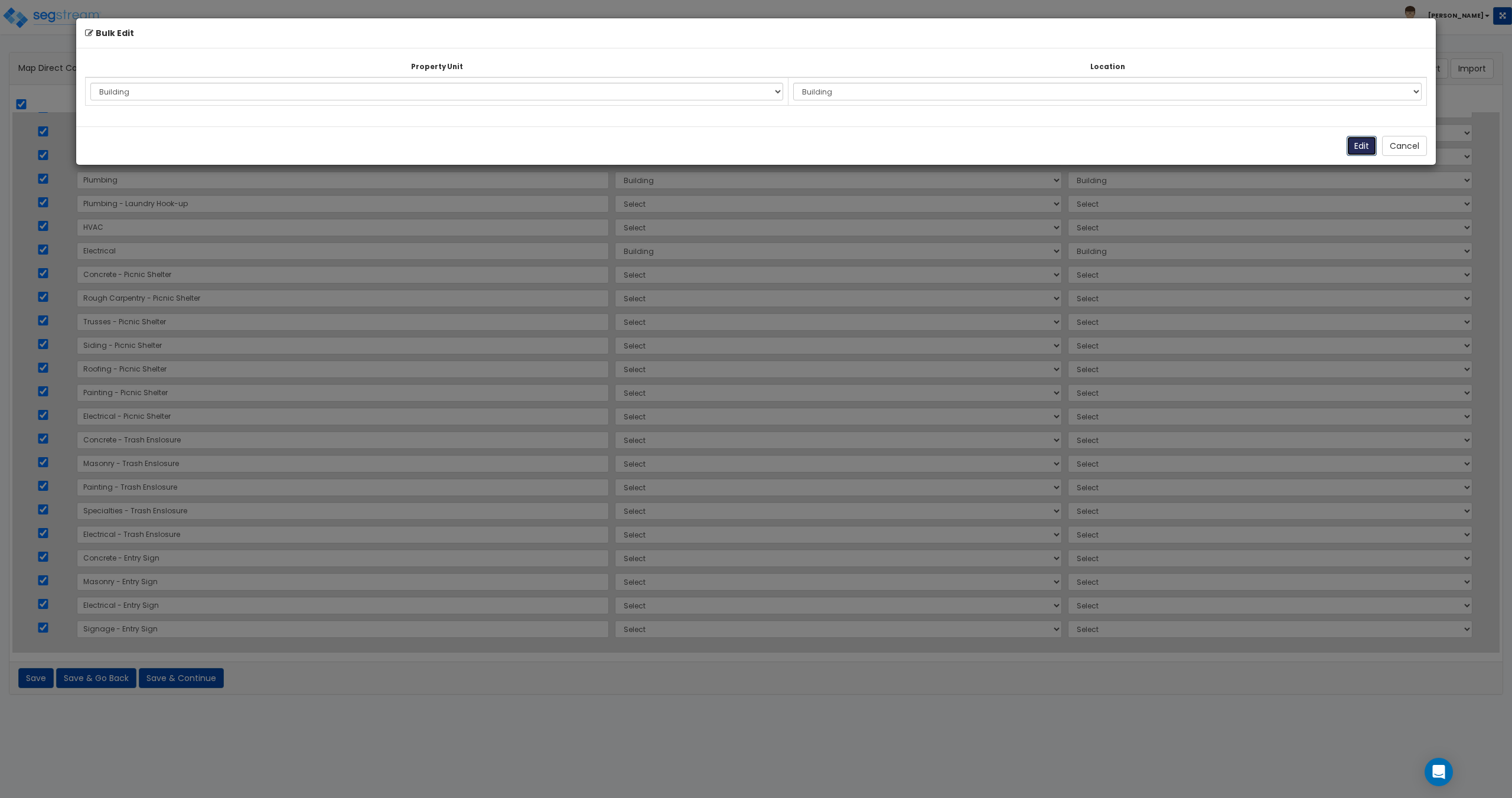
select select "177124"
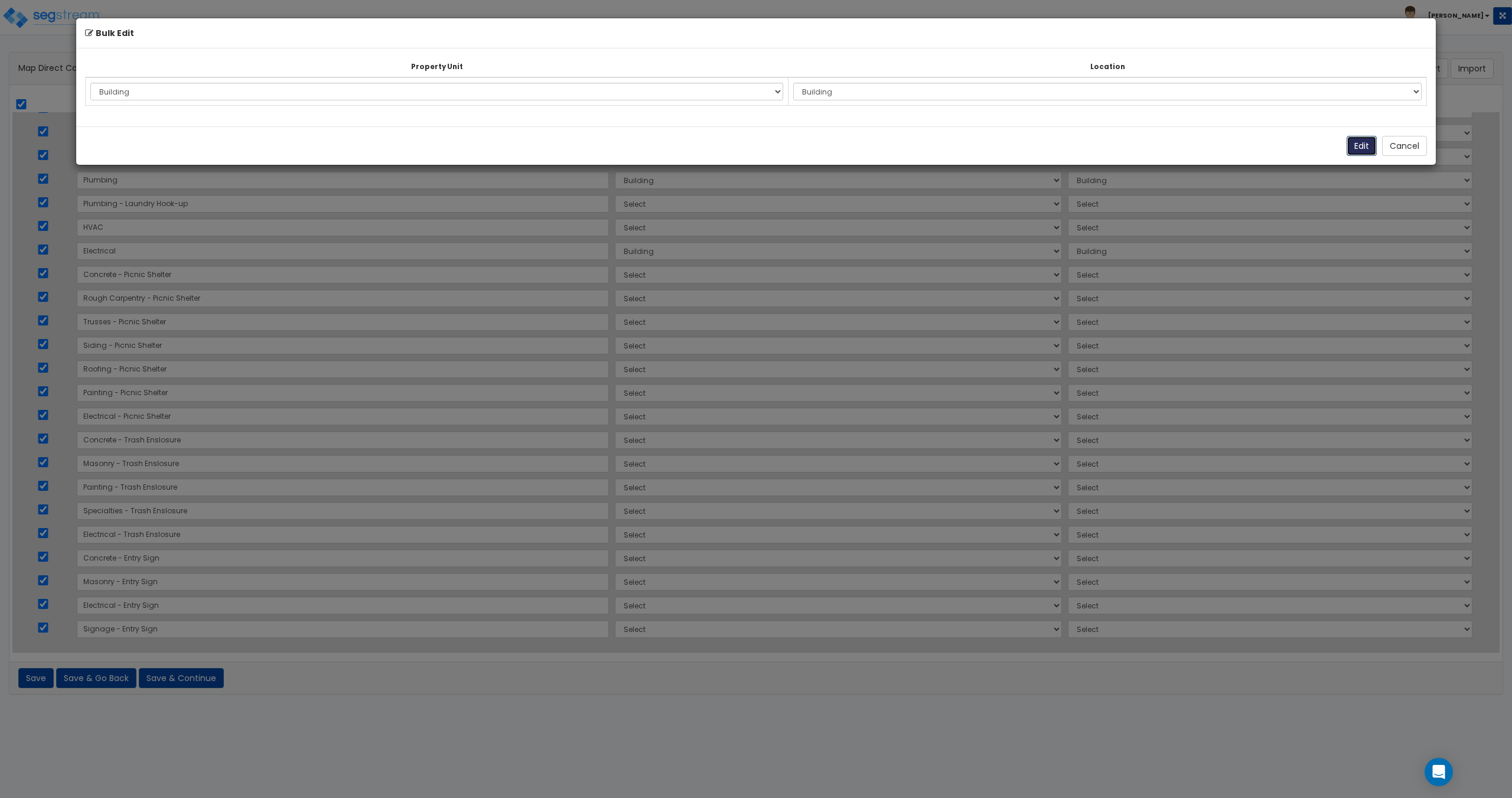
select select "177124"
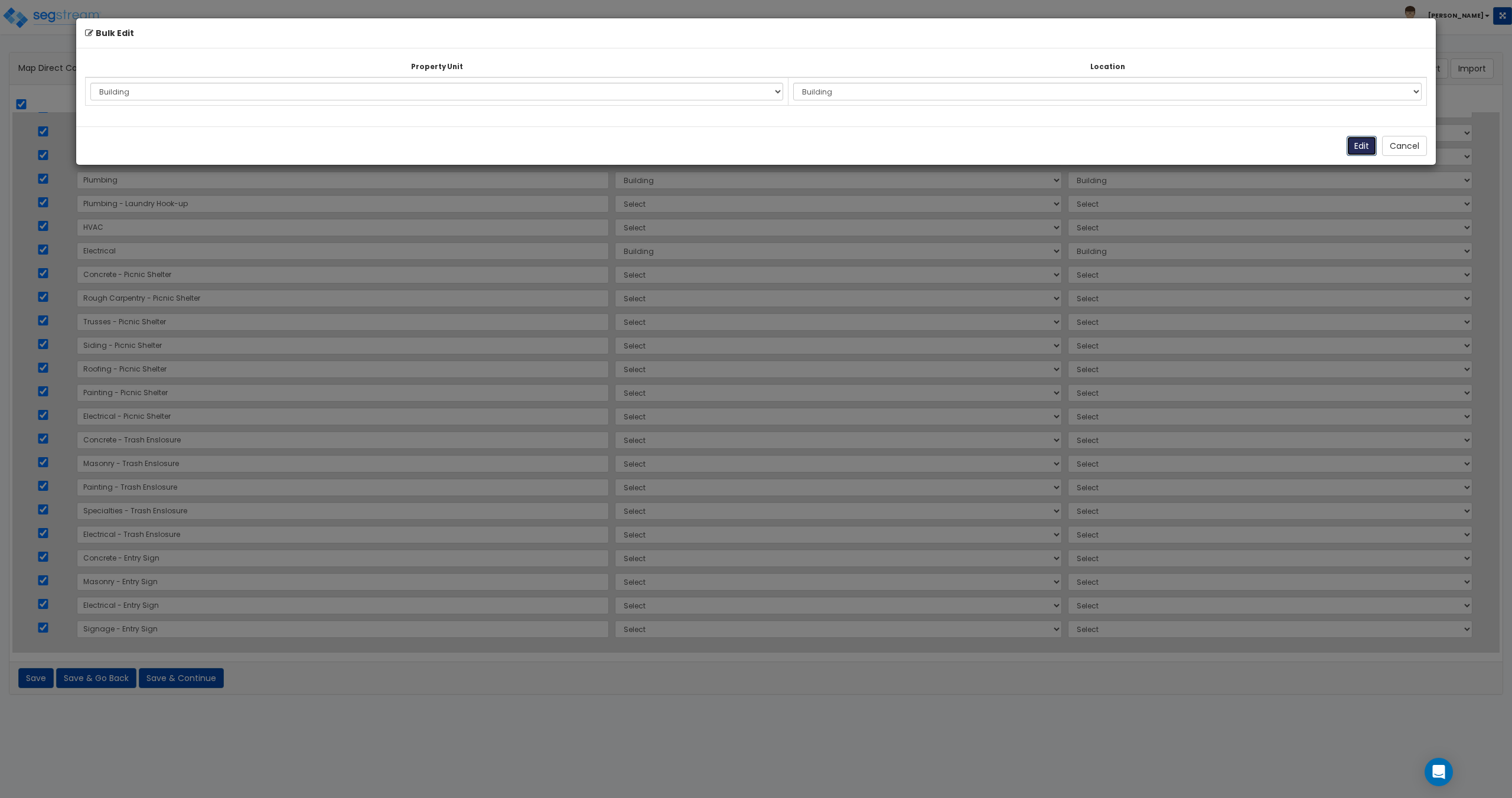
select select "177124"
select select "6"
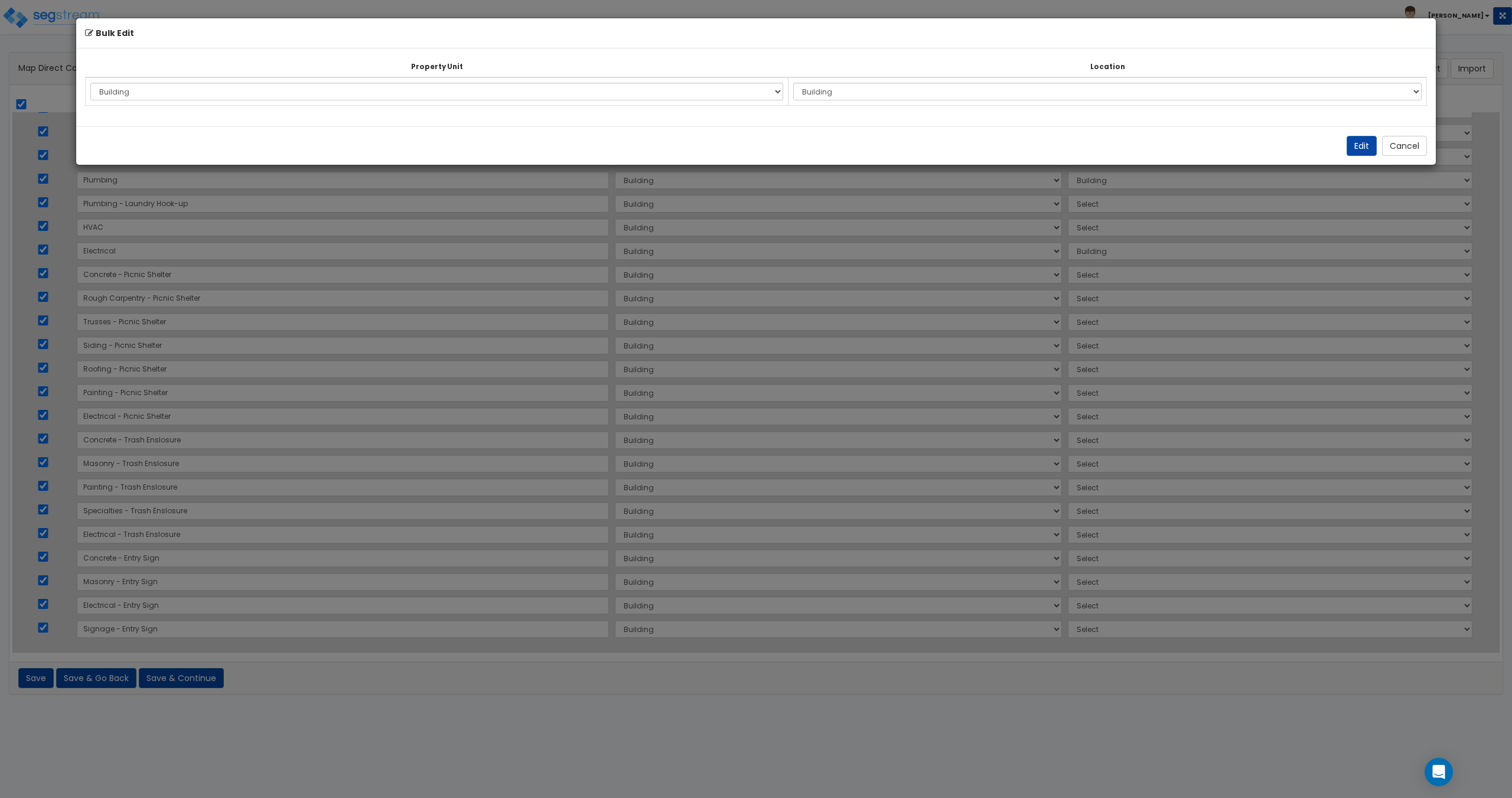
select select "6"
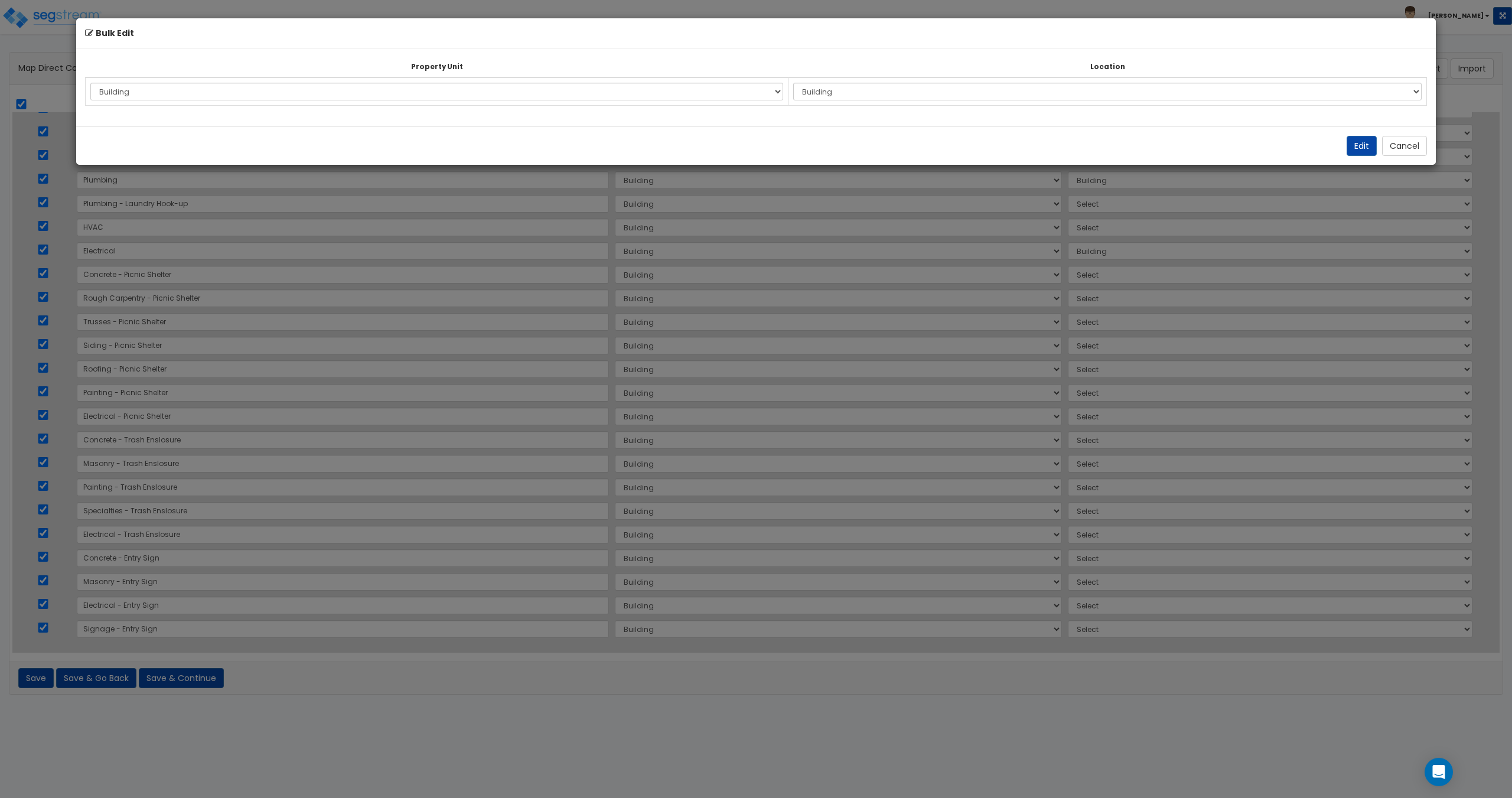
select select "6"
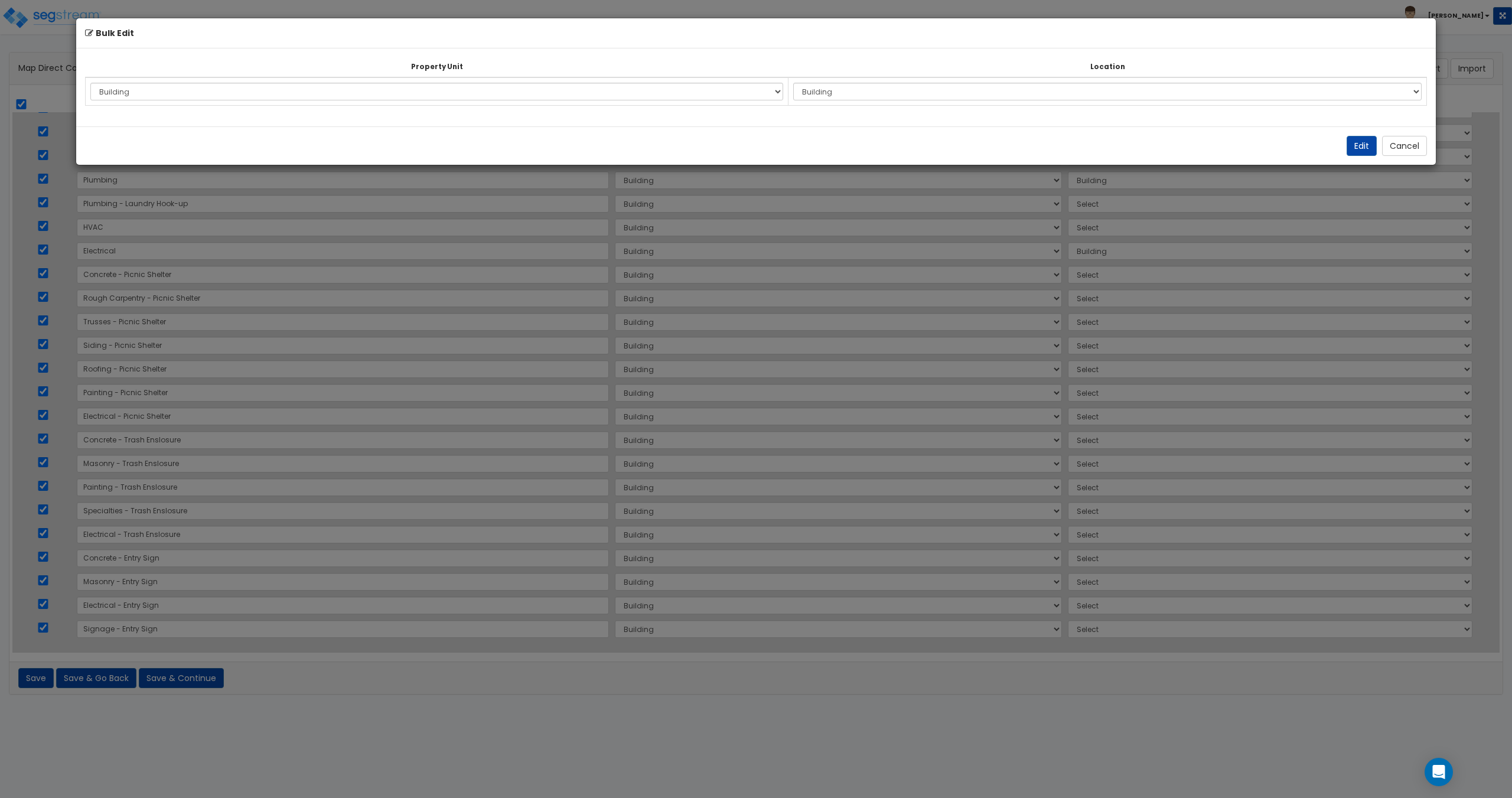
select select "6"
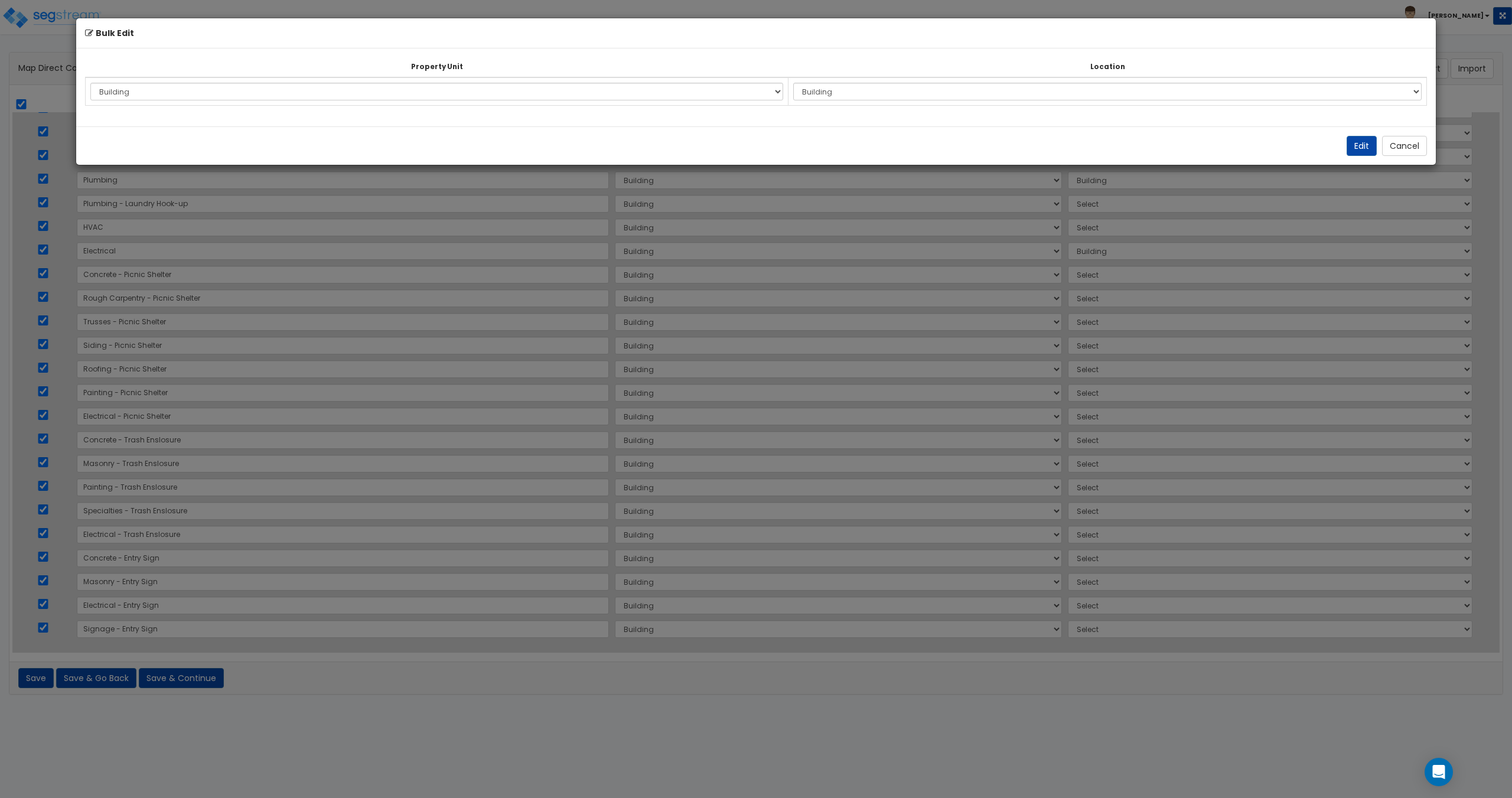
select select "6"
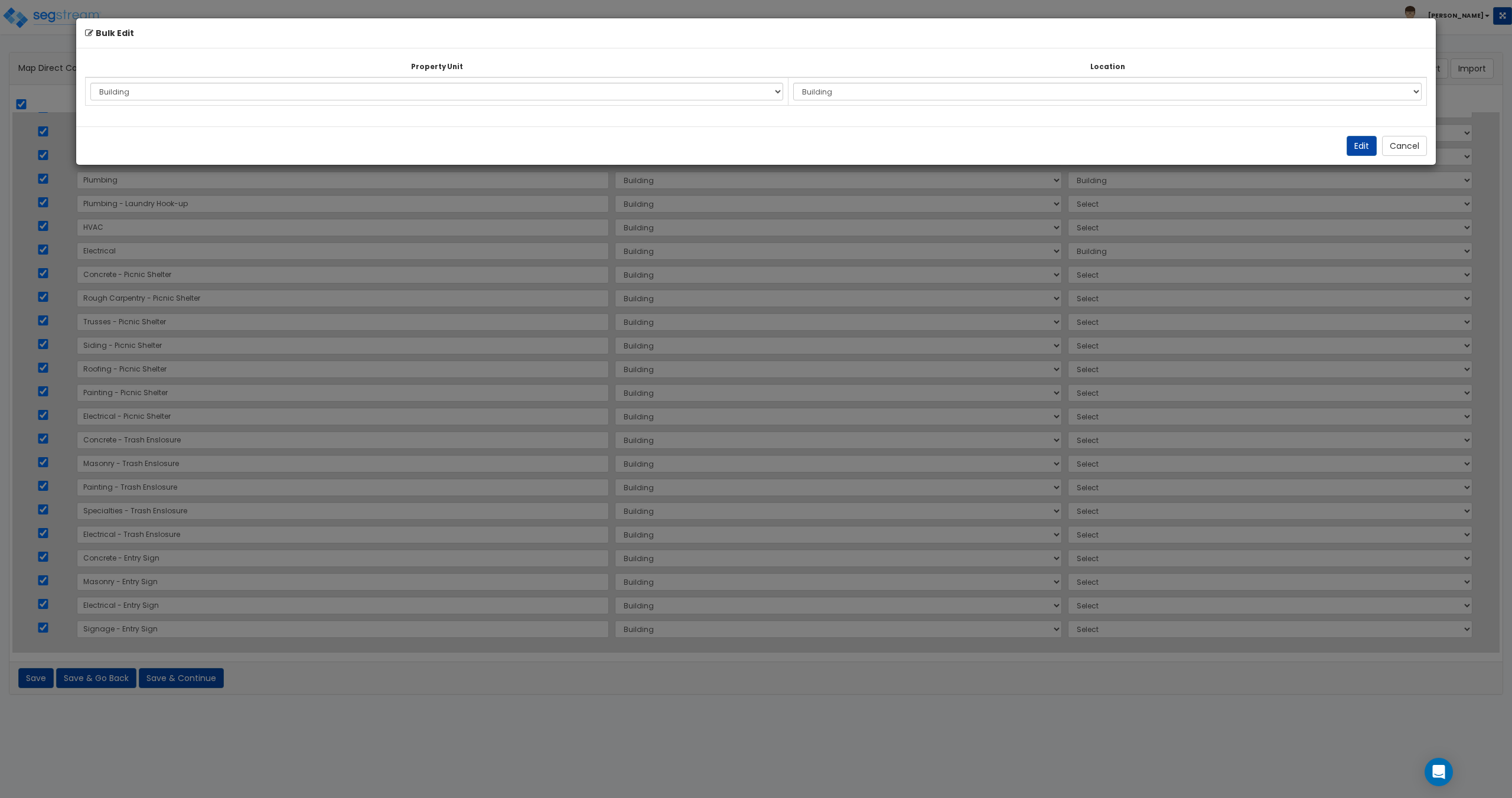
select select "6"
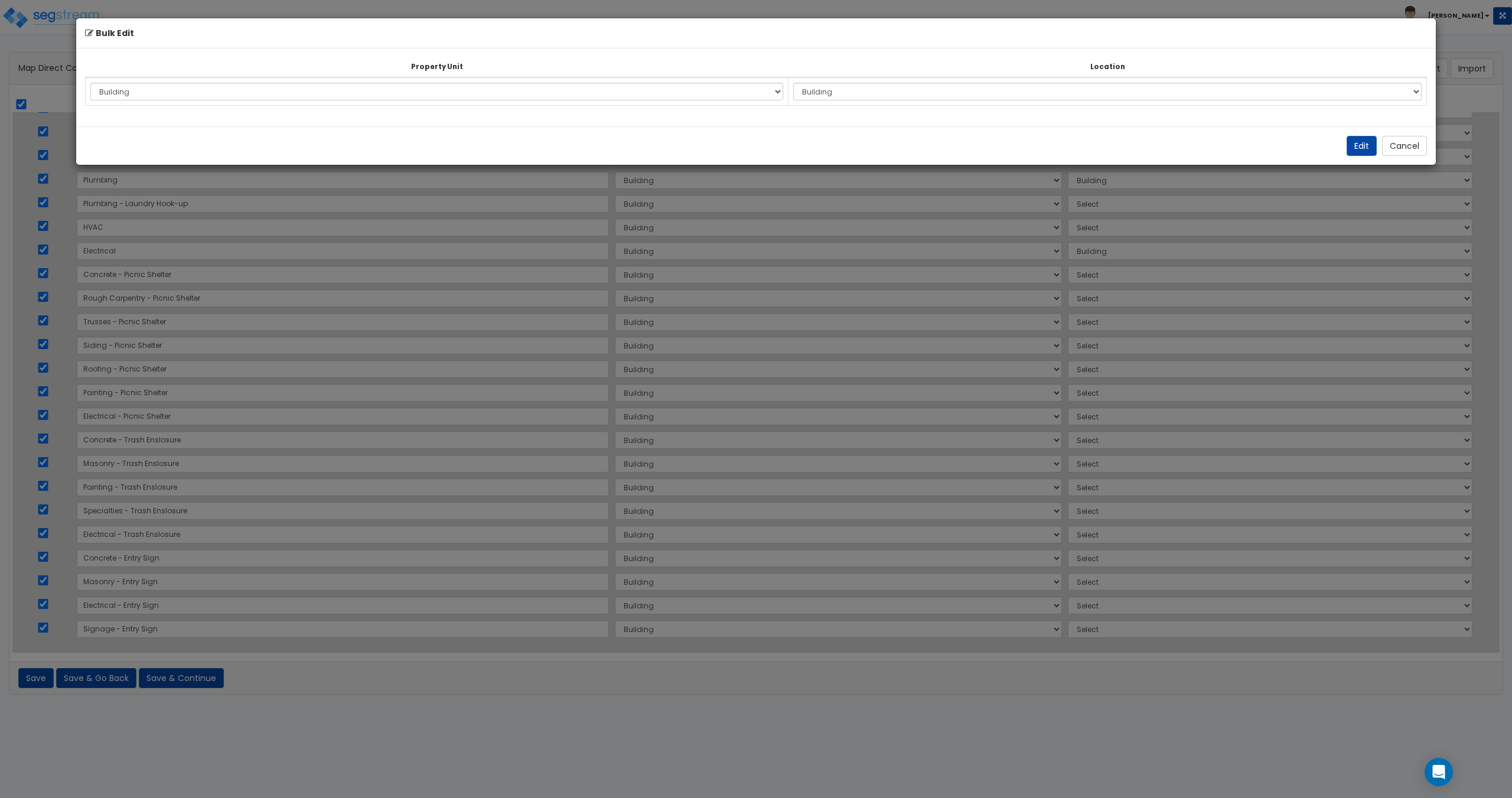
select select "6"
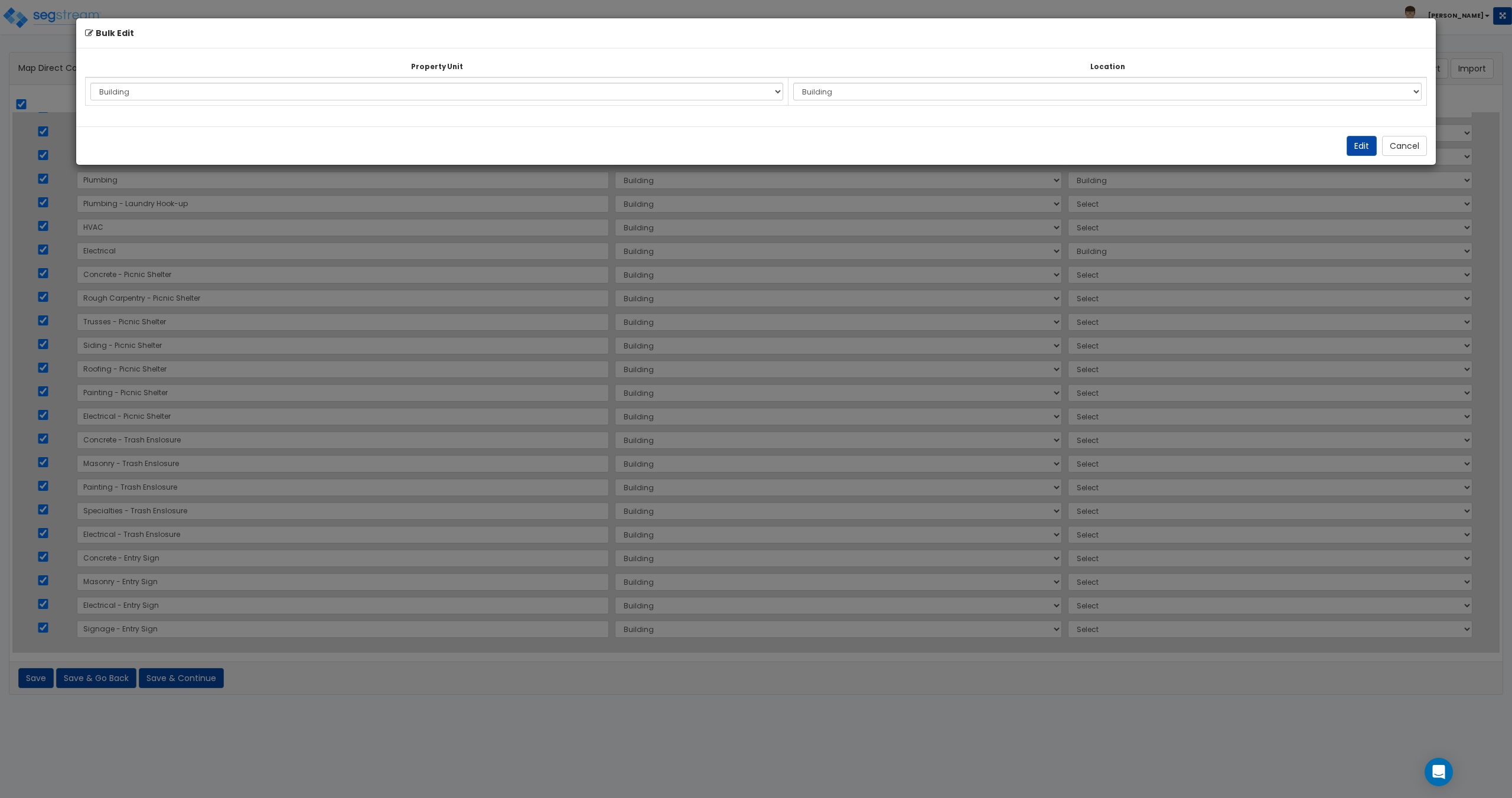
select select "6"
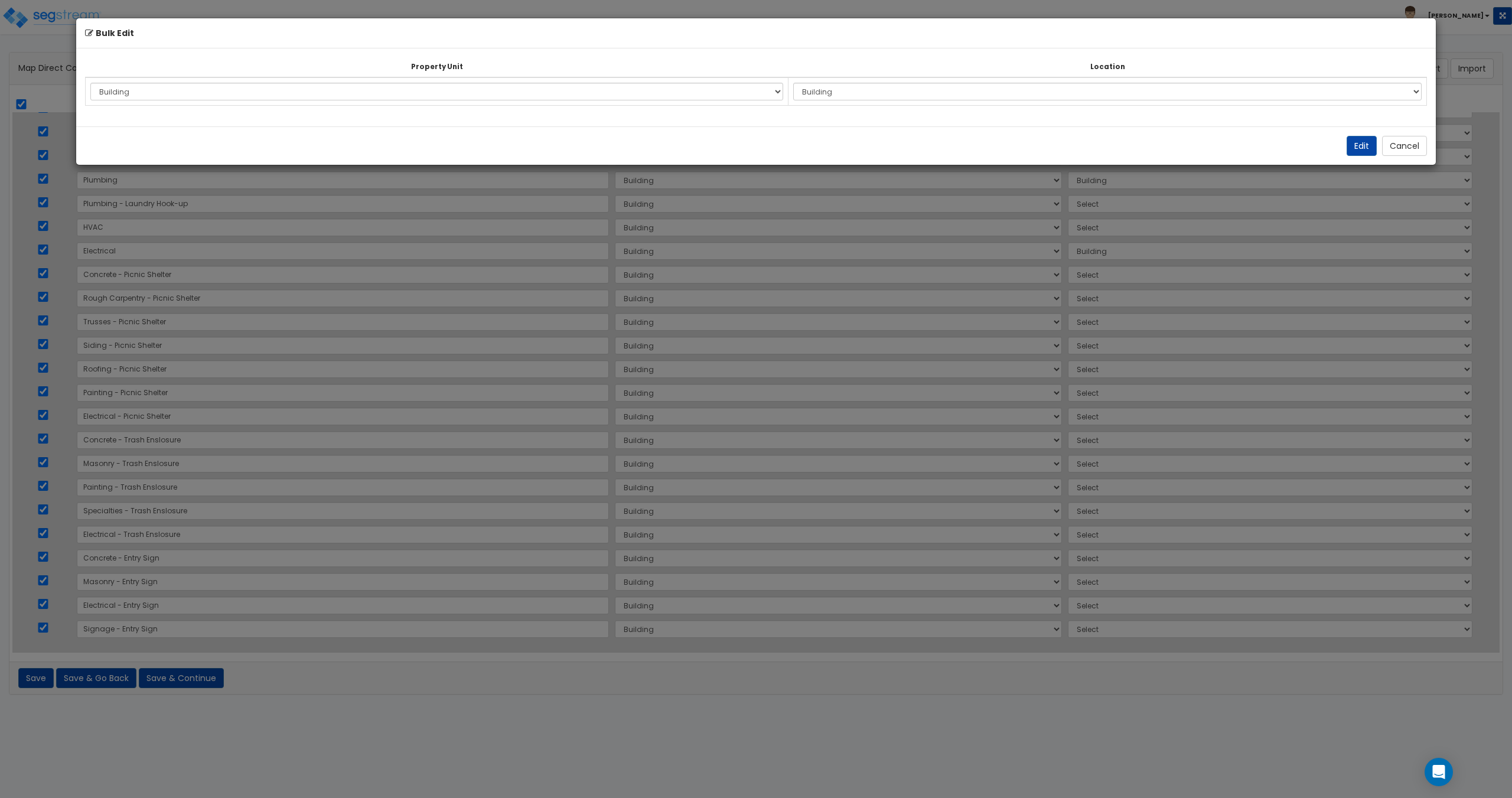
select select "6"
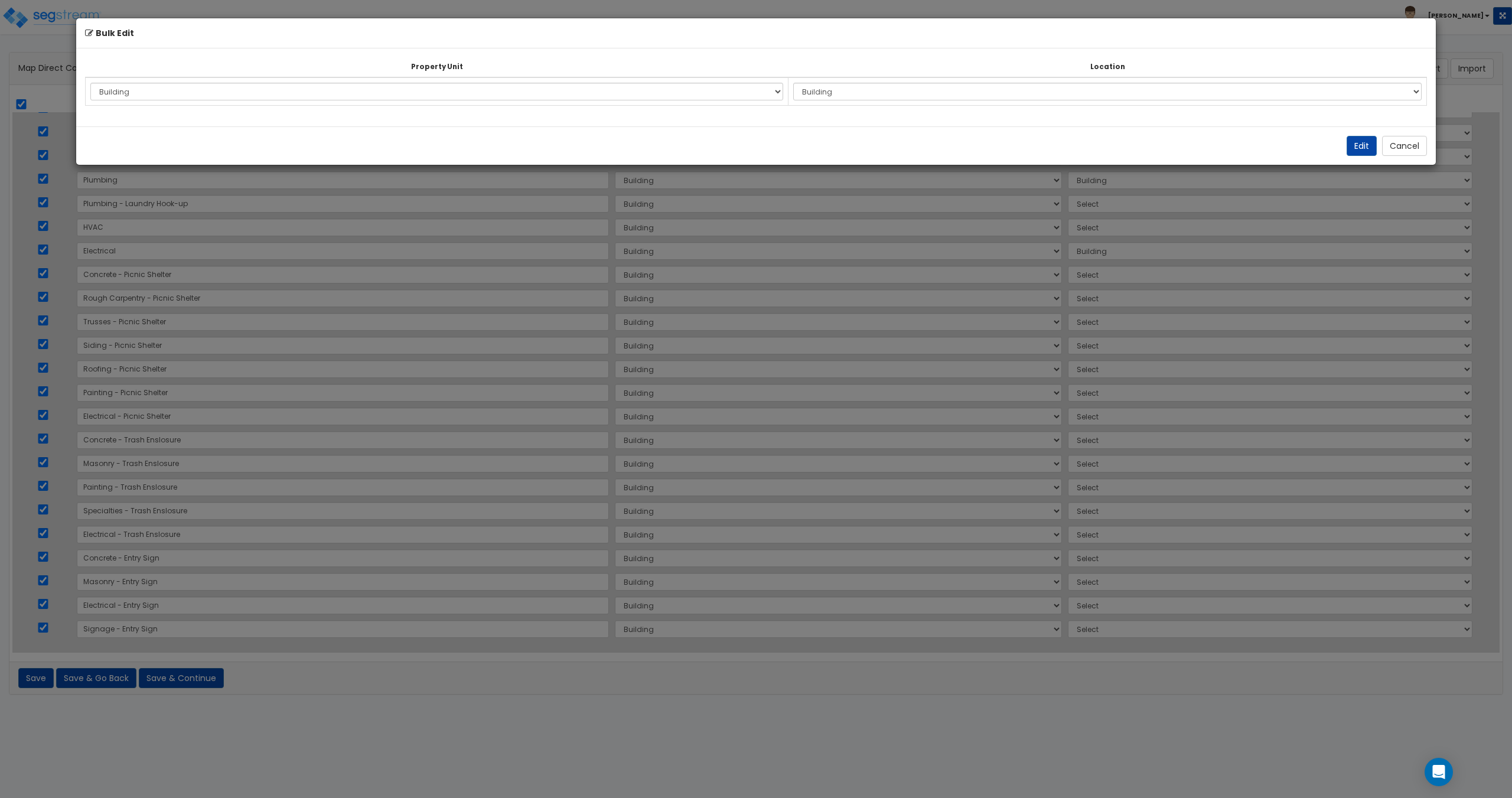
select select "6"
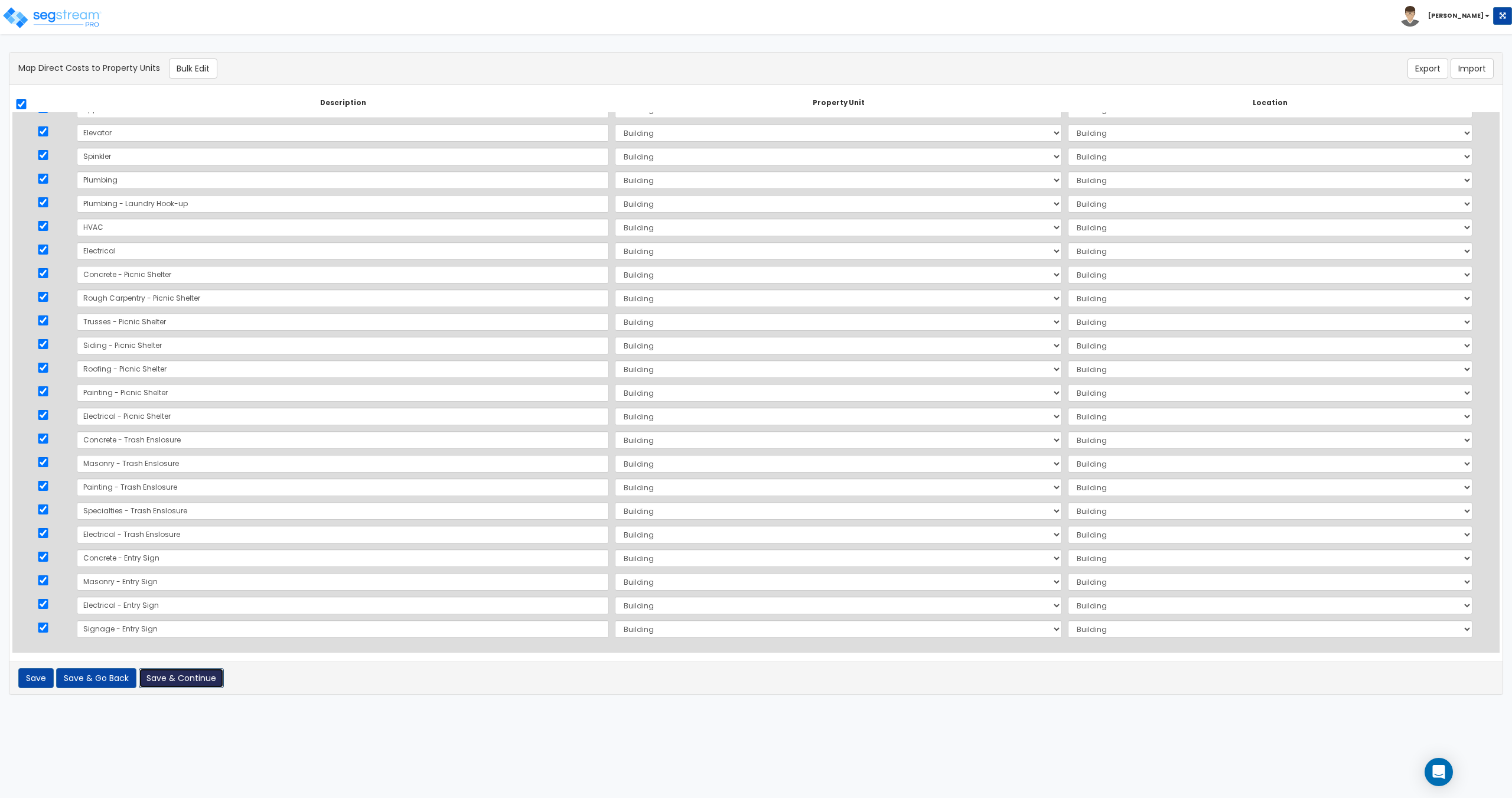
click at [193, 674] on button "Save & Continue" at bounding box center [181, 678] width 85 height 20
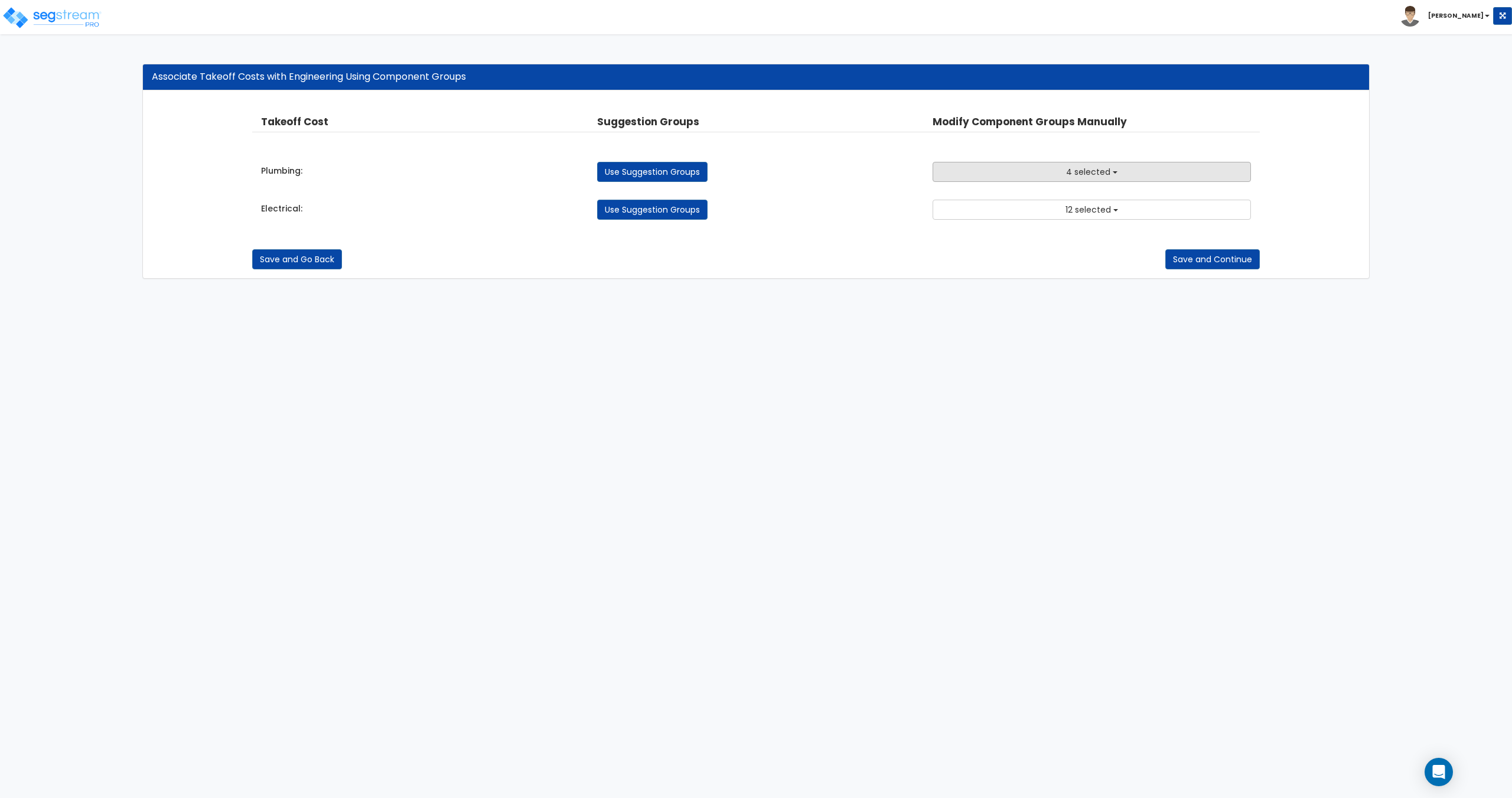
click at [1067, 181] on button "4 selected" at bounding box center [1091, 171] width 318 height 20
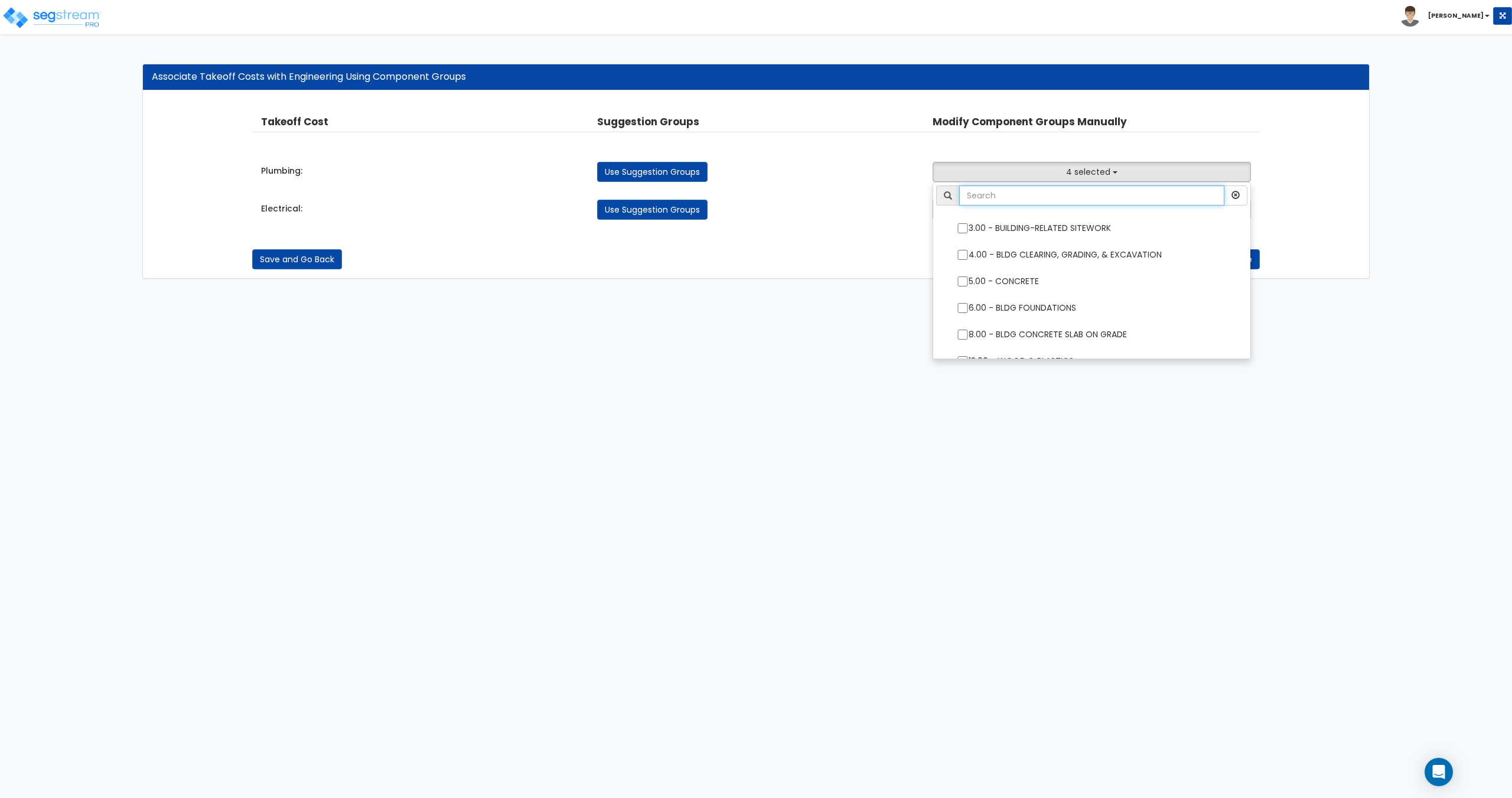
click at [1051, 202] on input "text" at bounding box center [1091, 195] width 265 height 20
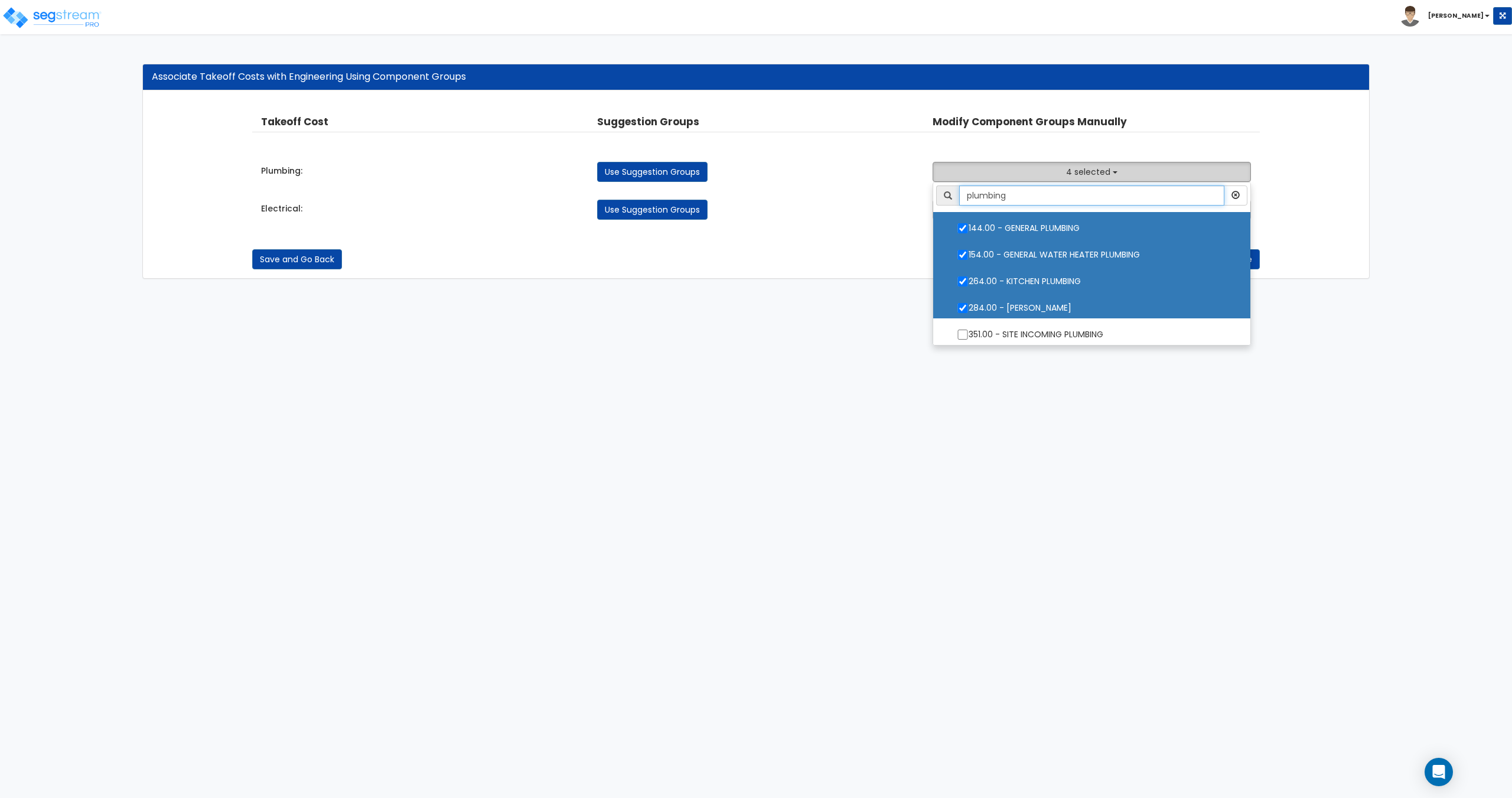
type input "plumbing"
click at [1053, 172] on button "4 selected" at bounding box center [1091, 171] width 318 height 20
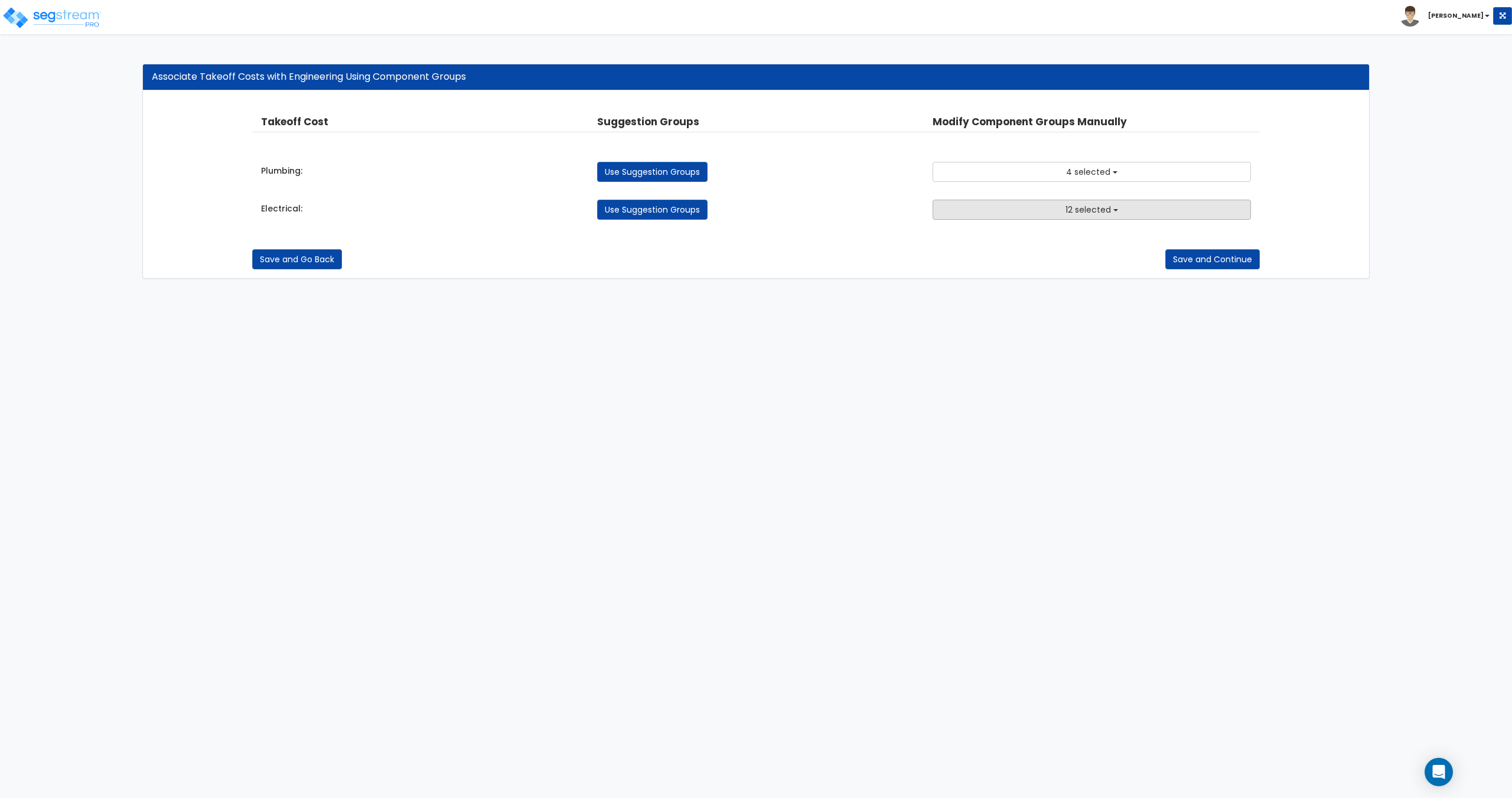
click at [1039, 207] on button "12 selected" at bounding box center [1091, 209] width 318 height 20
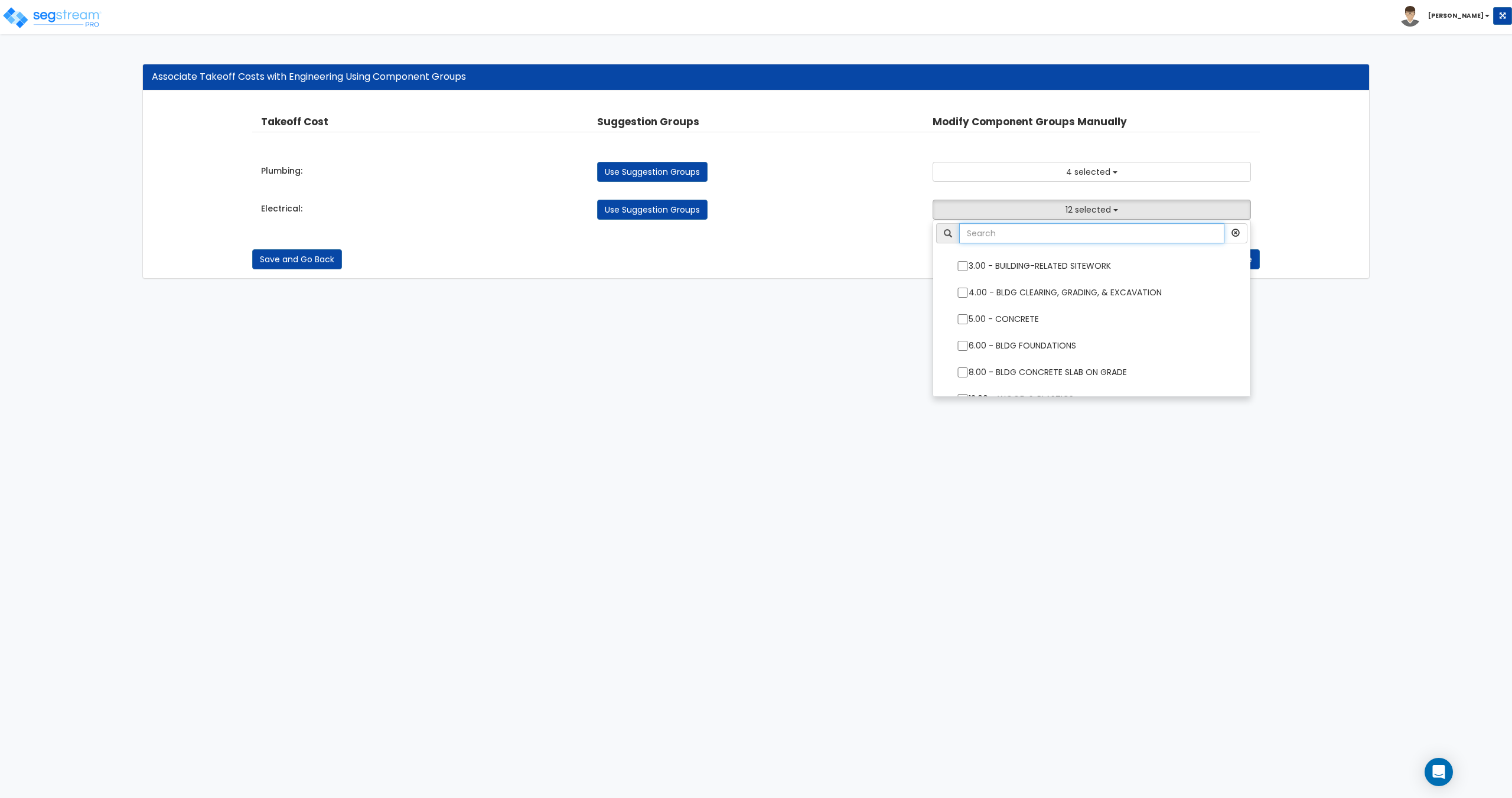
click at [1034, 229] on input "text" at bounding box center [1091, 233] width 265 height 20
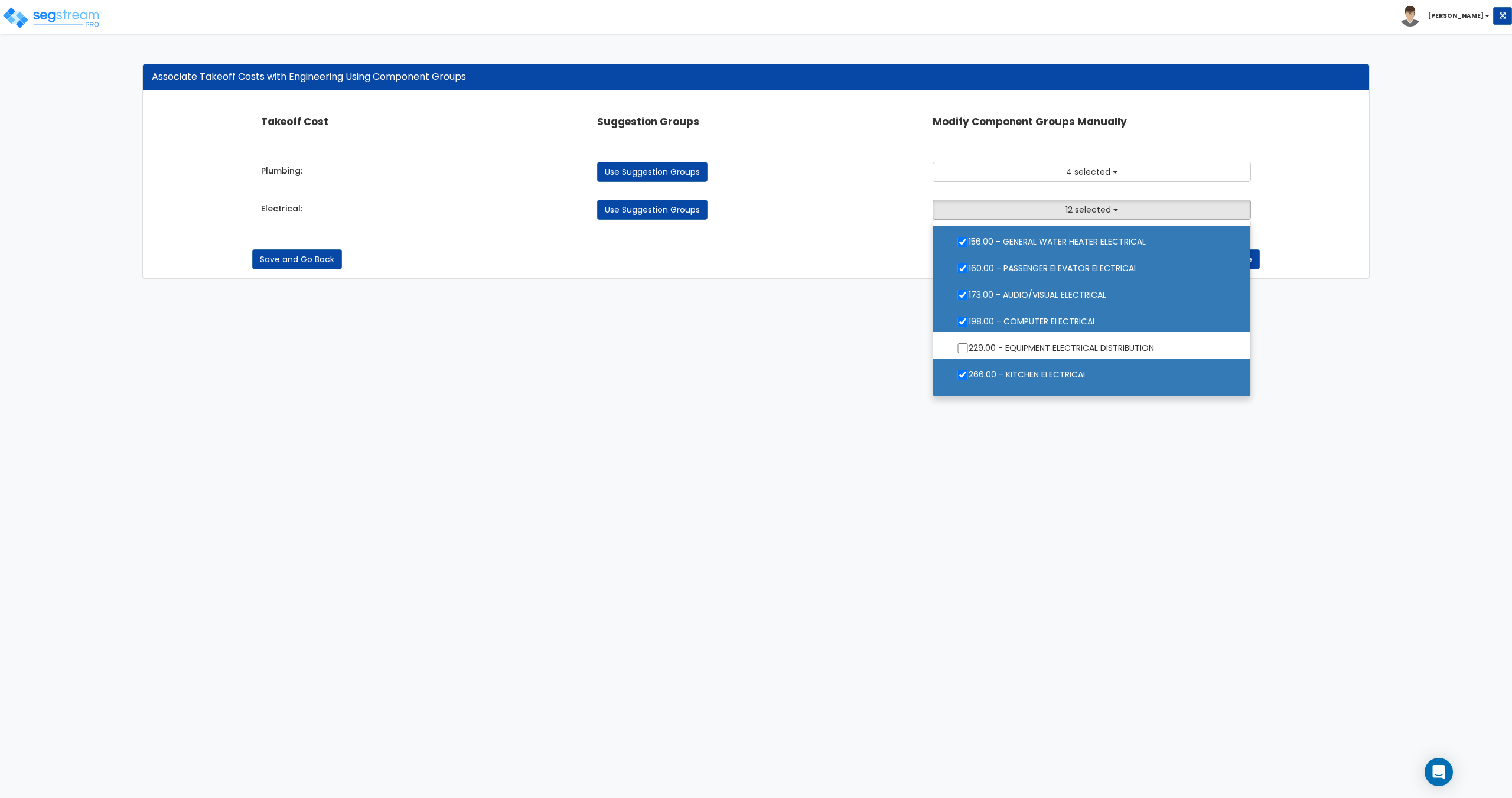
scroll to position [52, 0]
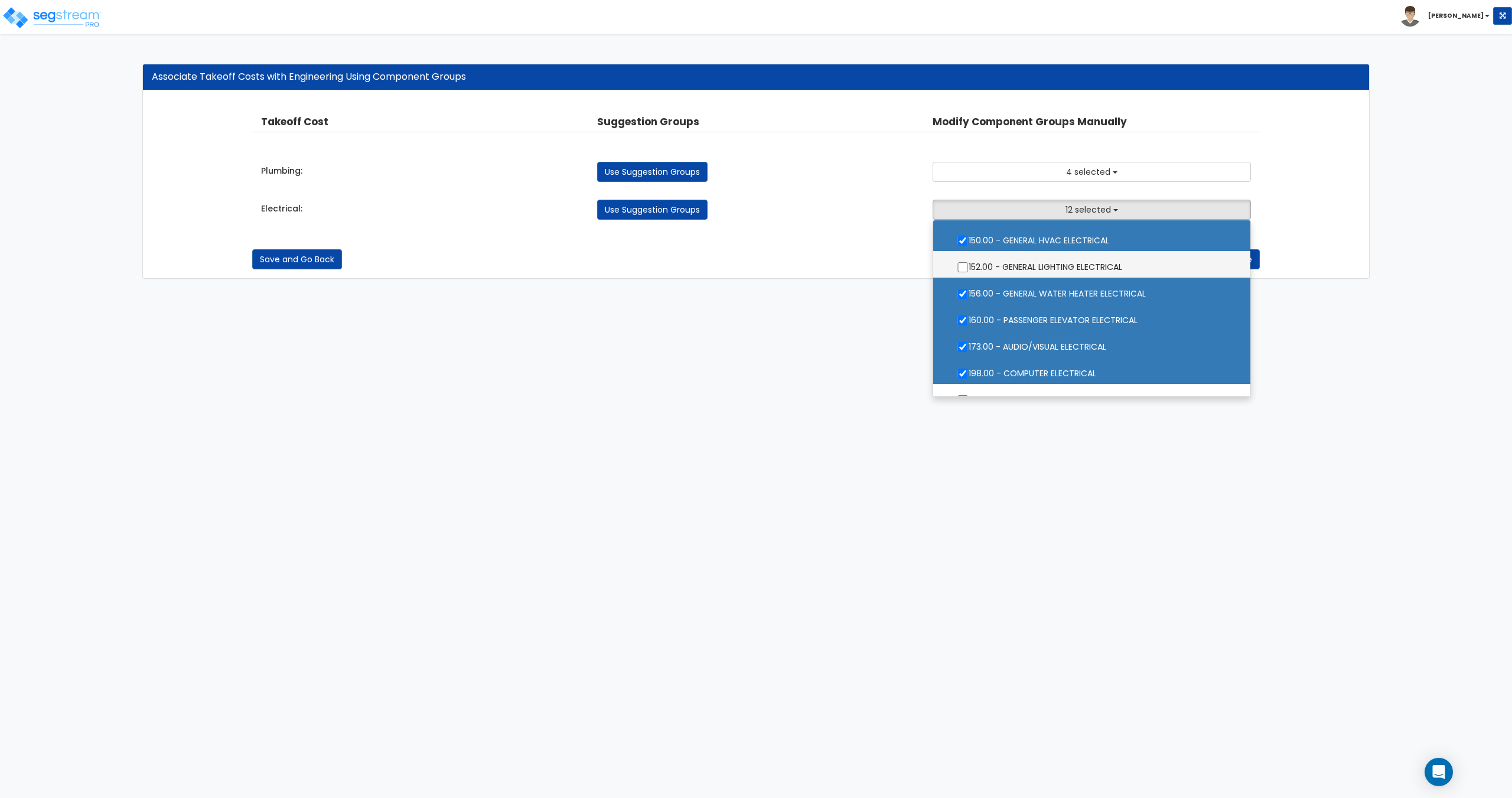
type input "electrical"
click at [1011, 266] on label "152.00 - GENERAL LIGHTING ELECTRICAL" at bounding box center [1091, 266] width 293 height 27
click at [968, 266] on input "152.00 - GENERAL LIGHTING ELECTRICAL" at bounding box center [962, 267] width 11 height 10
checkbox input "true"
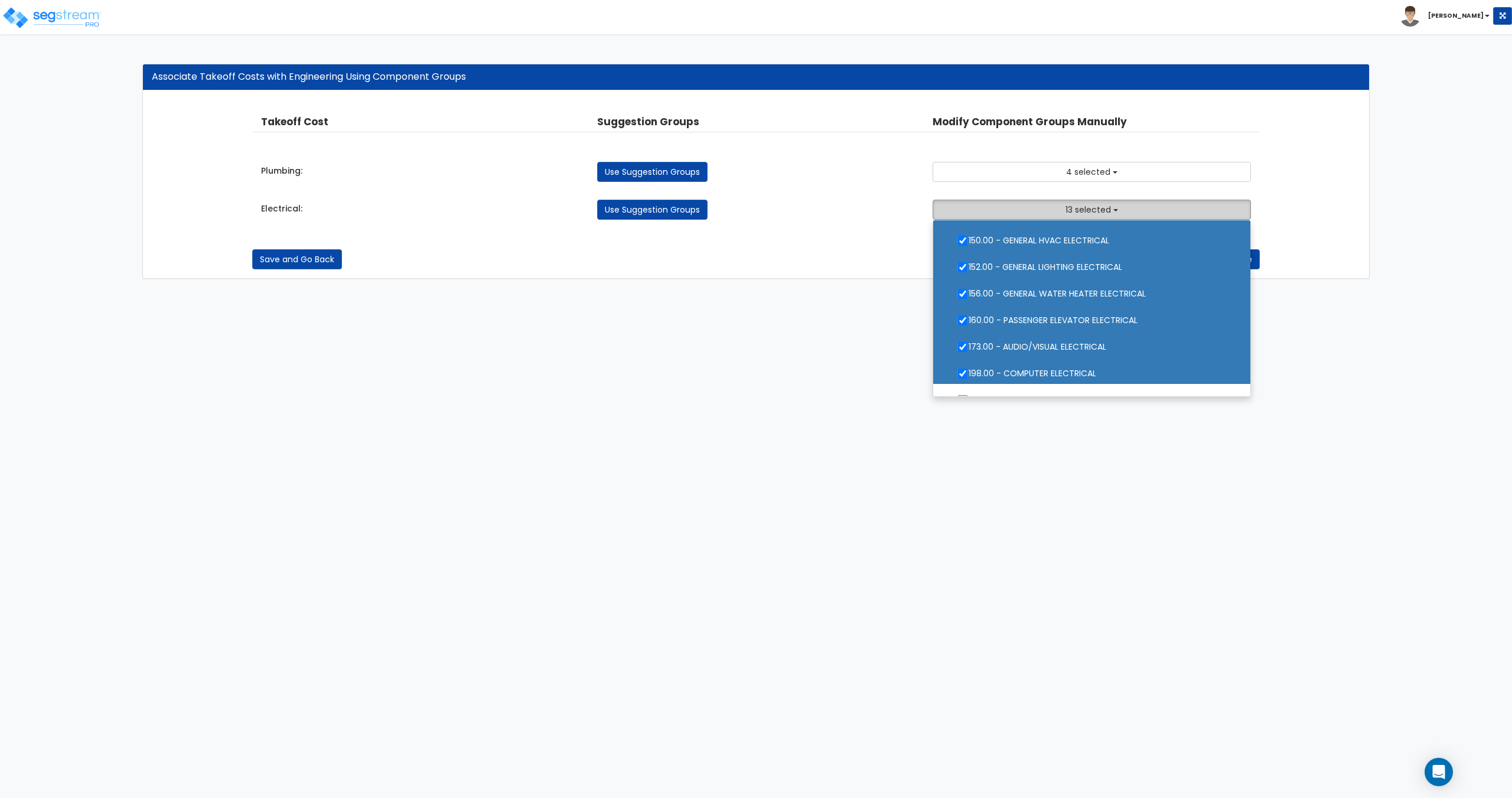
click at [1064, 201] on button "13 selected" at bounding box center [1091, 209] width 318 height 20
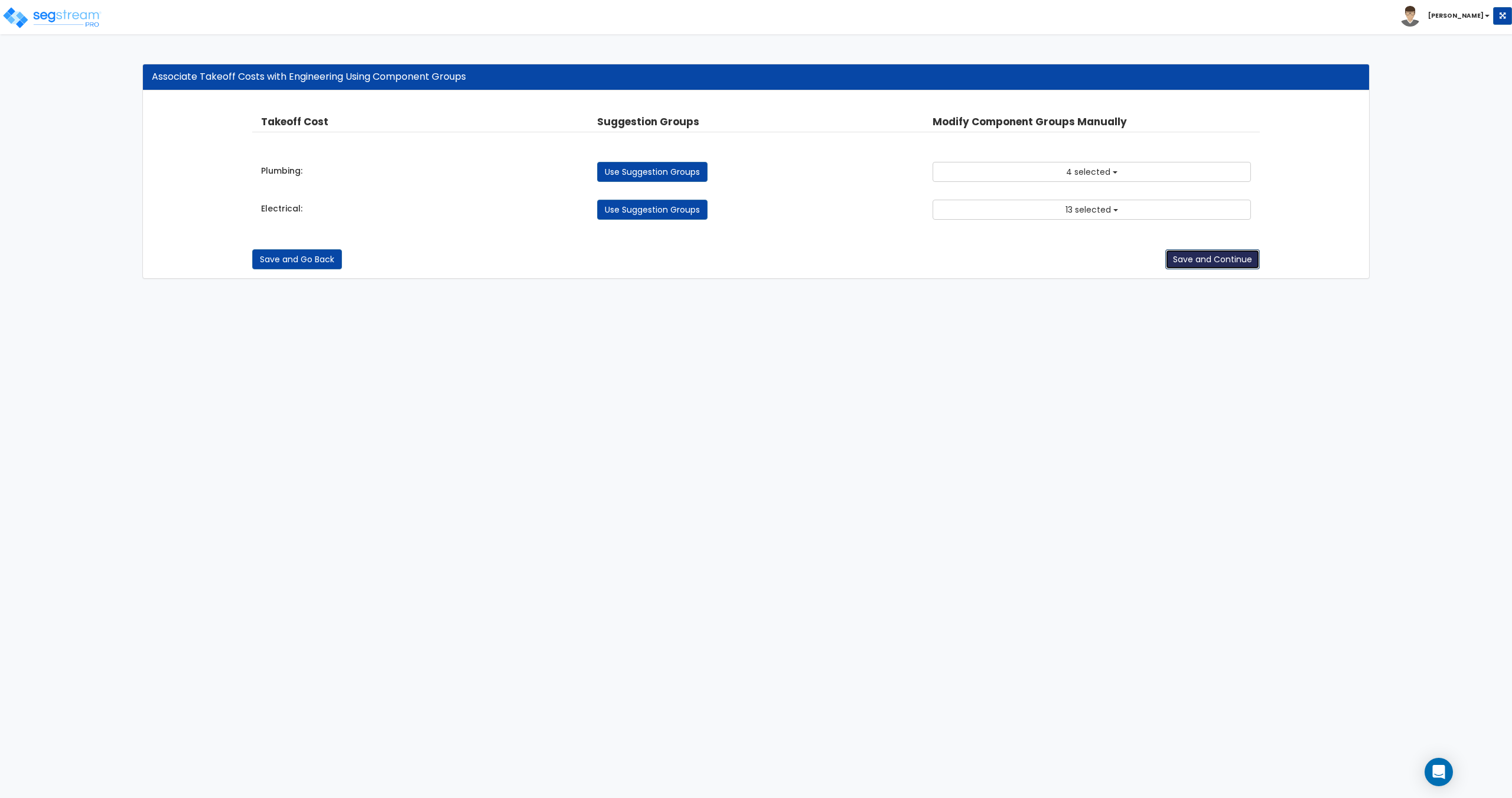
click at [1222, 265] on button "Save and Continue" at bounding box center [1212, 259] width 94 height 20
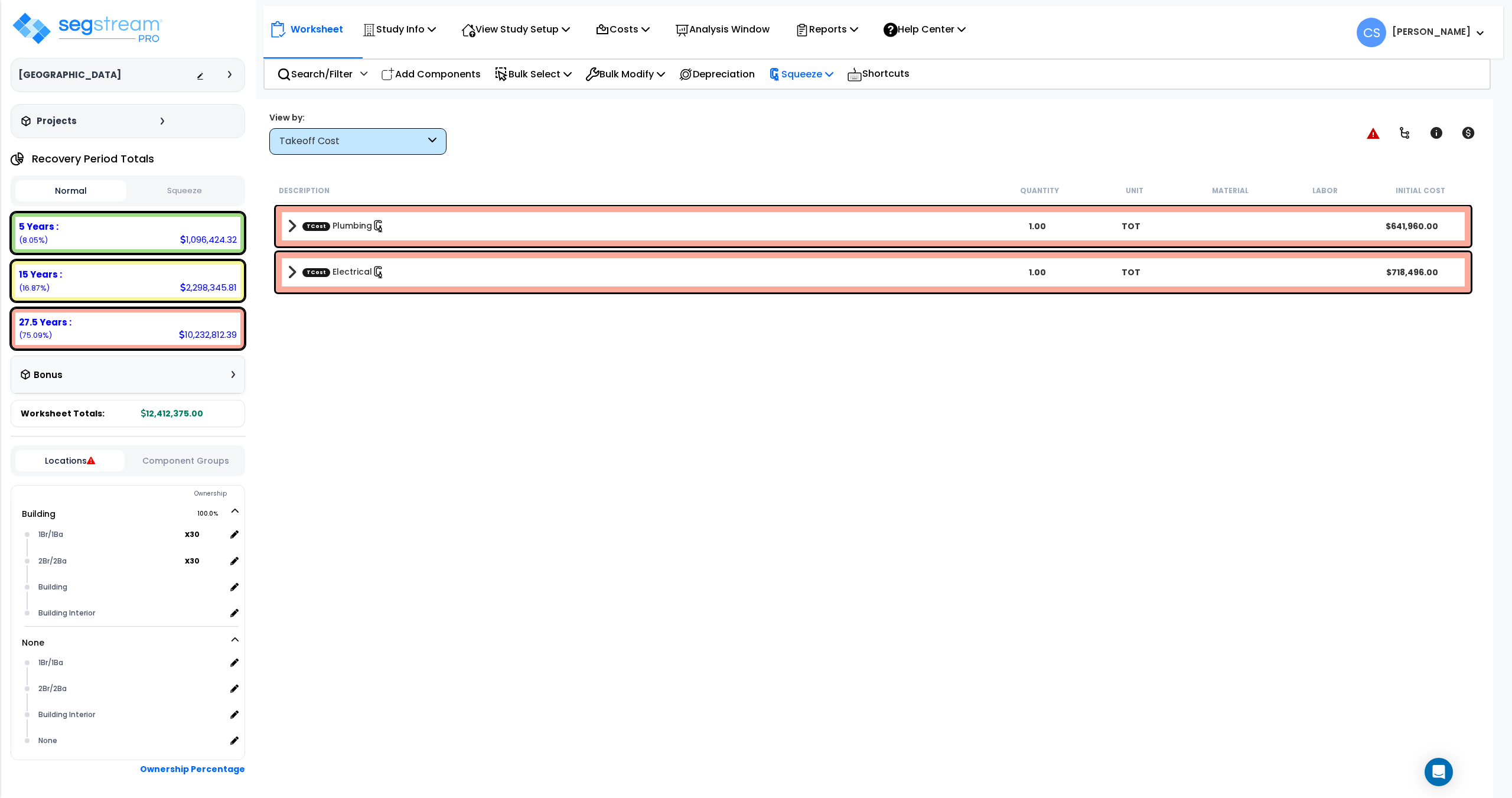
click at [833, 69] on p "Squeeze" at bounding box center [801, 74] width 65 height 16
click at [823, 95] on link "Squeeze" at bounding box center [821, 102] width 117 height 27
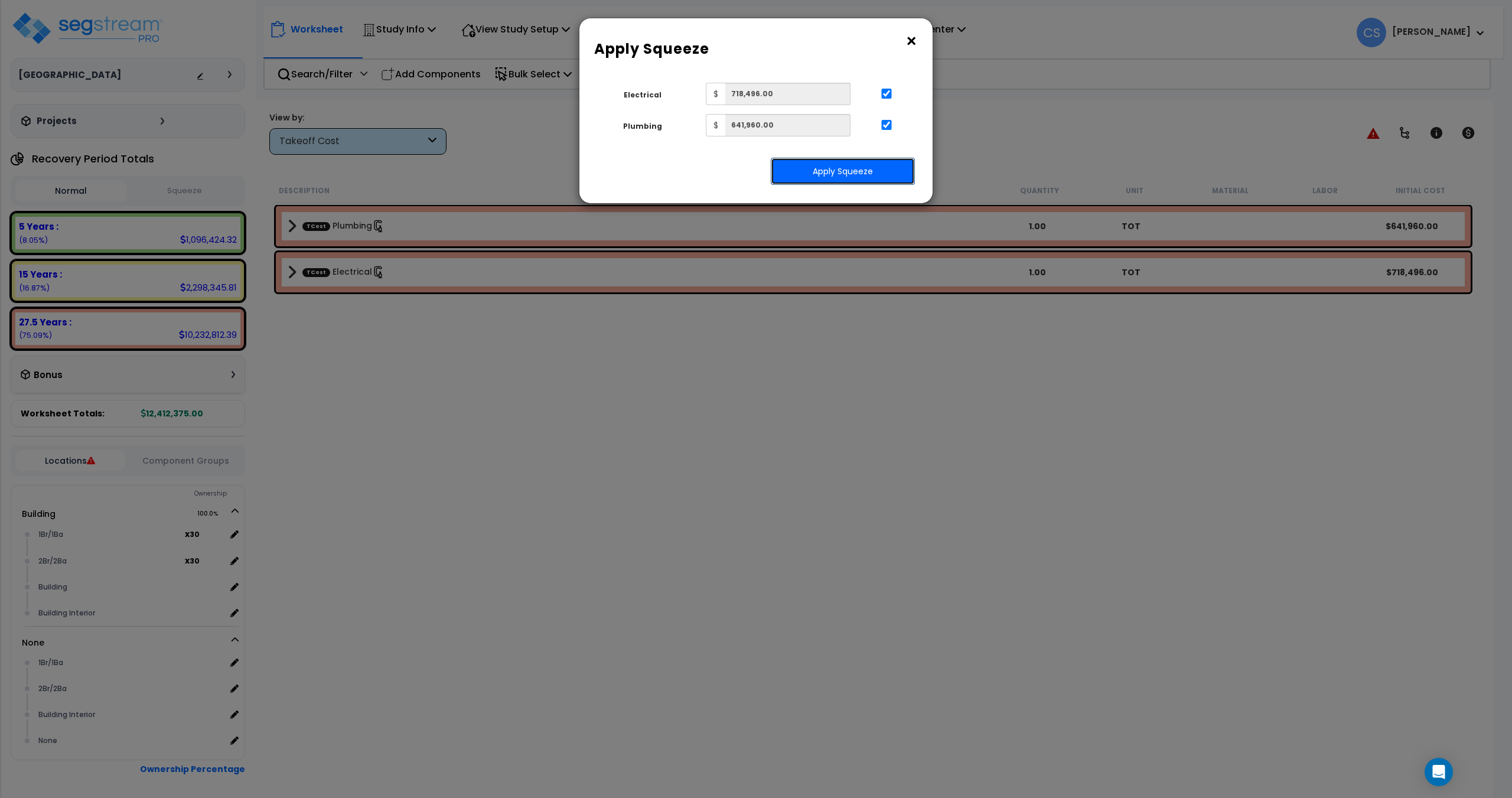
click at [871, 170] on button "Apply Squeeze" at bounding box center [842, 171] width 144 height 27
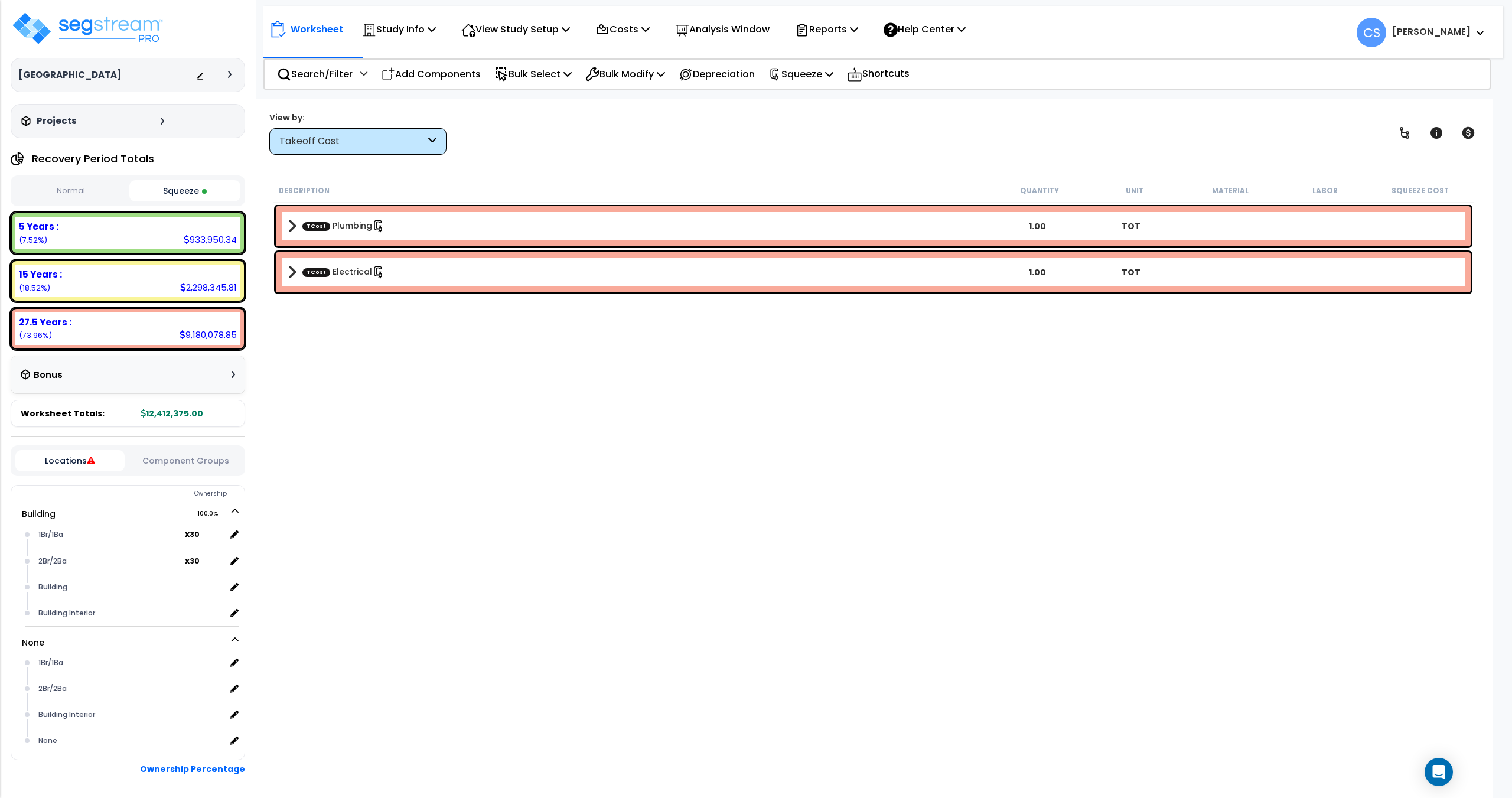
click at [188, 192] on button "Squeeze" at bounding box center [185, 191] width 111 height 21
click at [853, 40] on div "Reports" at bounding box center [826, 28] width 64 height 27
click at [836, 64] on link "Get Report" at bounding box center [847, 56] width 117 height 24
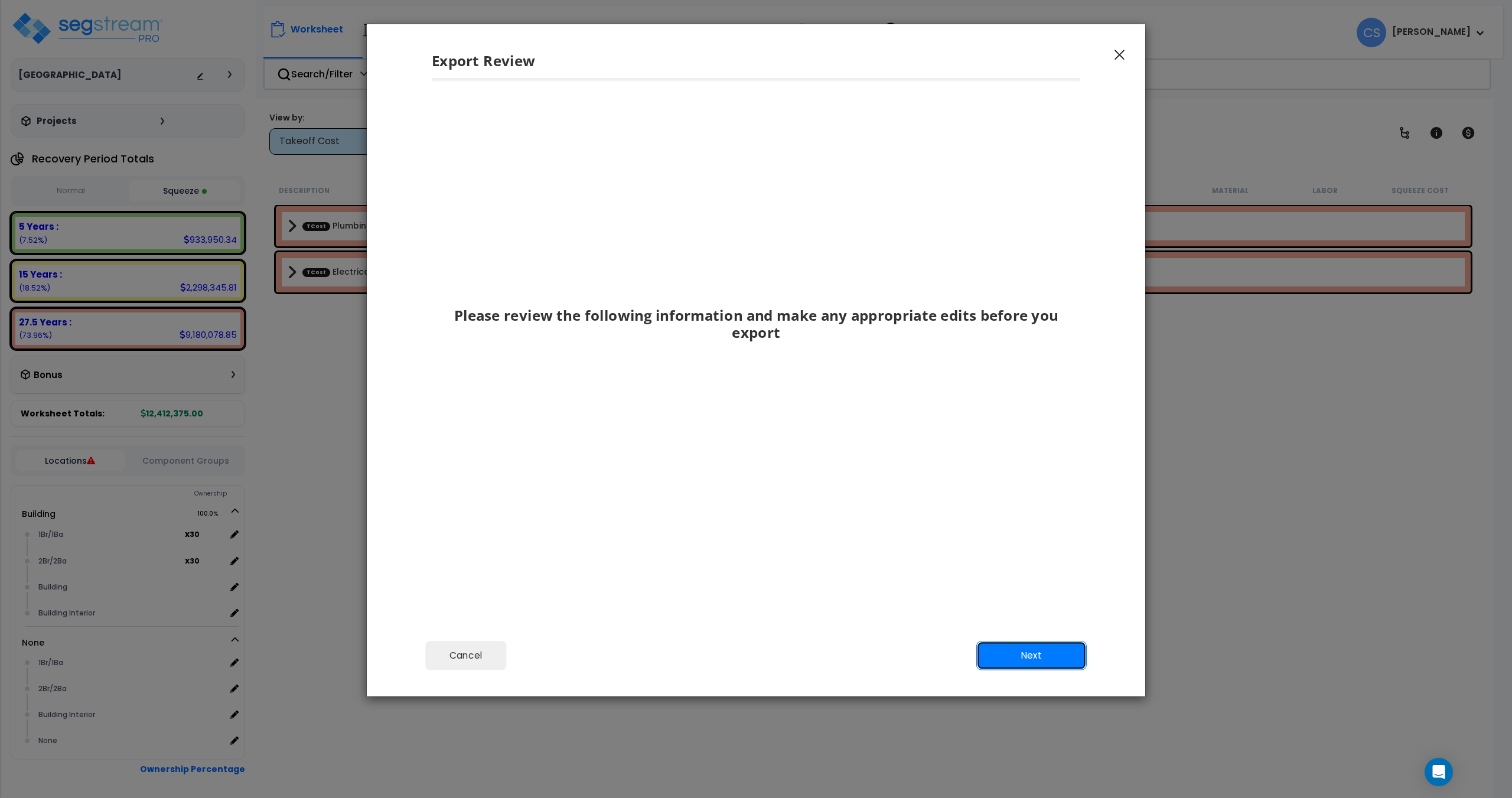
click at [1045, 656] on button "Next" at bounding box center [1031, 655] width 110 height 29
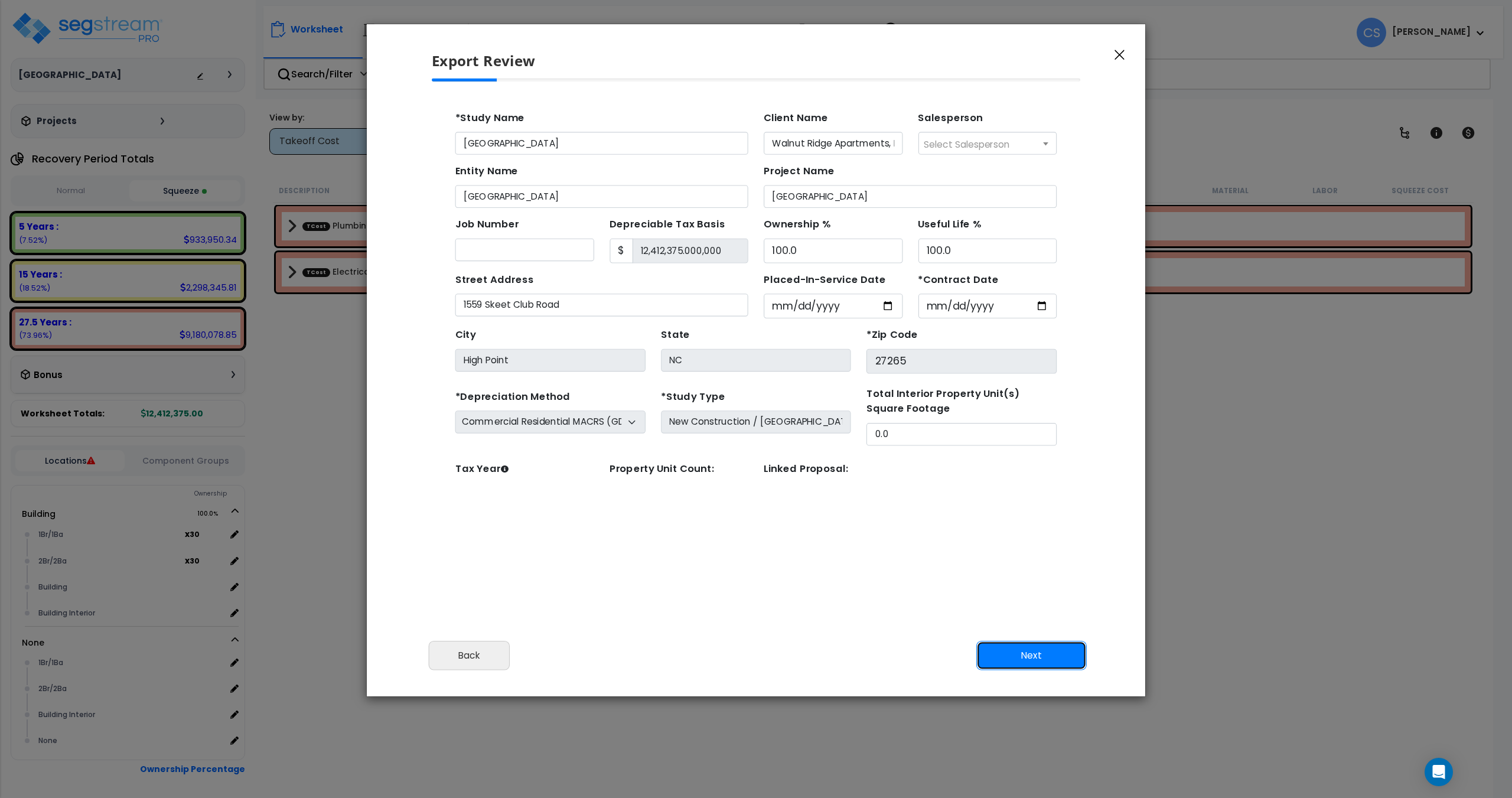
click at [1069, 649] on button "Next" at bounding box center [1031, 655] width 110 height 29
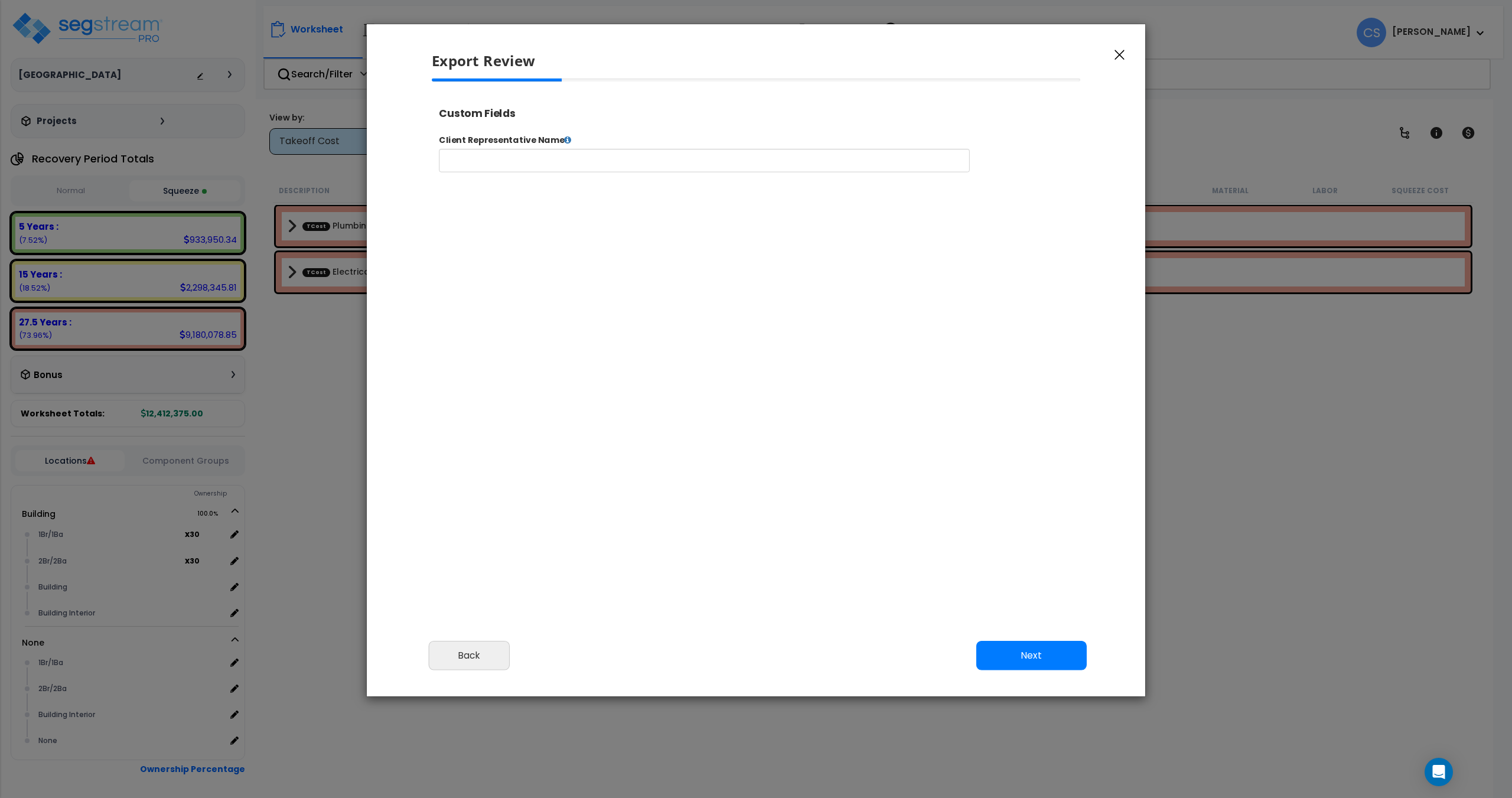
select select
click at [995, 650] on button "Next" at bounding box center [1031, 655] width 110 height 29
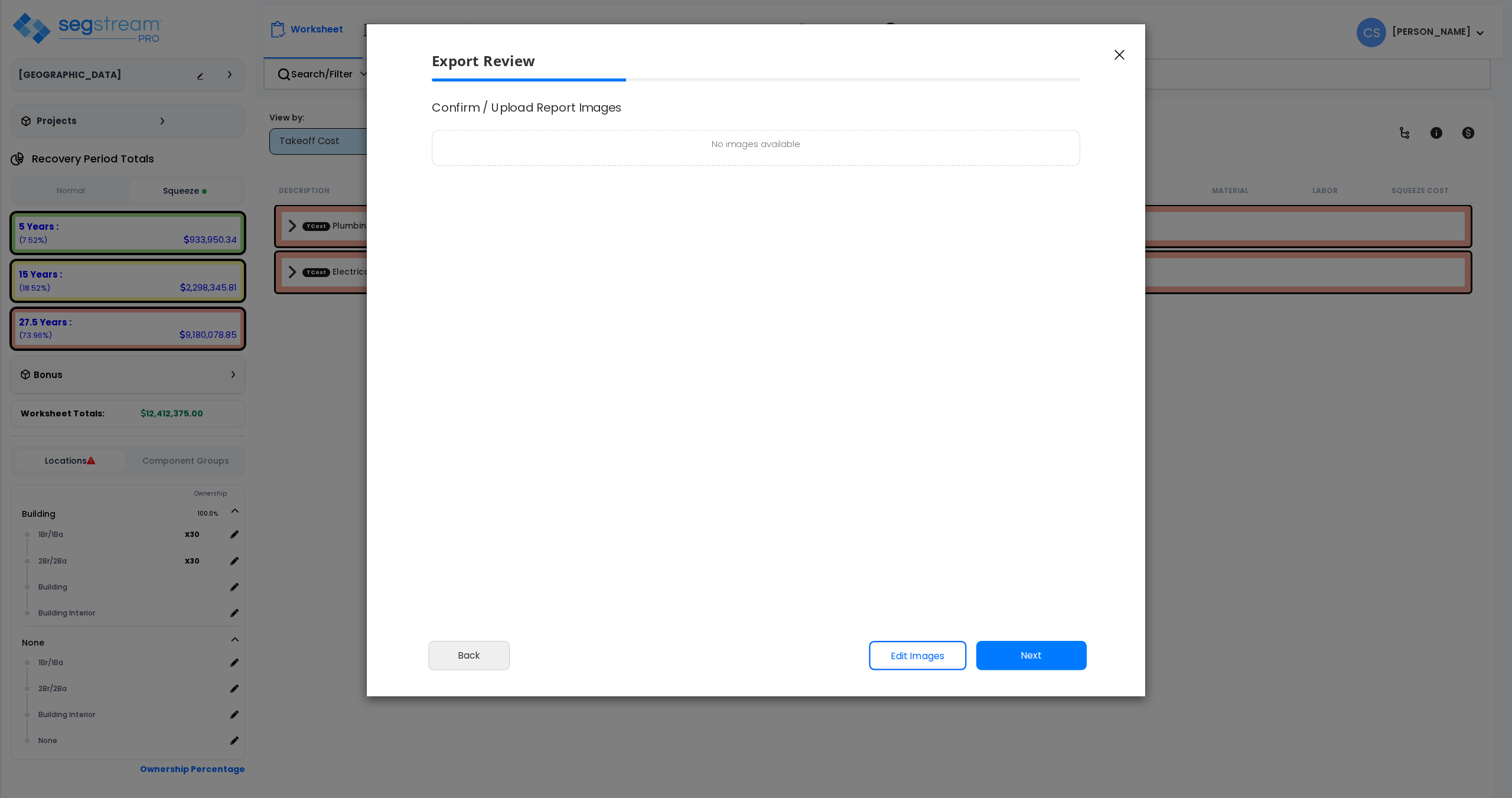
scroll to position [0, 0]
click at [1018, 663] on button "Next" at bounding box center [1031, 655] width 110 height 29
click at [529, 122] on span "Complete Final Report (PDF)" at bounding box center [499, 129] width 130 height 15
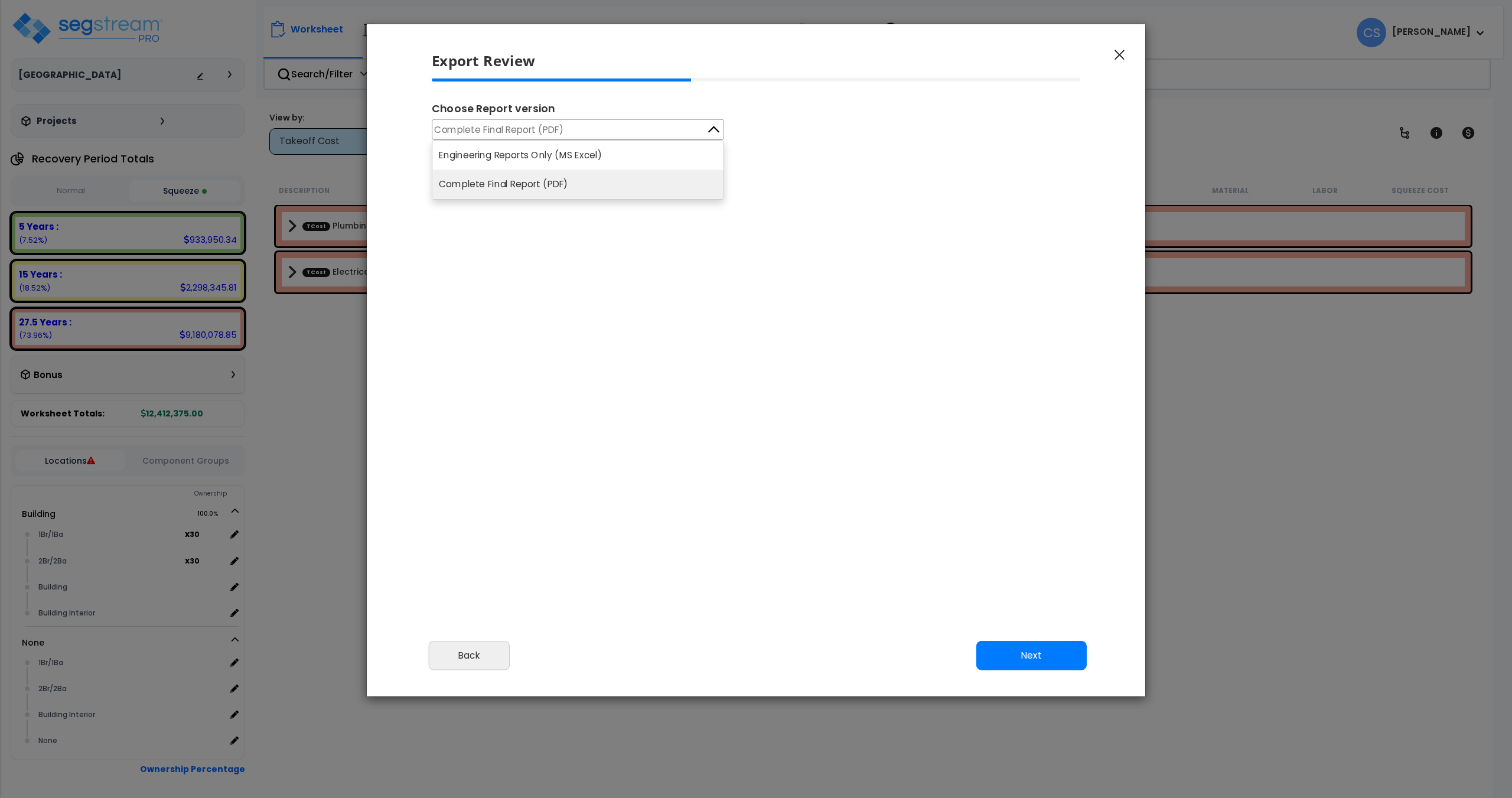
click at [538, 192] on li "Complete Final Report (PDF)" at bounding box center [578, 184] width 291 height 29
click at [1046, 664] on button "Next" at bounding box center [1031, 655] width 110 height 29
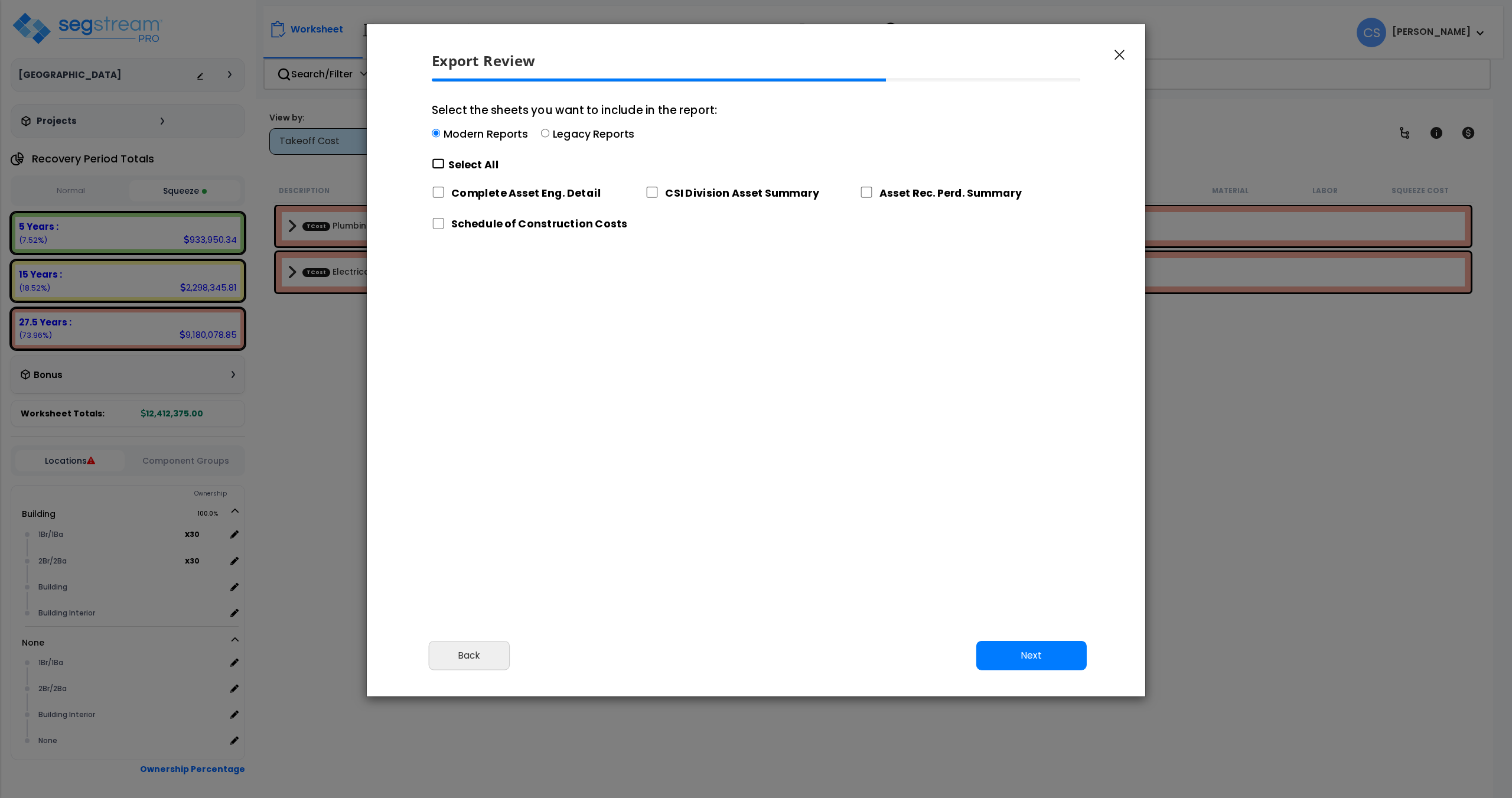
click at [441, 162] on input "Select the sheets you want to include in the report: Modern Reports Legacy Repo…" at bounding box center [438, 163] width 13 height 11
checkbox input "true"
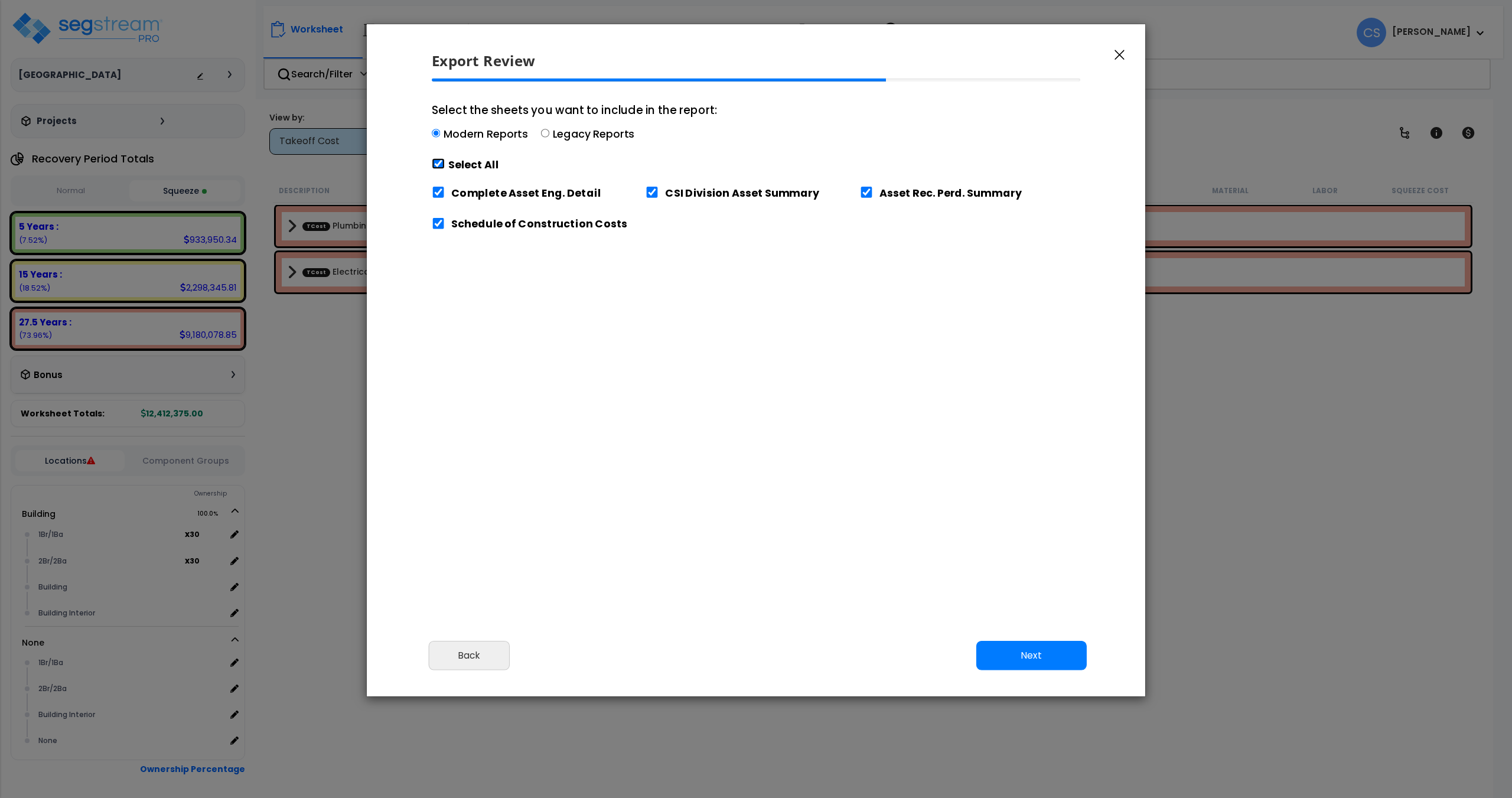
checkbox input "true"
click at [1015, 663] on button "Next" at bounding box center [1031, 655] width 110 height 29
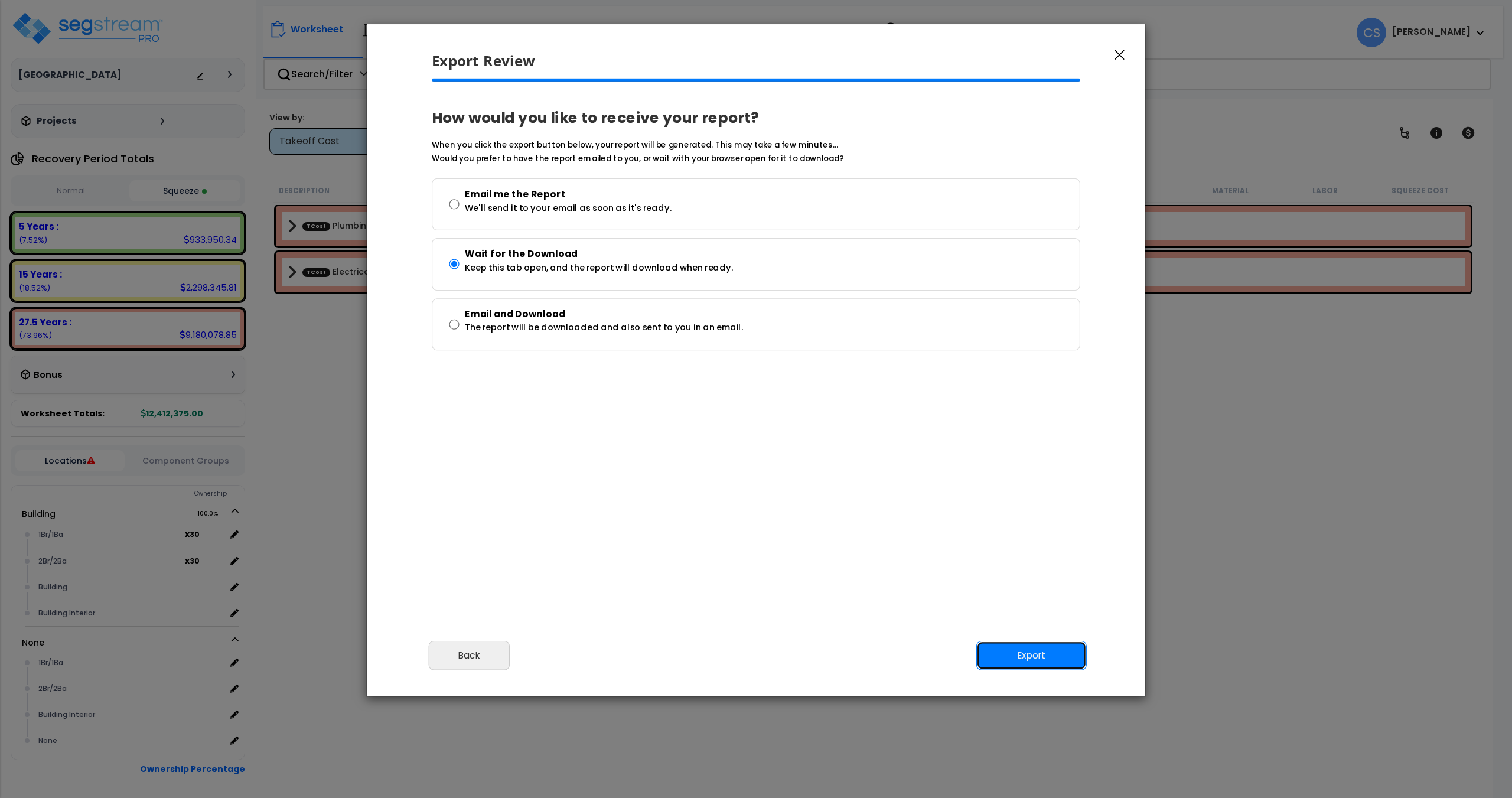
click at [1064, 663] on button "Export" at bounding box center [1031, 655] width 110 height 29
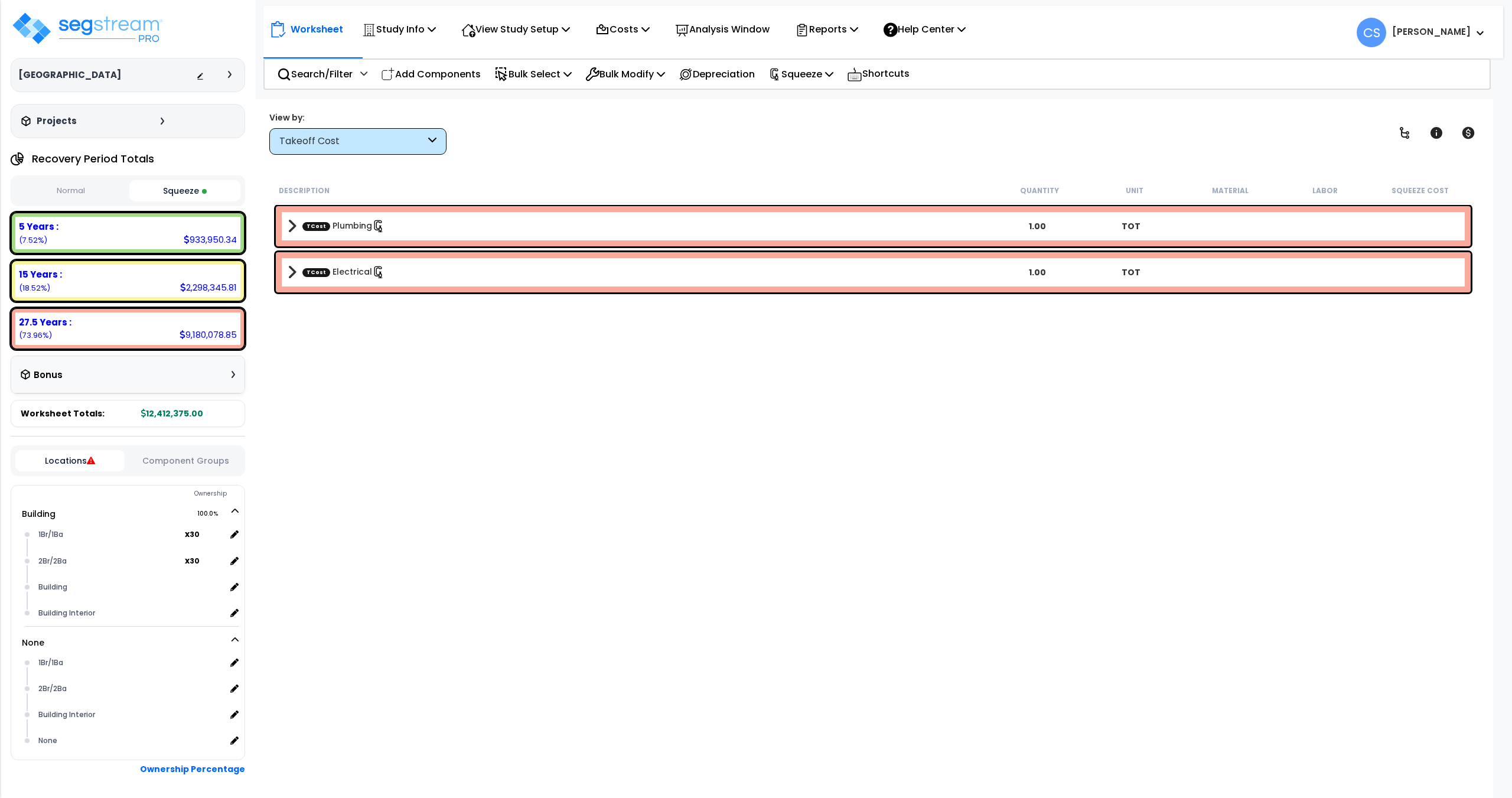
drag, startPoint x: 171, startPoint y: 187, endPoint x: 139, endPoint y: 192, distance: 32.4
click at [171, 187] on button "Squeeze" at bounding box center [185, 191] width 111 height 21
click at [103, 191] on button "Normal" at bounding box center [71, 191] width 111 height 20
click at [190, 191] on button "Squeeze" at bounding box center [185, 191] width 111 height 20
click at [161, 464] on button "Component Groups" at bounding box center [185, 460] width 109 height 13
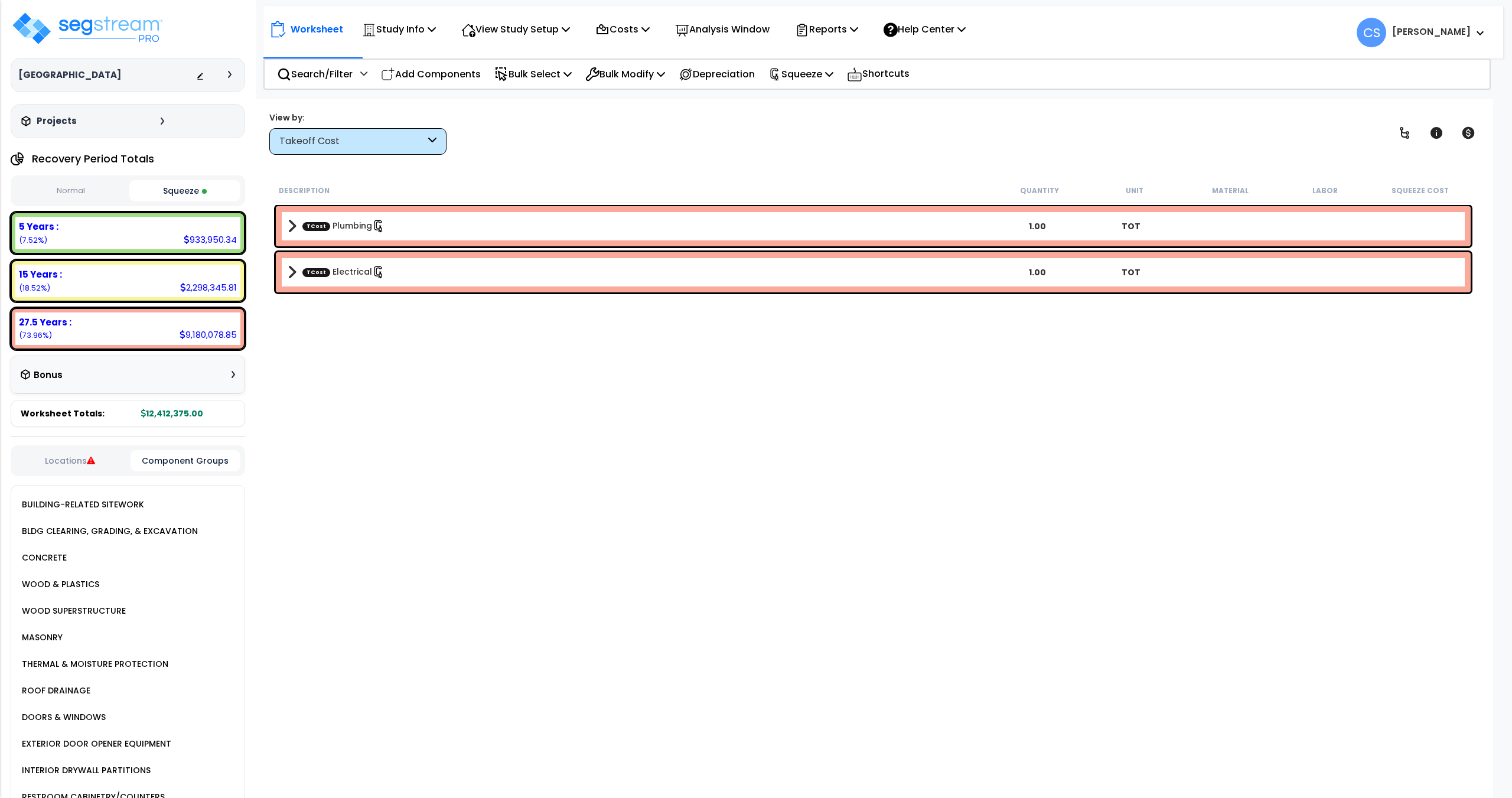
click at [104, 458] on button "Locations" at bounding box center [70, 460] width 109 height 13
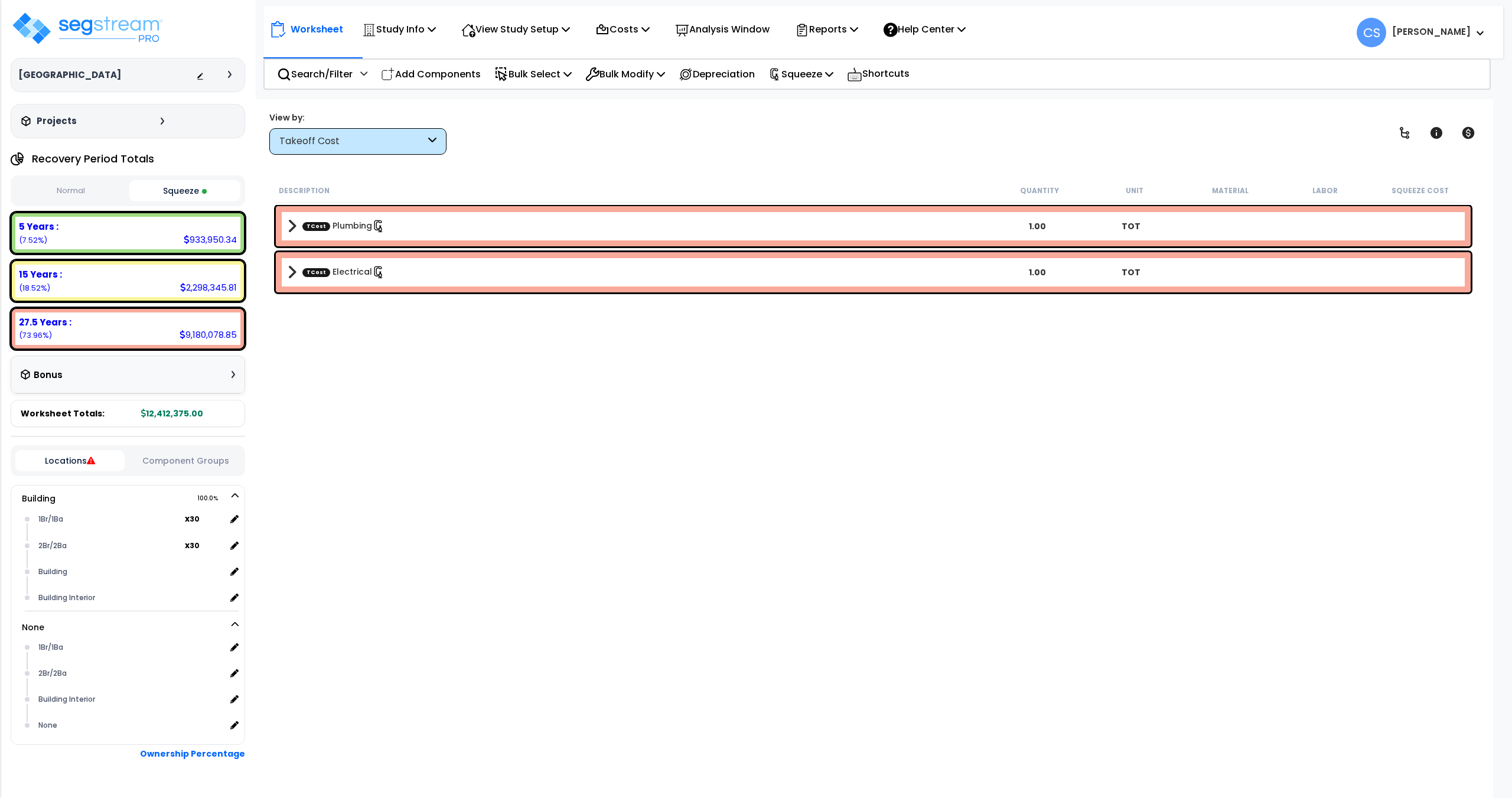
click at [159, 459] on button "Component Groups" at bounding box center [185, 460] width 109 height 13
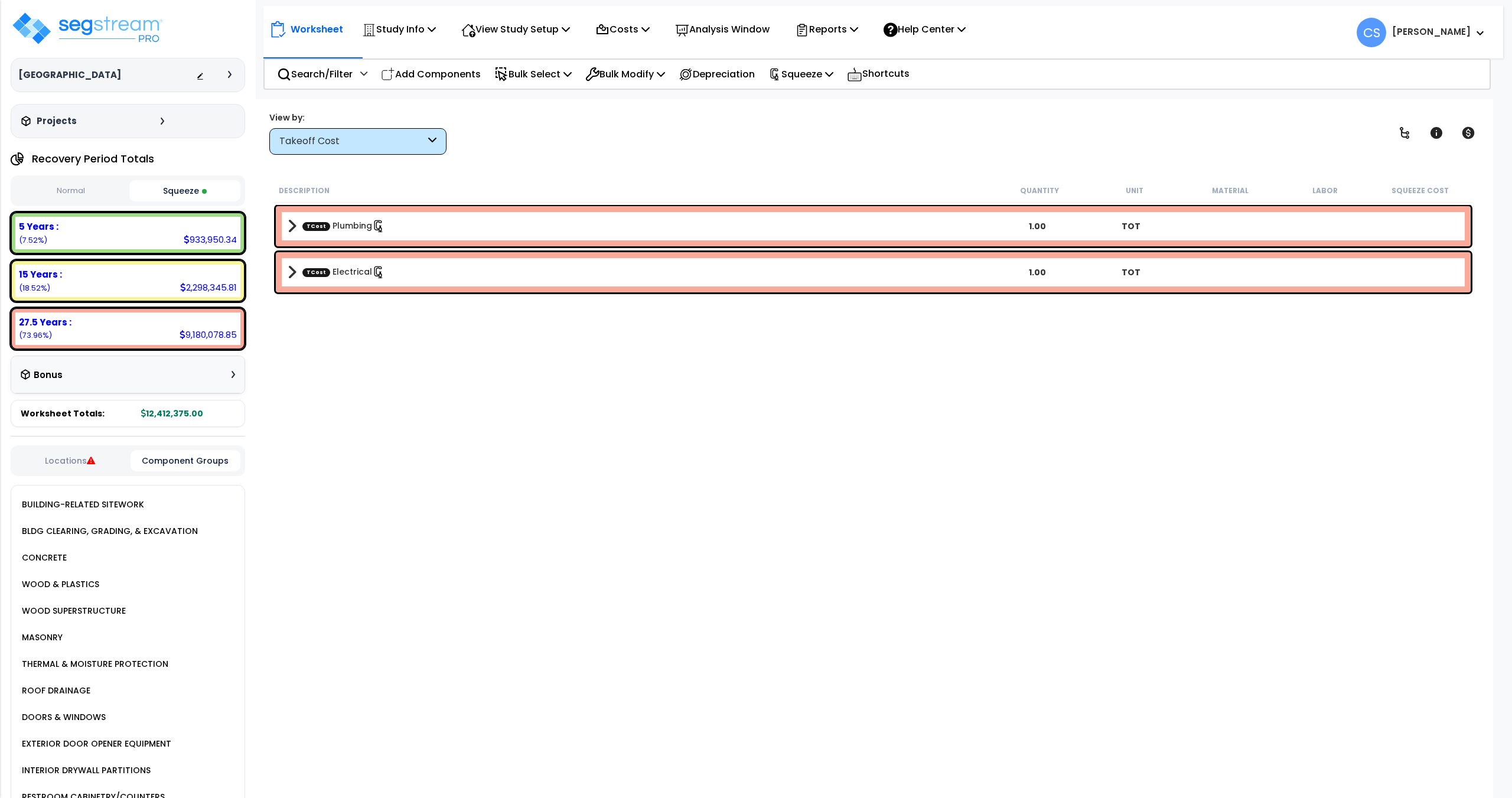
click at [117, 459] on button "Locations" at bounding box center [70, 460] width 109 height 13
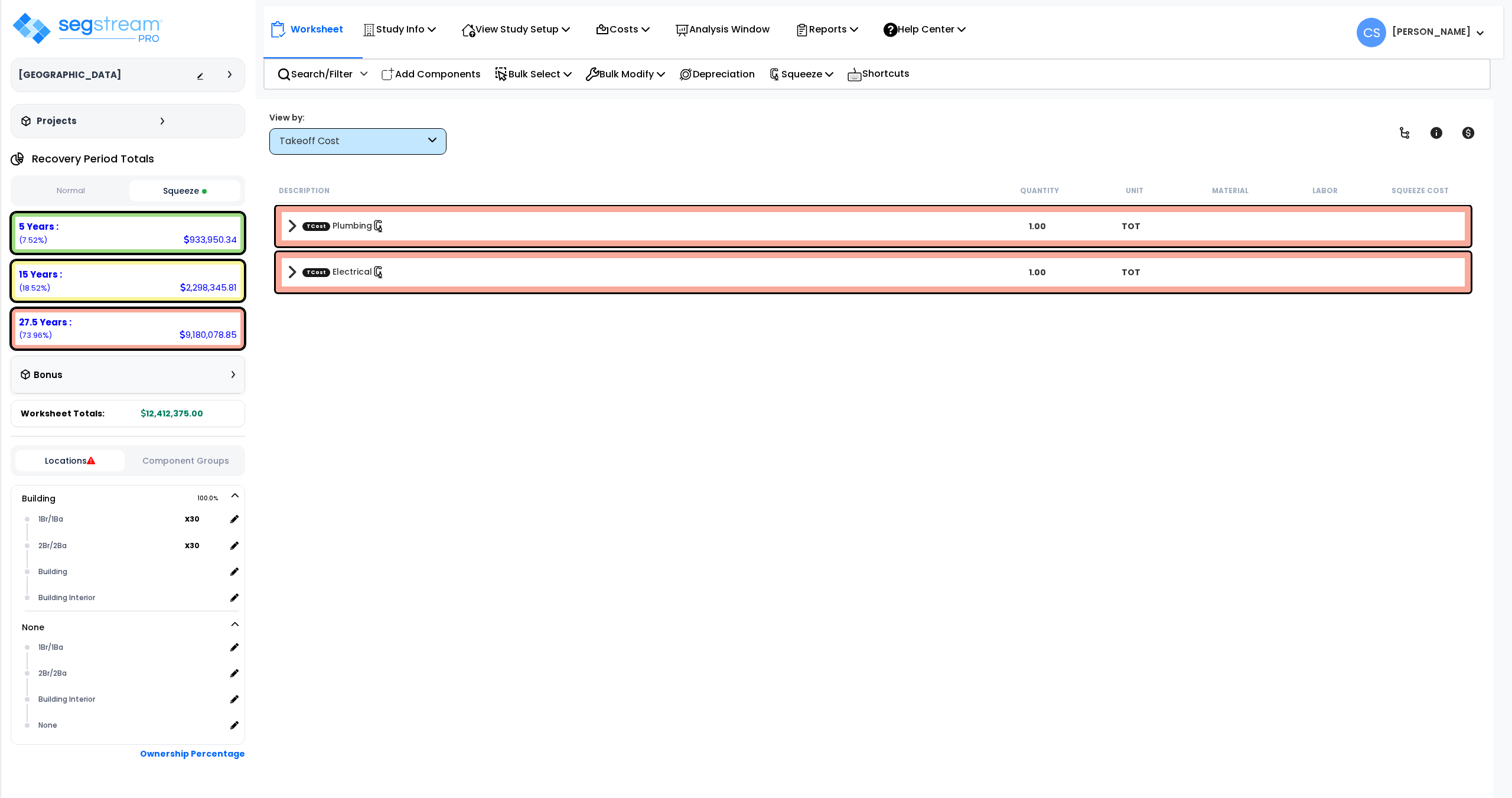
click at [179, 457] on button "Component Groups" at bounding box center [185, 460] width 109 height 13
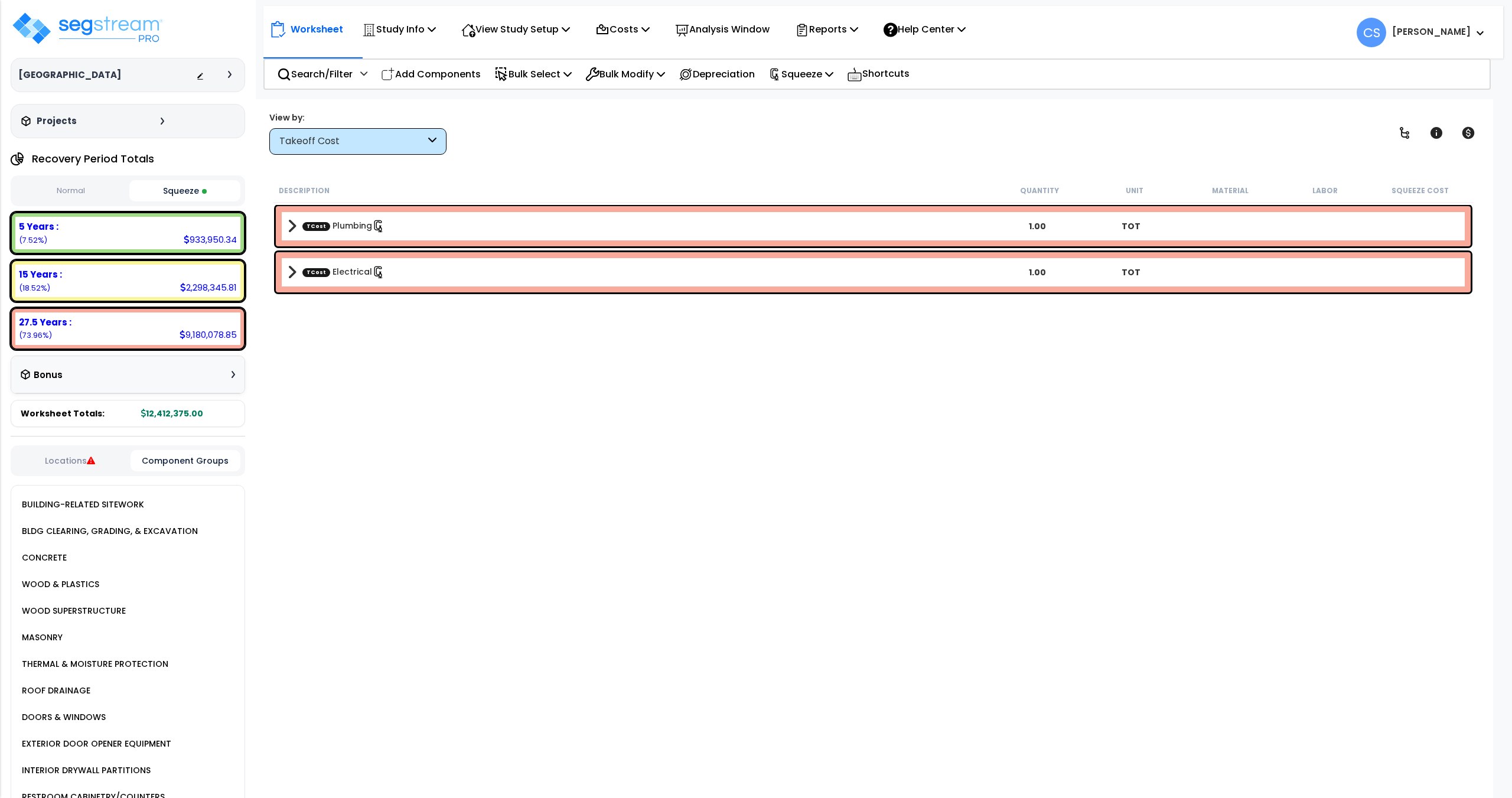
click at [104, 454] on div "Locations Component Groups" at bounding box center [128, 460] width 235 height 31
click at [102, 459] on button "Locations" at bounding box center [70, 460] width 109 height 13
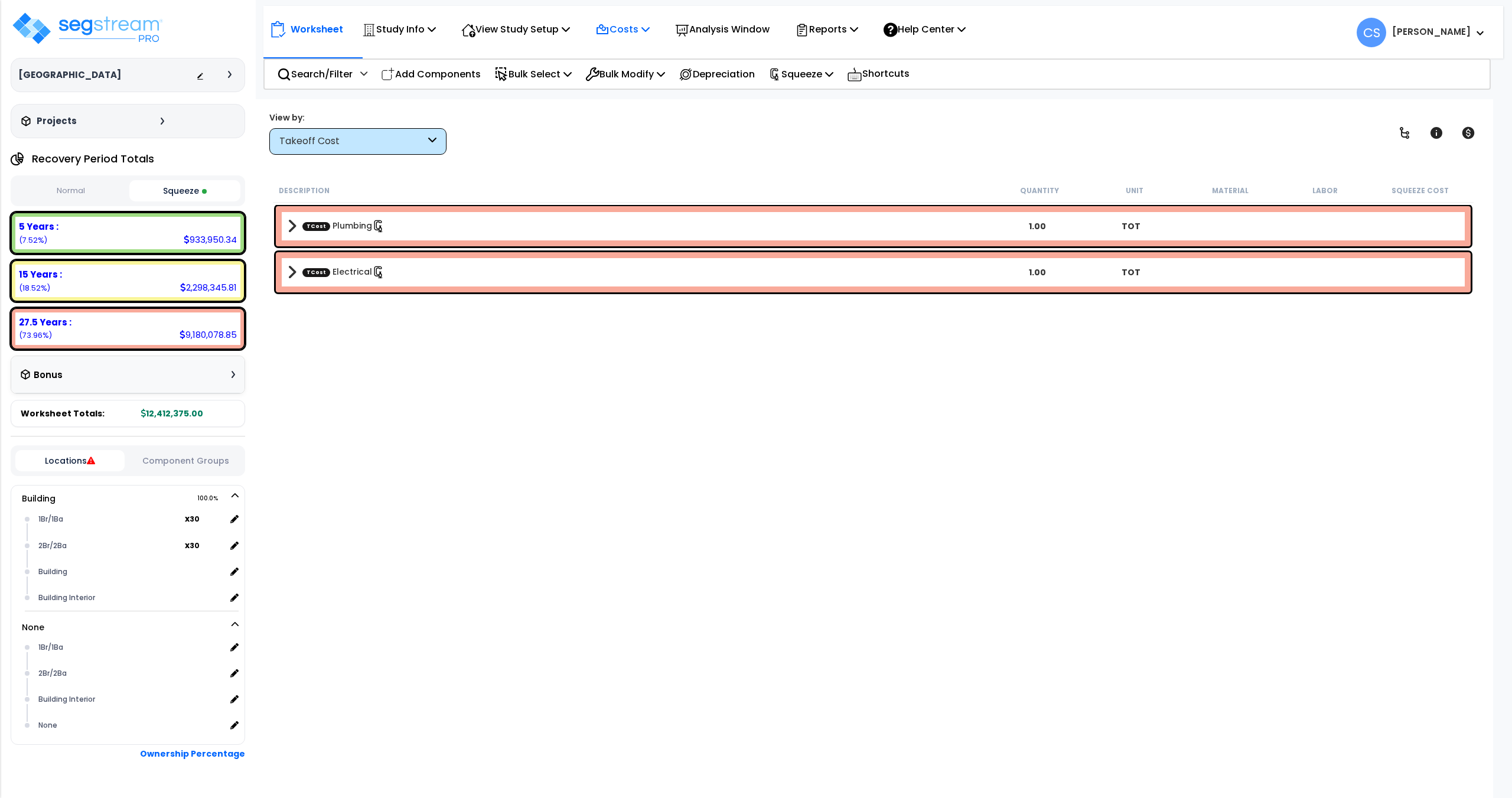
click at [621, 33] on p "Costs" at bounding box center [622, 29] width 55 height 16
click at [636, 84] on link "Direct Costs" at bounding box center [648, 80] width 117 height 24
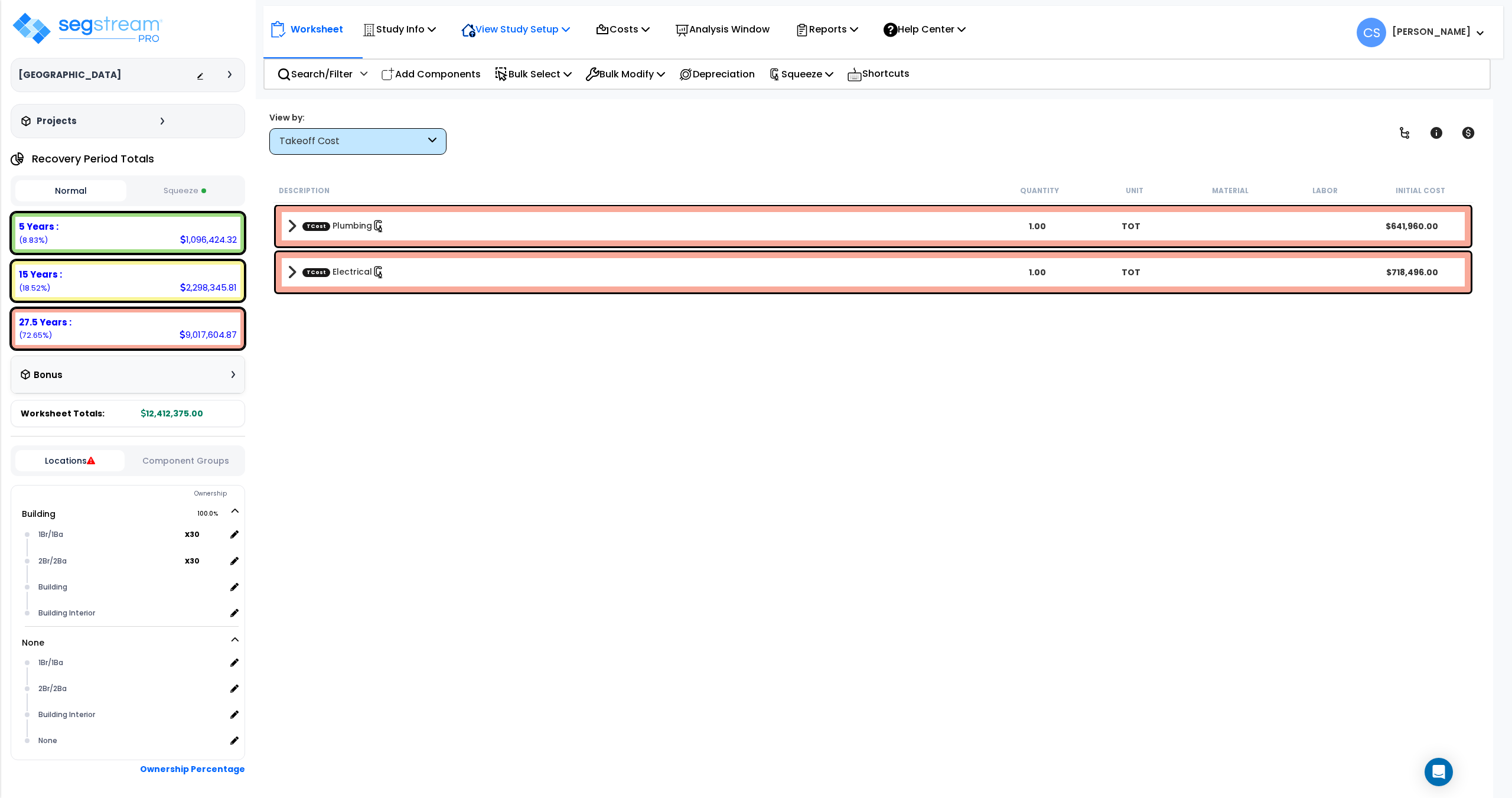
click at [568, 31] on p "View Study Setup" at bounding box center [515, 29] width 109 height 16
click at [440, 31] on div "Study Info Study Setup Add Property Unit Template study Clone study" at bounding box center [399, 28] width 87 height 27
click at [436, 22] on p "Study Info" at bounding box center [399, 29] width 74 height 16
click at [426, 58] on link "Study Setup" at bounding box center [414, 56] width 117 height 24
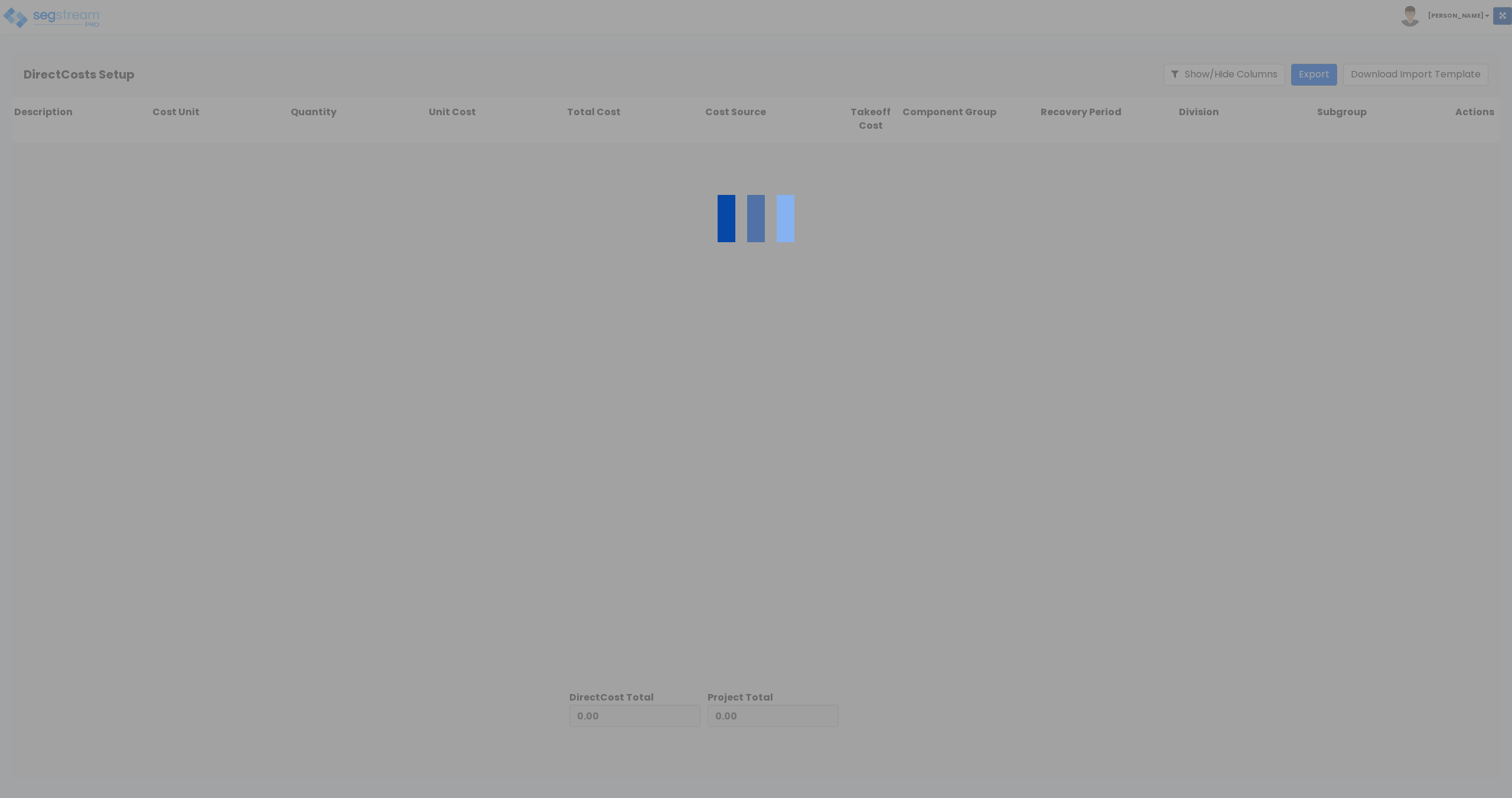
type input "3,808,599.00"
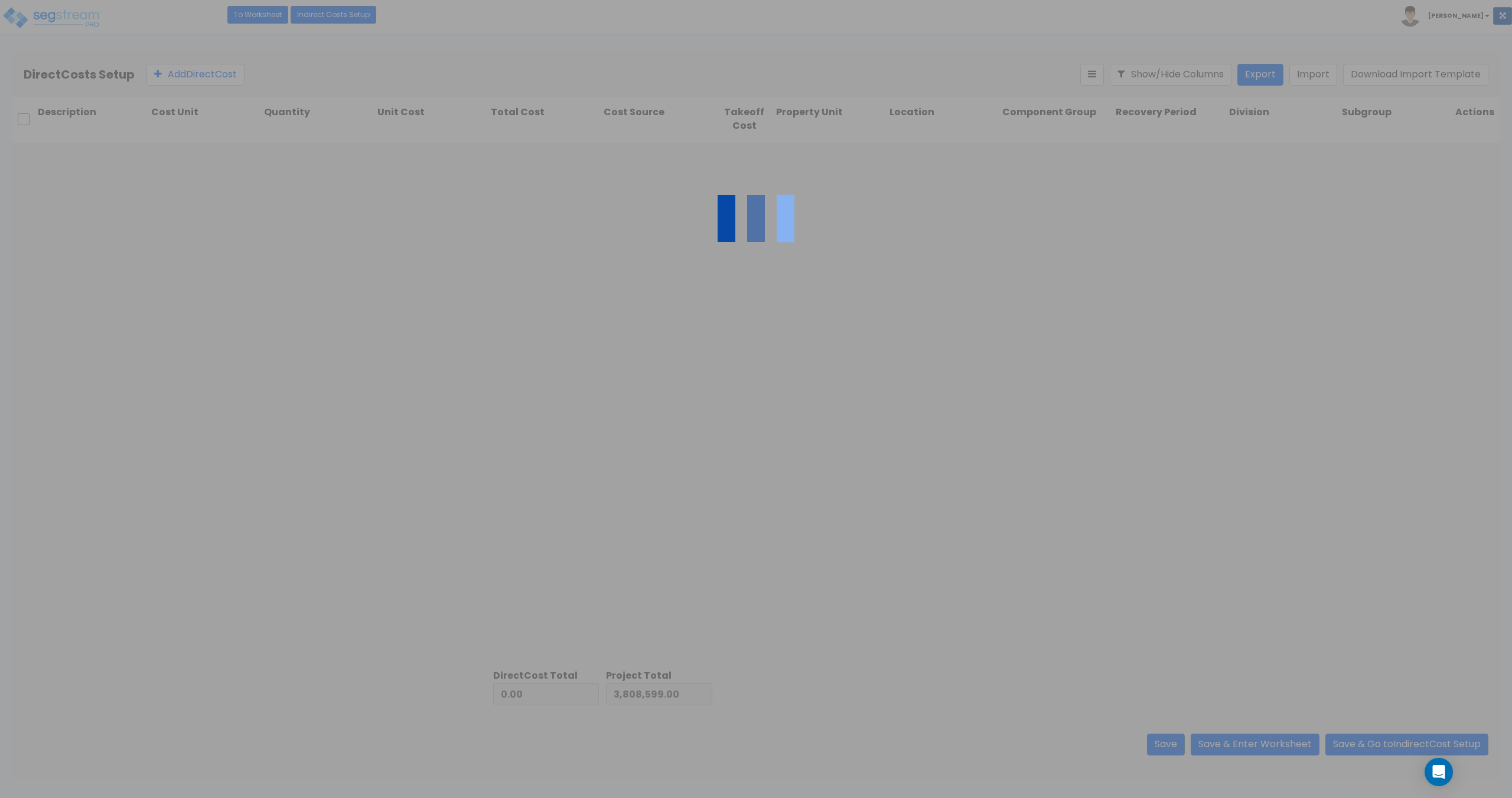
type input "8,603,776.00"
type input "12,412,375.00"
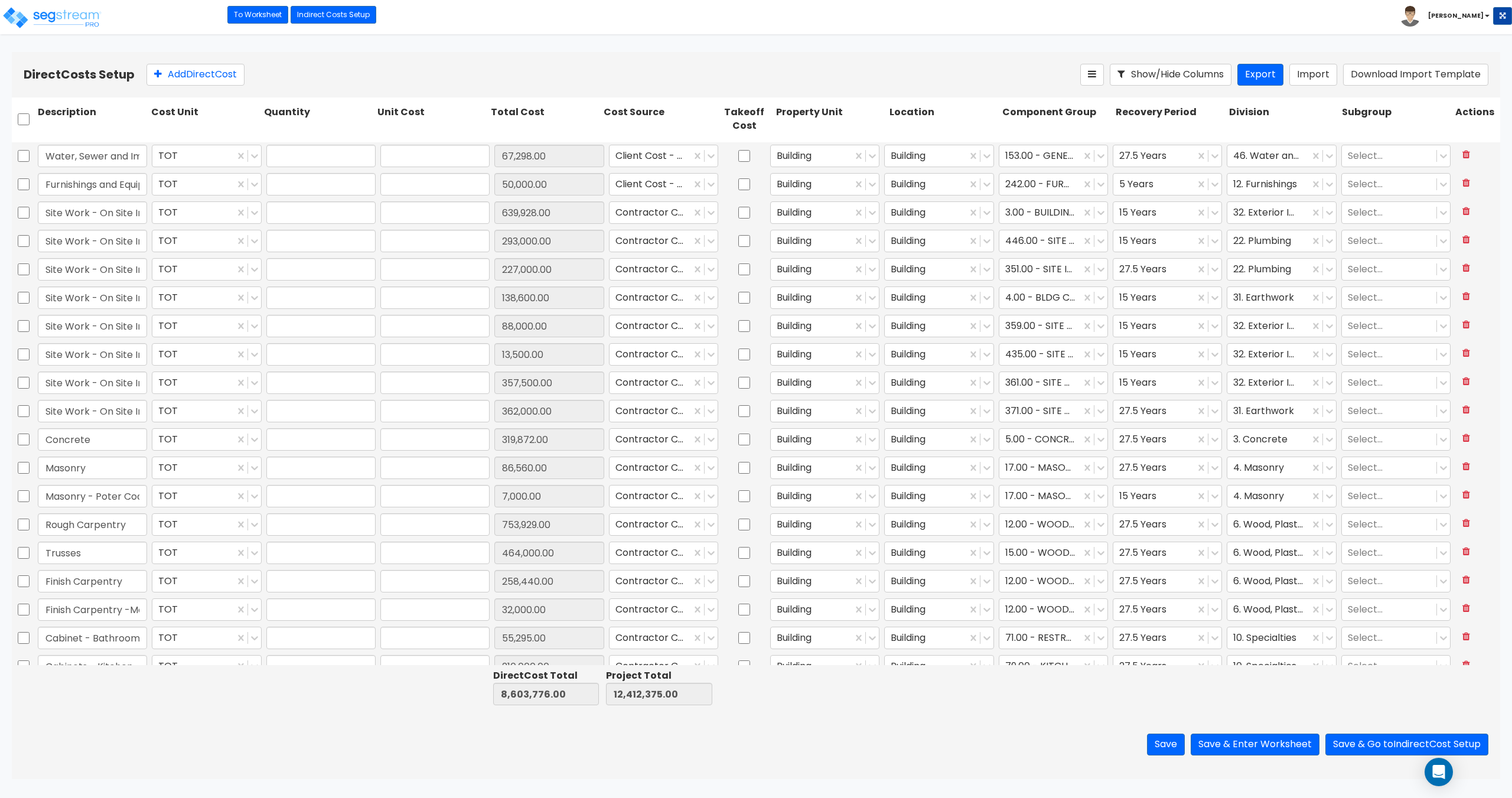
type input "1.00"
type input "67,298.00"
type input "1.00"
type input "50,000.00"
type input "1.00"
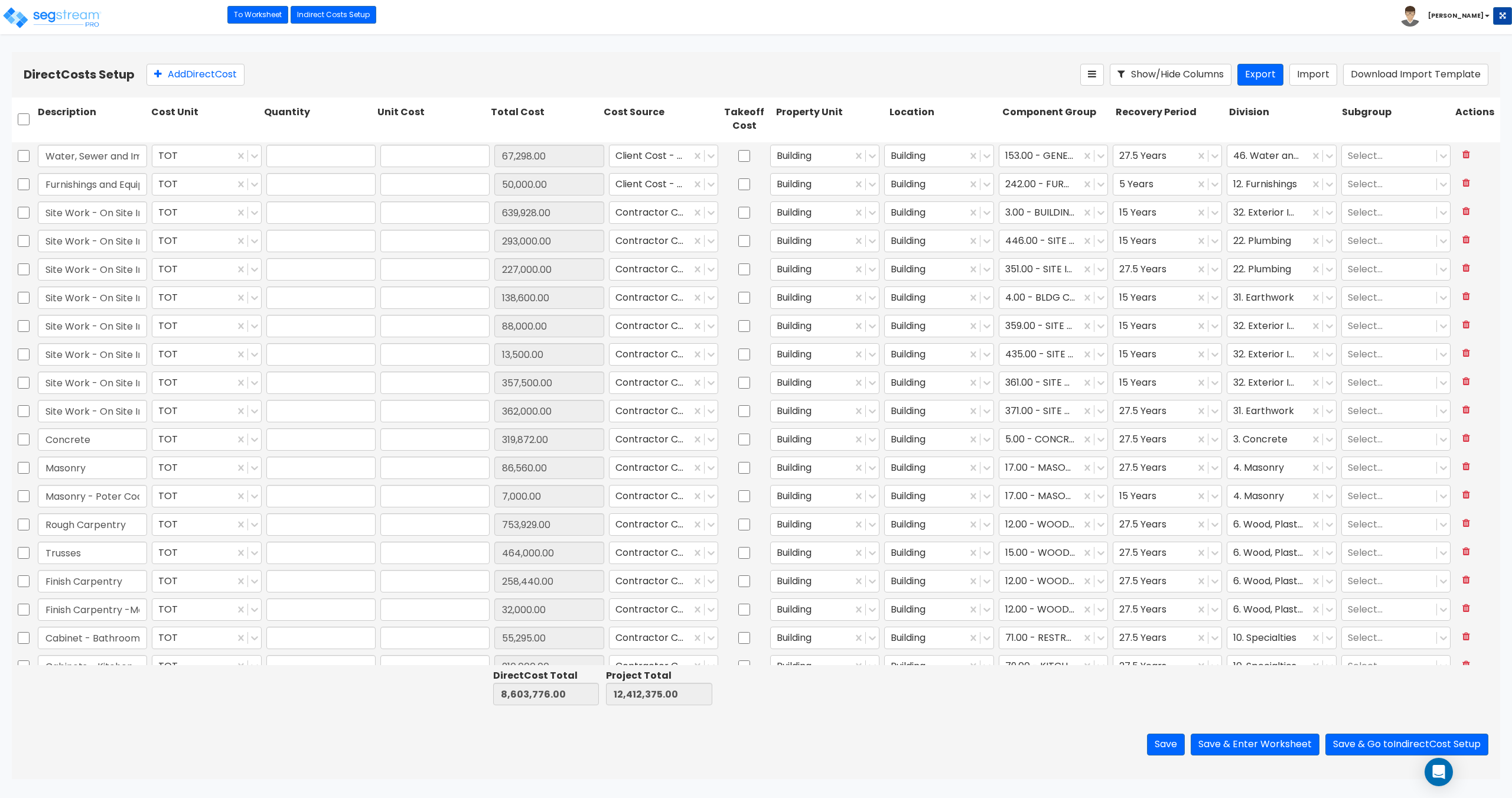
type input "639,928.00"
type input "1.00"
type input "293,000.00"
type input "1.00"
type input "227,000.00"
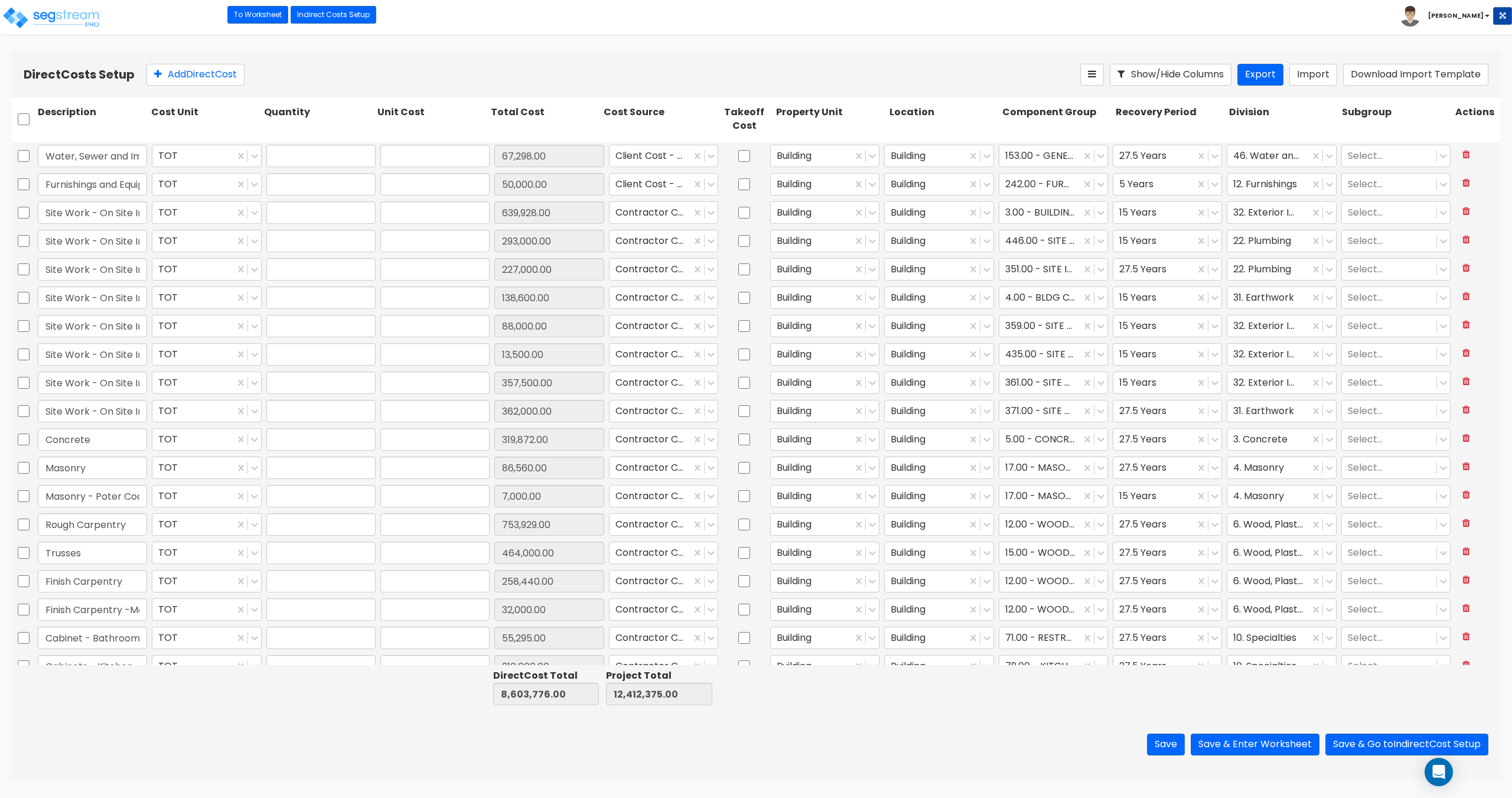
type input "1.00"
type input "138,600.00"
type input "1.00"
type input "88,000.00"
type input "1.00"
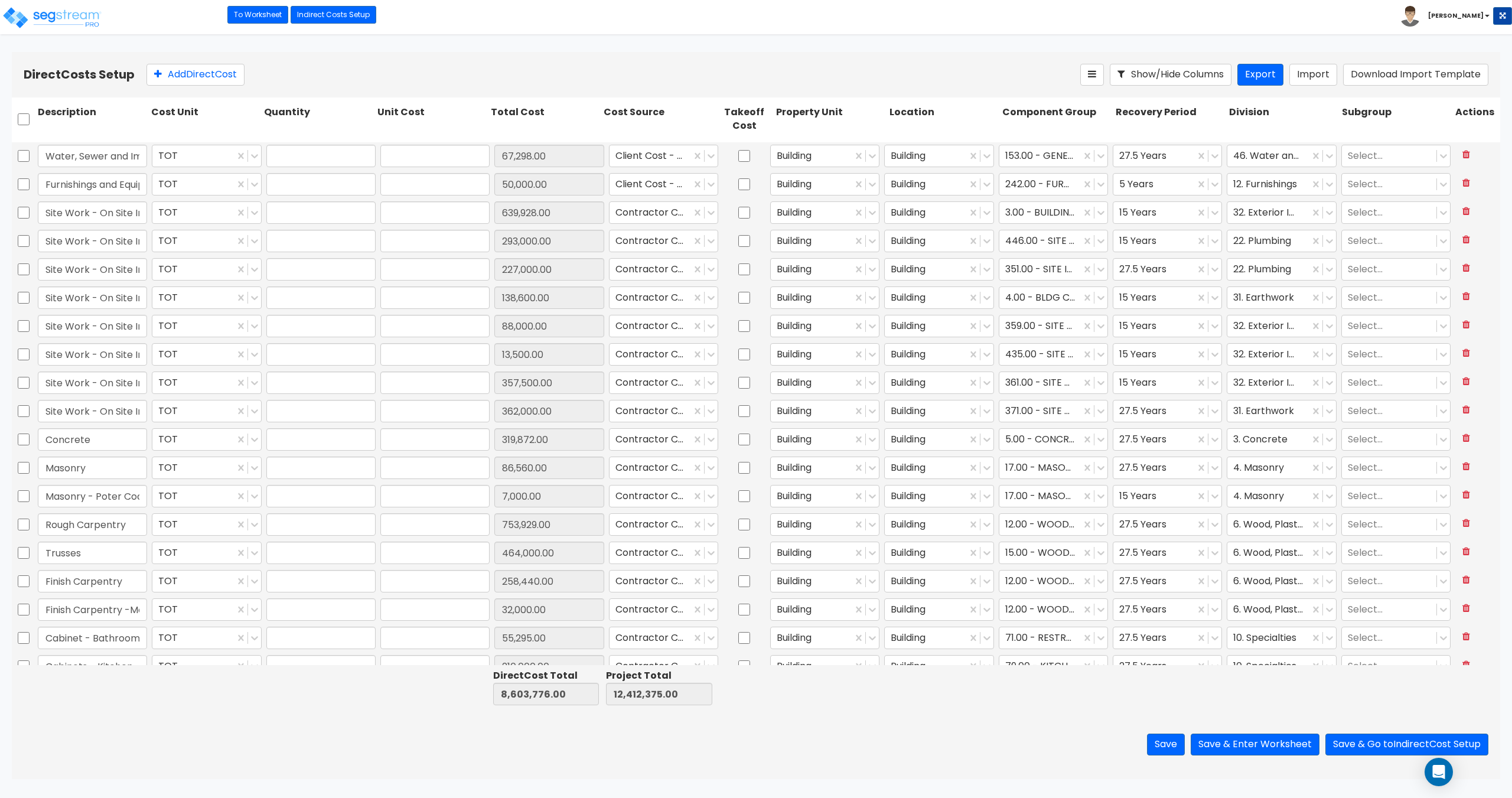
type input "13,500.00"
type input "1.00"
type input "357,500.00"
type input "1.00"
type input "362,000.00"
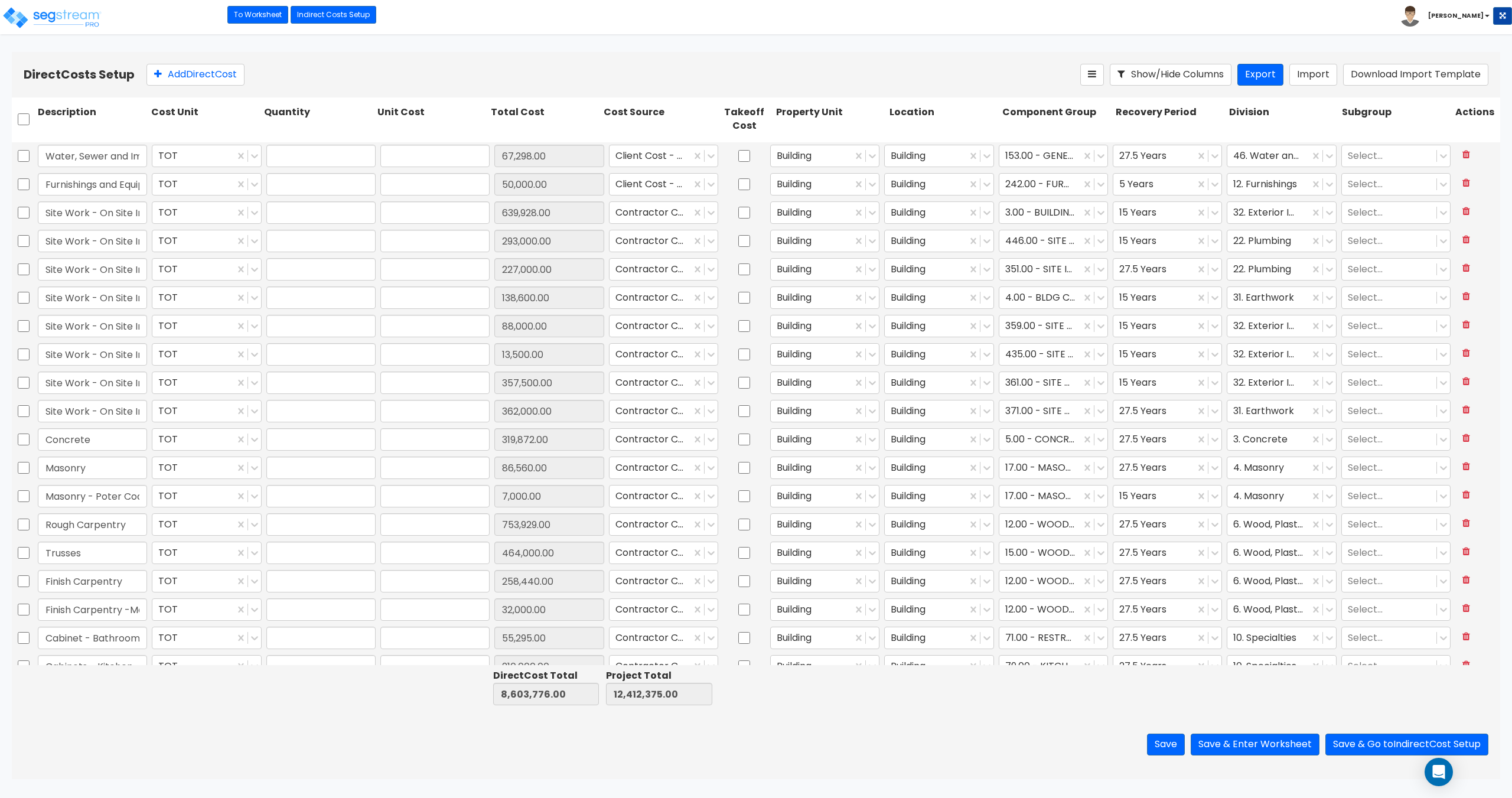
type input "1.00"
type input "319,872.00"
type input "1.00"
type input "86,560.00"
type input "1.00"
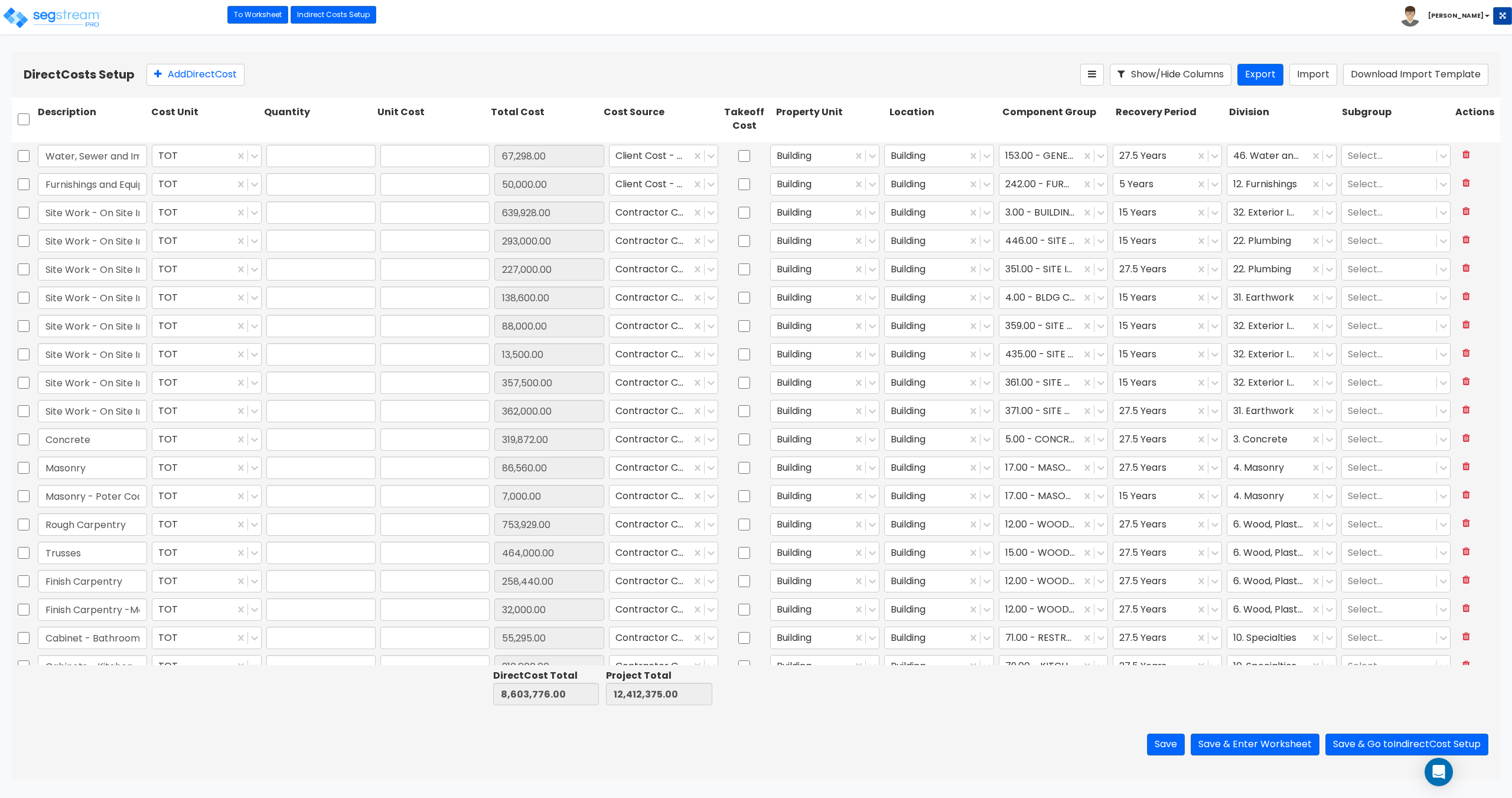
type input "7,000.00"
type input "1.00"
type input "753,929.00"
type input "1.00"
type input "464,000.00"
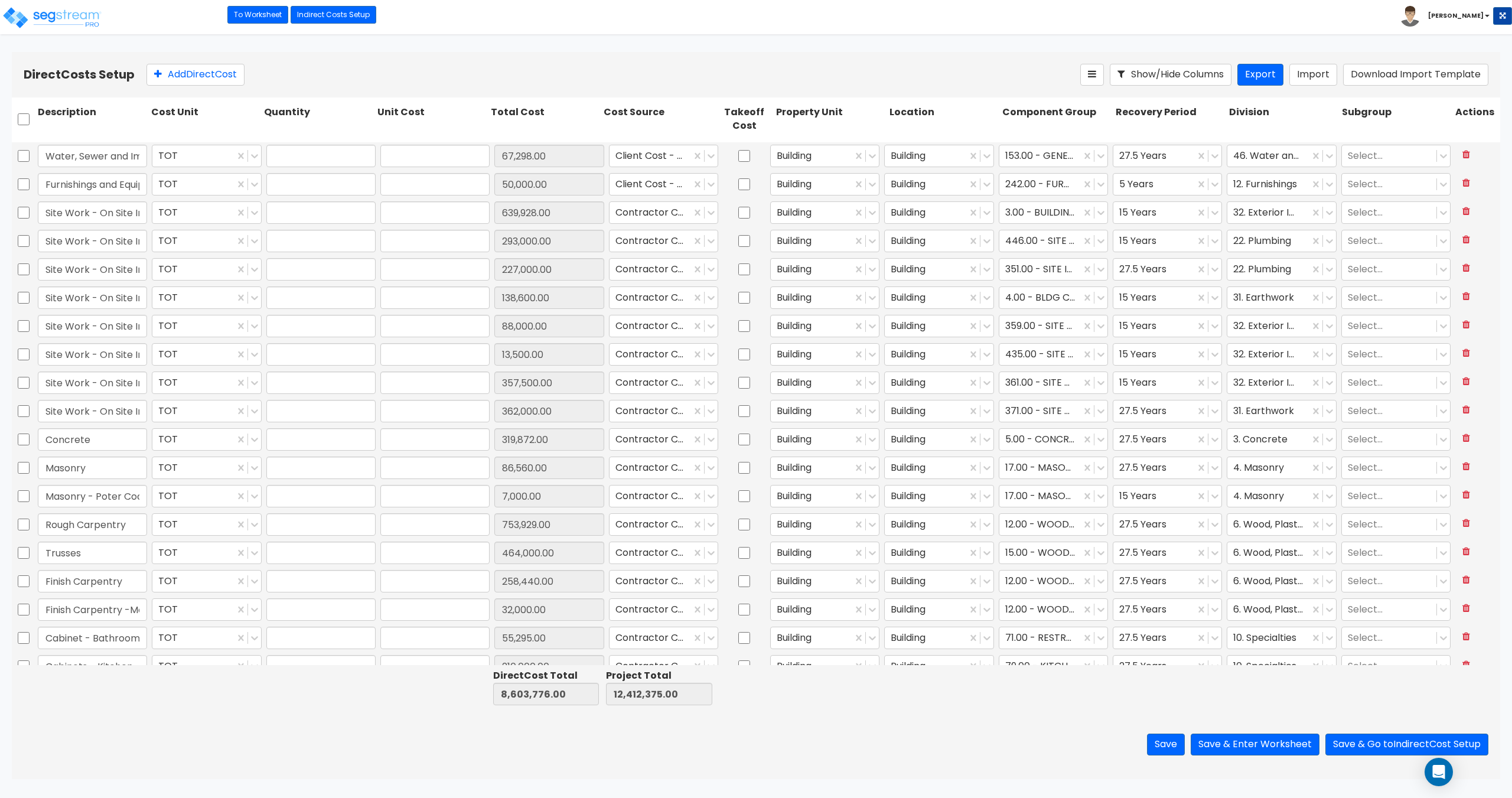
type input "1.00"
type input "258,440.00"
type input "1.00"
type input "32,000.00"
type input "1.00"
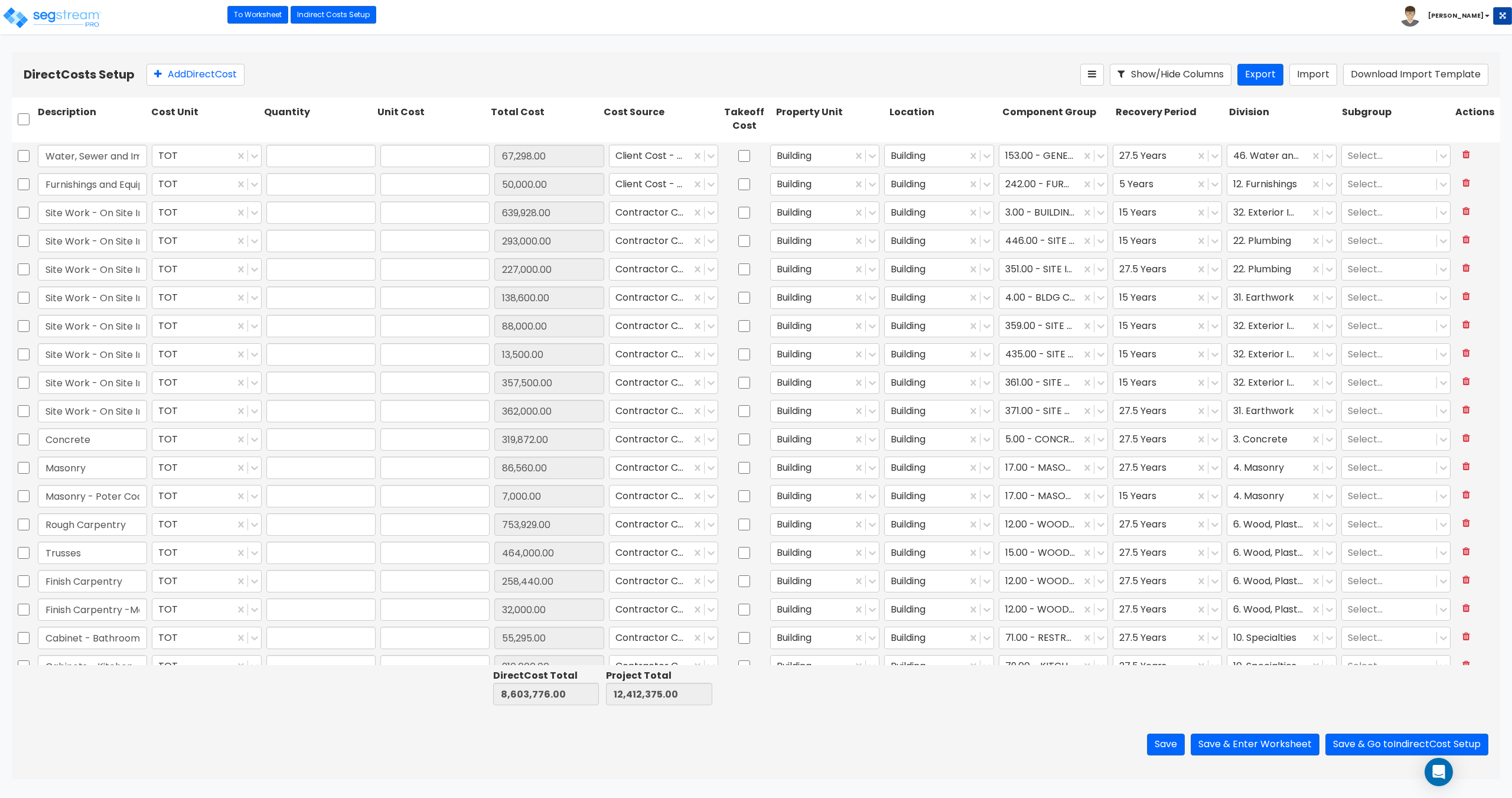
type input "55,295.00"
type input "1.00"
type input "210,000.00"
type input "1.00"
type input "259,226.00"
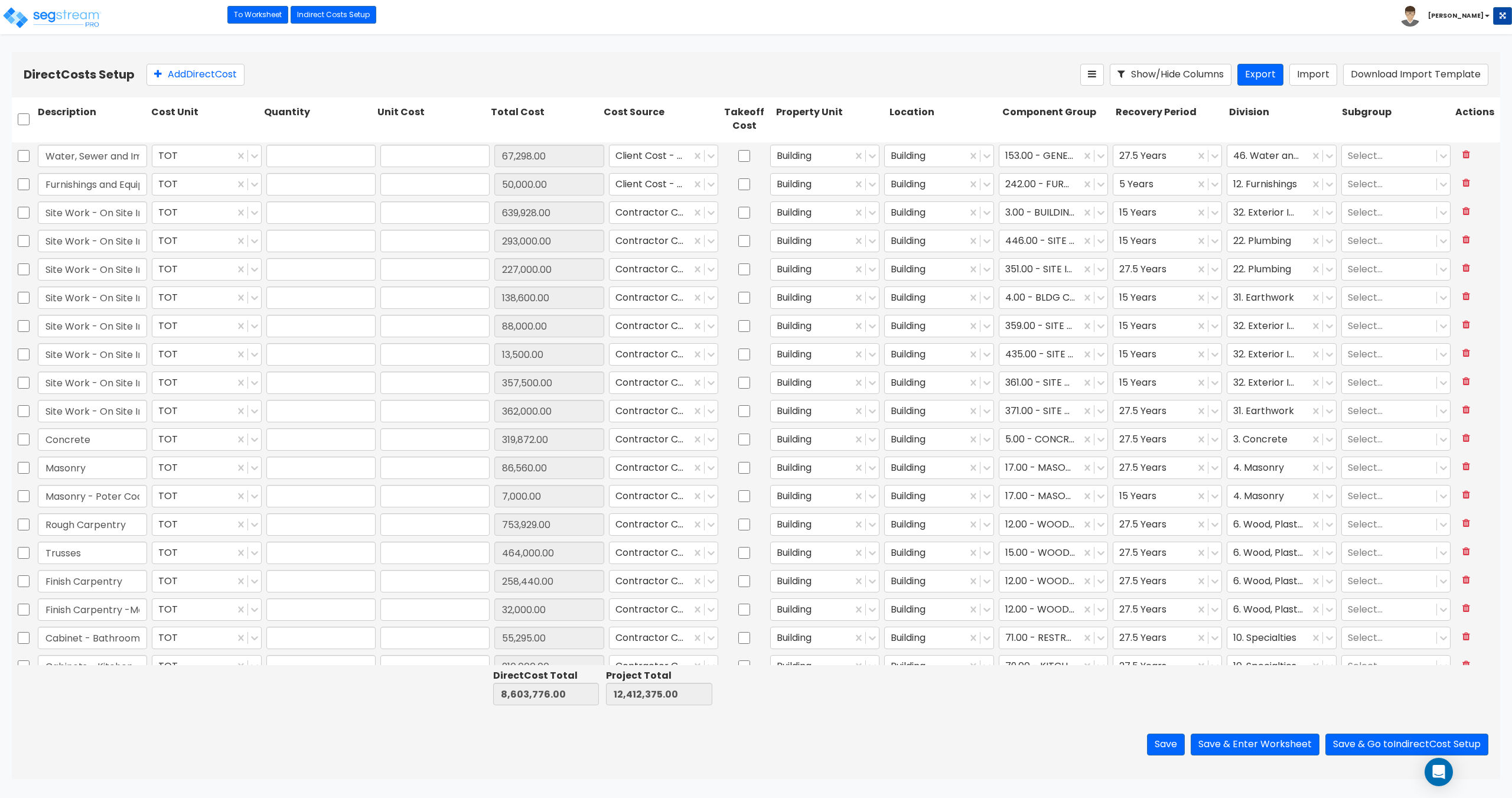
type input "1.00"
type input "146,310.00"
type input "1.00"
type input "190,841.00"
type input "1.00"
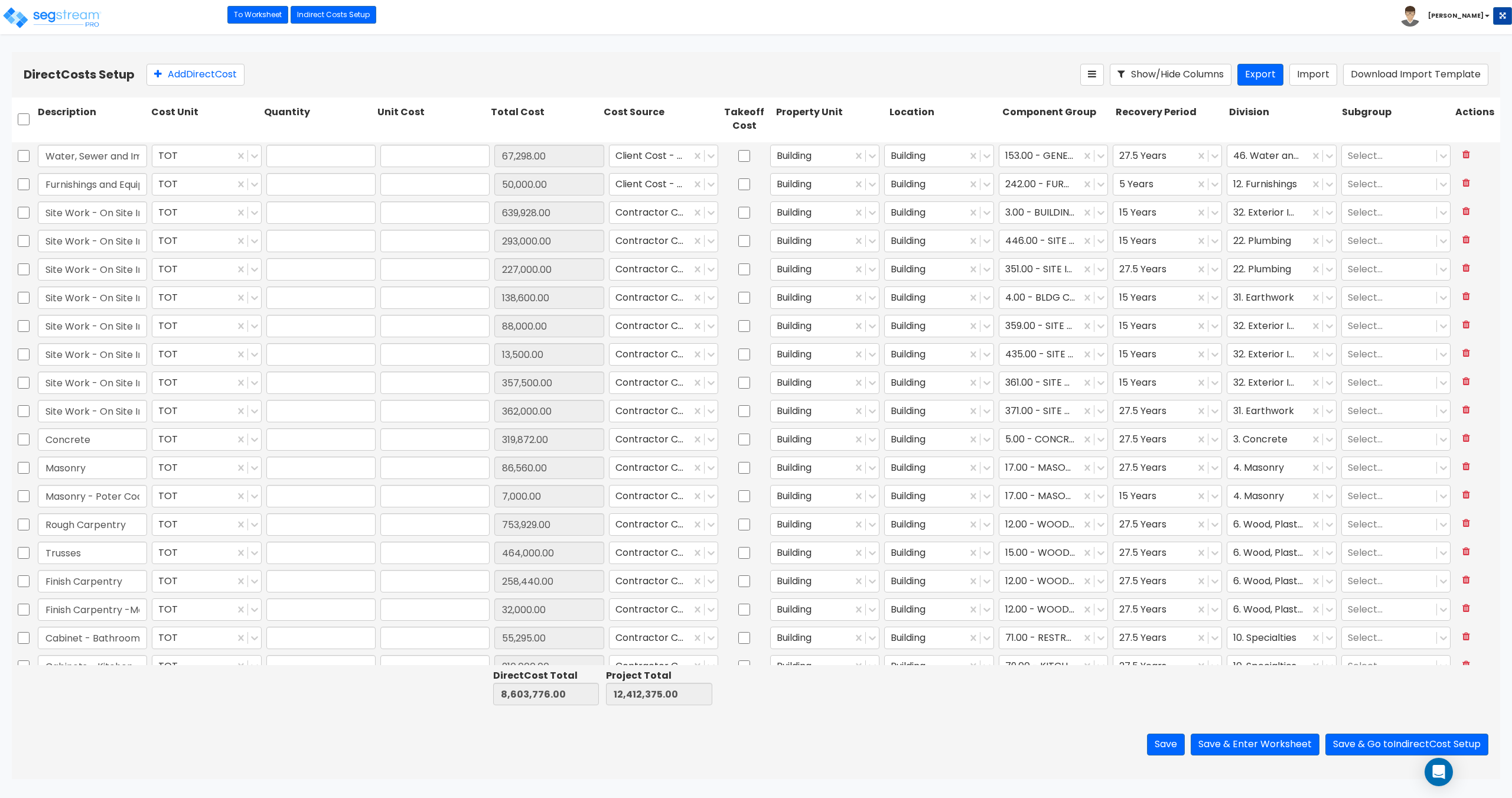
type input "123,354.00"
type input "1.00"
type input "401,000.00"
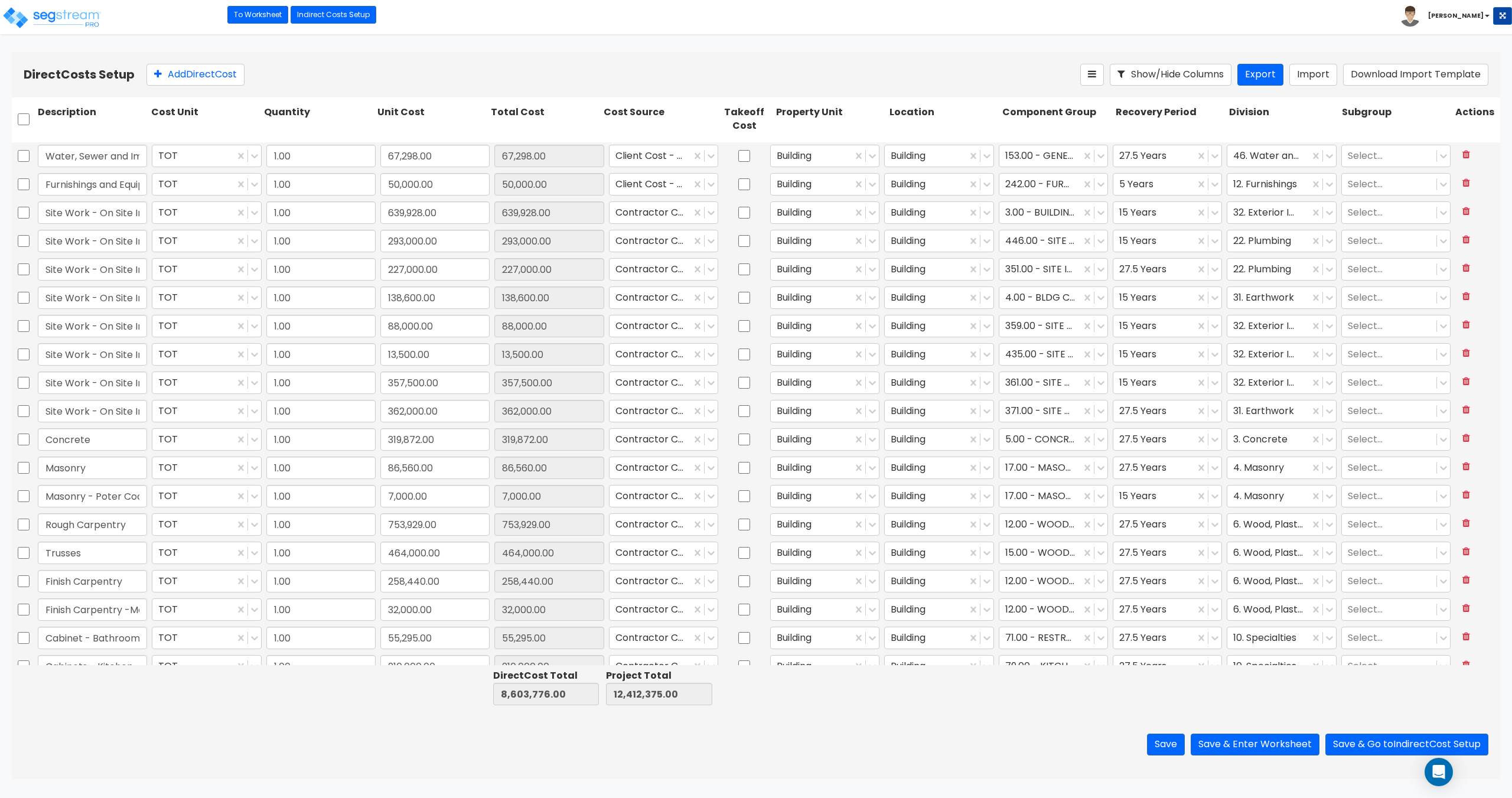
click at [527, 41] on html "Toggle navigation To Worksheet Indirect Costs Setup Direct Costs Setup Craig x" at bounding box center [756, 389] width 1512 height 779
click at [649, 183] on div at bounding box center [650, 184] width 70 height 16
click at [630, 183] on div at bounding box center [650, 184] width 70 height 16
drag, startPoint x: 85, startPoint y: 177, endPoint x: 157, endPoint y: 179, distance: 72.0
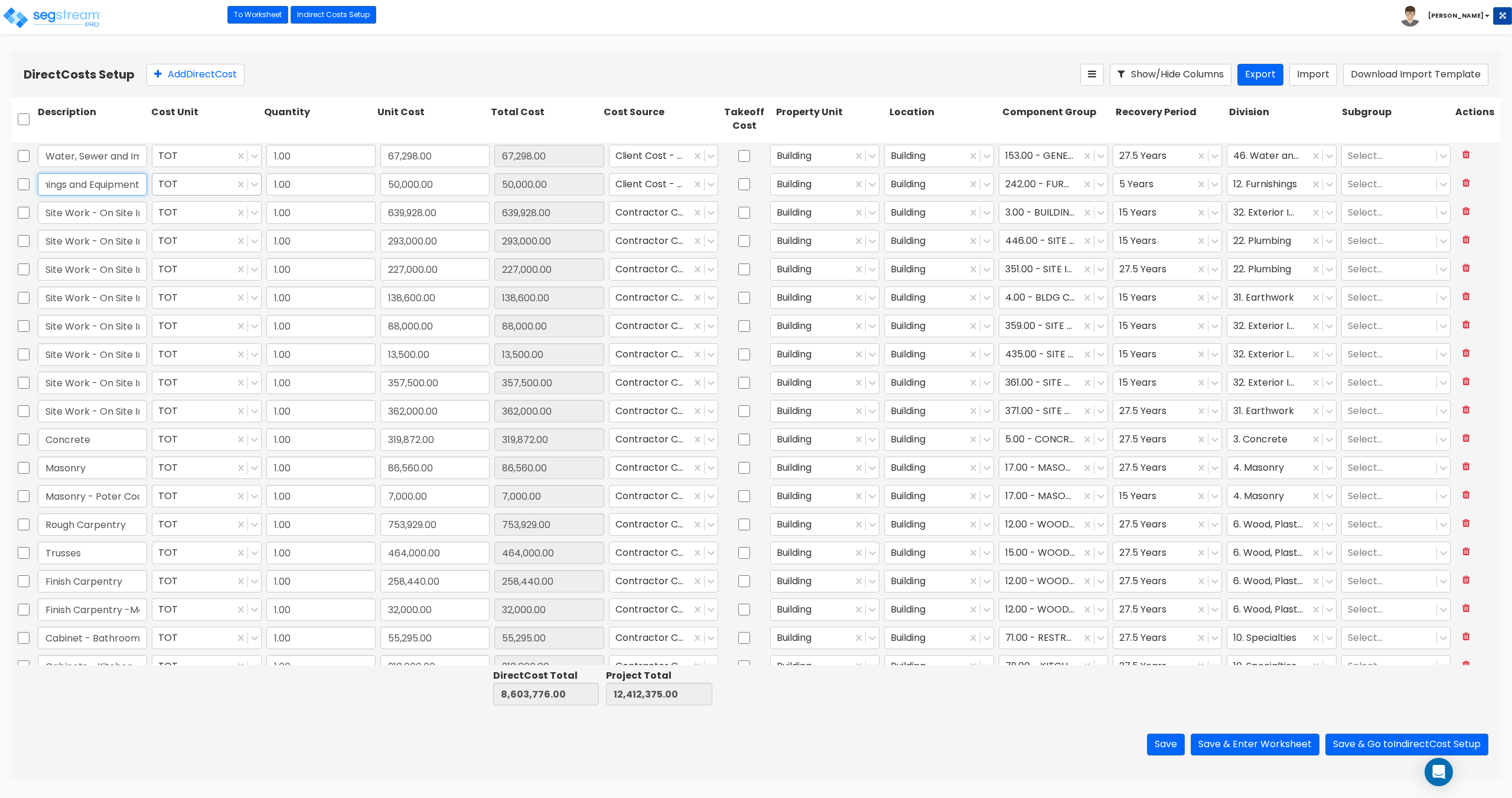
click at [157, 179] on div "Furnishings and Equipment TOT 1.00 50,000.00 50,000.00 Client Cost - direct Bui…" at bounding box center [756, 184] width 1488 height 27
click at [101, 179] on input "Furnishings and Equipment" at bounding box center [93, 184] width 109 height 22
drag, startPoint x: 111, startPoint y: 183, endPoint x: 9, endPoint y: 179, distance: 102.1
click at [9, 179] on div "Direct Costs Setup Add Direct Cost Show/Hide Columns Export Import Download Imp…" at bounding box center [756, 415] width 1512 height 726
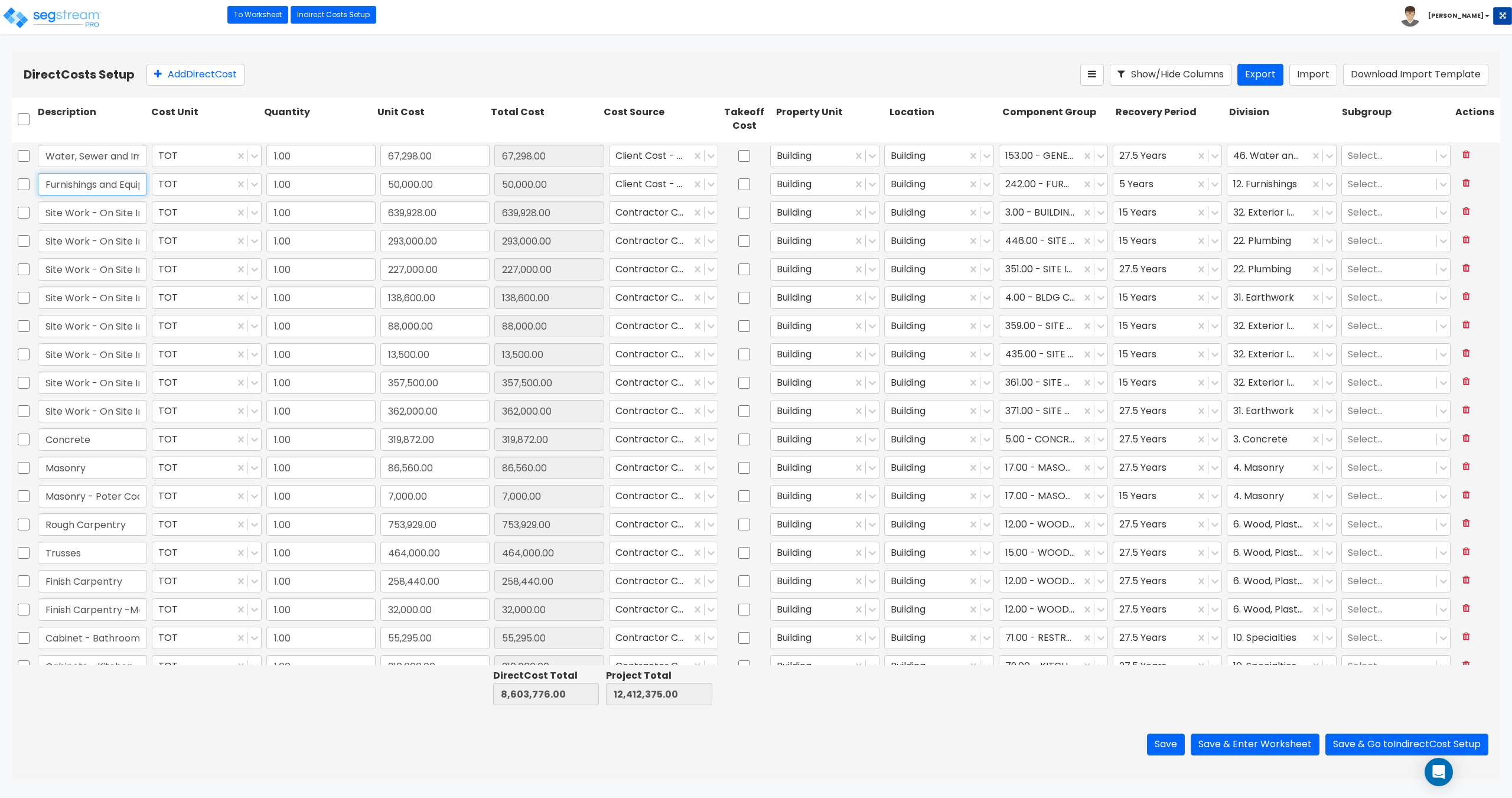
click at [81, 181] on input "Furnishings and Equipment" at bounding box center [93, 184] width 109 height 22
drag, startPoint x: 104, startPoint y: 213, endPoint x: 163, endPoint y: 209, distance: 59.1
click at [163, 209] on div "Site Work - On Site Improvements TOT 1.00 639,928.00 639,928.00 Contractor Cost…" at bounding box center [756, 212] width 1488 height 27
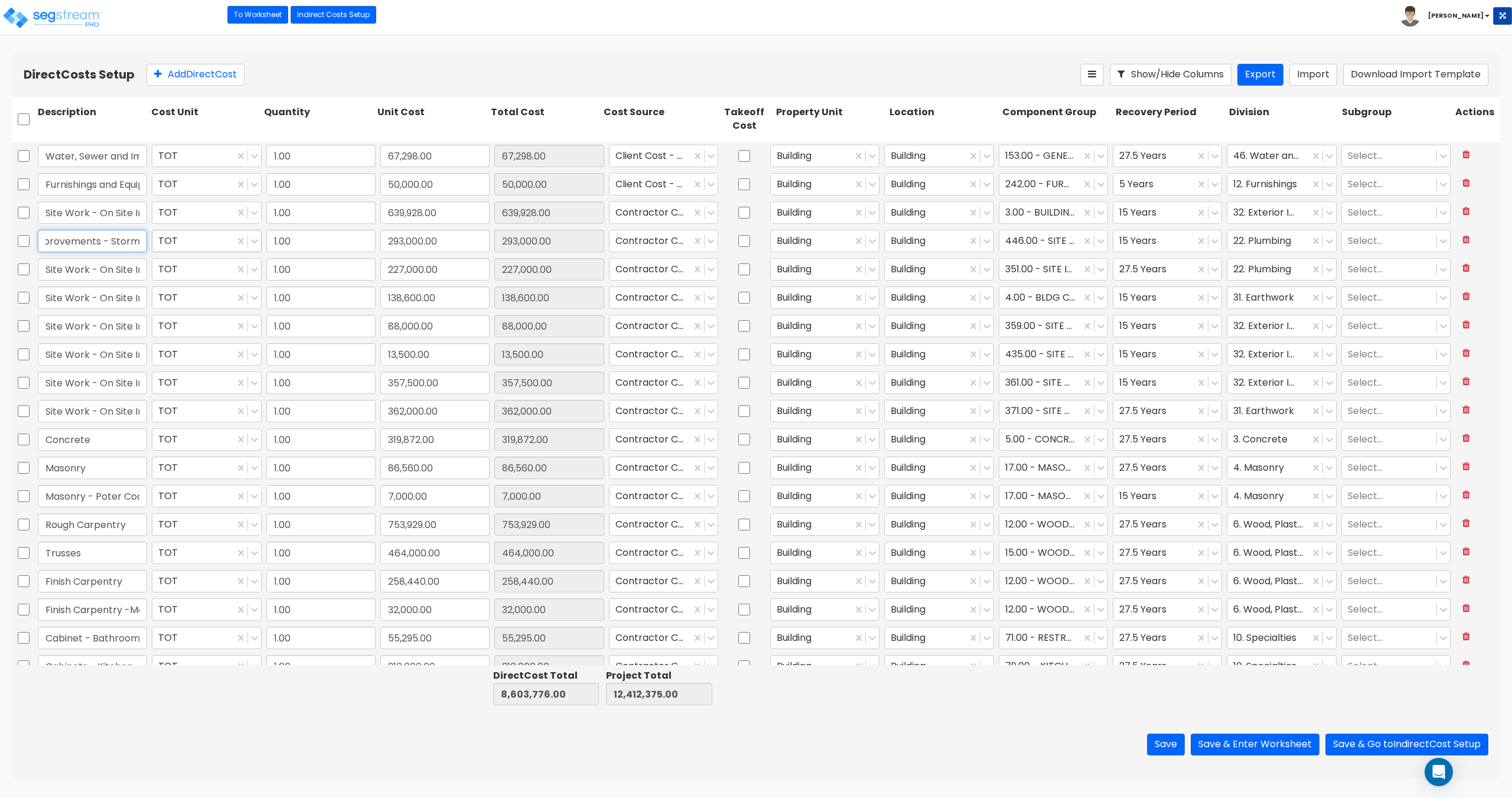
drag, startPoint x: 106, startPoint y: 244, endPoint x: 165, endPoint y: 246, distance: 59.0
click at [165, 246] on div "Site Work - On Site Improvements - Storm TOT 1.00 293,000.00 293,000.00 Contrac…" at bounding box center [756, 241] width 1488 height 27
drag, startPoint x: 105, startPoint y: 270, endPoint x: 169, endPoint y: 274, distance: 64.1
click at [169, 274] on div "Site Work - On Site Improvements - Water/Sewer TOT 1.00 227,000.00 227,000.00 C…" at bounding box center [756, 269] width 1488 height 27
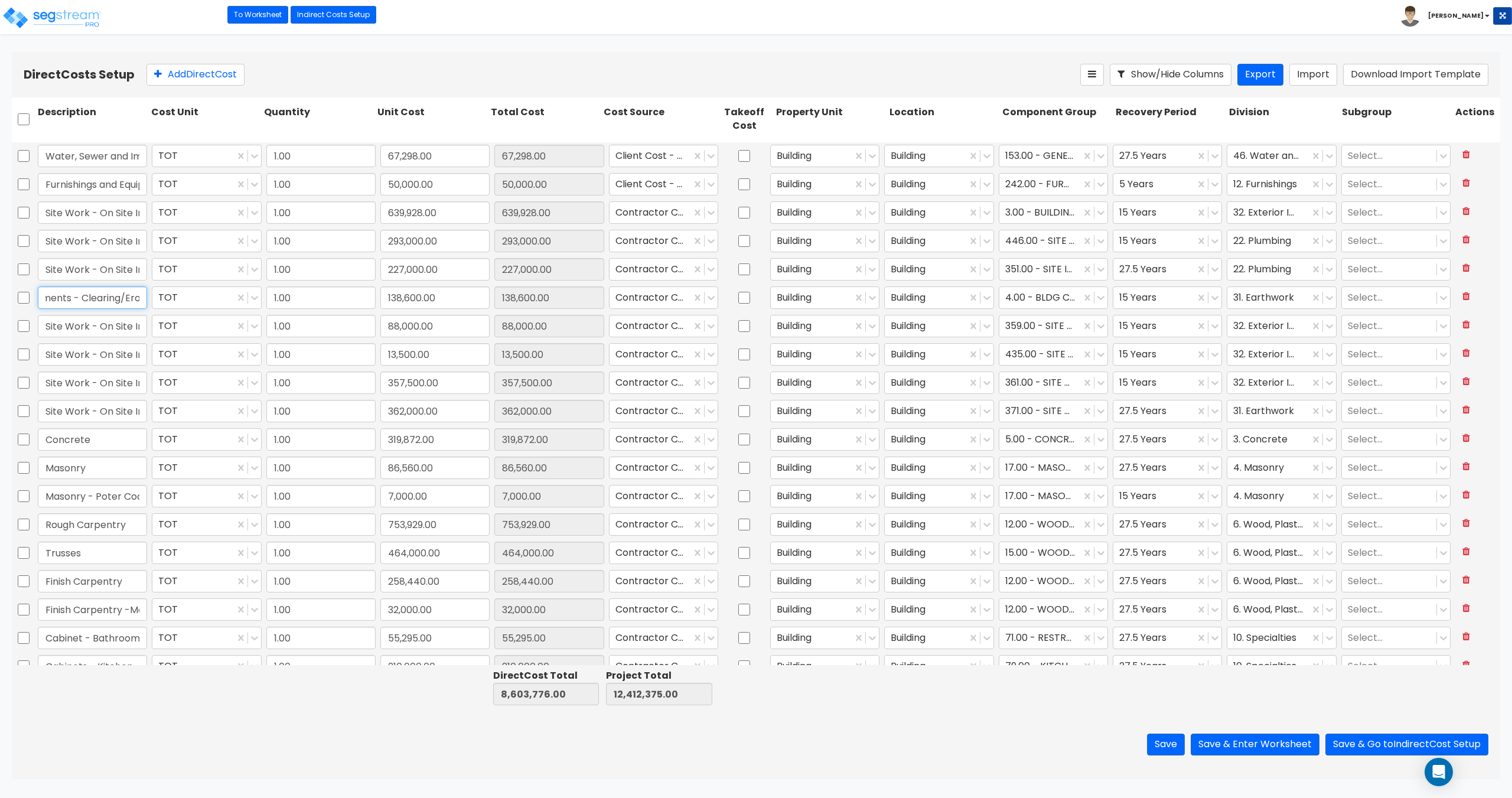
scroll to position [0, 192]
drag, startPoint x: 94, startPoint y: 298, endPoint x: 149, endPoint y: 298, distance: 55.0
click at [149, 298] on div "Site Work - On Site Improvements - Clearing/Erosion Control TOT 1.00 138,600.00…" at bounding box center [756, 297] width 1488 height 27
click at [78, 307] on input "Site Work - On Site Improvements - Clearing/Erosion Control" at bounding box center [93, 297] width 109 height 22
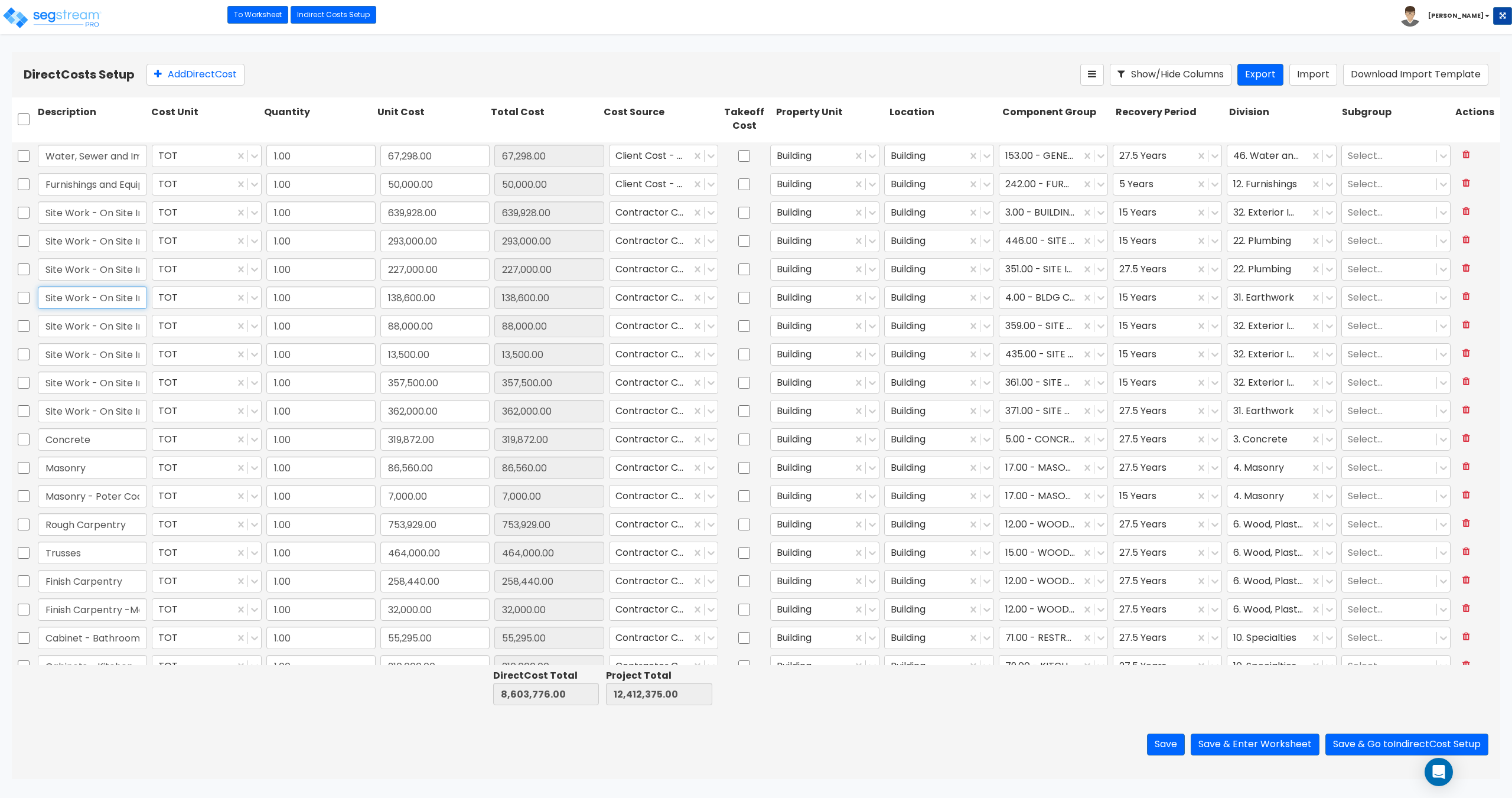
drag, startPoint x: 123, startPoint y: 298, endPoint x: 0, endPoint y: 310, distance: 123.6
click at [0, 310] on div "Direct Costs Setup Add Direct Cost Show/Hide Columns Export Import Download Imp…" at bounding box center [756, 415] width 1512 height 726
click at [124, 327] on input "Site Work - On Site Improvements - Curb/Gutter" at bounding box center [93, 326] width 109 height 22
drag, startPoint x: 98, startPoint y: 327, endPoint x: 240, endPoint y: 345, distance: 143.1
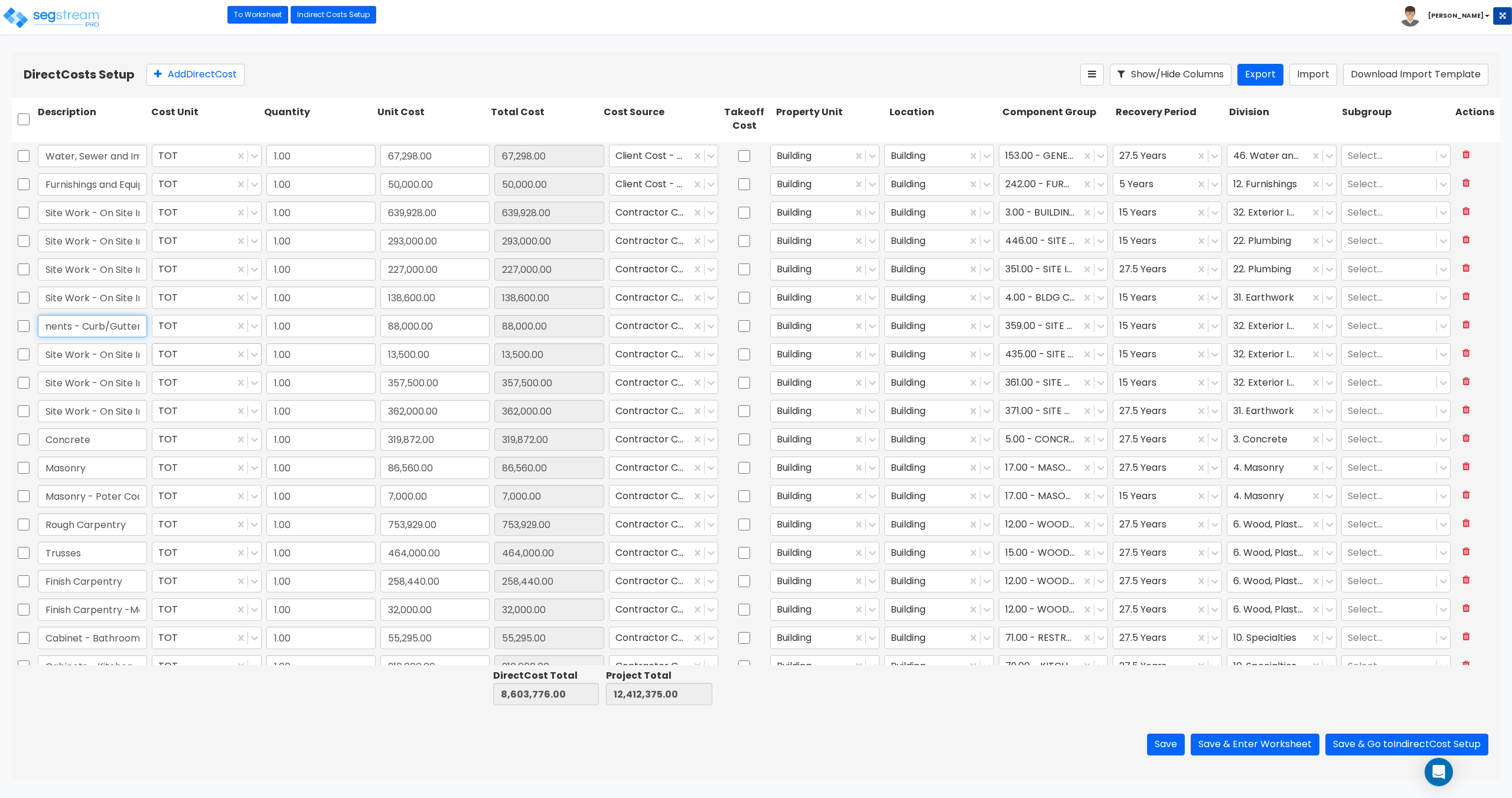
click at [95, 357] on input "Site Work - On Site Improvements - Retaining Wall" at bounding box center [93, 354] width 109 height 22
drag, startPoint x: 121, startPoint y: 298, endPoint x: 228, endPoint y: 304, distance: 107.2
click at [226, 304] on div "Site Work - On Site Improvements - Clearing/Erosion Control TOT 1.00 138,600.00…" at bounding box center [756, 297] width 1488 height 27
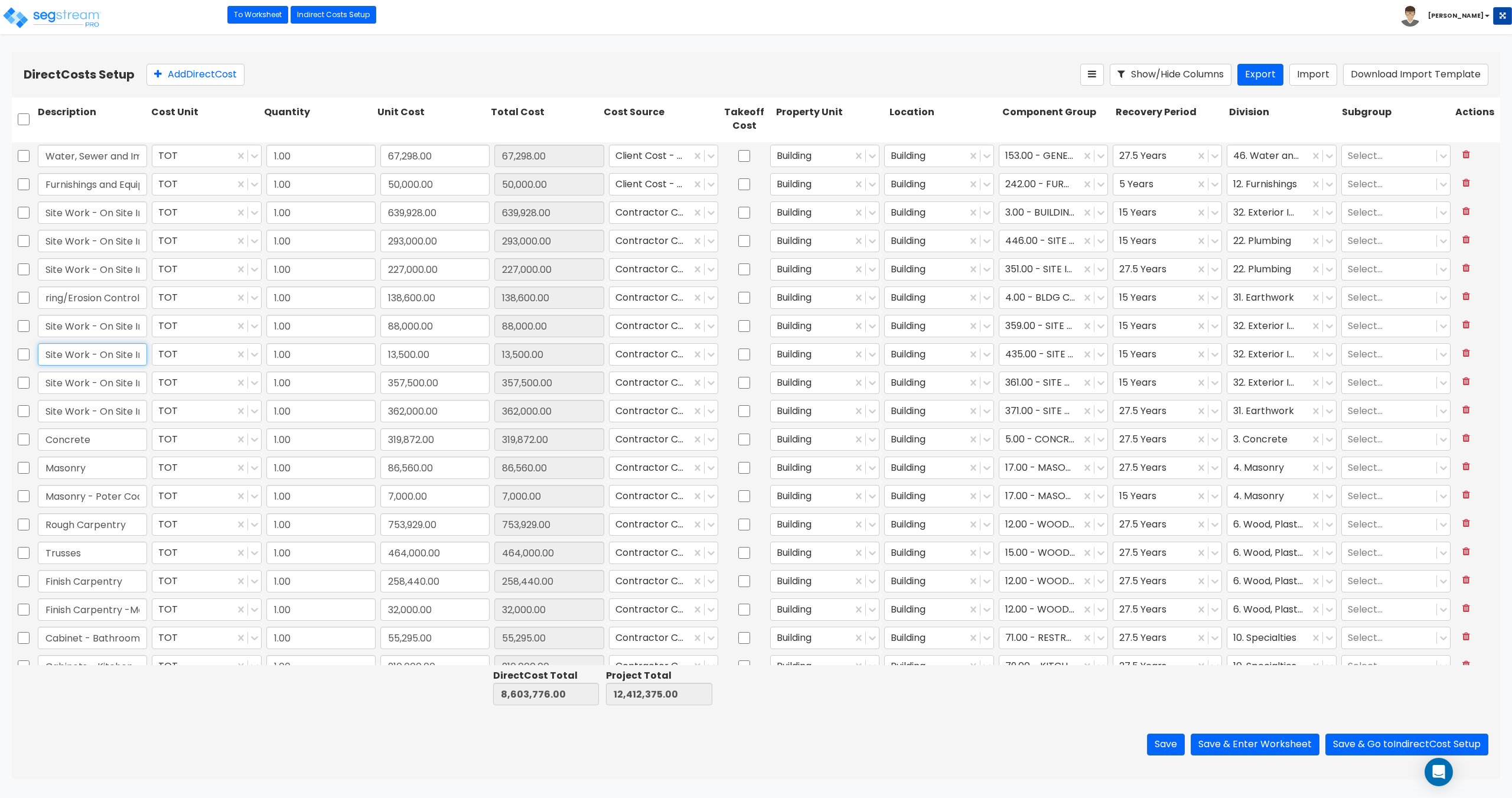
click at [116, 365] on input "Site Work - On Site Improvements - Retaining Wall" at bounding box center [93, 354] width 109 height 22
drag, startPoint x: 81, startPoint y: 350, endPoint x: 197, endPoint y: 363, distance: 116.7
click at [197, 363] on div "Site Work - On Site Improvements - Retaining Wall TOT 1.00 13,500.00 13,500.00 …" at bounding box center [756, 354] width 1488 height 27
click at [94, 390] on input "Site Work - On Site Improvements - Asphalt" at bounding box center [93, 382] width 109 height 22
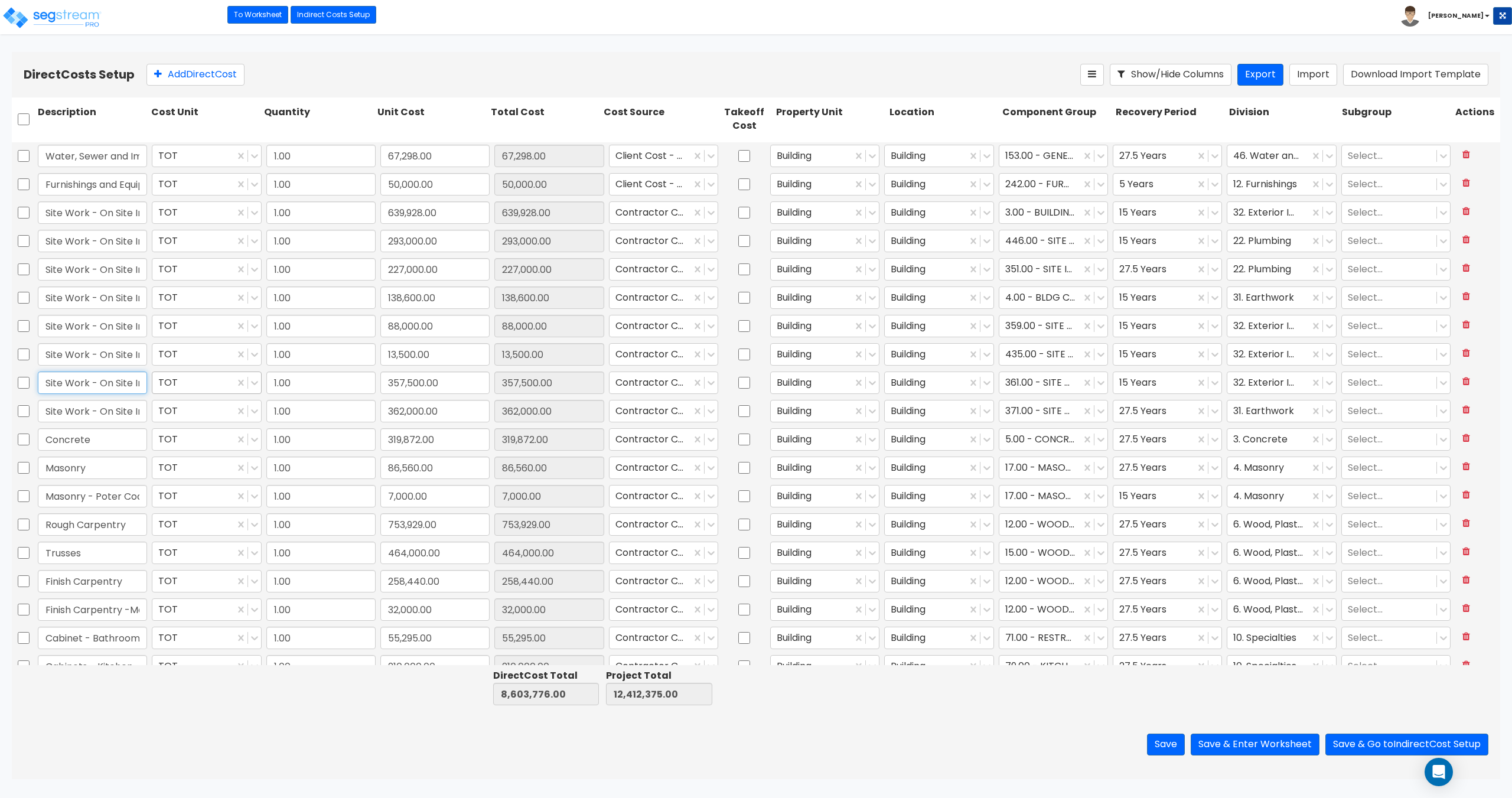
scroll to position [0, 111]
drag, startPoint x: 84, startPoint y: 382, endPoint x: 192, endPoint y: 392, distance: 108.5
click at [192, 392] on div "Site Work - On Site Improvements - Asphalt TOT 1.00 357,500.00 357,500.00 Contr…" at bounding box center [756, 382] width 1488 height 27
click at [106, 412] on input "Site Work - On Site Improvements - Earthwork" at bounding box center [93, 410] width 109 height 22
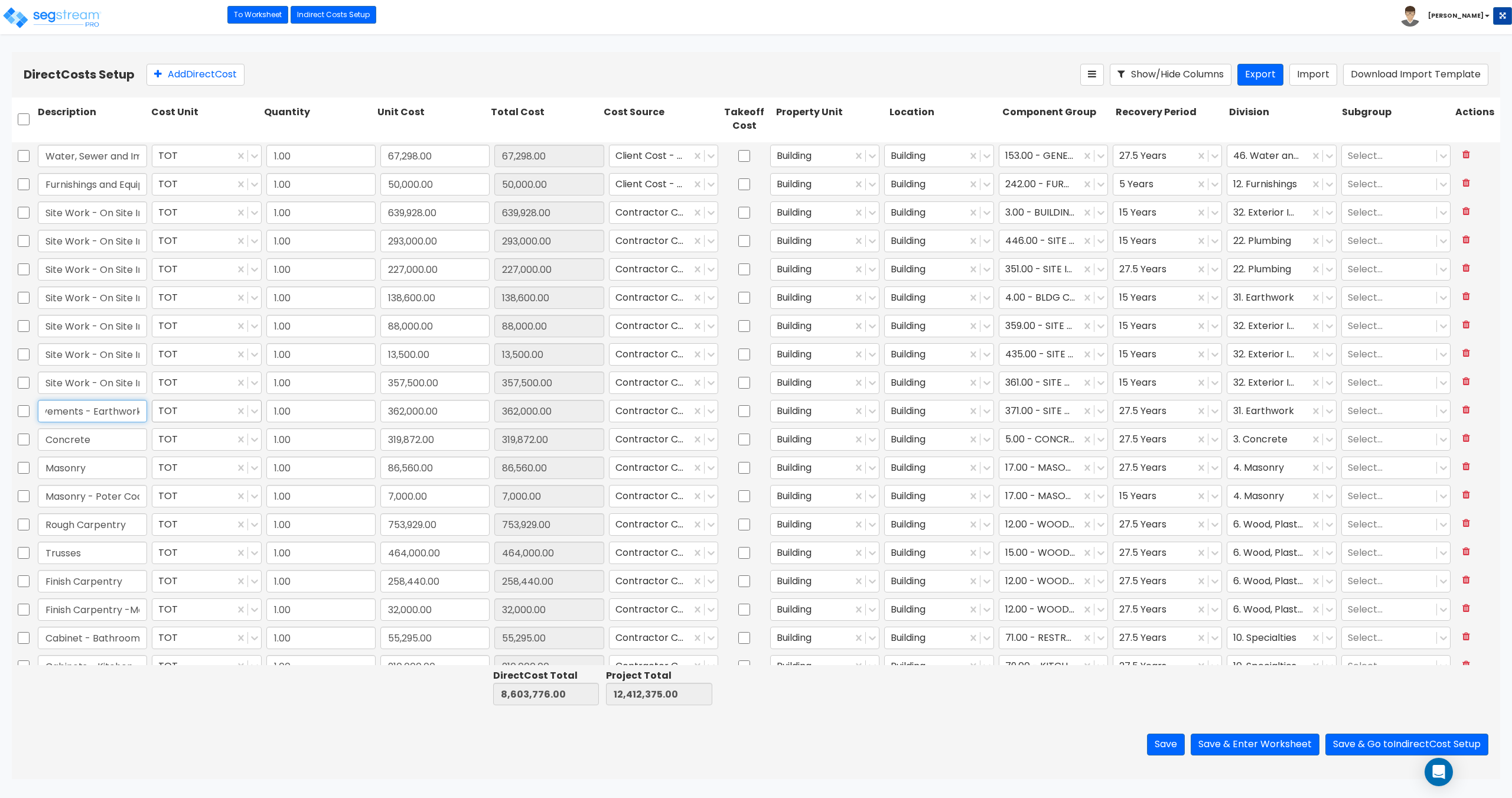
drag, startPoint x: 88, startPoint y: 412, endPoint x: 170, endPoint y: 411, distance: 82.0
click at [170, 411] on div "Site Work - On Site Improvements - Earthwork TOT 1.00 362,000.00 362,000.00 Con…" at bounding box center [756, 410] width 1488 height 27
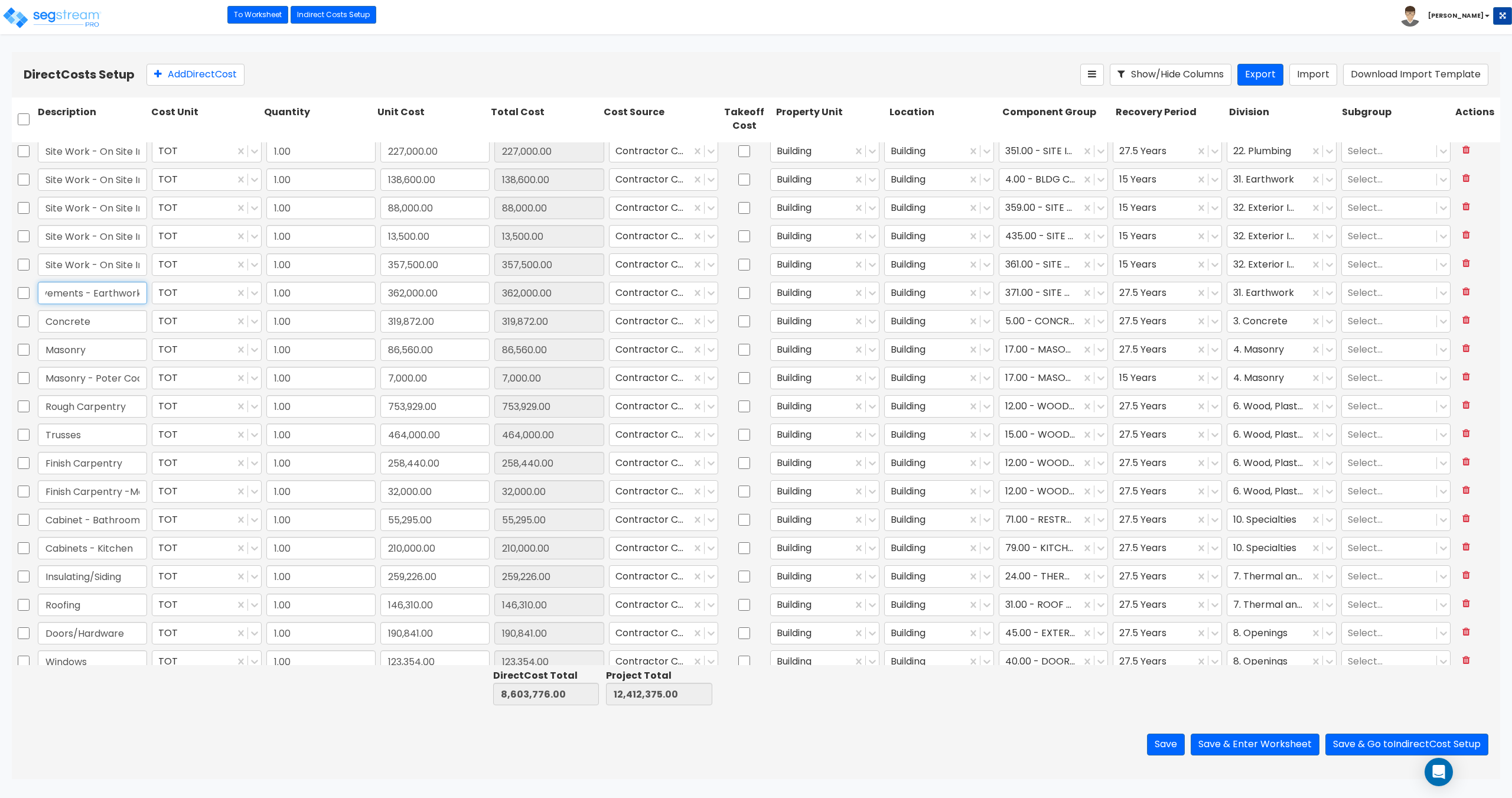
type input "1.00"
type input "146,232.00"
type input "1.00"
type input "253,000.00"
type input "1.00"
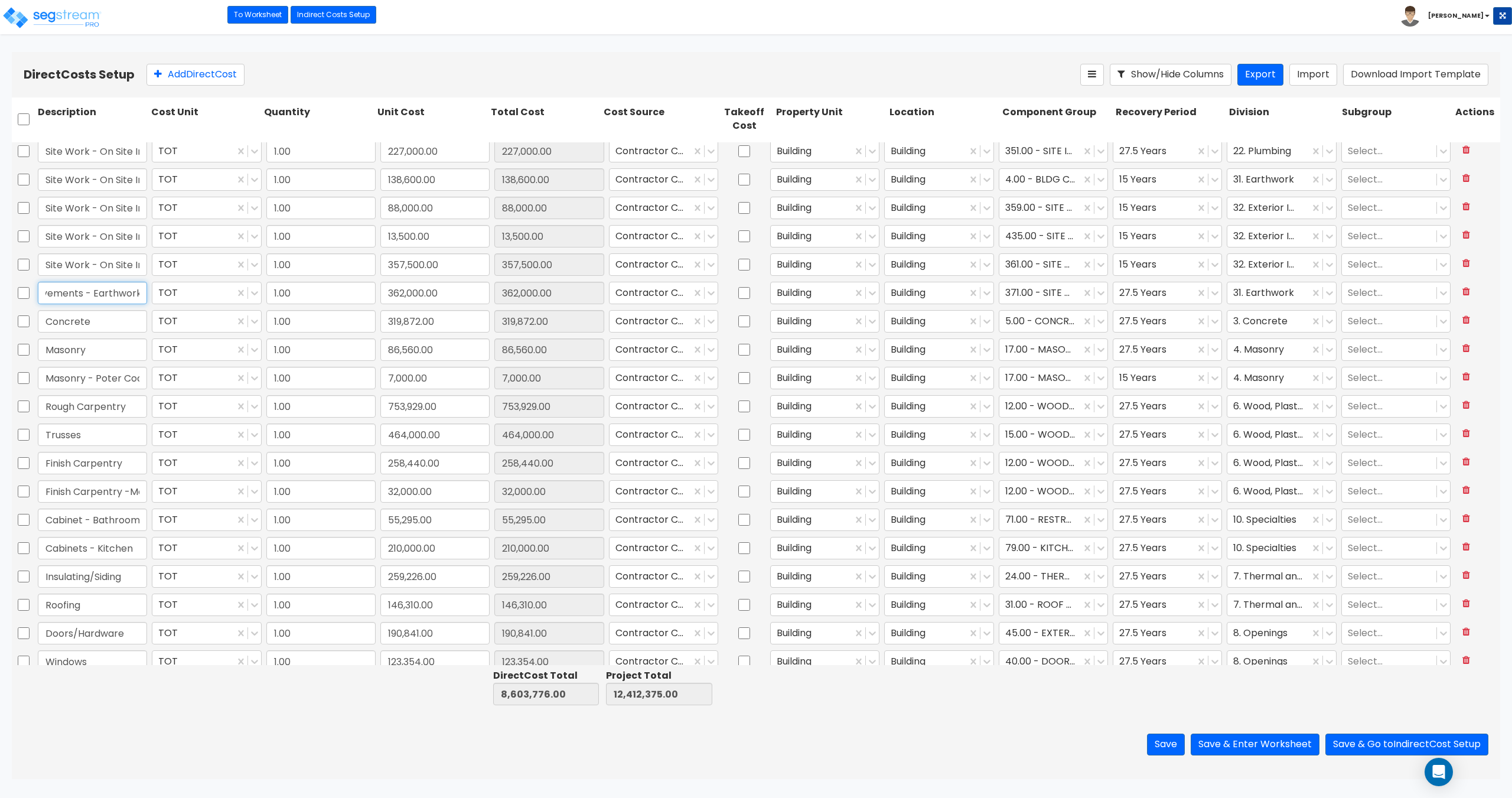
type input "639,928.00"
click at [81, 379] on input "Masonry - Poter Cochere" at bounding box center [93, 377] width 109 height 22
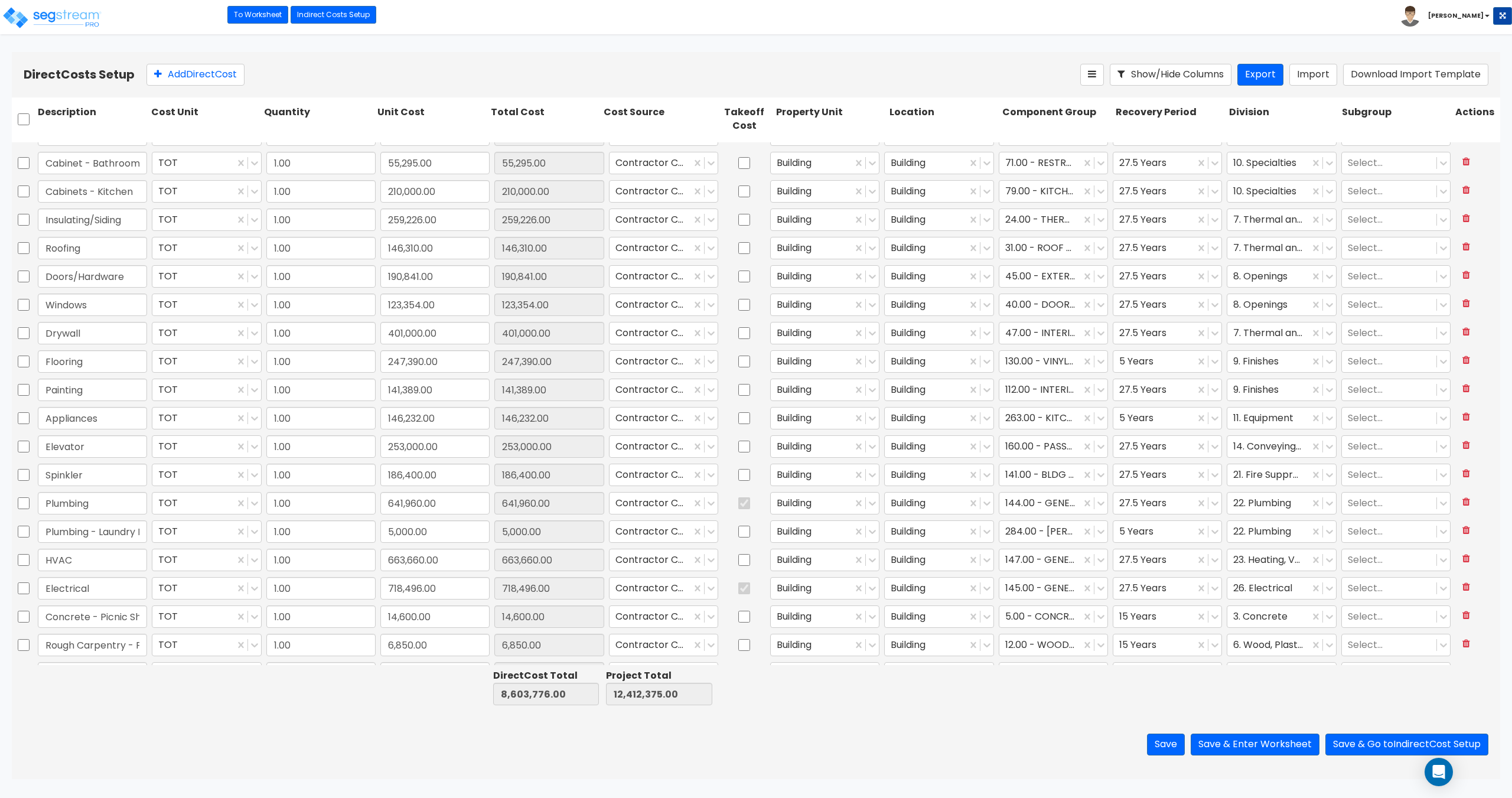
type input "1.00"
type input "800.00"
type input "1.00"
type input "2,983.00"
type input "1.00"
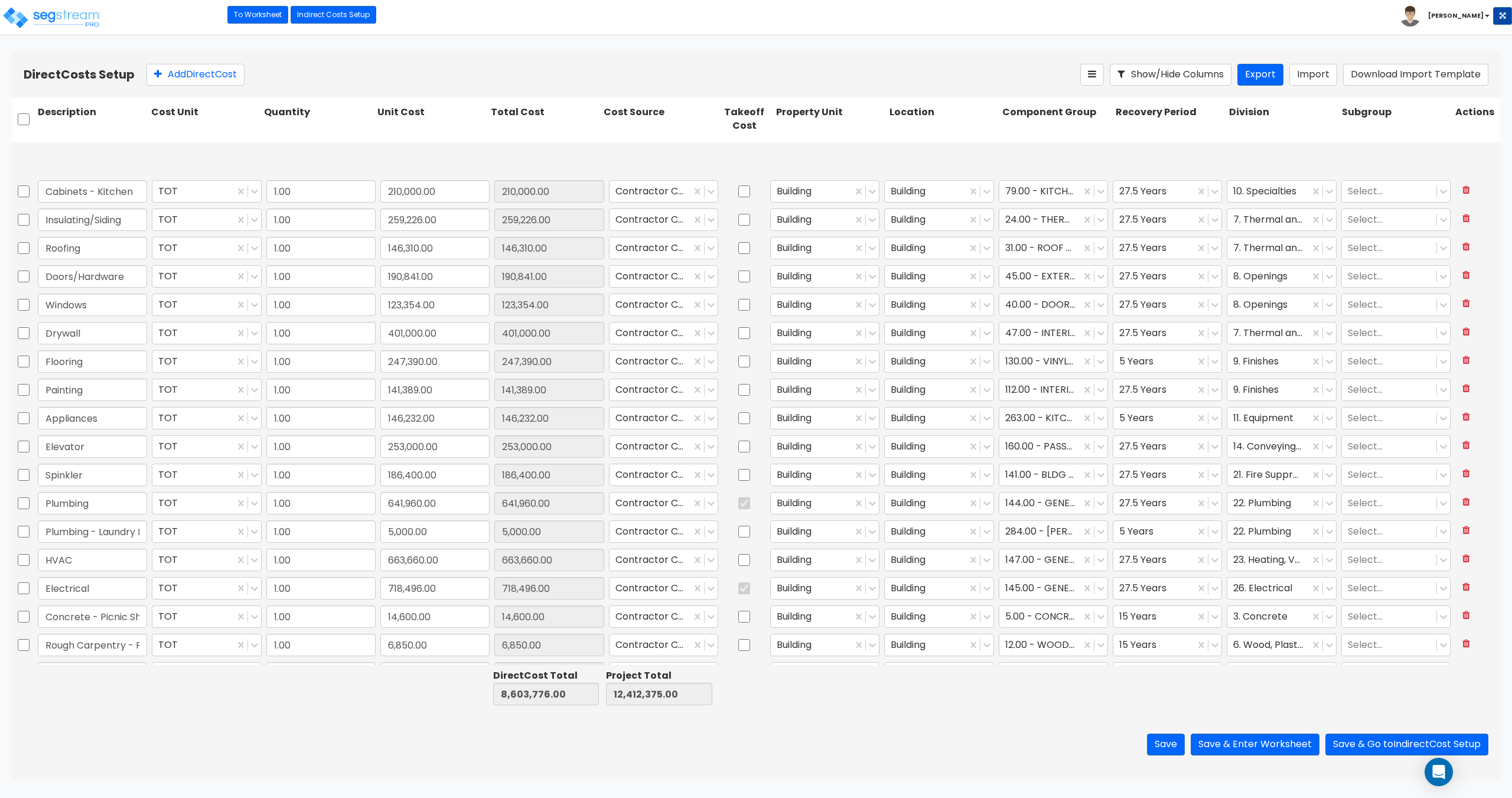
type input "8,000.00"
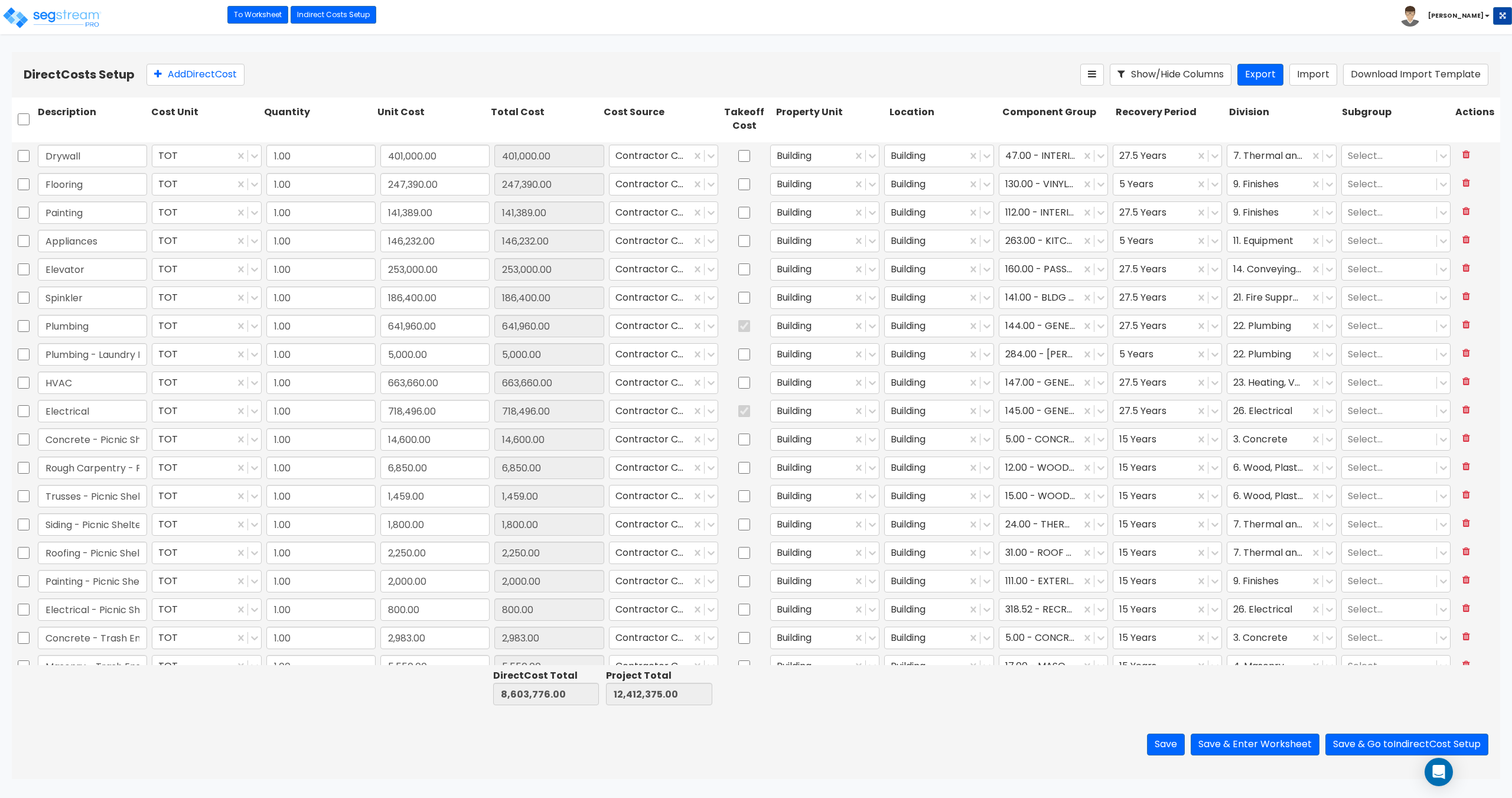
scroll to position [650, 0]
click at [649, 241] on div at bounding box center [650, 243] width 70 height 16
click at [645, 240] on div at bounding box center [650, 243] width 70 height 16
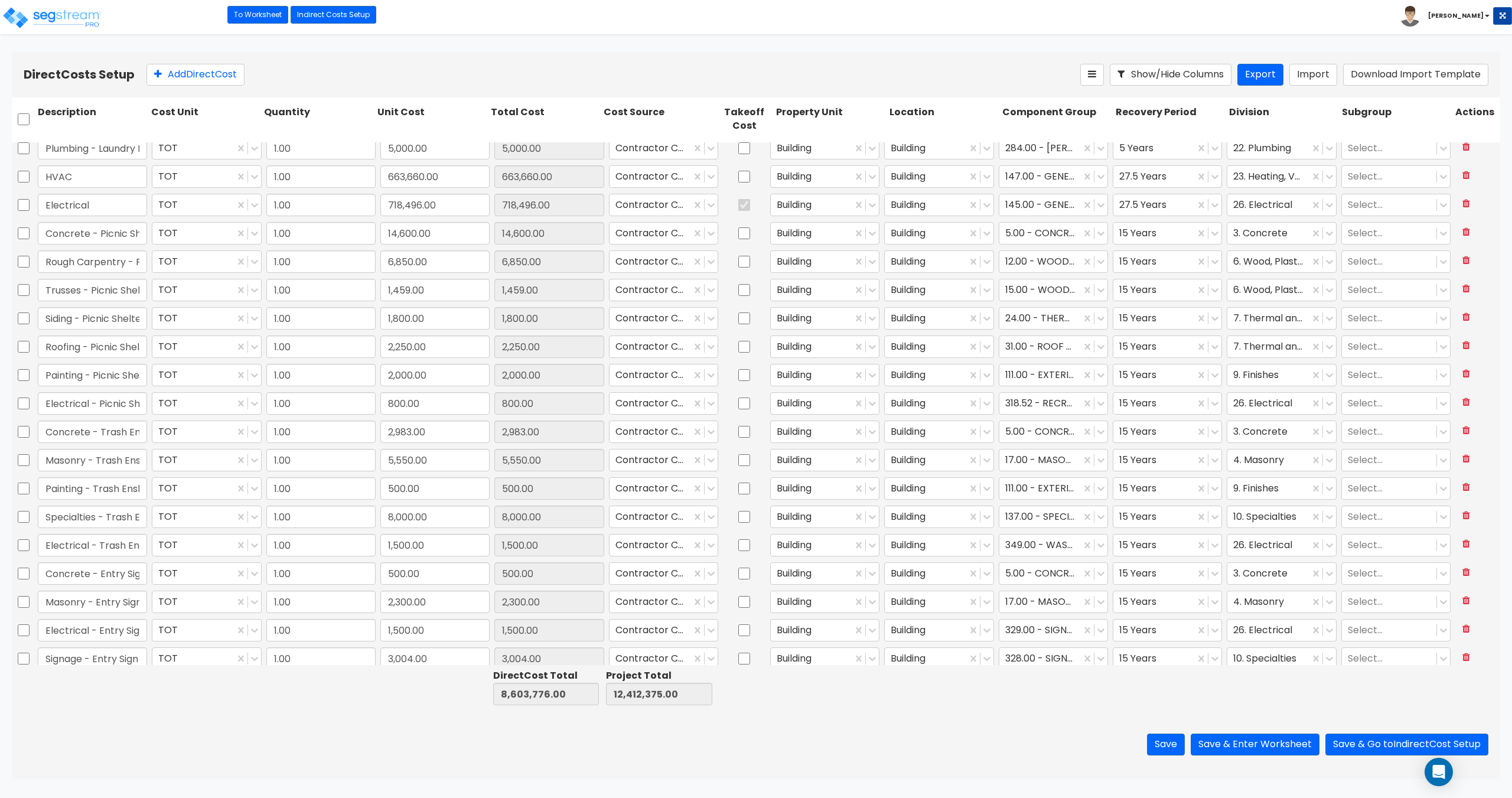
scroll to position [866, 0]
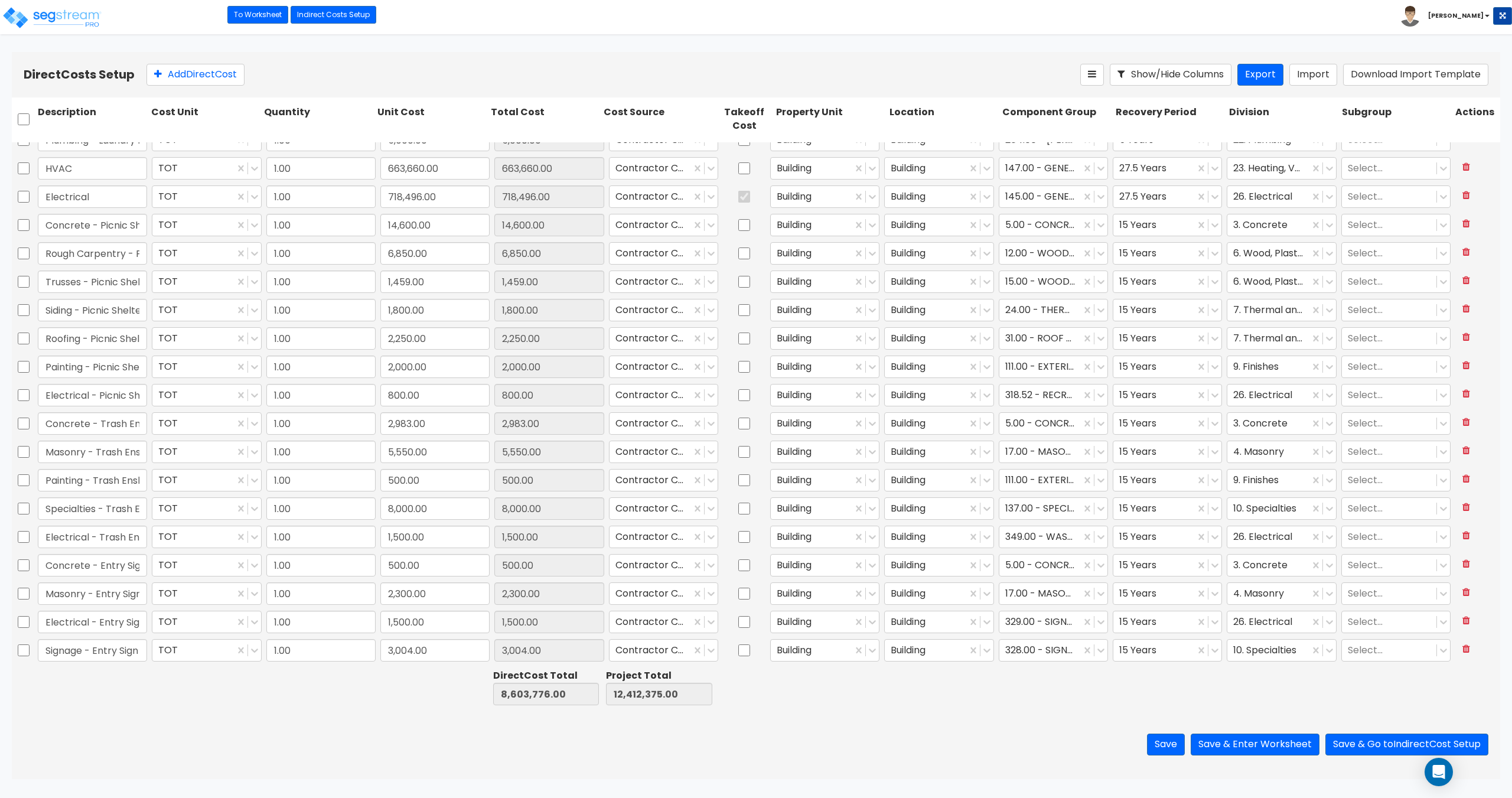
click at [504, 26] on div "Toggle navigation To Worksheet Indirect Costs Setup Direct Costs Setup Craig" at bounding box center [756, 17] width 1512 height 34
drag, startPoint x: 91, startPoint y: 650, endPoint x: 148, endPoint y: 650, distance: 57.0
click at [148, 650] on div "Signage - Entry Sign" at bounding box center [92, 650] width 114 height 27
click at [115, 659] on input "Signage - Entry Sign" at bounding box center [93, 650] width 109 height 22
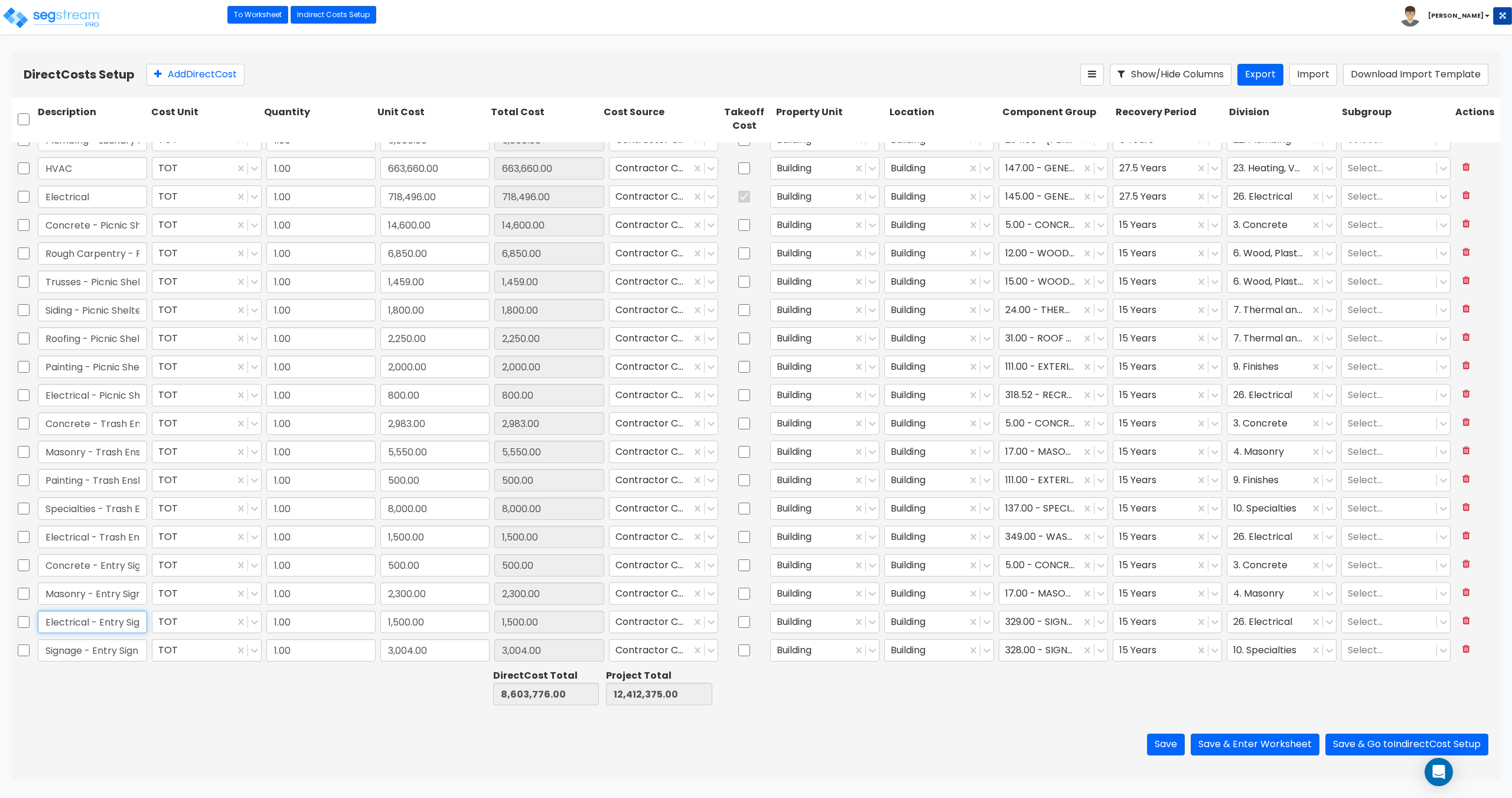
scroll to position [0, 0]
drag, startPoint x: 115, startPoint y: 620, endPoint x: 176, endPoint y: 623, distance: 61.1
click at [176, 623] on div "Electrical - Entry Sign TOT 1.00 1,500.00 1,500.00 Contractor Cost - direct Bui…" at bounding box center [756, 621] width 1488 height 27
drag, startPoint x: 104, startPoint y: 595, endPoint x: 177, endPoint y: 597, distance: 73.0
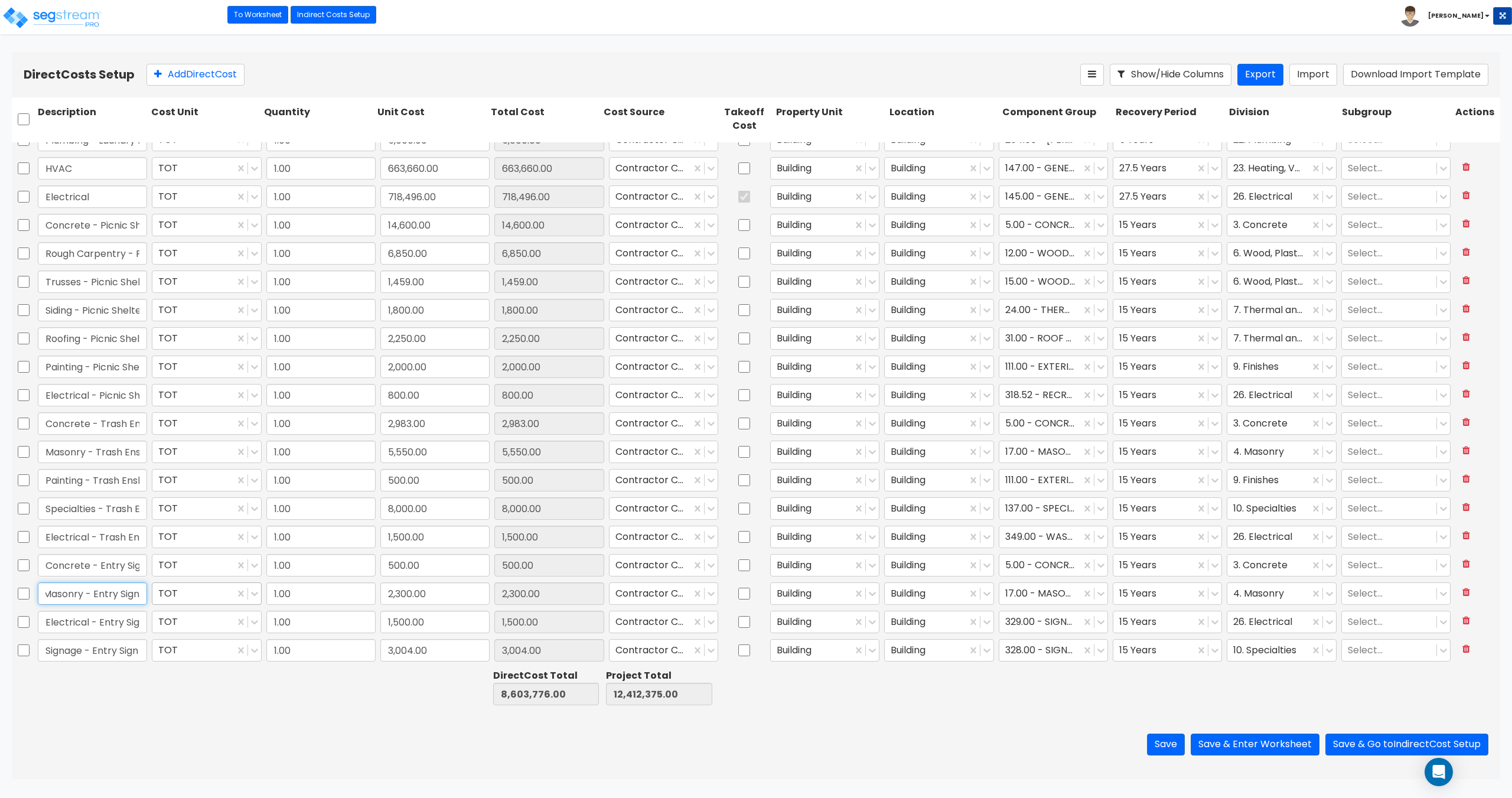
click at [177, 597] on div "Masonry - Entry Sign TOT 1.00 2,300.00 2,300.00 Contractor Cost - direct Buildi…" at bounding box center [756, 593] width 1488 height 27
click at [107, 621] on input "Electrical - Entry Sign" at bounding box center [93, 621] width 109 height 22
click at [96, 656] on input "Signage - Entry Sign" at bounding box center [93, 650] width 109 height 22
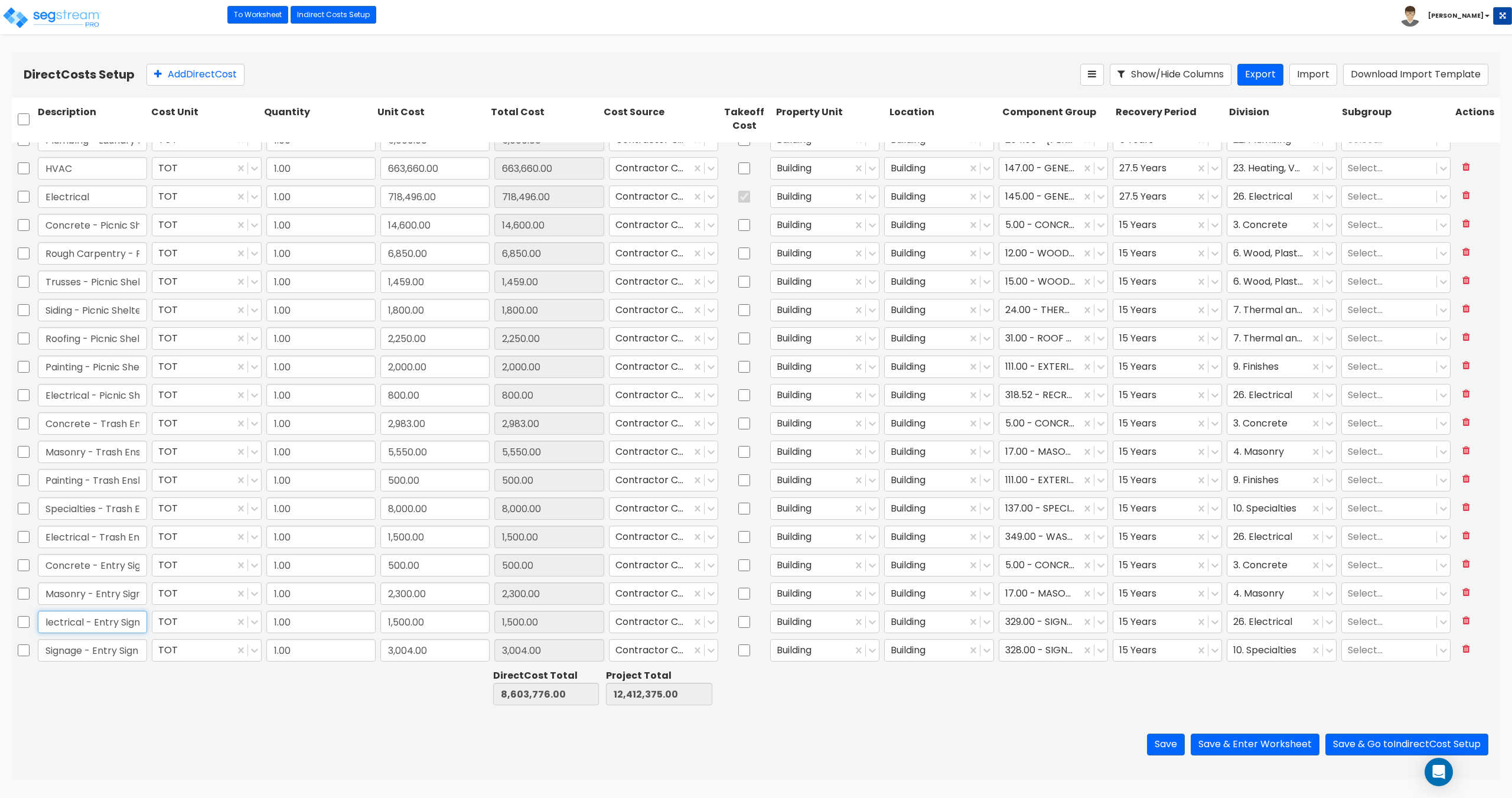
drag, startPoint x: 93, startPoint y: 623, endPoint x: 151, endPoint y: 628, distance: 58.2
click at [154, 625] on div "Electrical - Entry Sign TOT 1.00 1,500.00 1,500.00 Contractor Cost - direct Bui…" at bounding box center [756, 621] width 1488 height 27
drag, startPoint x: 76, startPoint y: 651, endPoint x: 139, endPoint y: 651, distance: 63.0
click at [139, 651] on input "Signage - Entry Sign" at bounding box center [93, 650] width 109 height 22
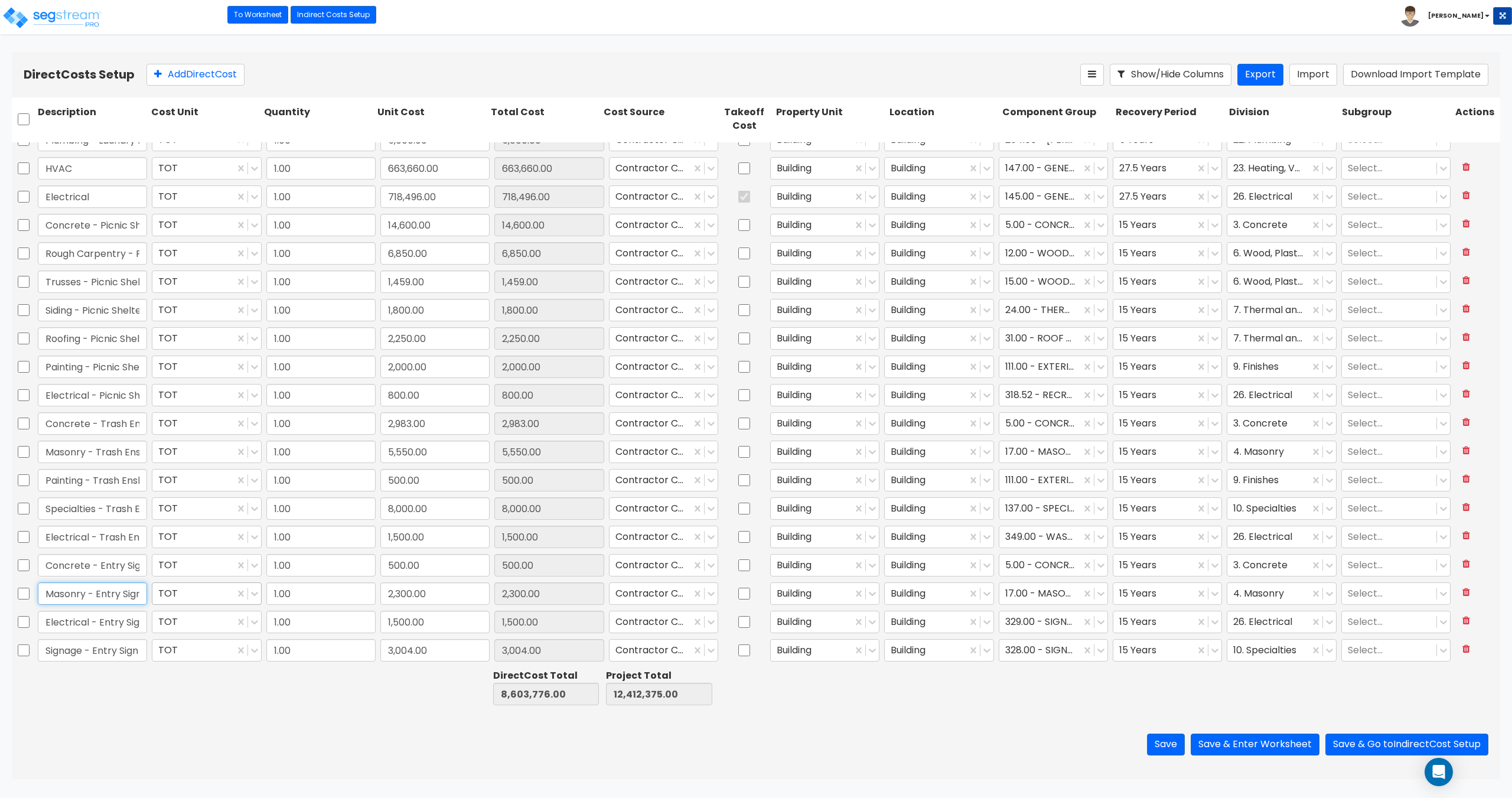
scroll to position [0, 4]
drag, startPoint x: 87, startPoint y: 591, endPoint x: 156, endPoint y: 592, distance: 69.0
click at [156, 592] on div "Masonry - Entry Sign TOT 1.00 2,300.00 2,300.00 Contractor Cost - direct Buildi…" at bounding box center [756, 593] width 1488 height 27
click at [101, 559] on input "Concrete - Entry Sign" at bounding box center [93, 564] width 109 height 22
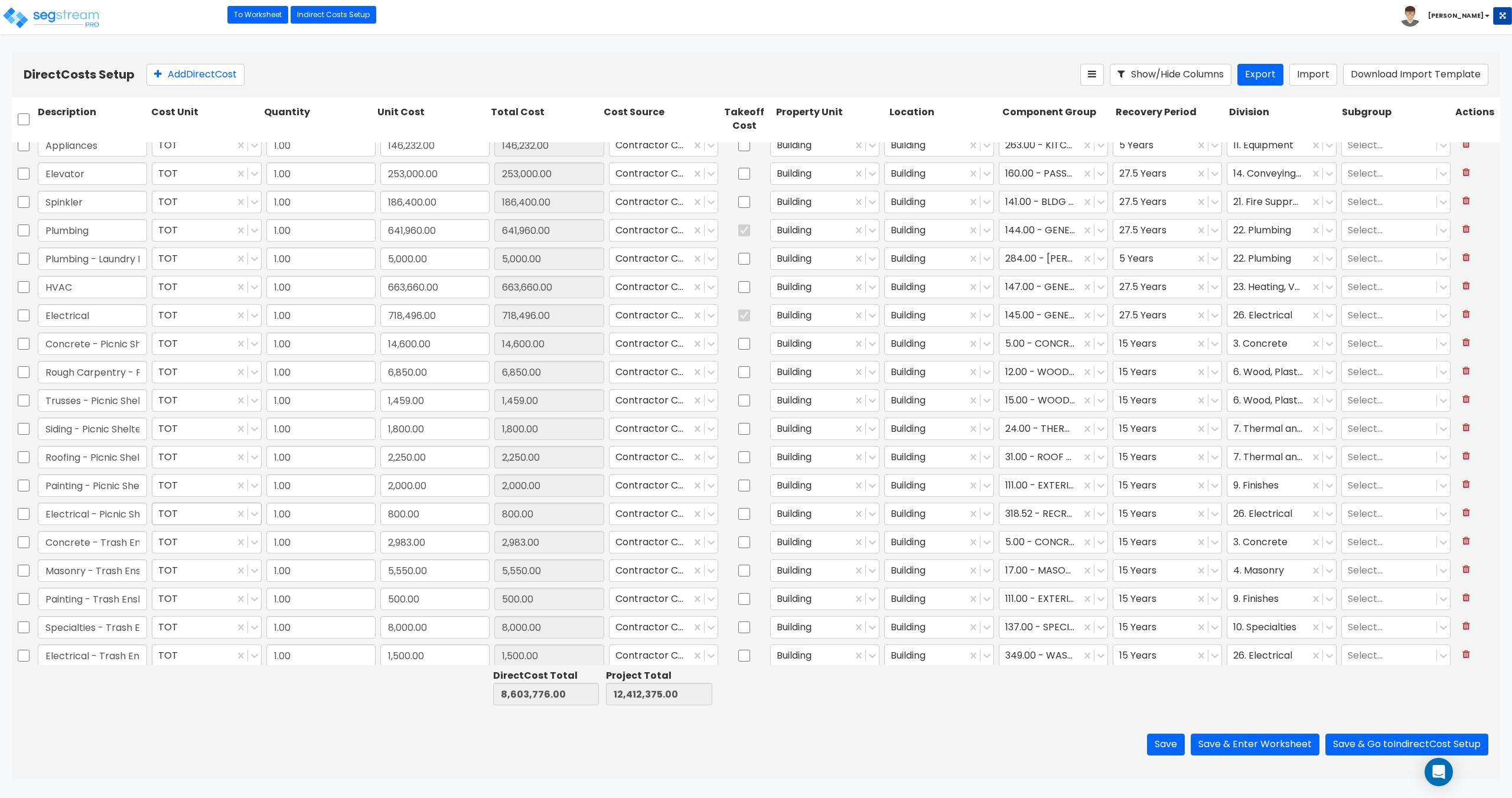
type input "1.00"
type input "401,000.00"
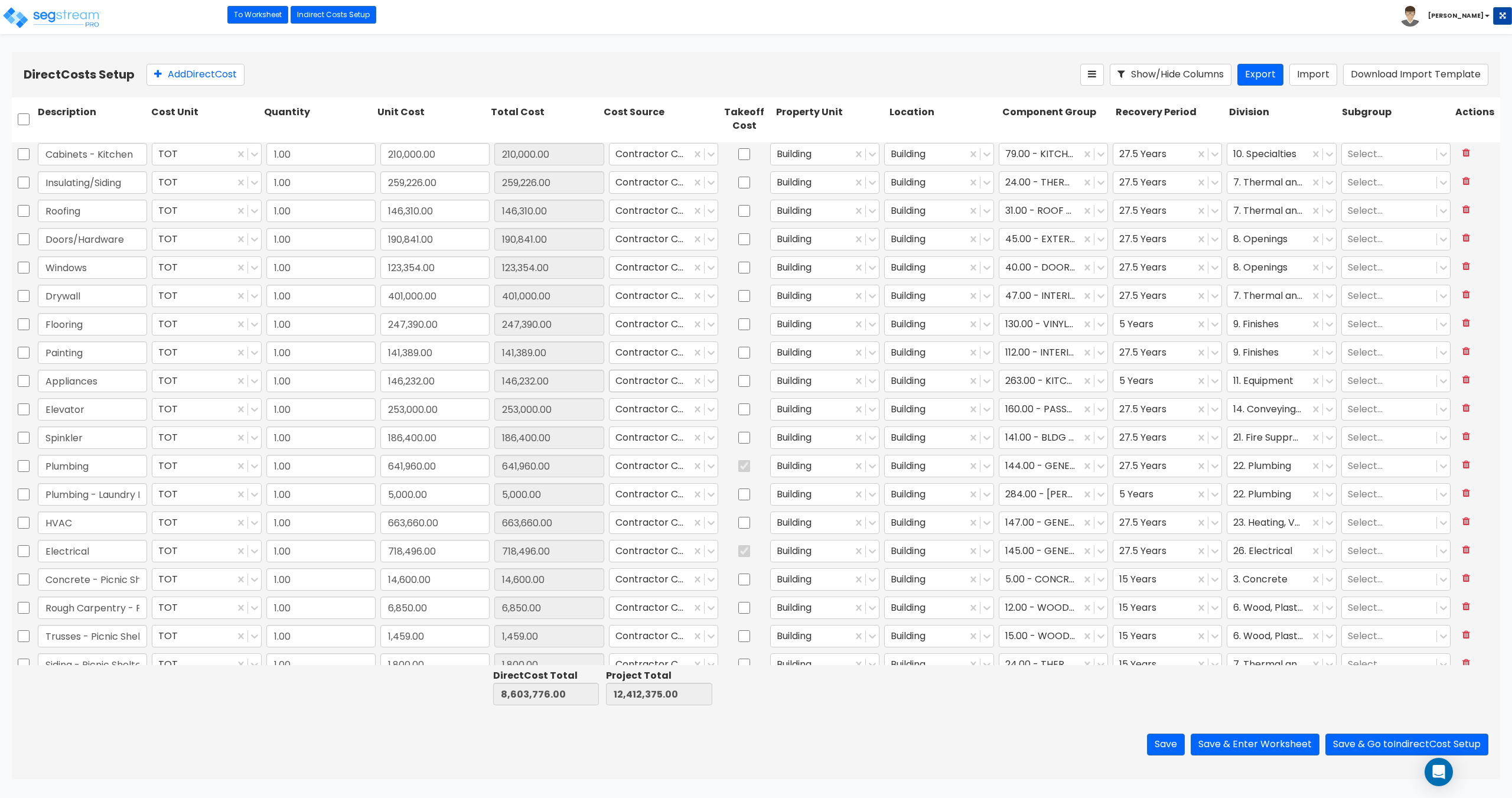
click at [628, 375] on div at bounding box center [650, 380] width 70 height 16
click at [650, 450] on div "Contractor Cost - Equipment" at bounding box center [658, 453] width 109 height 33
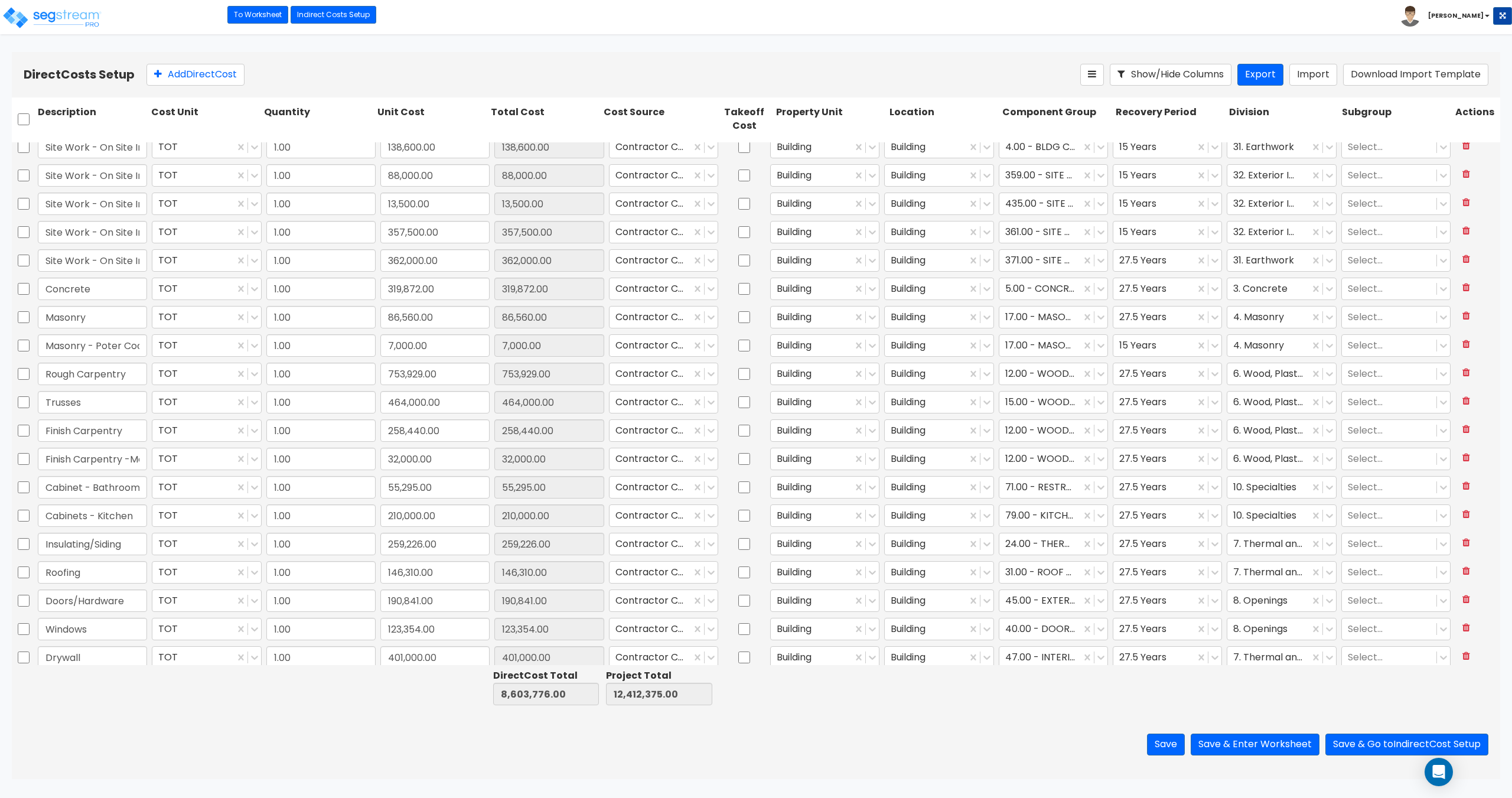
type input "1.00"
type input "639,928.00"
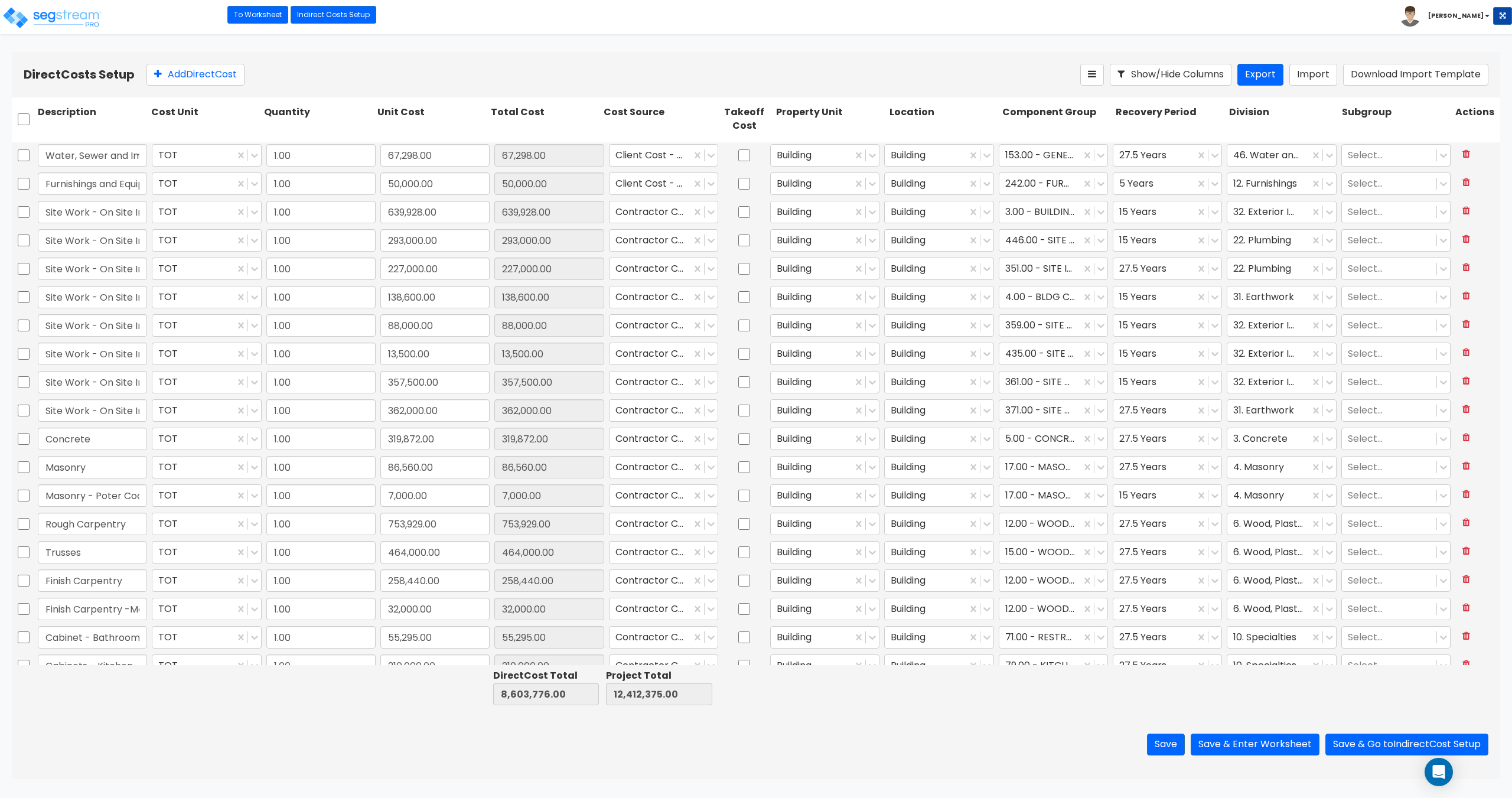
scroll to position [0, 0]
click at [637, 192] on div "Client Cost - direct" at bounding box center [650, 184] width 81 height 20
click at [649, 316] on div "Client Cost - Equipment" at bounding box center [658, 304] width 109 height 33
type input "1.00"
type input "146,232.00"
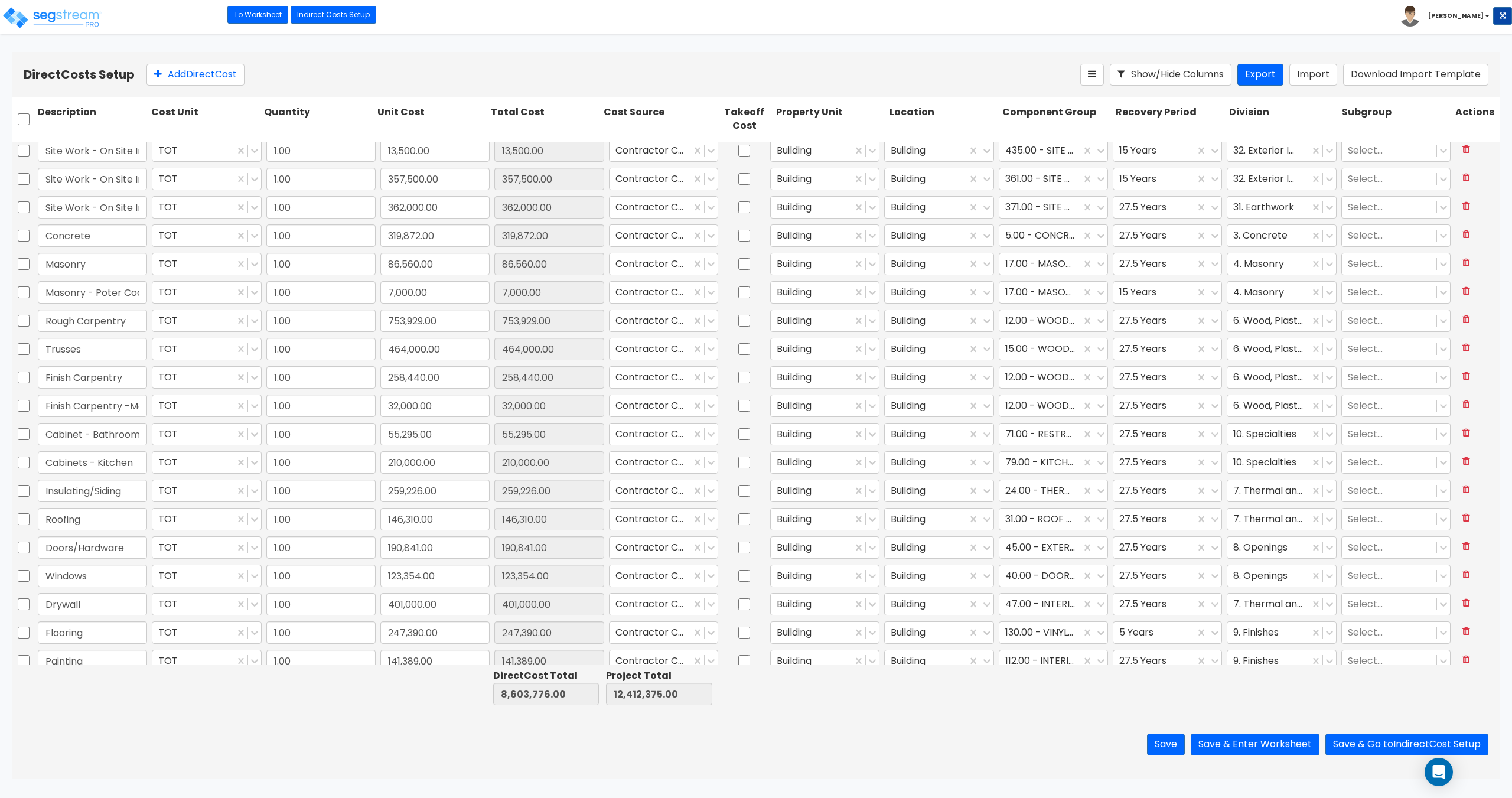
type input "1.00"
type input "663,660.00"
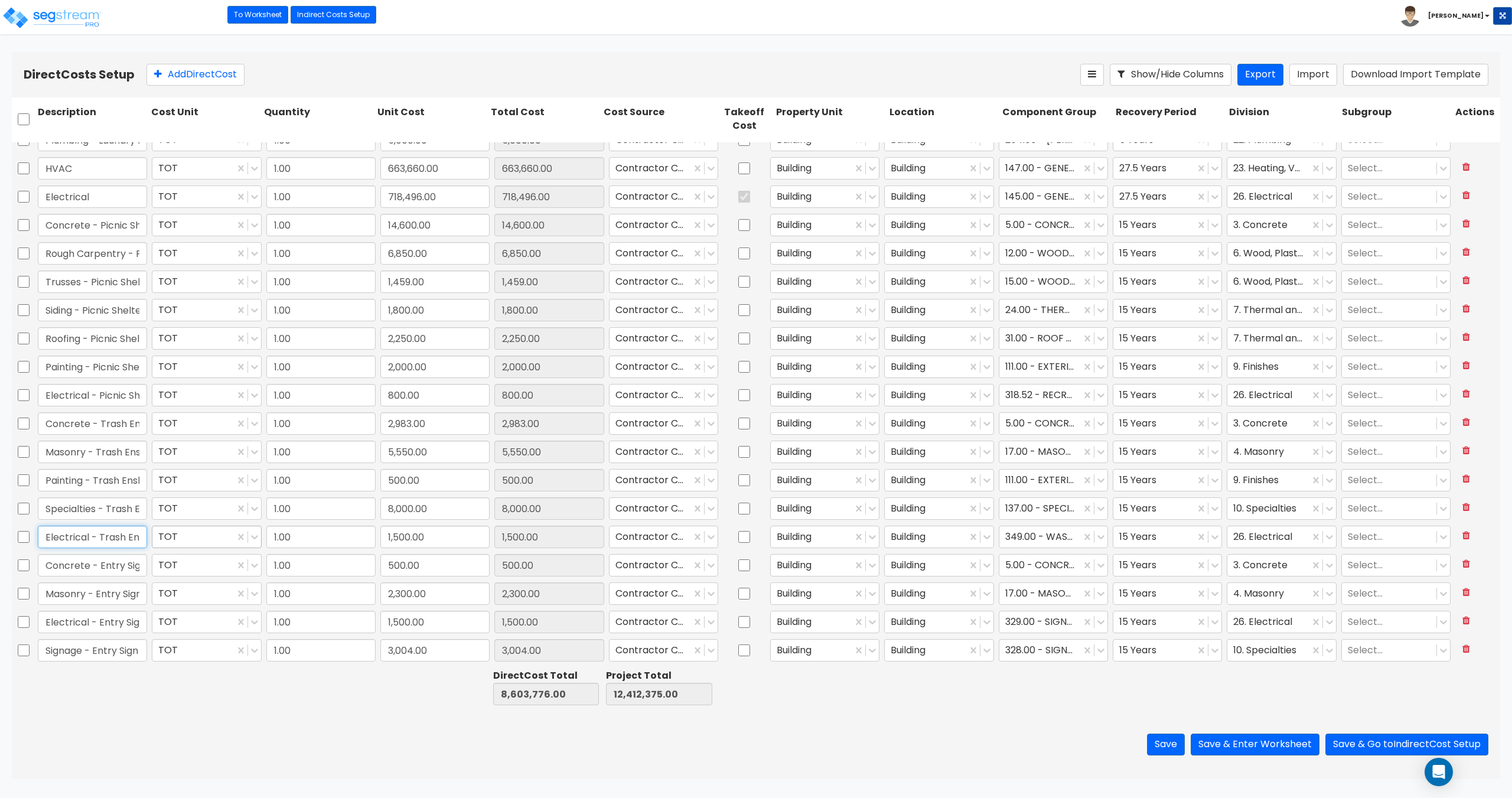
scroll to position [0, 33]
drag, startPoint x: 99, startPoint y: 535, endPoint x: 159, endPoint y: 534, distance: 60.0
click at [159, 534] on div "Electrical - Trash Enslosure TOT 1.00 1,500.00 1,500.00 Contractor Cost - direc…" at bounding box center [756, 537] width 1488 height 27
click at [113, 561] on input "Concrete - Entry Sign" at bounding box center [93, 564] width 109 height 22
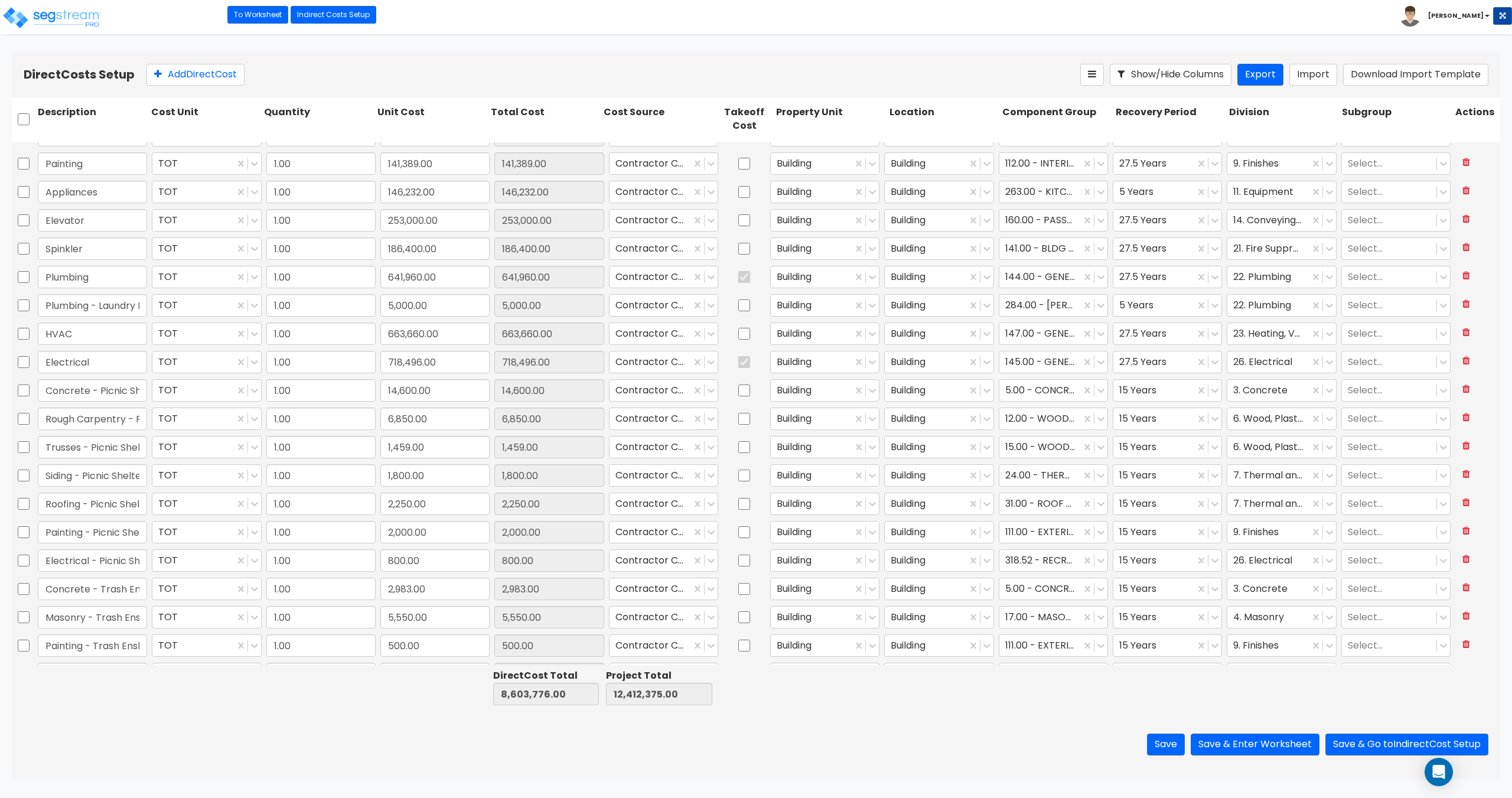
type input "1.00"
type input "190,841.00"
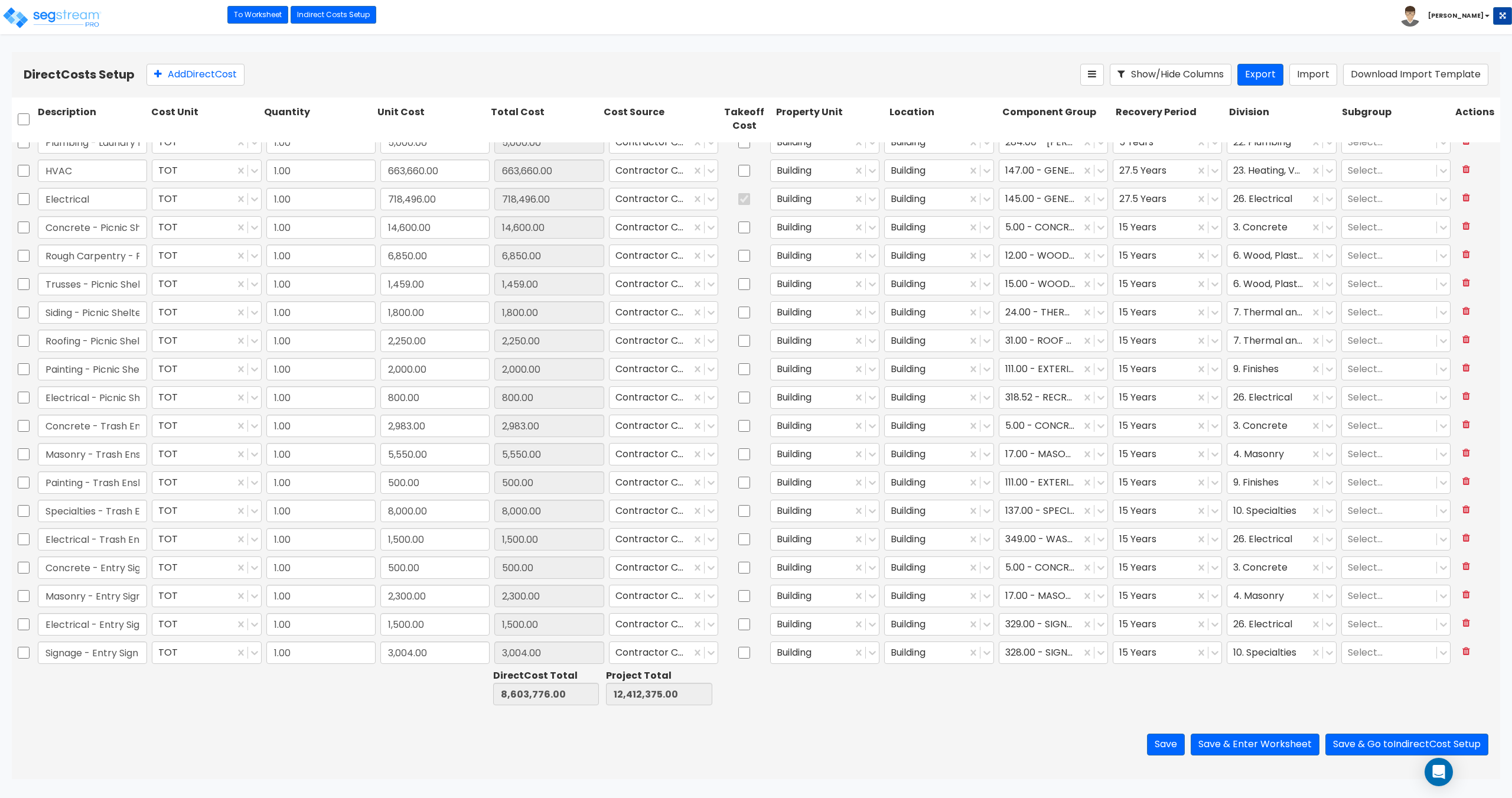
scroll to position [866, 0]
click at [1157, 742] on button "Save" at bounding box center [1165, 744] width 38 height 22
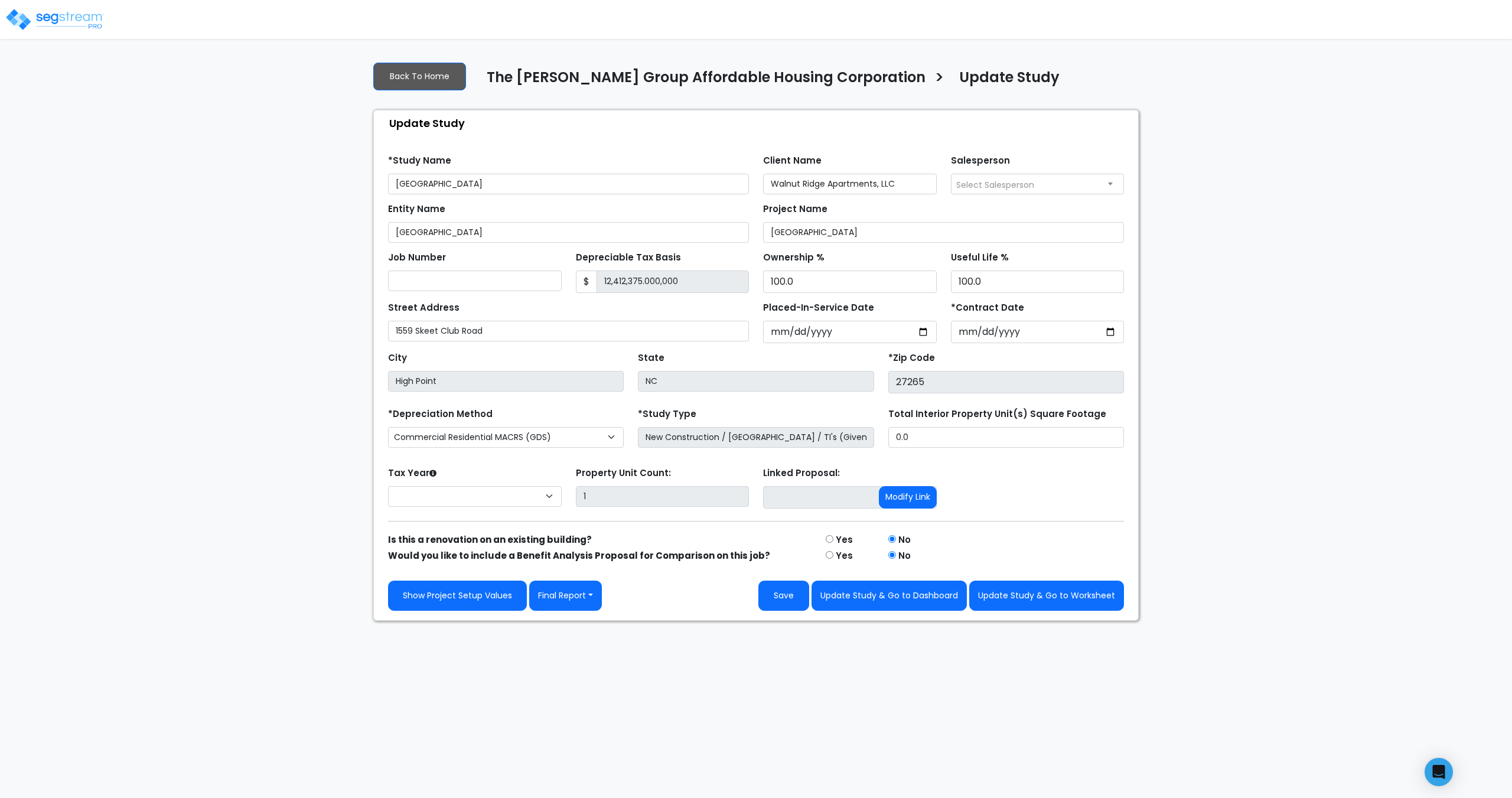
select select
click at [448, 590] on link "Show Project Setup Values" at bounding box center [457, 596] width 139 height 30
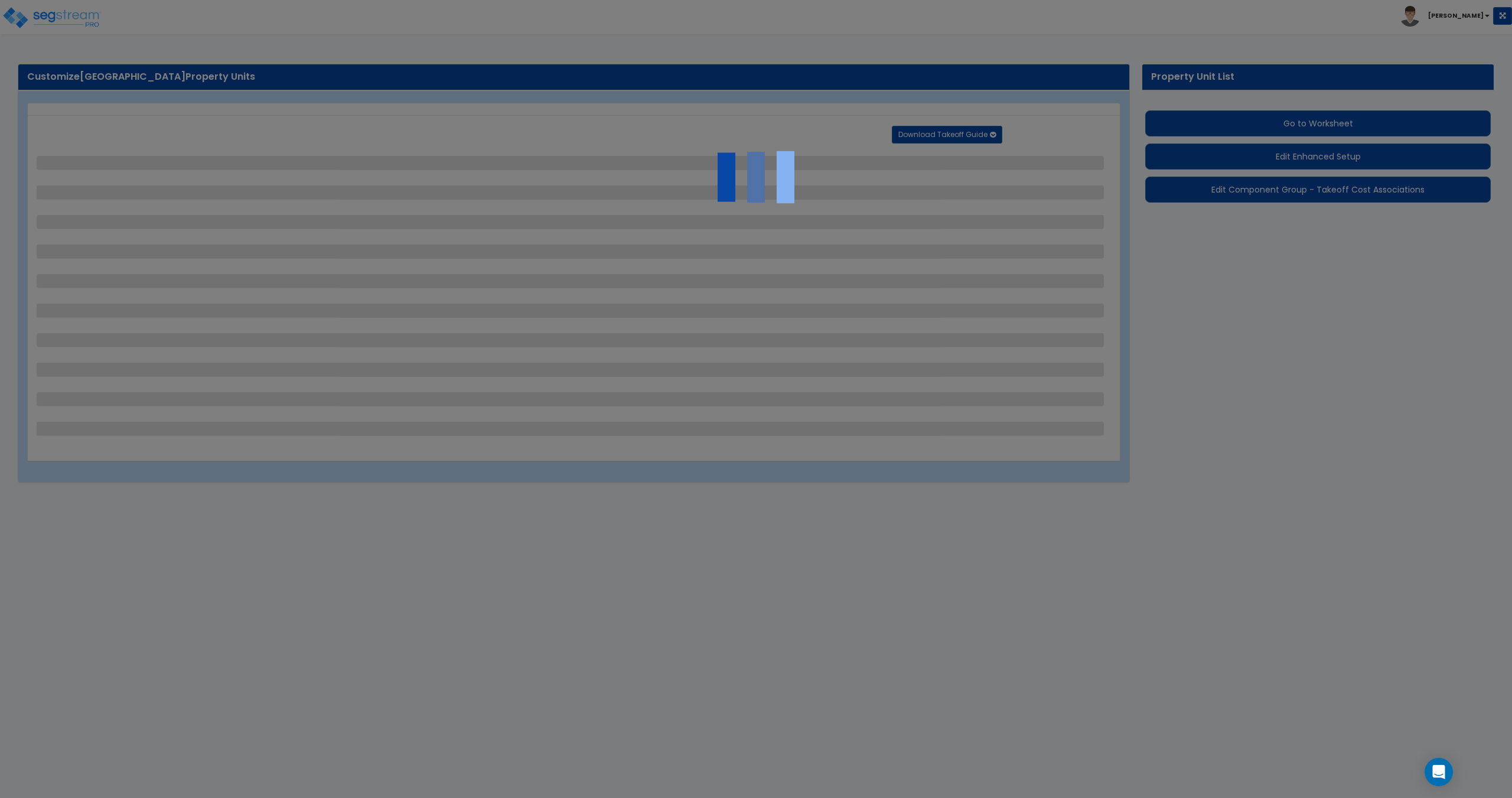
select select "1"
select select "2"
select select "1"
select select "3"
select select "2"
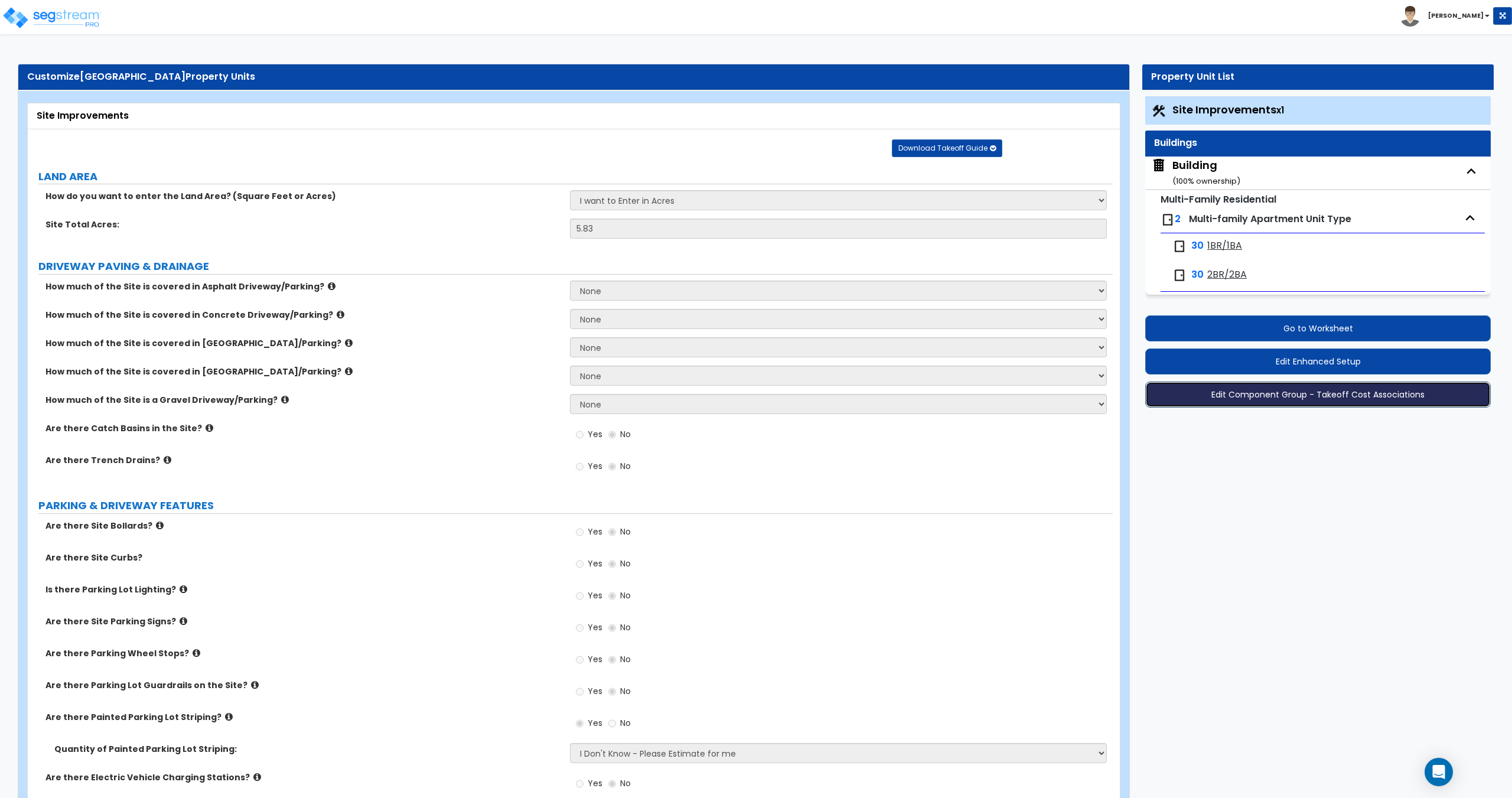
click at [1273, 402] on button "Edit Component Group - Takeoff Cost Associations" at bounding box center [1317, 394] width 345 height 26
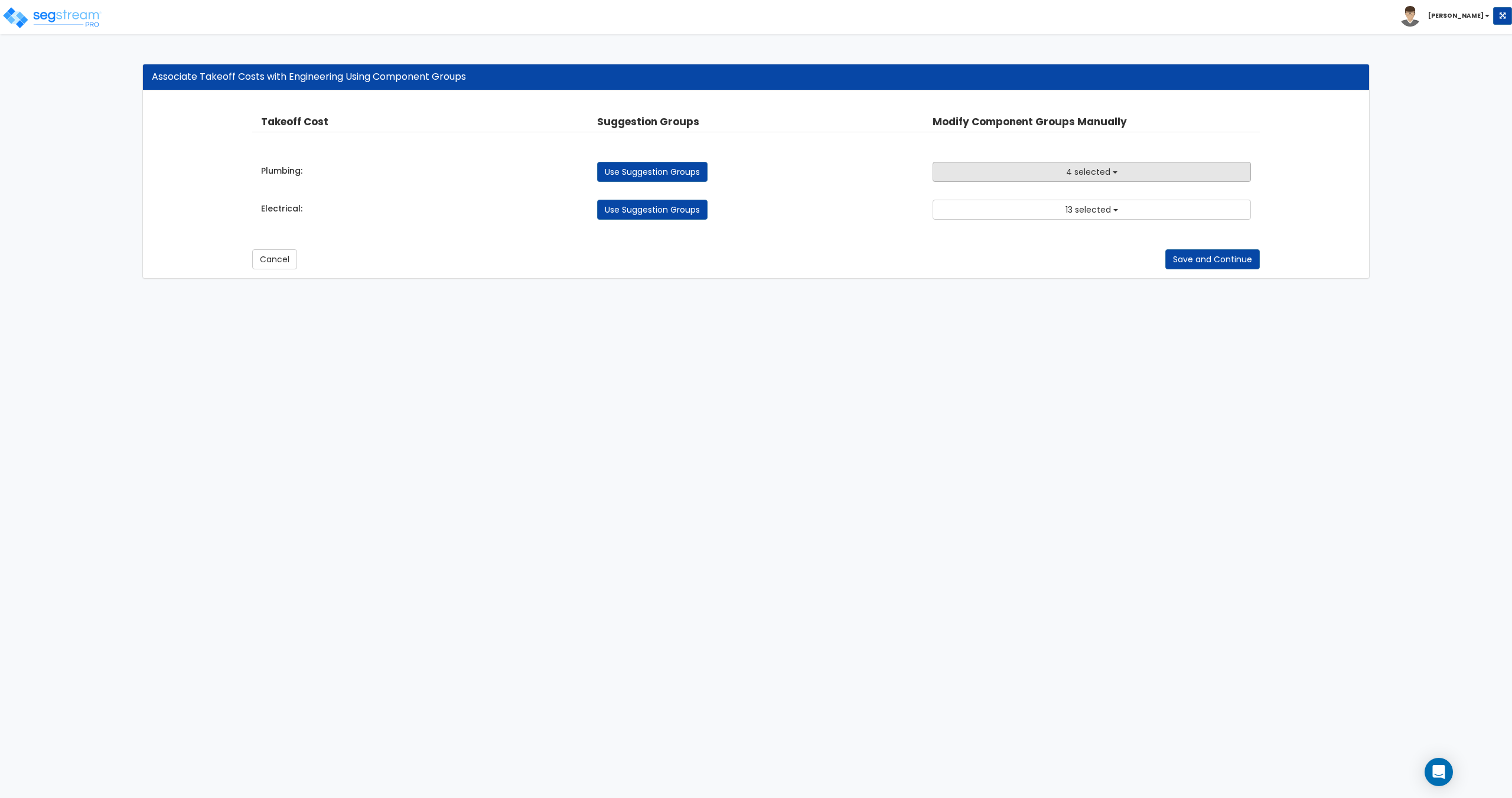
click at [1085, 177] on span "4 selected" at bounding box center [1087, 171] width 44 height 11
click at [1069, 154] on div "Takeoff Cost Suggestion Groups Modify Component Groups Manually Plumbing: Use S…" at bounding box center [756, 167] width 1007 height 129
click at [1054, 175] on button "4 selected" at bounding box center [1091, 171] width 318 height 20
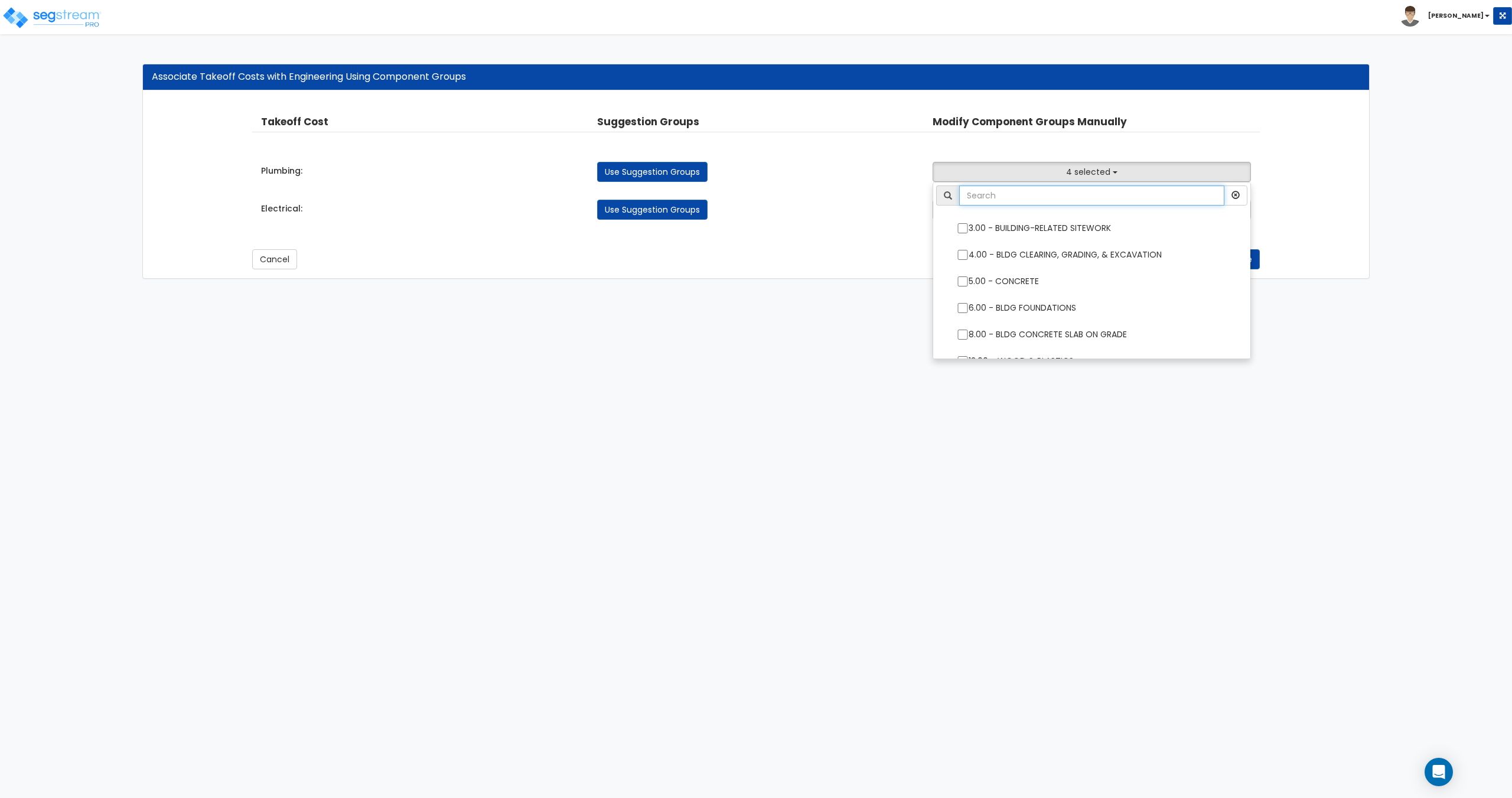
click at [1047, 189] on input "text" at bounding box center [1091, 195] width 265 height 20
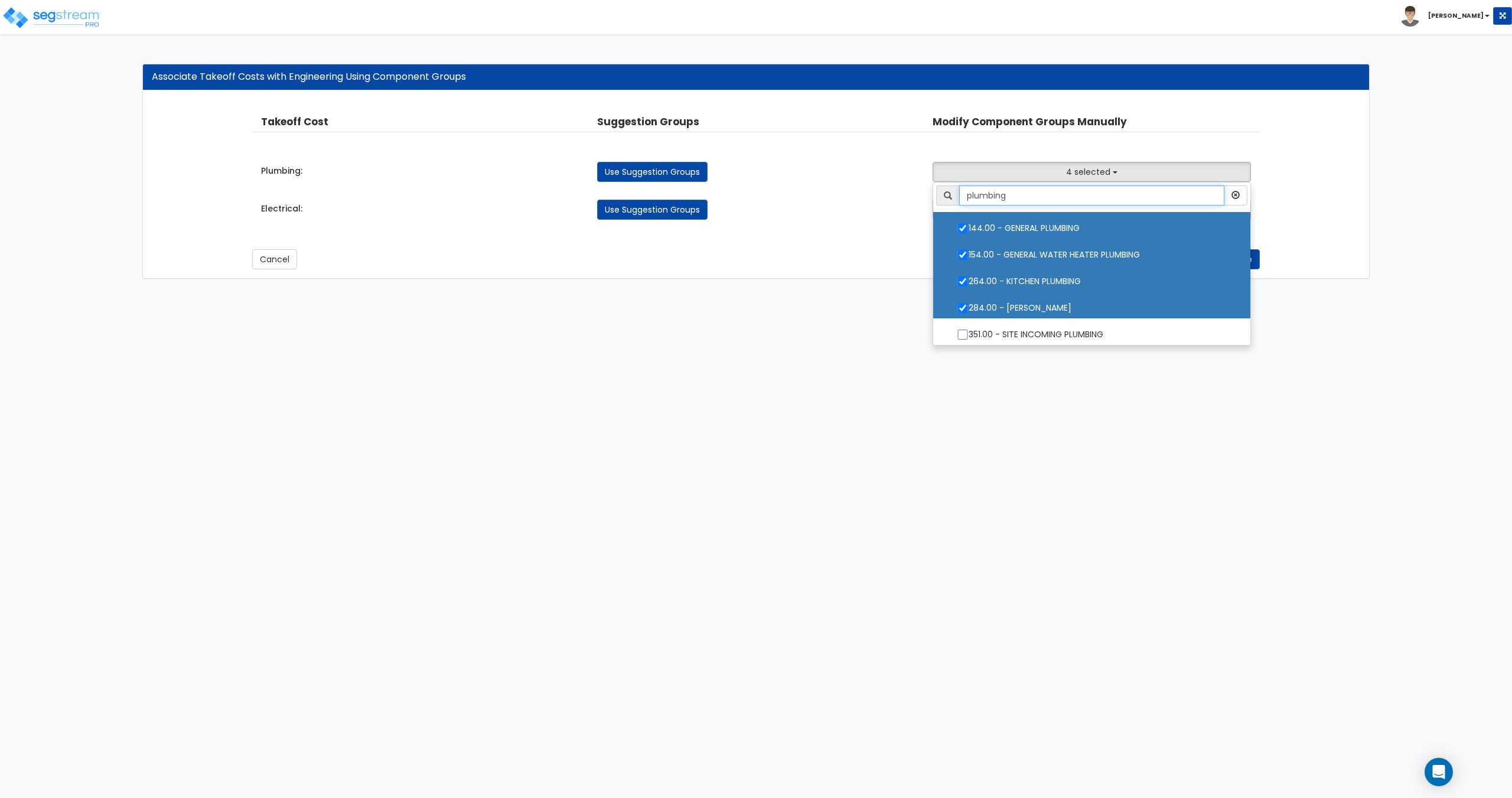
type input "plumbing"
click at [1005, 303] on label "284.00 - LAUNDRY PLUMBING" at bounding box center [1091, 306] width 293 height 27
click at [968, 303] on input "284.00 - LAUNDRY PLUMBING" at bounding box center [962, 307] width 11 height 10
checkbox input "false"
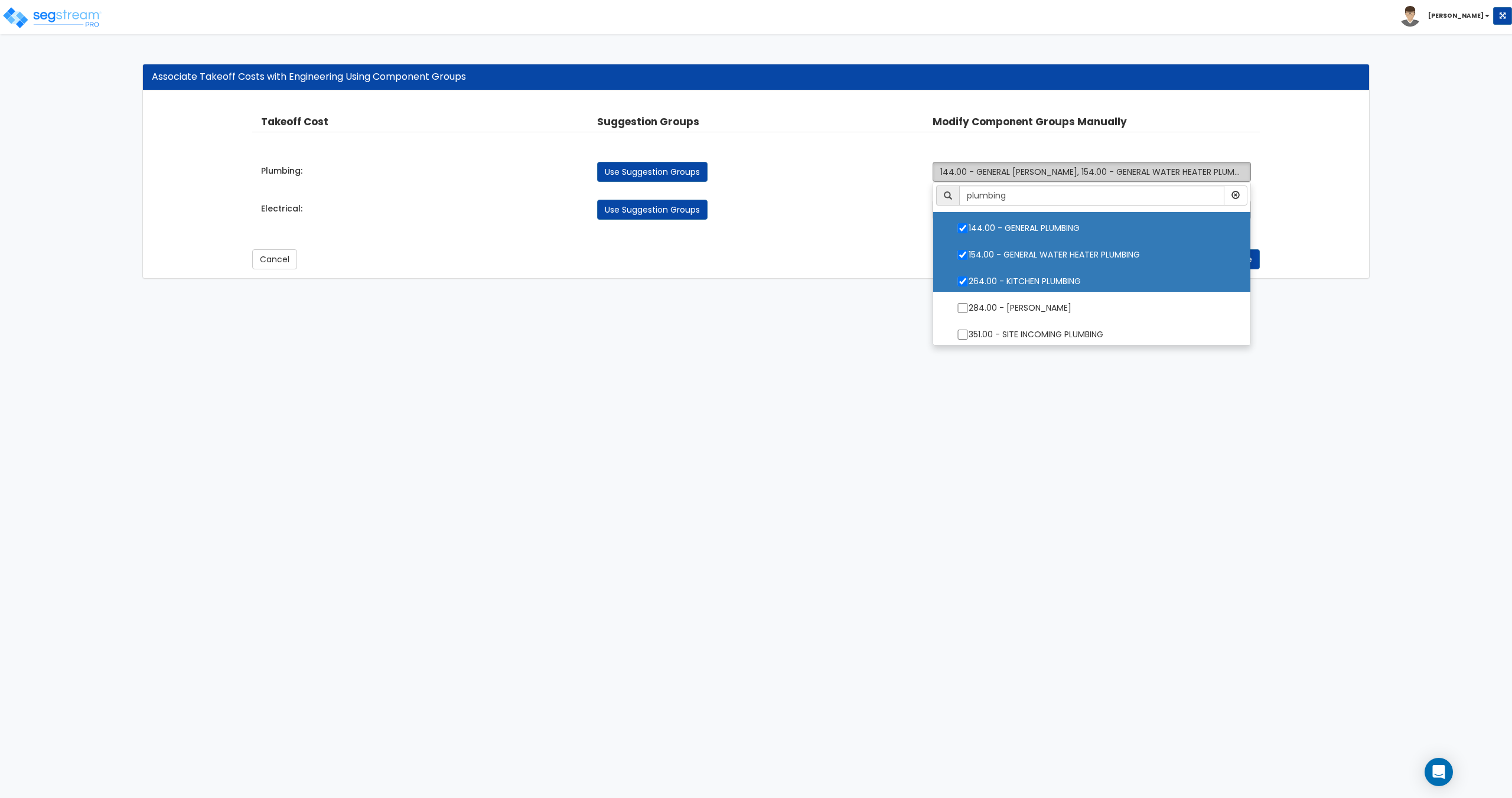
click at [1022, 168] on span "144.00 - GENERAL PLUMBING, 154.00 - GENERAL WATER HEATER PLUMBING, 264.00 - KIT…" at bounding box center [1155, 171] width 429 height 11
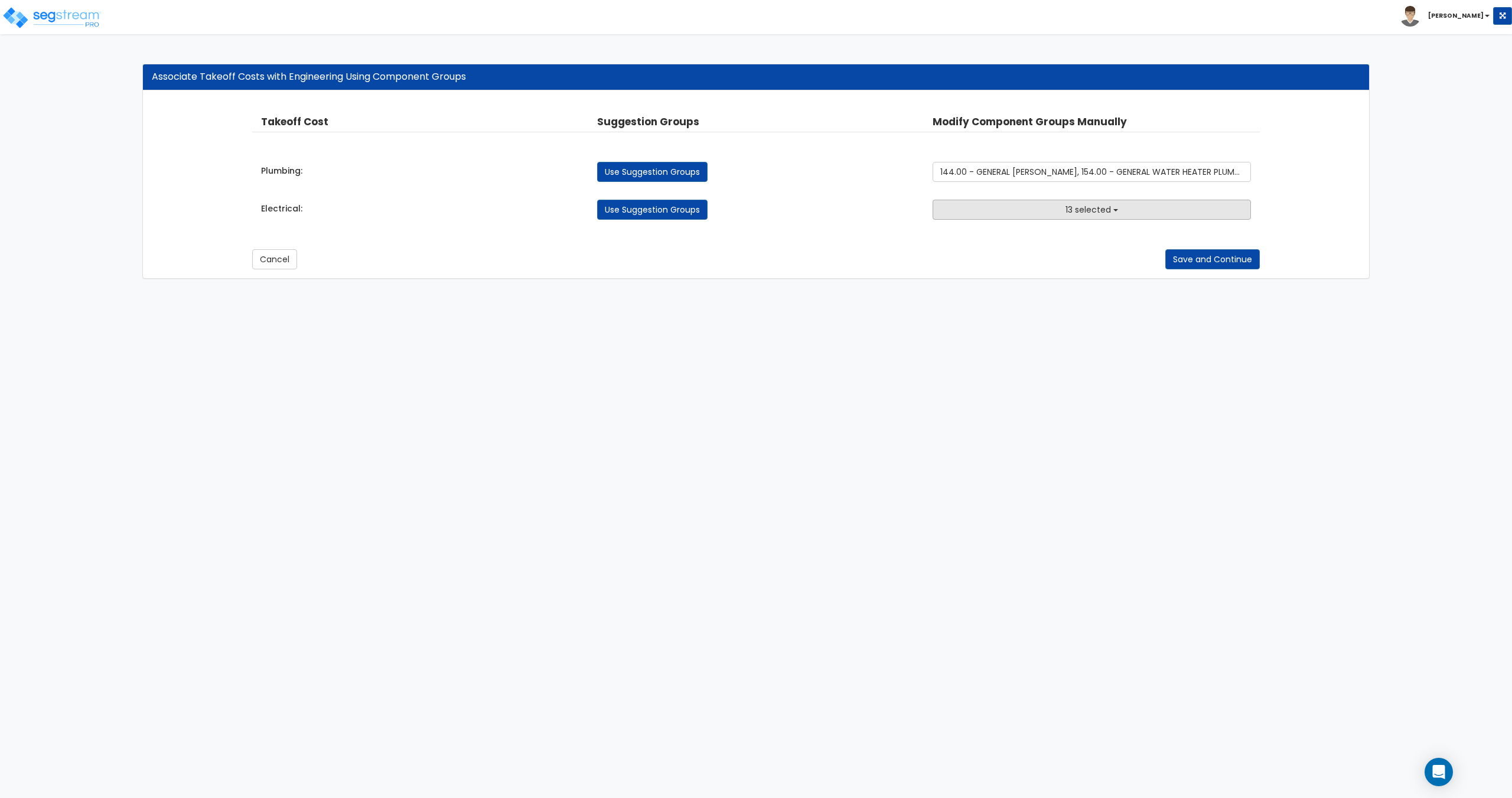
click at [1024, 210] on button "13 selected" at bounding box center [1091, 209] width 318 height 20
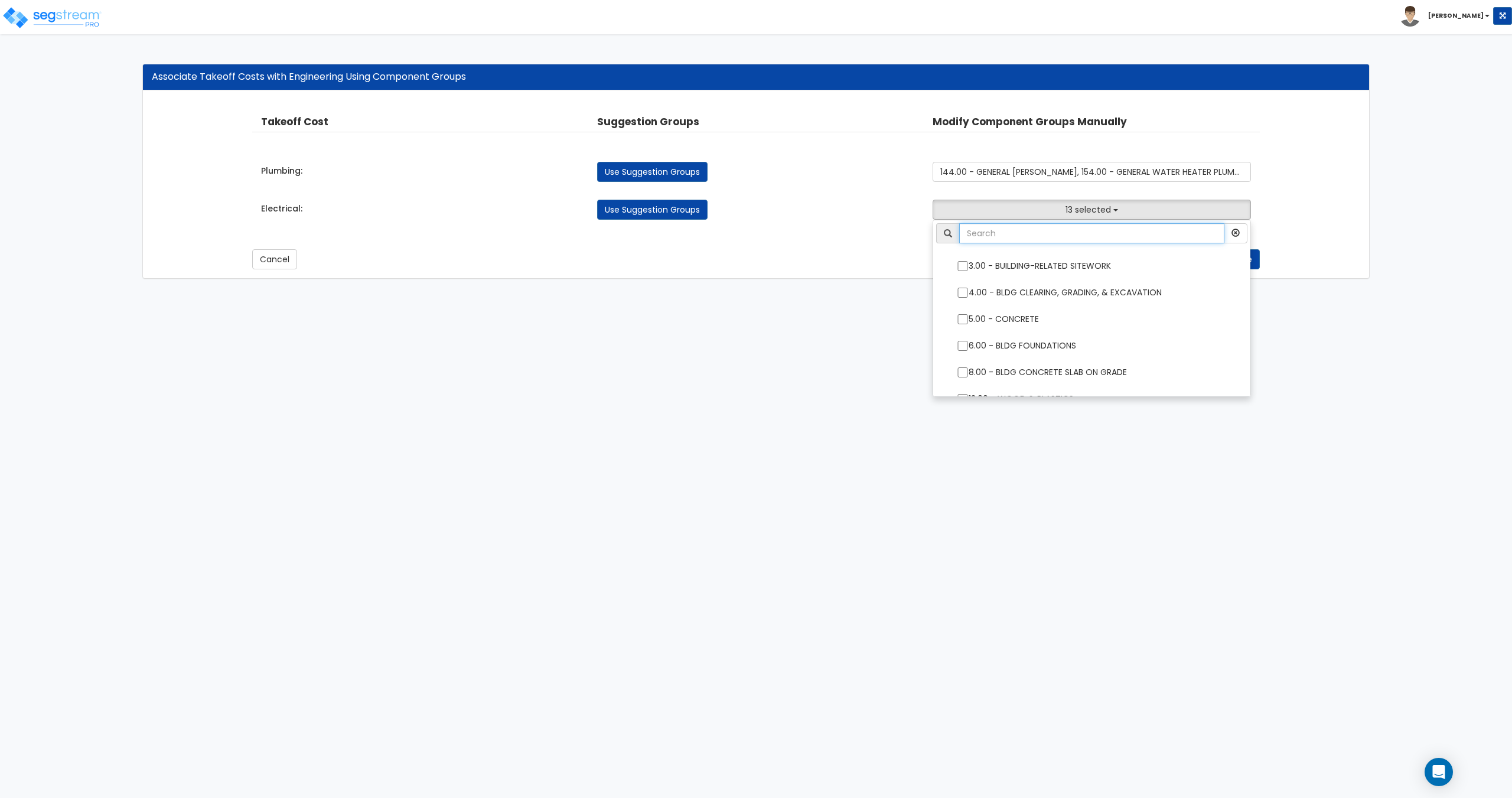
click at [1019, 235] on input "text" at bounding box center [1091, 233] width 265 height 20
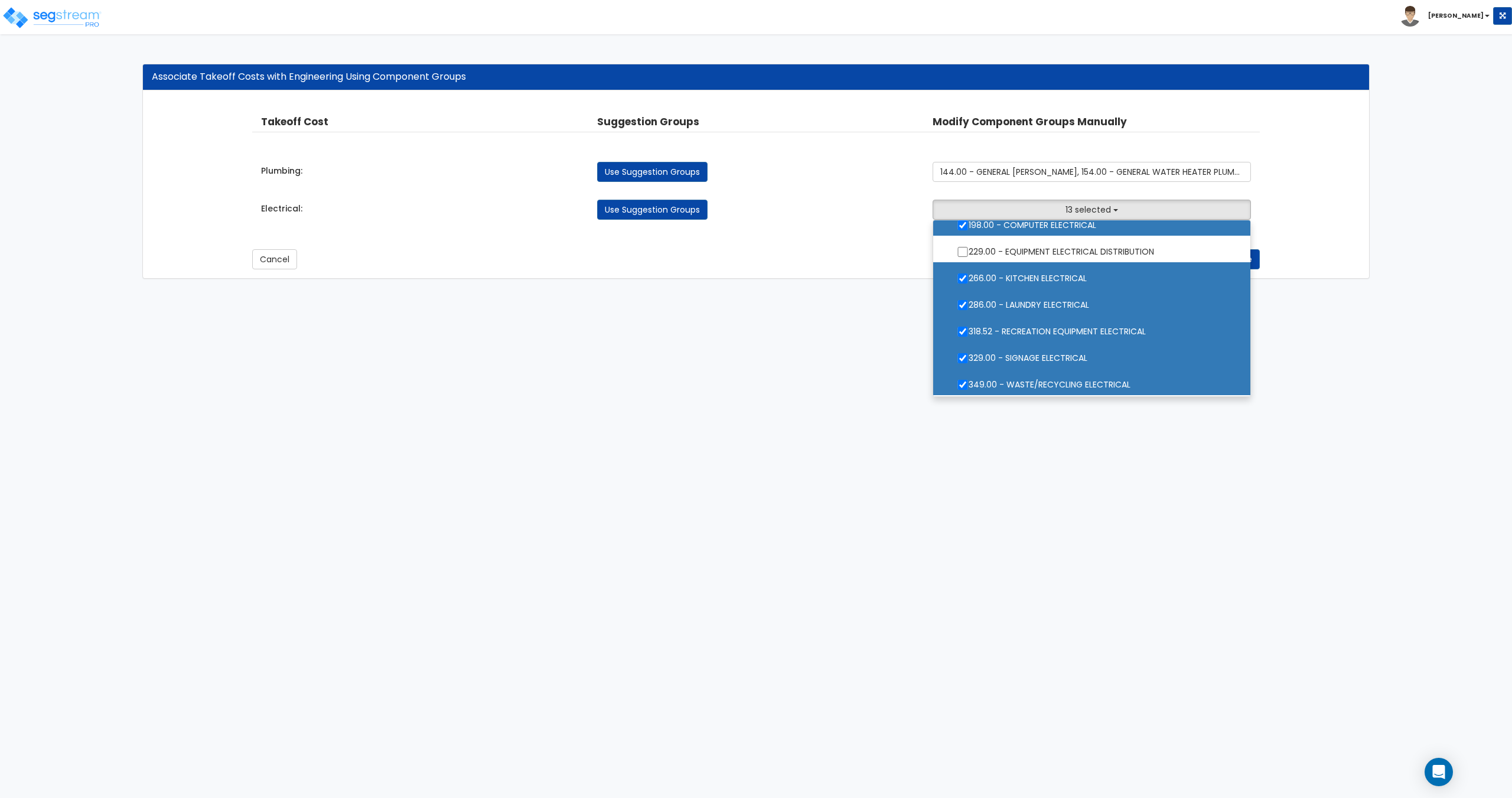
scroll to position [229, 0]
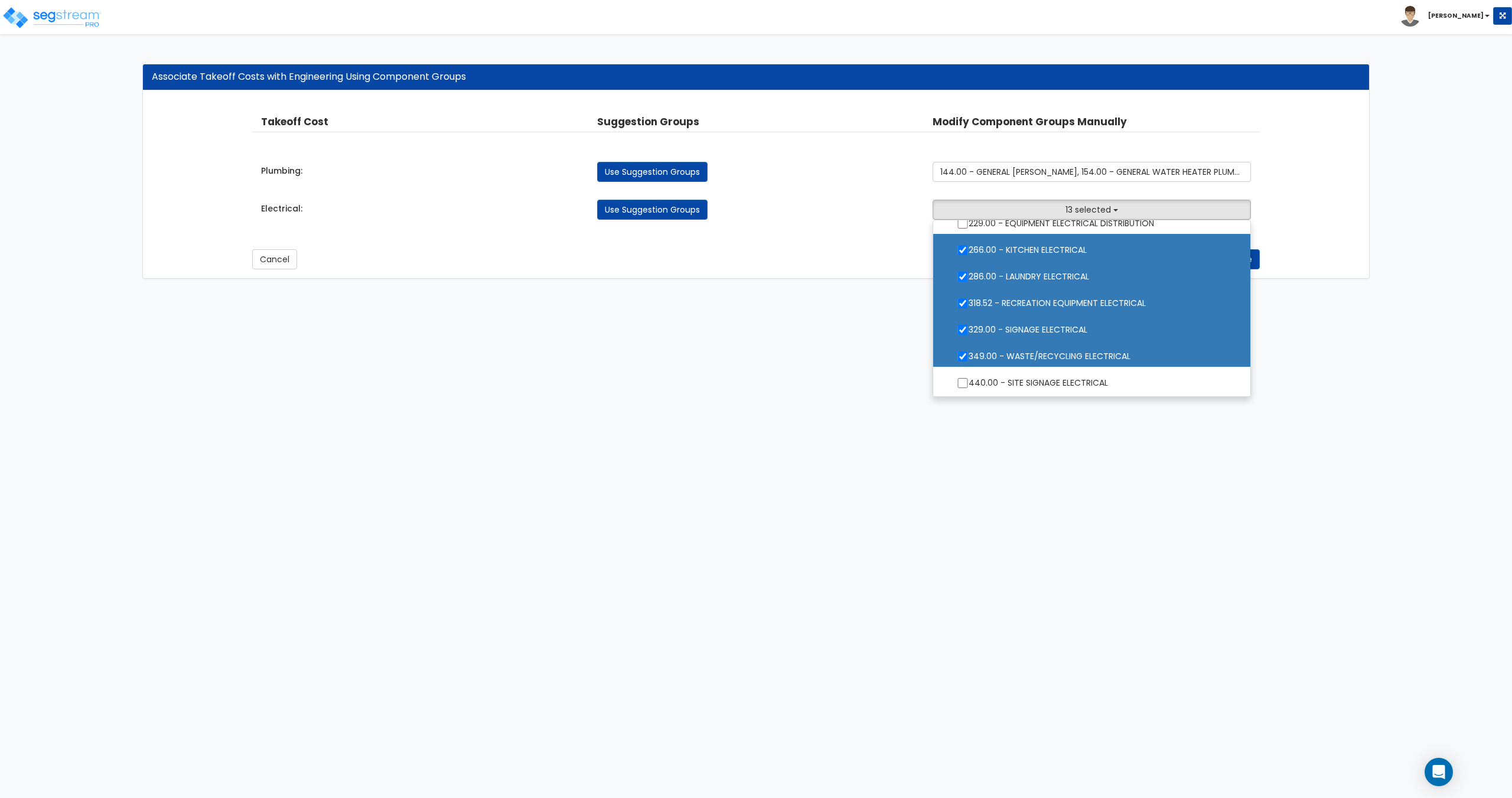
type input "electrical"
click at [1026, 327] on label "329.00 - SIGNAGE ELECTRICAL" at bounding box center [1091, 328] width 293 height 27
click at [968, 327] on input "329.00 - SIGNAGE ELECTRICAL" at bounding box center [962, 329] width 11 height 10
checkbox input "false"
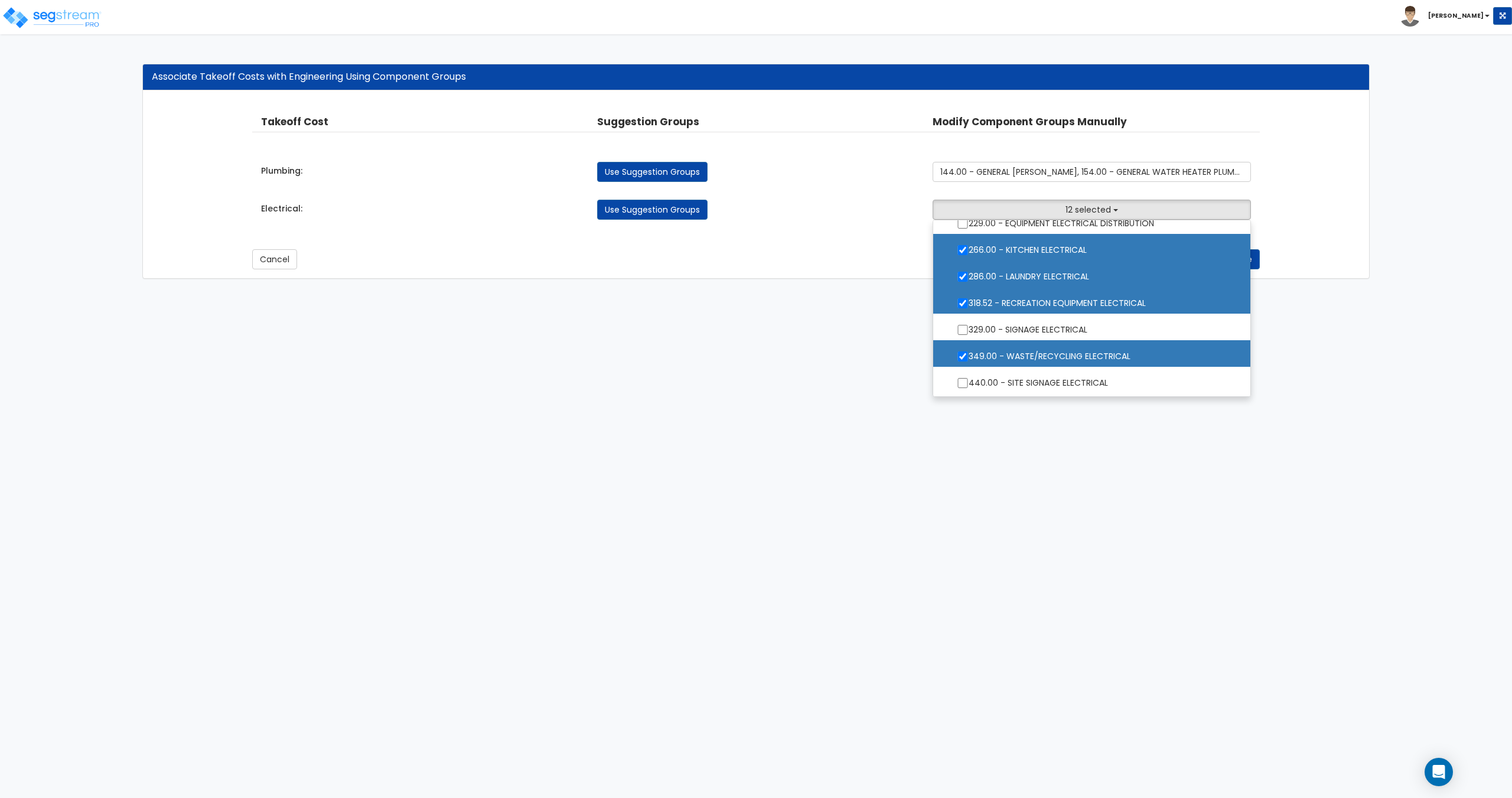
click at [985, 359] on label "349.00 - WASTE/RECYCLING ELECTRICAL" at bounding box center [1091, 355] width 293 height 27
click at [968, 359] on input "349.00 - WASTE/RECYCLING ELECTRICAL" at bounding box center [962, 356] width 11 height 10
checkbox input "false"
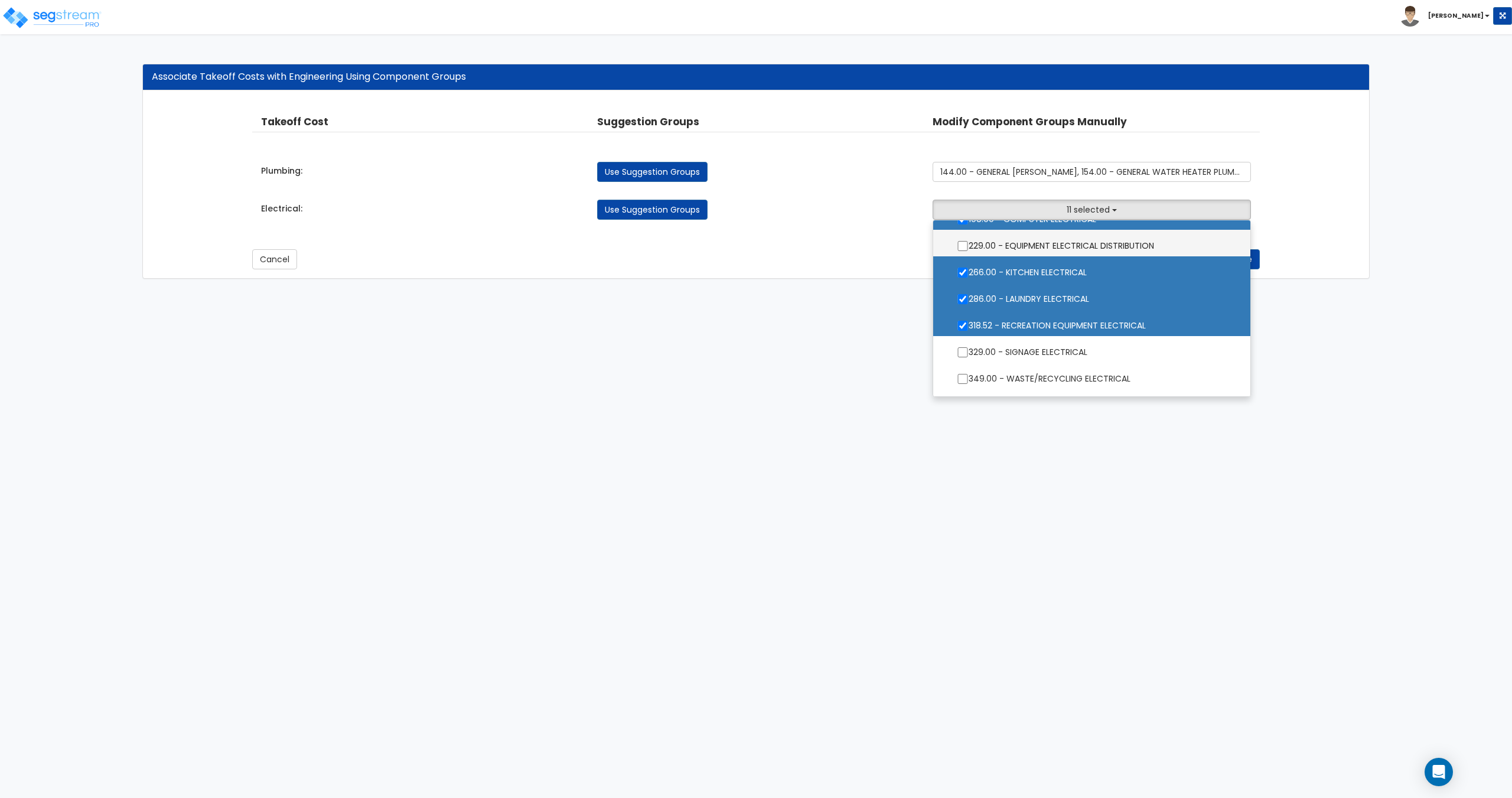
scroll to position [169, 0]
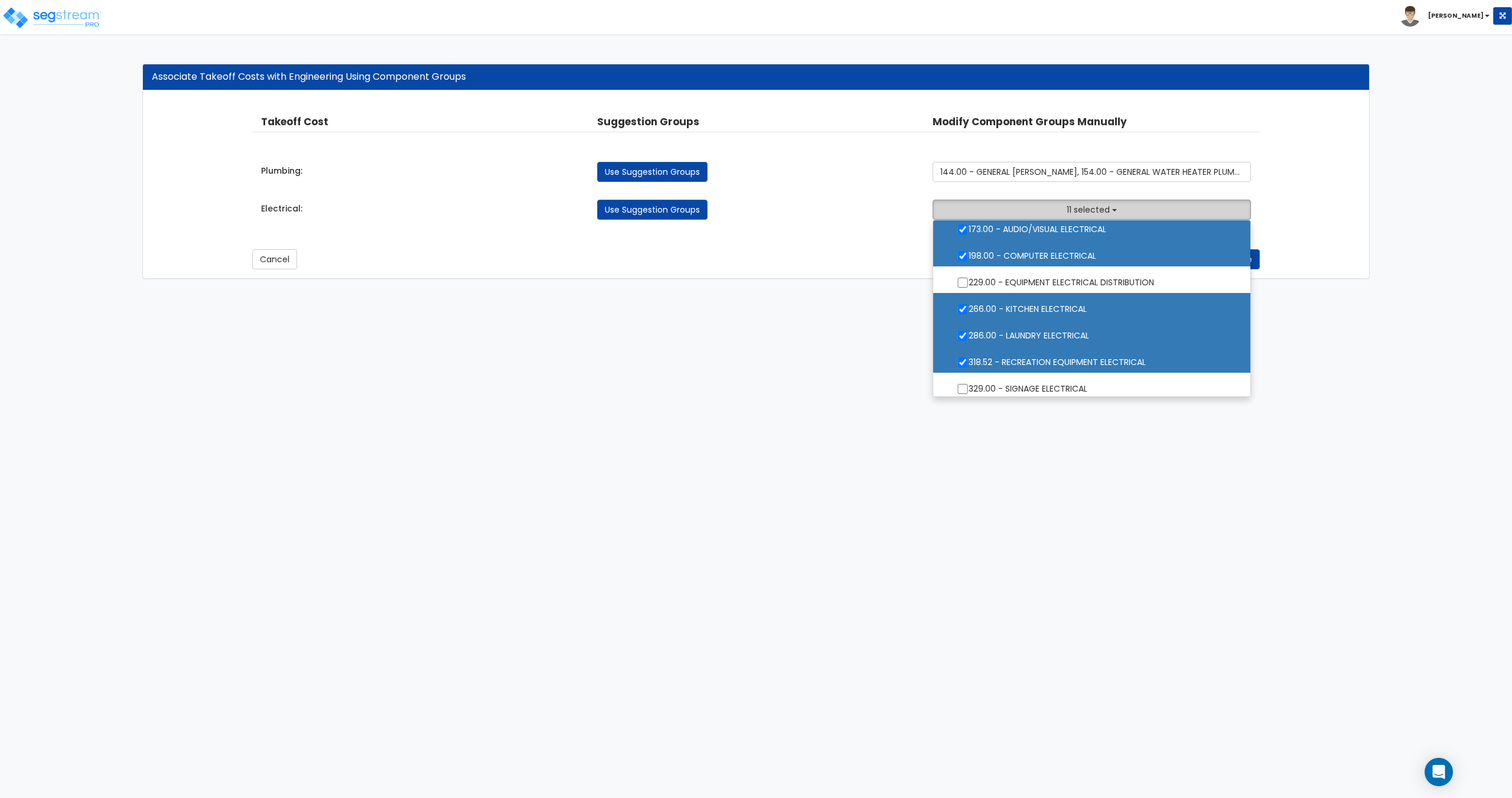
click at [1036, 203] on button "11 selected" at bounding box center [1091, 209] width 318 height 20
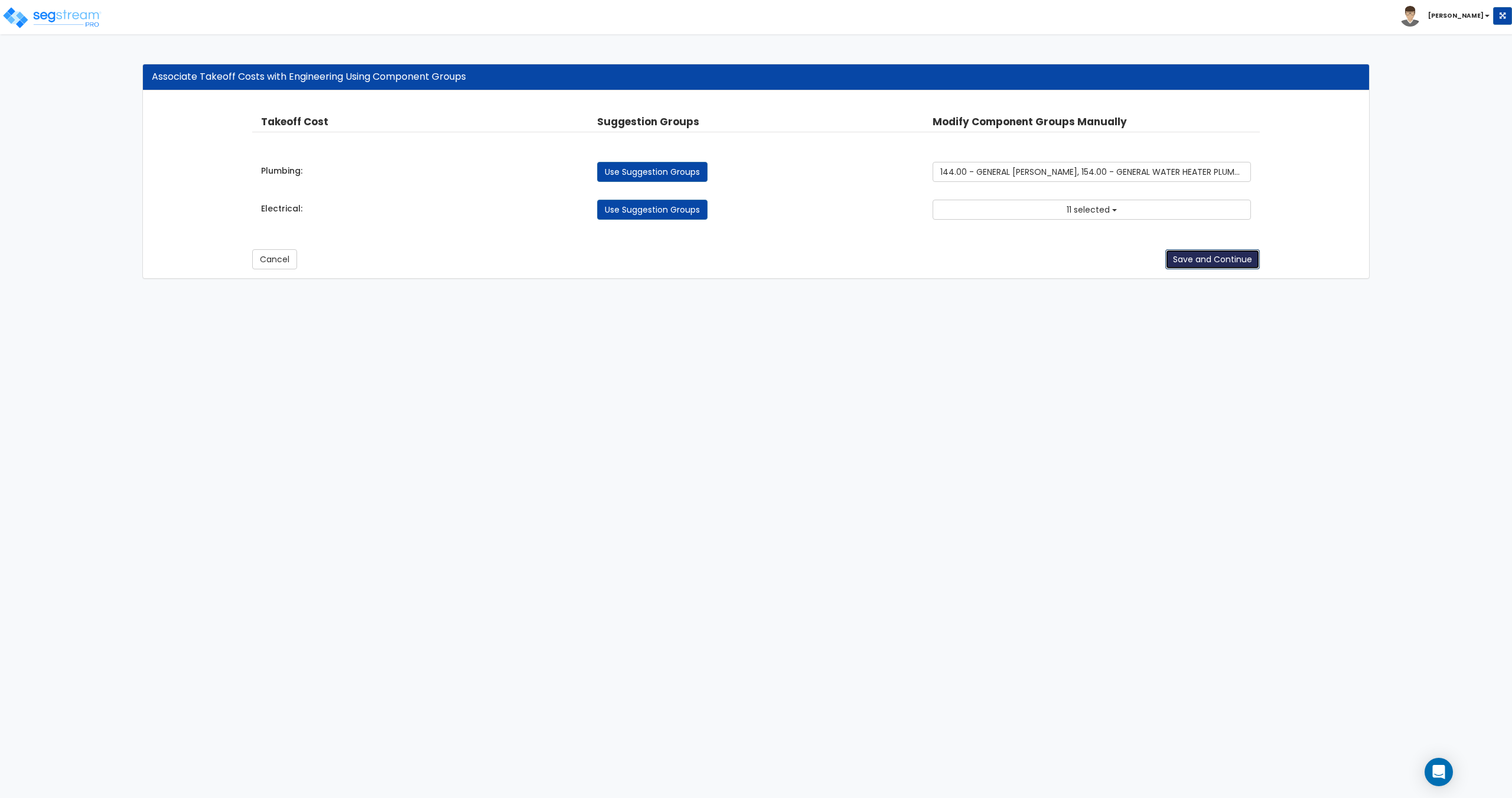
click at [1229, 252] on button "Save and Continue" at bounding box center [1212, 259] width 94 height 20
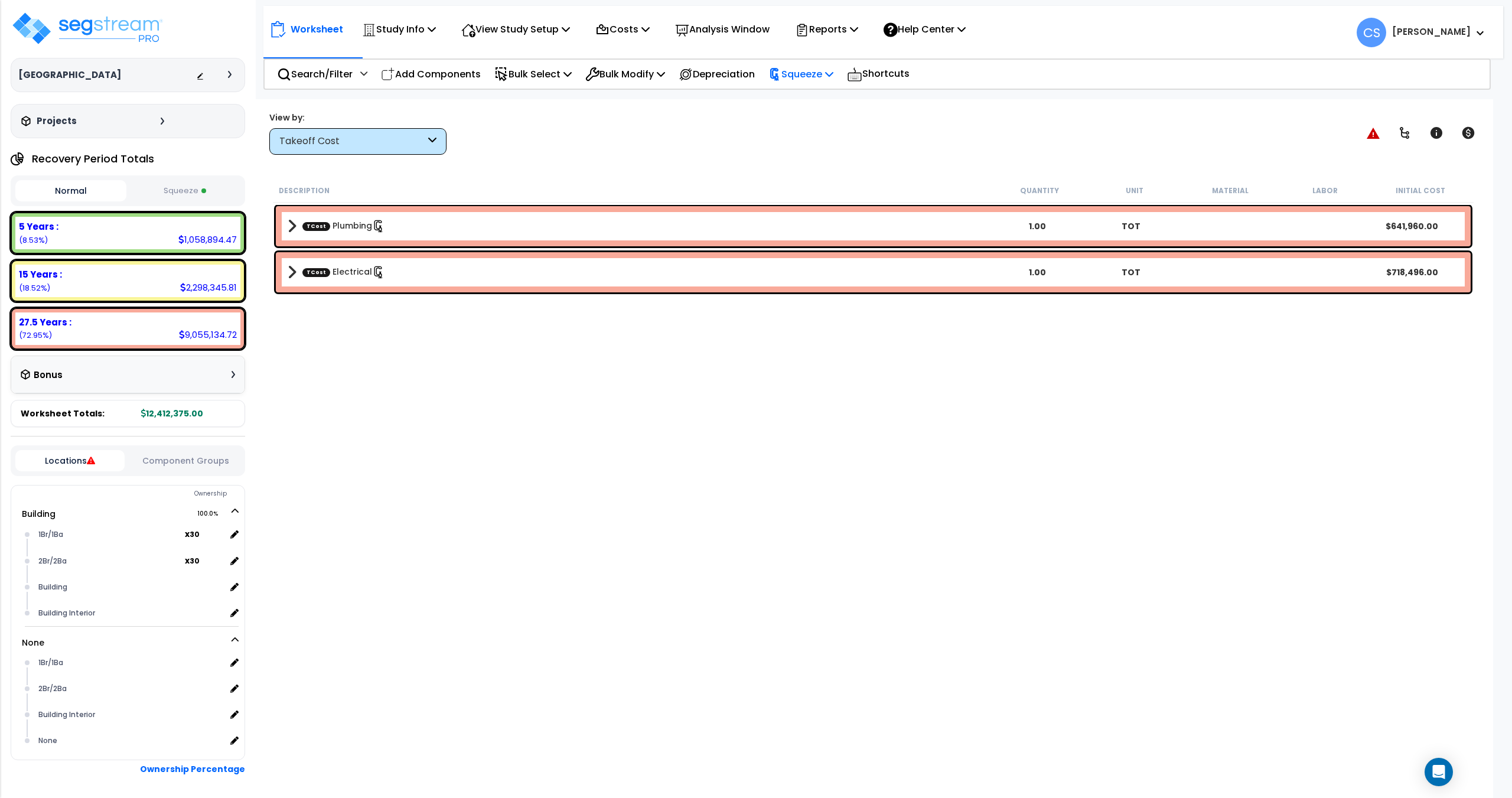
click at [821, 66] on p "Squeeze" at bounding box center [801, 74] width 65 height 16
click at [815, 100] on link "Re-squeeze" at bounding box center [821, 102] width 117 height 27
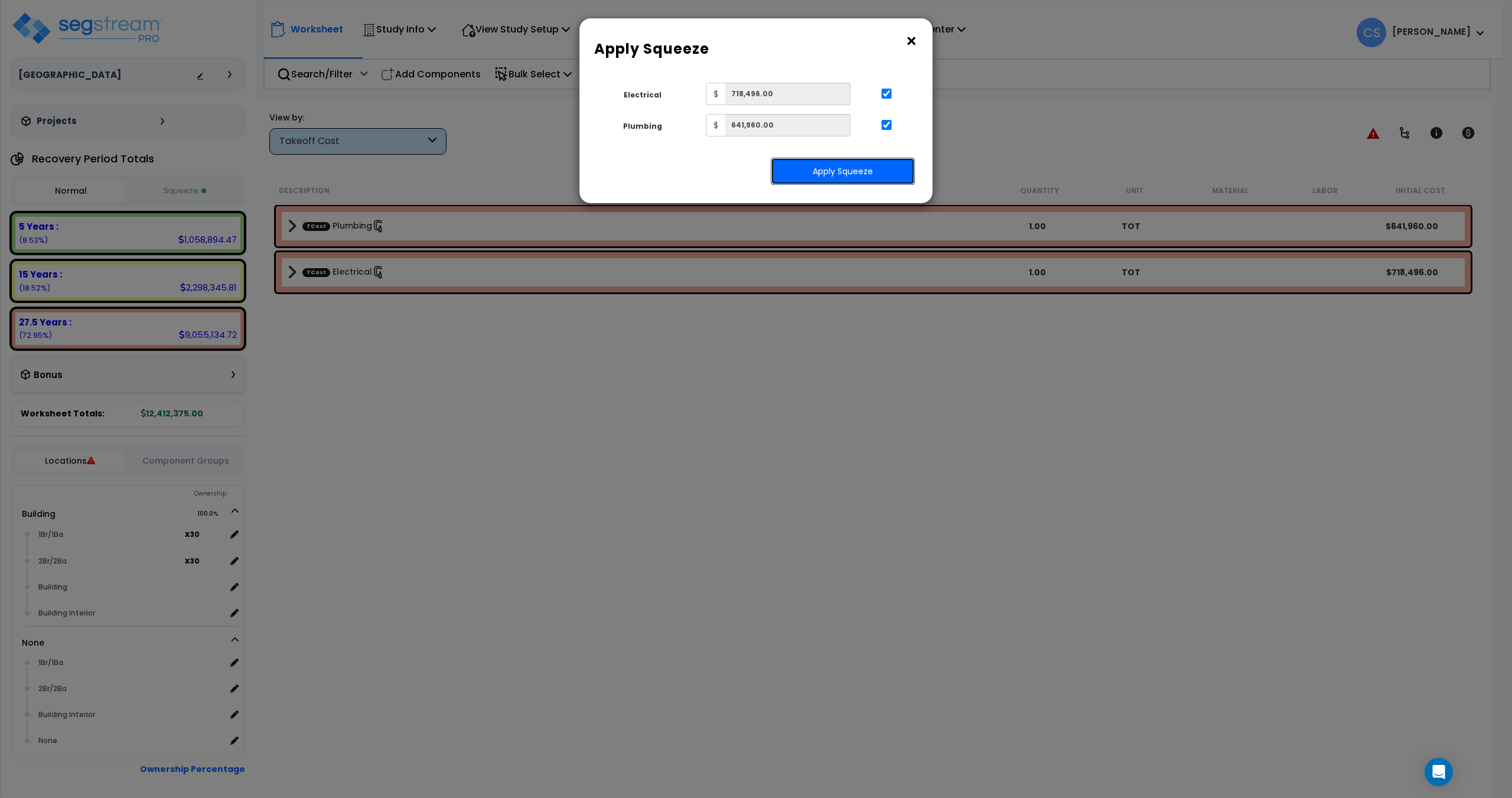
click at [809, 184] on button "Apply Squeeze" at bounding box center [842, 171] width 144 height 27
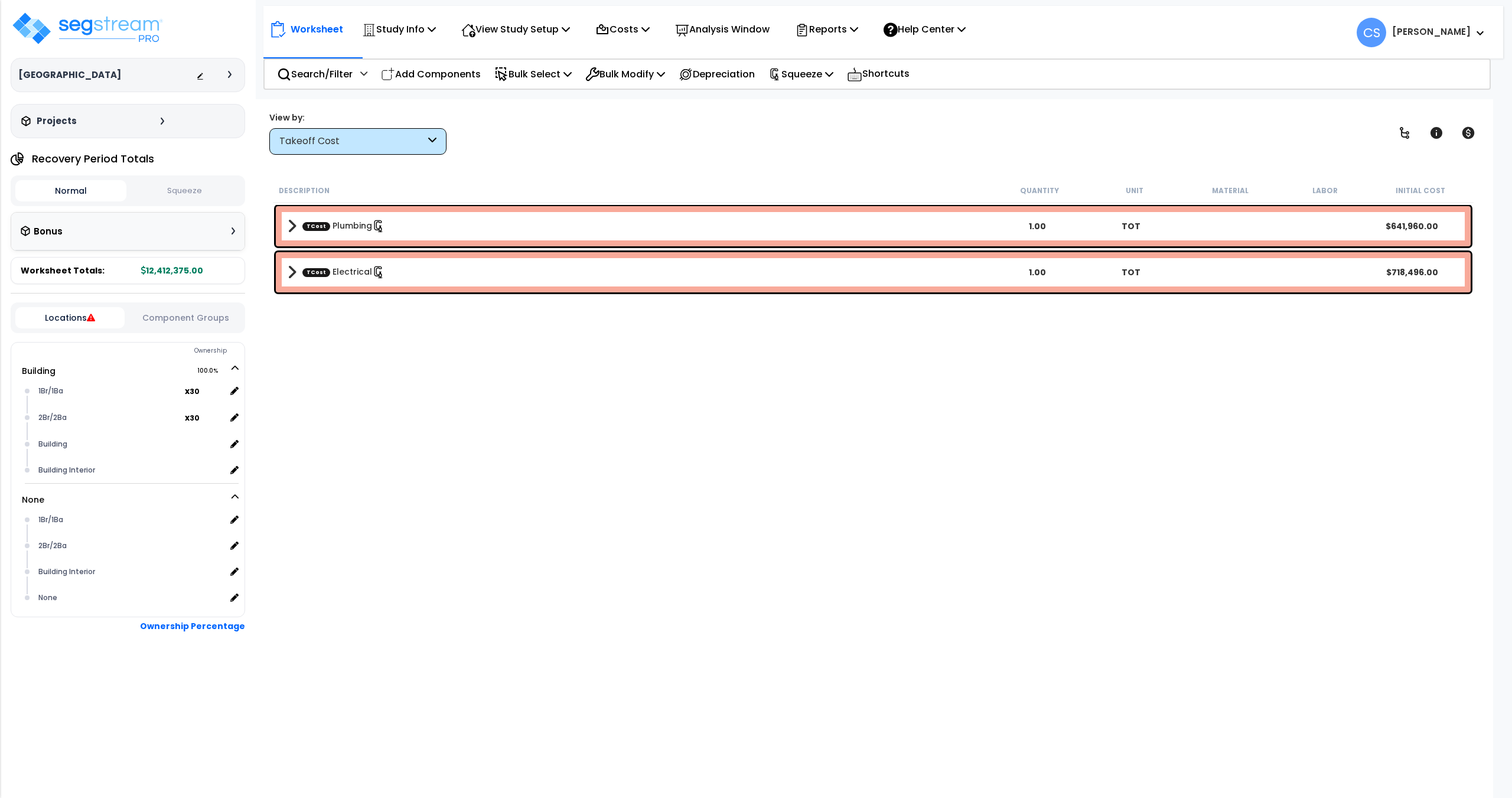
click at [177, 187] on button "Squeeze" at bounding box center [185, 191] width 111 height 20
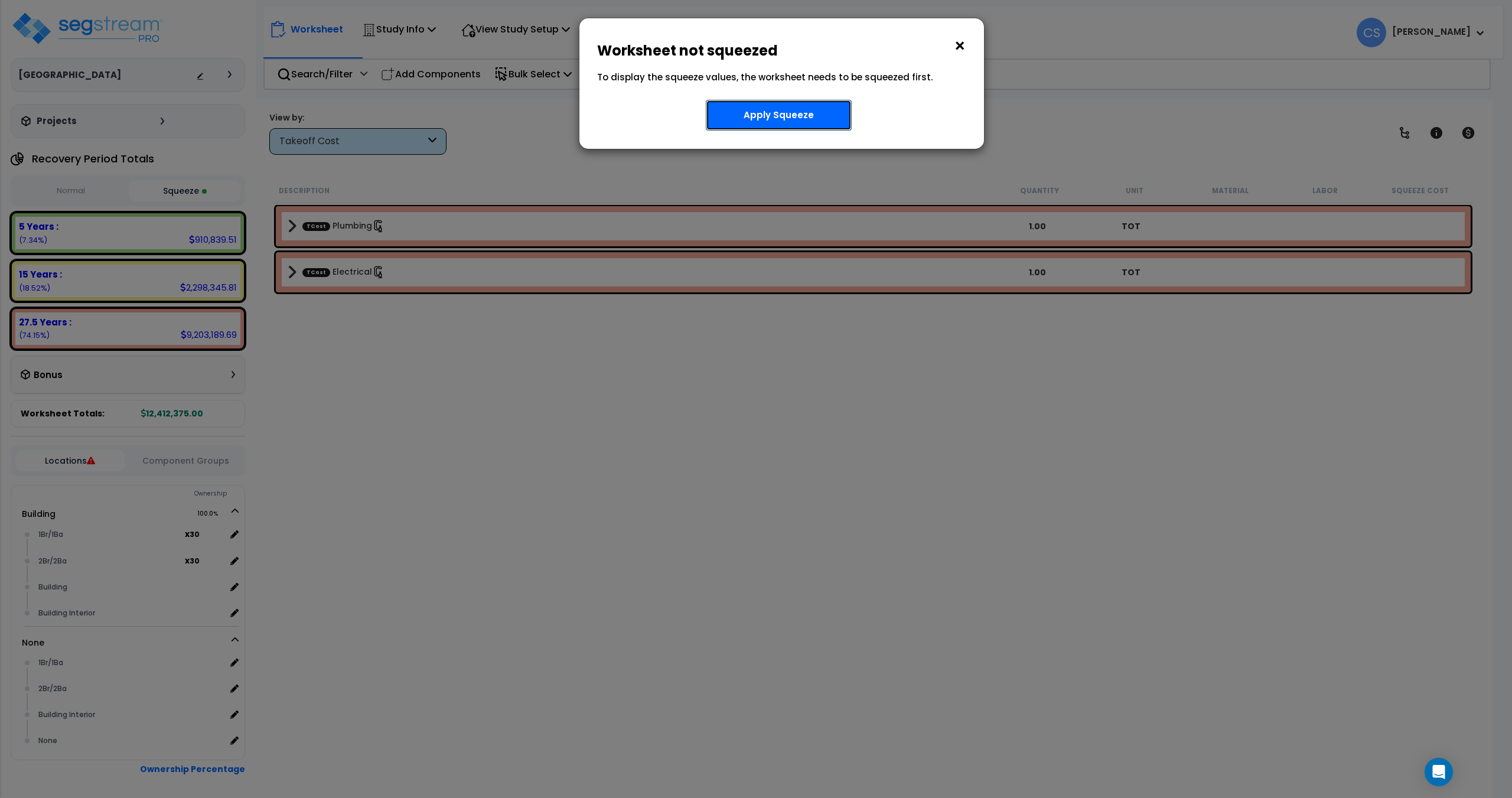
click at [801, 117] on button "Apply Squeeze" at bounding box center [778, 115] width 146 height 31
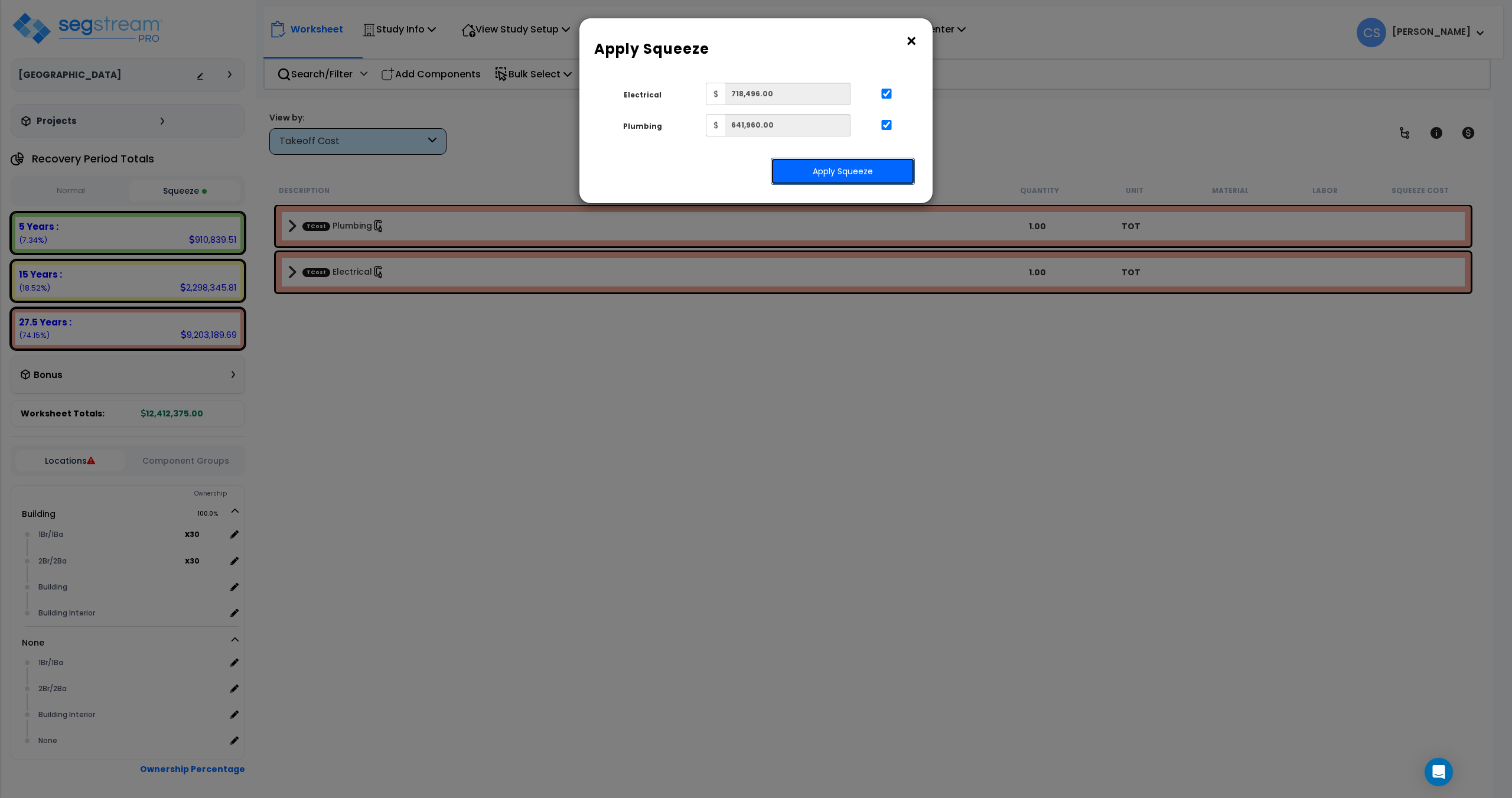
click at [795, 163] on button "Apply Squeeze" at bounding box center [842, 171] width 144 height 27
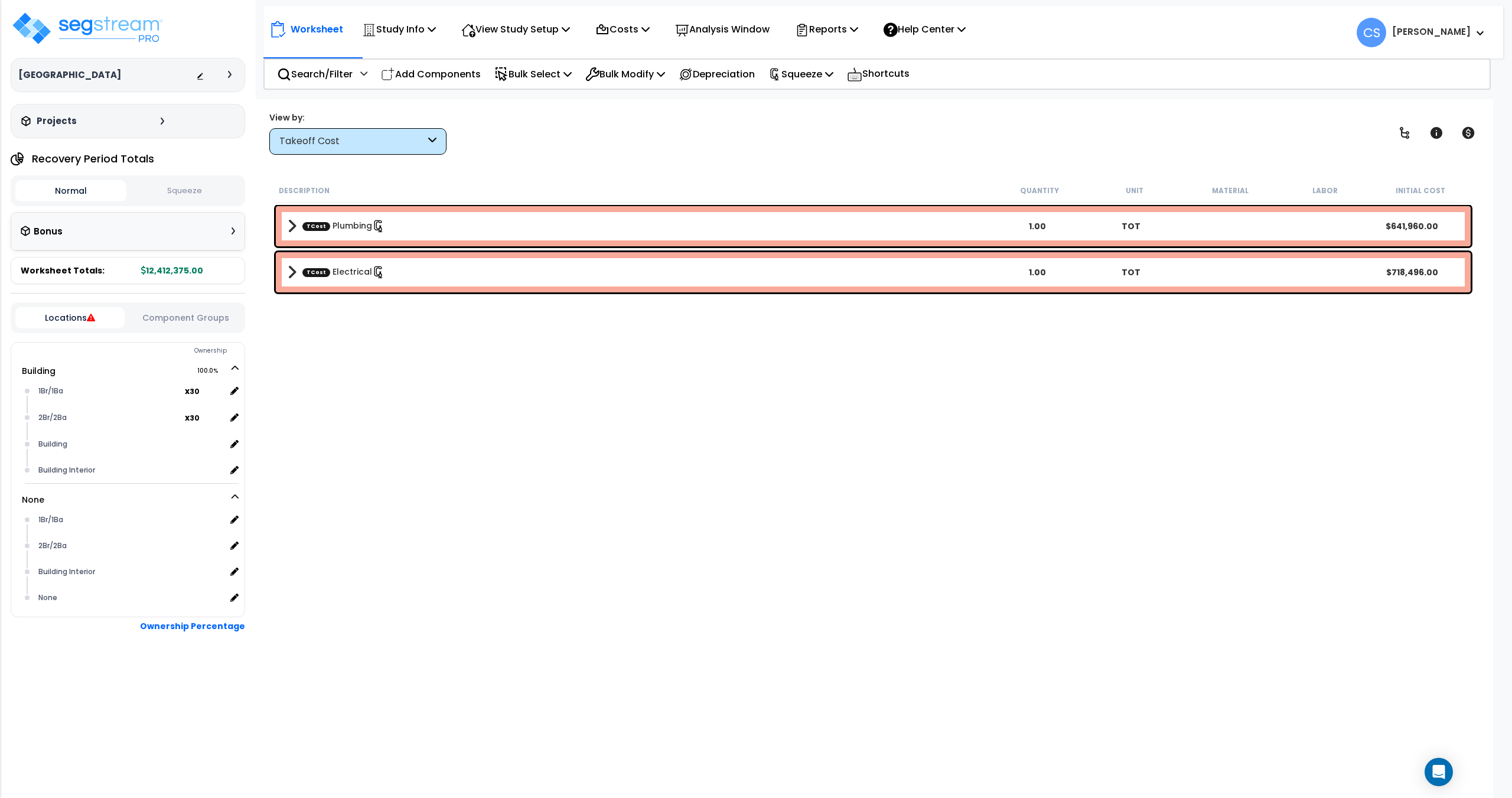
click at [211, 195] on button "Squeeze" at bounding box center [185, 191] width 111 height 20
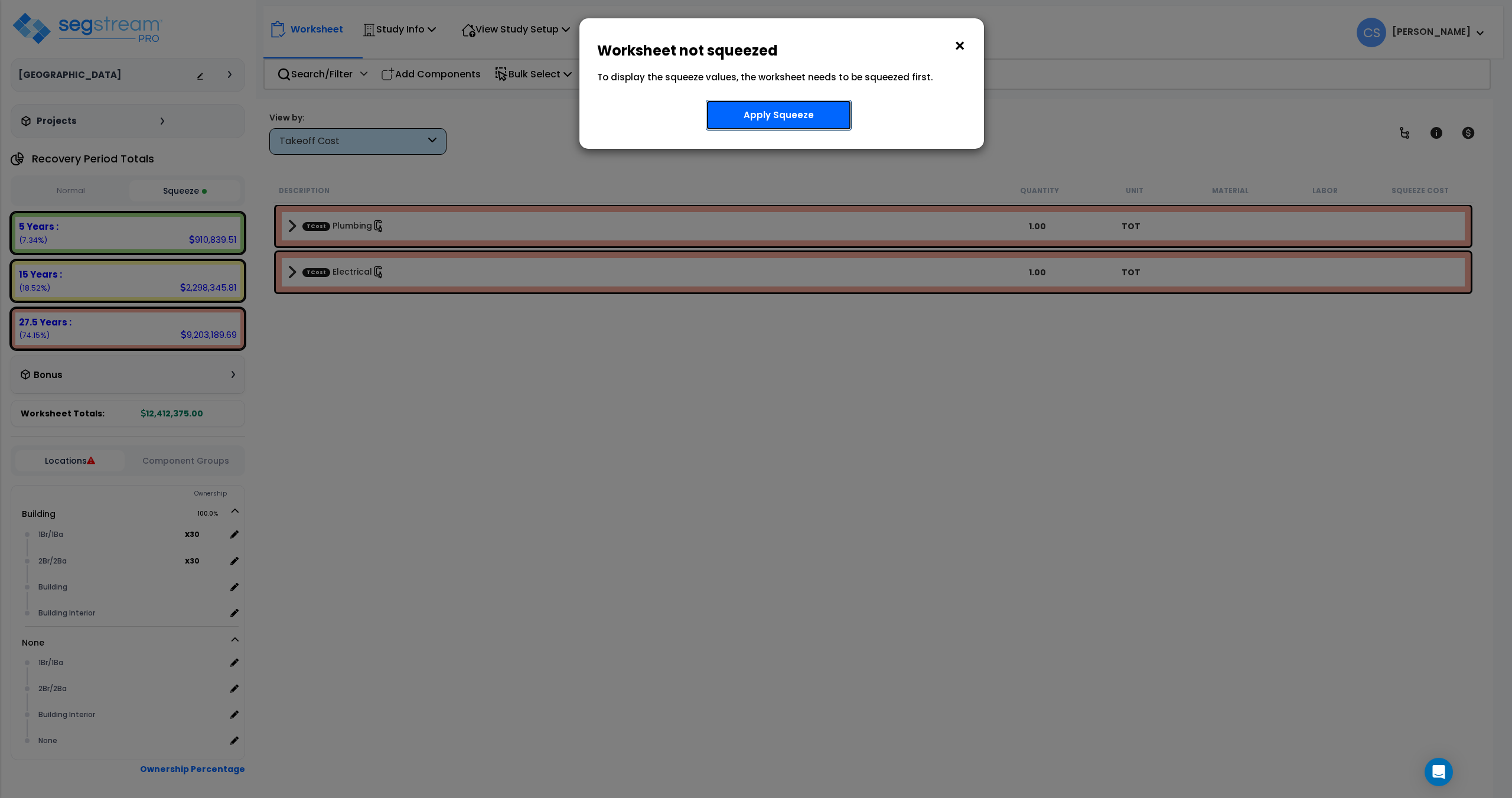
click at [822, 115] on button "Apply Squeeze" at bounding box center [778, 115] width 146 height 31
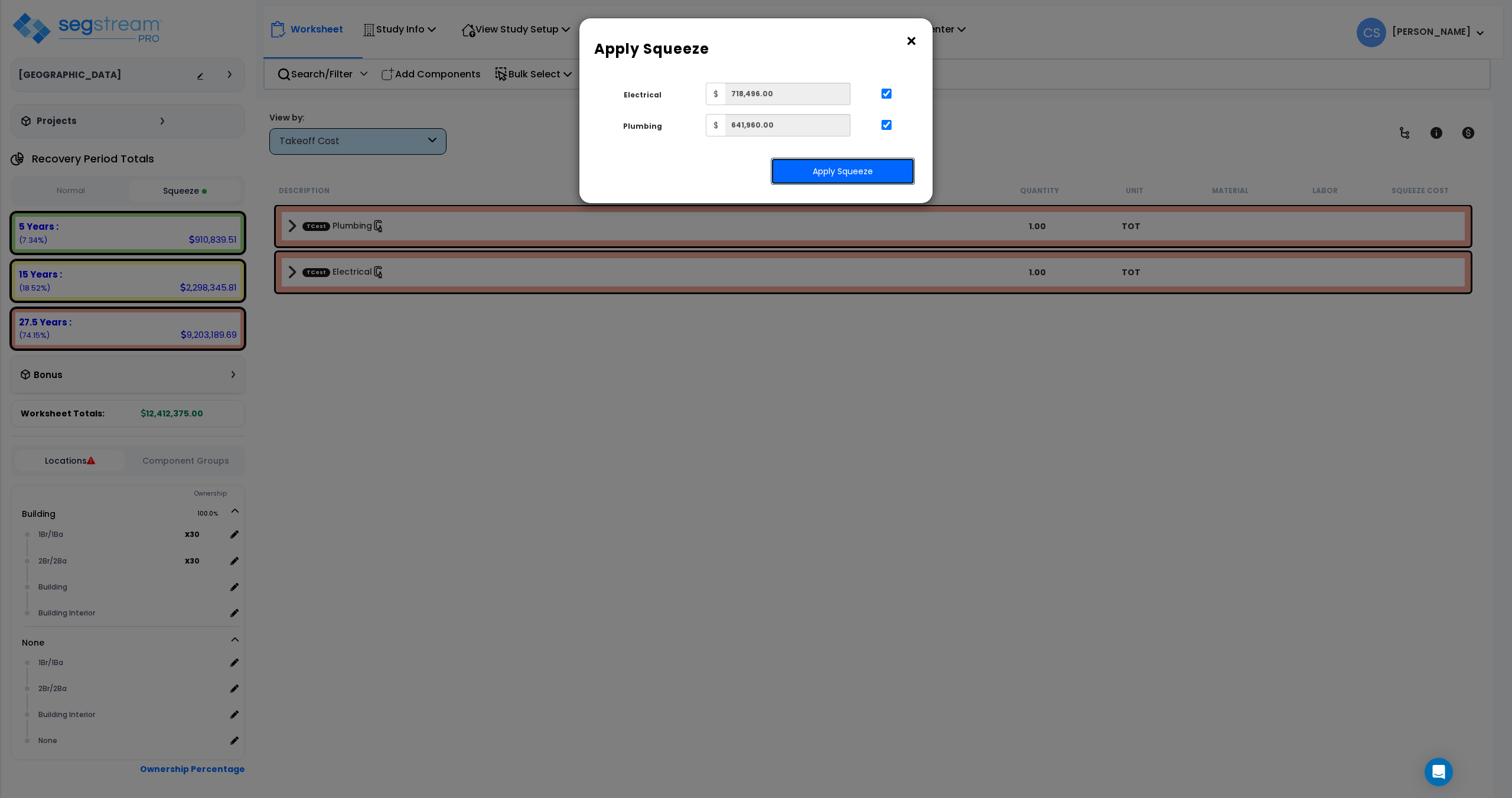
click at [816, 173] on button "Apply Squeeze" at bounding box center [842, 171] width 144 height 27
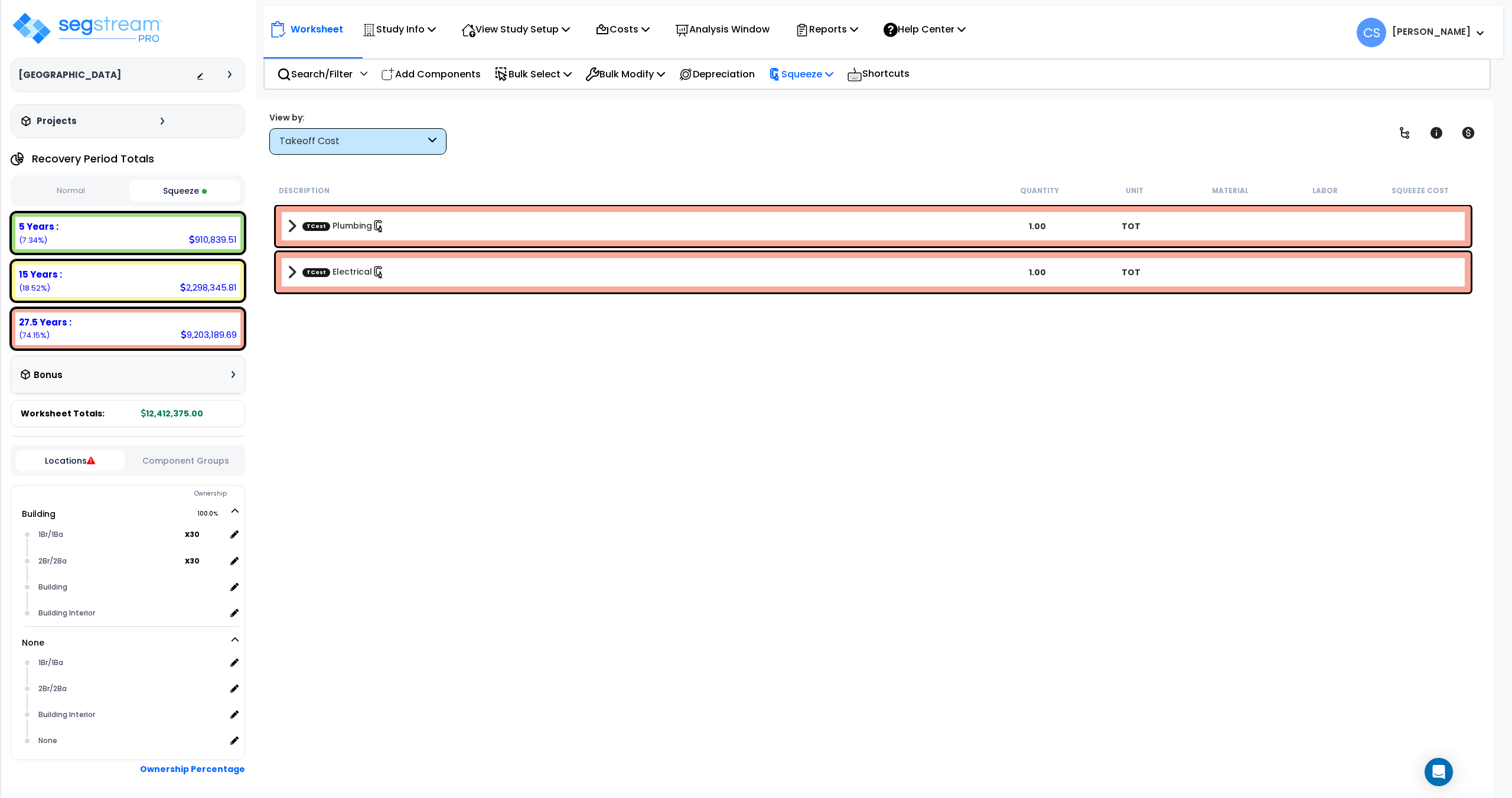
click at [833, 73] on p "Squeeze" at bounding box center [801, 74] width 65 height 16
click at [824, 94] on link "Re-squeeze" at bounding box center [821, 100] width 117 height 24
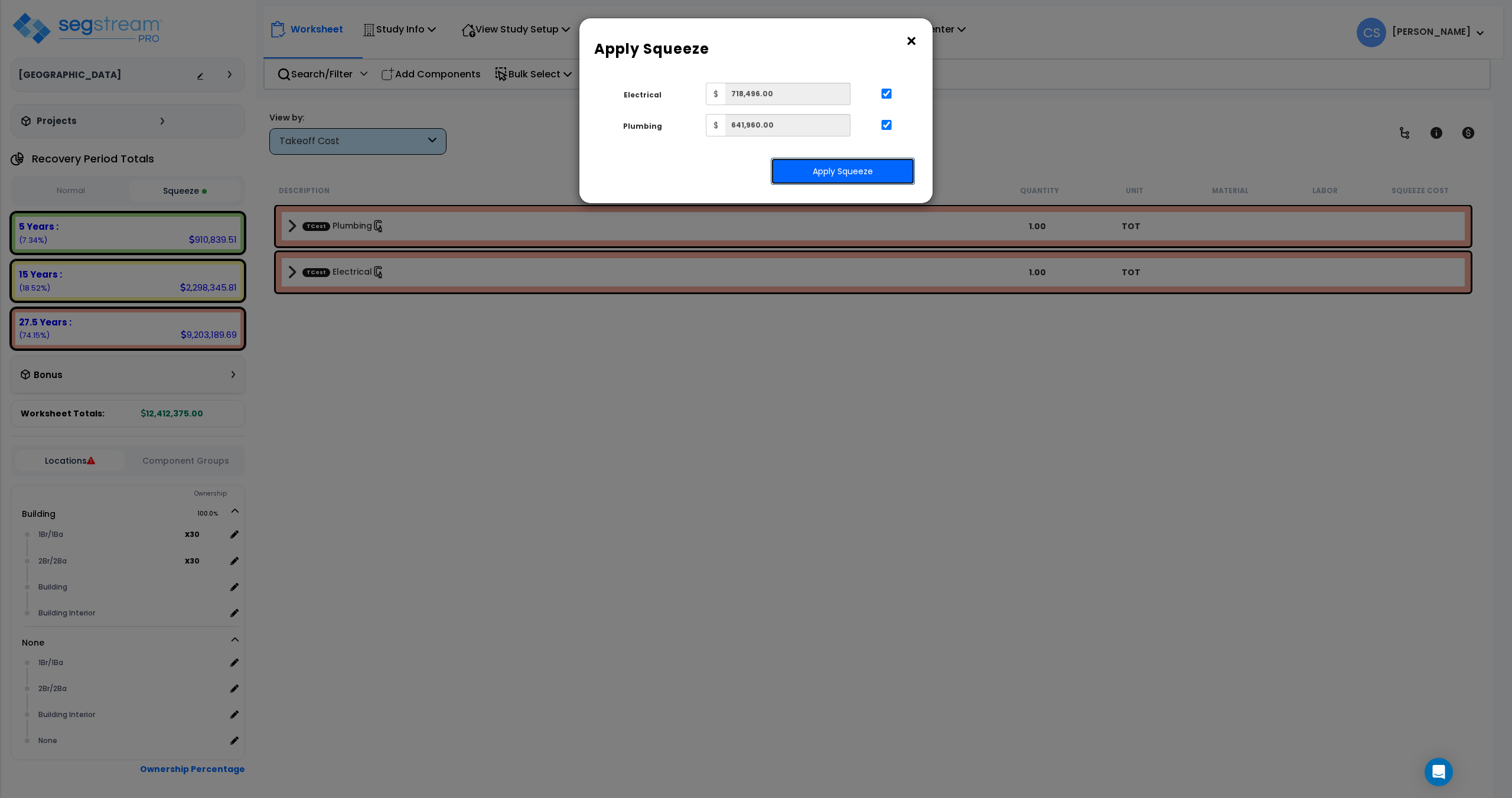
click at [819, 170] on button "Apply Squeeze" at bounding box center [842, 171] width 144 height 27
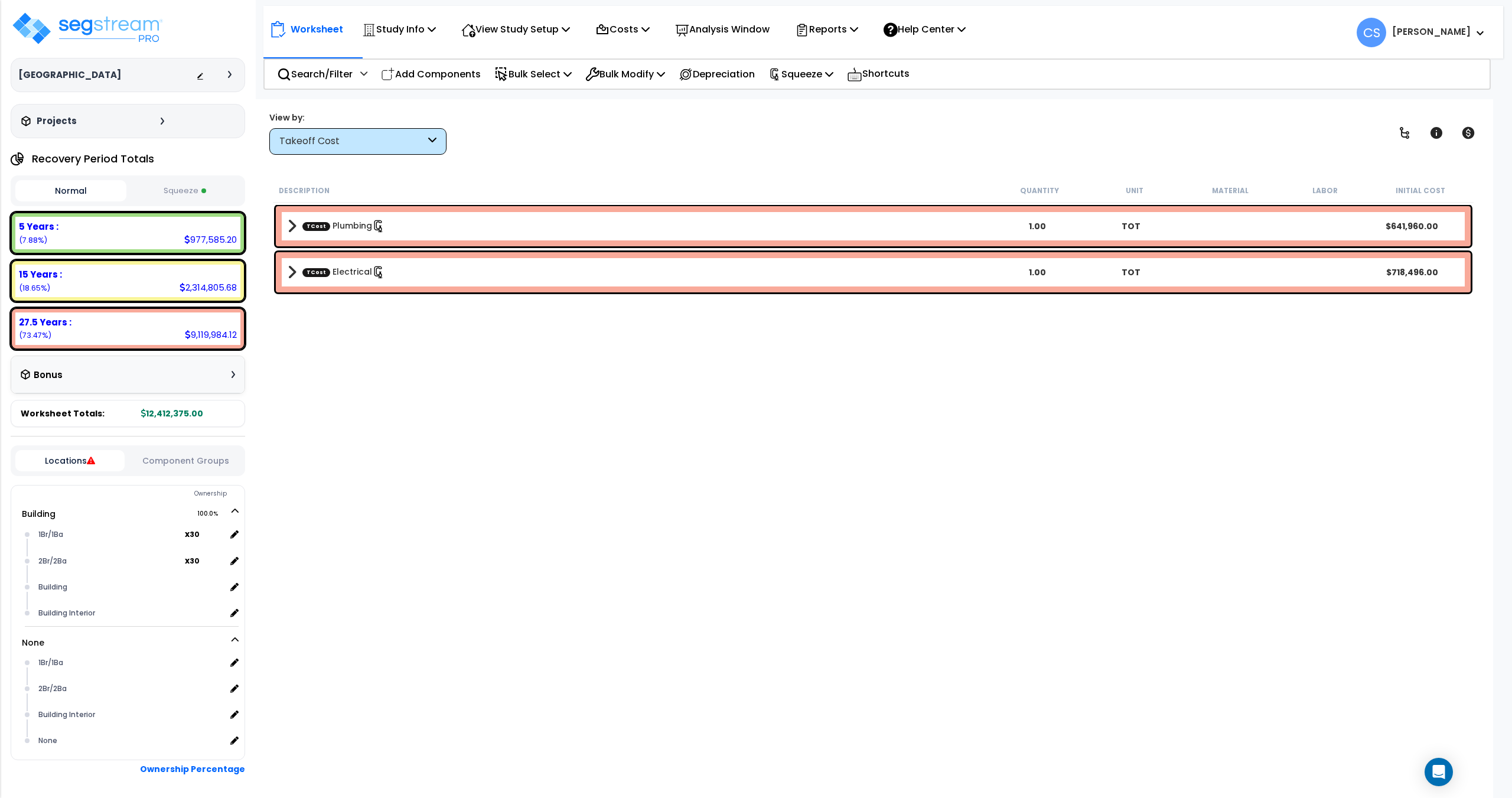
click at [201, 197] on button "Squeeze" at bounding box center [185, 191] width 111 height 20
click at [858, 35] on p "Reports" at bounding box center [826, 29] width 64 height 16
click at [848, 56] on link "Get Report" at bounding box center [847, 56] width 117 height 24
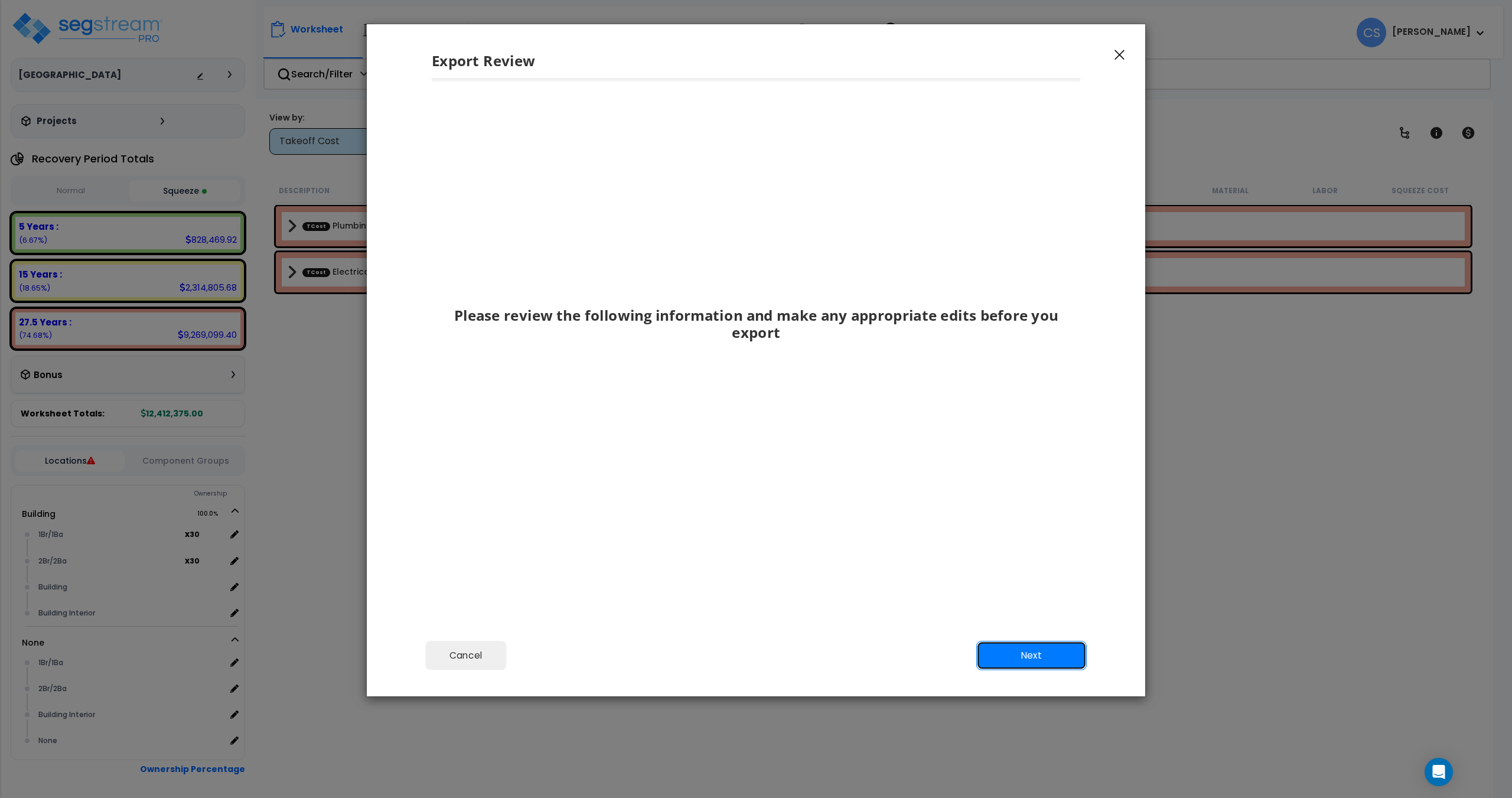
click at [1007, 652] on button "Next" at bounding box center [1031, 655] width 110 height 29
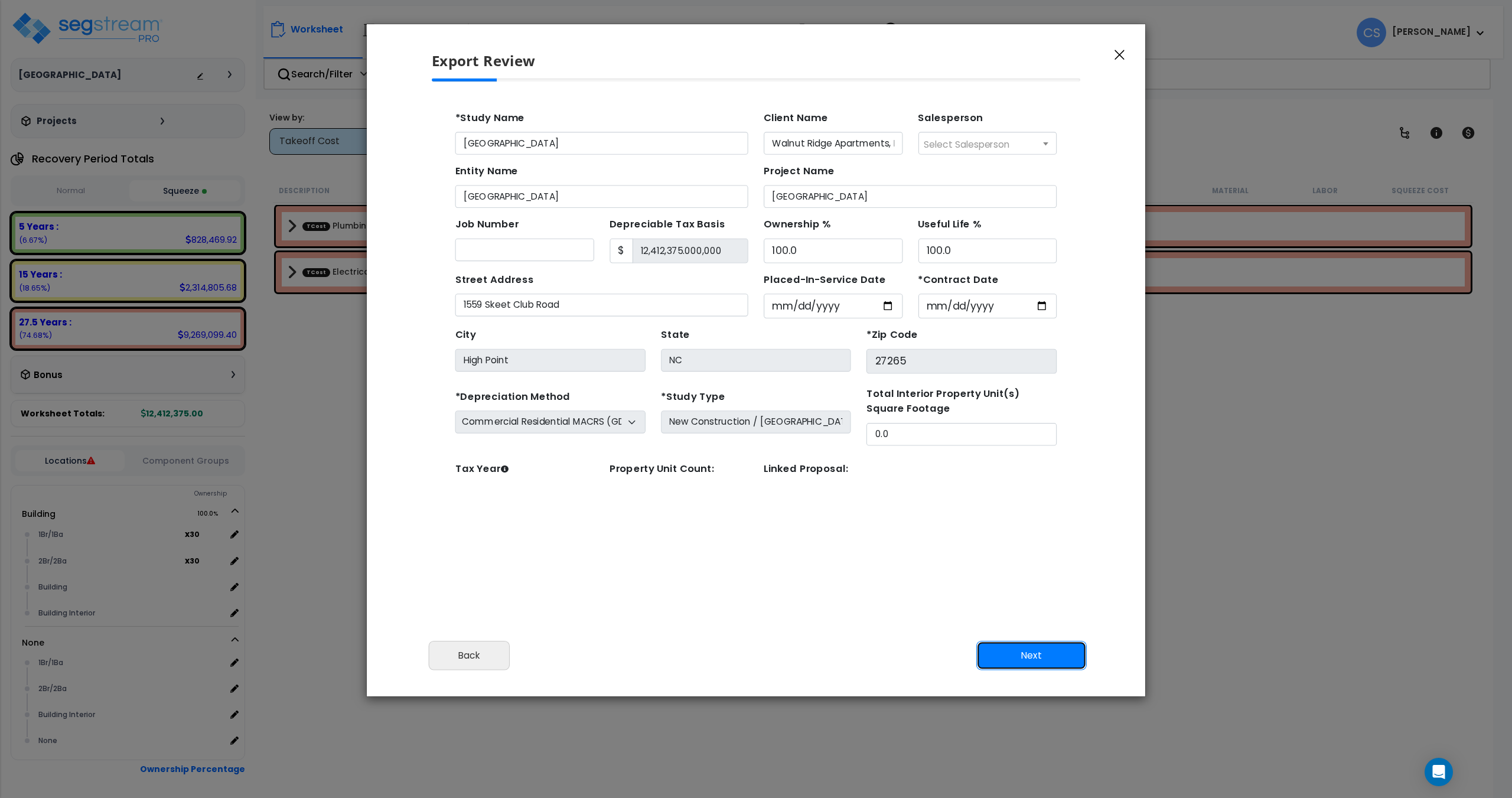
click at [1009, 641] on button "Next" at bounding box center [1031, 655] width 110 height 29
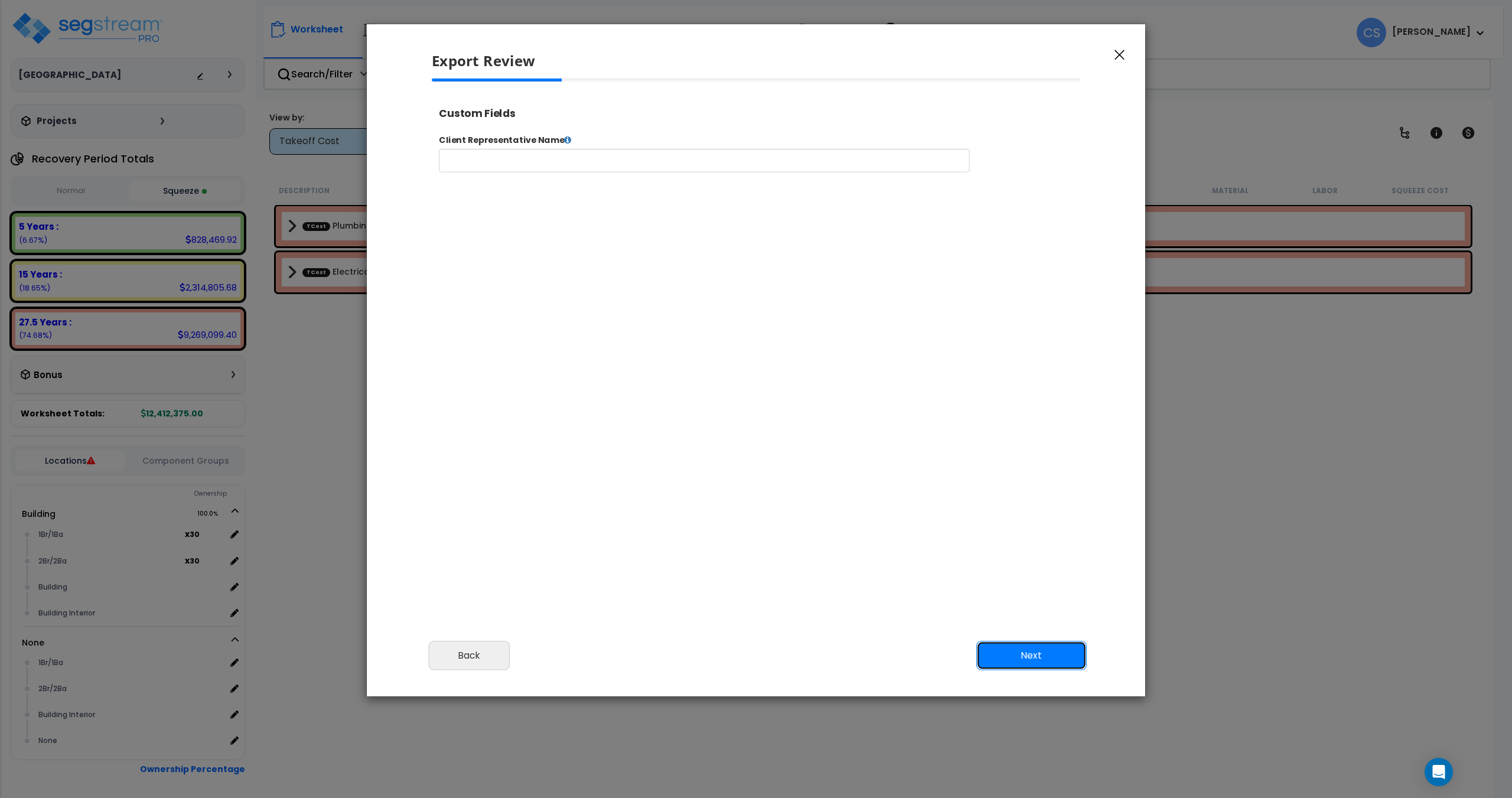
select select
click at [1015, 646] on button "Next" at bounding box center [1031, 655] width 110 height 29
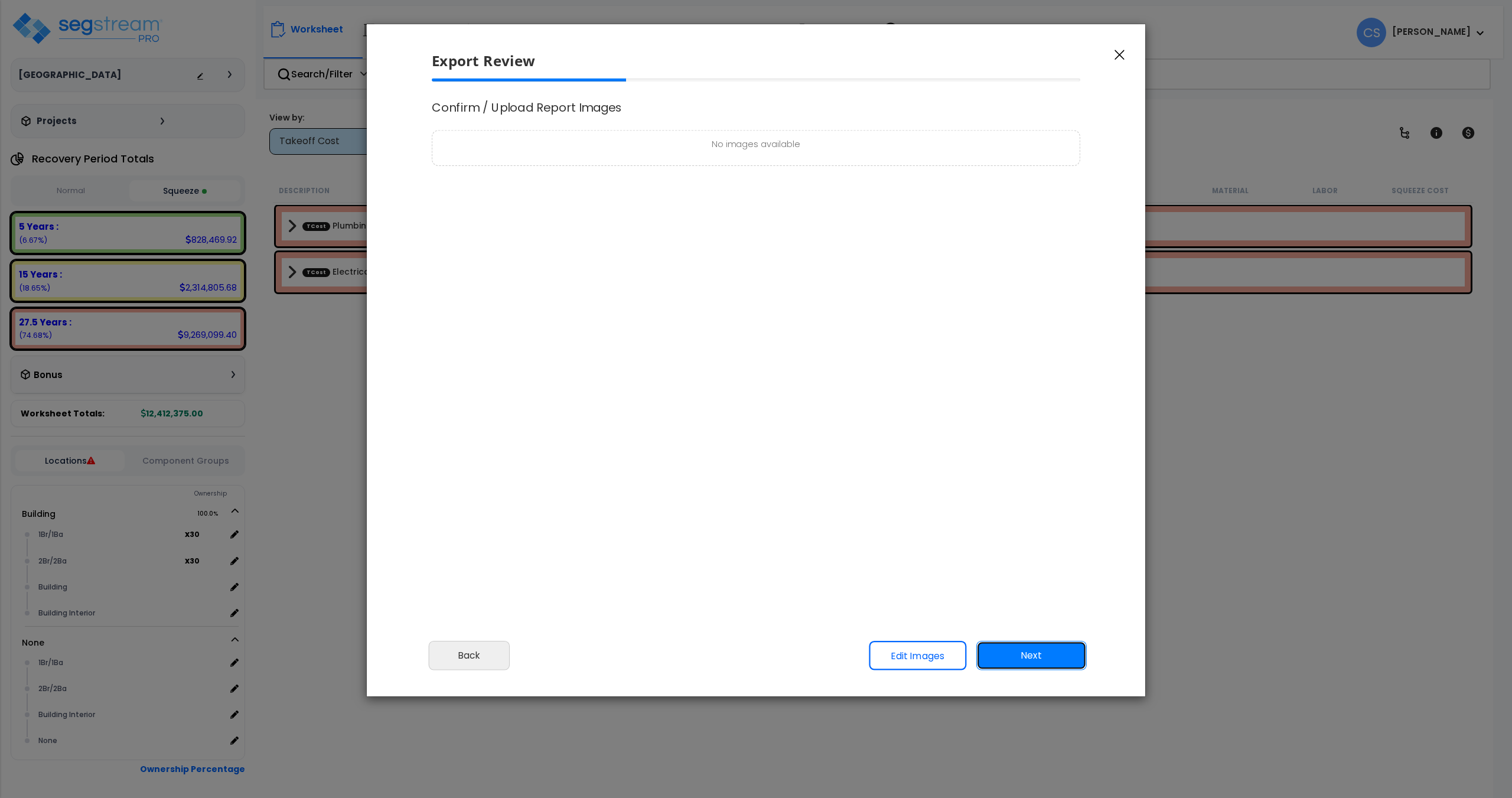
click at [1032, 649] on button "Next" at bounding box center [1031, 655] width 110 height 29
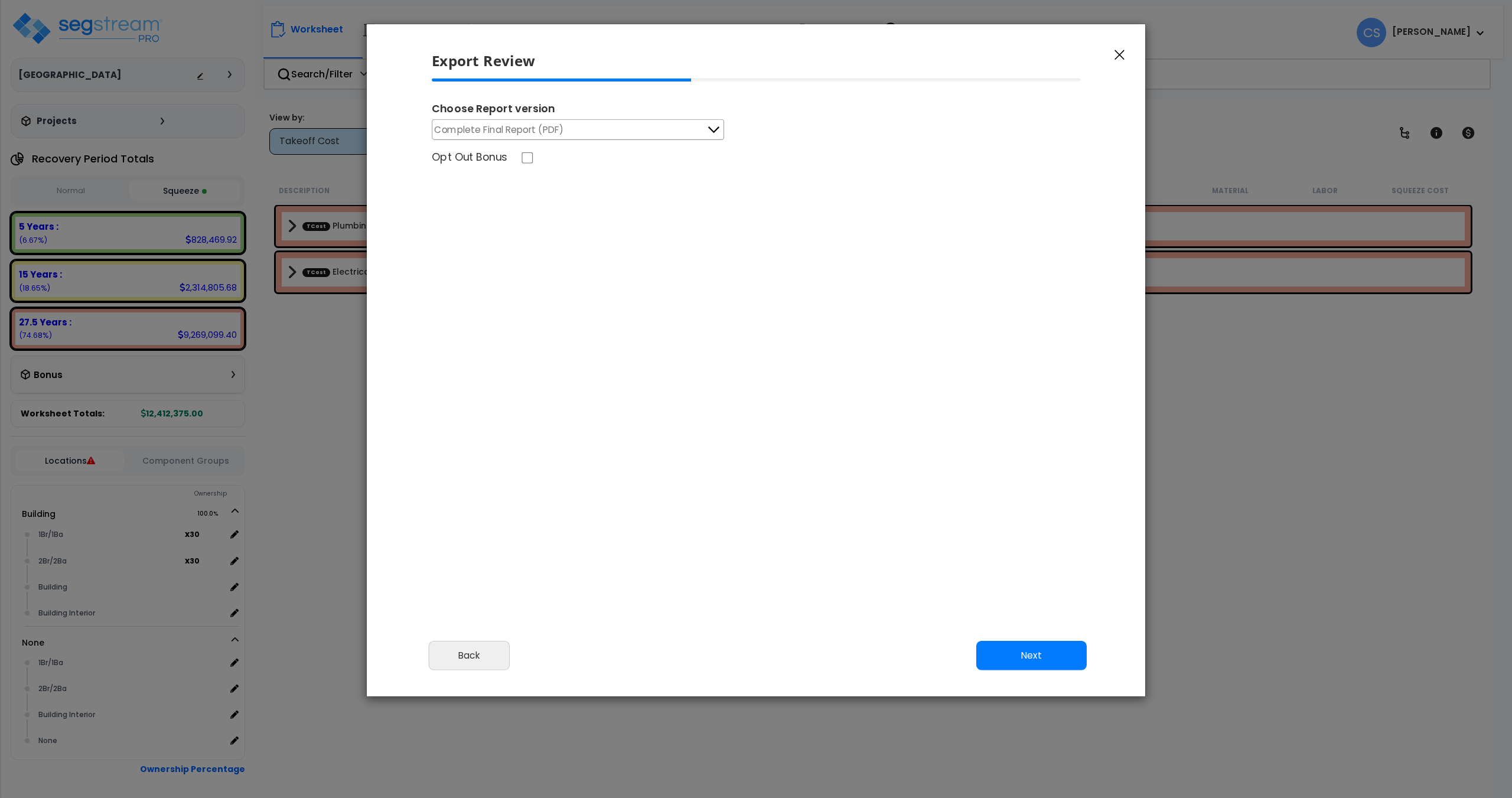
click at [585, 128] on button "Complete Final Report (PDF)" at bounding box center [577, 129] width 292 height 20
click at [1042, 667] on button "Next" at bounding box center [1031, 655] width 110 height 29
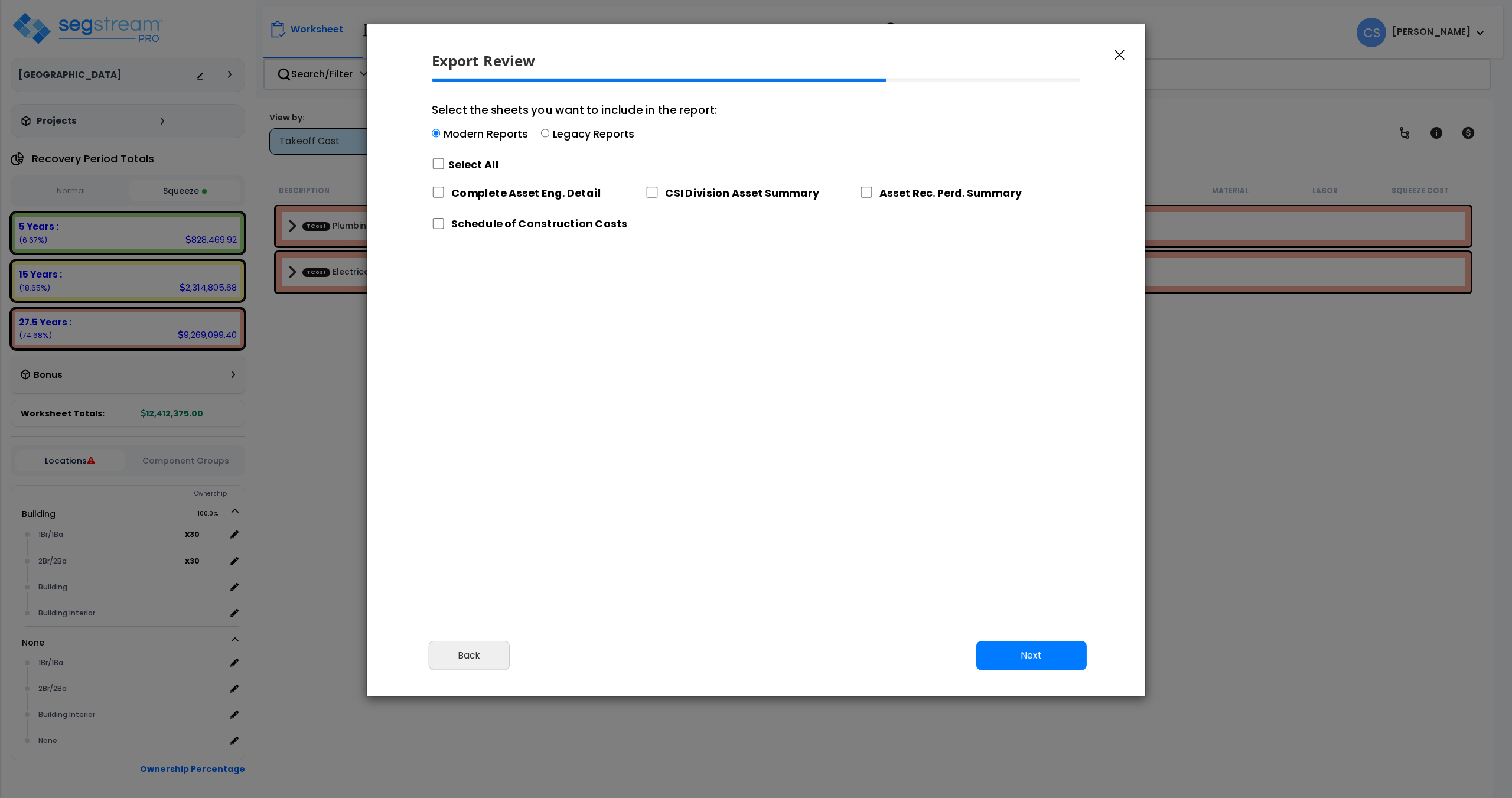
click at [459, 160] on label "Select All" at bounding box center [474, 164] width 51 height 15
click at [445, 160] on input "Select the sheets you want to include in the report: Modern Reports Legacy Repo…" at bounding box center [438, 163] width 13 height 11
checkbox input "true"
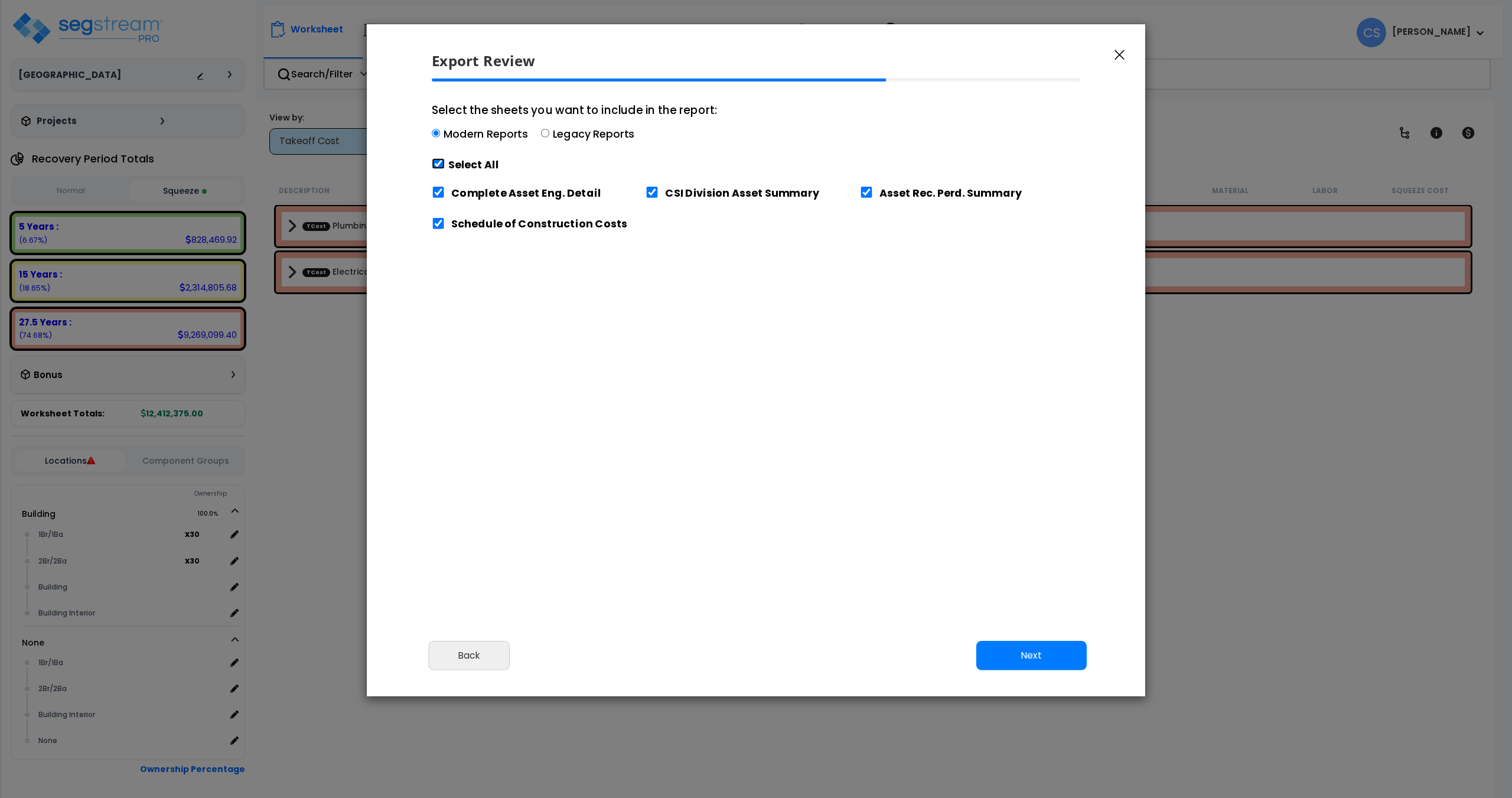
checkbox input "true"
click at [1049, 658] on button "Next" at bounding box center [1031, 655] width 110 height 29
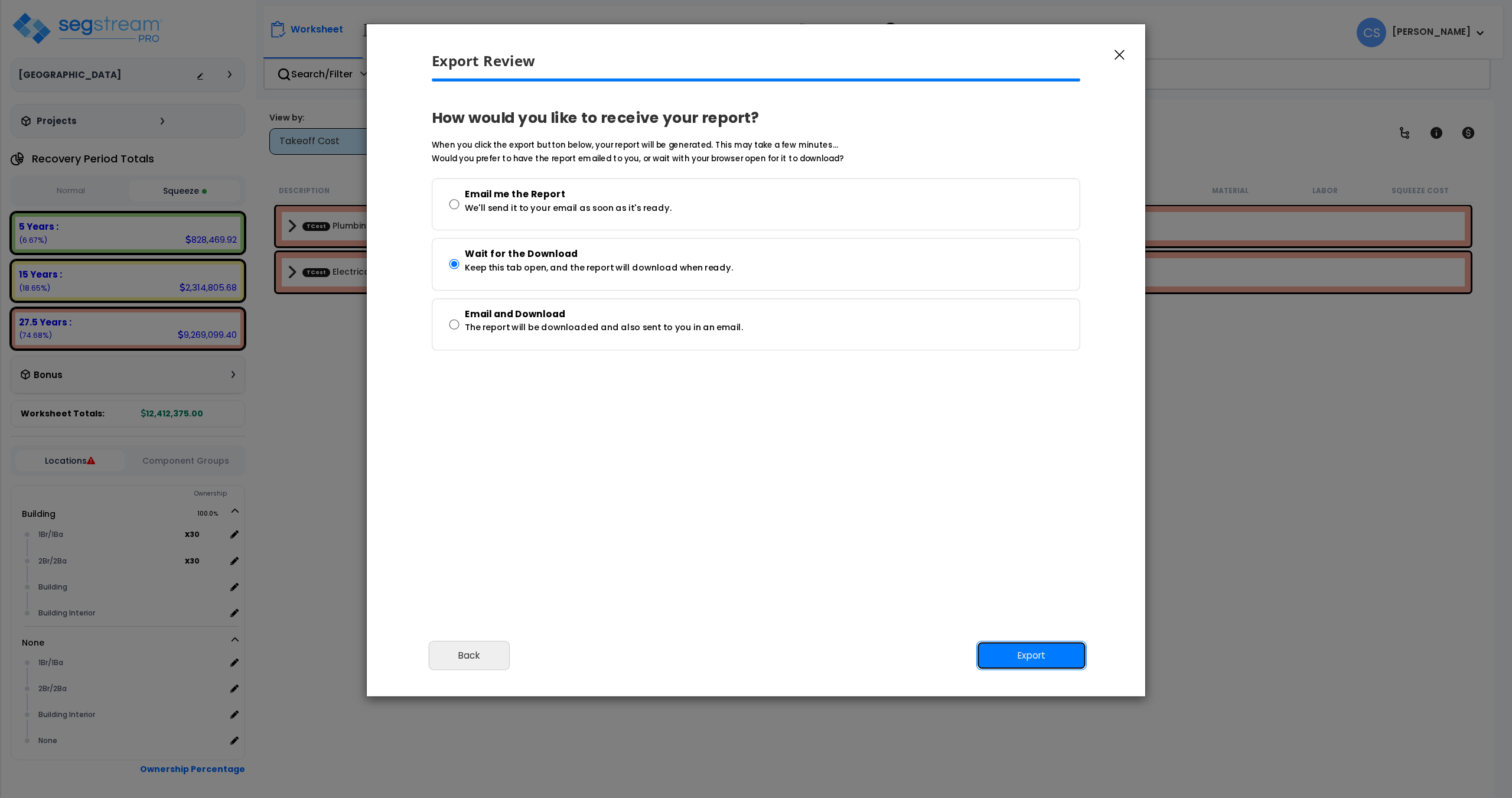
click at [1031, 658] on button "Export" at bounding box center [1031, 655] width 110 height 29
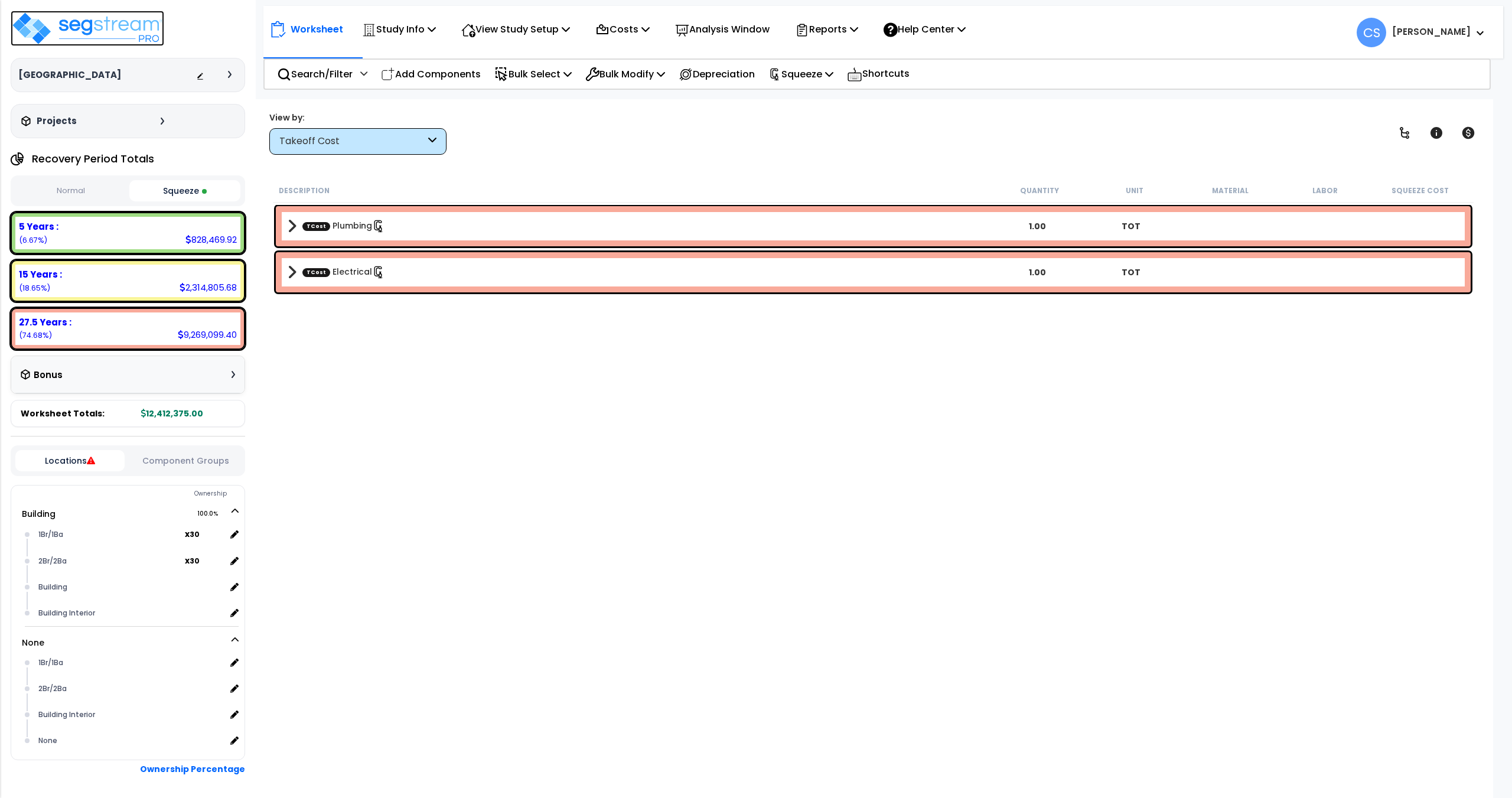
click at [105, 26] on img at bounding box center [87, 28] width 154 height 35
